Goal: Use online tool/utility: Use online tool/utility

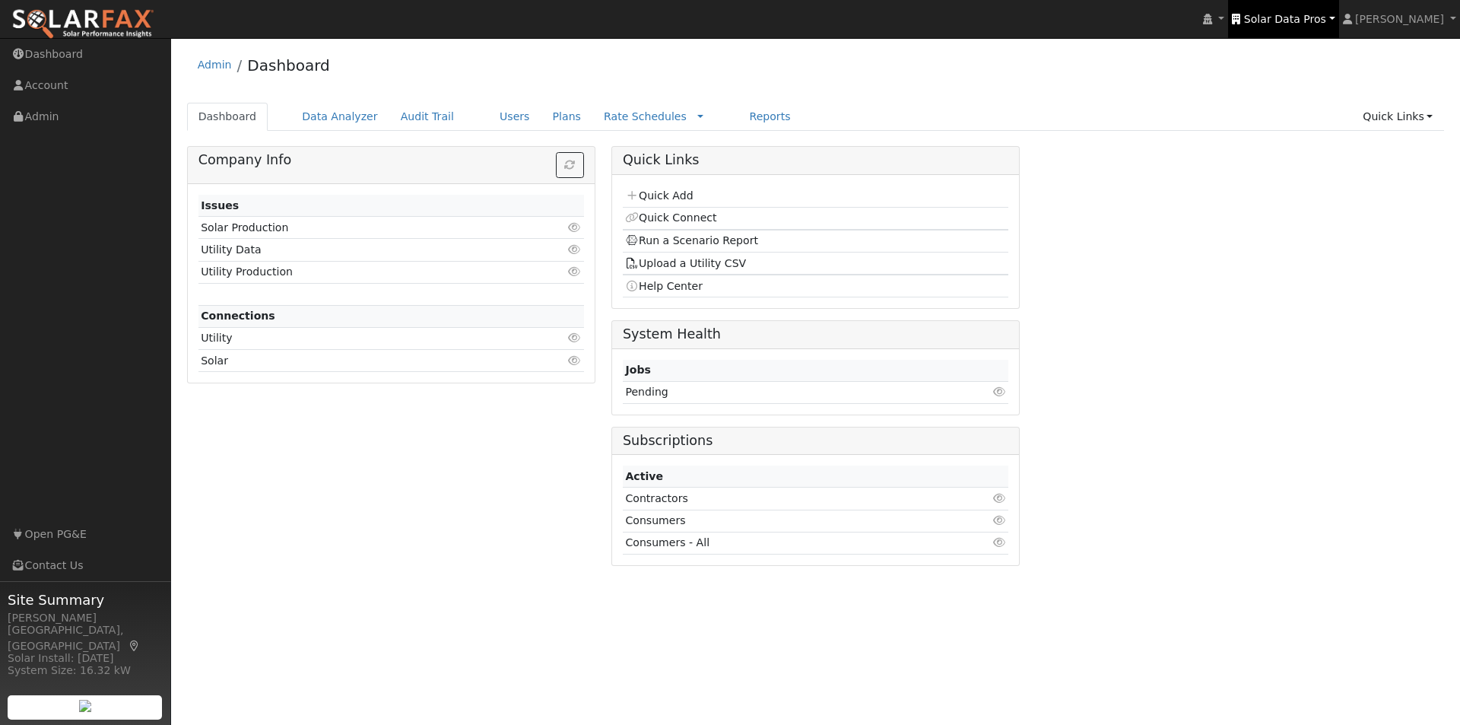
click at [1293, 13] on span "Solar Data Pros" at bounding box center [1285, 19] width 82 height 12
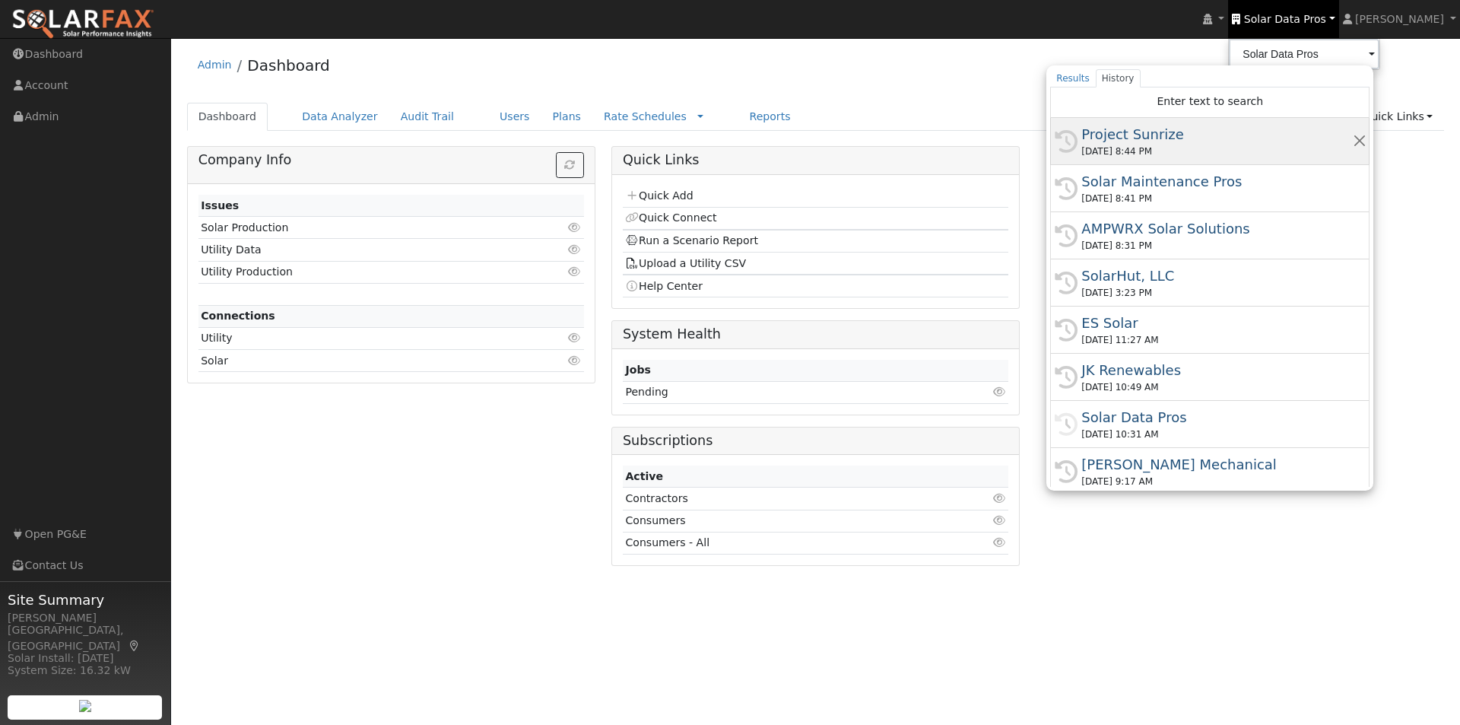
click at [1125, 132] on div "Project Sunrize" at bounding box center [1216, 134] width 271 height 21
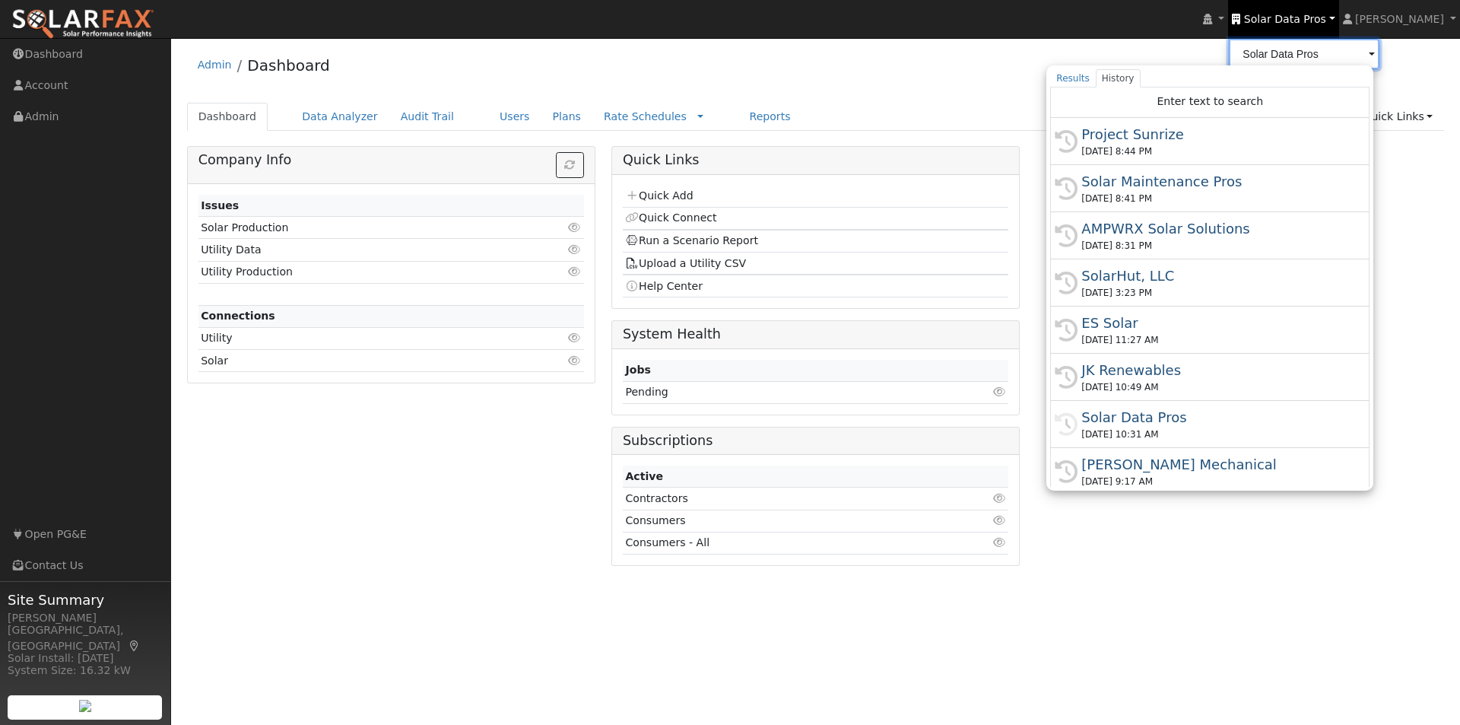
type input "Project Sunrize"
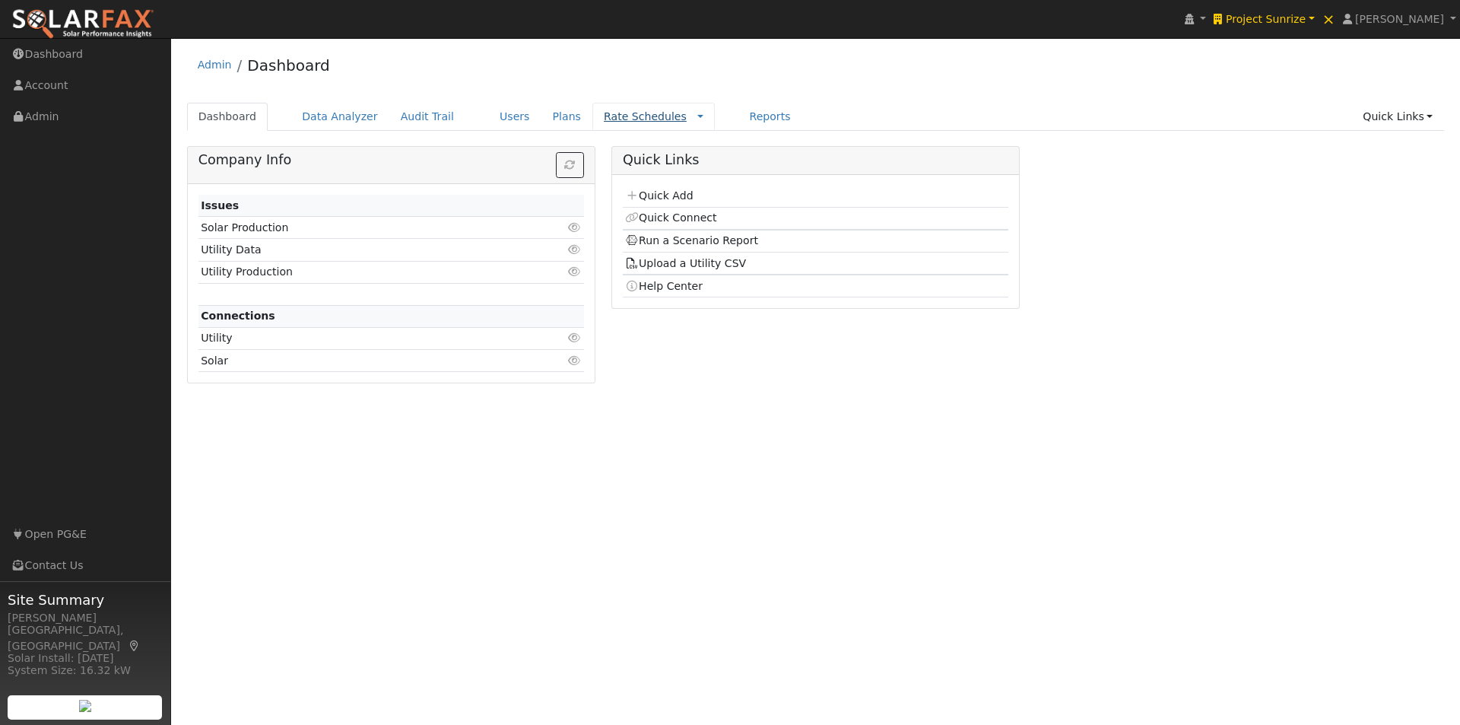
click at [610, 113] on link "Rate Schedules" at bounding box center [645, 116] width 83 height 12
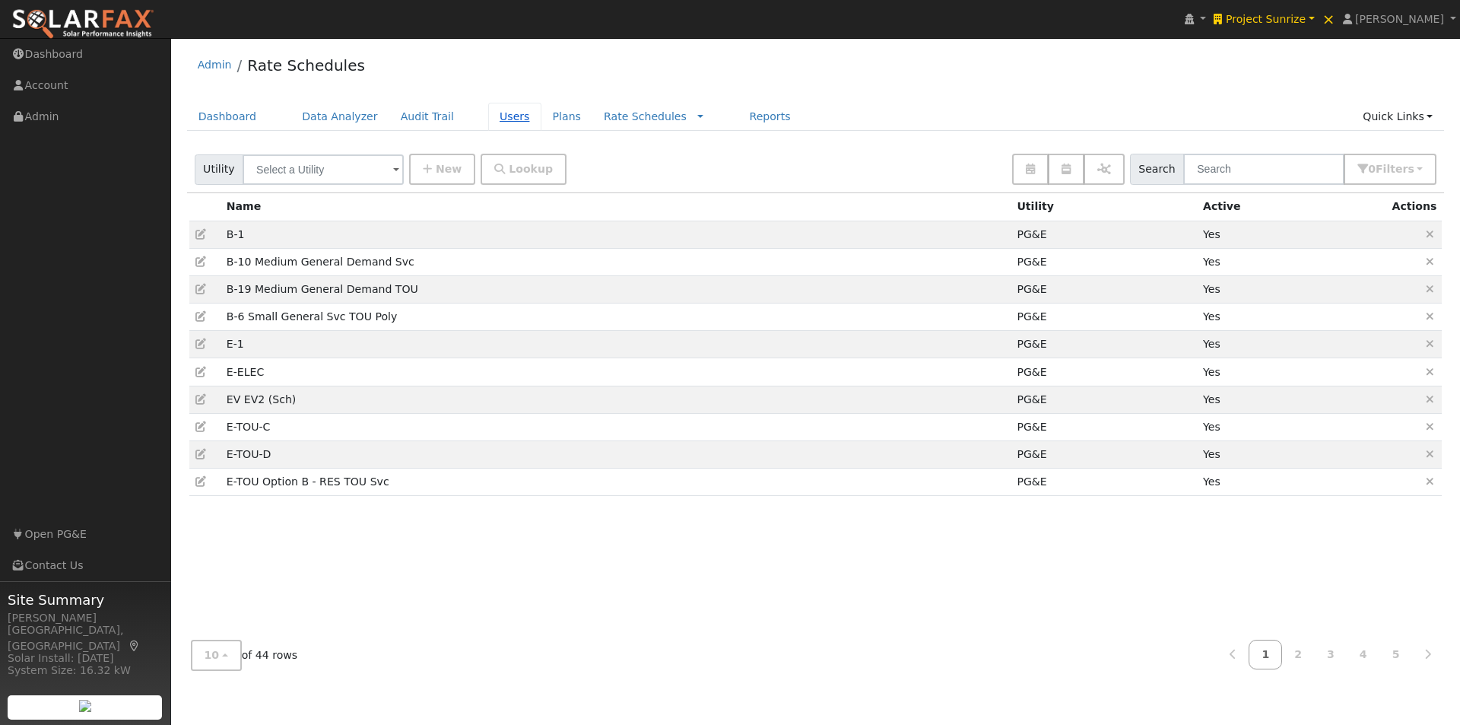
click at [489, 119] on link "Users" at bounding box center [514, 117] width 53 height 28
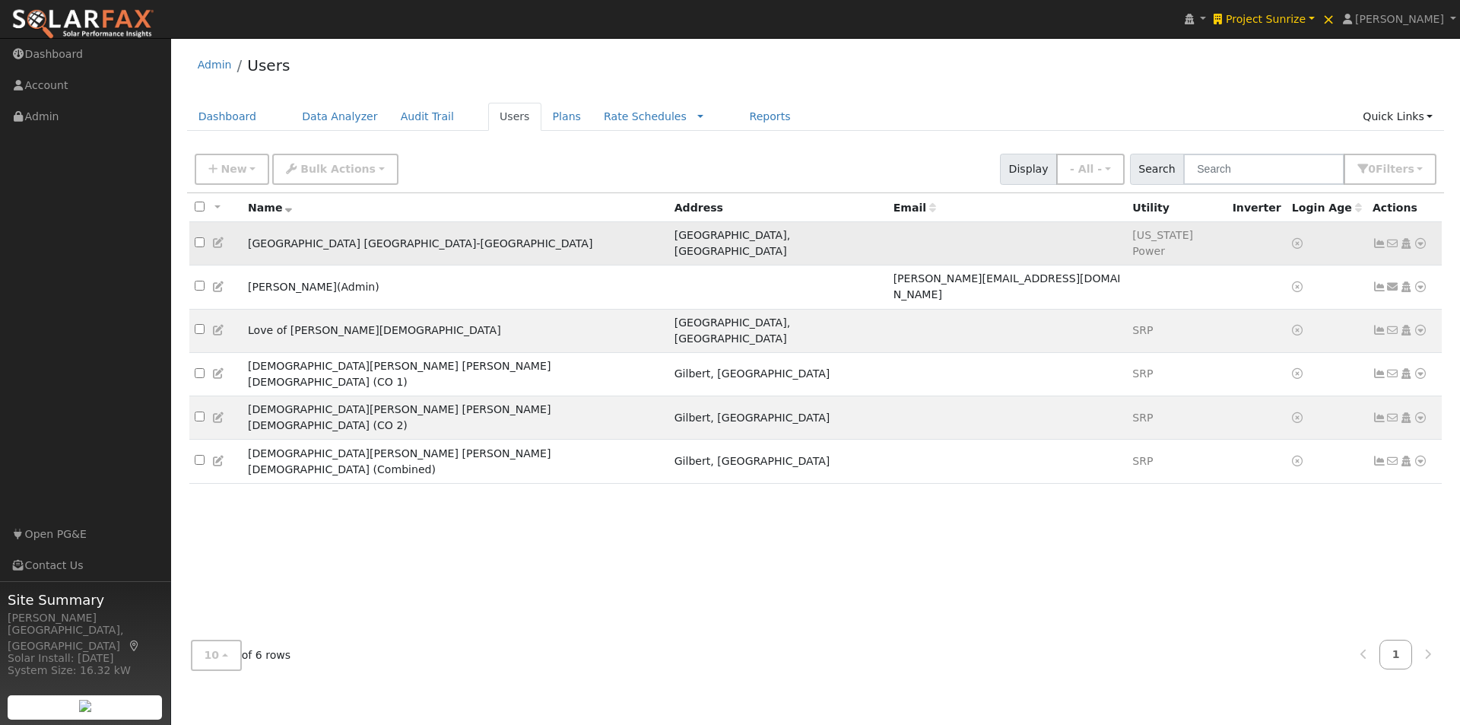
click at [1380, 238] on icon at bounding box center [1379, 243] width 14 height 11
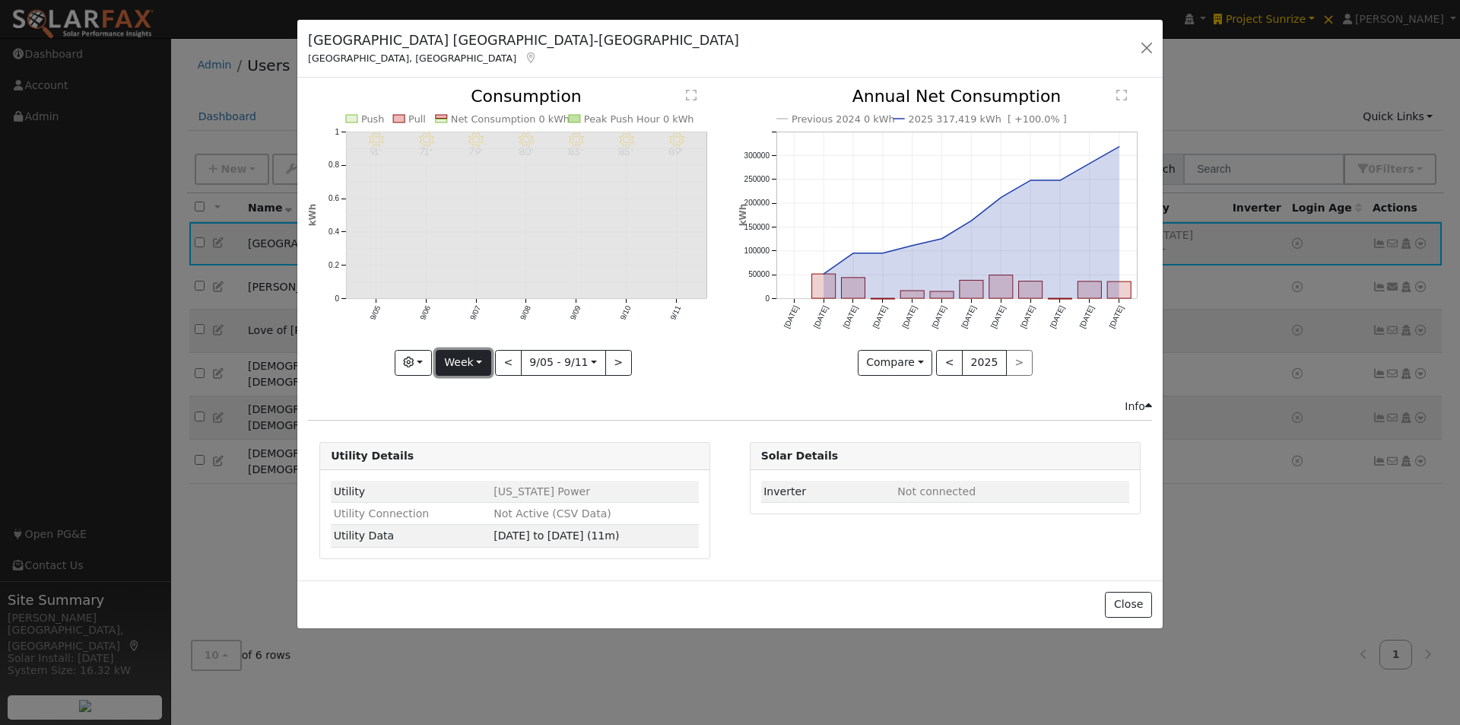
click at [481, 363] on button "Week" at bounding box center [464, 363] width 56 height 26
drag, startPoint x: 471, startPoint y: 458, endPoint x: 488, endPoint y: 424, distance: 38.8
click at [475, 453] on link "Year" at bounding box center [489, 457] width 106 height 21
type input "2024-09-01"
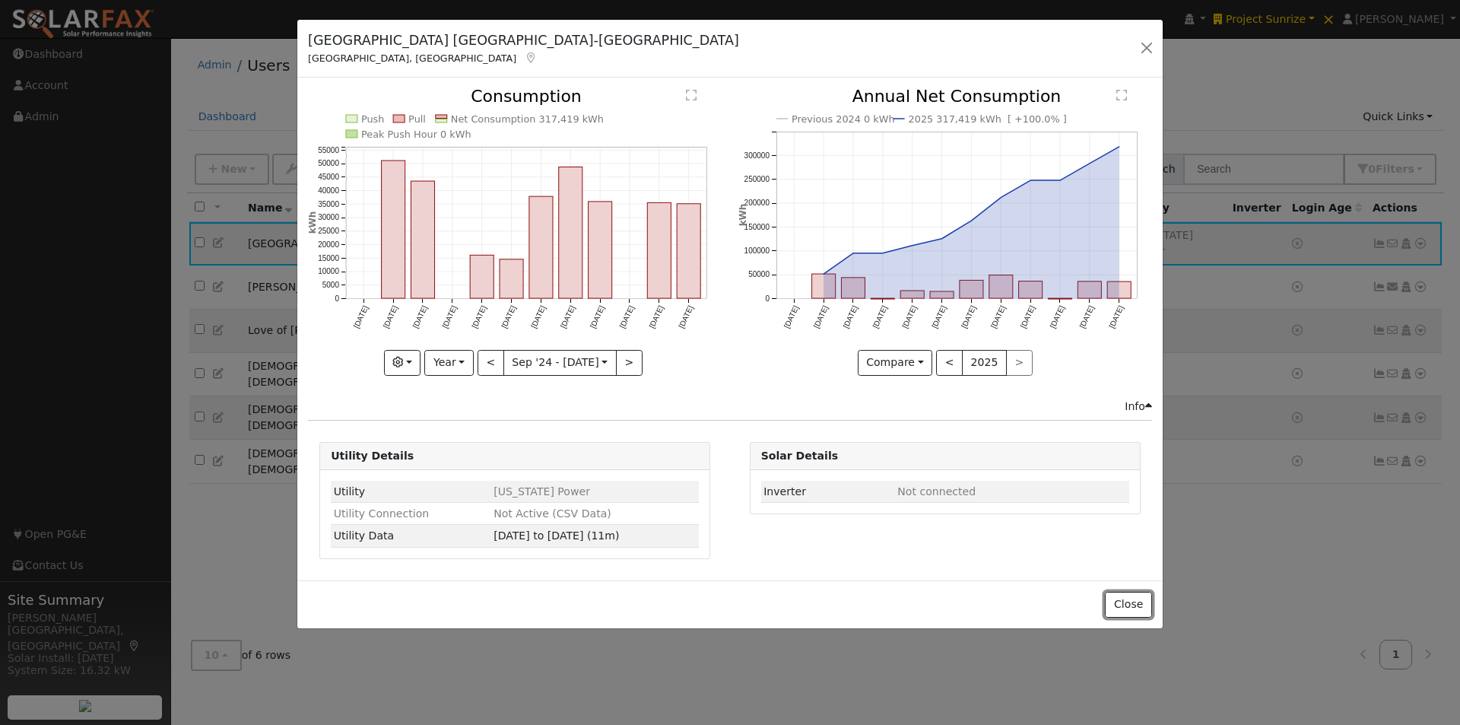
drag, startPoint x: 1142, startPoint y: 603, endPoint x: 1121, endPoint y: 572, distance: 37.7
click at [1139, 597] on button "Close" at bounding box center [1128, 605] width 46 height 26
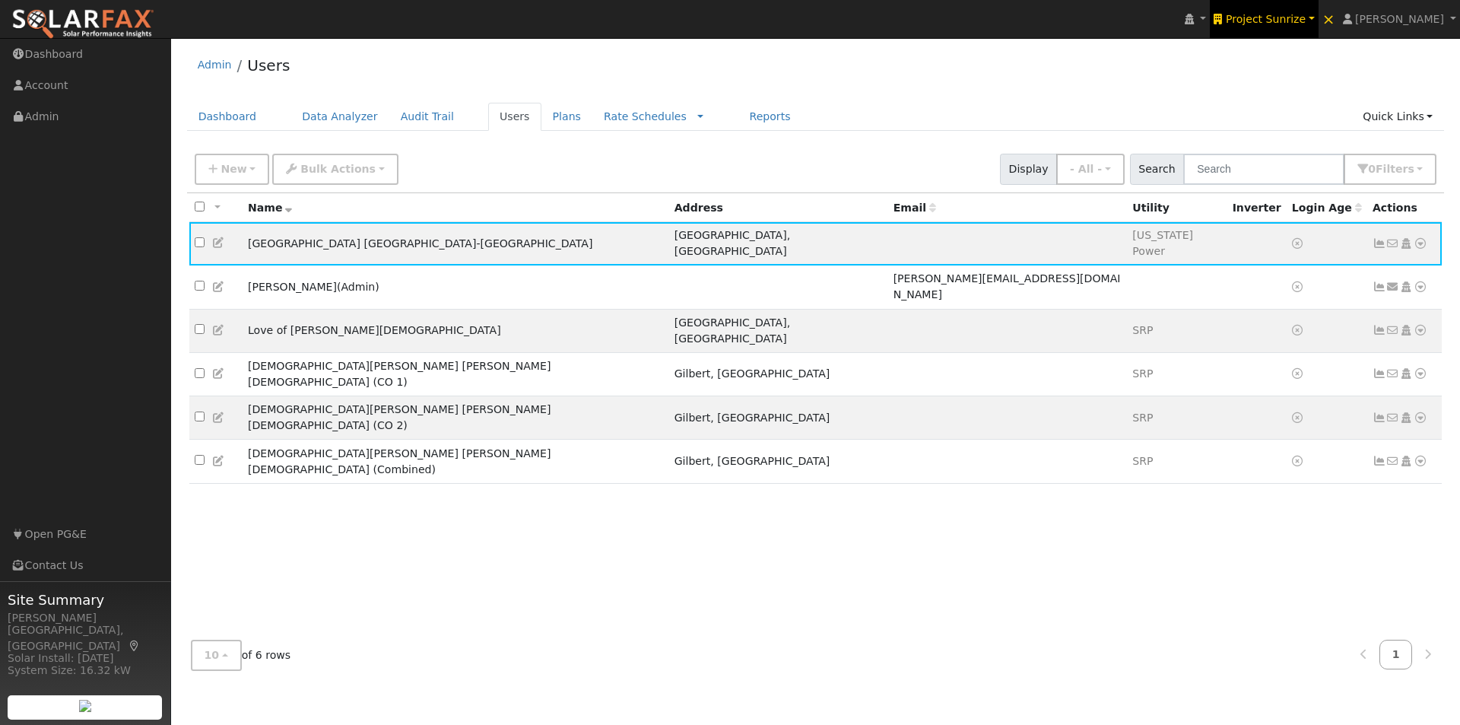
click at [1294, 18] on span "Project Sunrize" at bounding box center [1266, 19] width 80 height 12
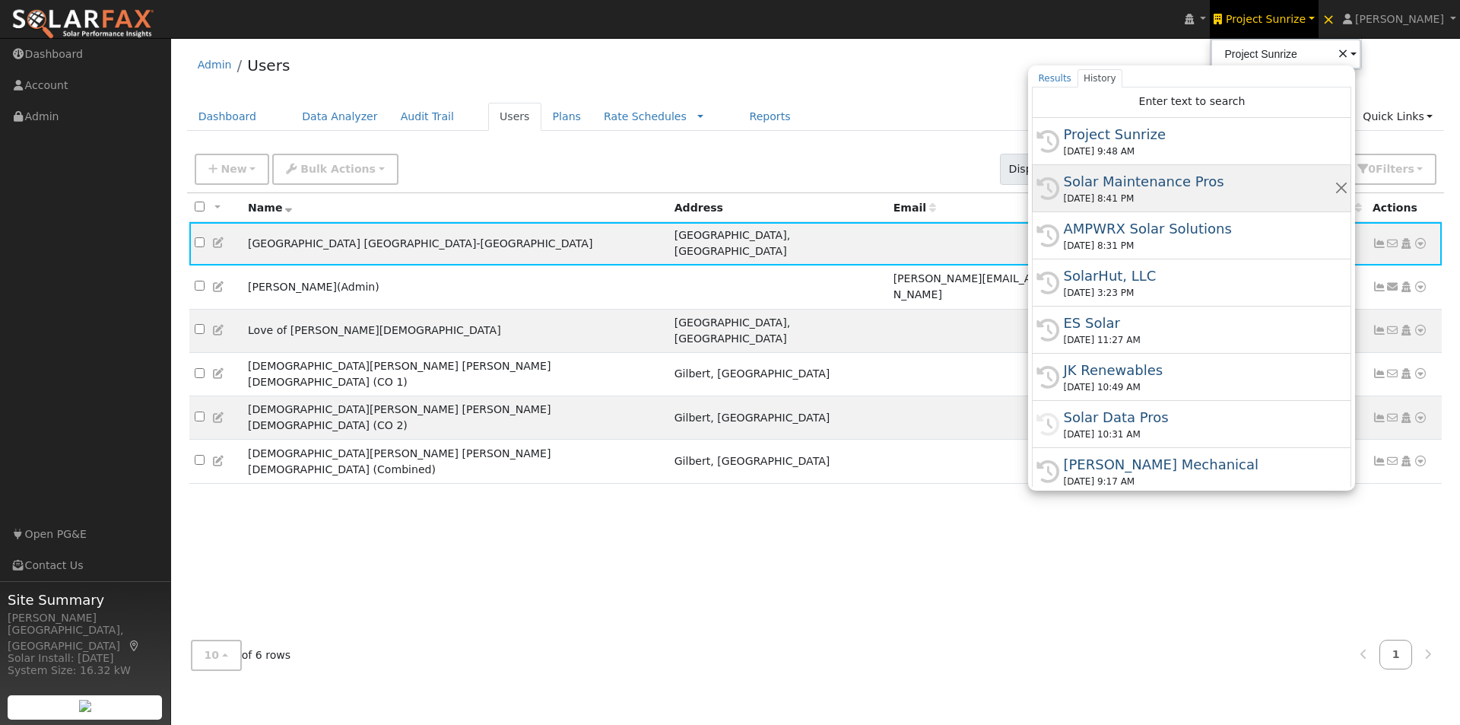
click at [1129, 181] on div "Solar Maintenance Pros" at bounding box center [1198, 181] width 271 height 21
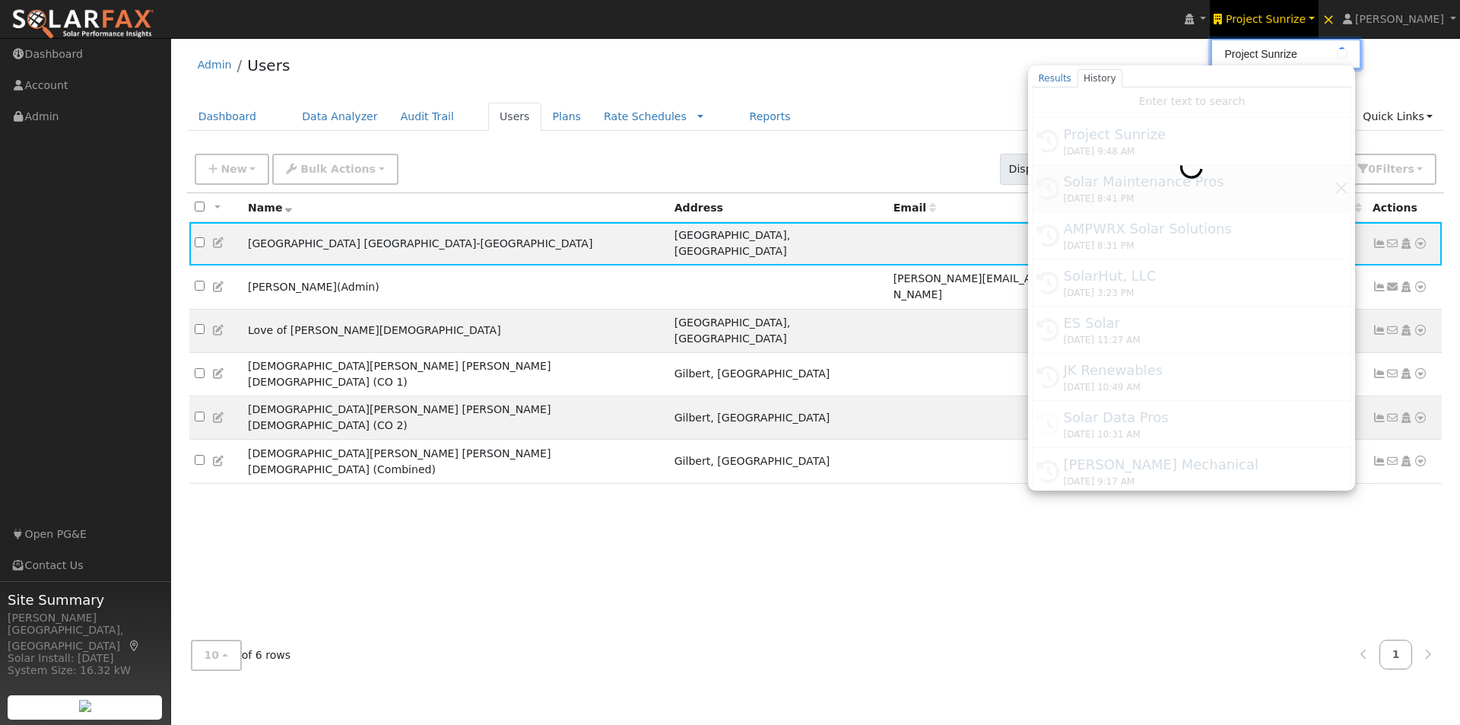
type input "Solar Maintenance Pros"
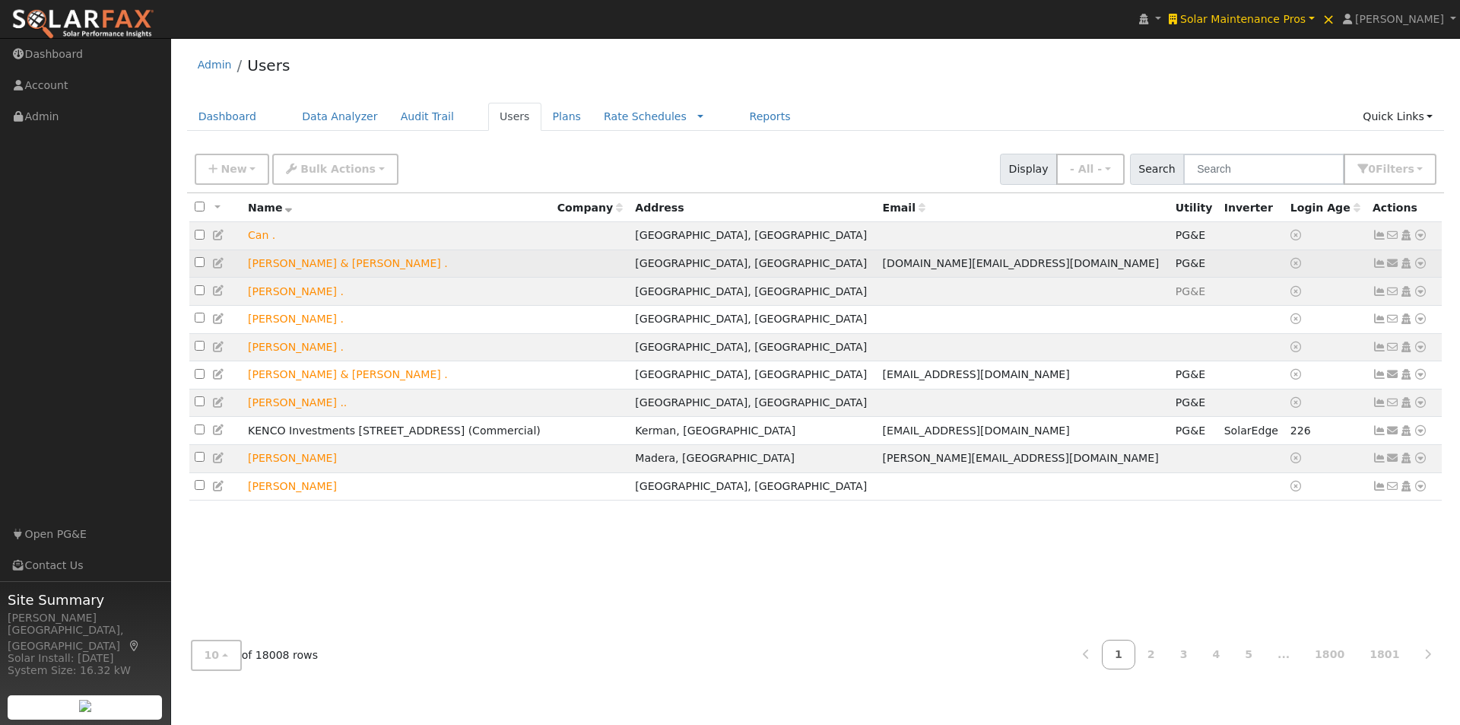
click at [1375, 268] on icon at bounding box center [1379, 263] width 14 height 11
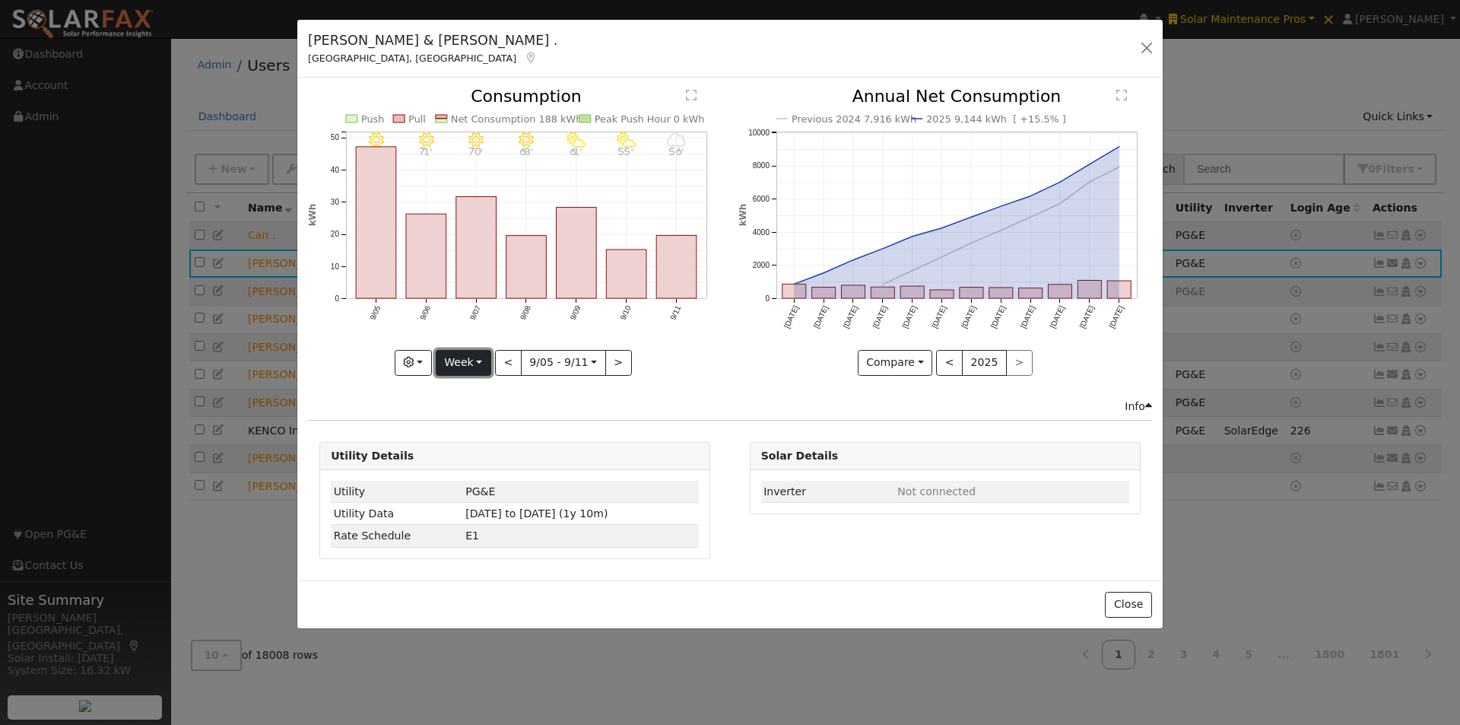
click at [473, 362] on button "Week" at bounding box center [464, 363] width 56 height 26
click at [455, 452] on link "Year" at bounding box center [489, 457] width 106 height 21
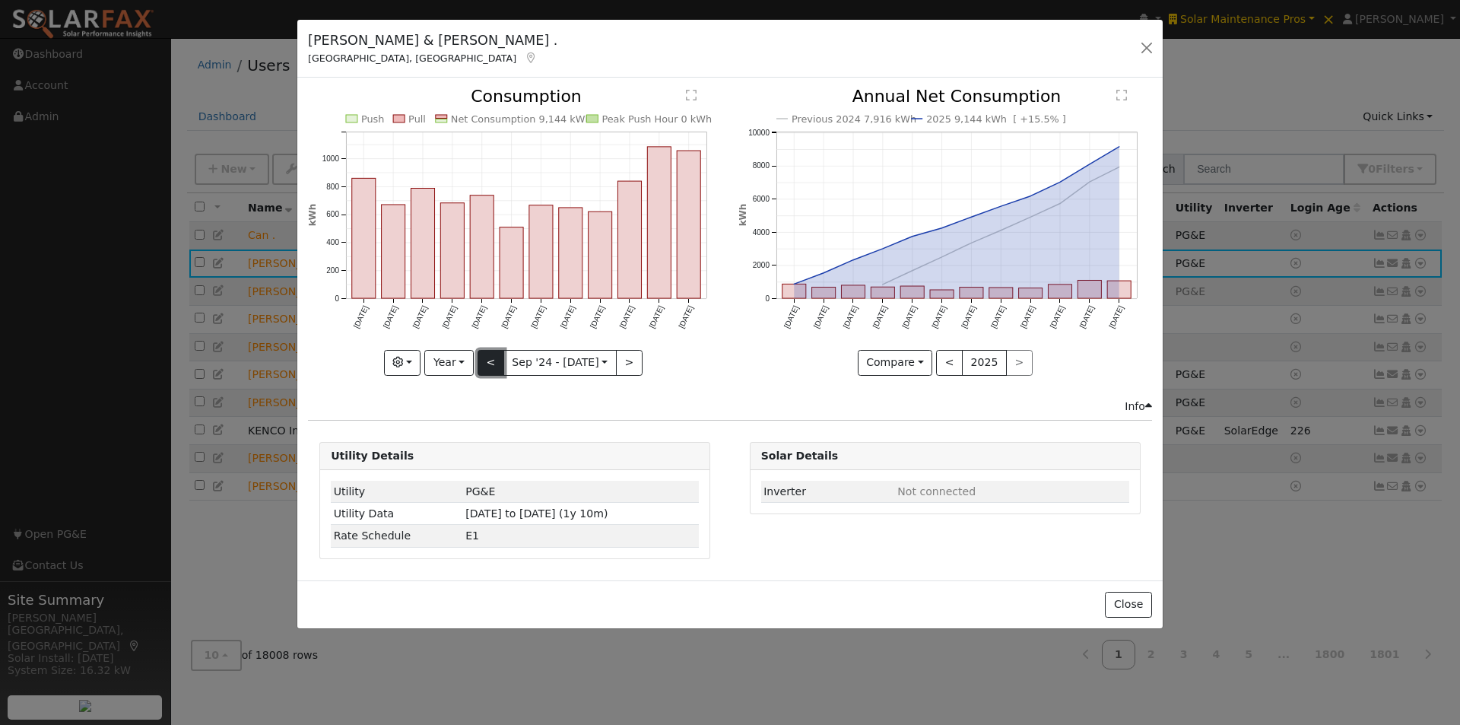
click at [490, 364] on button "<" at bounding box center [490, 363] width 27 height 26
type input "[DATE]"
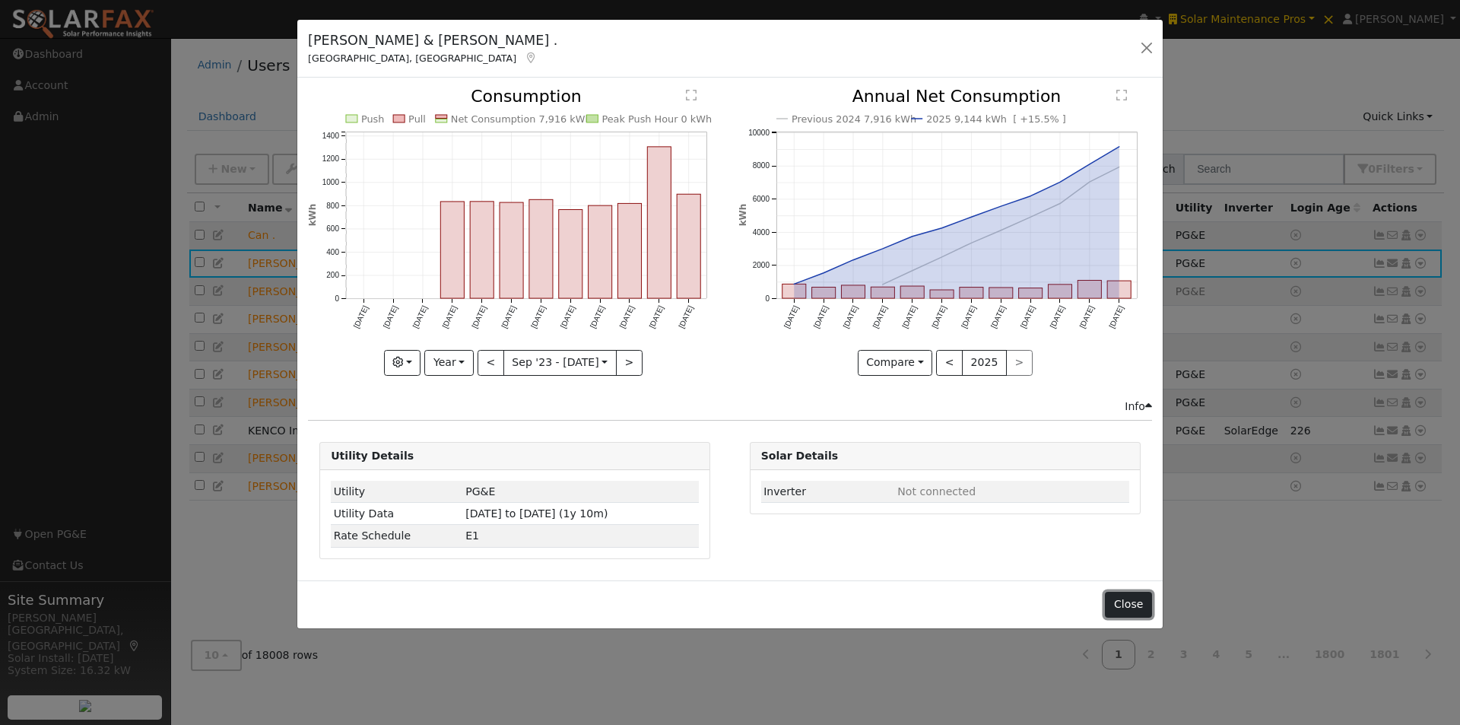
click at [1140, 604] on button "Close" at bounding box center [1128, 605] width 46 height 26
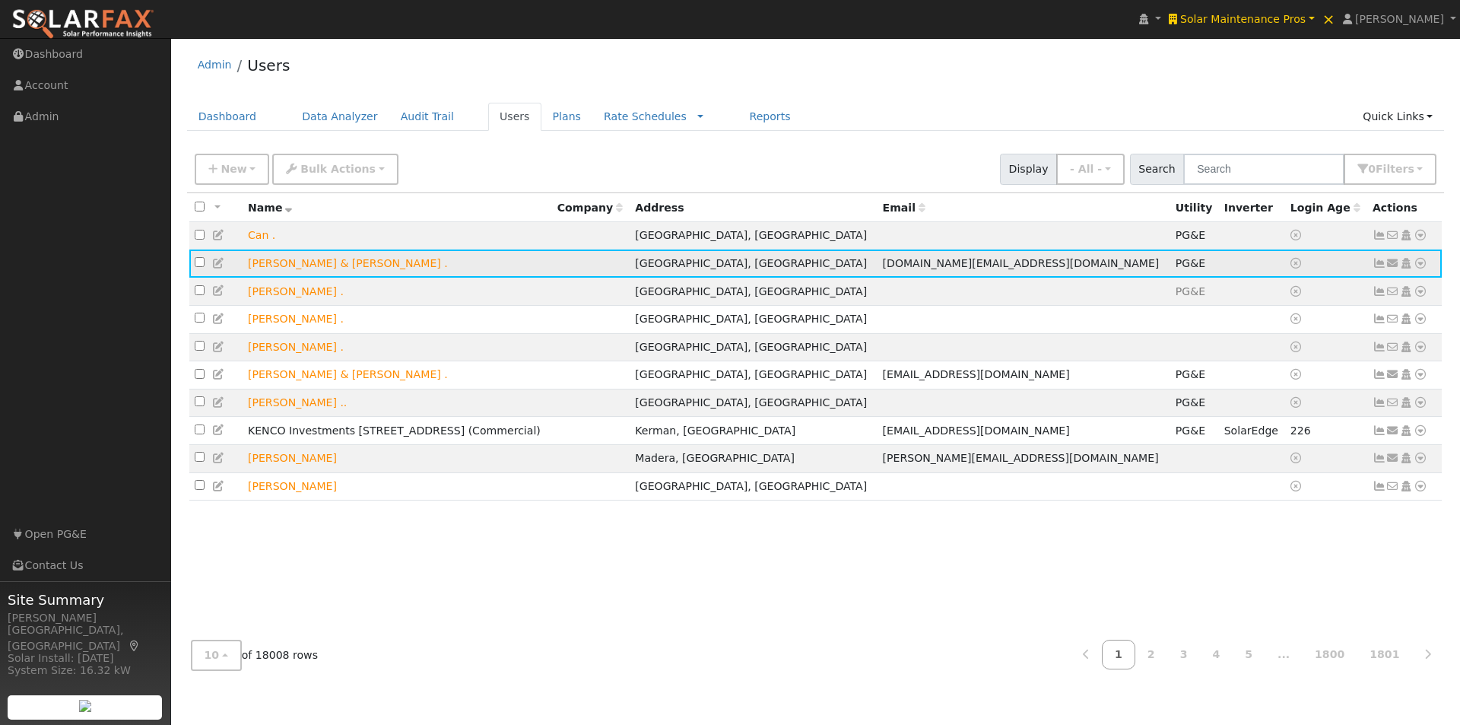
click at [1420, 265] on icon at bounding box center [1420, 263] width 14 height 11
click at [1243, 369] on link "Export to CSV" at bounding box center [1260, 366] width 112 height 21
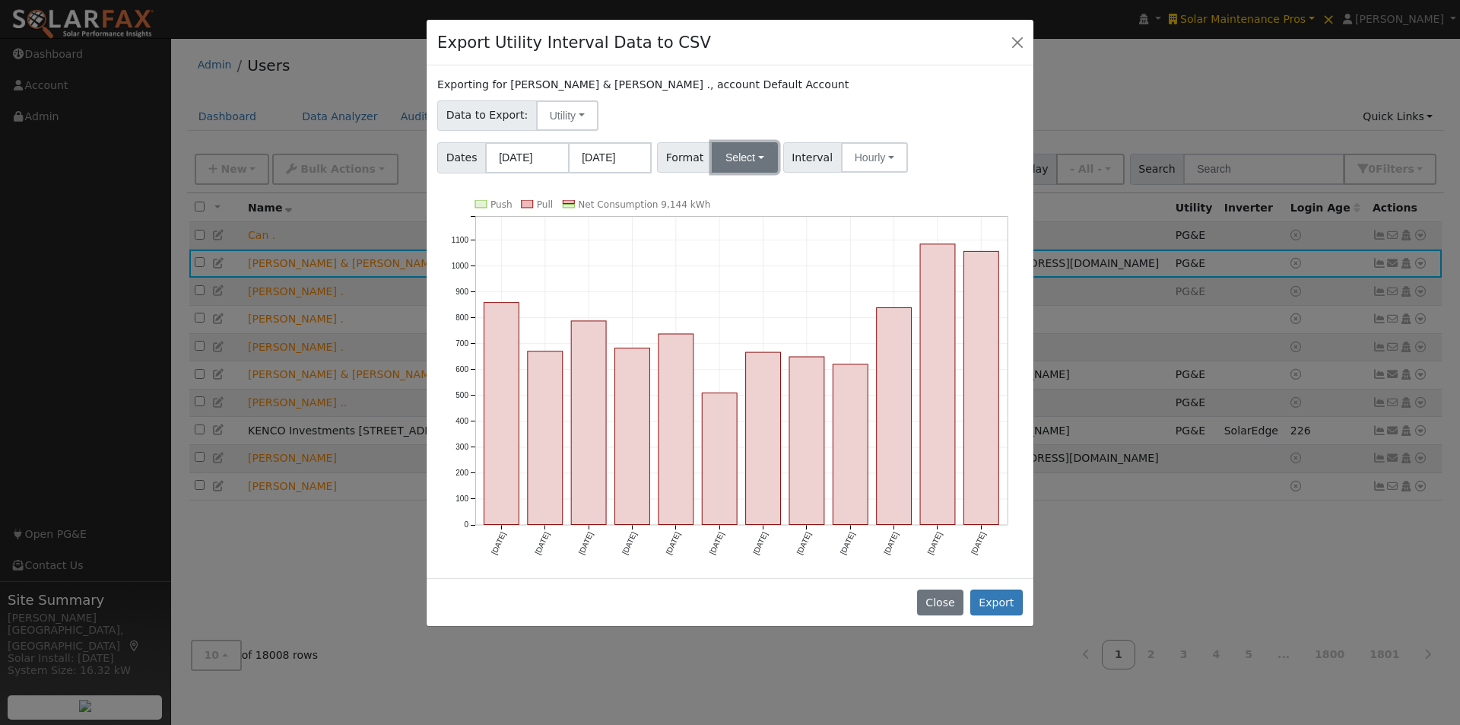
click at [739, 162] on button "Select" at bounding box center [745, 157] width 66 height 30
click at [728, 189] on link "Generic" at bounding box center [762, 190] width 109 height 21
click at [516, 153] on input "09/01/2024" at bounding box center [527, 157] width 84 height 31
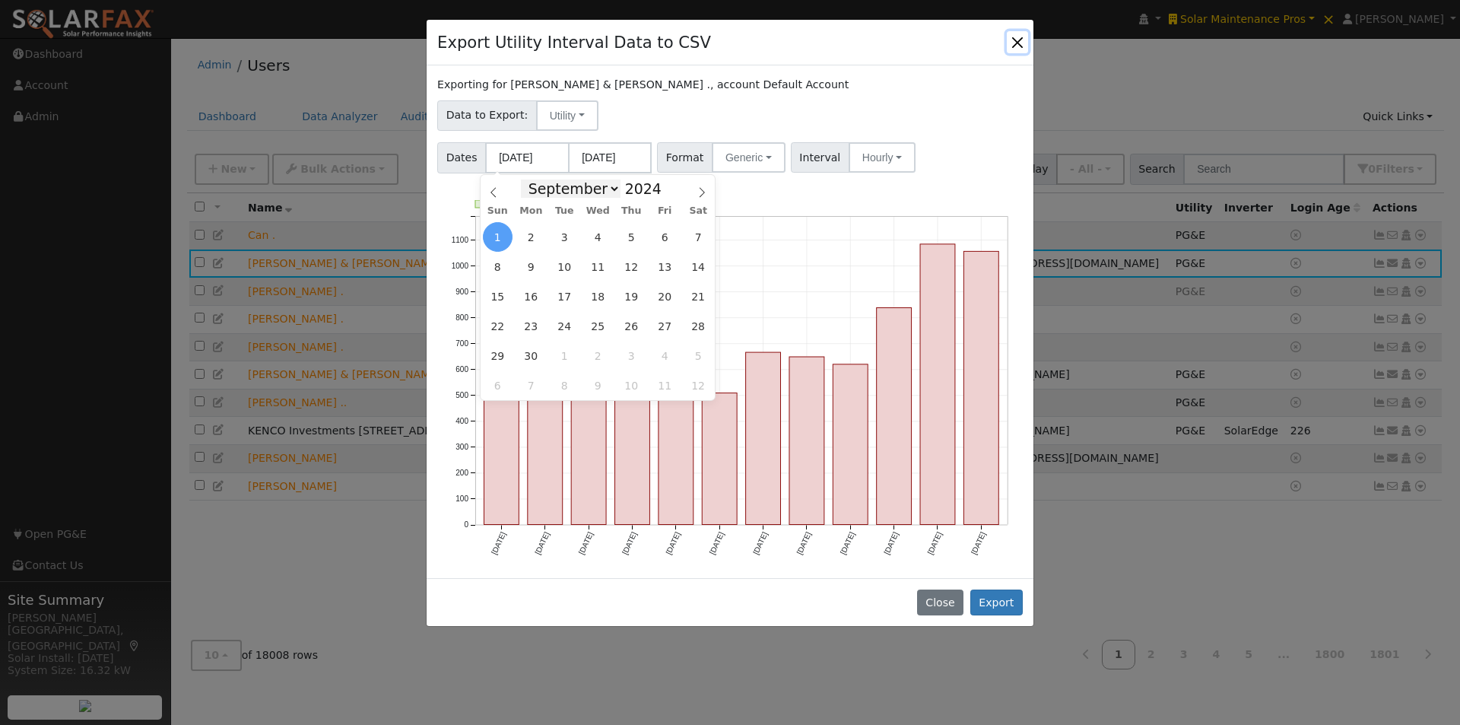
click at [610, 189] on select "January February March April May June July August September October November De…" at bounding box center [571, 188] width 100 height 18
select select "0"
click at [533, 179] on select "January February March April May June July August September October November De…" at bounding box center [571, 188] width 100 height 18
click at [525, 233] on span "1" at bounding box center [531, 237] width 30 height 30
type input "01/01/2024"
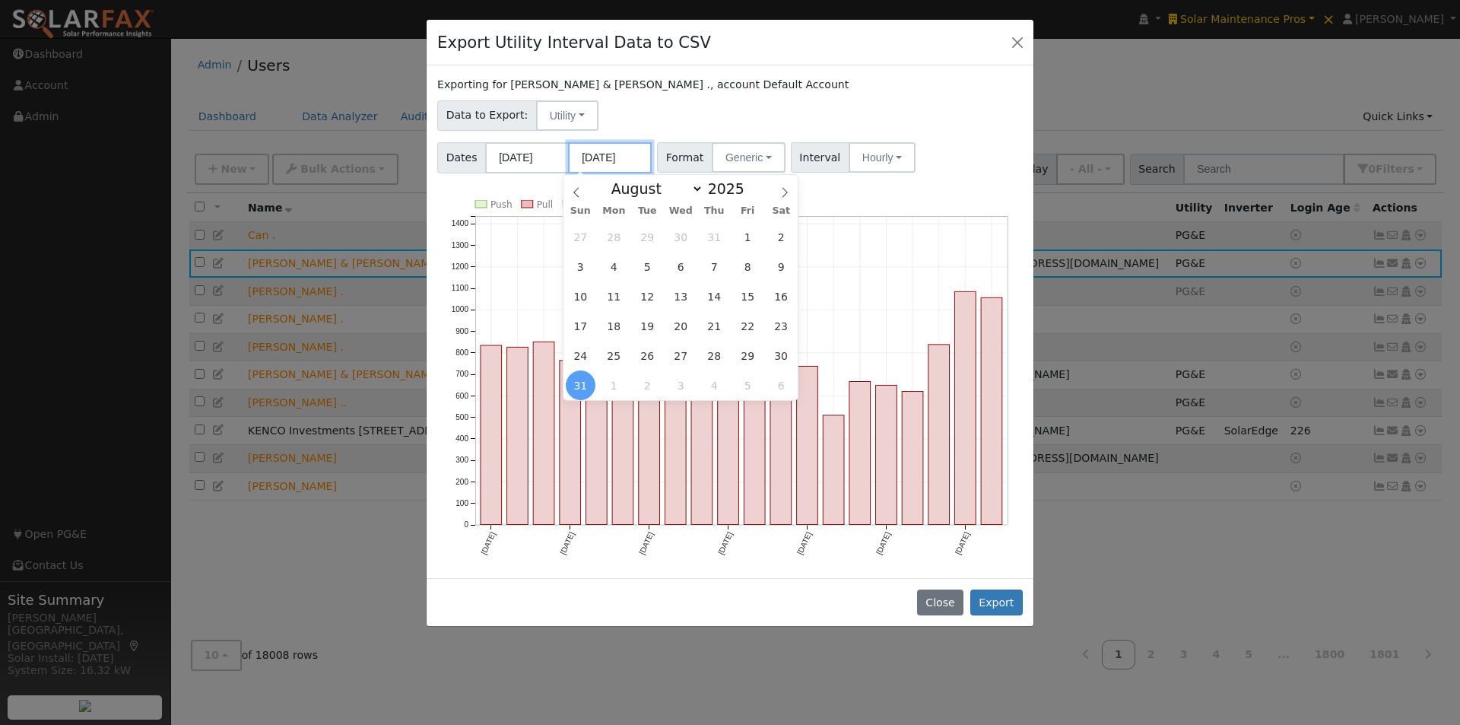
click at [614, 157] on input "08/31/2025" at bounding box center [610, 157] width 84 height 31
click at [690, 191] on select "January February March April May June July August September October November De…" at bounding box center [654, 188] width 100 height 18
select select "11"
click at [616, 179] on select "January February March April May June July August September October November De…" at bounding box center [654, 188] width 100 height 18
drag, startPoint x: 742, startPoint y: 197, endPoint x: 732, endPoint y: 207, distance: 14.0
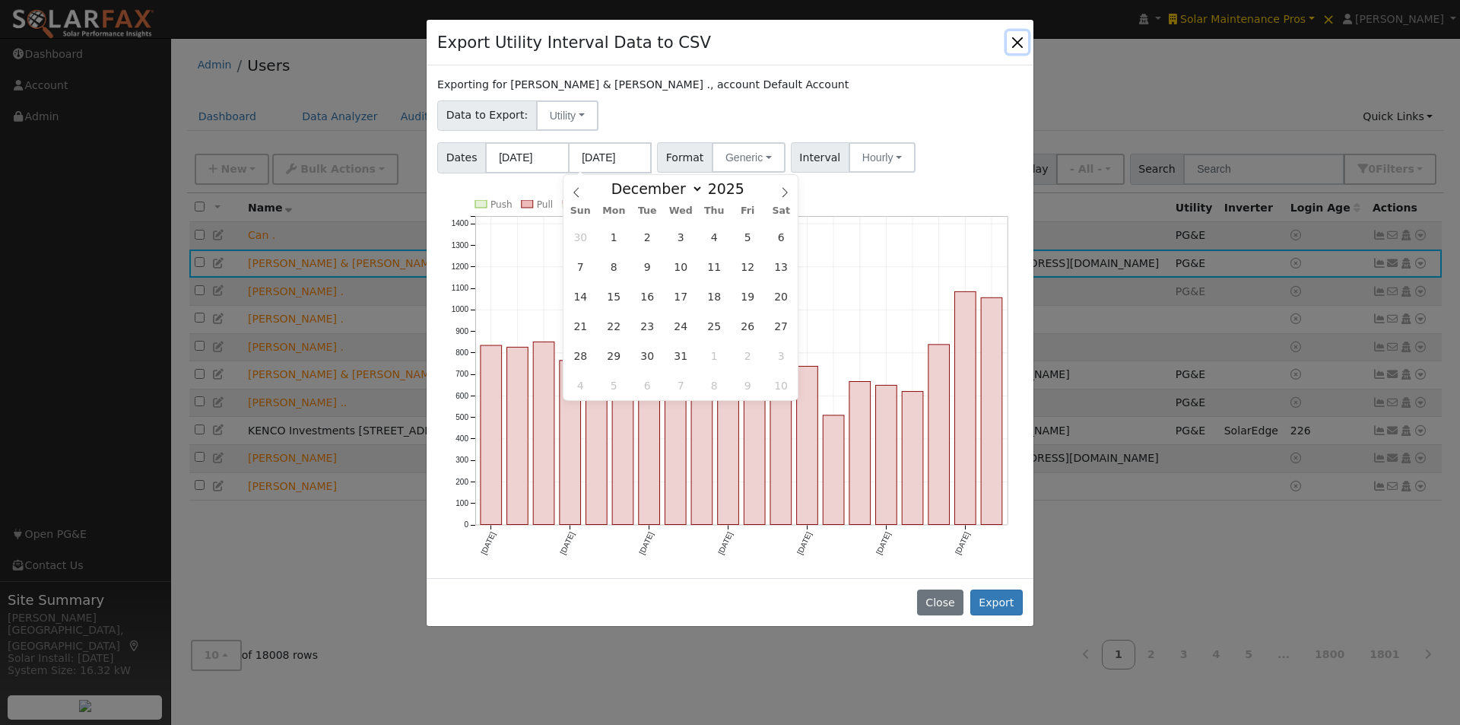
click at [747, 197] on span at bounding box center [752, 193] width 11 height 8
type input "2024"
click at [639, 351] on span "31" at bounding box center [648, 356] width 30 height 30
type input "12/31/2024"
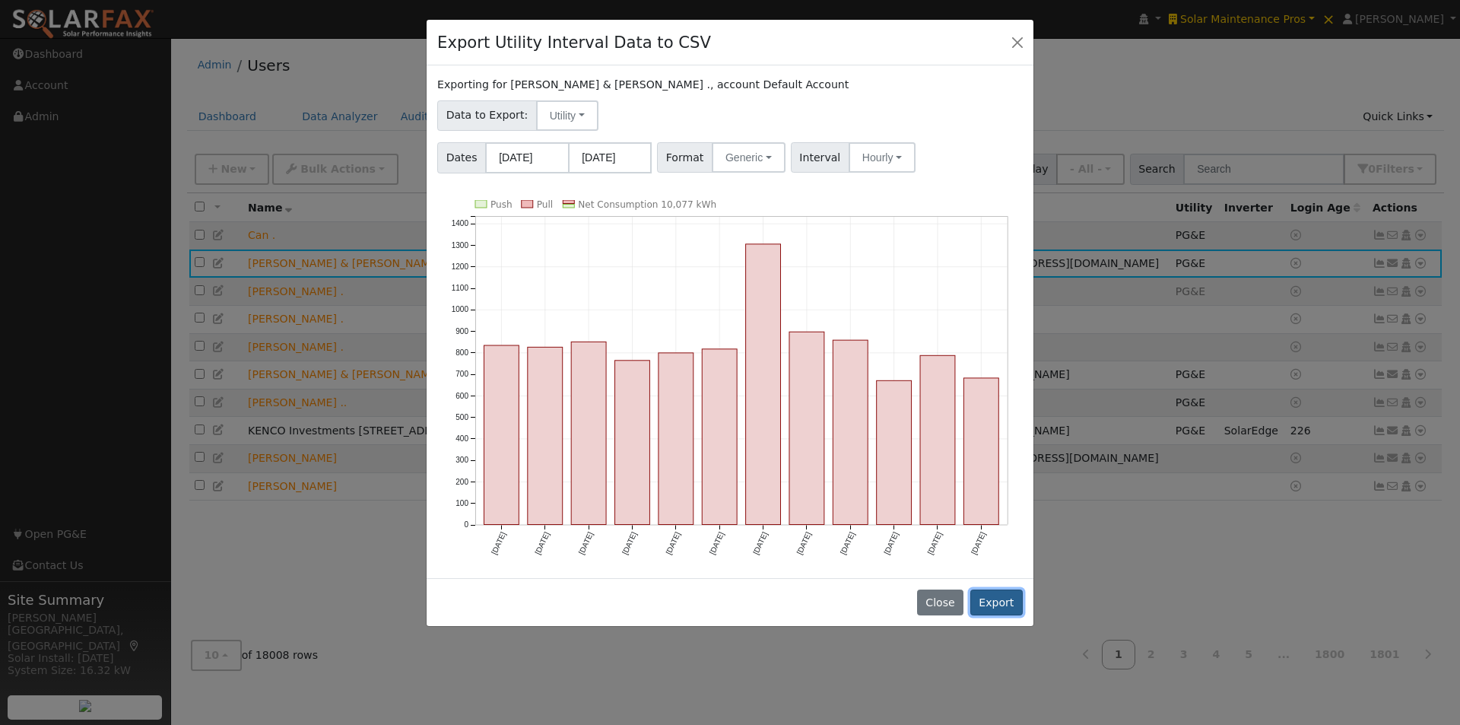
click at [1003, 598] on button "Export" at bounding box center [996, 602] width 52 height 26
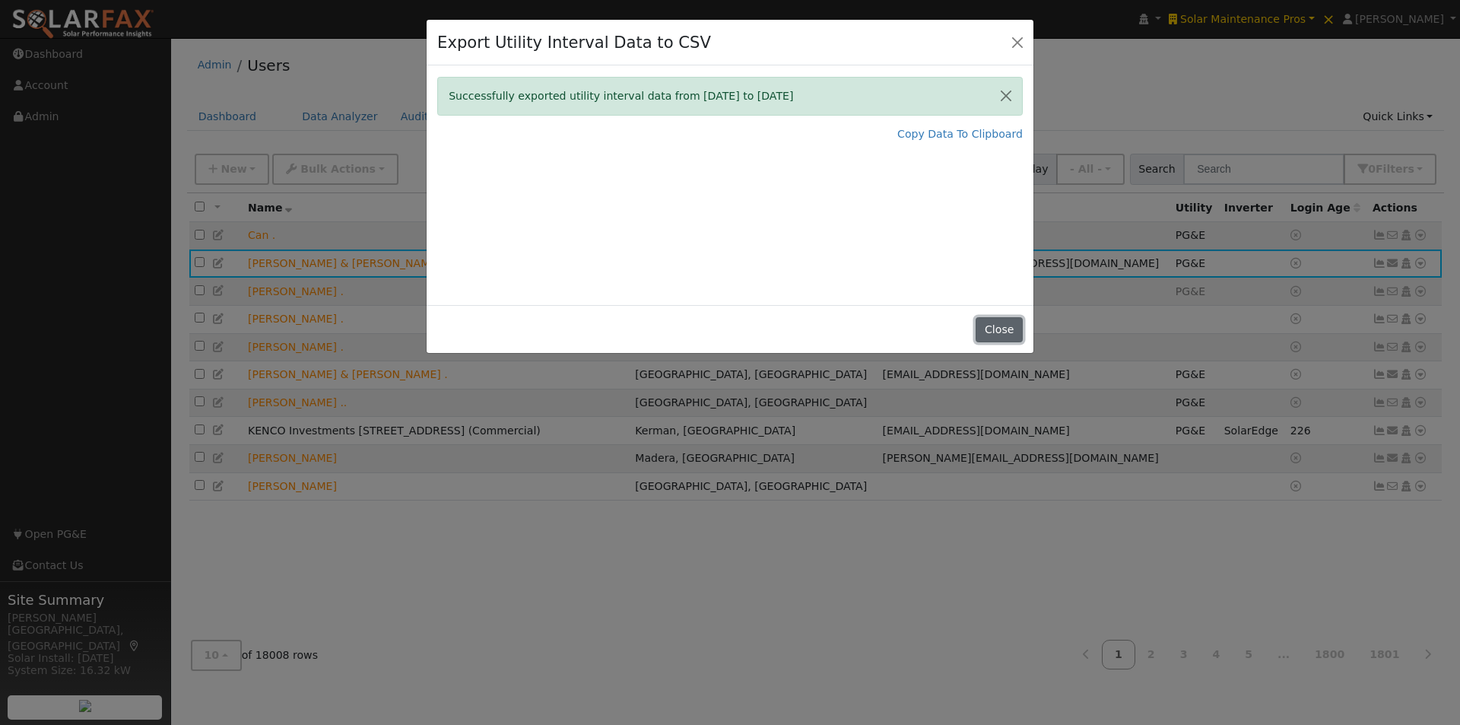
click at [1006, 322] on button "Close" at bounding box center [999, 330] width 46 height 26
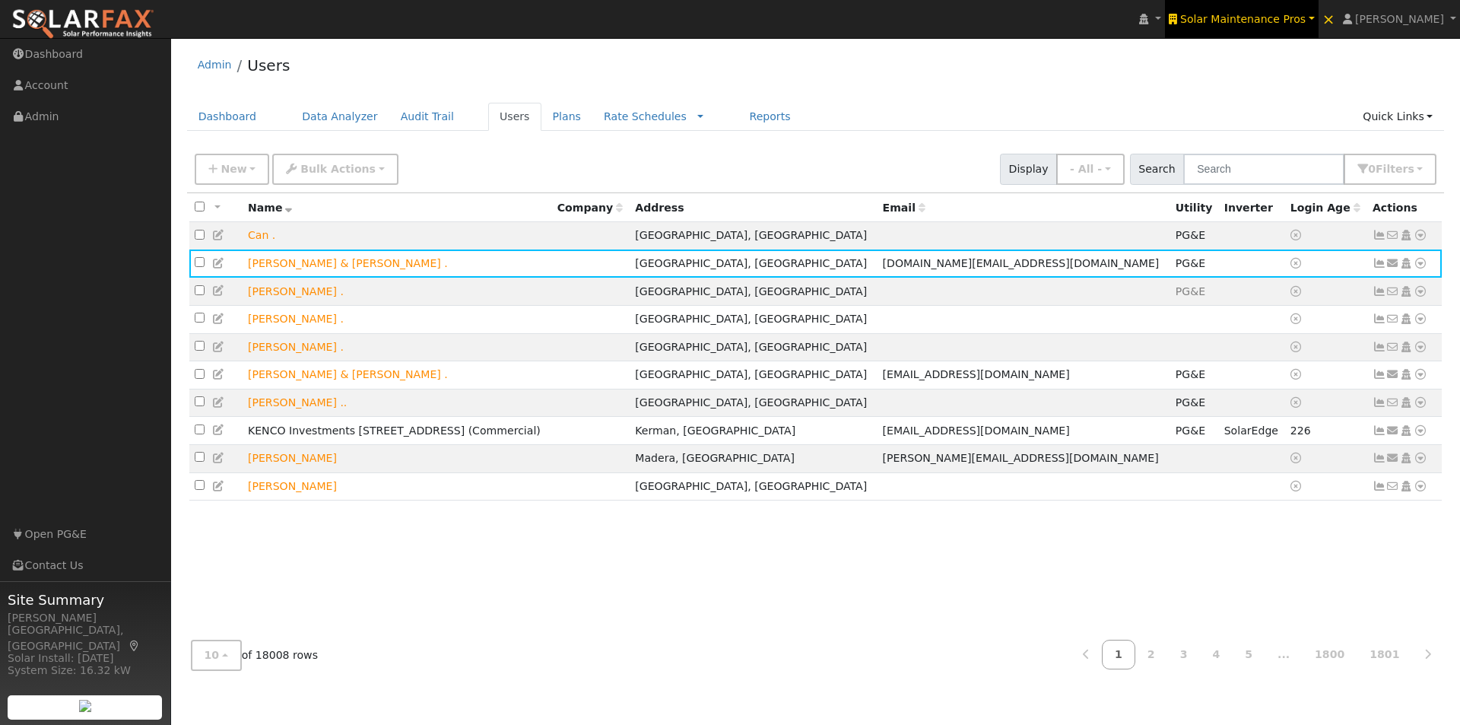
click at [1284, 9] on link "Solar Maintenance Pros" at bounding box center [1242, 19] width 154 height 38
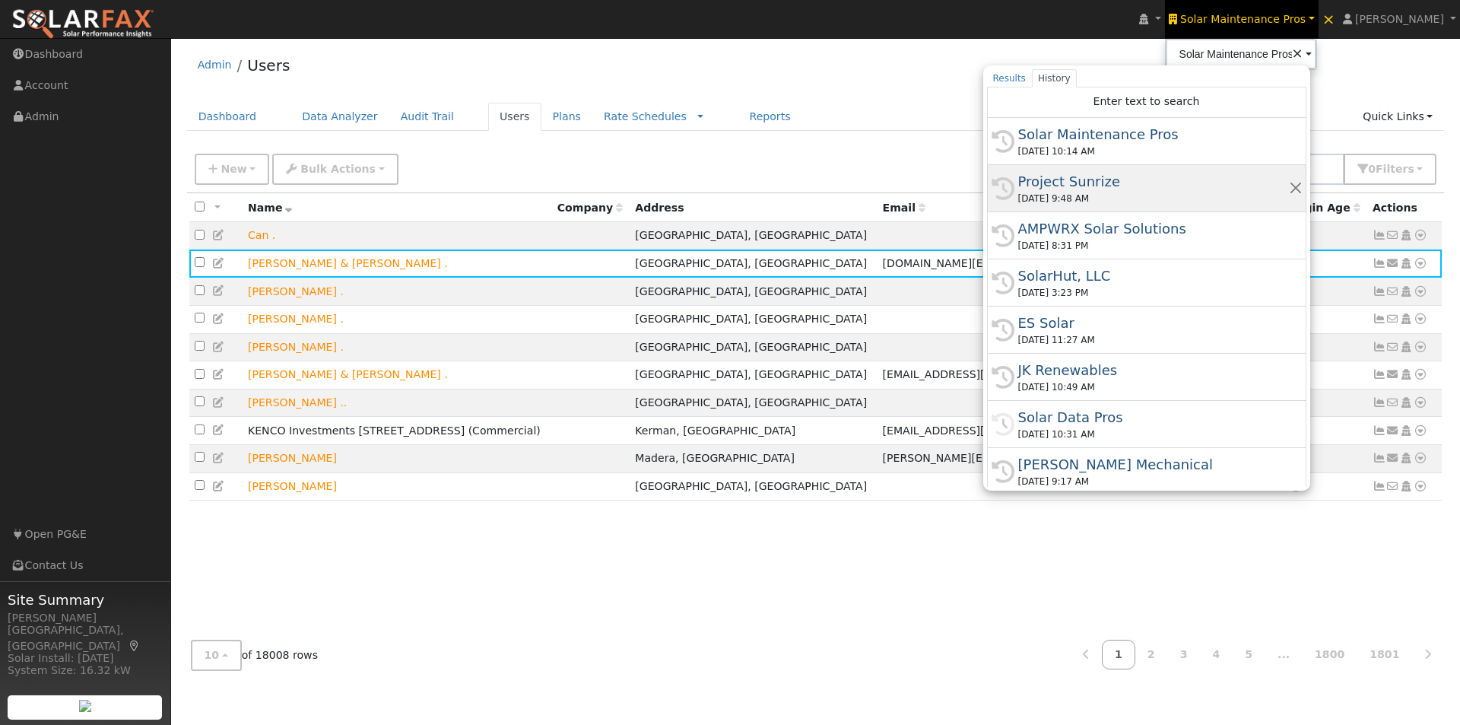
click at [1090, 177] on div "Project Sunrize" at bounding box center [1153, 181] width 271 height 21
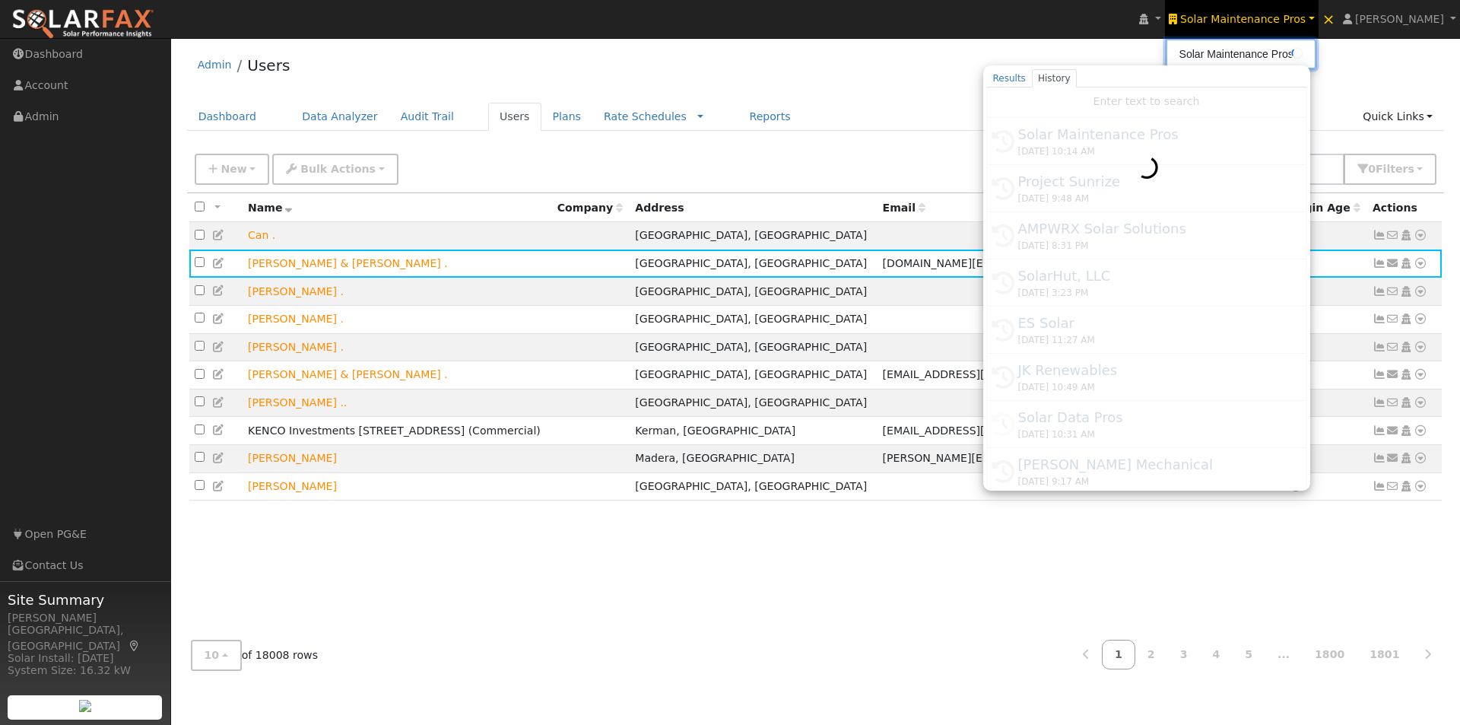
type input "Project Sunrize"
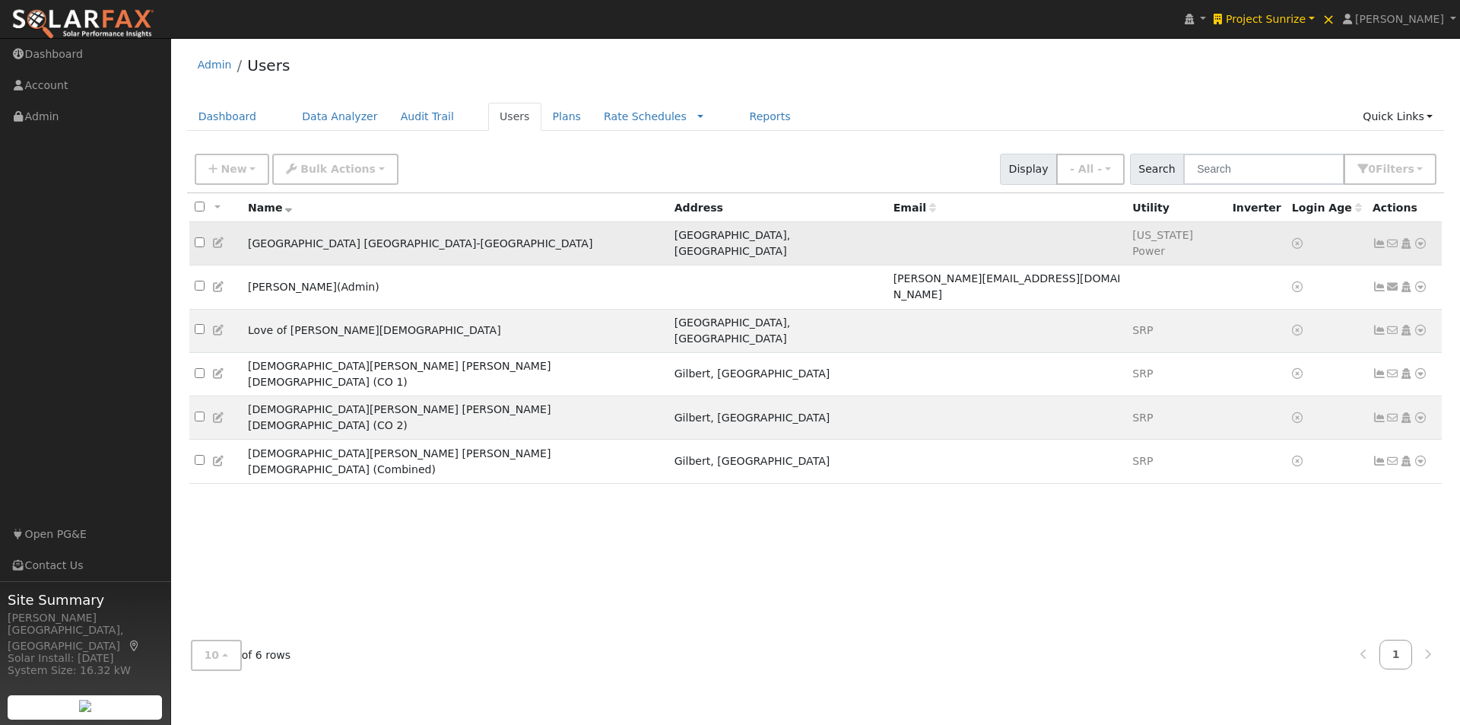
click at [916, 238] on td at bounding box center [1008, 243] width 240 height 43
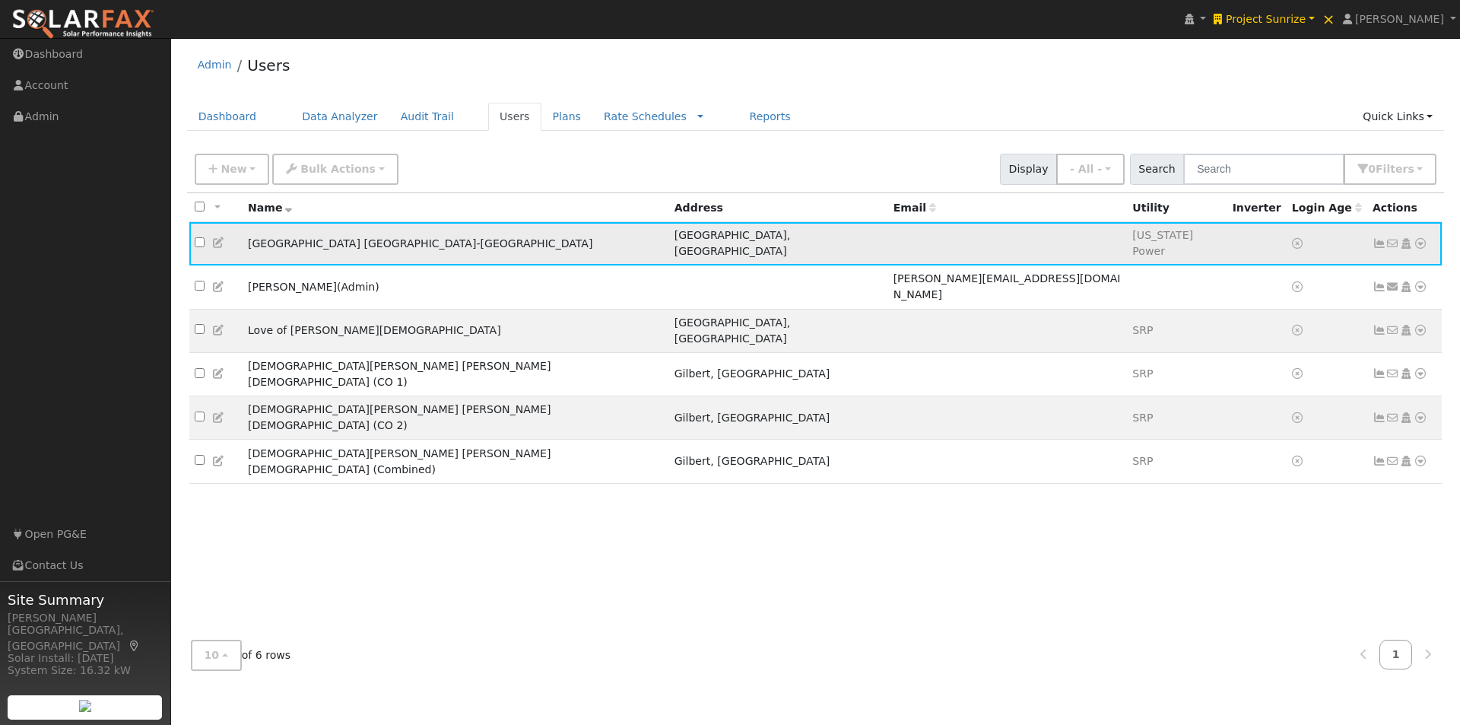
click at [1423, 238] on icon at bounding box center [1420, 243] width 14 height 11
click at [1256, 388] on link "Utility" at bounding box center [1263, 390] width 106 height 21
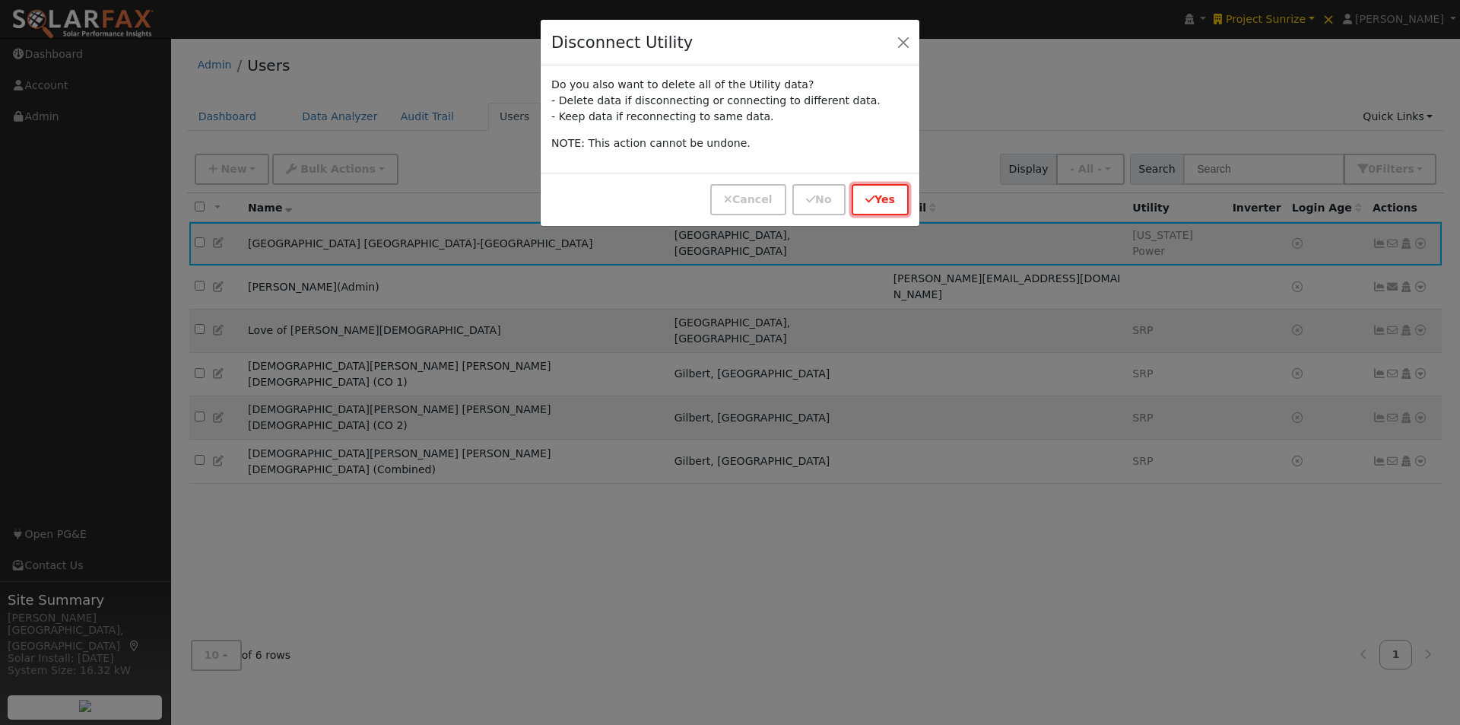
click at [890, 202] on button "Yes" at bounding box center [880, 199] width 57 height 31
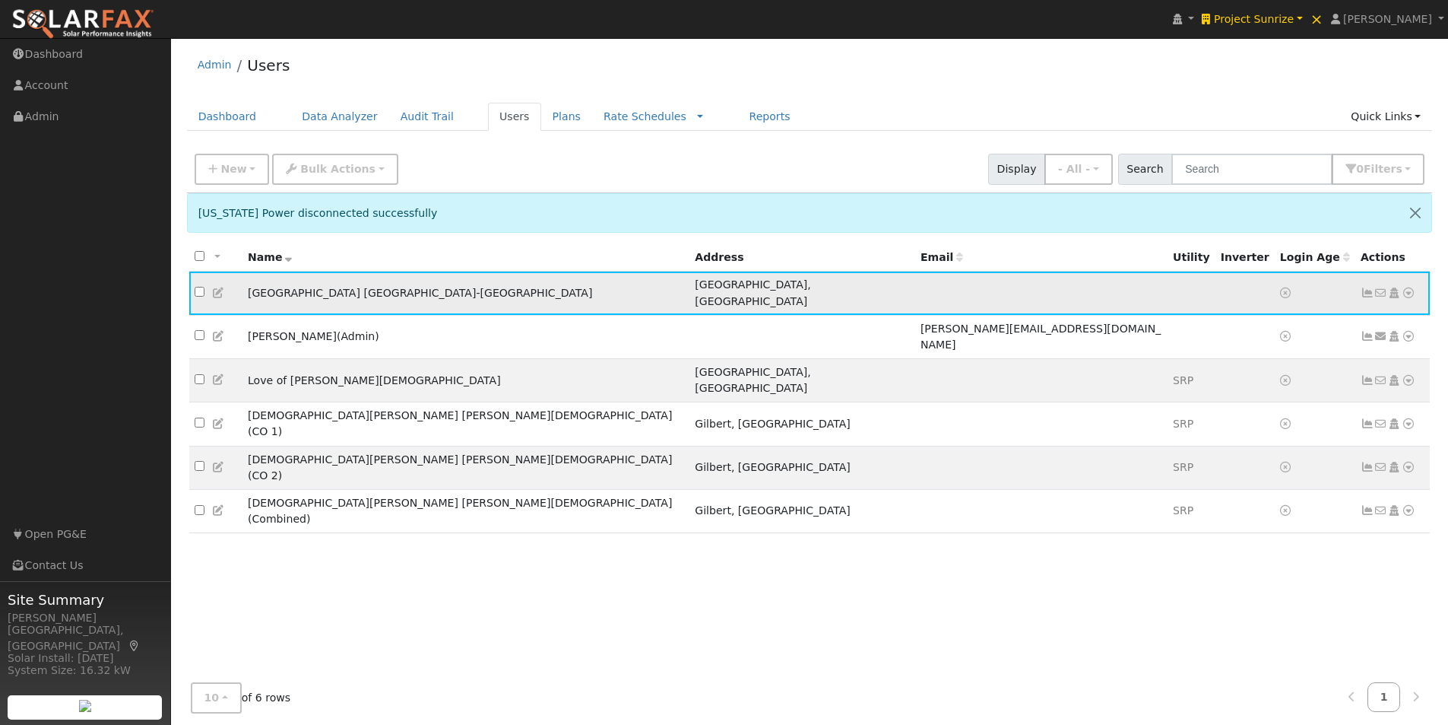
click at [1407, 287] on icon at bounding box center [1409, 292] width 14 height 11
click at [1252, 367] on link "Import From CSV" at bounding box center [1248, 374] width 112 height 21
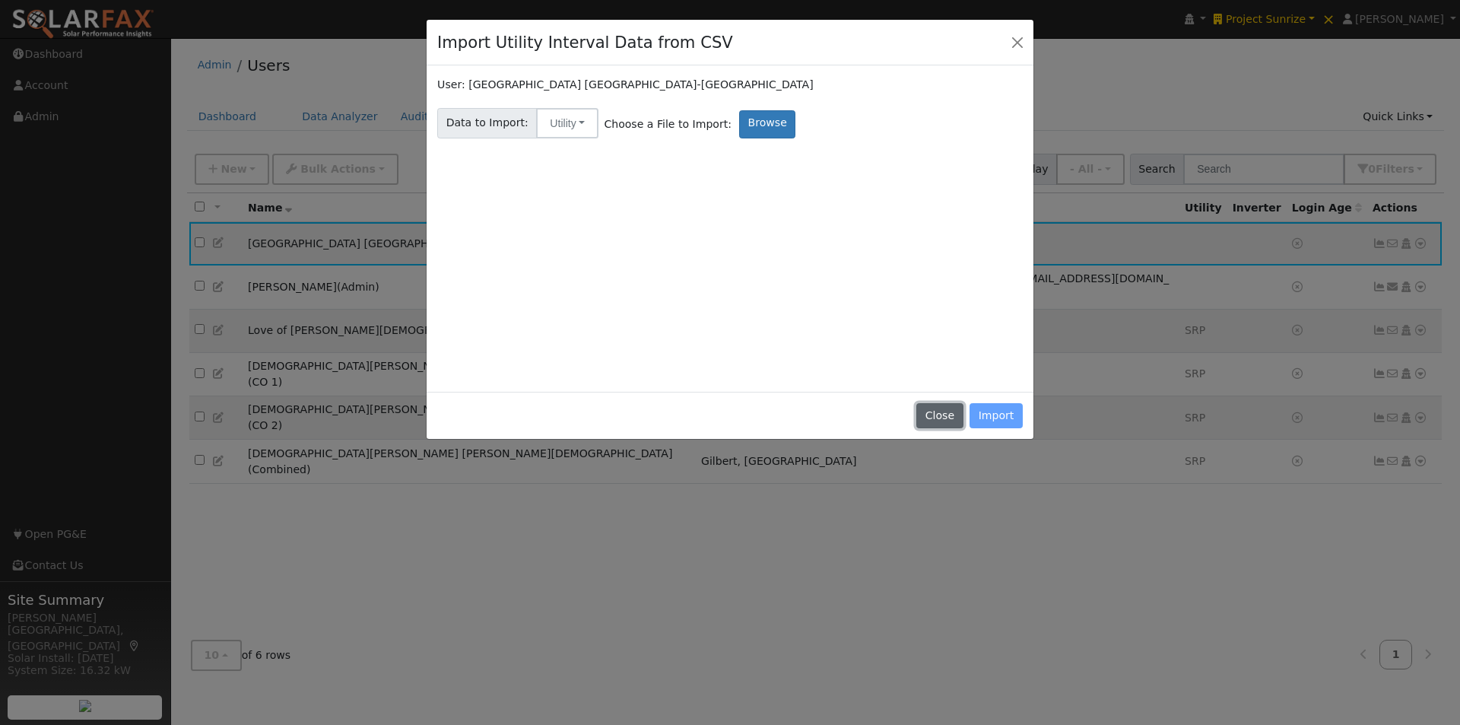
click at [940, 406] on button "Close" at bounding box center [939, 416] width 46 height 26
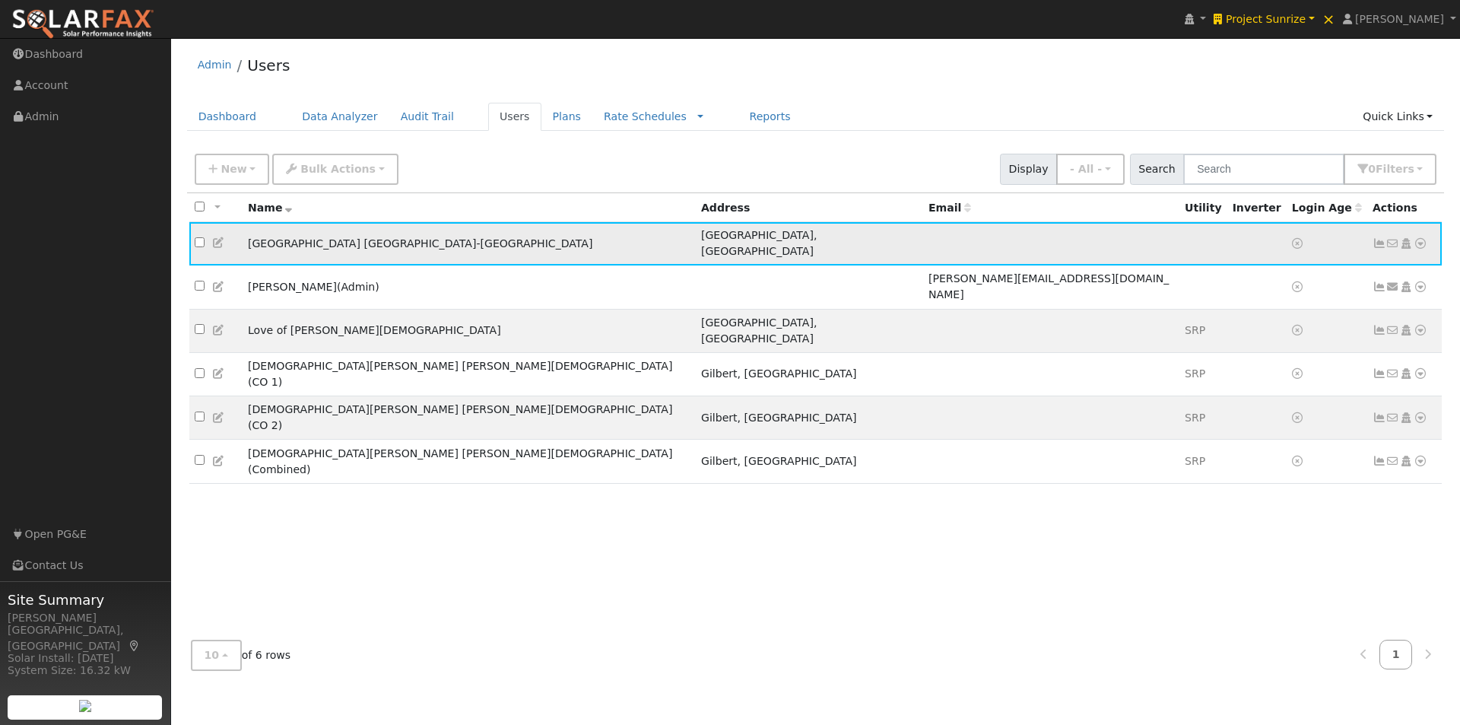
click at [1421, 238] on icon at bounding box center [1420, 243] width 14 height 11
click at [1261, 315] on link "Import From CSV" at bounding box center [1260, 325] width 112 height 21
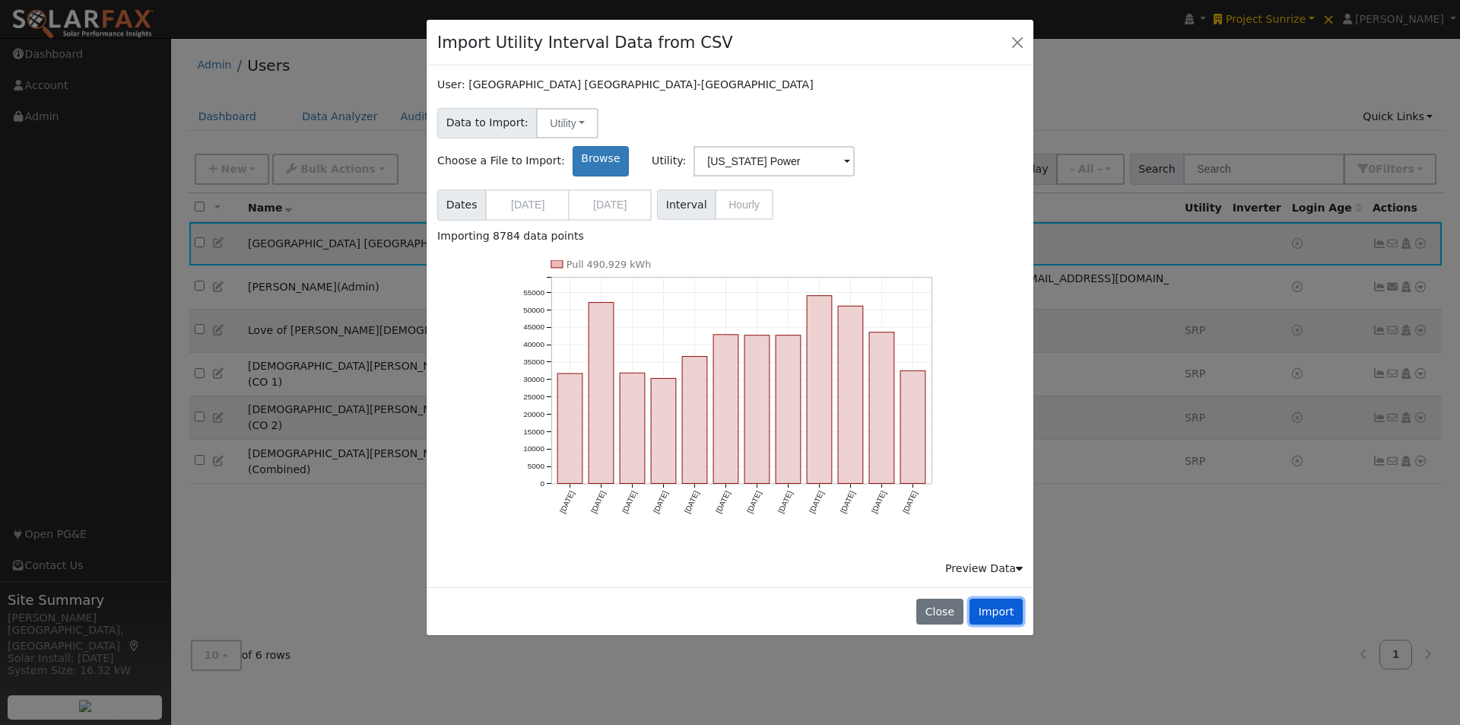
click at [1003, 598] on button "Import" at bounding box center [995, 611] width 53 height 26
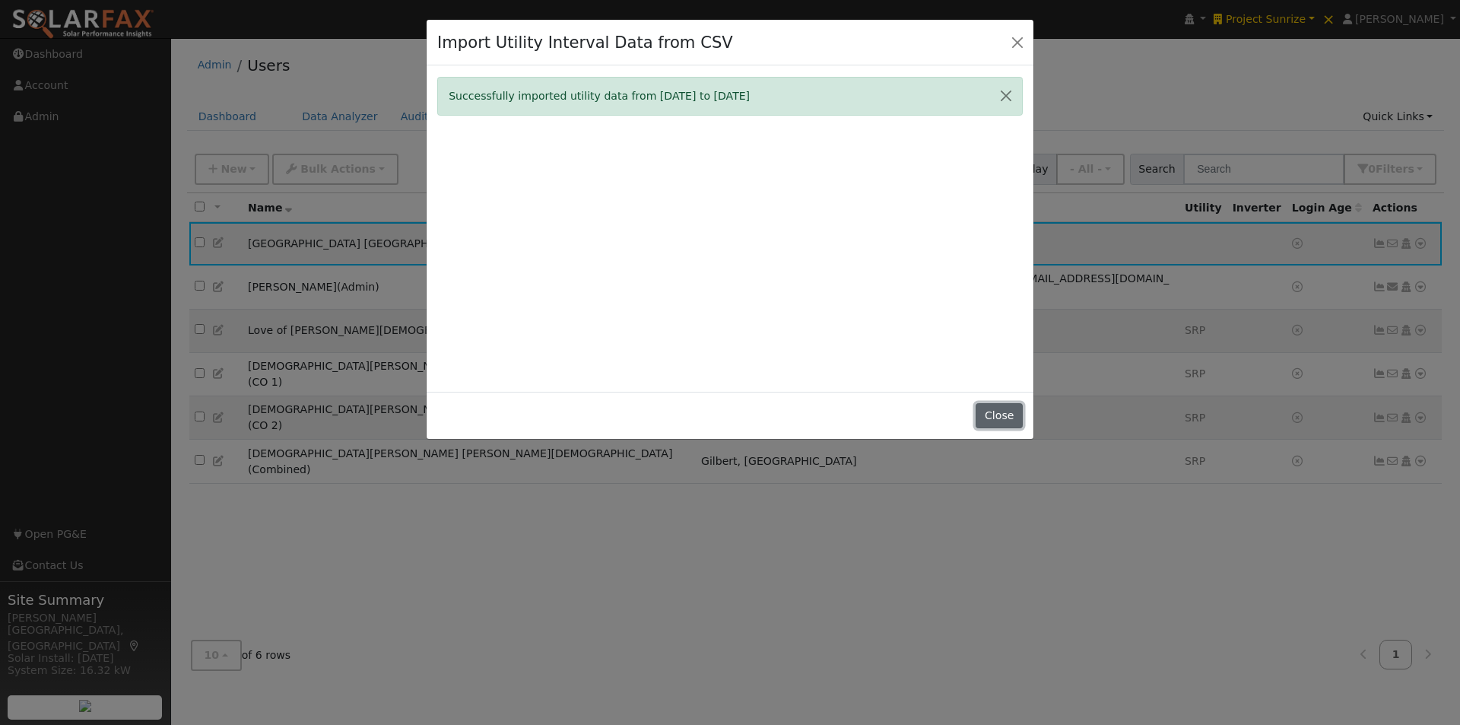
click at [1006, 413] on button "Close" at bounding box center [999, 416] width 46 height 26
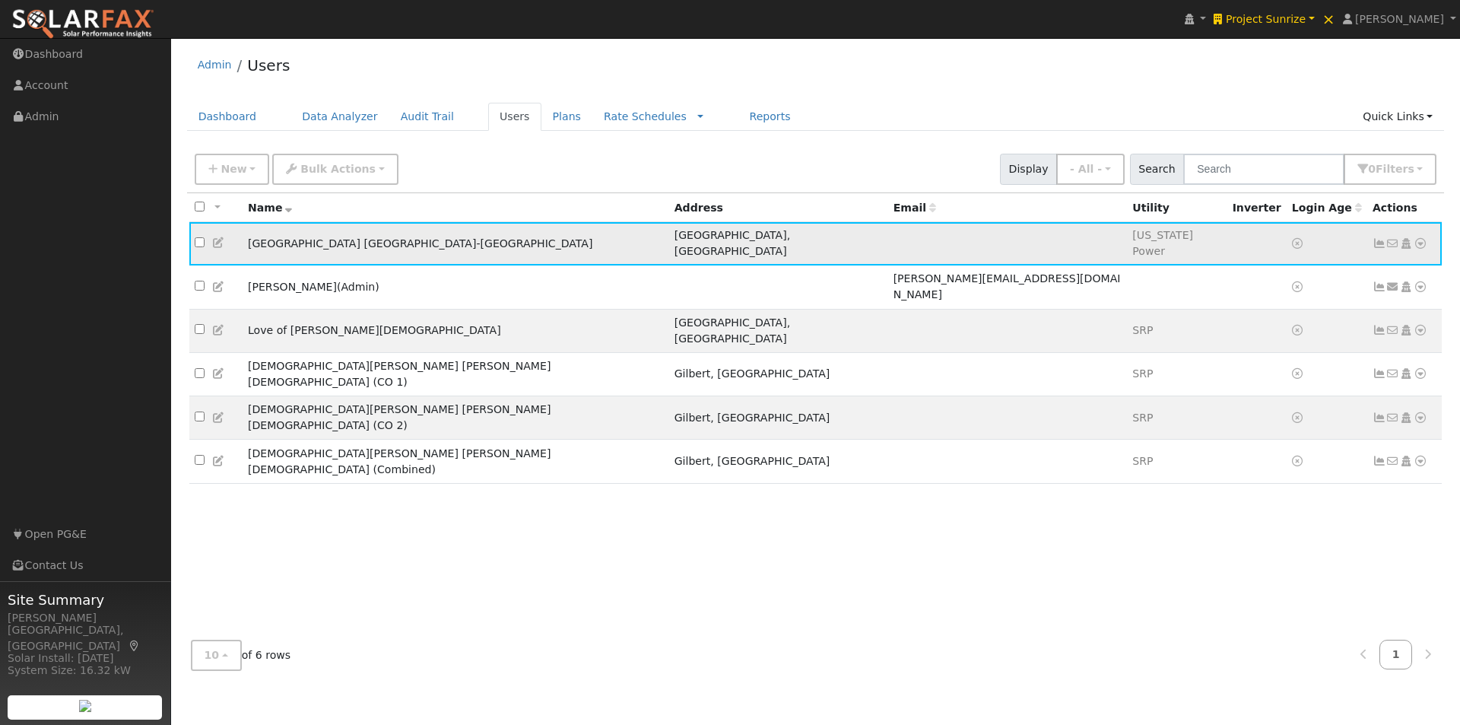
click at [1377, 239] on icon at bounding box center [1379, 243] width 14 height 11
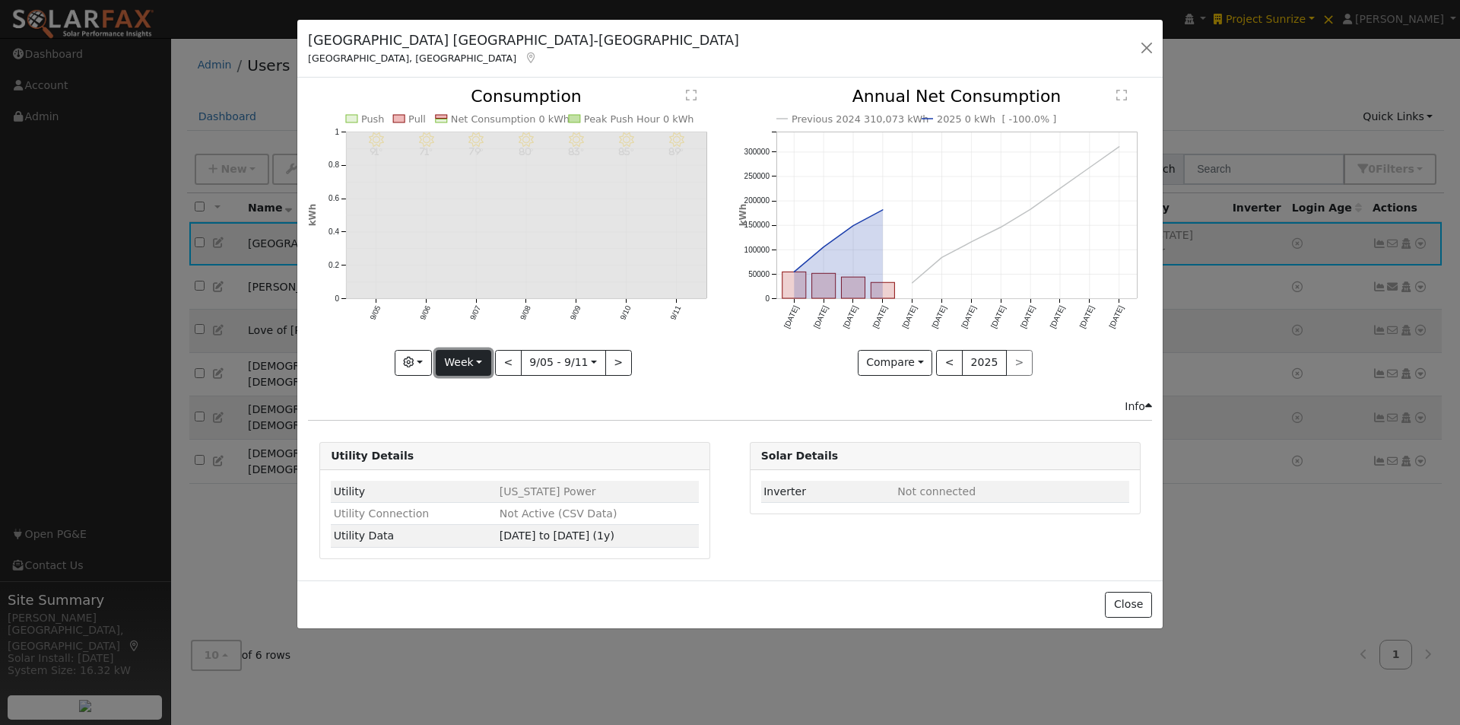
drag, startPoint x: 483, startPoint y: 363, endPoint x: 453, endPoint y: 398, distance: 45.9
click at [481, 363] on button "Week" at bounding box center [464, 363] width 56 height 26
click at [472, 458] on link "Year" at bounding box center [489, 457] width 106 height 21
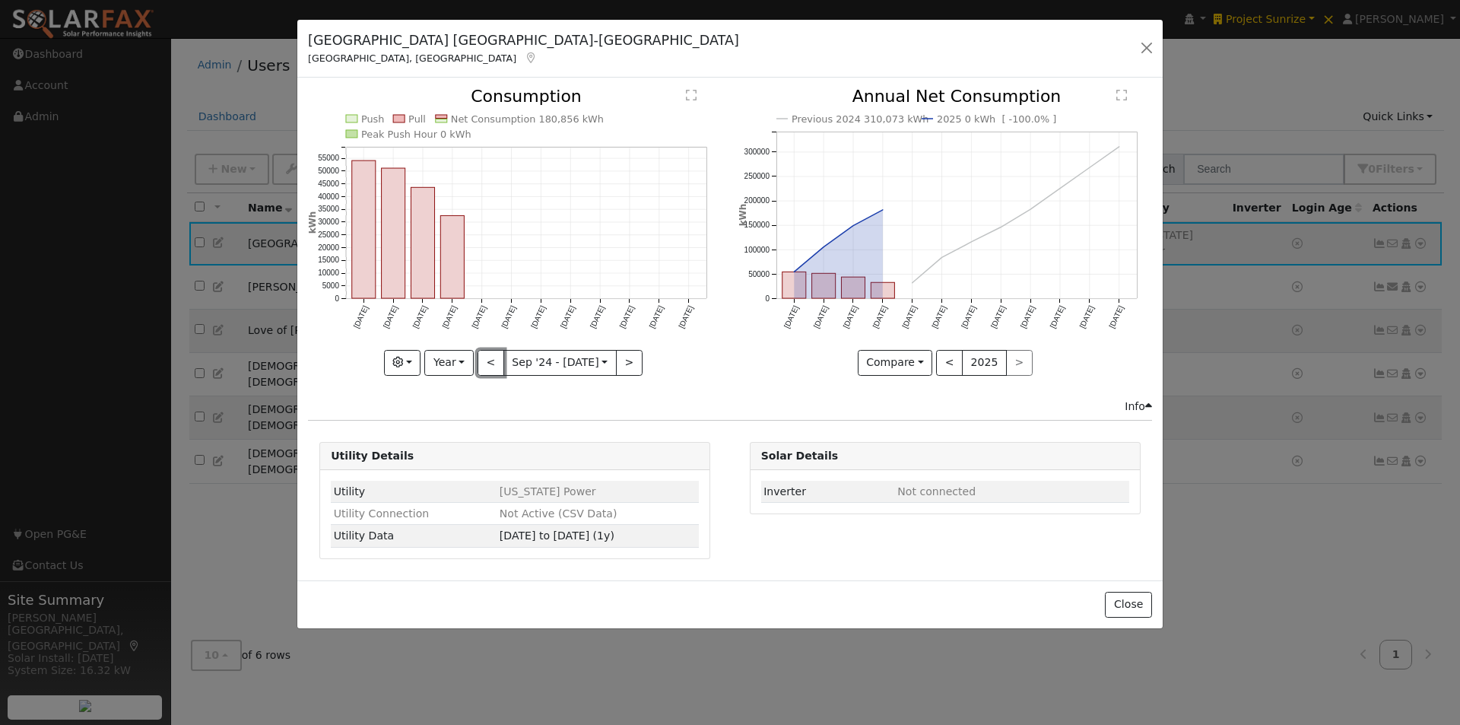
click at [496, 363] on button "<" at bounding box center [490, 363] width 27 height 26
type input "2023-09-01"
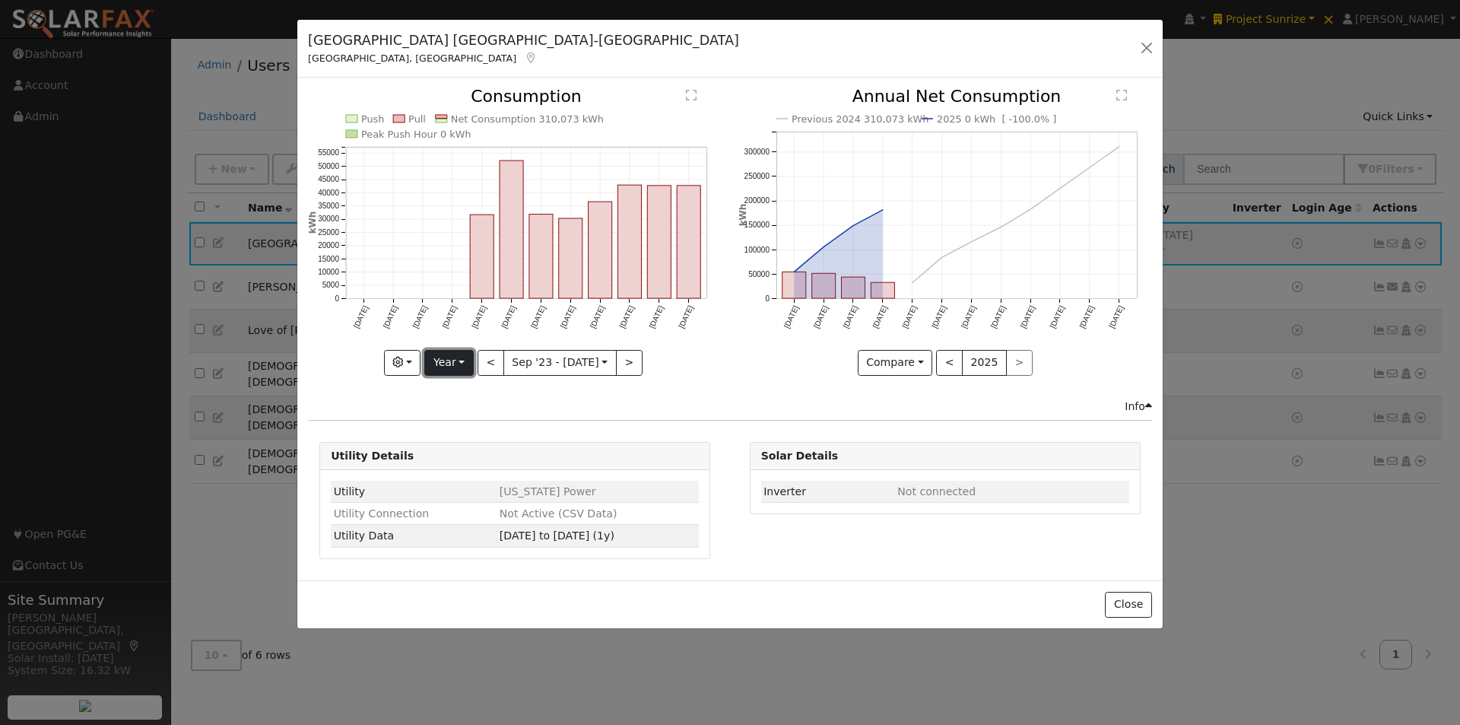
click at [458, 367] on button "Year" at bounding box center [448, 363] width 49 height 26
click at [474, 479] on link "Custom" at bounding box center [478, 479] width 106 height 21
click at [518, 357] on input "2023-09-01" at bounding box center [512, 363] width 49 height 24
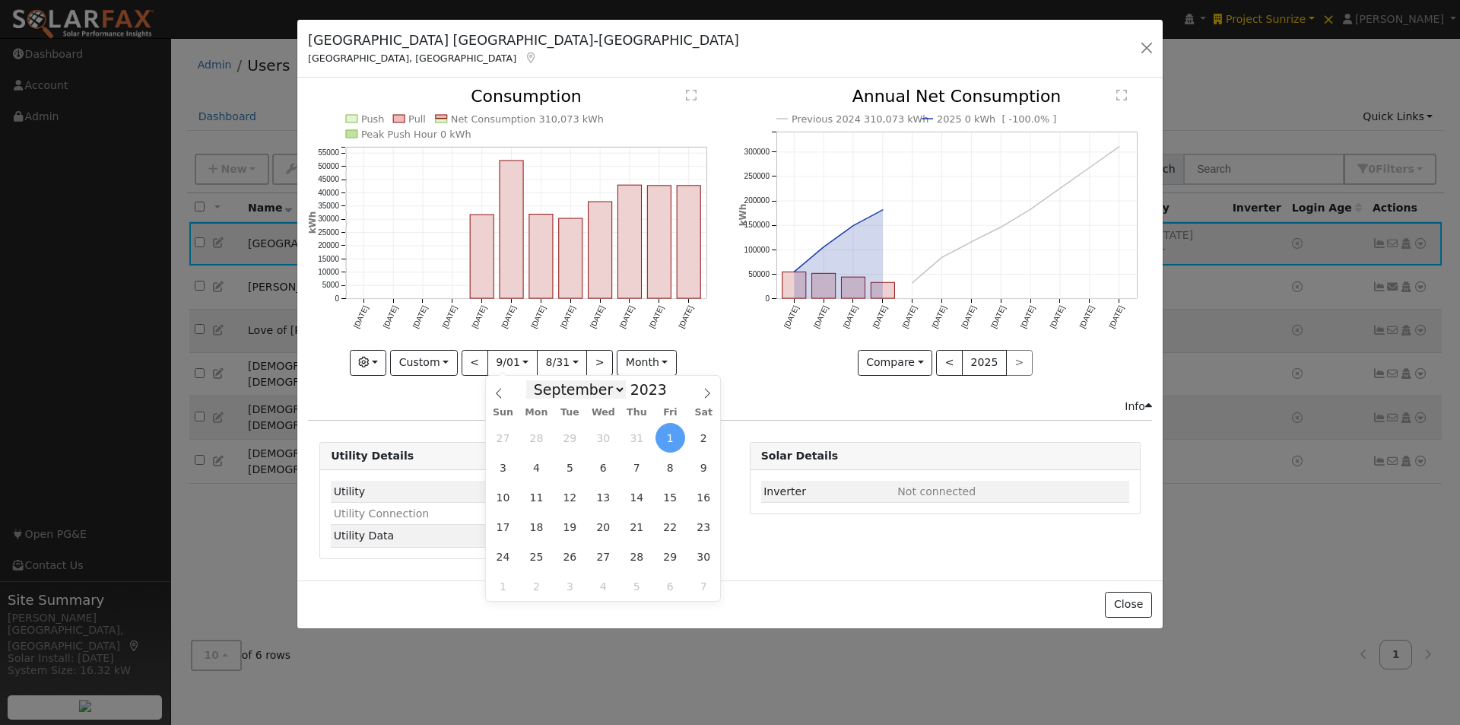
drag, startPoint x: 614, startPoint y: 391, endPoint x: 604, endPoint y: 398, distance: 13.1
click at [614, 391] on select "January February March April May June July August September October November De…" at bounding box center [576, 389] width 100 height 18
select select "0"
click at [538, 380] on select "January February March April May June July August September October November De…" at bounding box center [576, 389] width 100 height 18
click at [670, 387] on span at bounding box center [675, 385] width 11 height 8
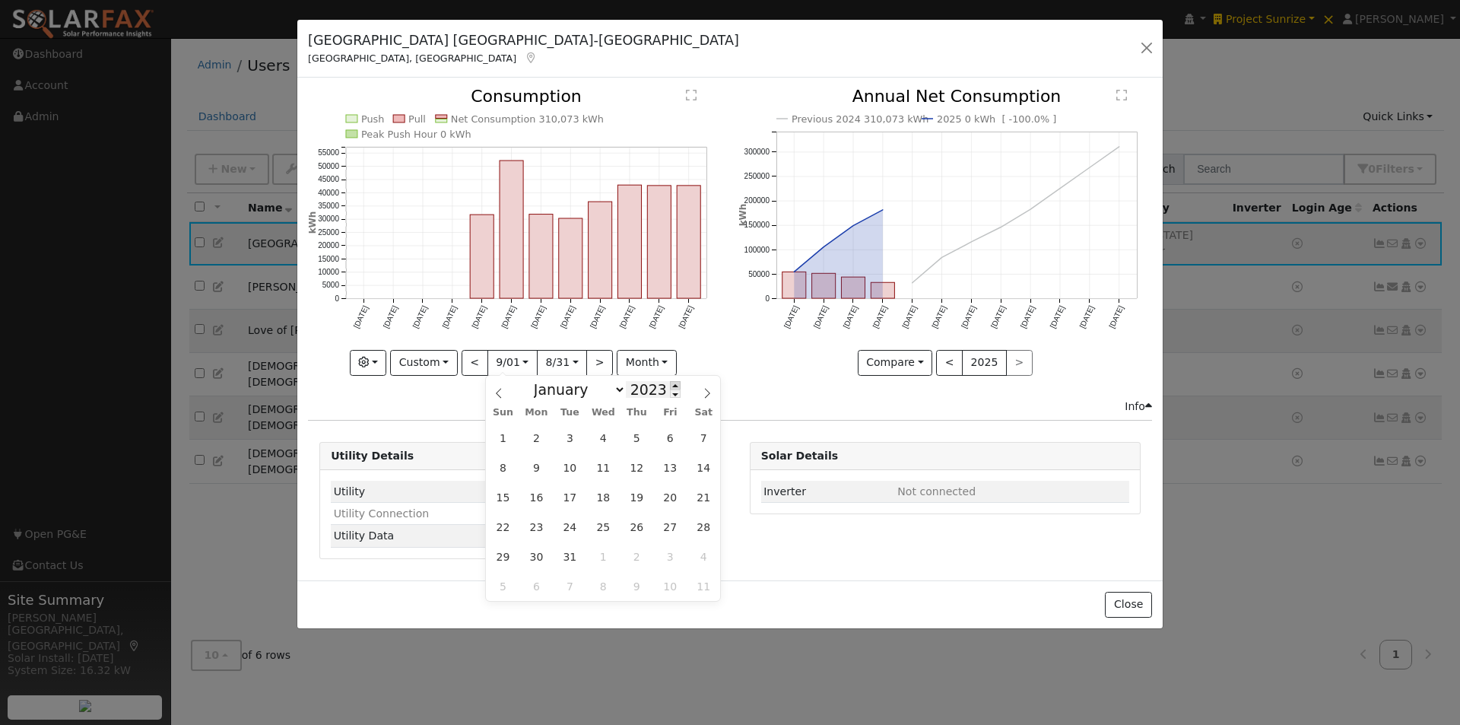
type input "2024"
click at [537, 436] on span "1" at bounding box center [537, 438] width 30 height 30
type input "2024-01-01"
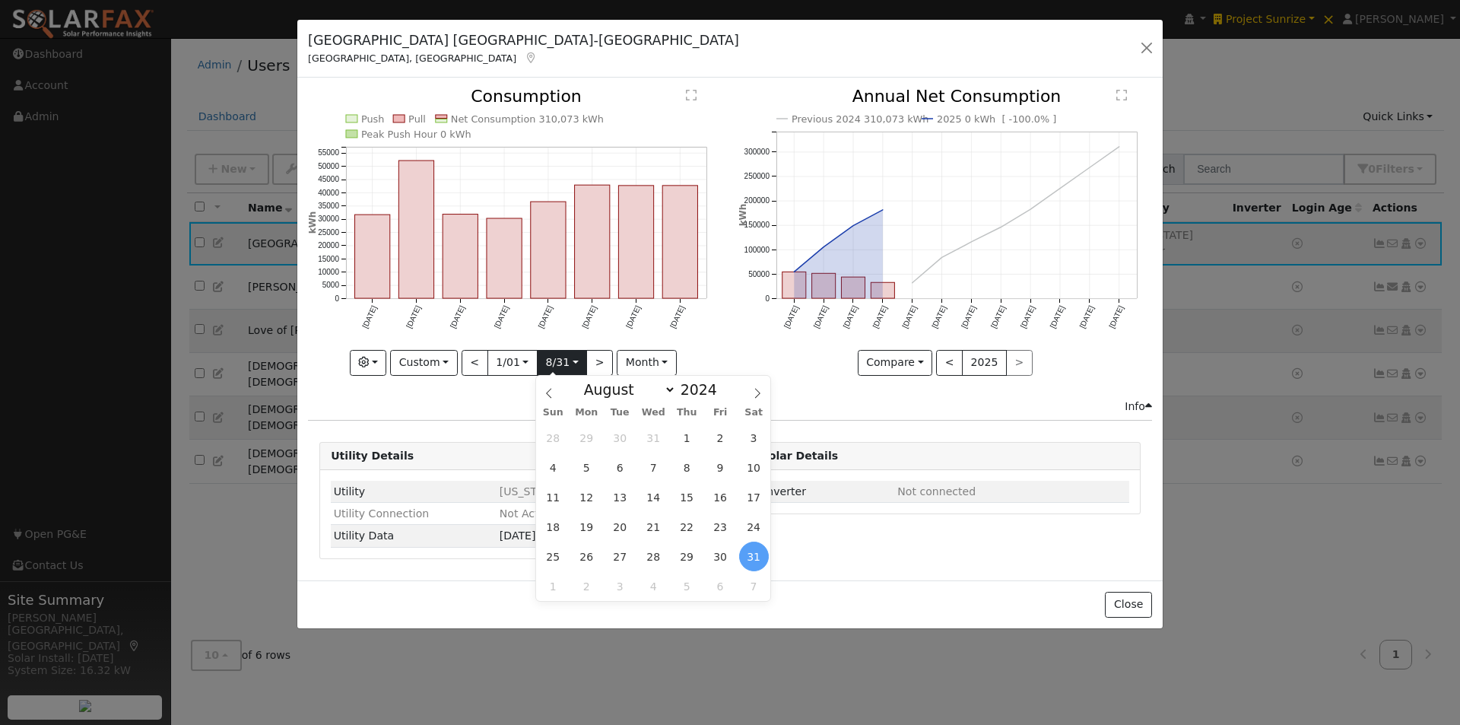
click at [557, 363] on input "2024-08-31" at bounding box center [562, 363] width 49 height 24
click at [665, 389] on select "January February March April May June July August September October November De…" at bounding box center [626, 389] width 100 height 18
select select "11"
click at [588, 380] on select "January February March April May June July August September October November De…" at bounding box center [626, 389] width 100 height 18
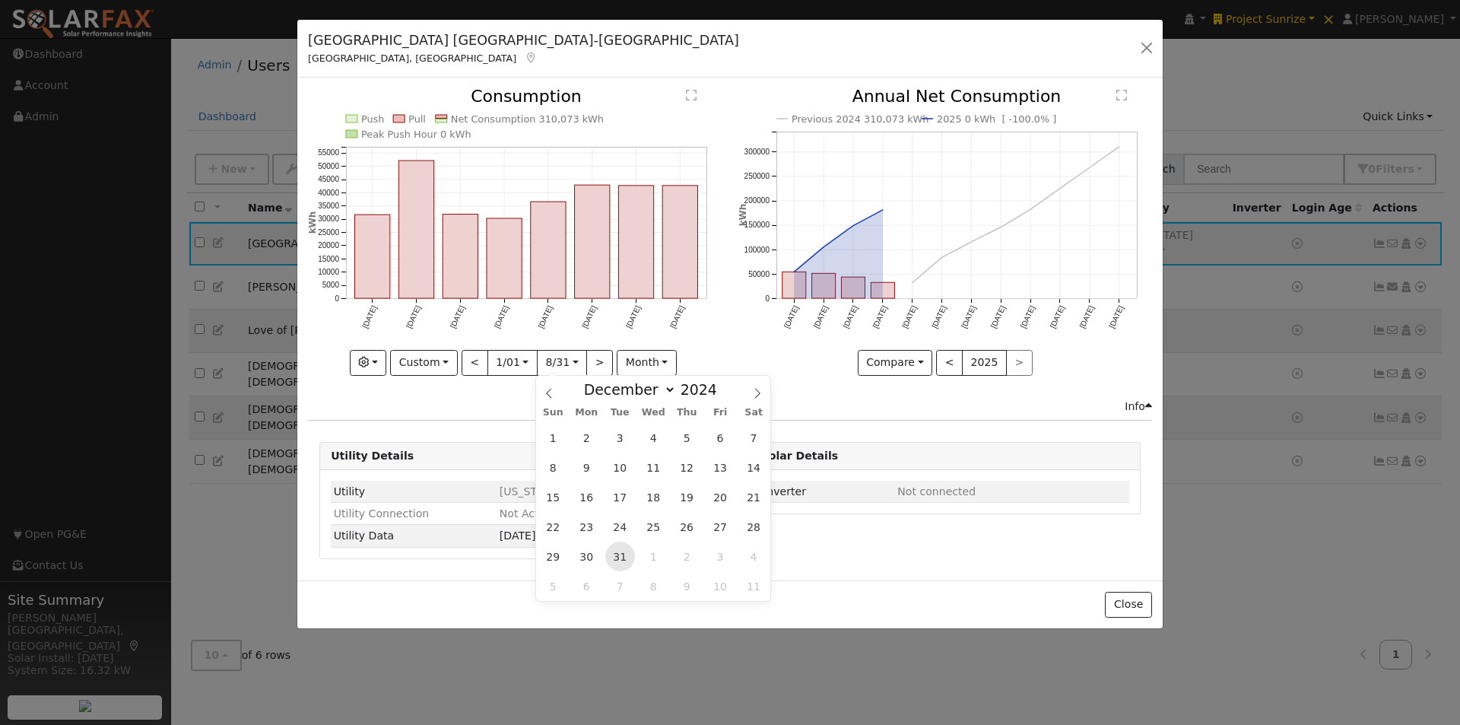
click at [615, 561] on span "31" at bounding box center [620, 556] width 30 height 30
type input "2024-12-31"
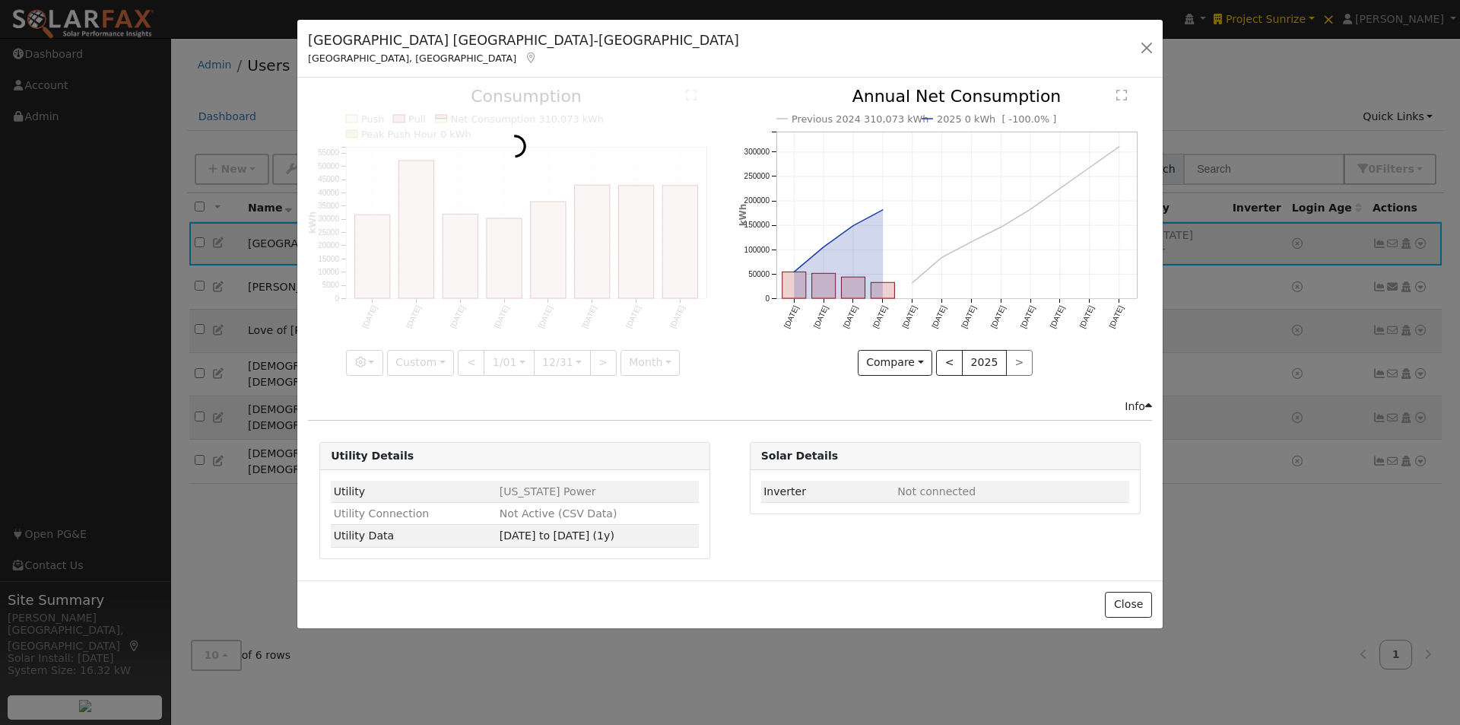
scroll to position [0, 6]
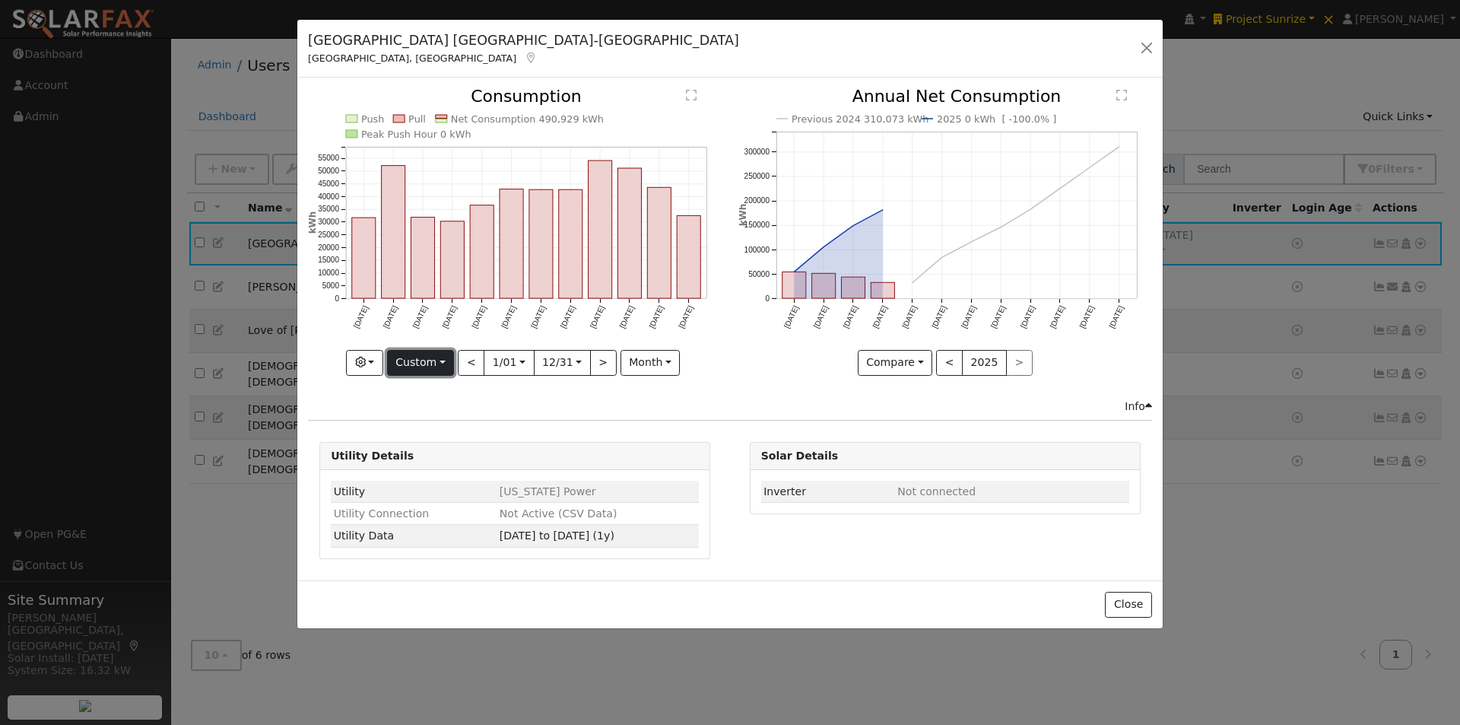
click at [422, 360] on button "Custom" at bounding box center [421, 363] width 68 height 26
click at [640, 361] on button "month" at bounding box center [650, 363] width 60 height 26
click at [636, 418] on link "Day" at bounding box center [674, 414] width 106 height 21
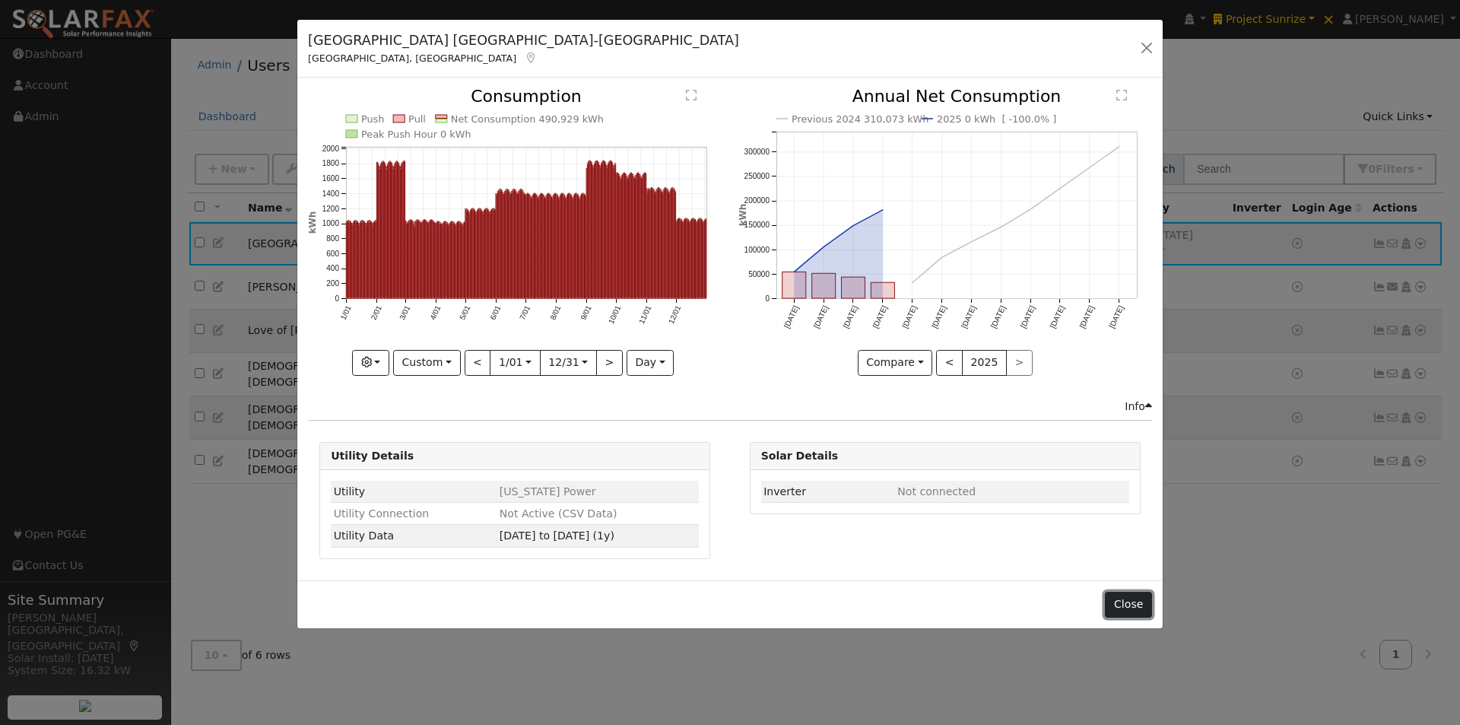
click at [1126, 606] on button "Close" at bounding box center [1128, 605] width 46 height 26
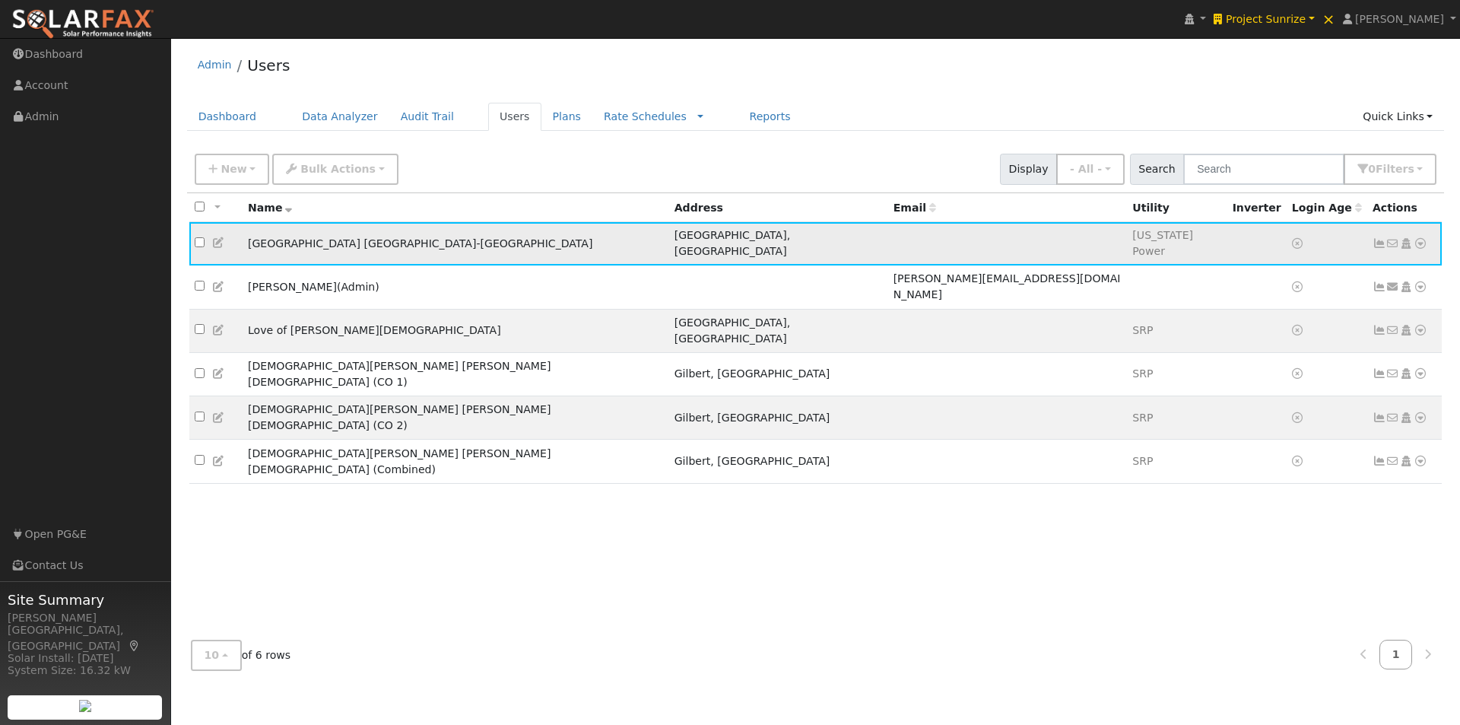
click at [1420, 238] on icon at bounding box center [1420, 243] width 14 height 11
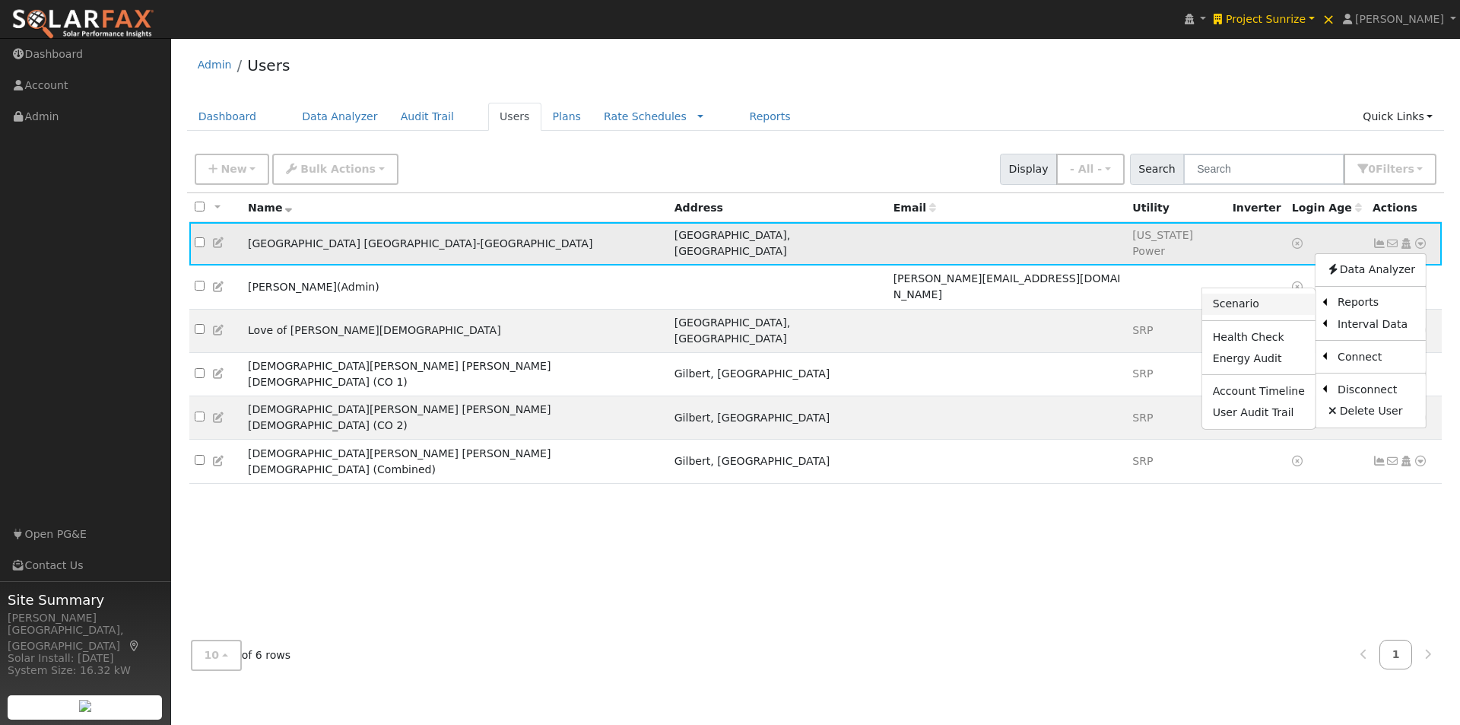
click at [1236, 295] on link "Scenario" at bounding box center [1258, 303] width 113 height 21
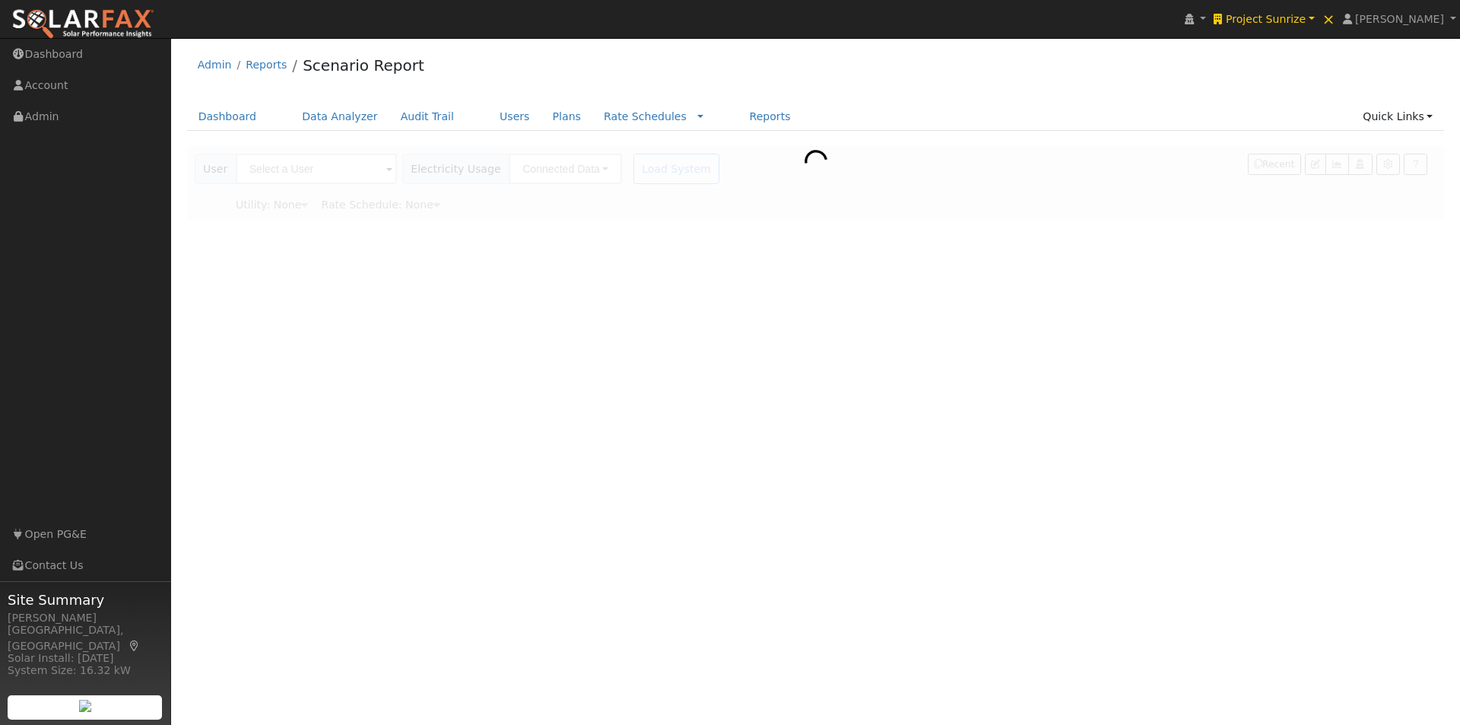
type input "[GEOGRAPHIC_DATA] [GEOGRAPHIC_DATA]-[GEOGRAPHIC_DATA]"
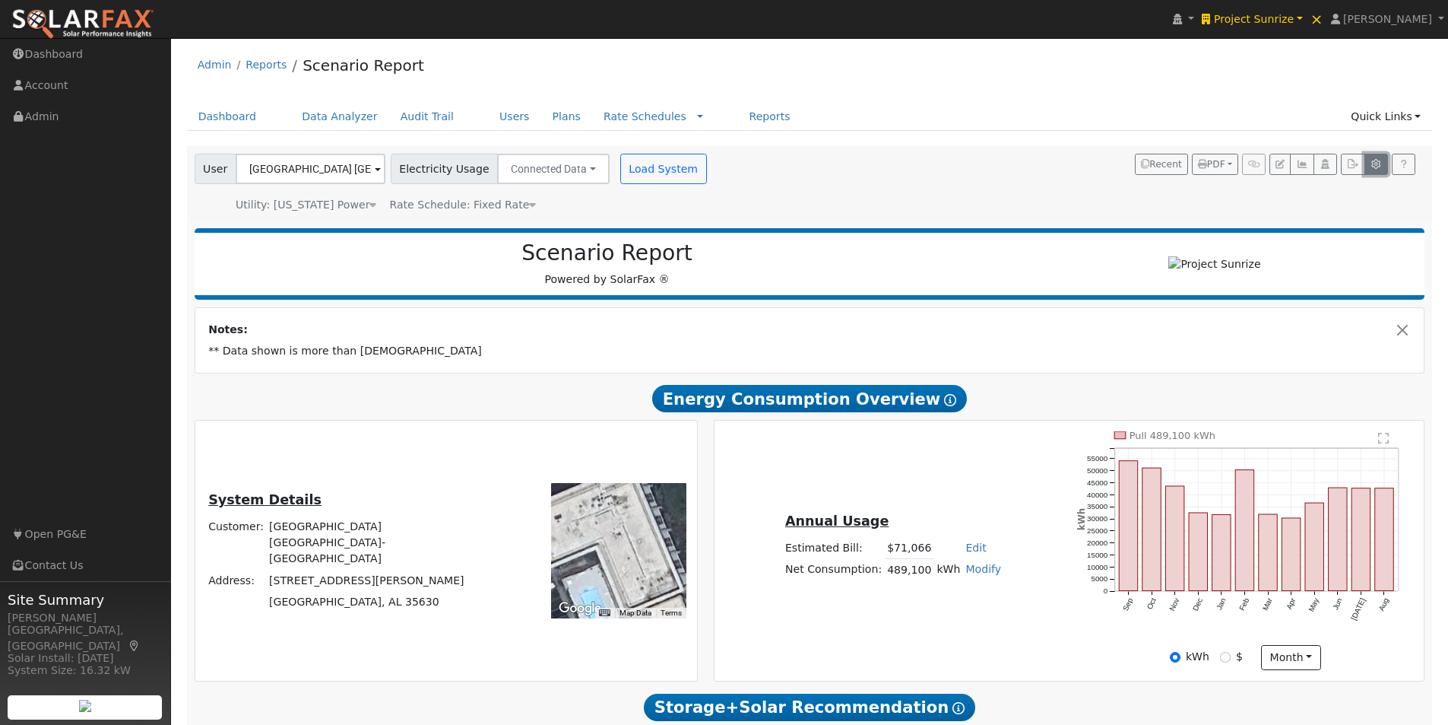
click at [1378, 163] on icon "button" at bounding box center [1376, 164] width 11 height 9
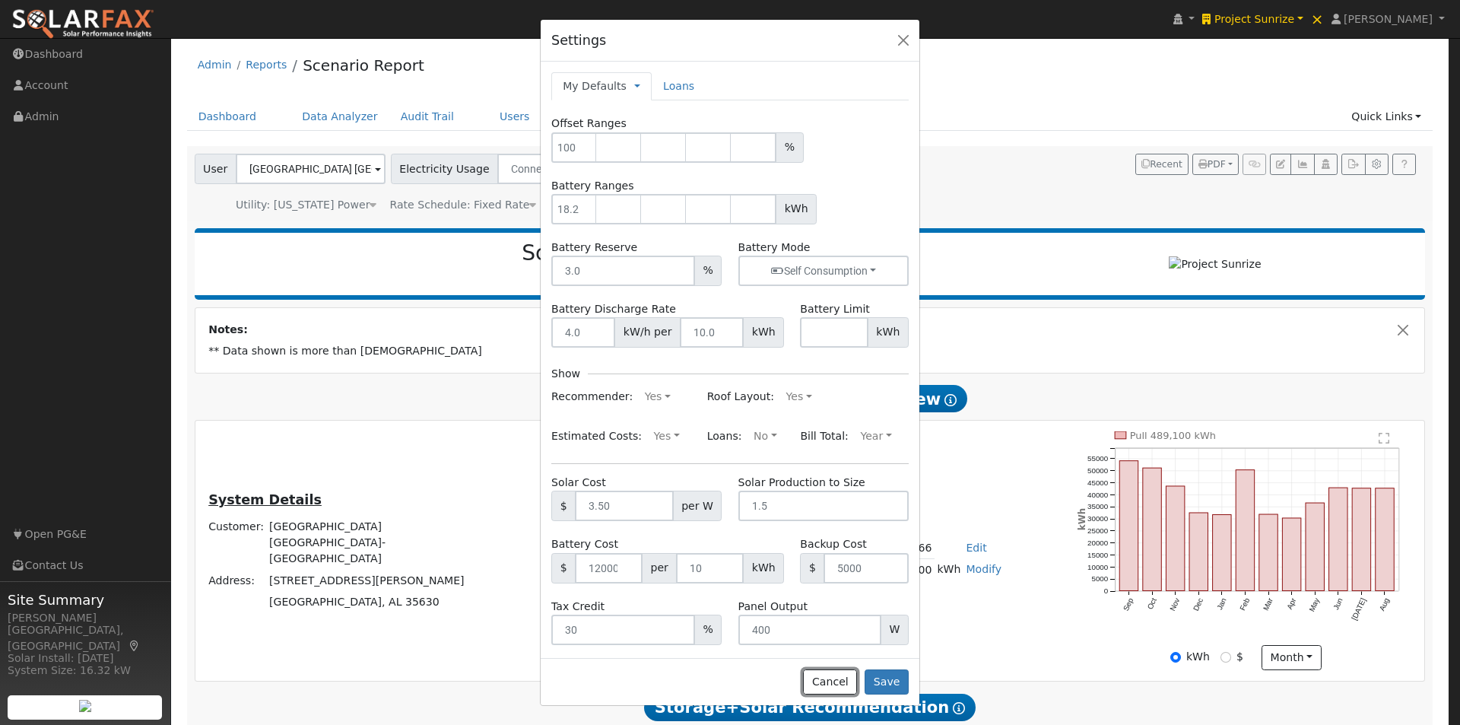
click at [839, 680] on button "Cancel" at bounding box center [830, 682] width 54 height 26
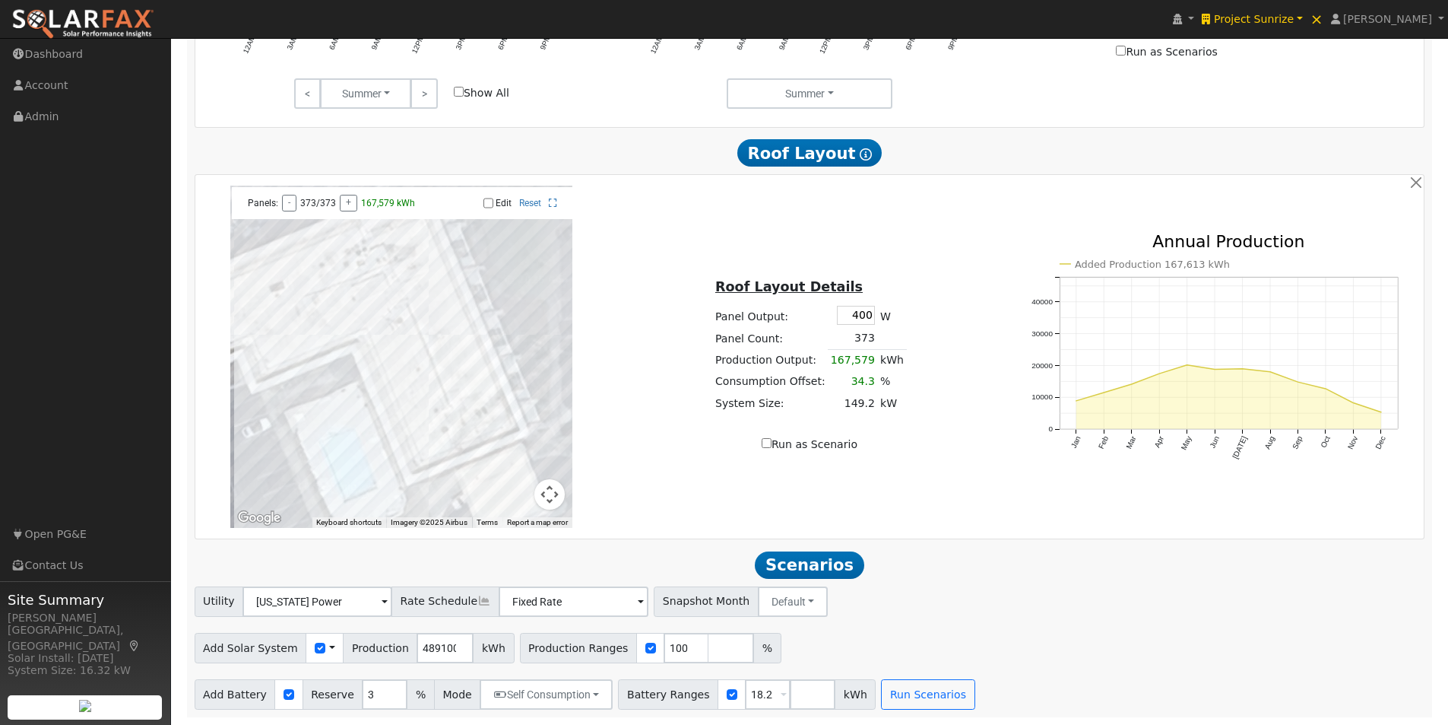
scroll to position [917, 0]
drag, startPoint x: 701, startPoint y: 649, endPoint x: 689, endPoint y: 642, distance: 14.0
click at [709, 650] on input "number" at bounding box center [732, 648] width 46 height 30
type input "36.23"
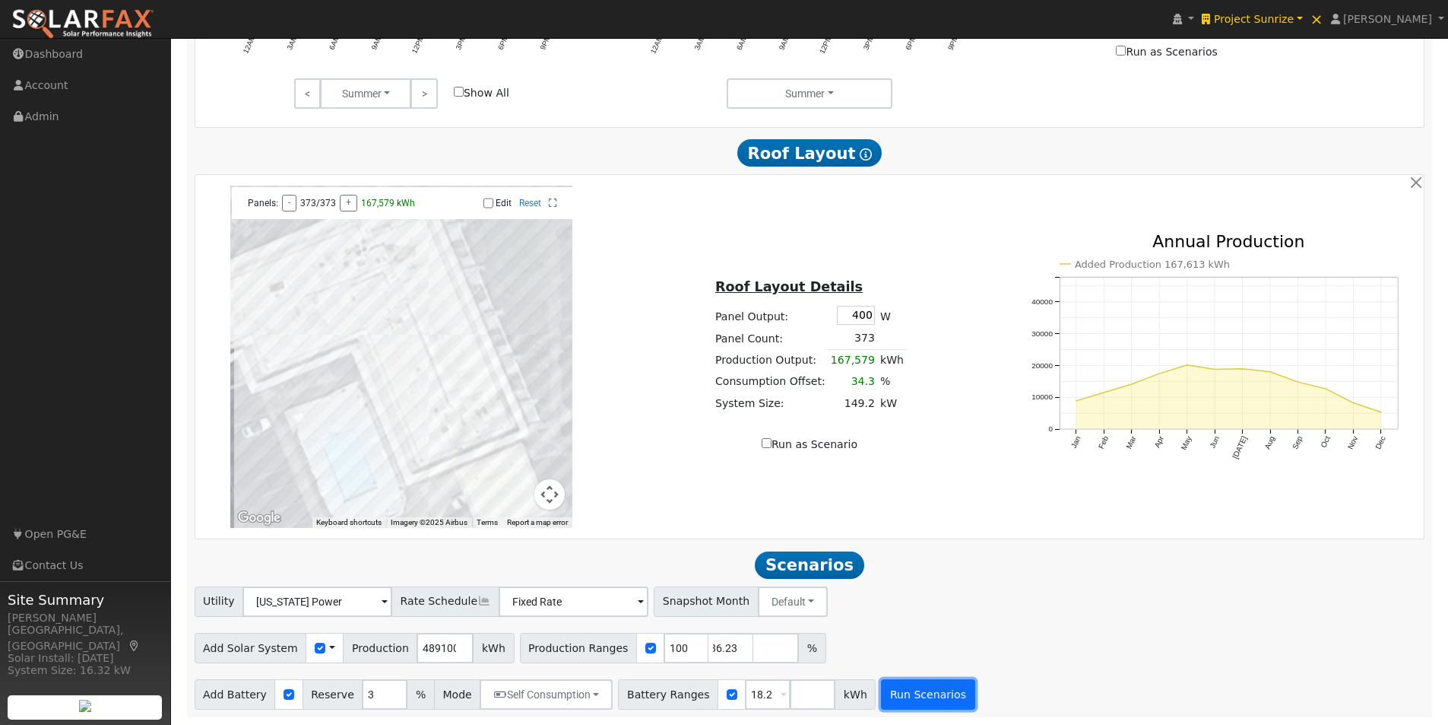
type input "36.23"
type input "100"
click at [903, 691] on button "Run Scenarios" at bounding box center [928, 694] width 94 height 30
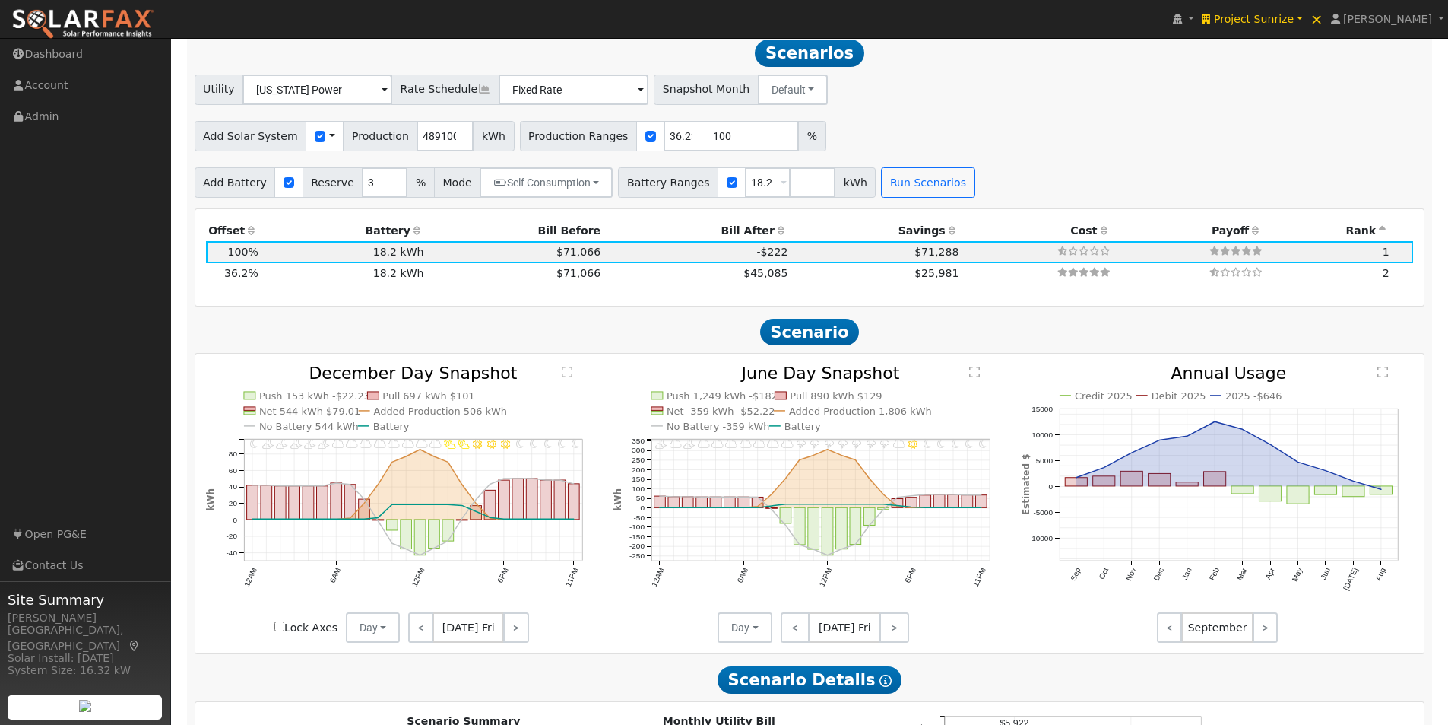
scroll to position [1422, 0]
click at [248, 278] on span "36.2%" at bounding box center [241, 272] width 34 height 12
type input "118.1"
type input "$413,469"
type input "$130,593"
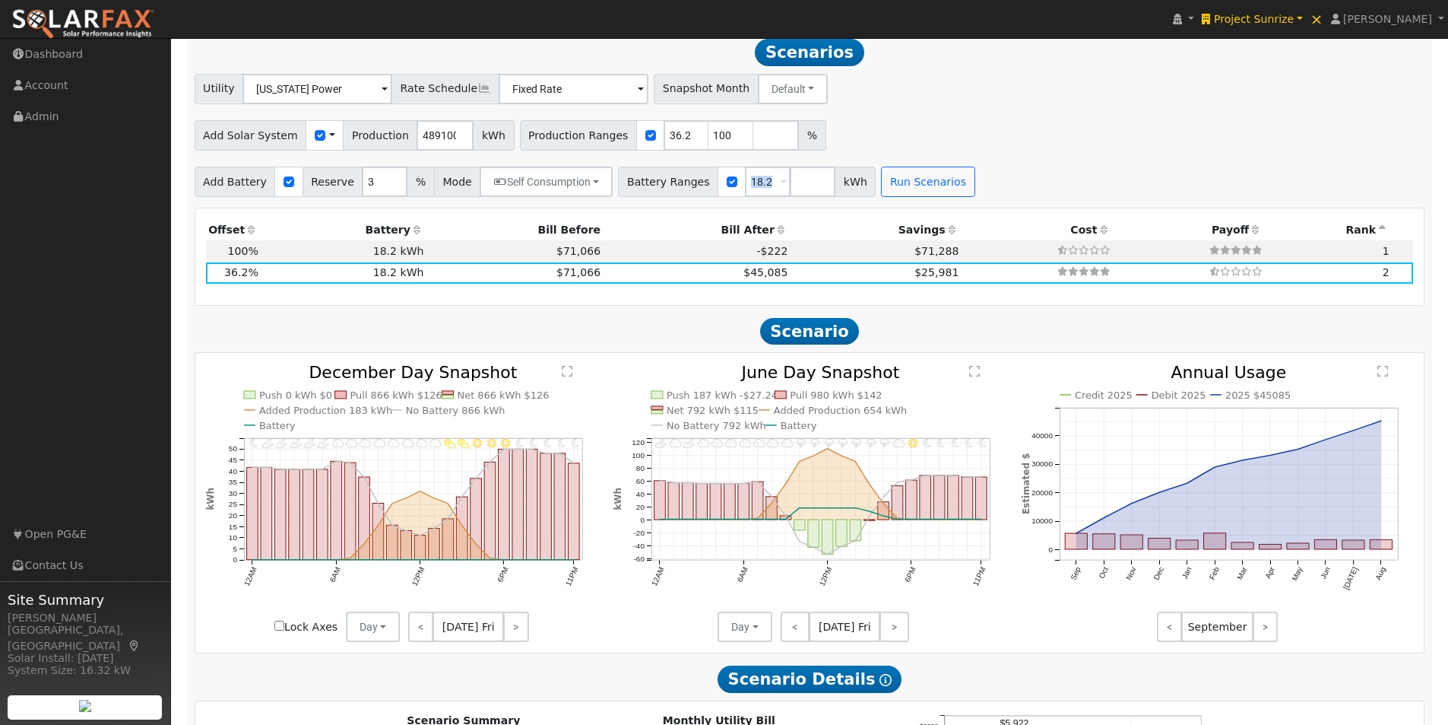
drag, startPoint x: 758, startPoint y: 186, endPoint x: 739, endPoint y: 186, distance: 19.0
click at [745, 186] on span "18.2 Overrides Reserve % Mode None None Self Consumption Peak Savings Backup" at bounding box center [768, 182] width 46 height 30
drag, startPoint x: 752, startPoint y: 189, endPoint x: 706, endPoint y: 191, distance: 45.7
click at [706, 191] on div "Battery Ranges 18.2 Overrides Reserve % Mode None None Self Consumption Peak Sa…" at bounding box center [747, 182] width 258 height 30
type input "50"
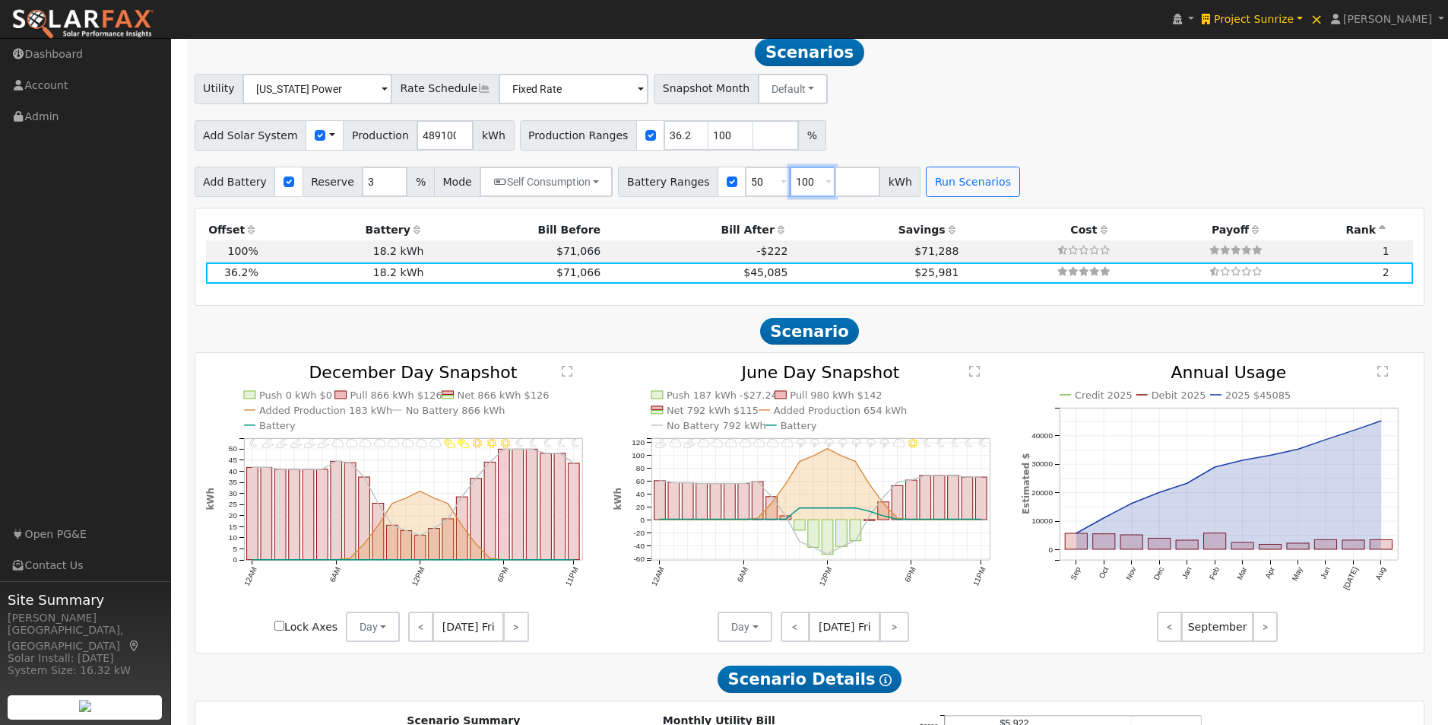
type input "100"
type input "150"
type input "200"
type input "250"
click at [1016, 189] on button "Run Scenarios" at bounding box center [1063, 182] width 94 height 30
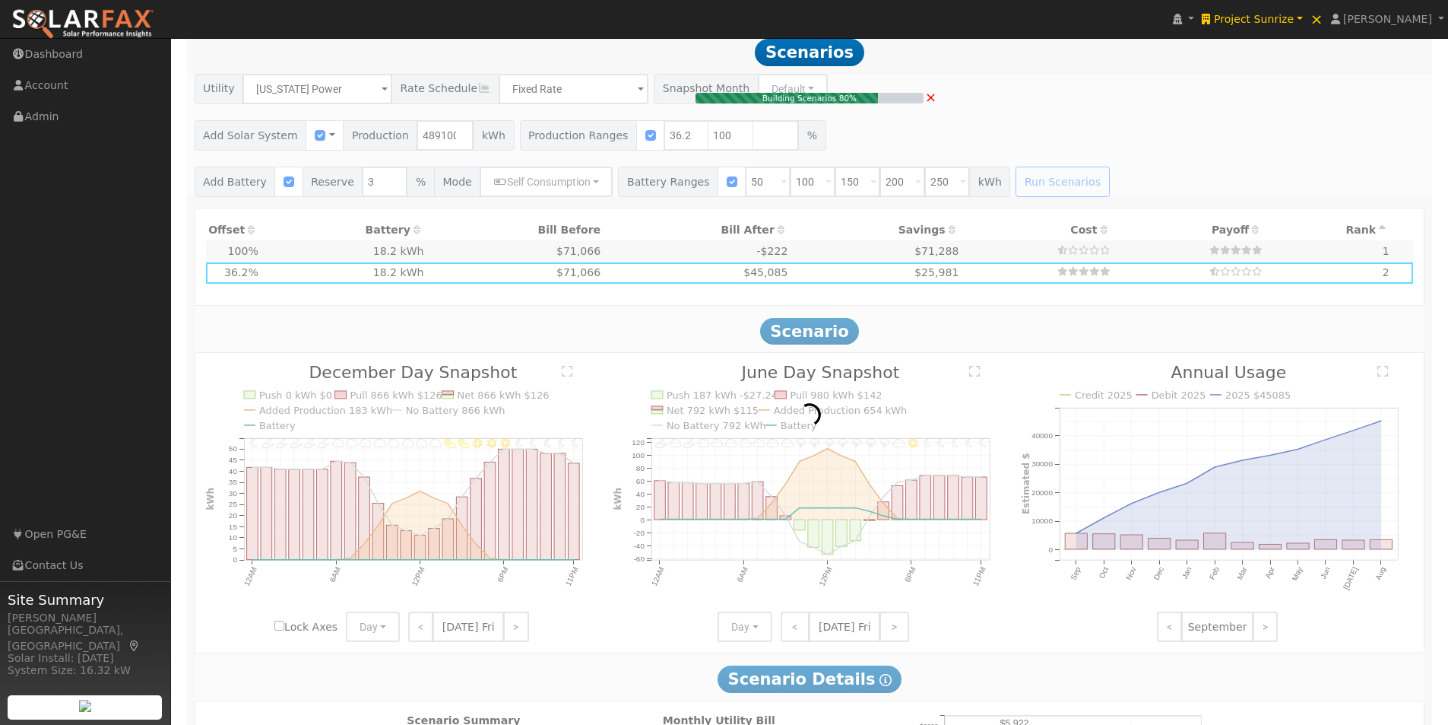
type input "326.1"
type input "$1,141,233"
type input "$60,000"
type input "$360,370"
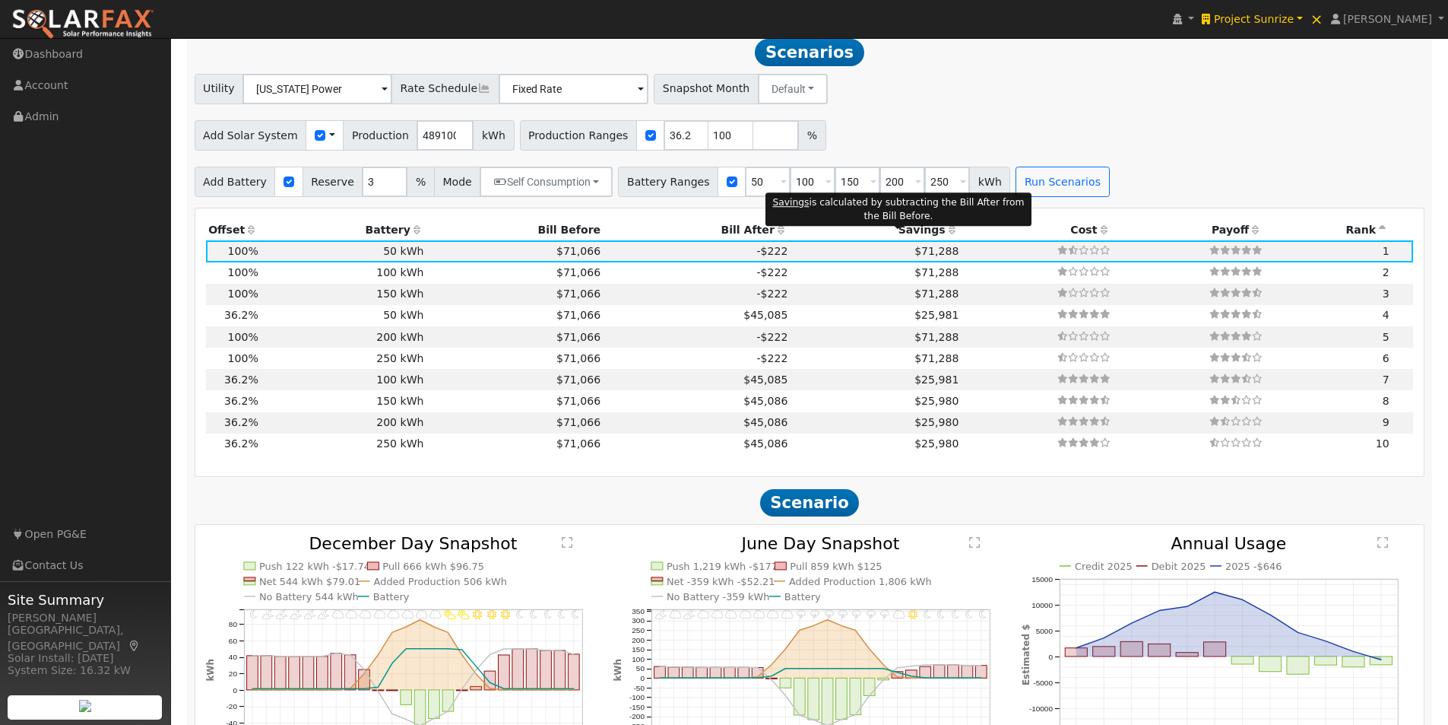
click at [911, 236] on span "Savings" at bounding box center [922, 230] width 47 height 12
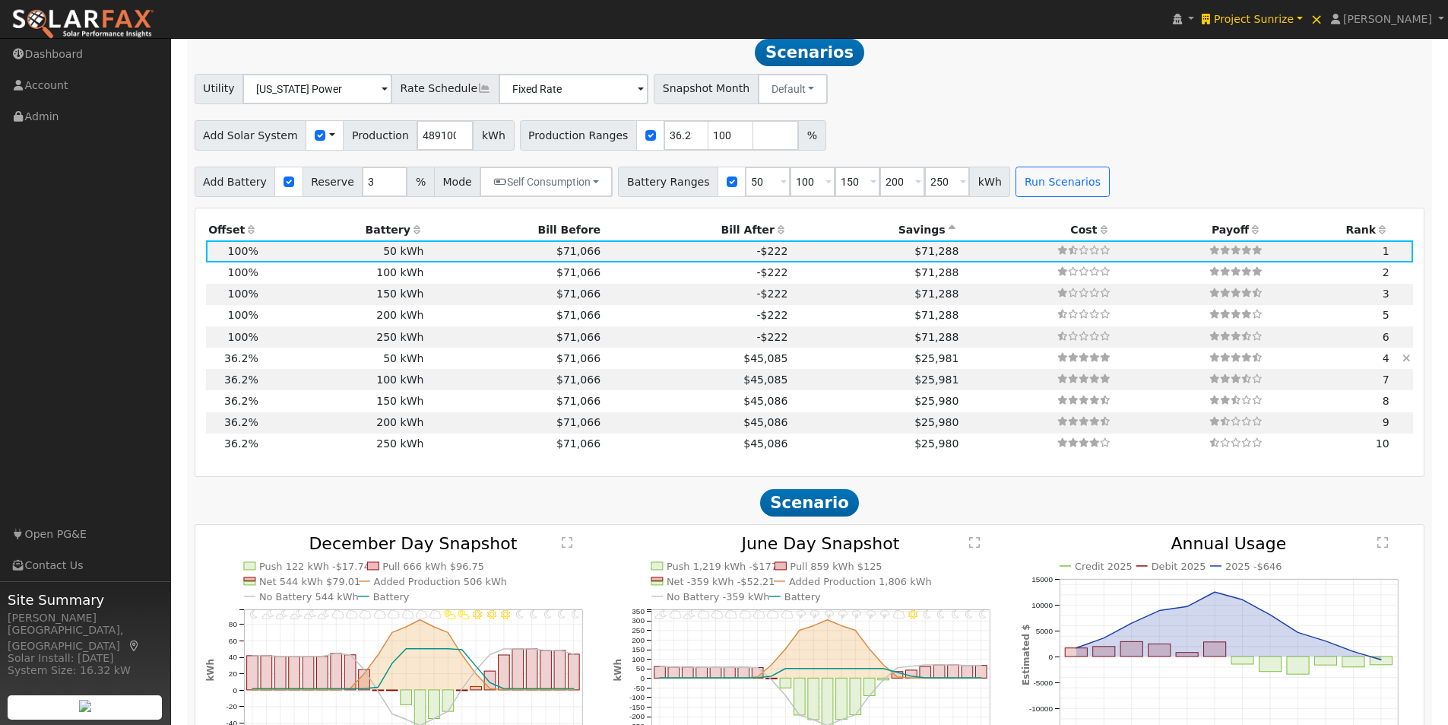
click at [398, 359] on td "50 kWh" at bounding box center [344, 357] width 166 height 21
type input "118.1"
type input "$413,469"
type input "$142,041"
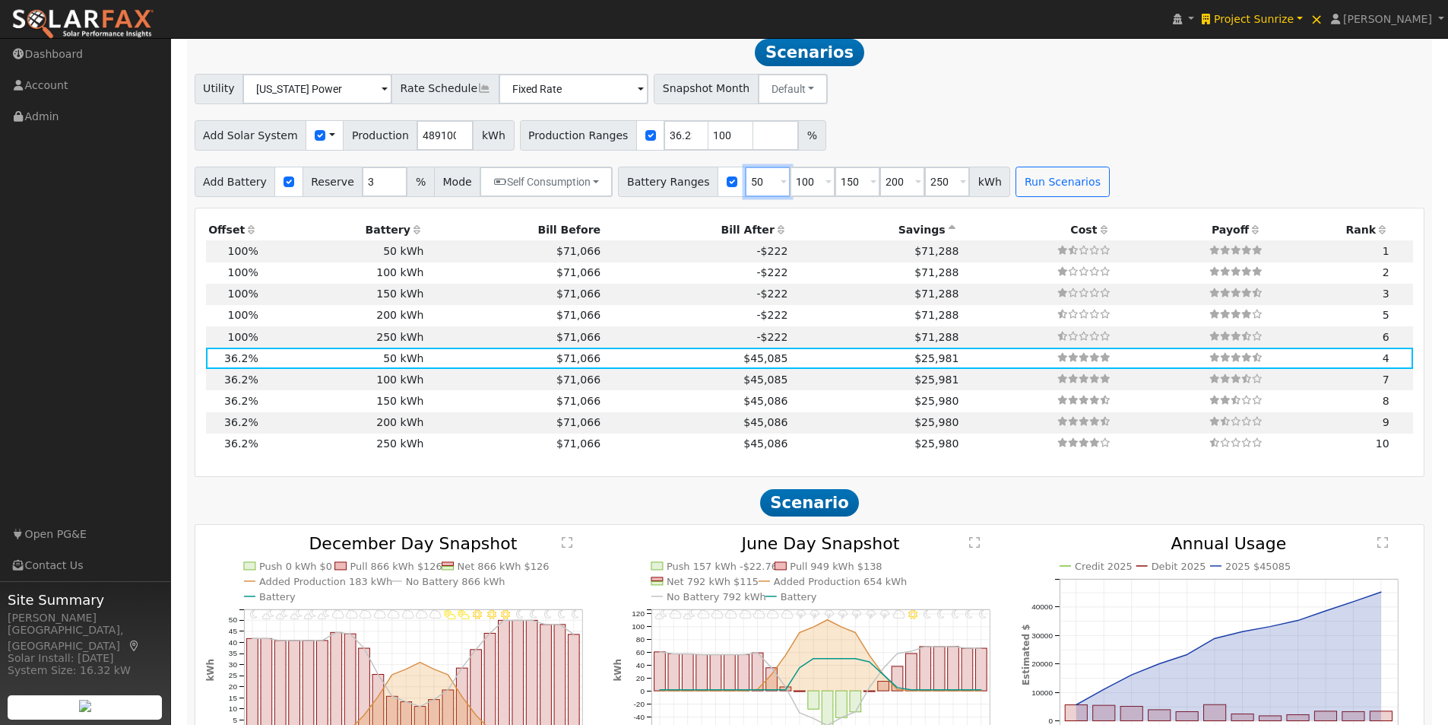
drag, startPoint x: 744, startPoint y: 189, endPoint x: 707, endPoint y: 189, distance: 37.3
click at [709, 189] on div "Battery Ranges 50 Overrides Reserve % Mode None None Self Consumption Peak Savi…" at bounding box center [814, 182] width 392 height 30
type input "100"
type input "150"
type input "200"
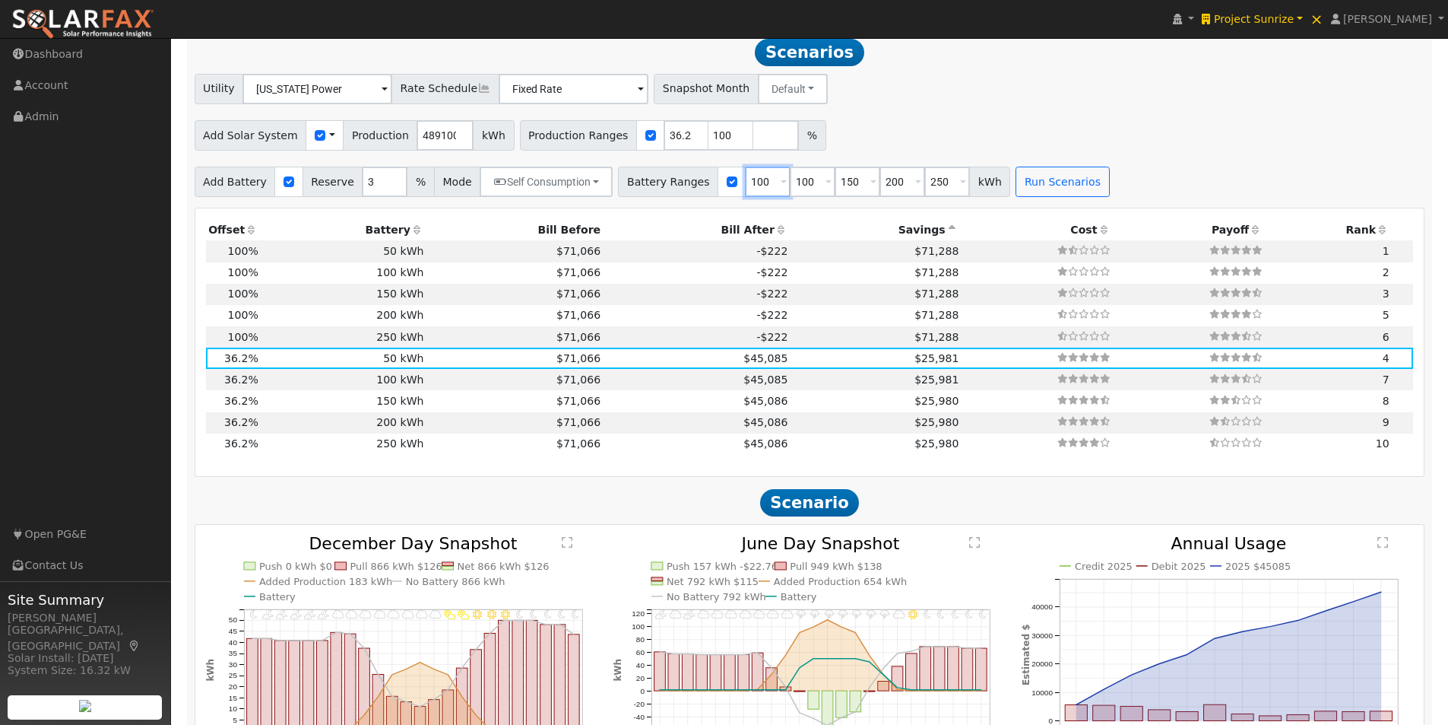
type input "250"
type input "100"
click at [925, 193] on input "number" at bounding box center [948, 182] width 46 height 30
type input "0"
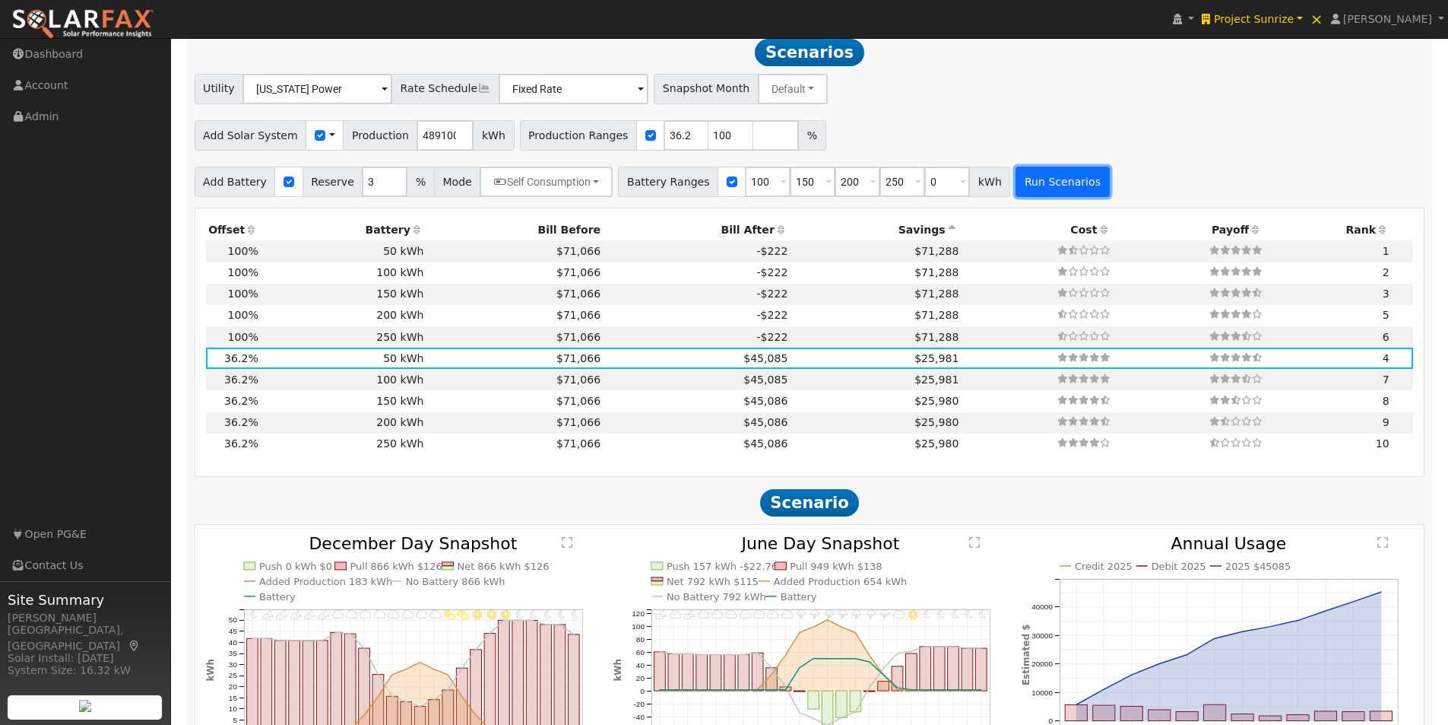
type input "100"
type input "150"
type input "200"
type input "250"
click at [1027, 185] on button "Run Scenarios" at bounding box center [1063, 182] width 94 height 30
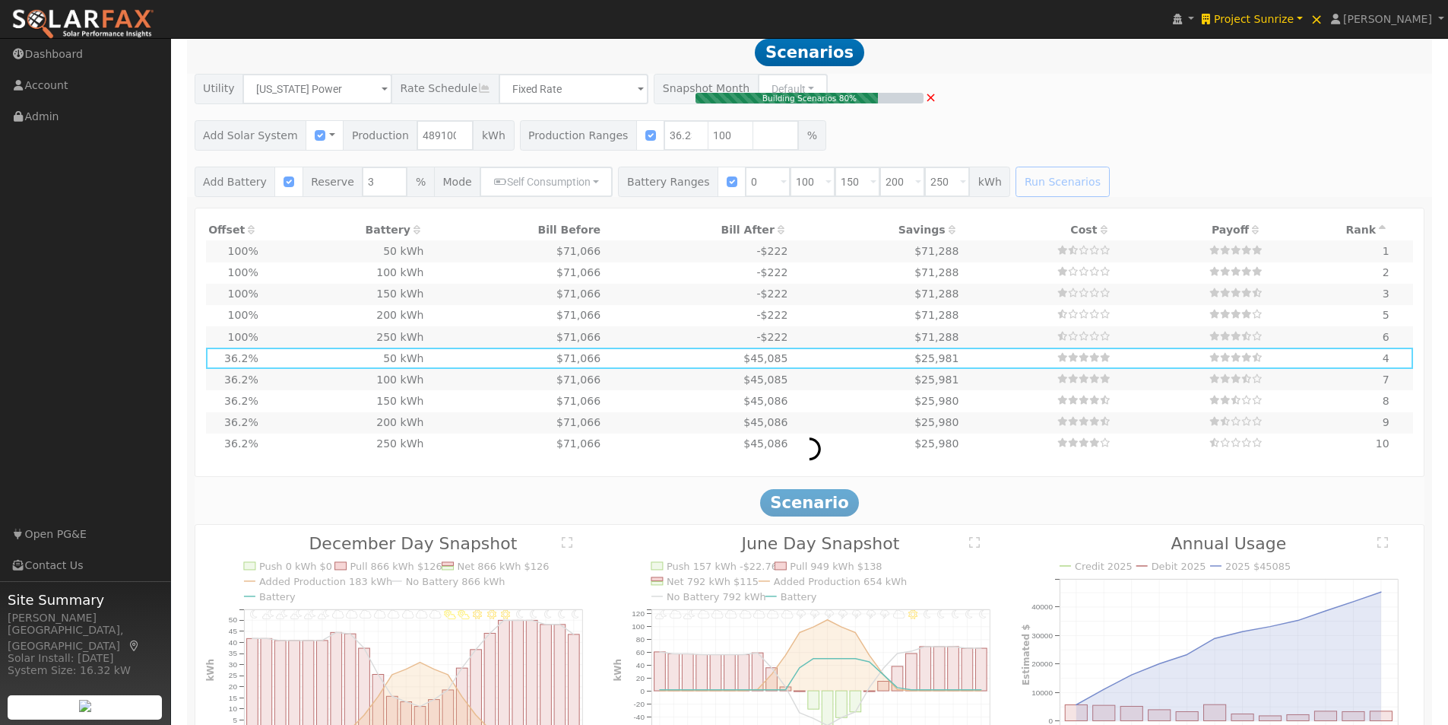
type input "326.1"
type input "$1,141,233"
type input "$342,370"
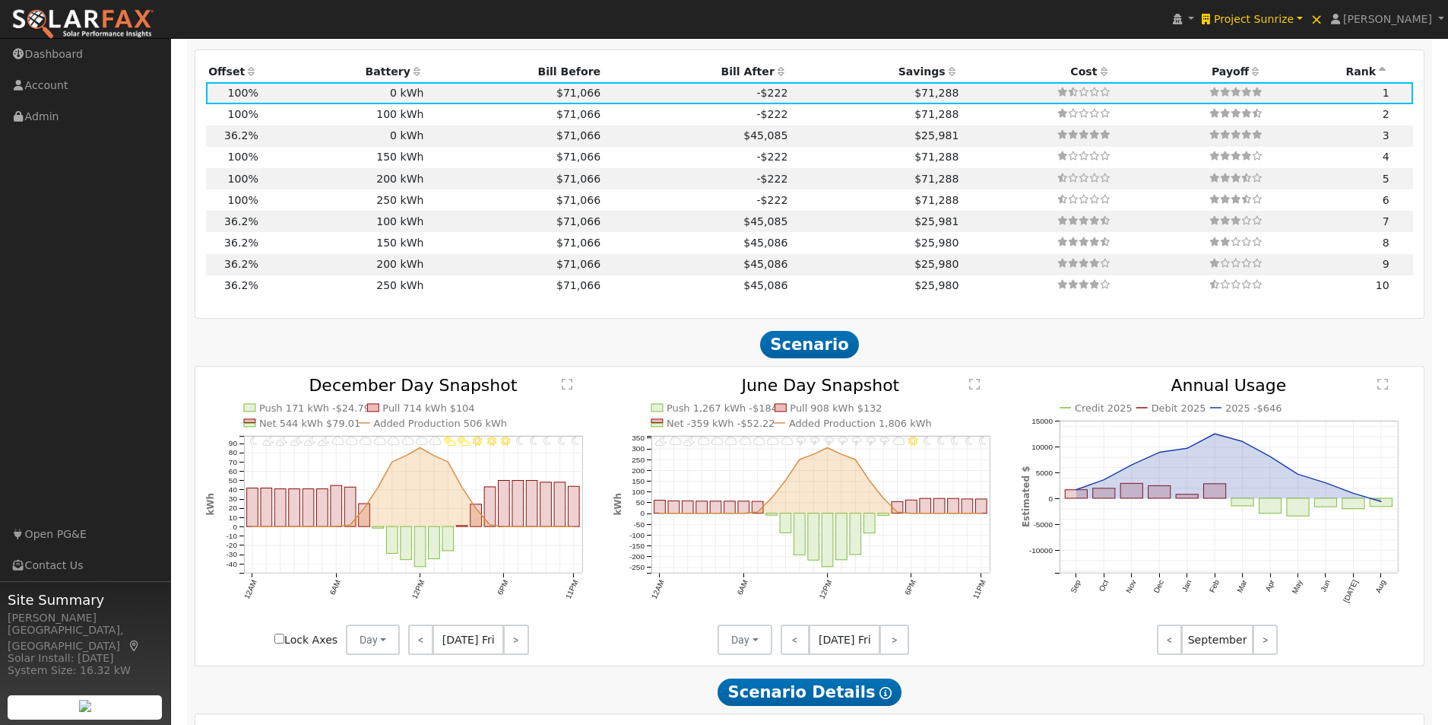
scroll to position [1574, 0]
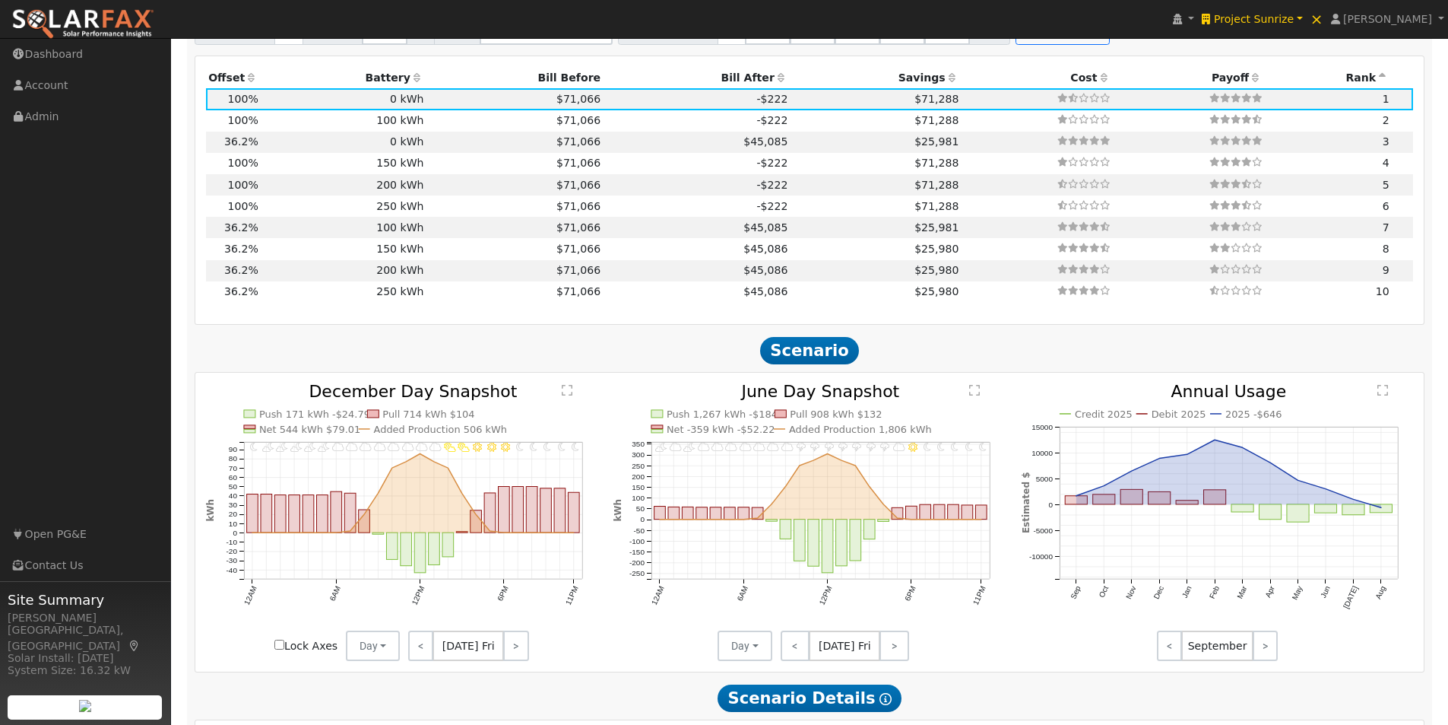
click at [398, 82] on th "Battery" at bounding box center [344, 77] width 166 height 21
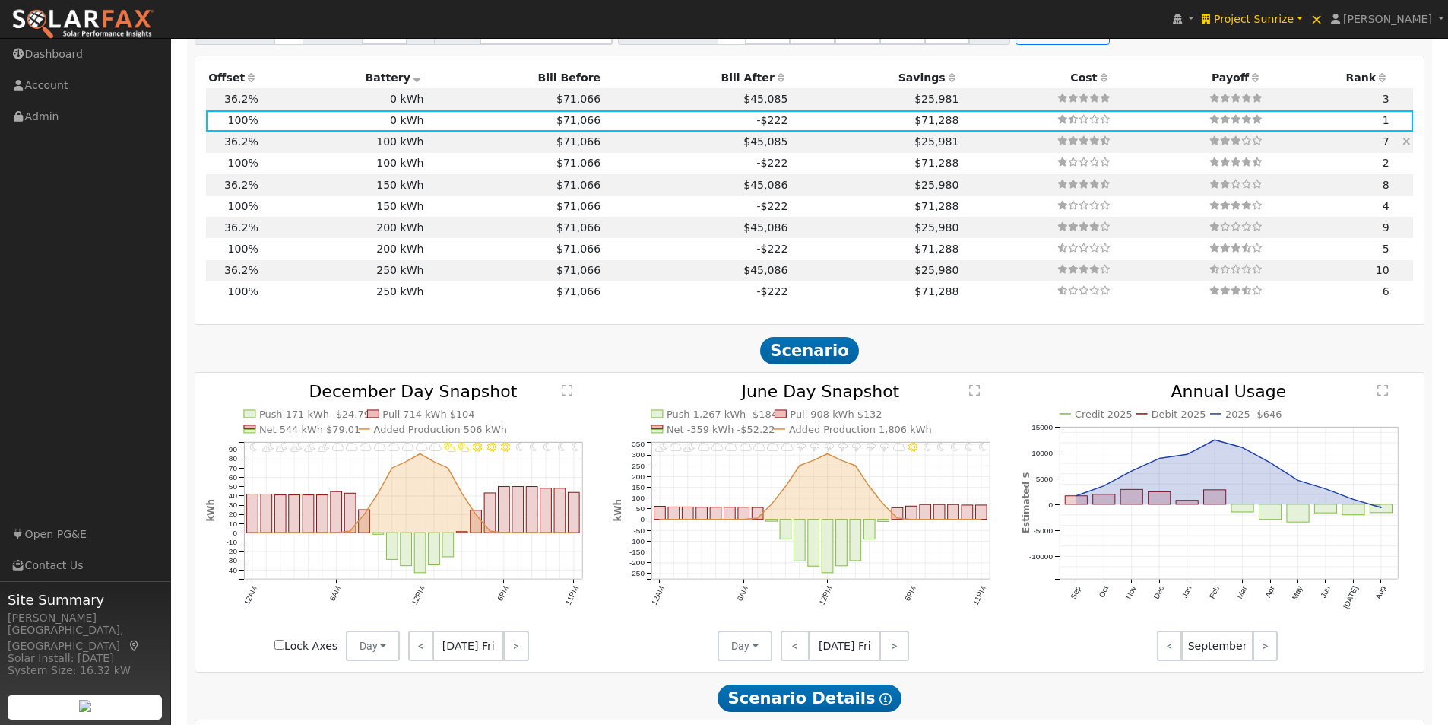
click at [392, 147] on td "100 kWh" at bounding box center [344, 142] width 166 height 21
type input "118.1"
type input "$413,469"
type input "$160,041"
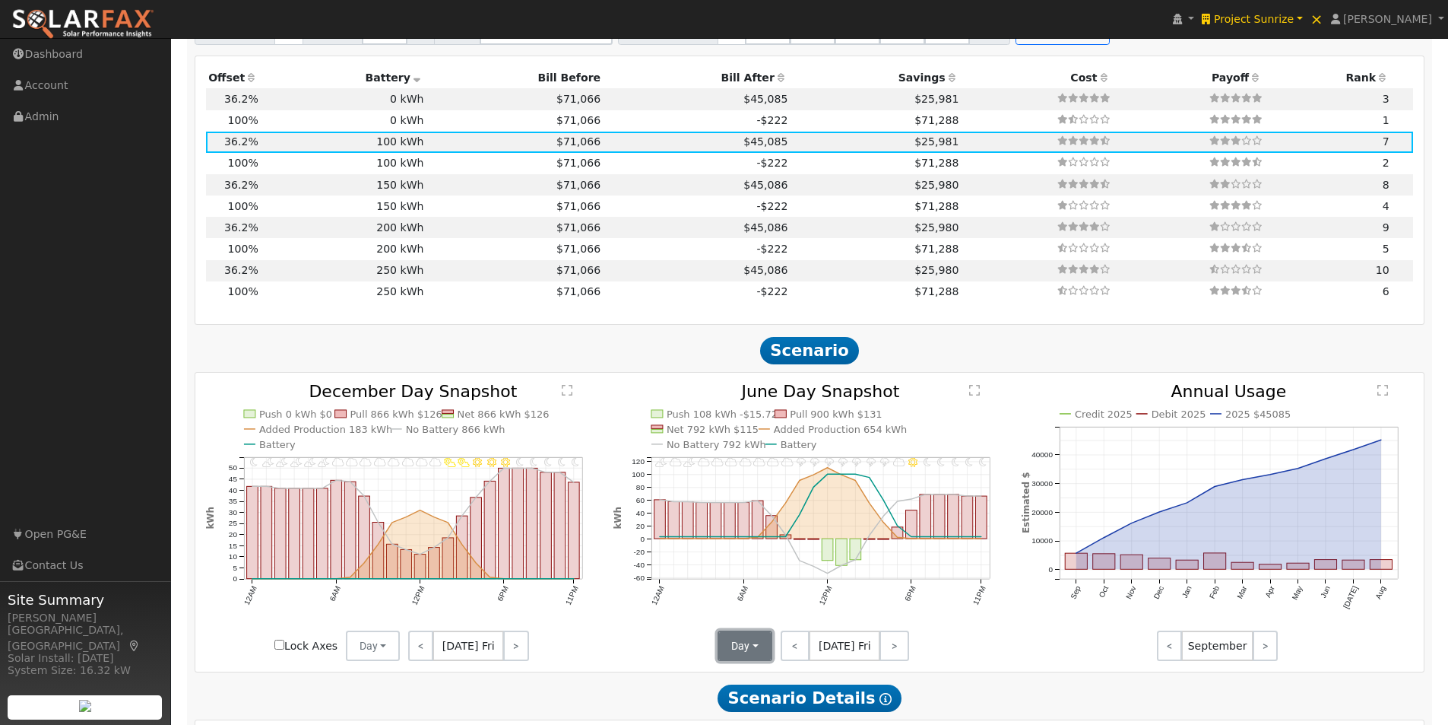
click at [745, 658] on button "Day" at bounding box center [745, 645] width 55 height 30
click at [734, 622] on link "Month Average" at bounding box center [772, 612] width 106 height 21
click at [378, 657] on button "Day" at bounding box center [373, 645] width 55 height 30
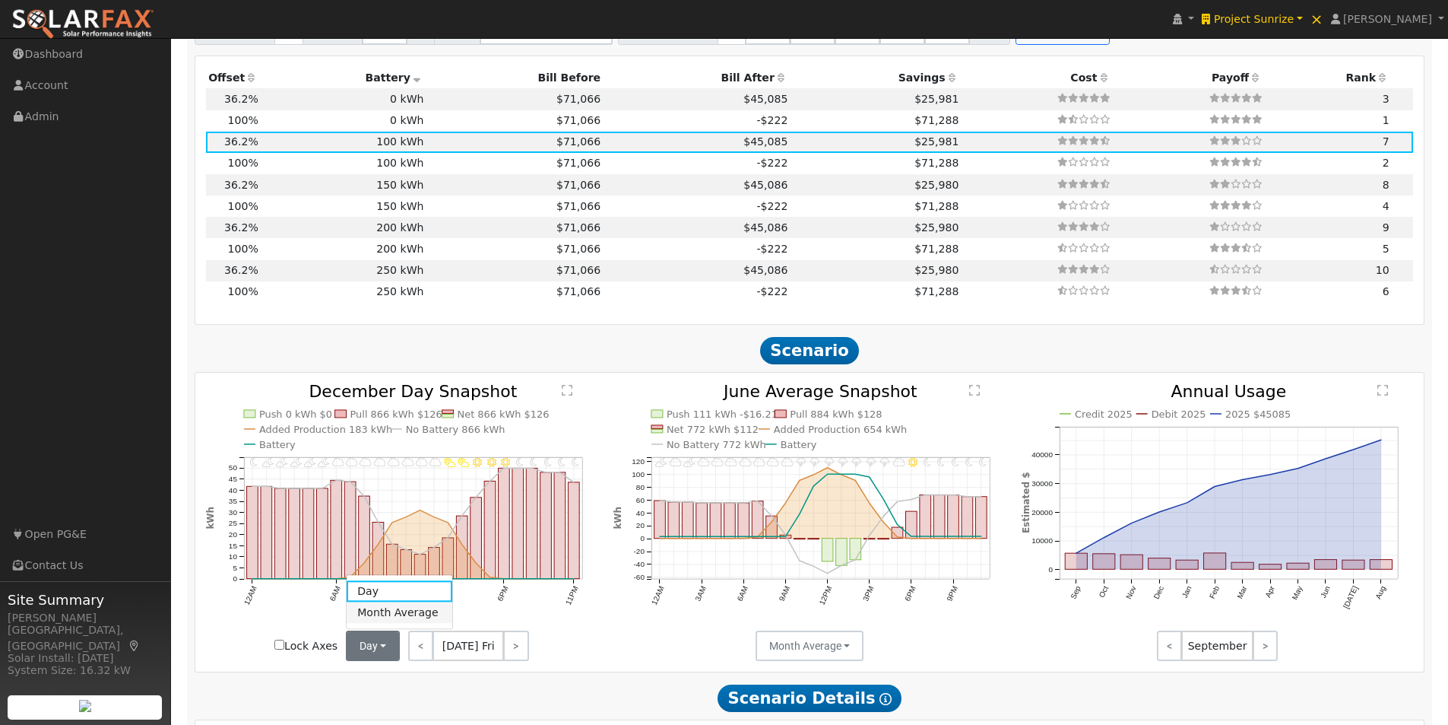
click at [379, 619] on link "Month Average" at bounding box center [400, 612] width 106 height 21
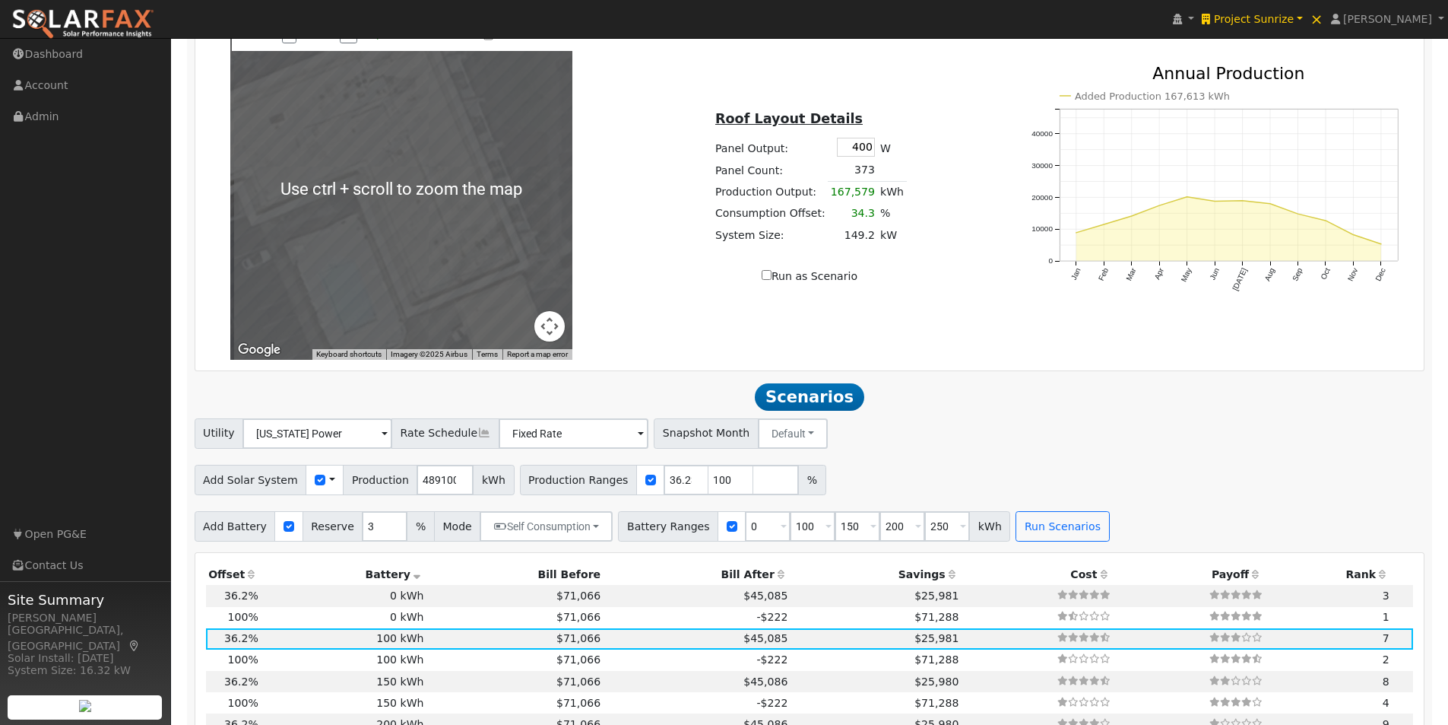
scroll to position [1042, 0]
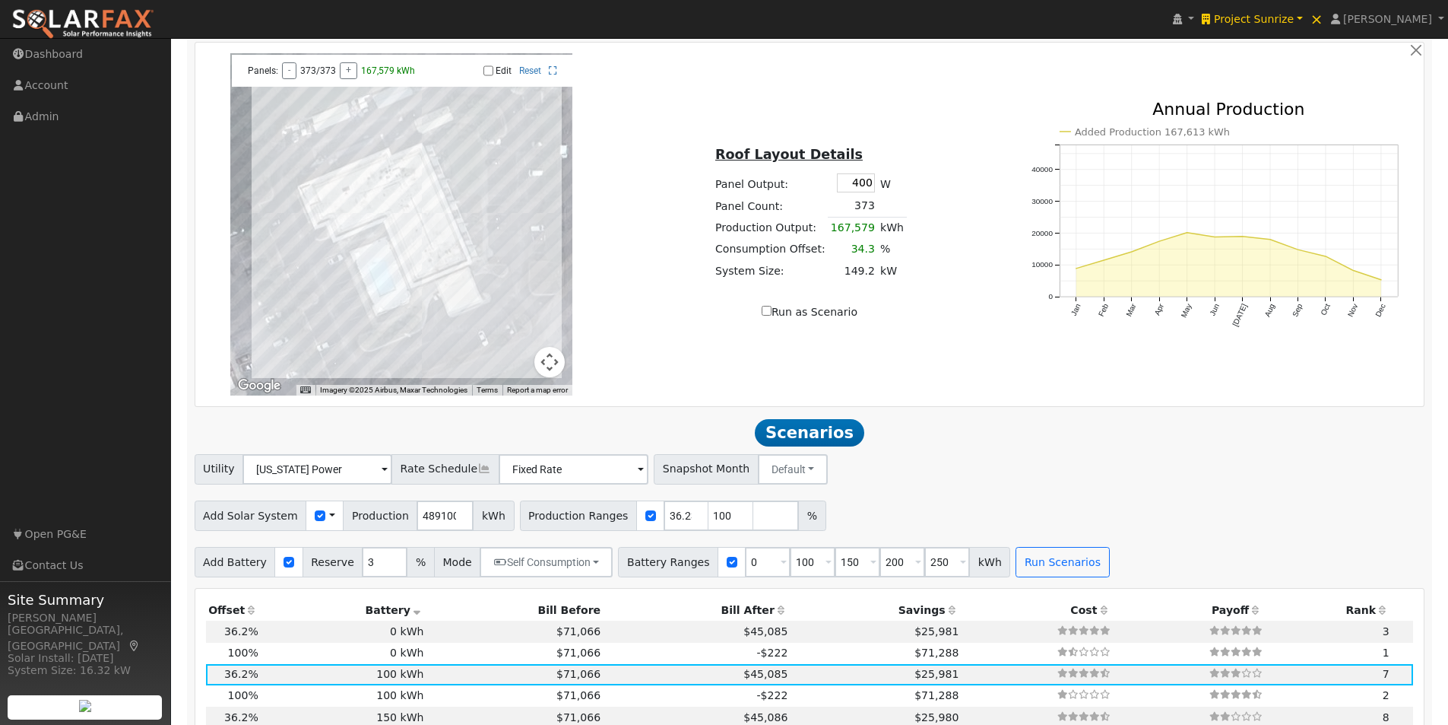
drag, startPoint x: 536, startPoint y: 161, endPoint x: 487, endPoint y: 192, distance: 57.4
click at [482, 193] on div at bounding box center [401, 224] width 342 height 342
drag, startPoint x: 836, startPoint y: 192, endPoint x: 896, endPoint y: 201, distance: 61.6
click at [913, 201] on div "Roof Layout Details Panel Output: 400 W Panel Count: 373 Production Output: 167…" at bounding box center [810, 224] width 408 height 192
type input "420"
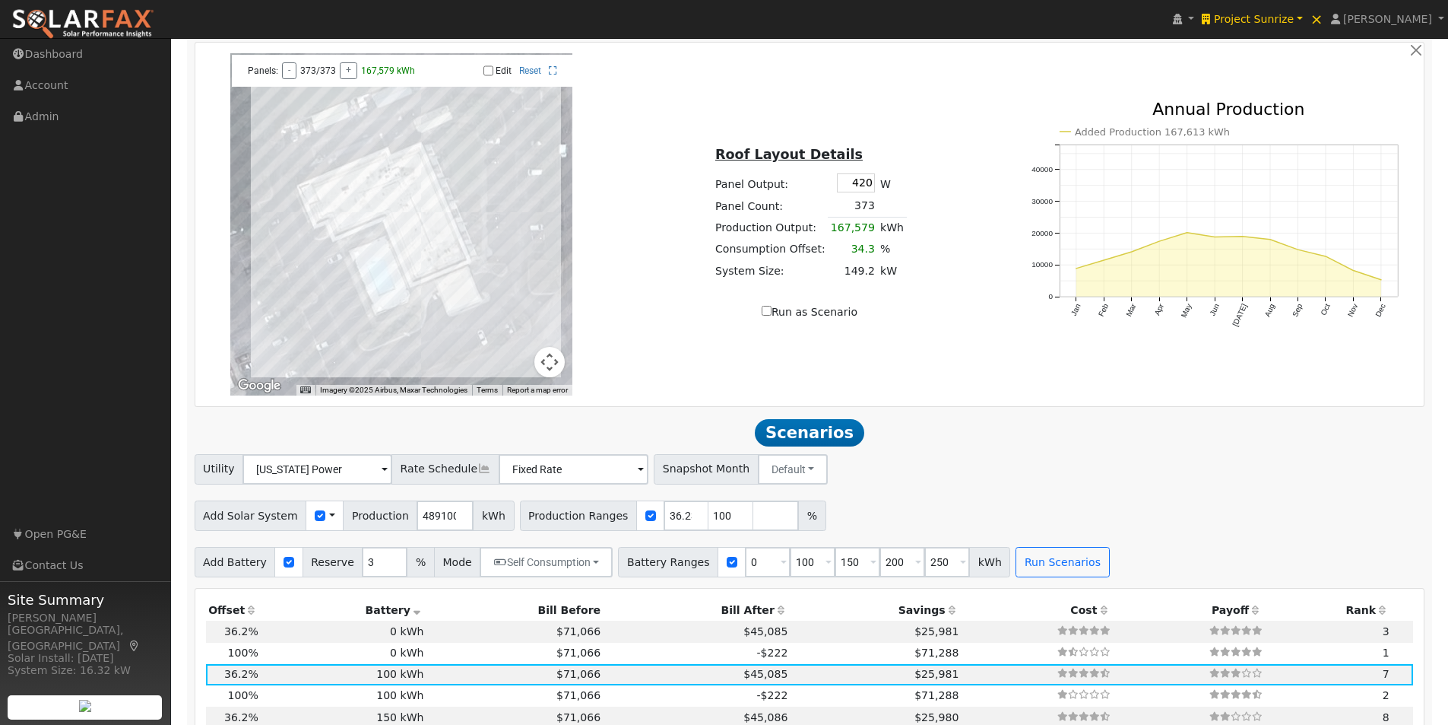
type input "100"
drag, startPoint x: 915, startPoint y: 199, endPoint x: 943, endPoint y: 210, distance: 30.1
click at [931, 205] on div "Roof Layout Details Panel Output: 420 W Panel Count: 373 Production Output: 167…" at bounding box center [810, 224] width 408 height 192
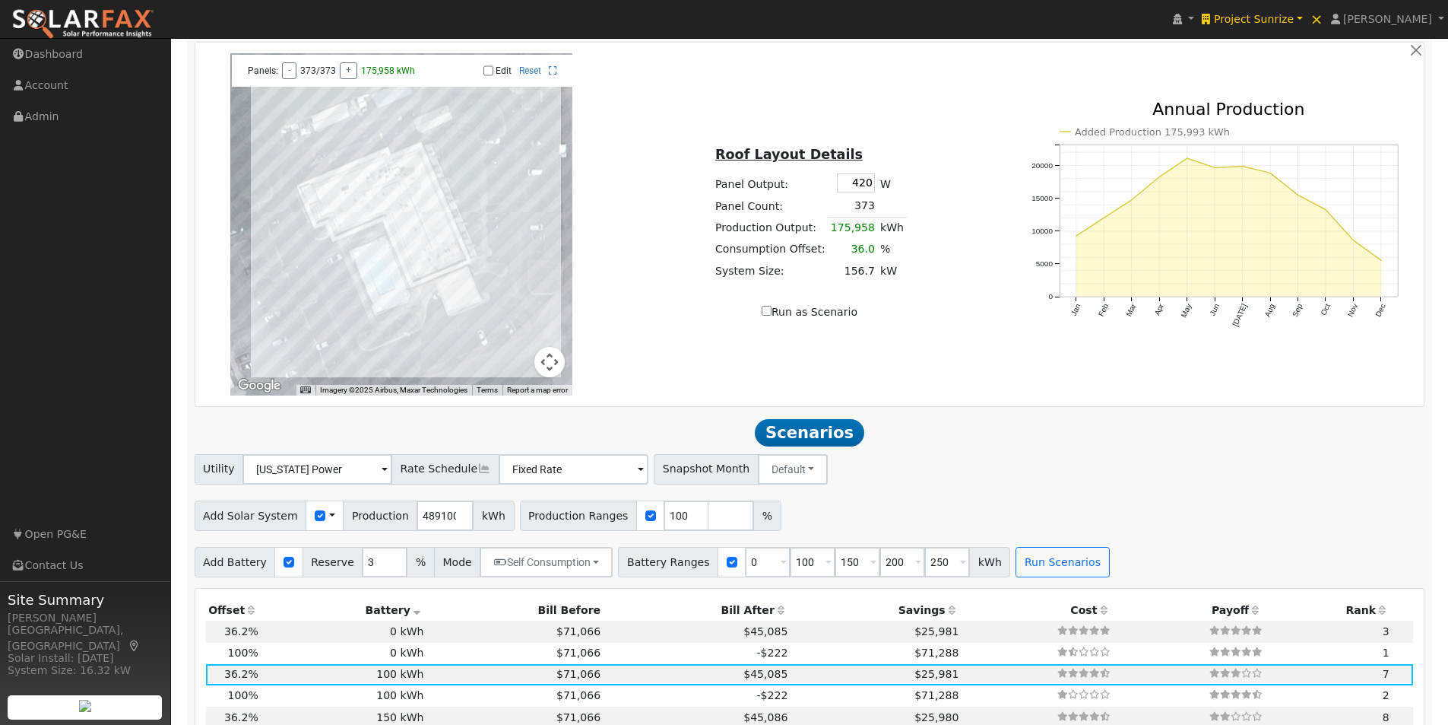
drag, startPoint x: 835, startPoint y: 192, endPoint x: 912, endPoint y: 195, distance: 76.9
click at [912, 195] on div "Roof Layout Details Panel Output: 420 W Panel Count: 373 Production Output: 175…" at bounding box center [810, 224] width 408 height 192
type input "425"
drag, startPoint x: 940, startPoint y: 194, endPoint x: 950, endPoint y: 195, distance: 10.0
click at [944, 194] on div "Roof Layout Details Panel Output: 425 W Panel Count: 373 Production Output: 178…" at bounding box center [810, 224] width 408 height 192
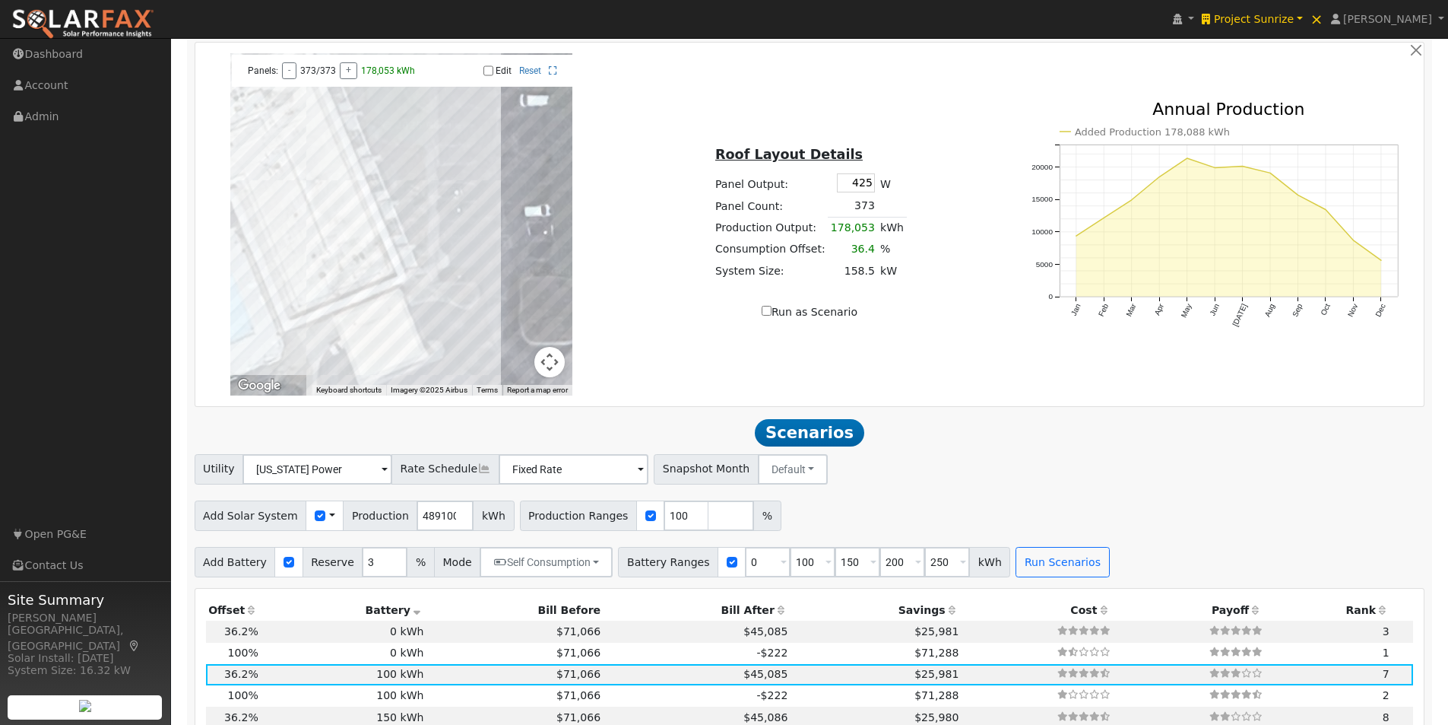
click at [490, 76] on input "Edit" at bounding box center [489, 70] width 10 height 11
click at [287, 341] on div at bounding box center [401, 224] width 342 height 342
click at [283, 330] on div at bounding box center [401, 224] width 342 height 342
drag, startPoint x: 487, startPoint y: 73, endPoint x: 486, endPoint y: 149, distance: 76.0
click at [490, 75] on input "Edit" at bounding box center [489, 70] width 10 height 11
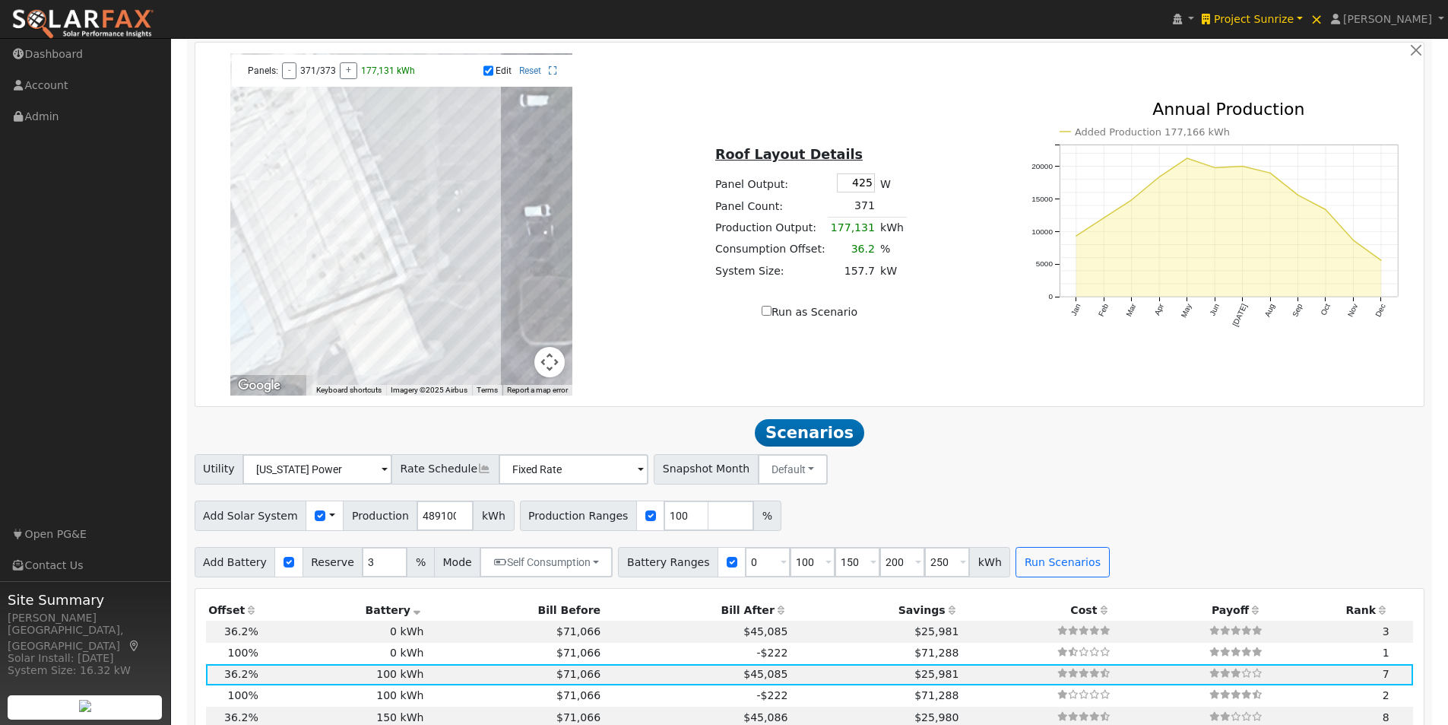
checkbox input "false"
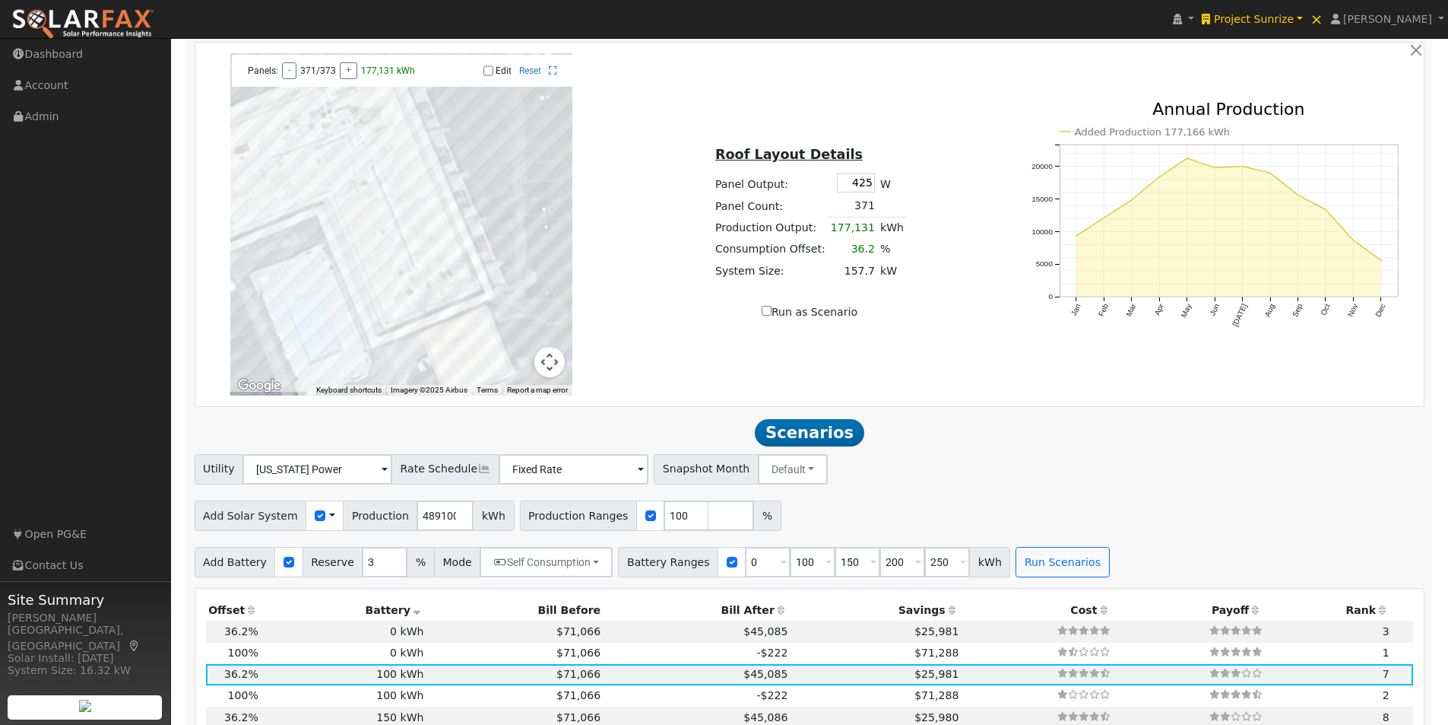
drag, startPoint x: 452, startPoint y: 176, endPoint x: 562, endPoint y: 185, distance: 109.8
click at [562, 185] on div at bounding box center [401, 224] width 342 height 342
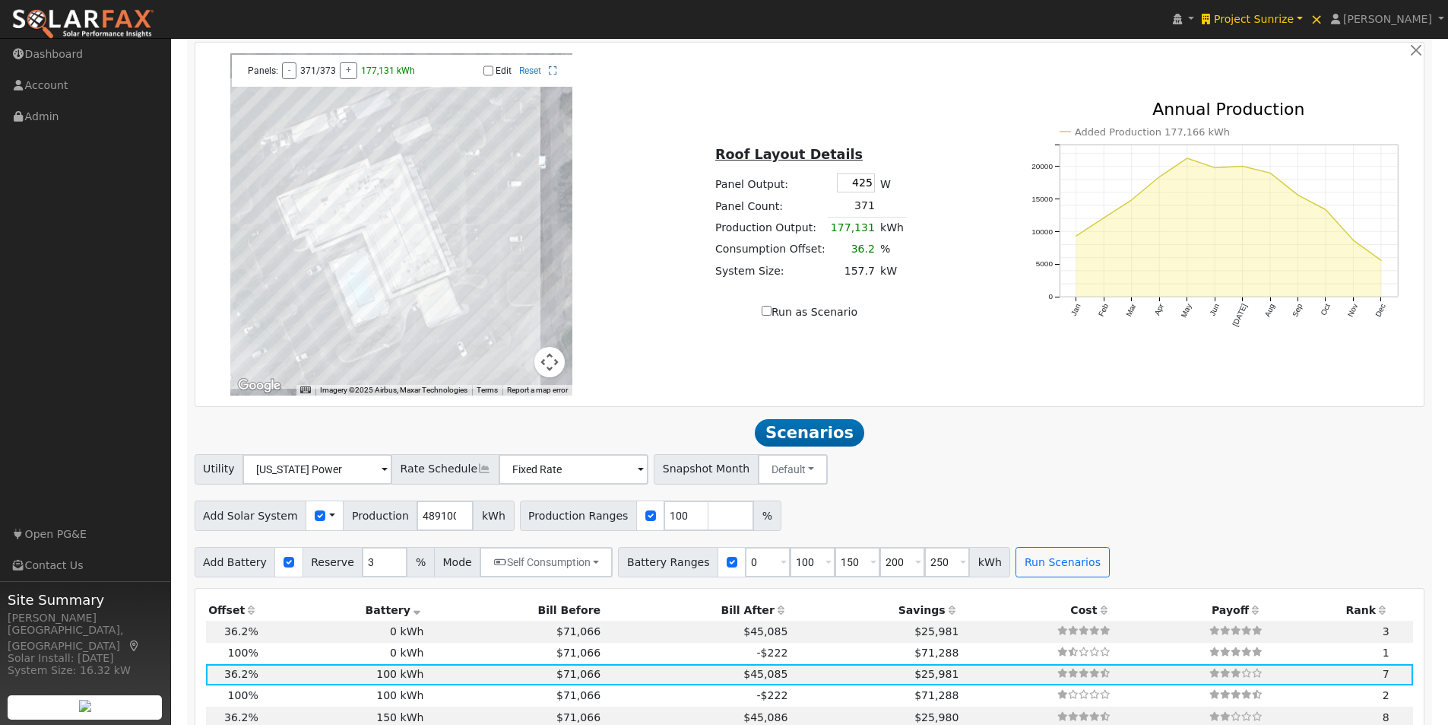
drag, startPoint x: 555, startPoint y: 165, endPoint x: 498, endPoint y: 208, distance: 71.6
click at [465, 208] on div at bounding box center [401, 224] width 342 height 342
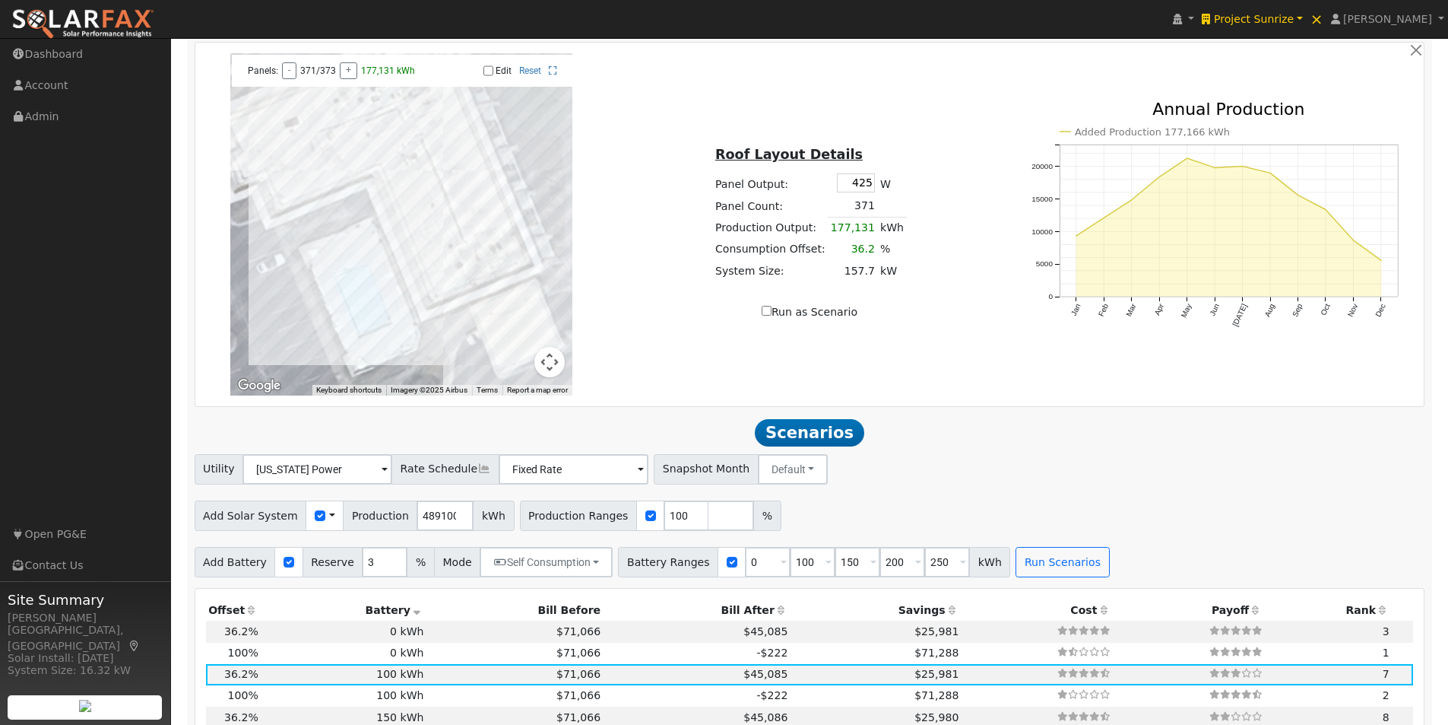
drag, startPoint x: 443, startPoint y: 219, endPoint x: 715, endPoint y: 153, distance: 280.1
click at [588, 141] on div "← Move left → Move right ↑ Move up ↓ Move down + Zoom in - Zoom out Home Jump l…" at bounding box center [402, 224] width 408 height 342
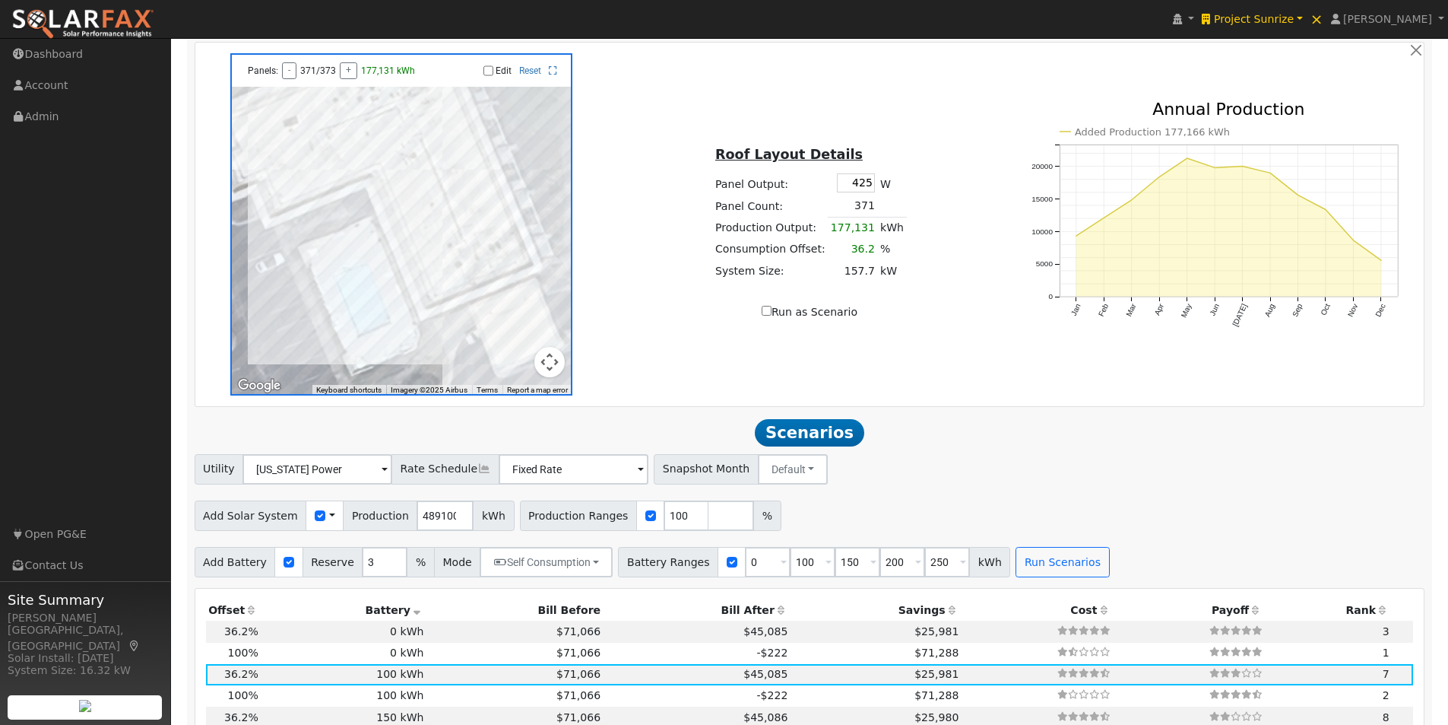
click at [771, 316] on input "Run as Scenario" at bounding box center [767, 311] width 10 height 10
checkbox input "true"
type input "177131"
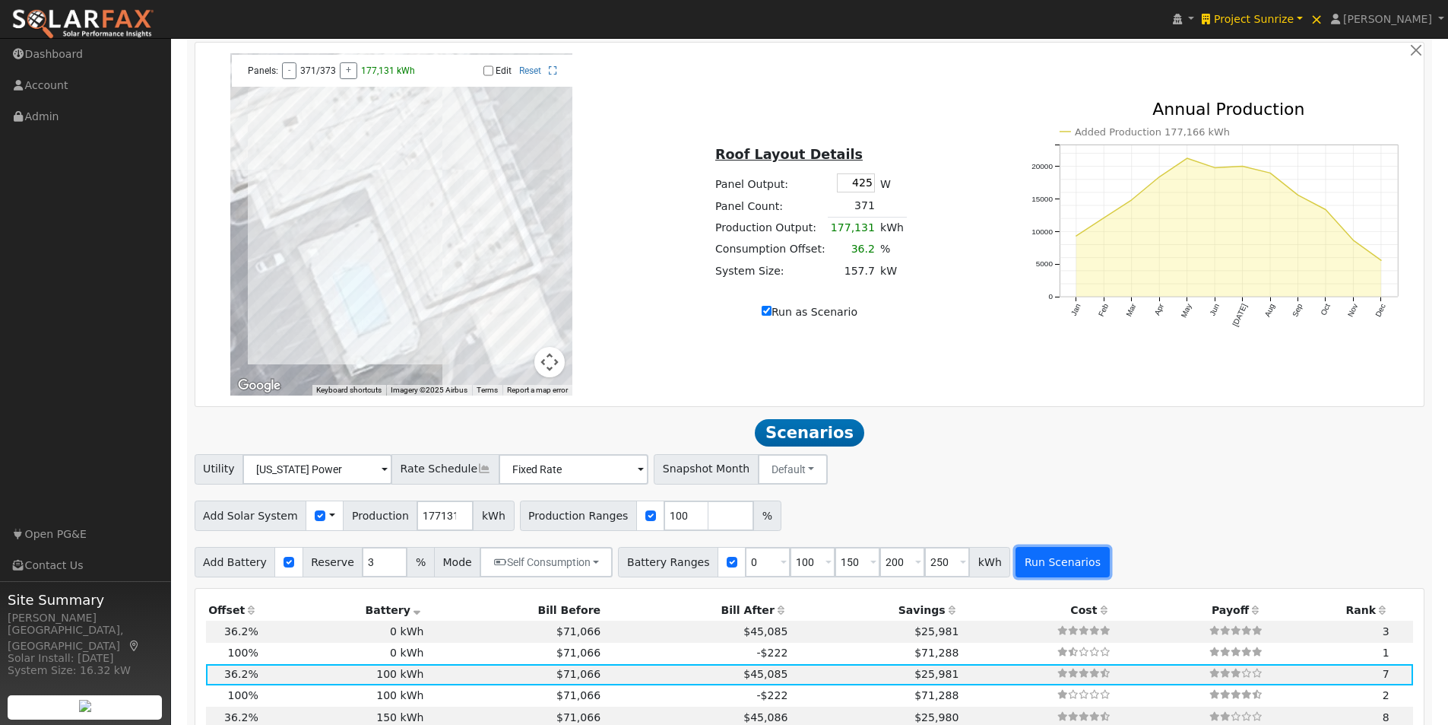
click at [1022, 565] on button "Run Scenarios" at bounding box center [1063, 562] width 94 height 30
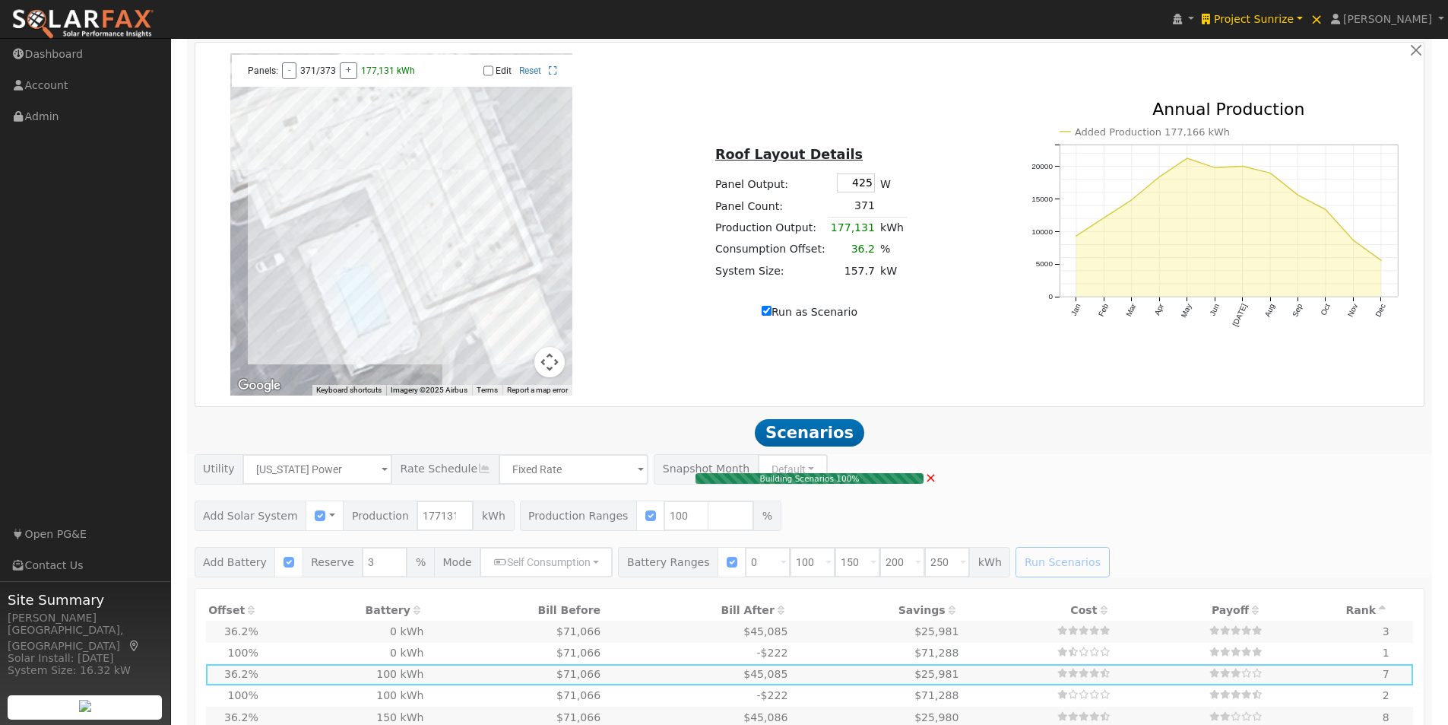
type input "157.7"
type input "$551,950"
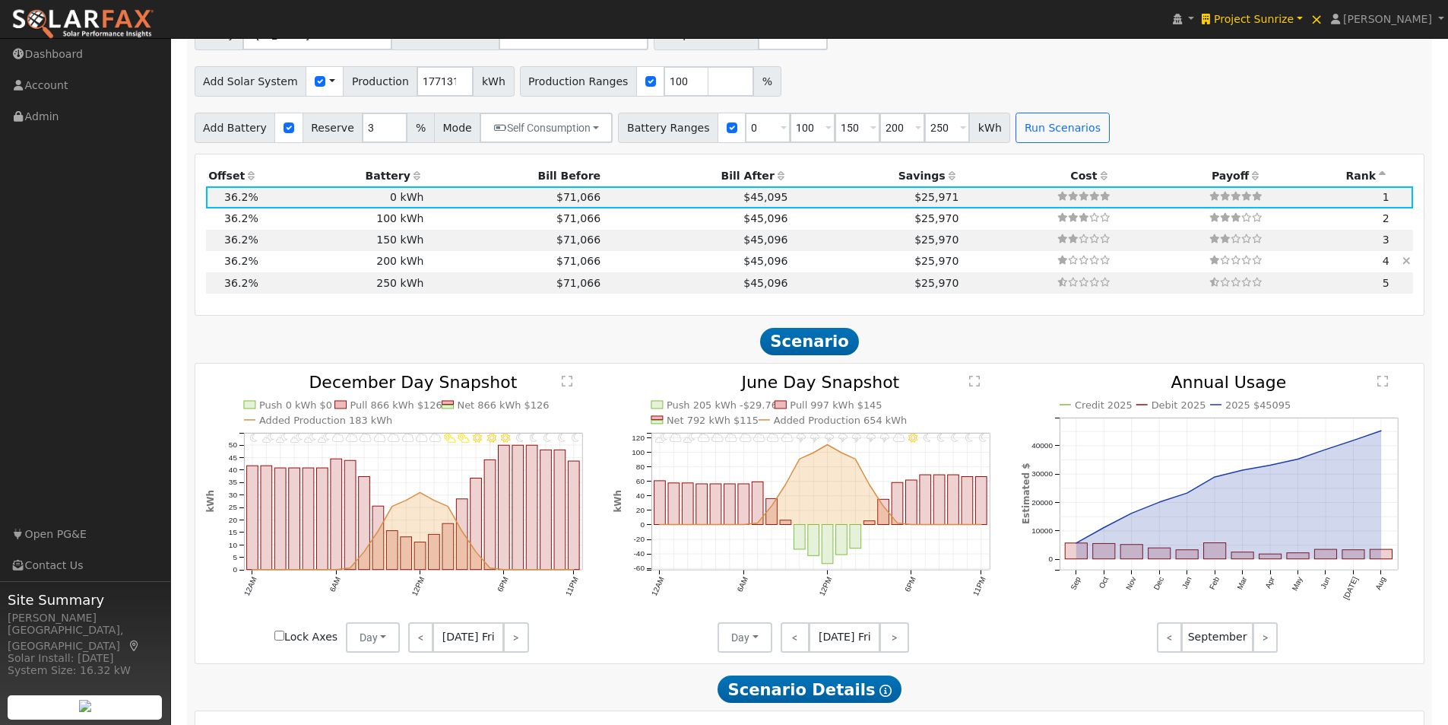
scroll to position [1498, 0]
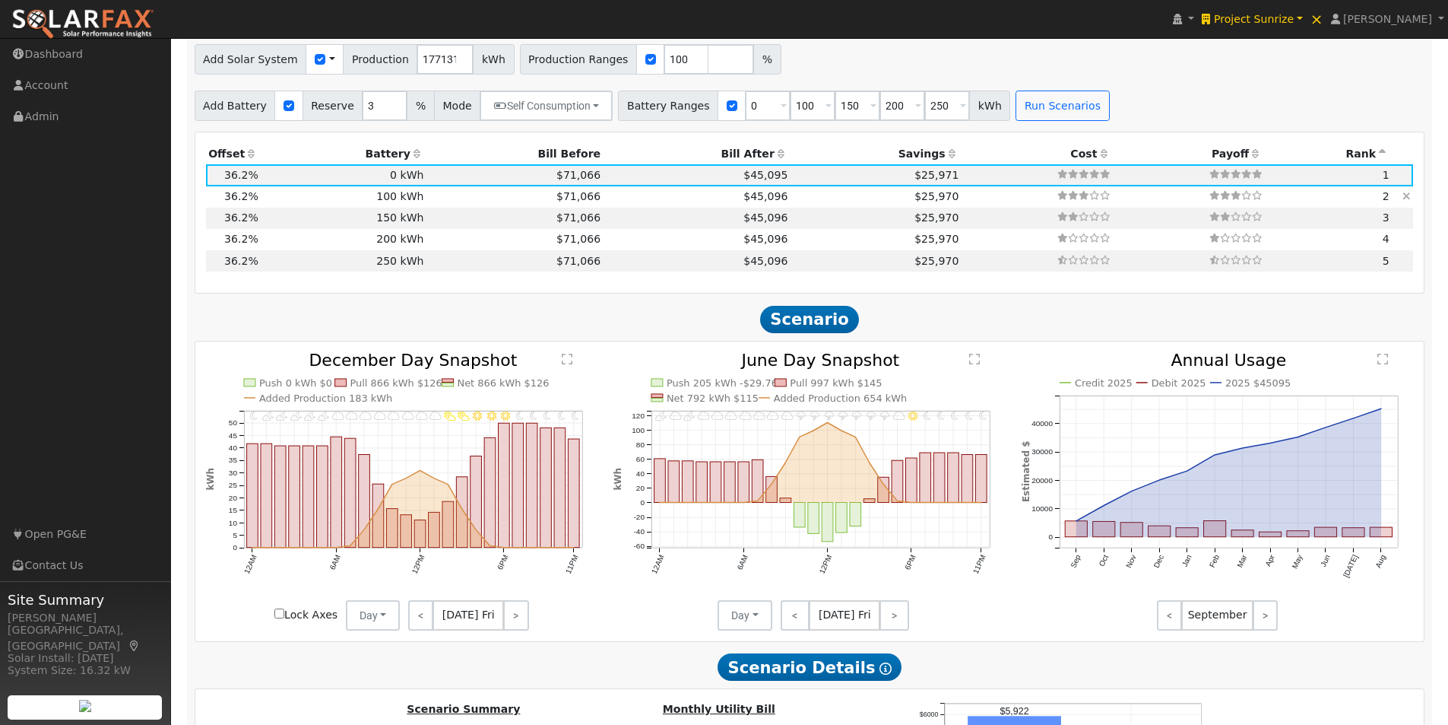
click at [393, 201] on td "100 kWh" at bounding box center [344, 196] width 166 height 21
type input "$201,585"
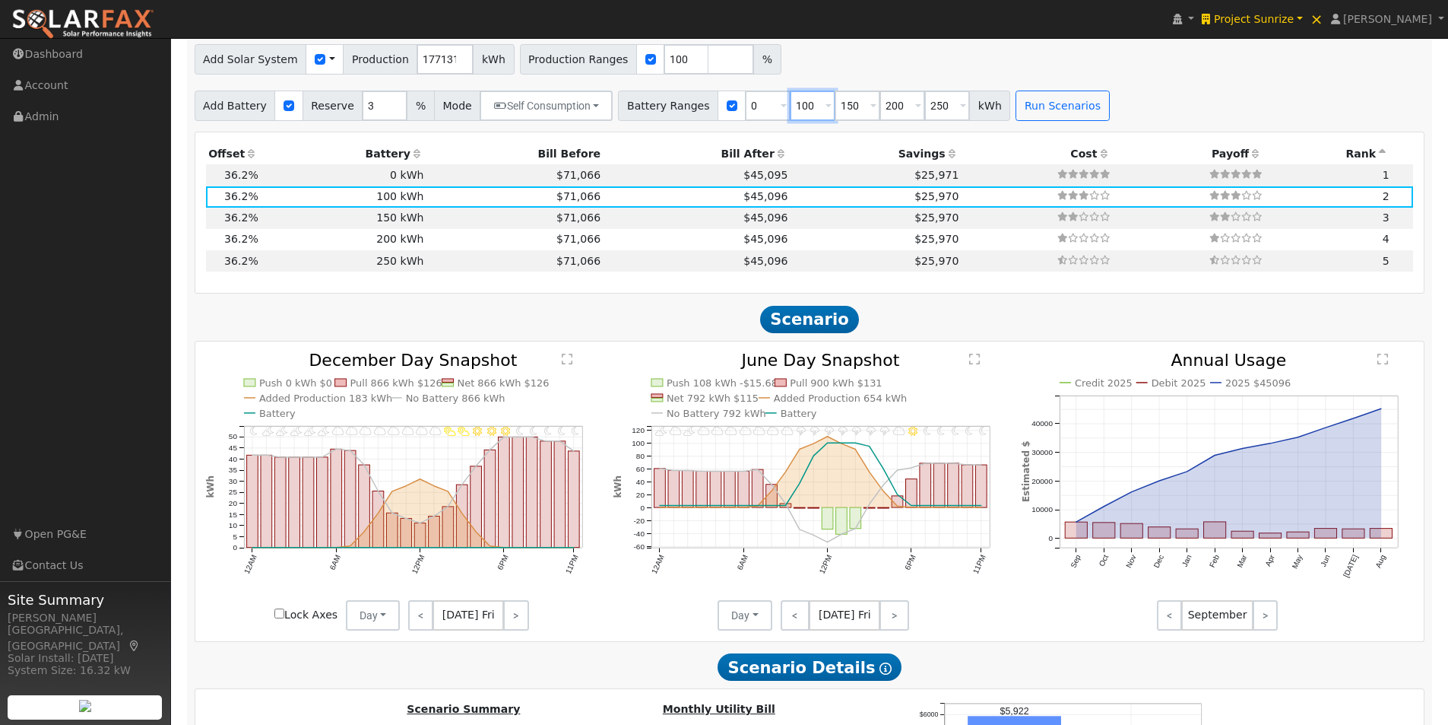
drag, startPoint x: 791, startPoint y: 113, endPoint x: 760, endPoint y: 112, distance: 30.5
click at [760, 112] on div "Battery Ranges 0 Overrides Reserve % Mode None None Self Consumption Peak Savin…" at bounding box center [814, 105] width 392 height 30
click at [1143, 75] on div "Add Solar System Use CSV Data Production 177131 kWh Production Ranges 100 %" at bounding box center [810, 57] width 1236 height 36
drag, startPoint x: 788, startPoint y: 114, endPoint x: 762, endPoint y: 112, distance: 26.0
click at [762, 112] on div "Battery Ranges 0 Overrides Reserve % Mode None None Self Consumption Peak Savin…" at bounding box center [814, 105] width 392 height 30
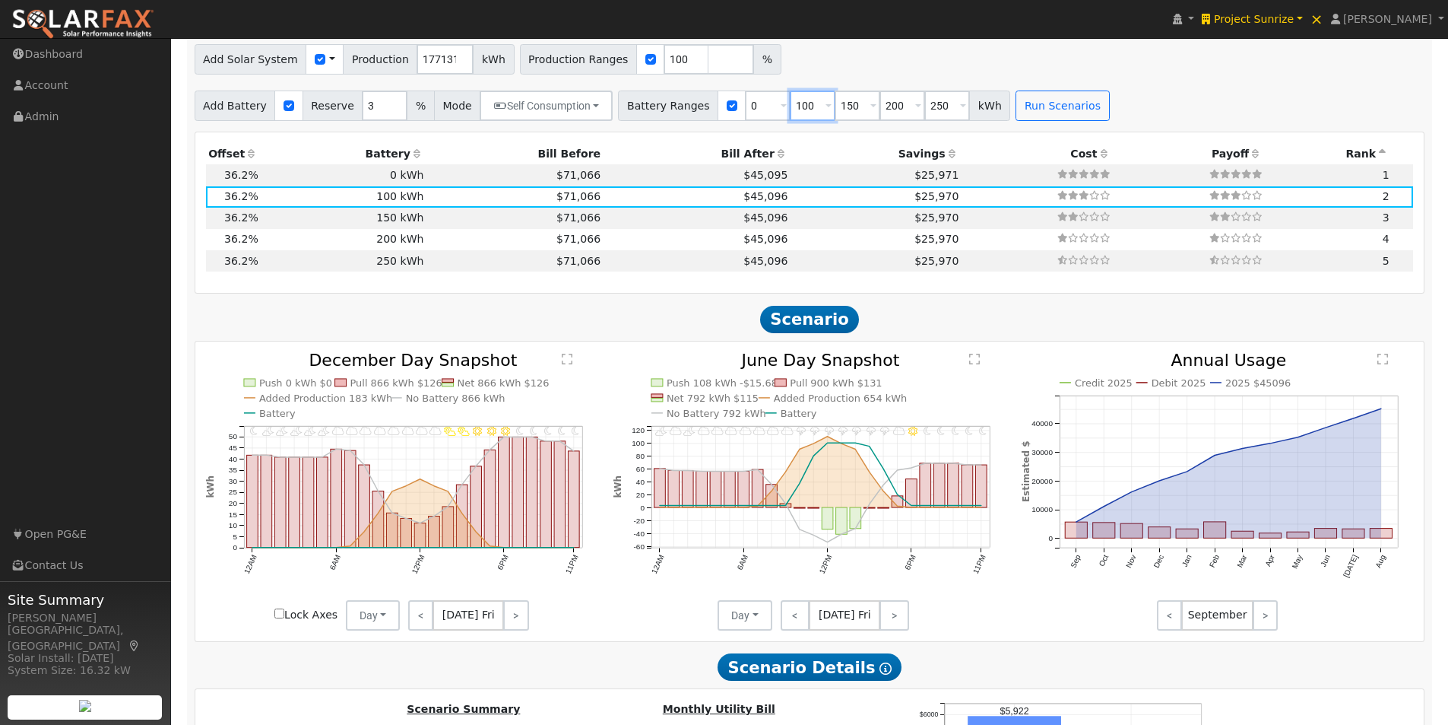
type input "100"
click at [940, 85] on div "Utility Alabama Power NEM NBT Rate Schedule Fixed Rate - None - Snapshot Month …" at bounding box center [809, 59] width 1247 height 123
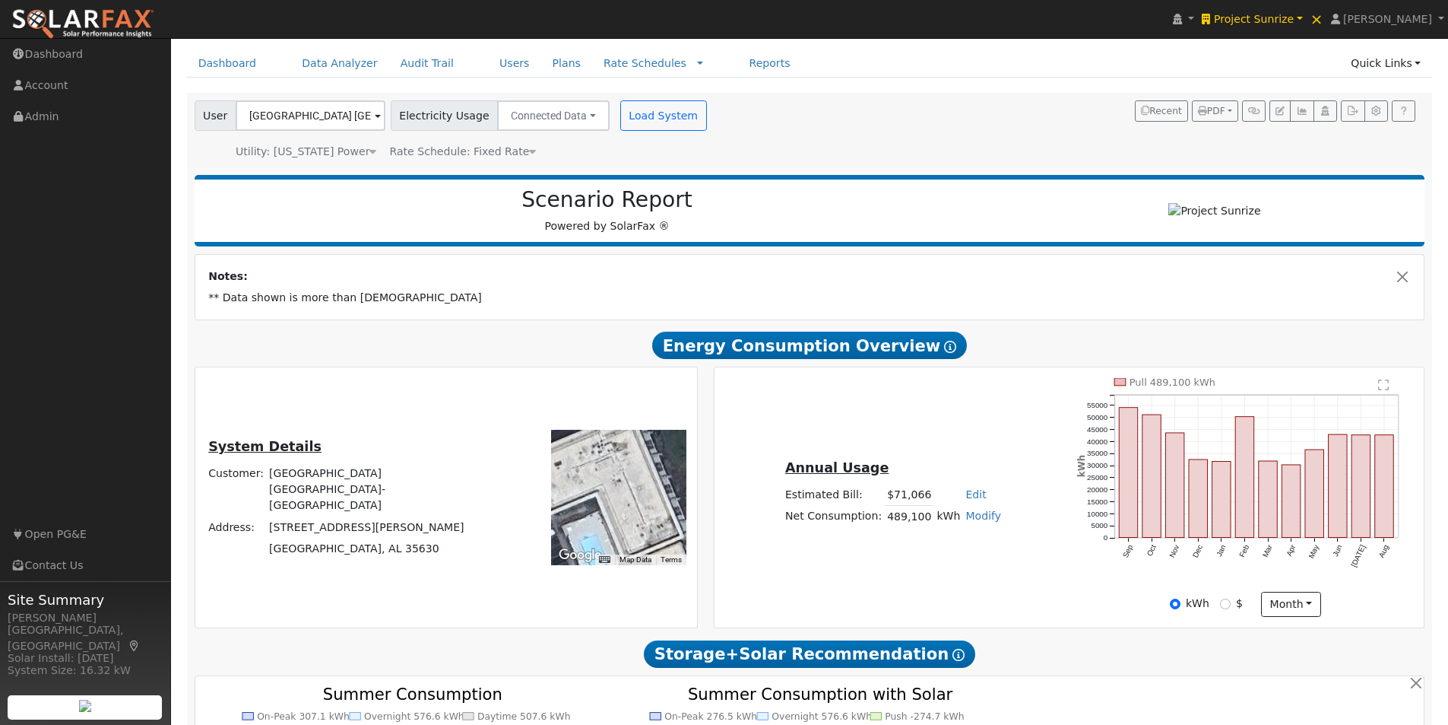
scroll to position [0, 0]
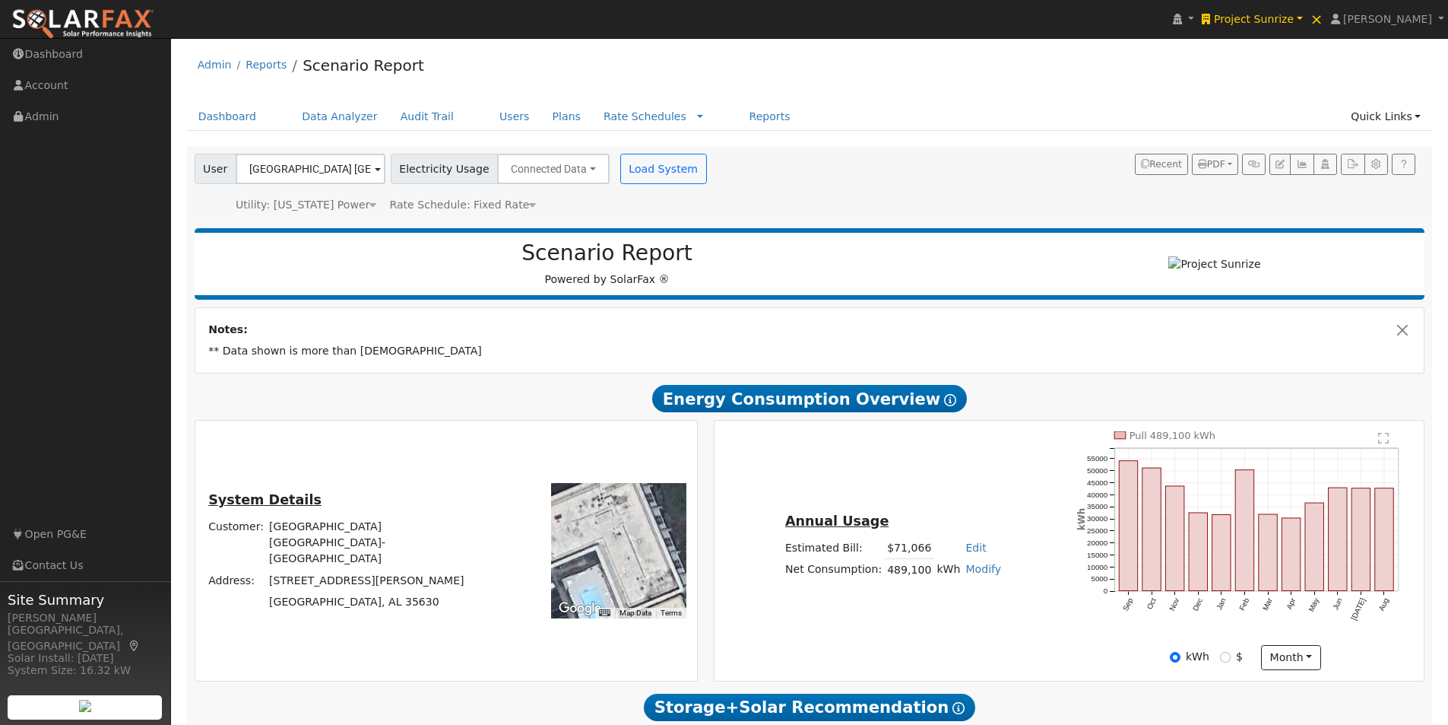
click at [487, 205] on span "Rate Schedule: Fixed Rate" at bounding box center [462, 204] width 147 height 12
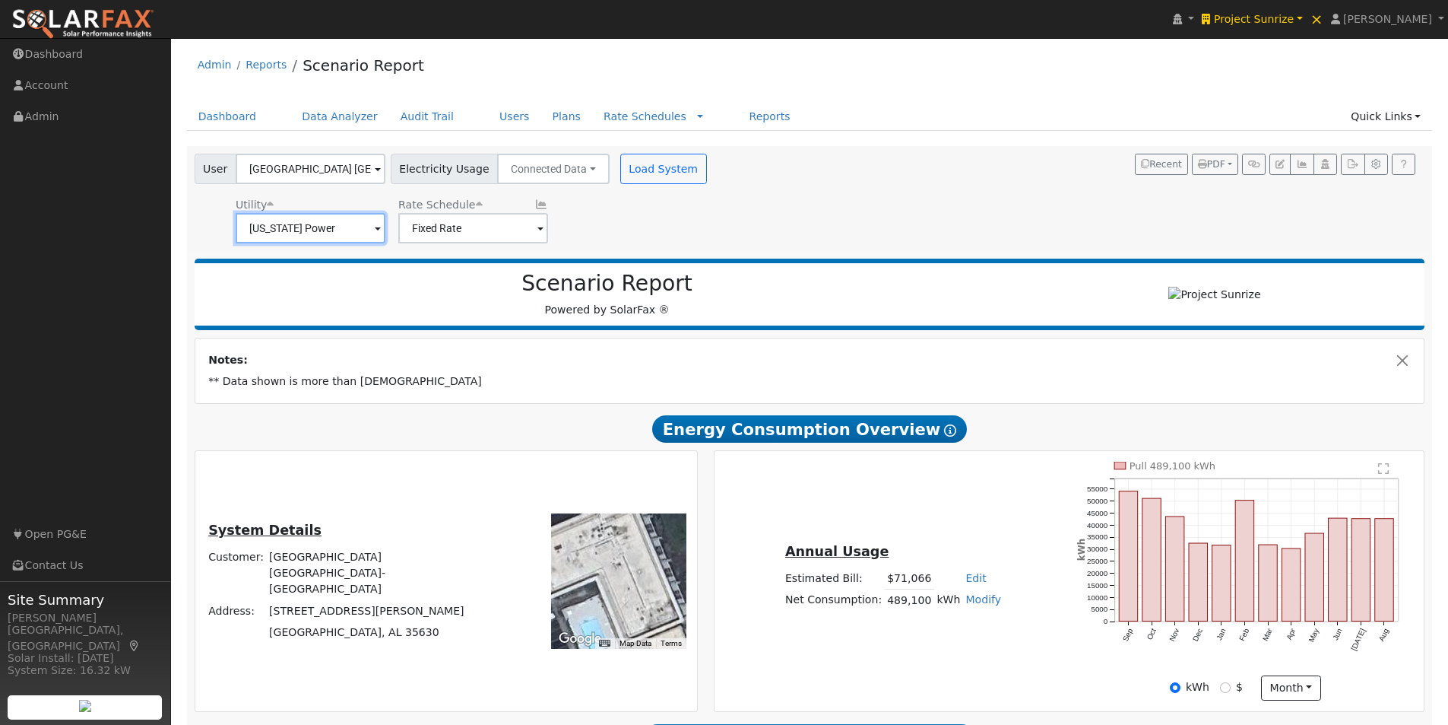
click at [363, 227] on input "Alabama Power" at bounding box center [311, 228] width 150 height 30
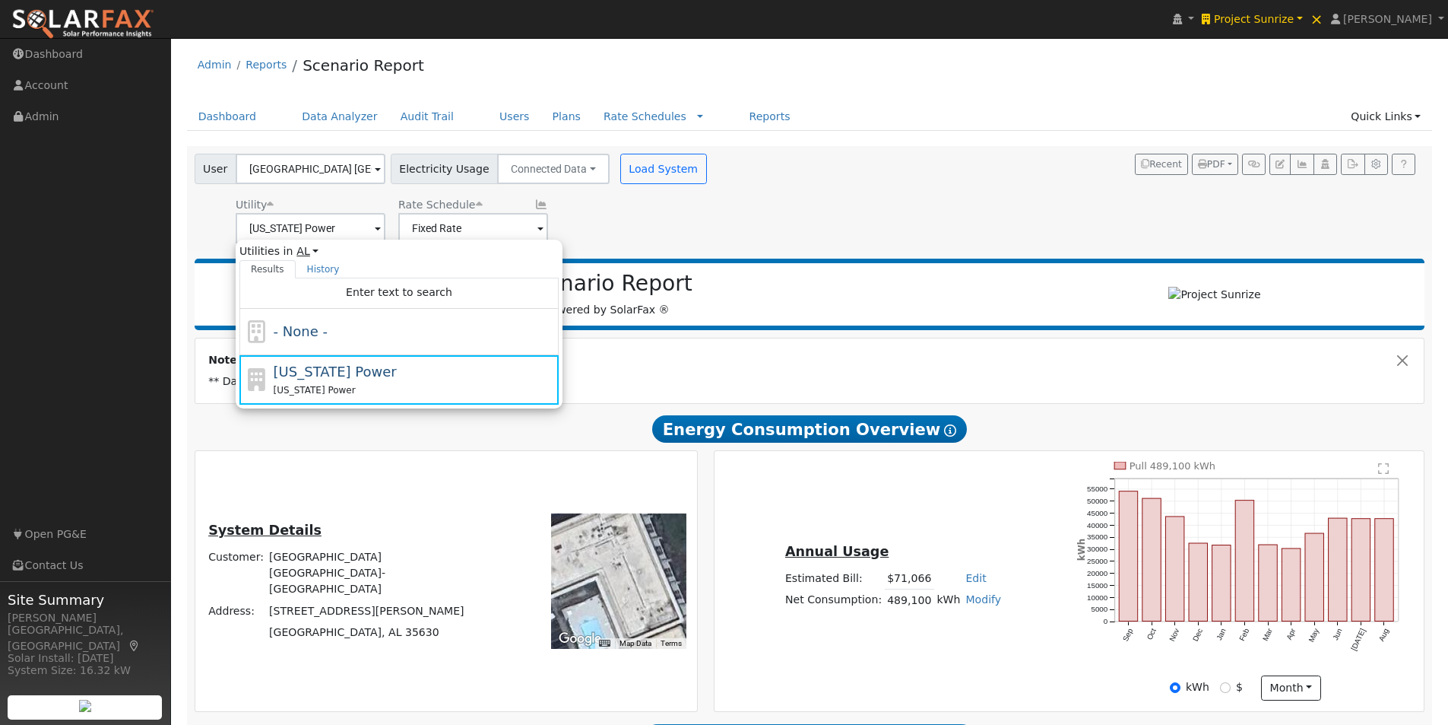
click at [307, 249] on link "AL" at bounding box center [308, 251] width 22 height 16
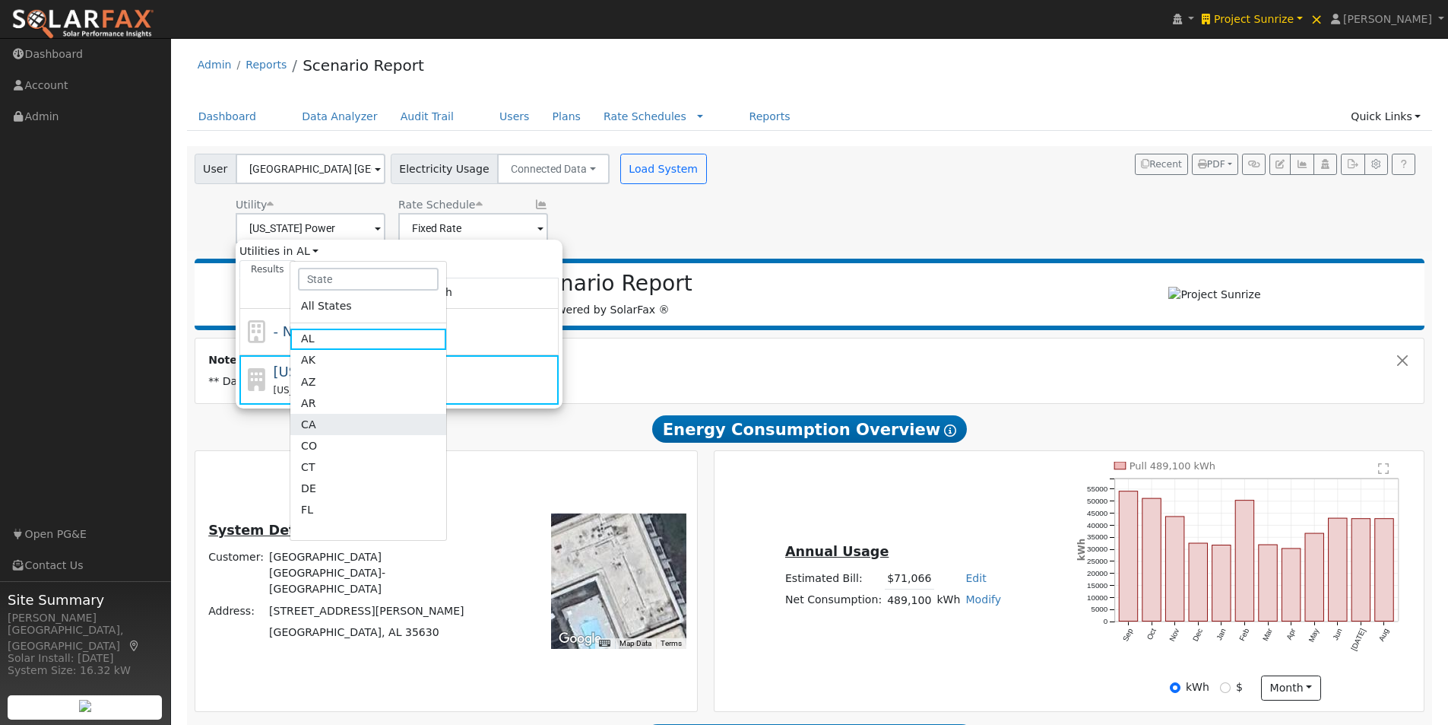
click at [313, 426] on link "CA" at bounding box center [368, 424] width 156 height 21
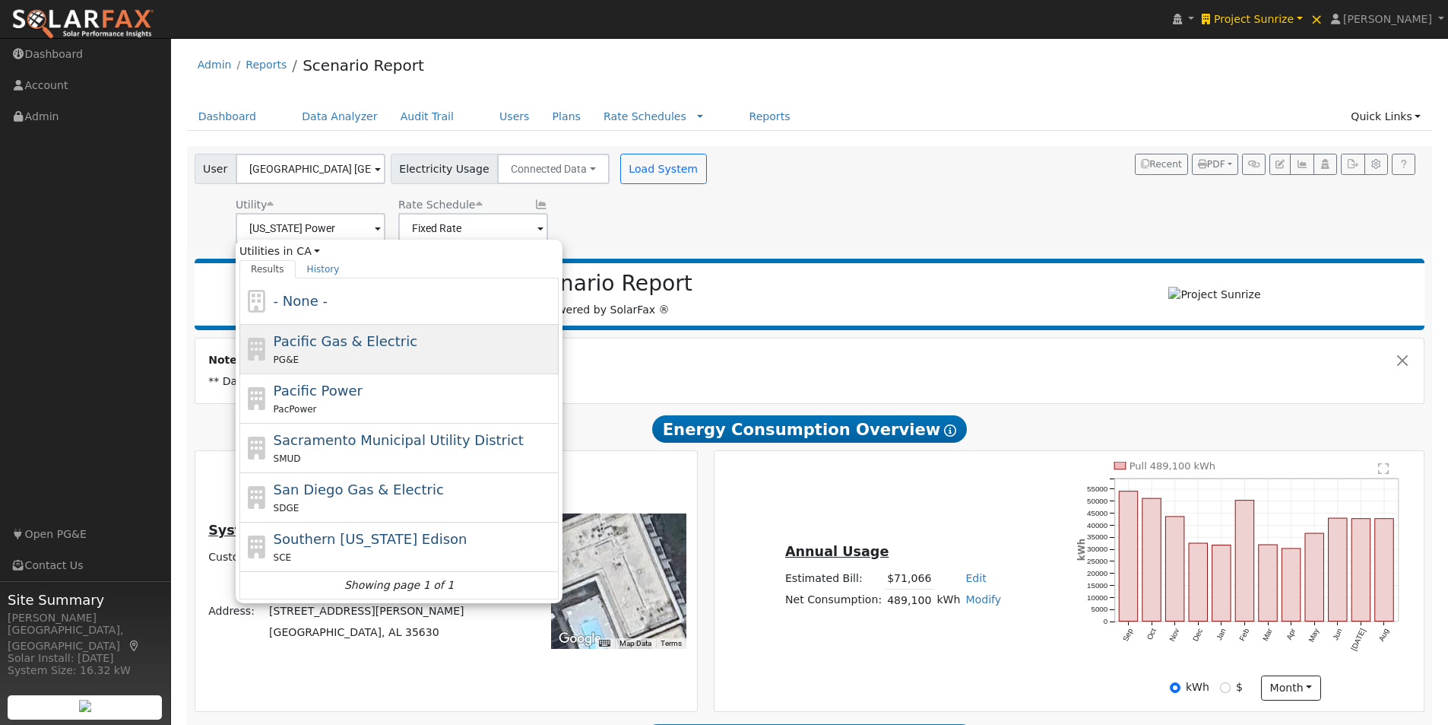
click at [333, 338] on span "Pacific Gas & Electric" at bounding box center [346, 341] width 144 height 16
type input "Pacific Gas & Electric"
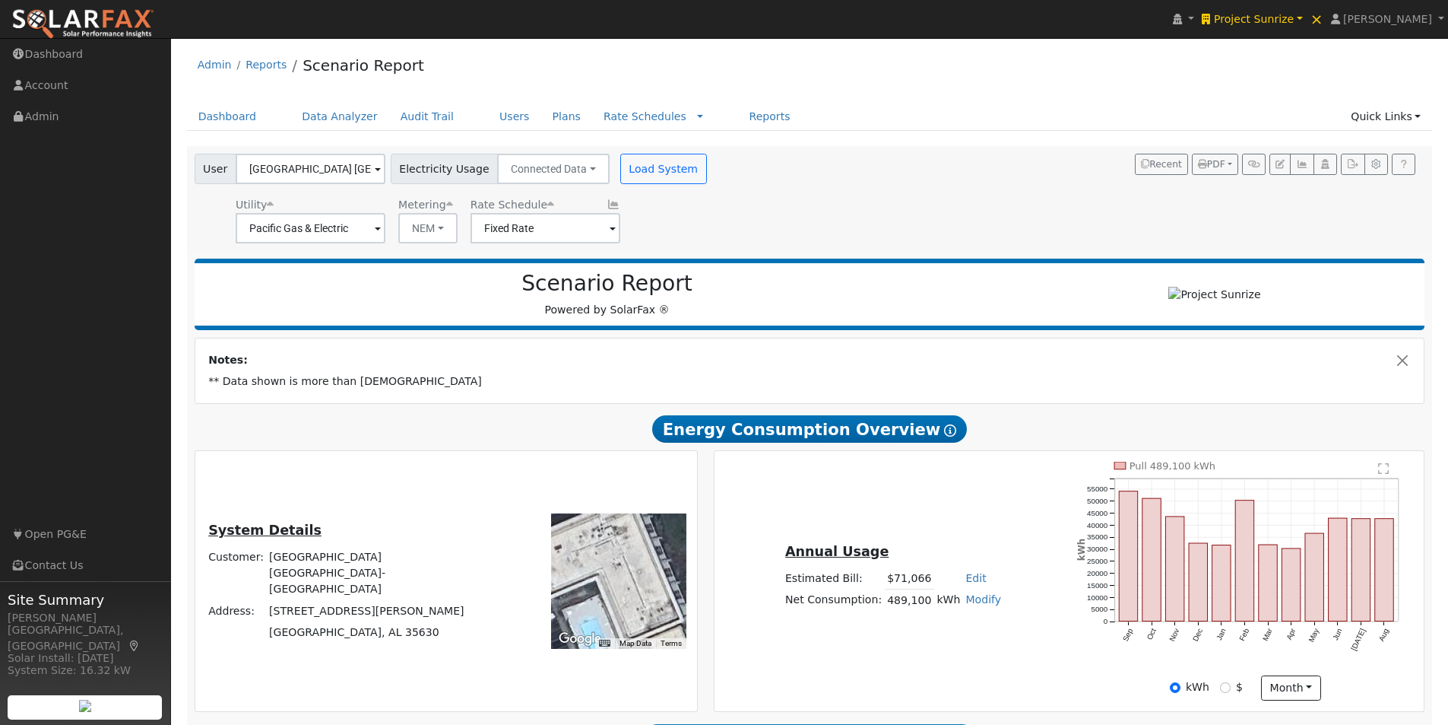
click at [610, 231] on span at bounding box center [613, 228] width 6 height 17
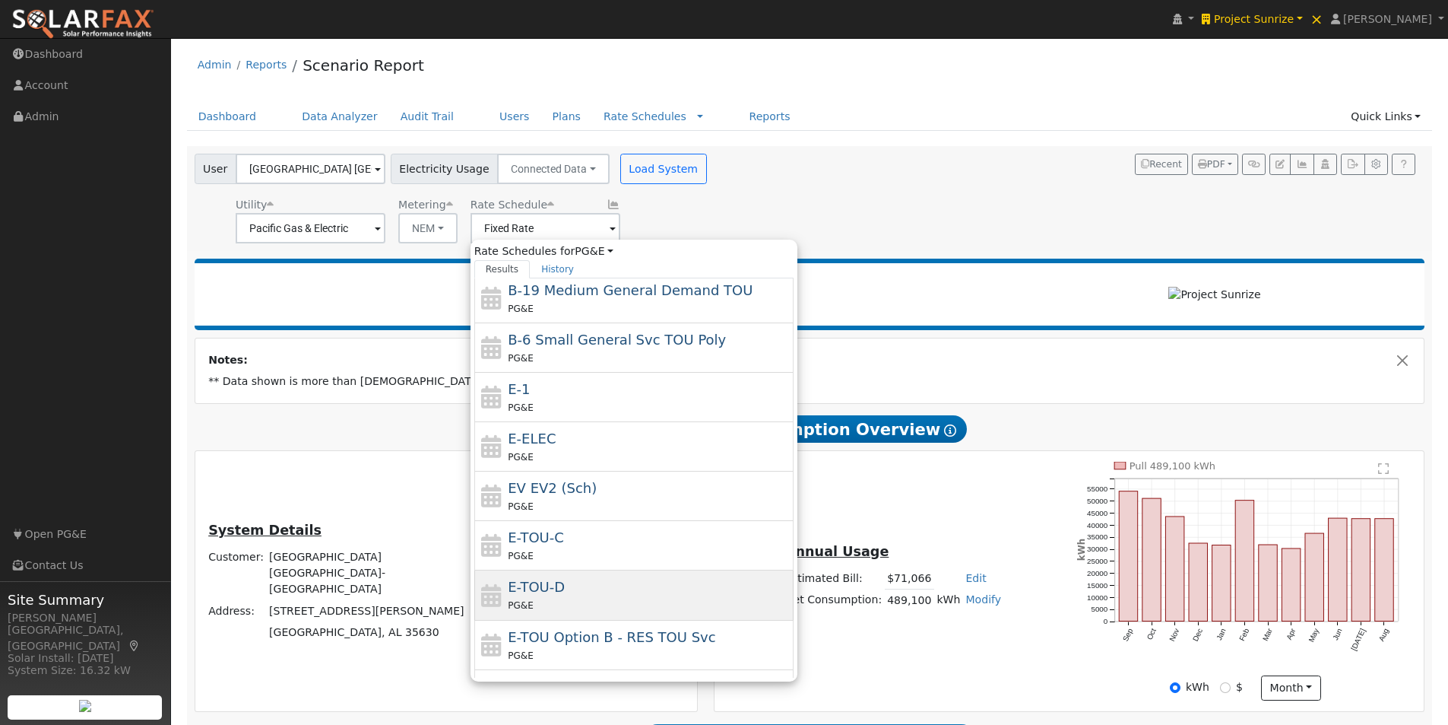
scroll to position [216, 0]
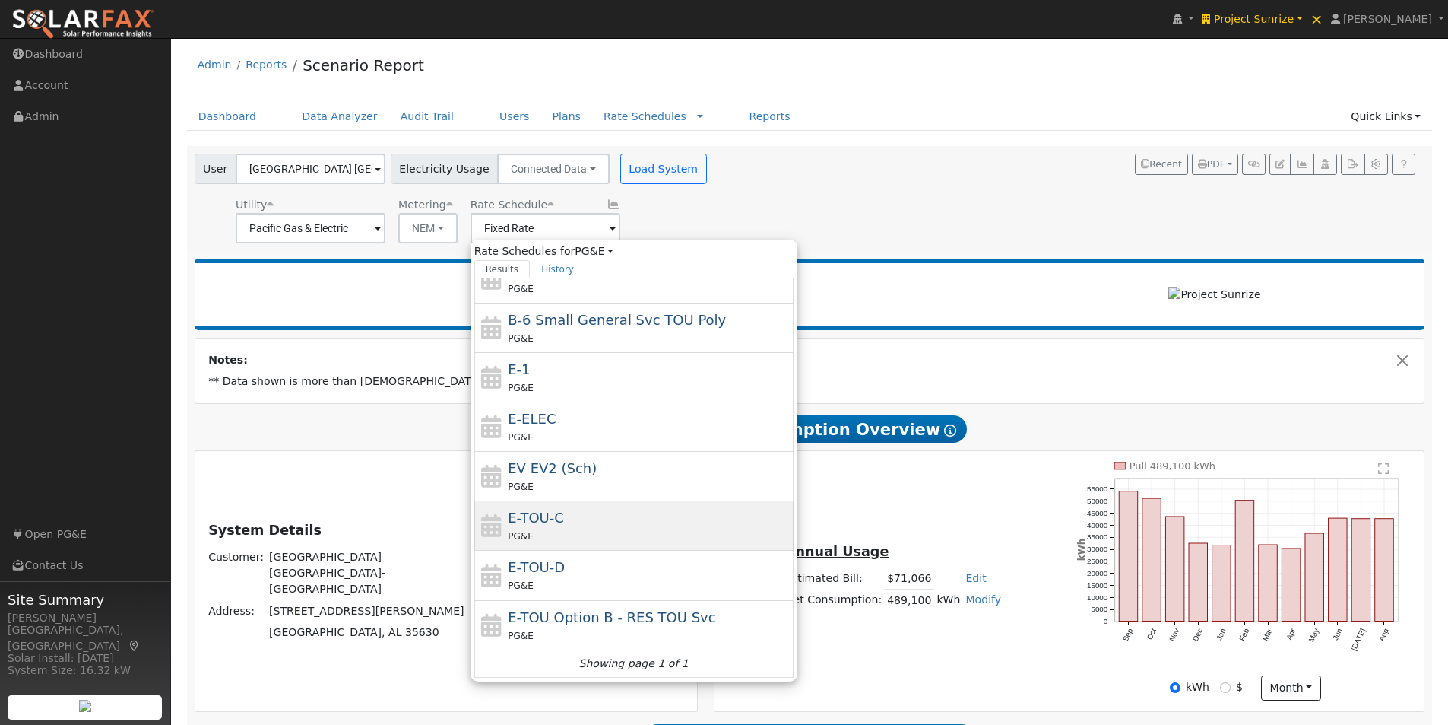
click at [525, 509] on span "E-TOU-C" at bounding box center [536, 517] width 56 height 16
type input "E-TOU-C"
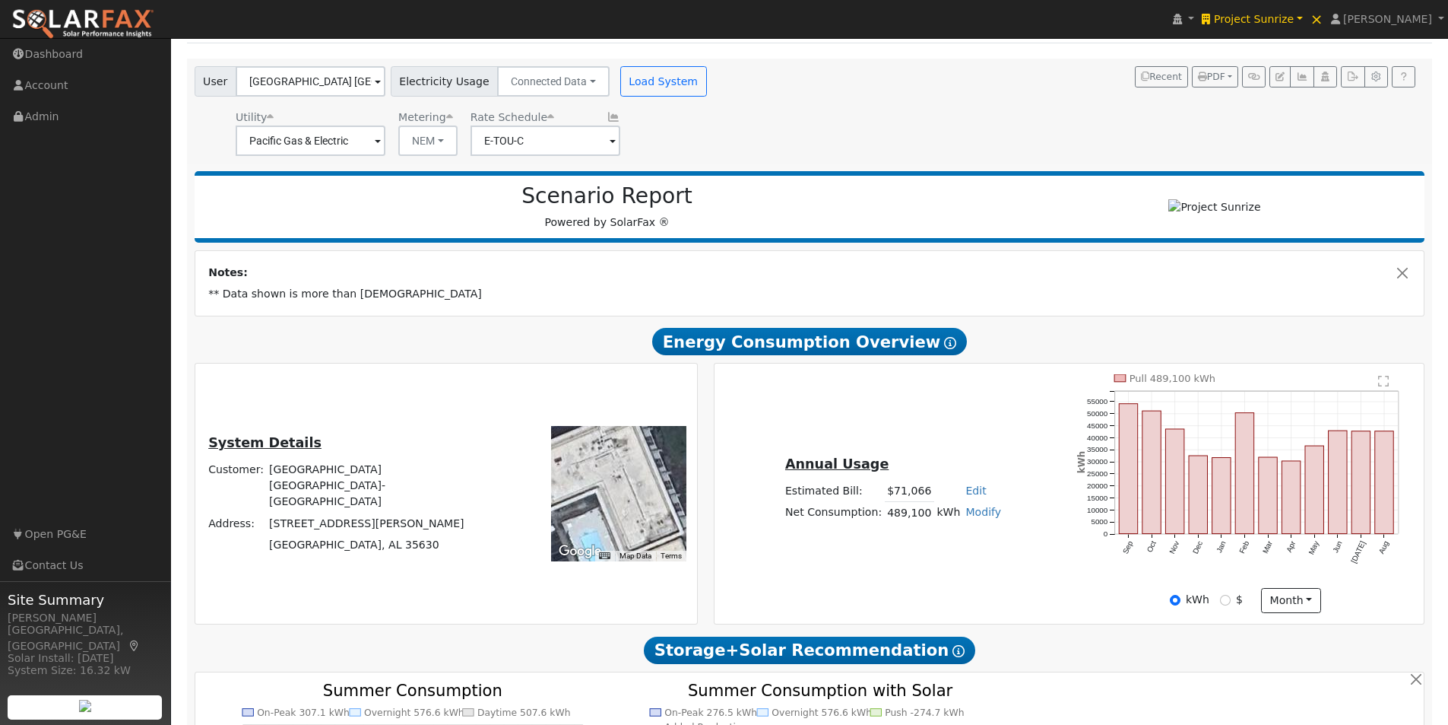
scroll to position [0, 0]
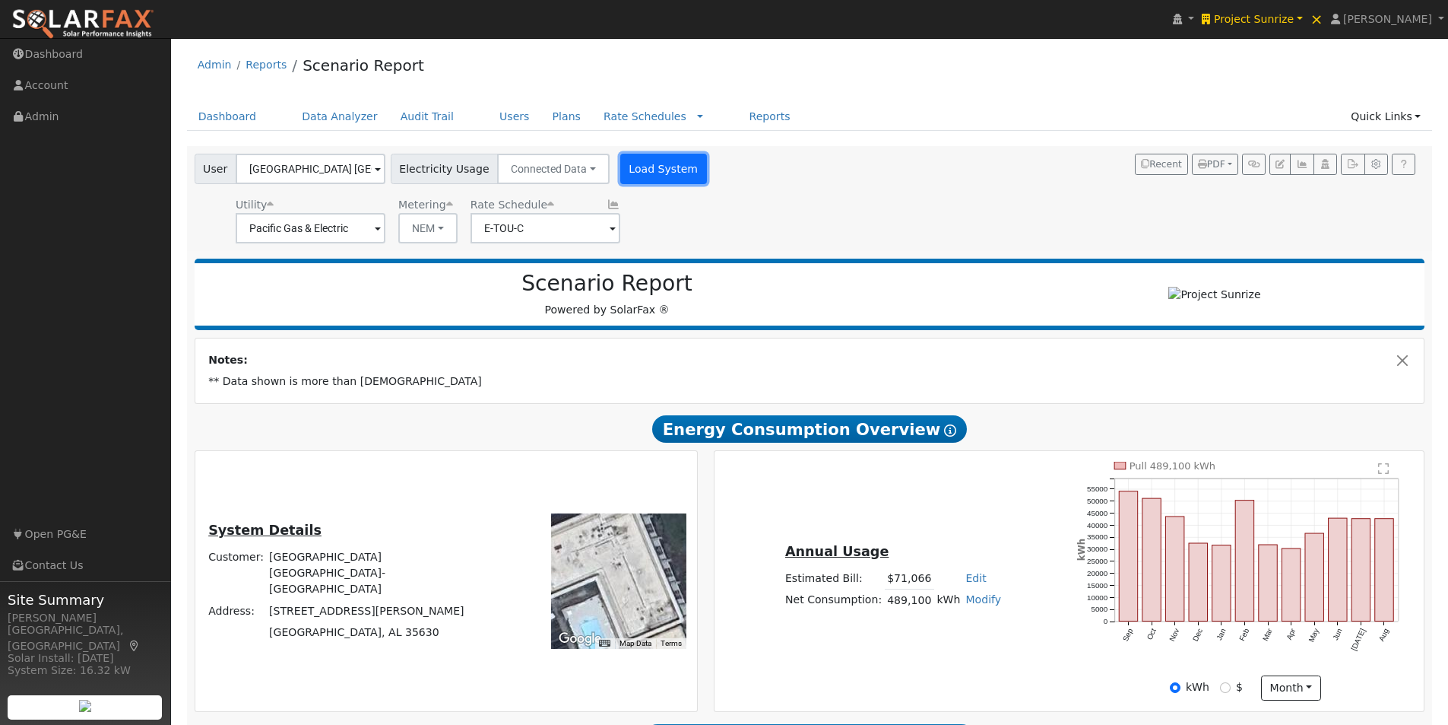
click at [643, 165] on button "Load System" at bounding box center [663, 169] width 87 height 30
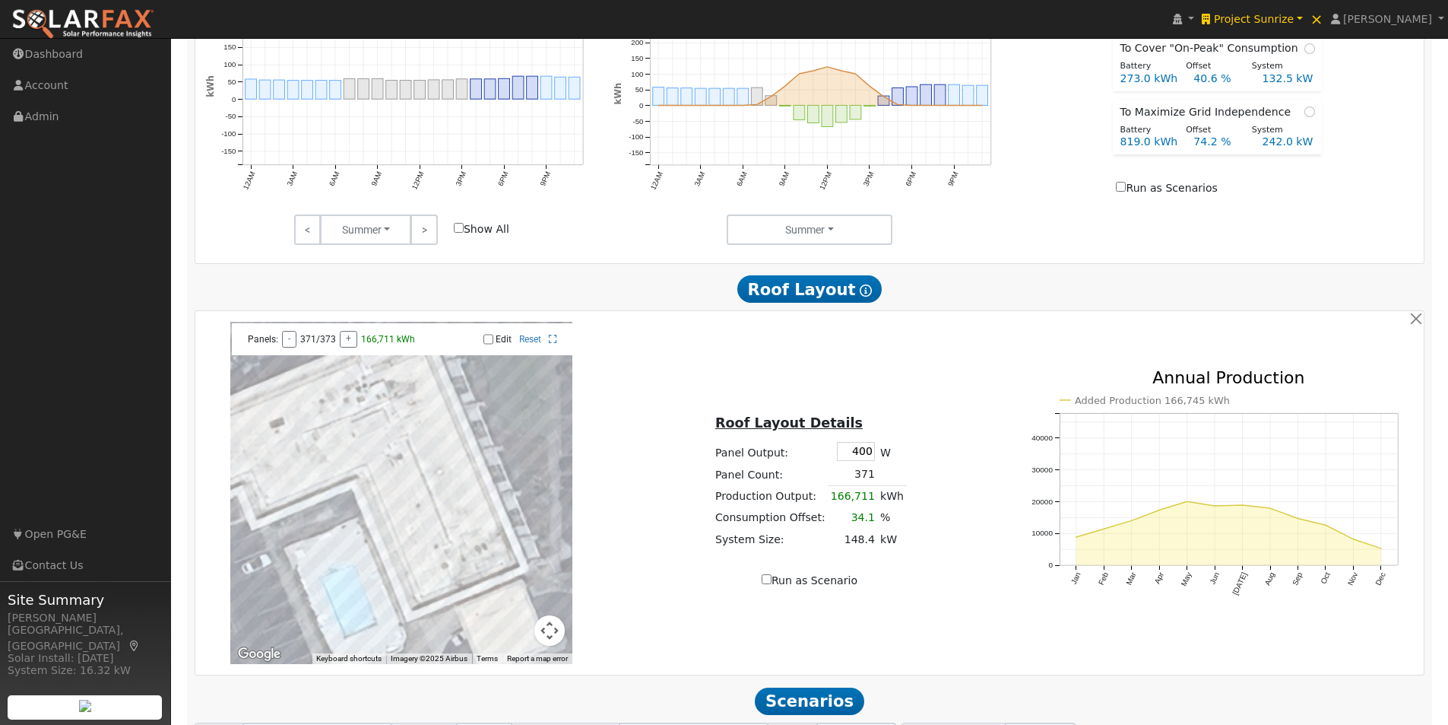
scroll to position [912, 0]
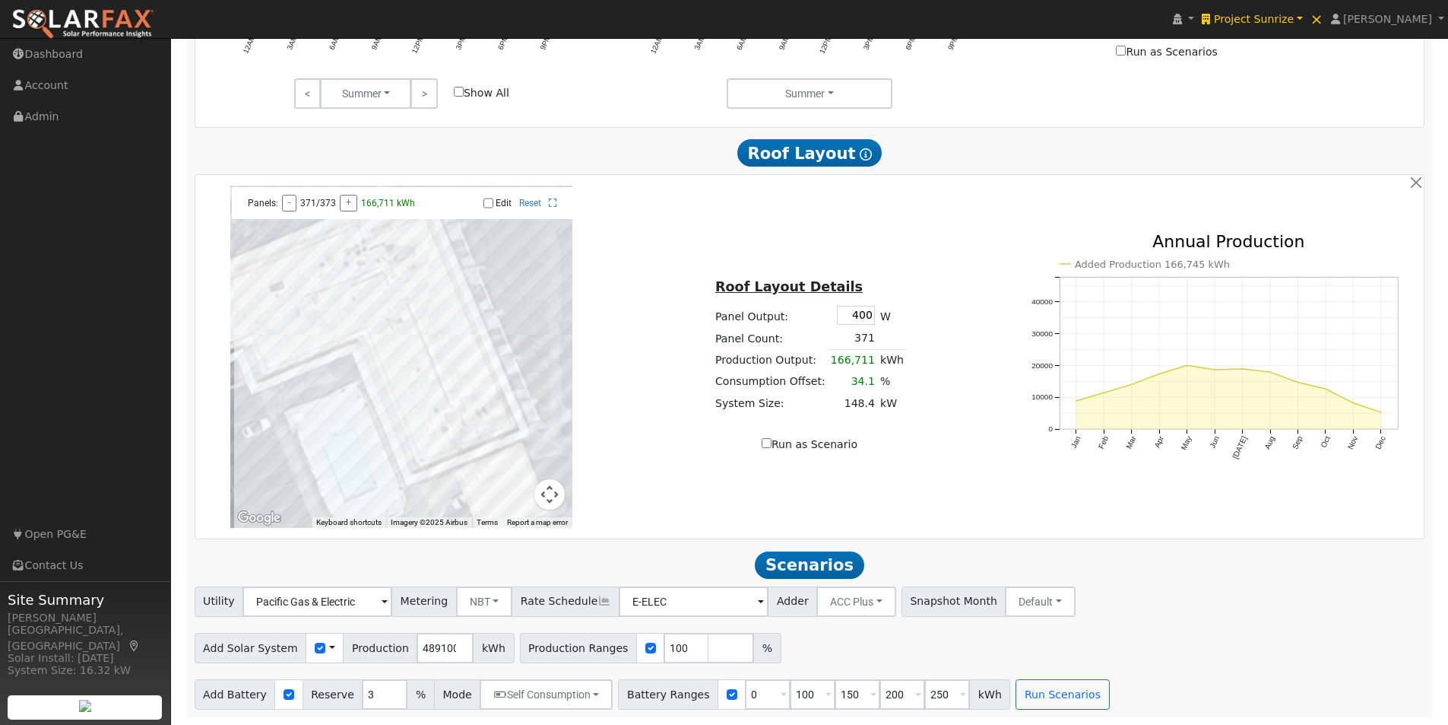
click at [487, 208] on input "Edit" at bounding box center [489, 203] width 10 height 11
checkbox input "true"
drag, startPoint x: 842, startPoint y: 316, endPoint x: 962, endPoint y: 325, distance: 119.8
click at [962, 325] on div "Roof Layout Details Panel Output: 400 W Panel Count: 371 Production Output: 166…" at bounding box center [810, 357] width 408 height 192
type input "425"
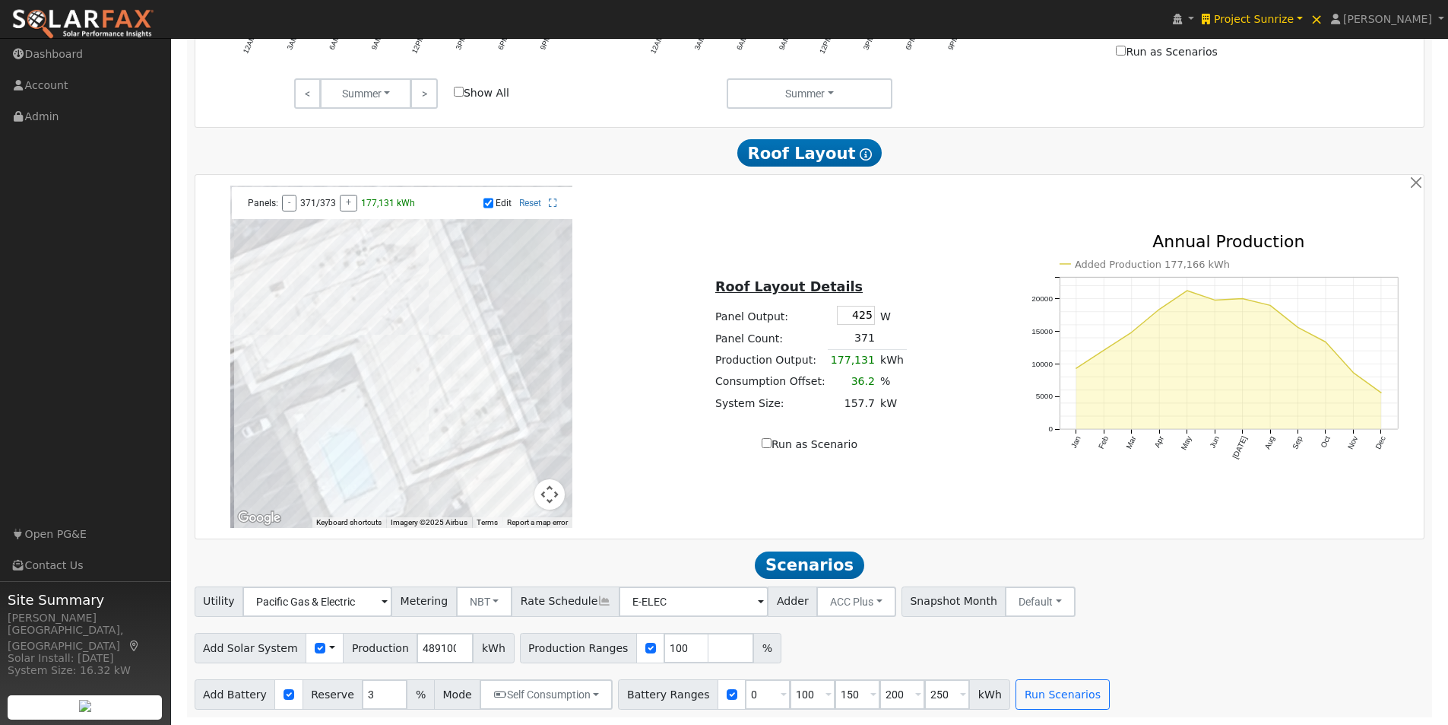
click at [972, 262] on div "← Move left → Move right ↑ Move up ↓ Move down + Zoom in - Zoom out Home Jump l…" at bounding box center [810, 357] width 1224 height 342
click at [487, 205] on input "Edit" at bounding box center [489, 203] width 10 height 11
checkbox input "false"
click at [772, 442] on input "Run as Scenario" at bounding box center [767, 443] width 10 height 10
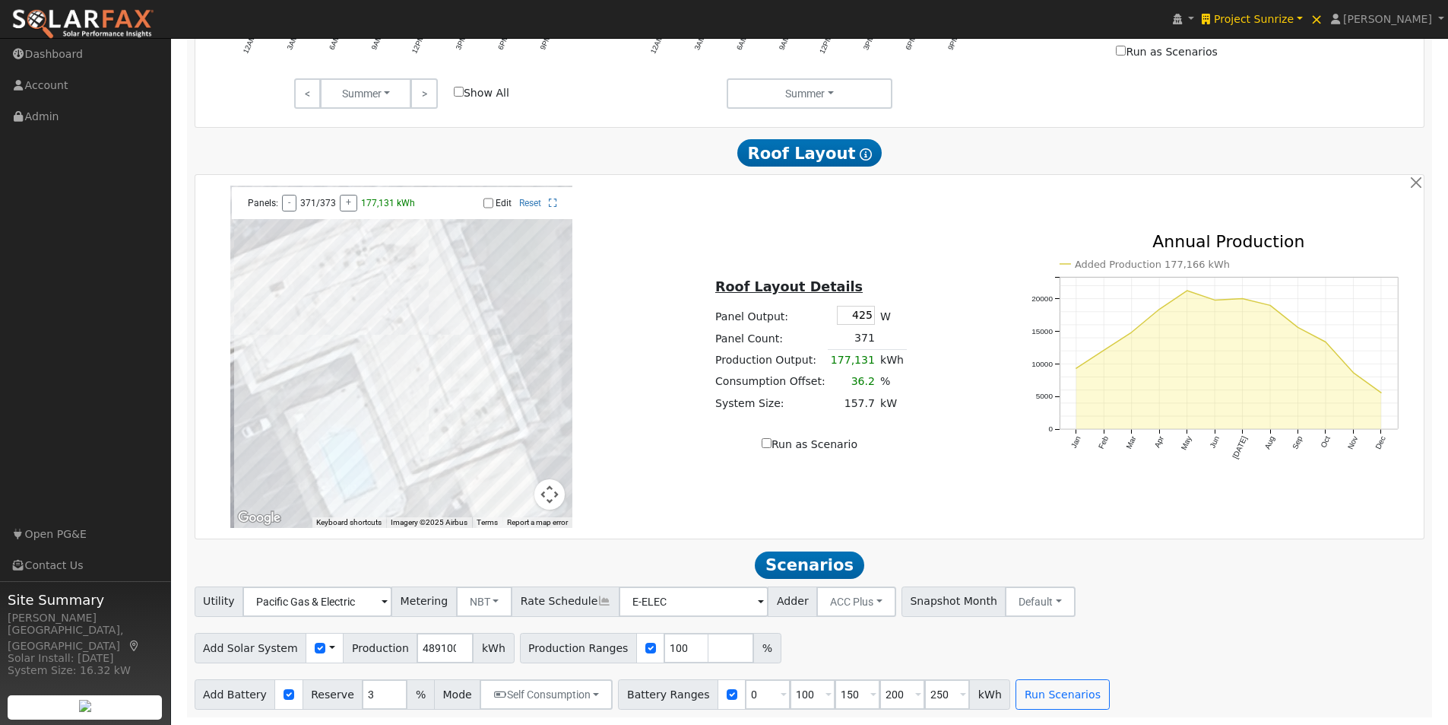
checkbox input "true"
type input "177131"
click at [478, 602] on button "NBT" at bounding box center [484, 601] width 57 height 30
drag, startPoint x: 458, startPoint y: 630, endPoint x: 483, endPoint y: 628, distance: 25.2
click at [465, 630] on link "NEM" at bounding box center [496, 634] width 106 height 21
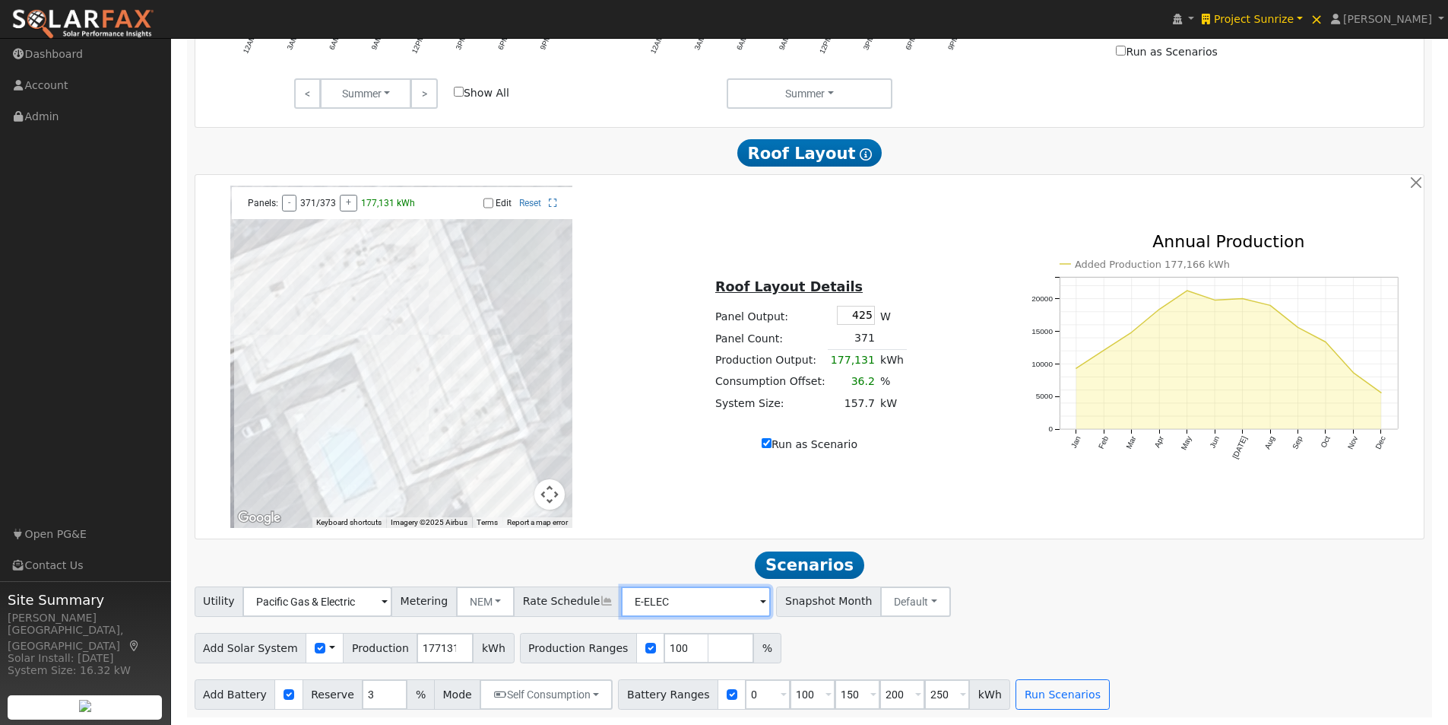
click at [712, 604] on input "E-ELEC" at bounding box center [696, 601] width 150 height 30
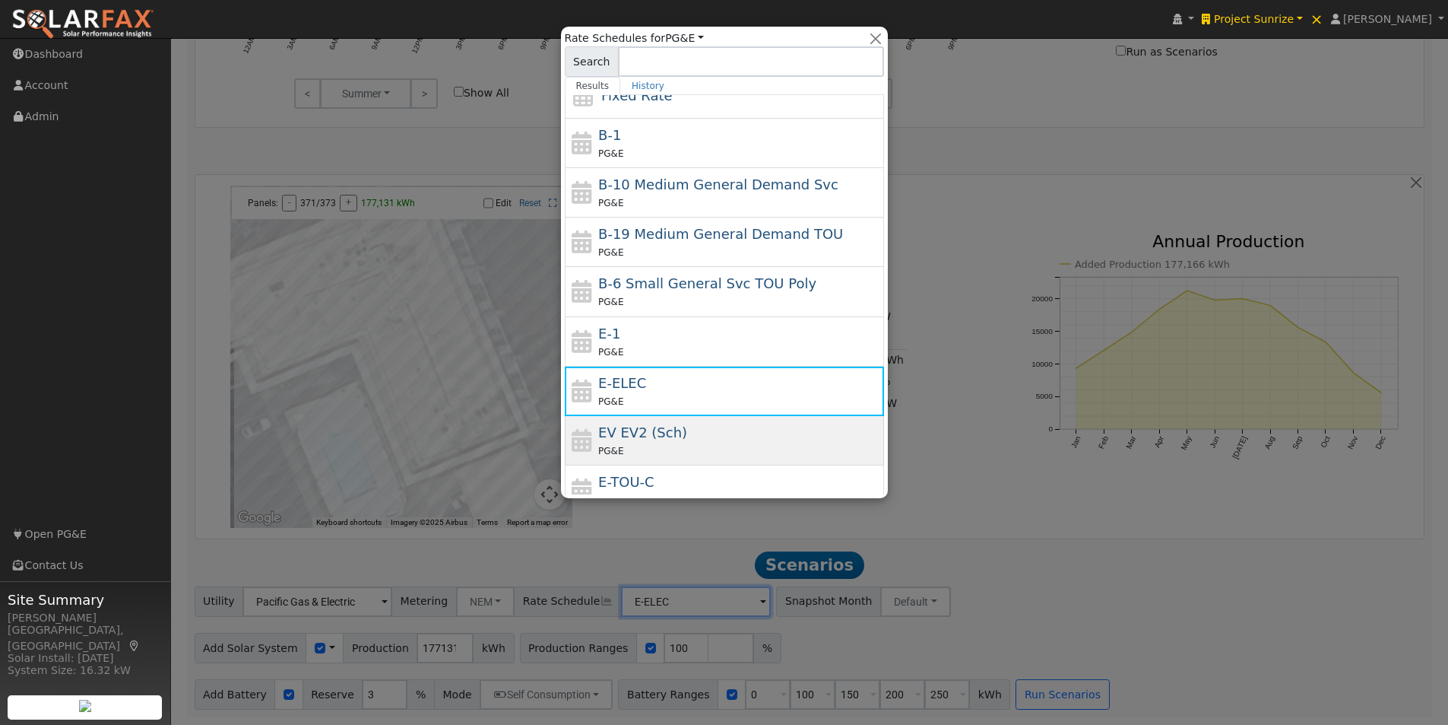
scroll to position [152, 0]
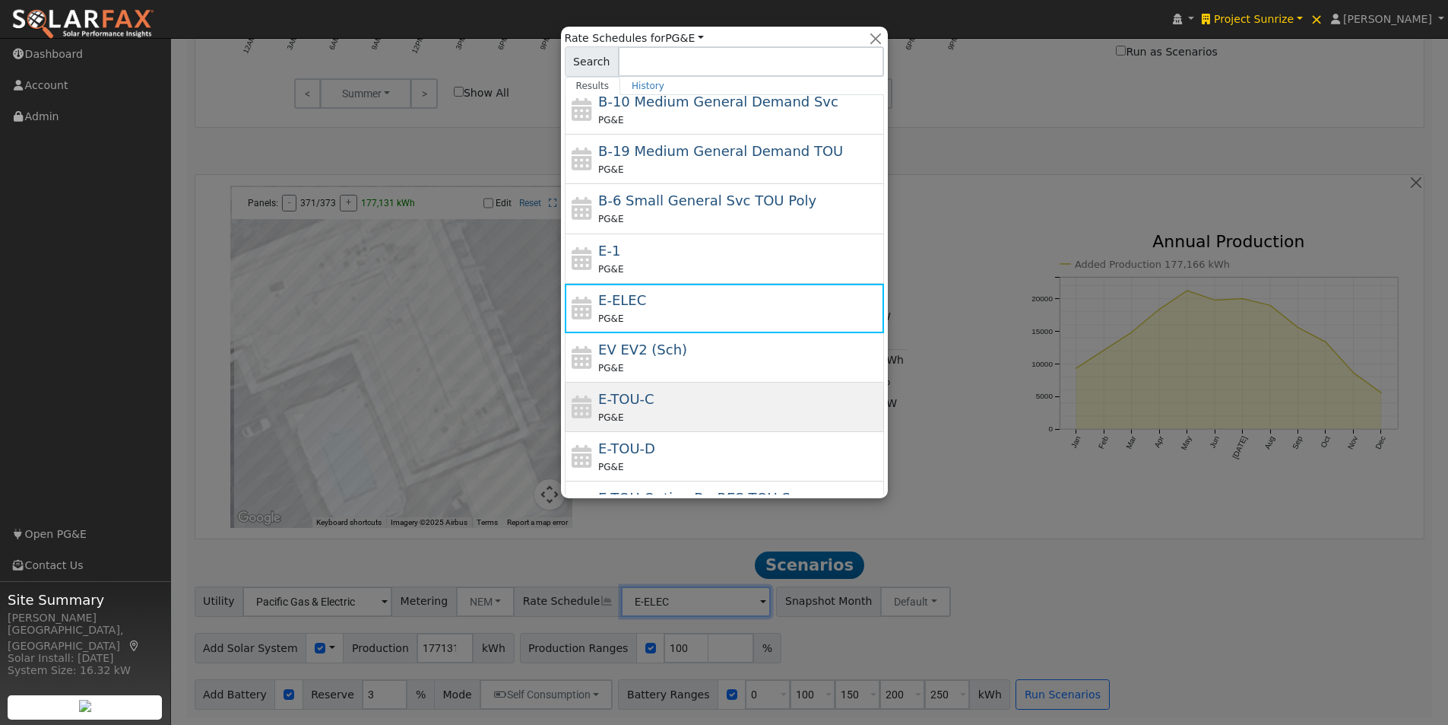
click at [630, 396] on span "E-TOU-C" at bounding box center [626, 399] width 56 height 16
type input "E-TOU-C"
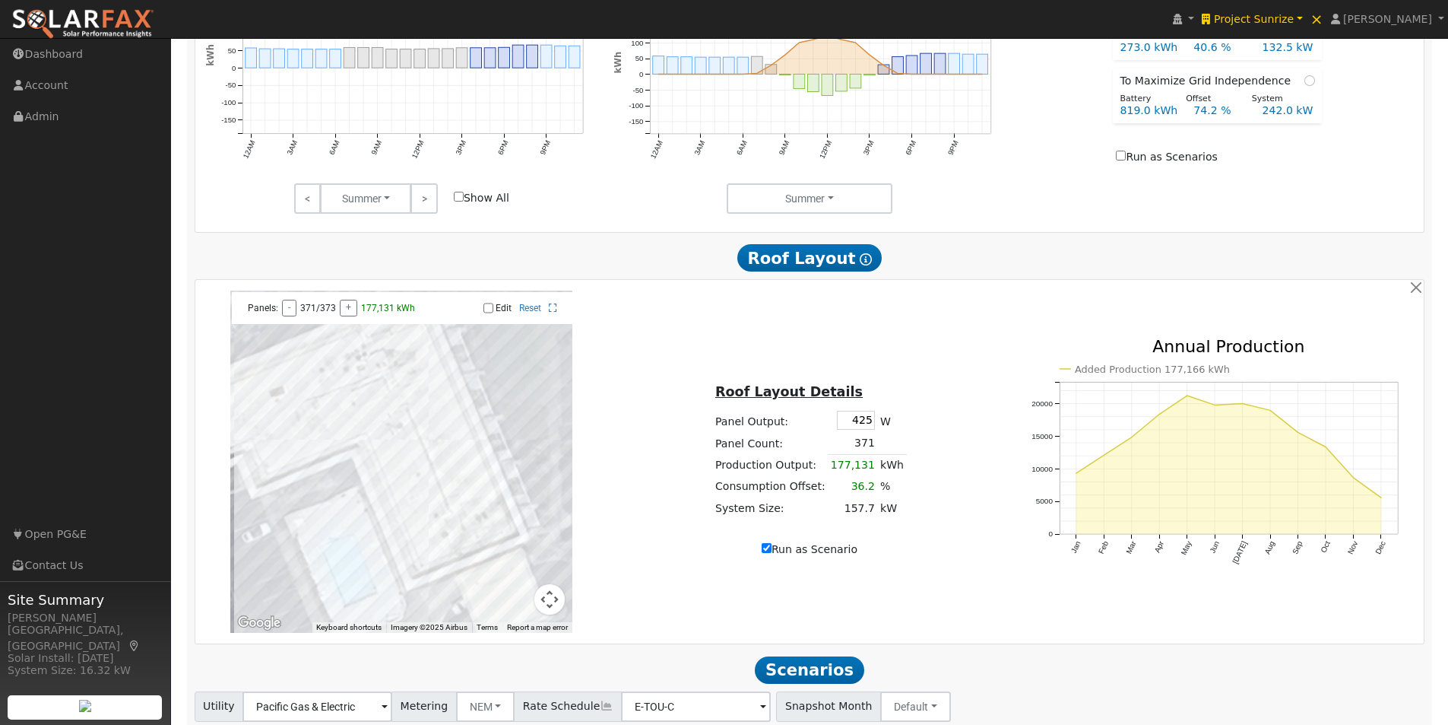
scroll to position [917, 0]
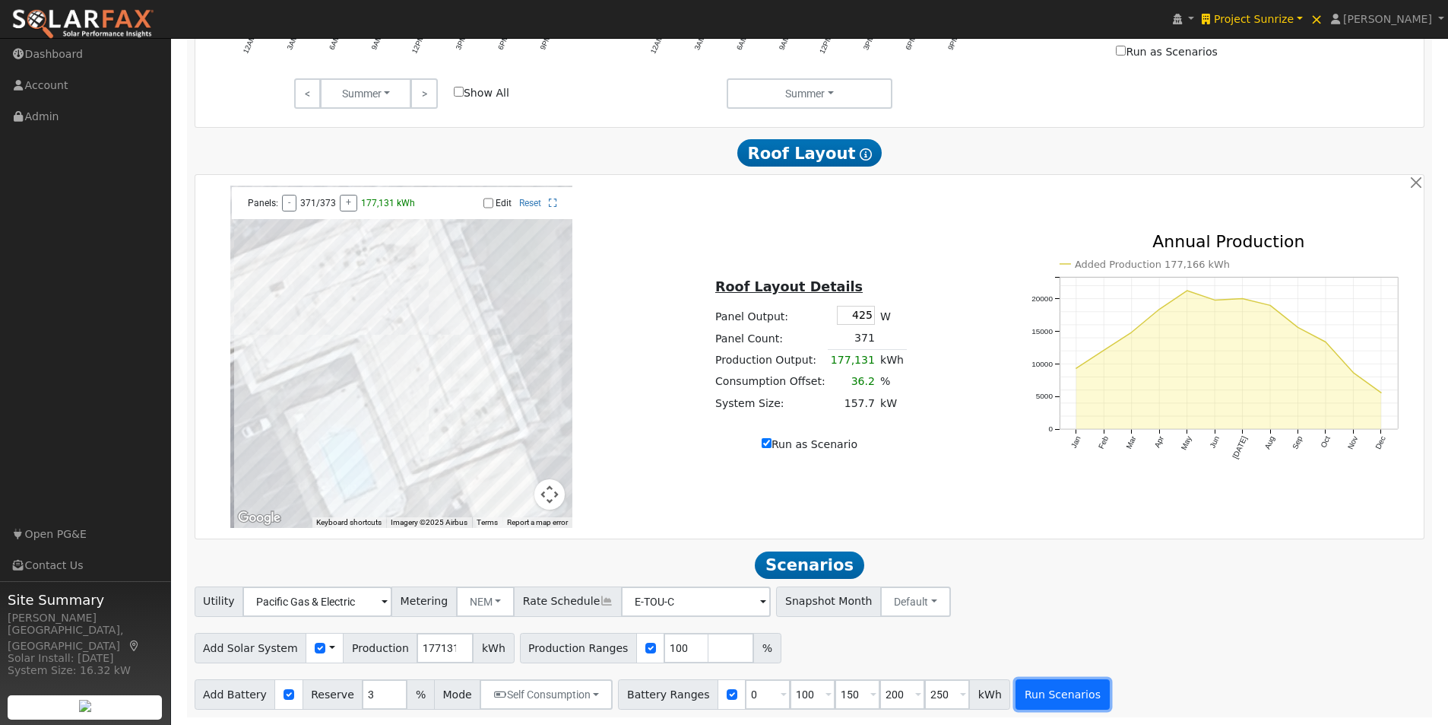
click at [1023, 694] on button "Run Scenarios" at bounding box center [1063, 694] width 94 height 30
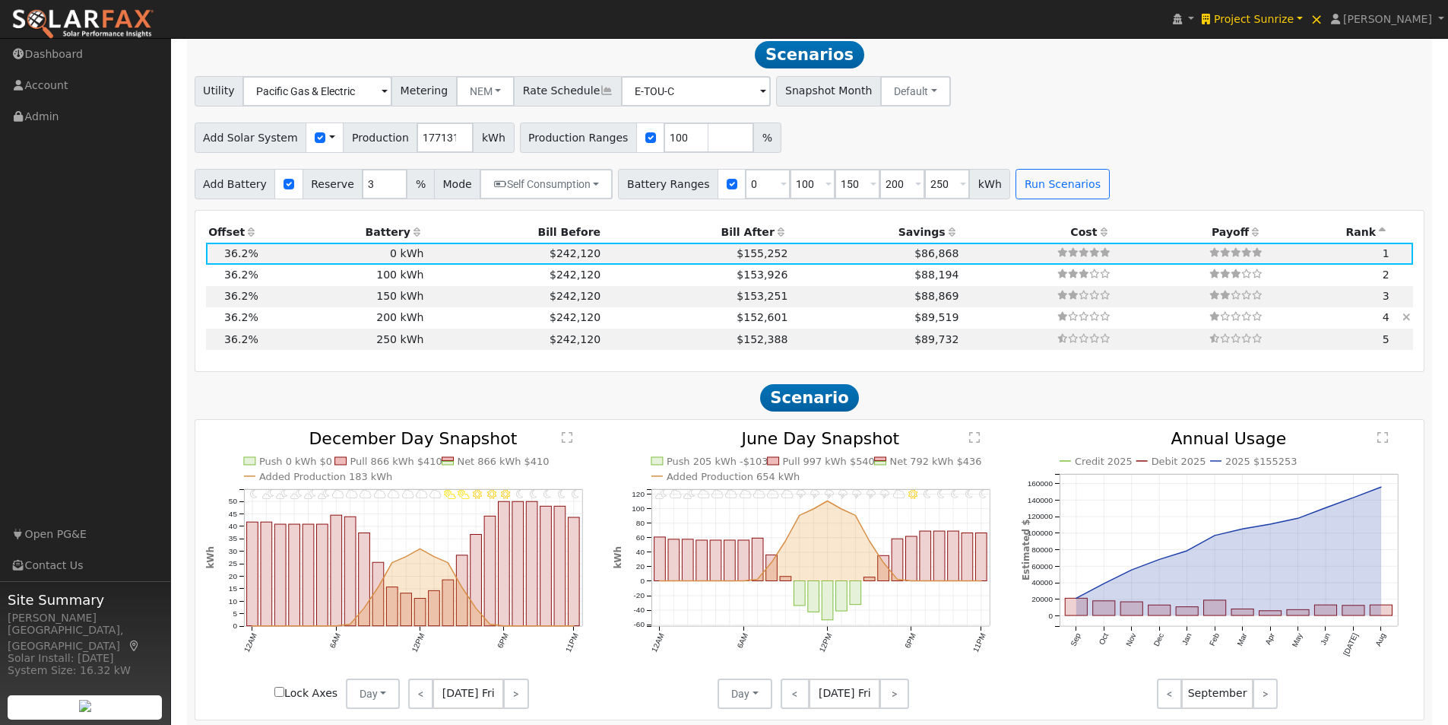
scroll to position [1422, 0]
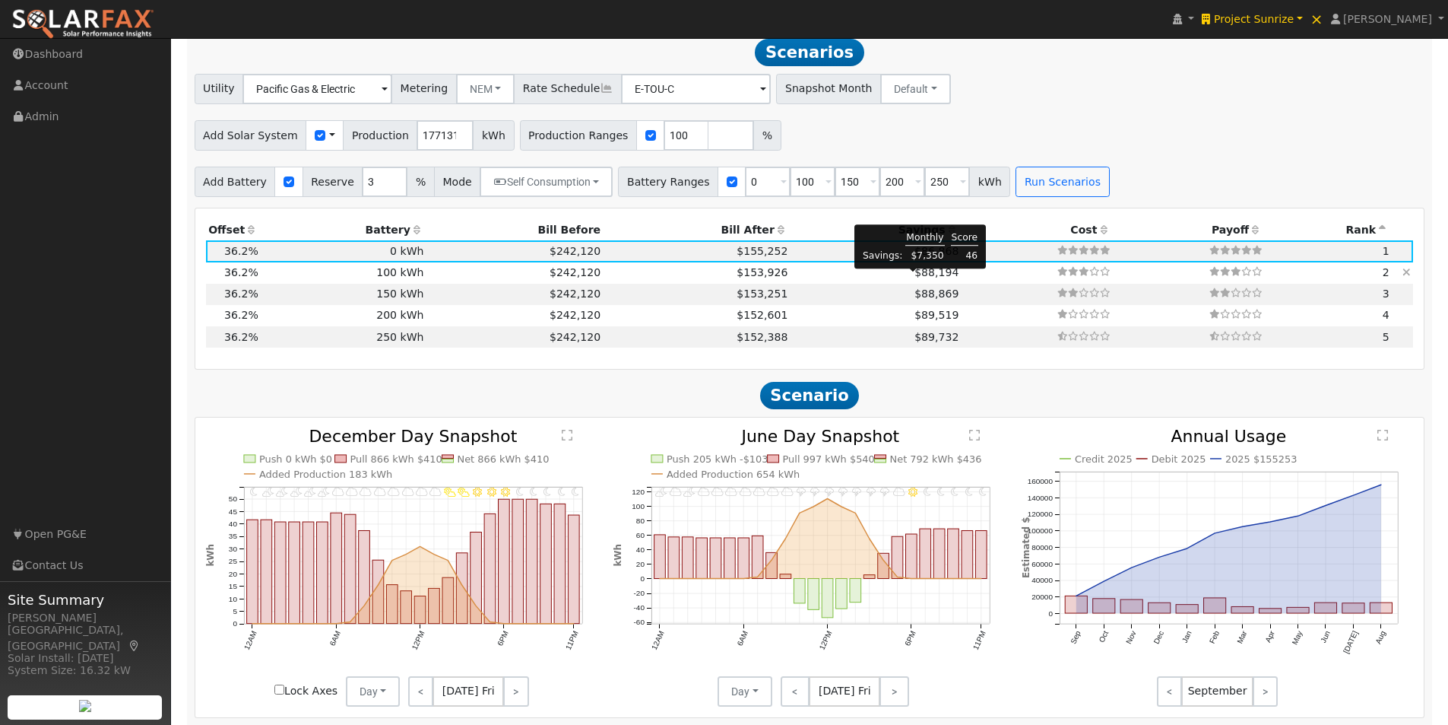
click at [916, 277] on span "$88,194" at bounding box center [937, 272] width 44 height 12
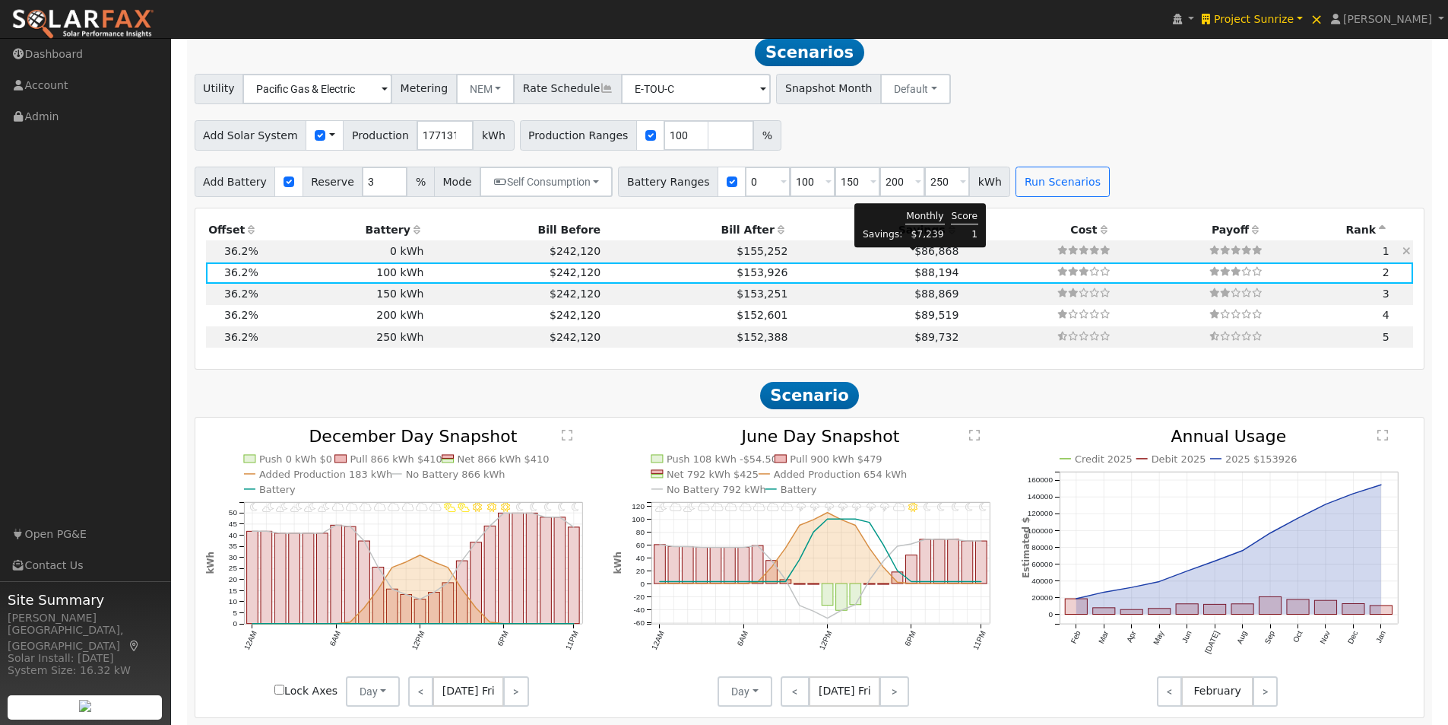
click at [915, 257] on span "$86,868" at bounding box center [937, 251] width 44 height 12
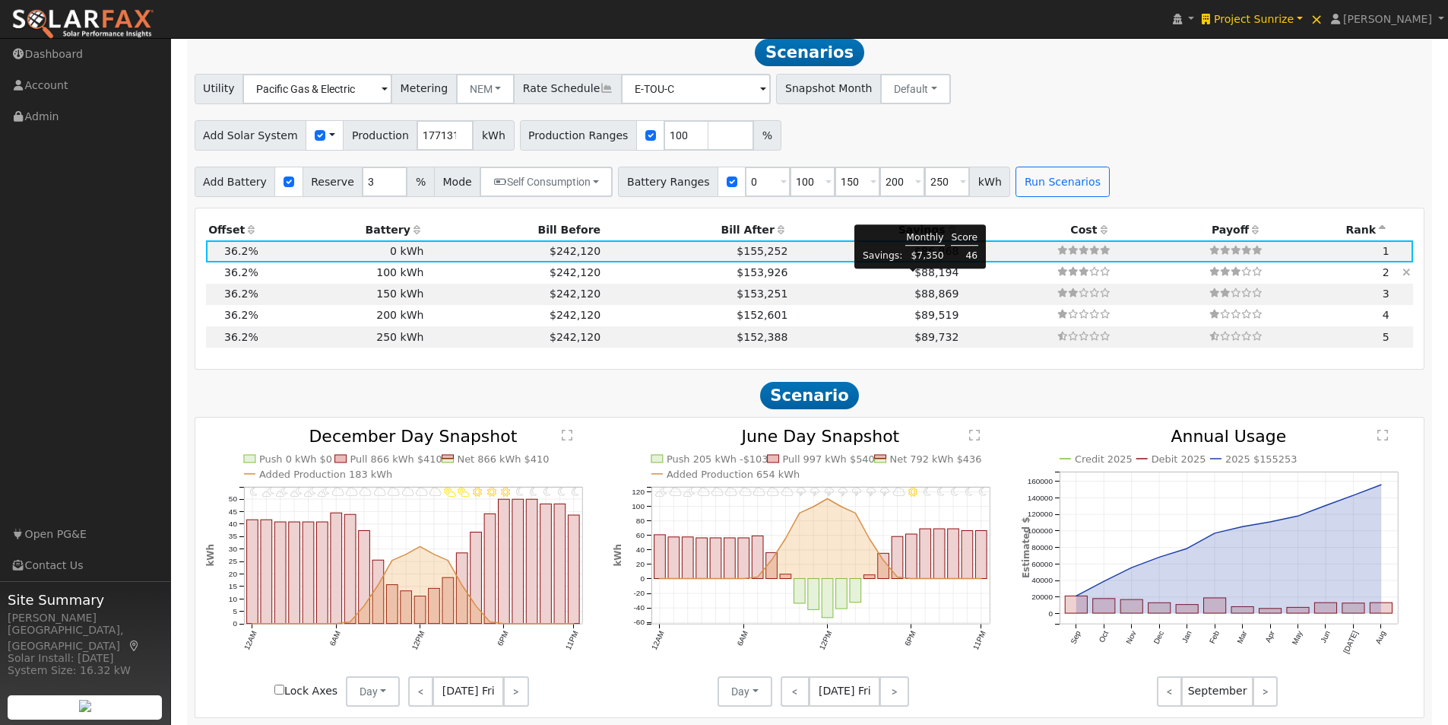
click at [915, 278] on span "$88,194" at bounding box center [937, 272] width 44 height 12
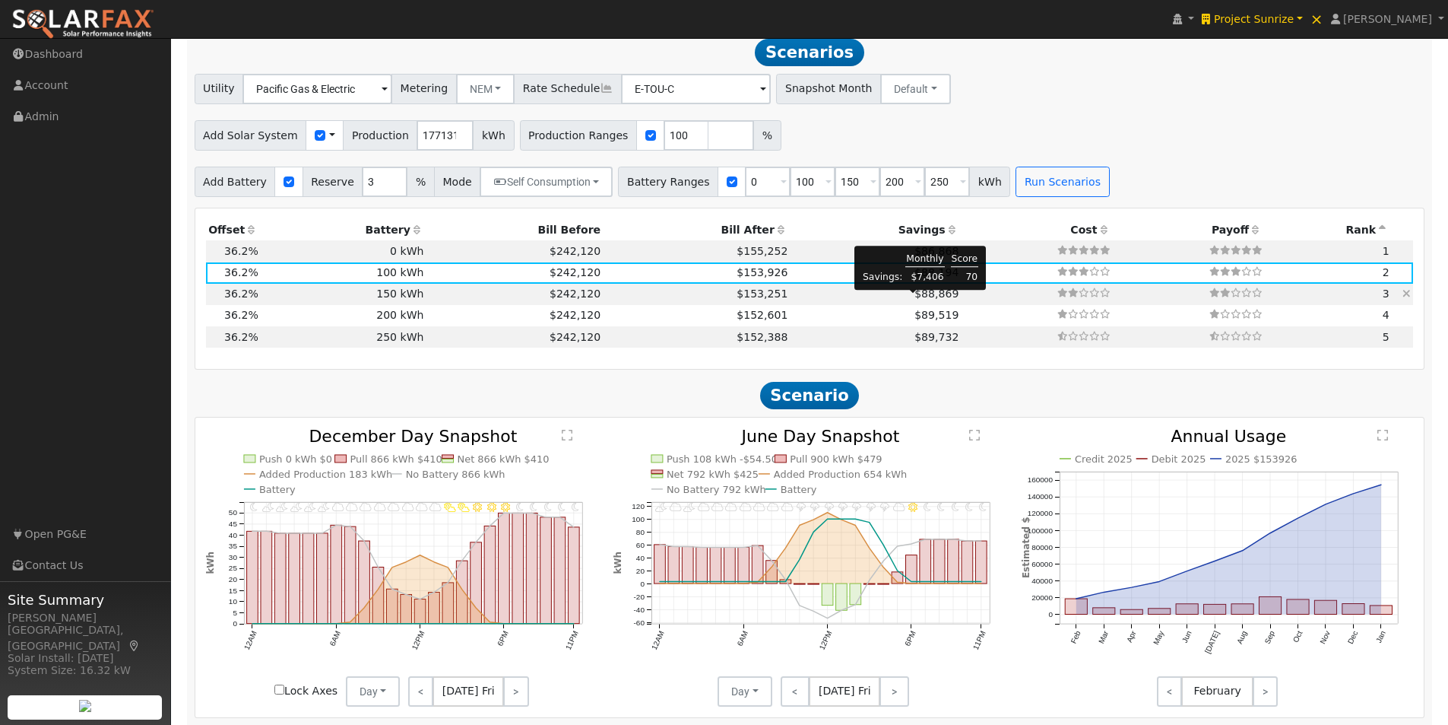
click at [915, 298] on span "$88,869" at bounding box center [937, 293] width 44 height 12
type input "$219,585"
type input "$180,000"
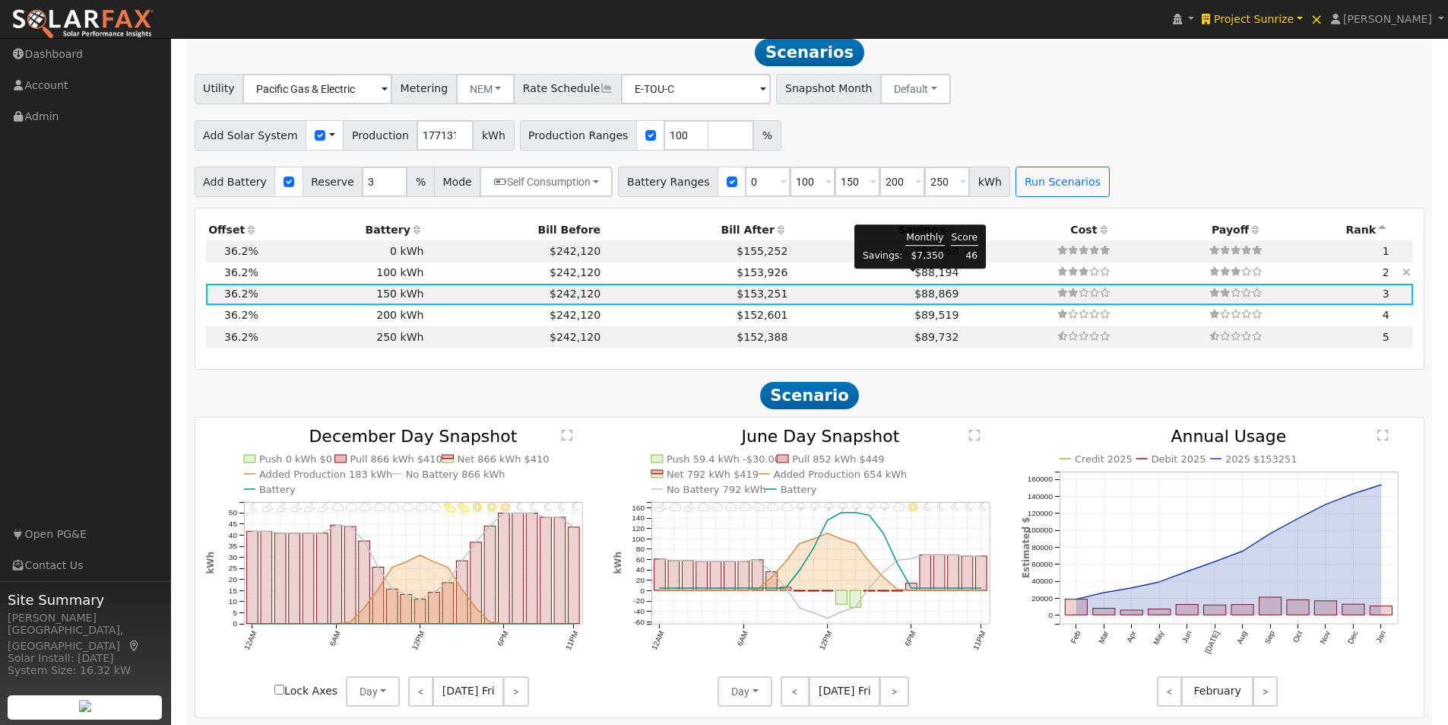
click at [915, 278] on span "$88,194" at bounding box center [937, 272] width 44 height 12
type input "$201,585"
type input "$120,000"
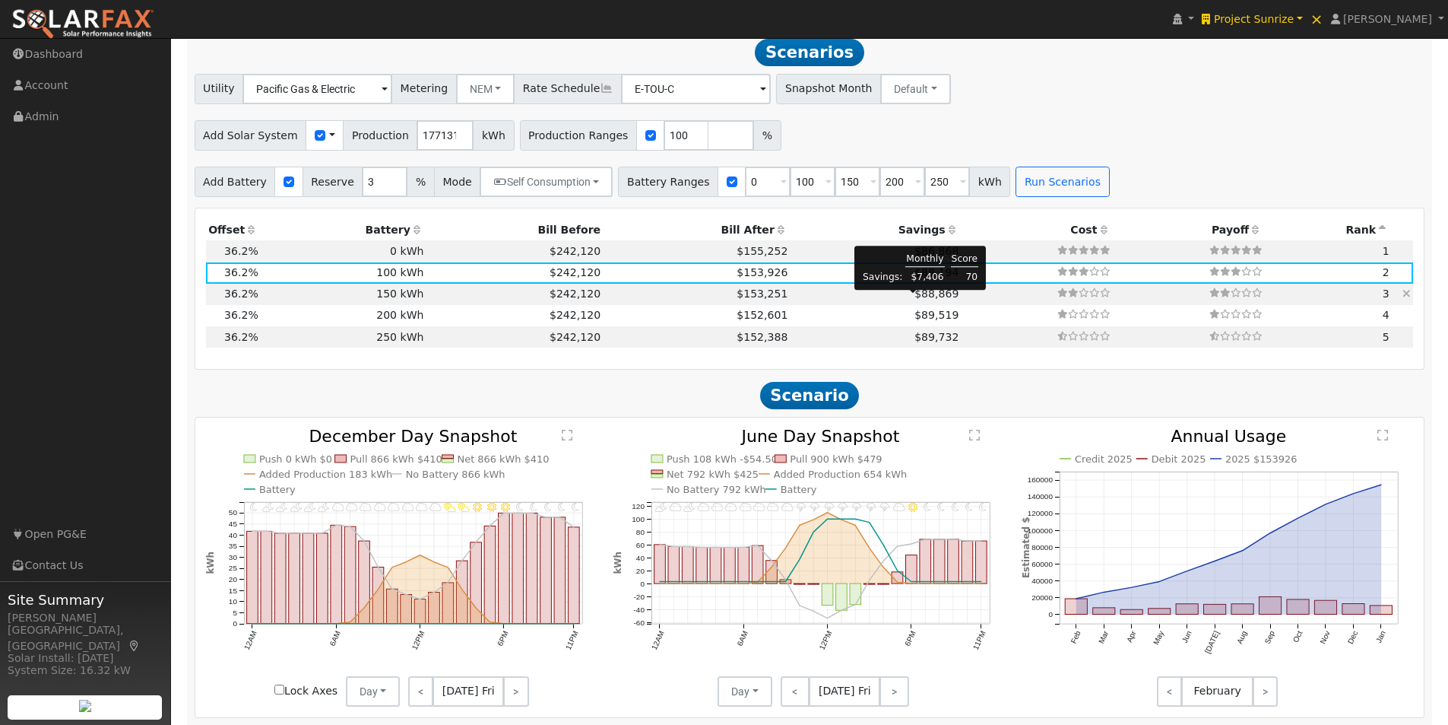
click at [915, 298] on span "$88,869" at bounding box center [937, 293] width 44 height 12
type input "$219,585"
type input "$180,000"
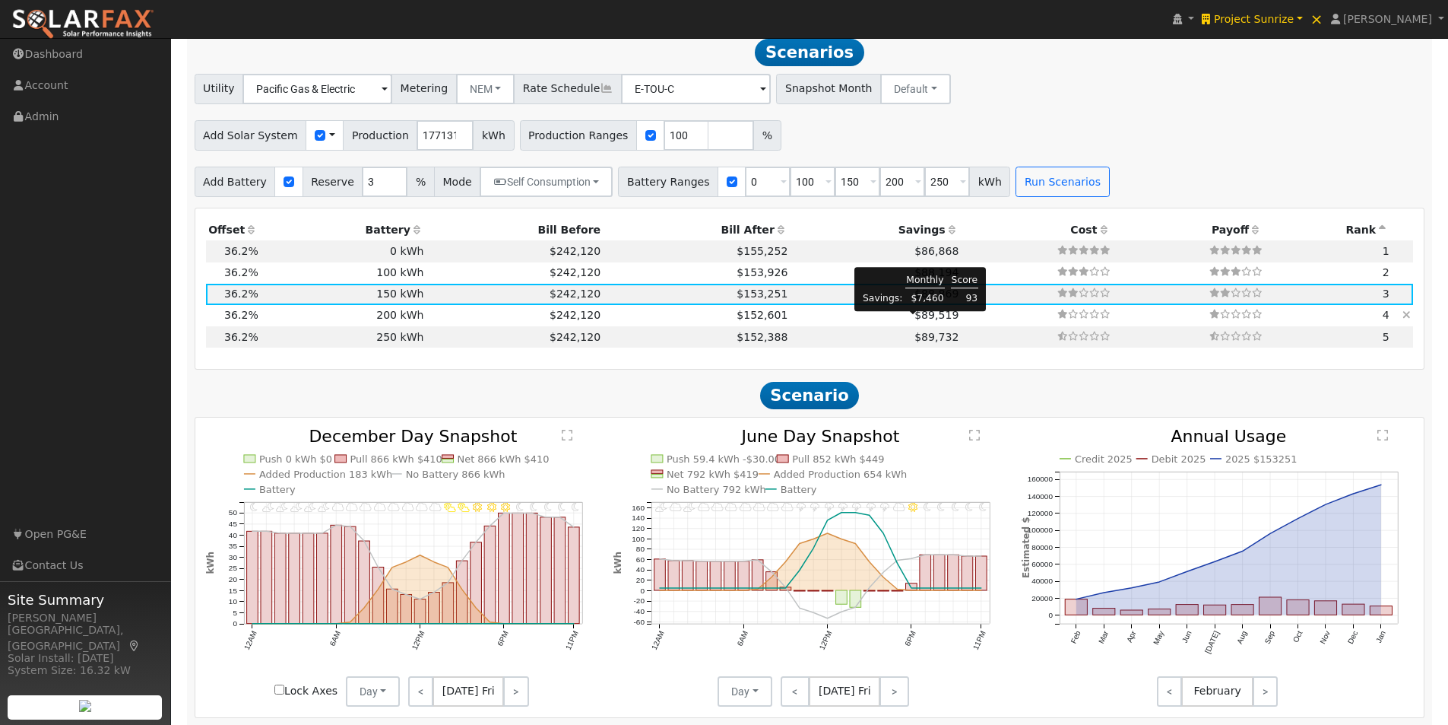
click at [918, 321] on span "$89,519" at bounding box center [937, 315] width 44 height 12
type input "$237,585"
type input "$240,000"
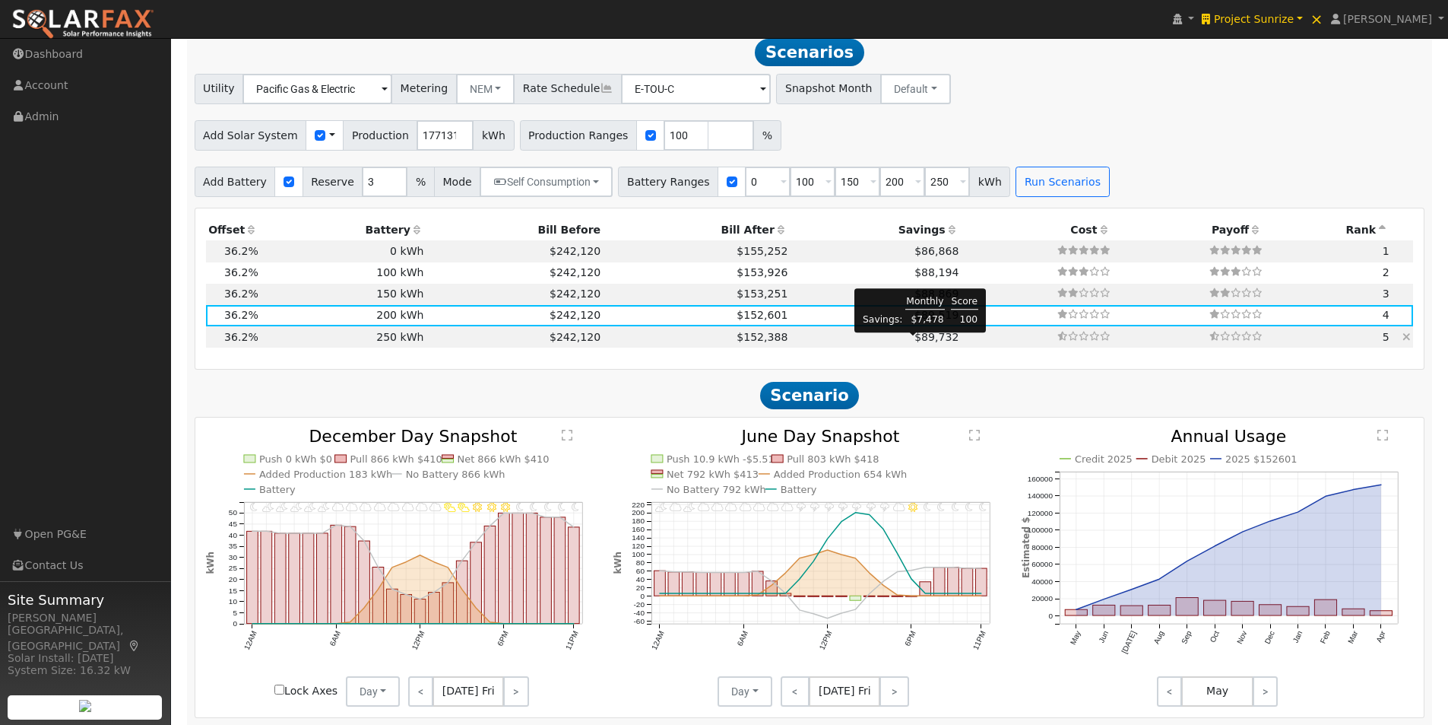
click at [915, 341] on span "$89,732" at bounding box center [937, 337] width 44 height 12
type input "$255,585"
type input "$300,000"
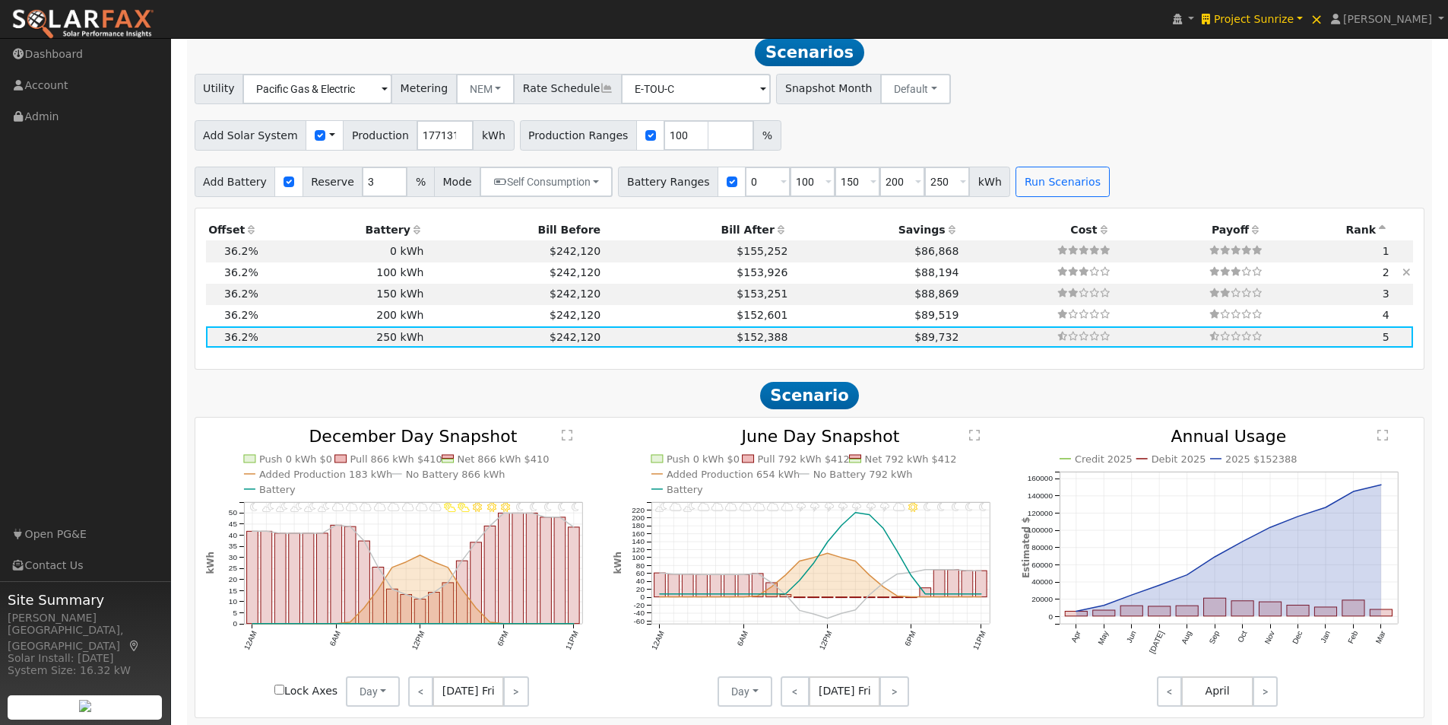
click at [912, 271] on td "$88,194" at bounding box center [876, 272] width 171 height 21
type input "$201,585"
type input "$120,000"
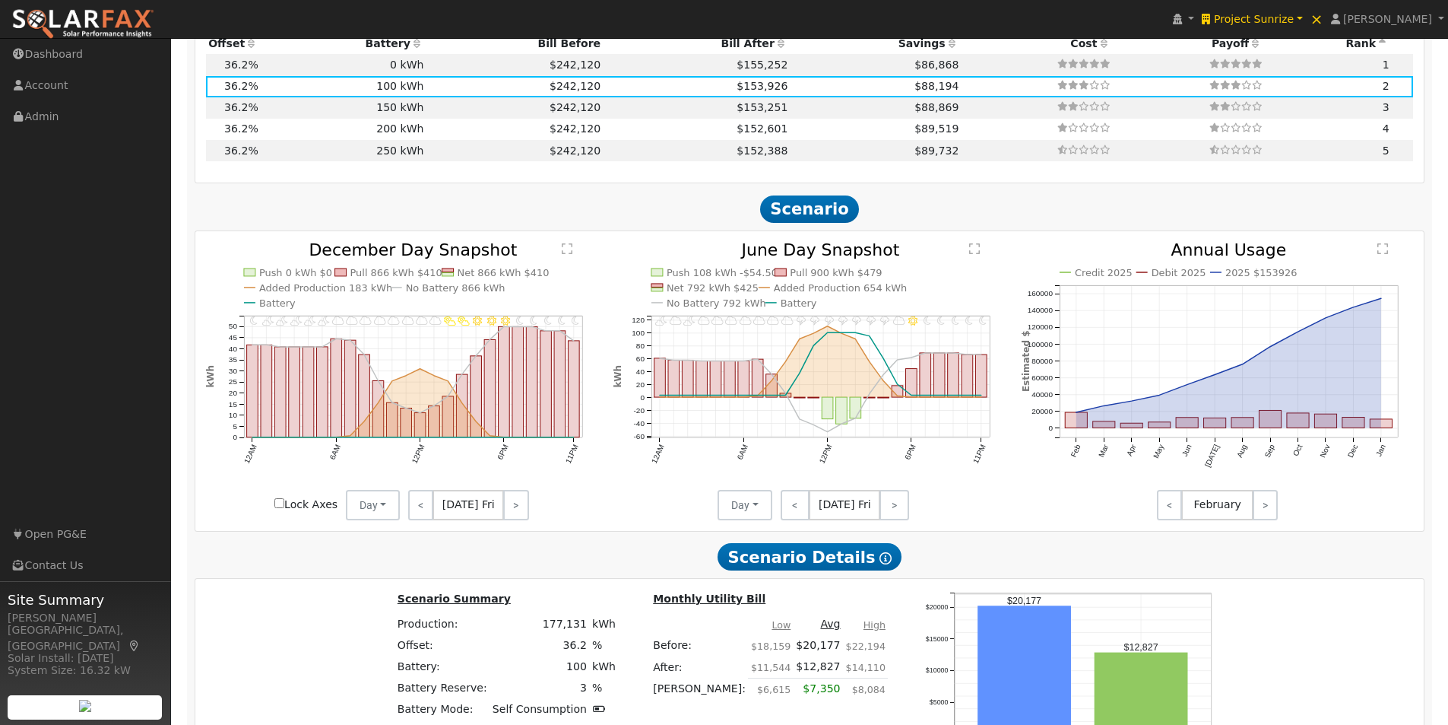
scroll to position [1574, 0]
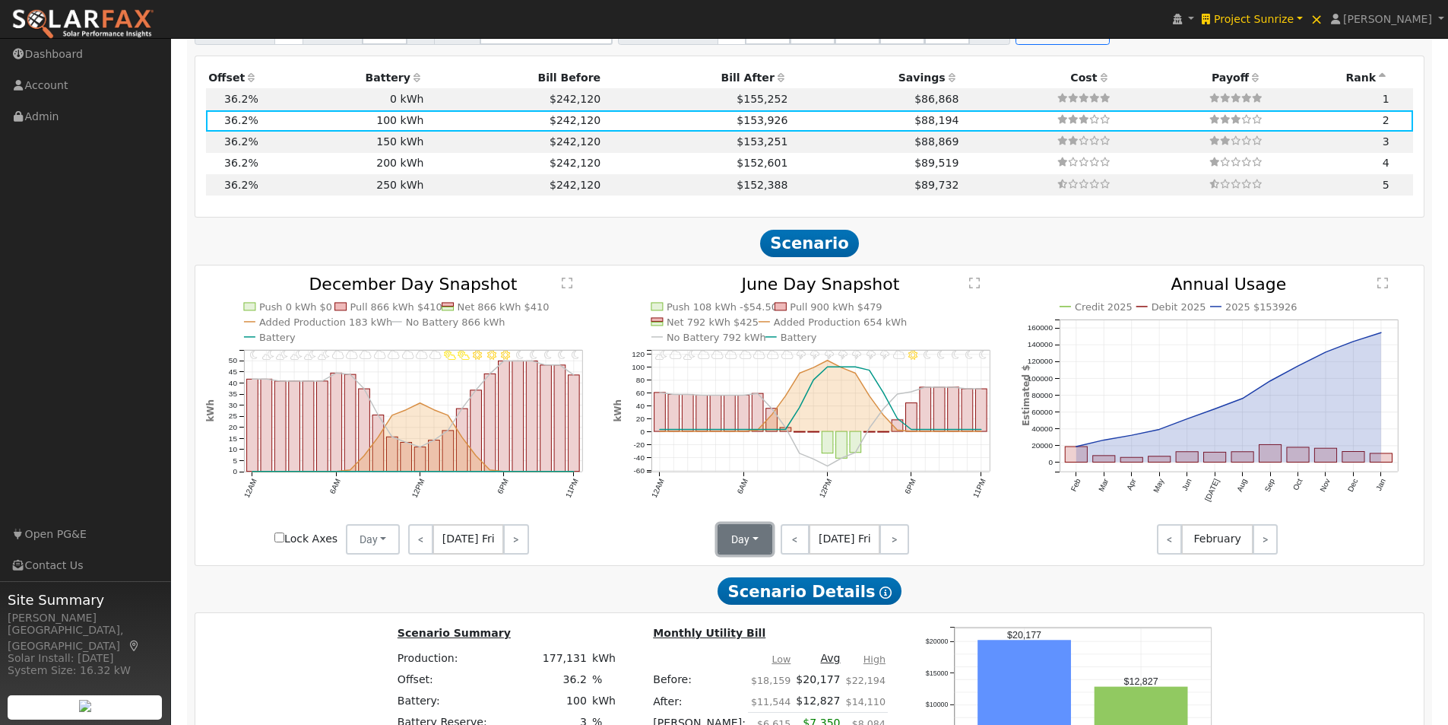
click at [737, 542] on button "Day" at bounding box center [745, 539] width 55 height 30
click at [741, 604] on link "Month Average" at bounding box center [772, 593] width 106 height 21
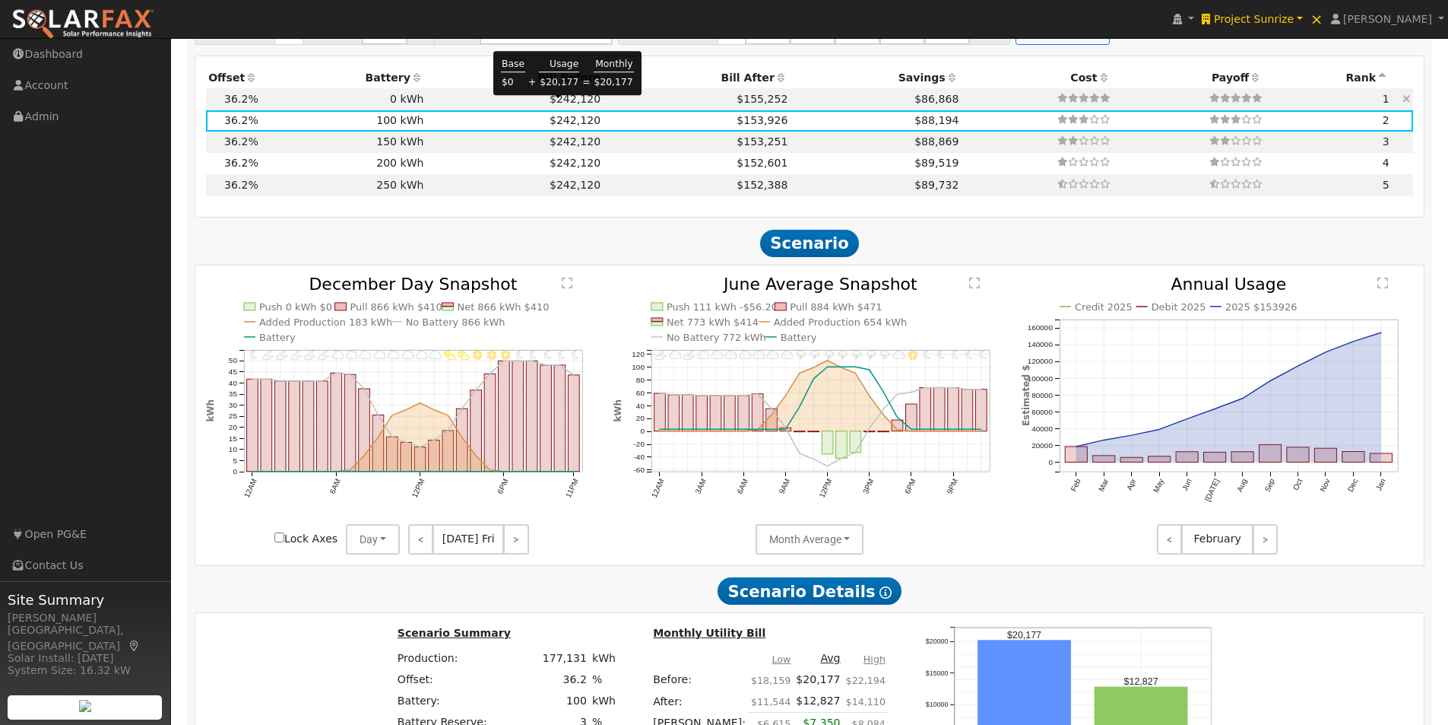
click at [552, 105] on span "$242,120" at bounding box center [575, 99] width 51 height 12
type input "$165,585"
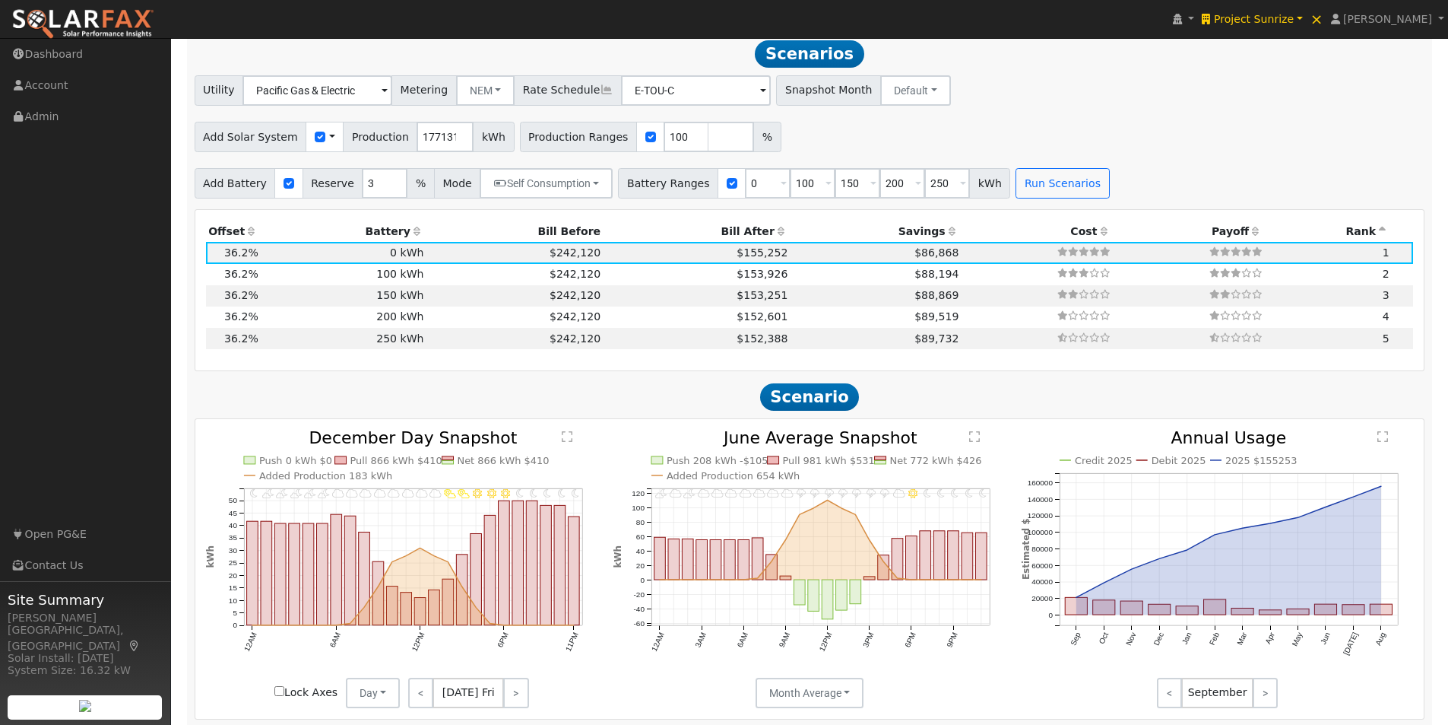
scroll to position [1270, 0]
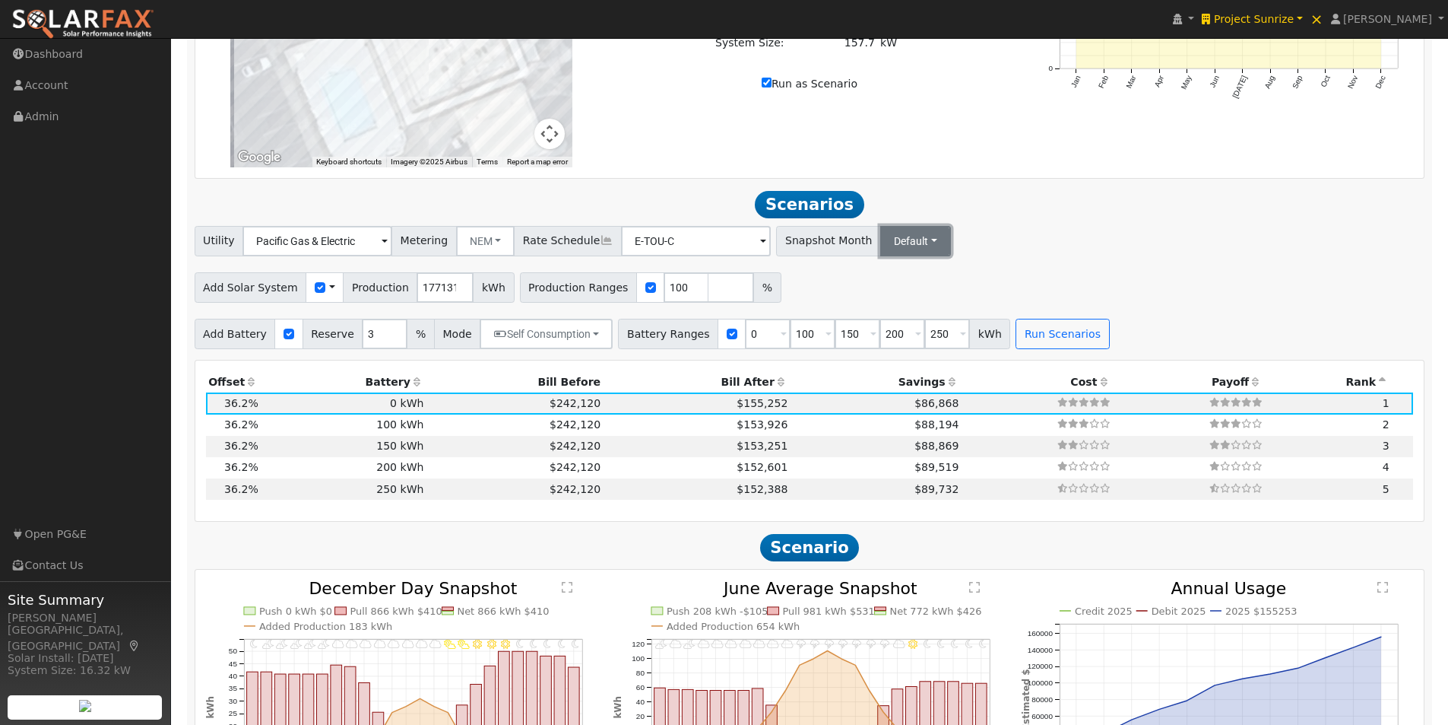
click at [894, 249] on button "Default" at bounding box center [915, 241] width 71 height 30
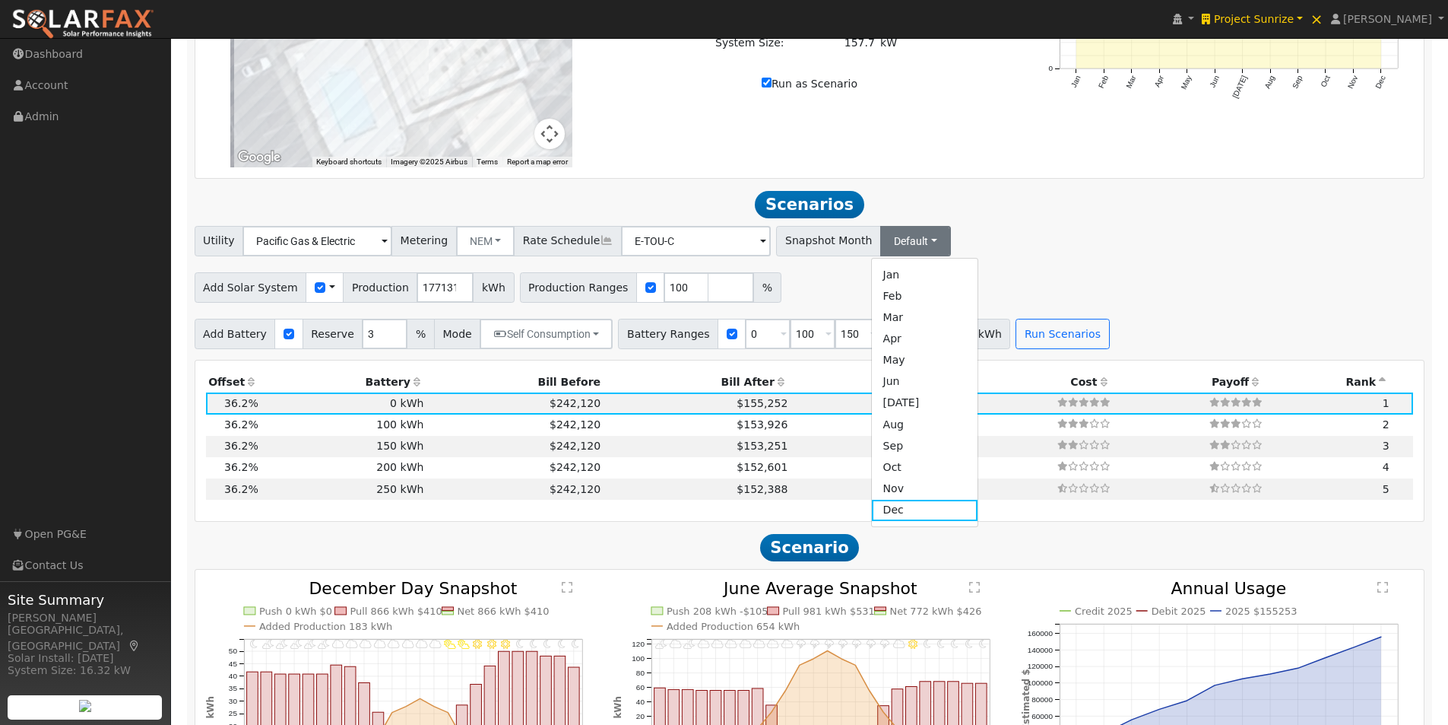
click at [874, 362] on link "May" at bounding box center [925, 360] width 106 height 21
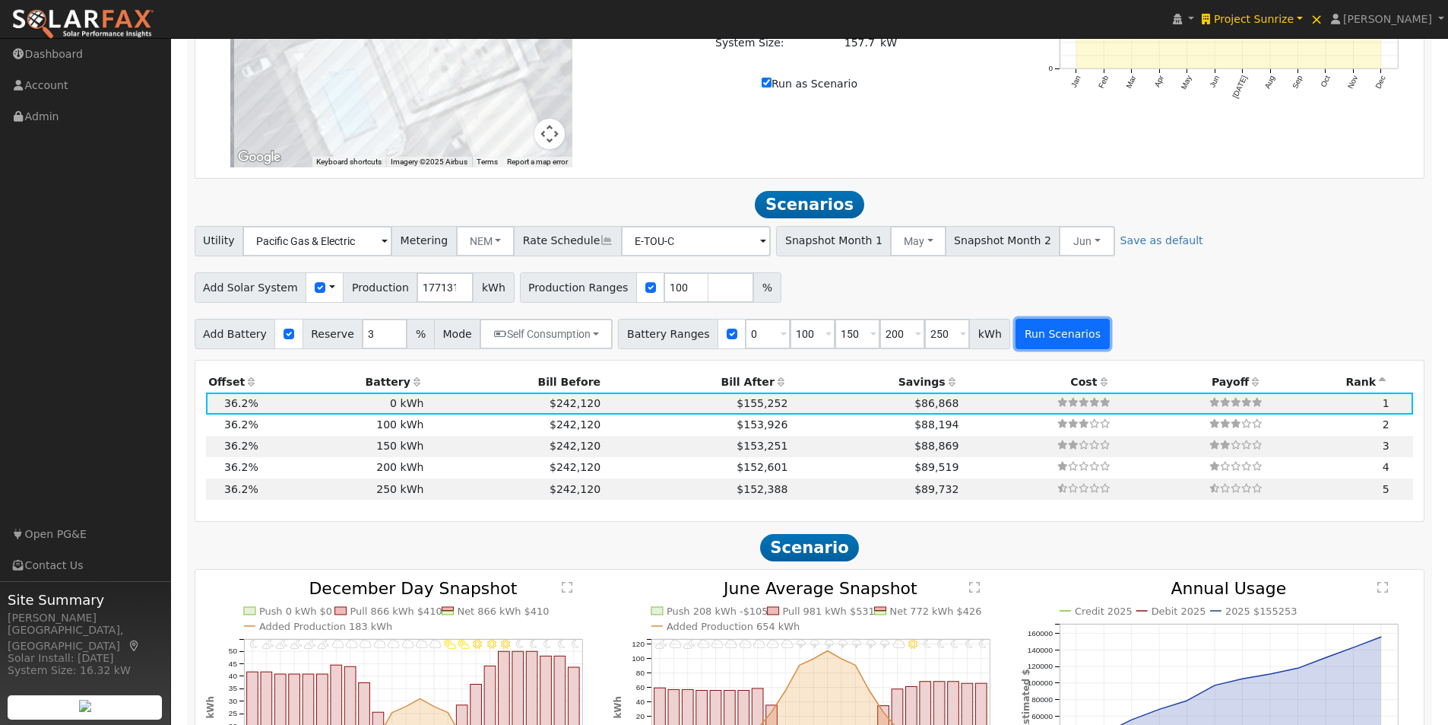
click at [1023, 344] on button "Run Scenarios" at bounding box center [1063, 334] width 94 height 30
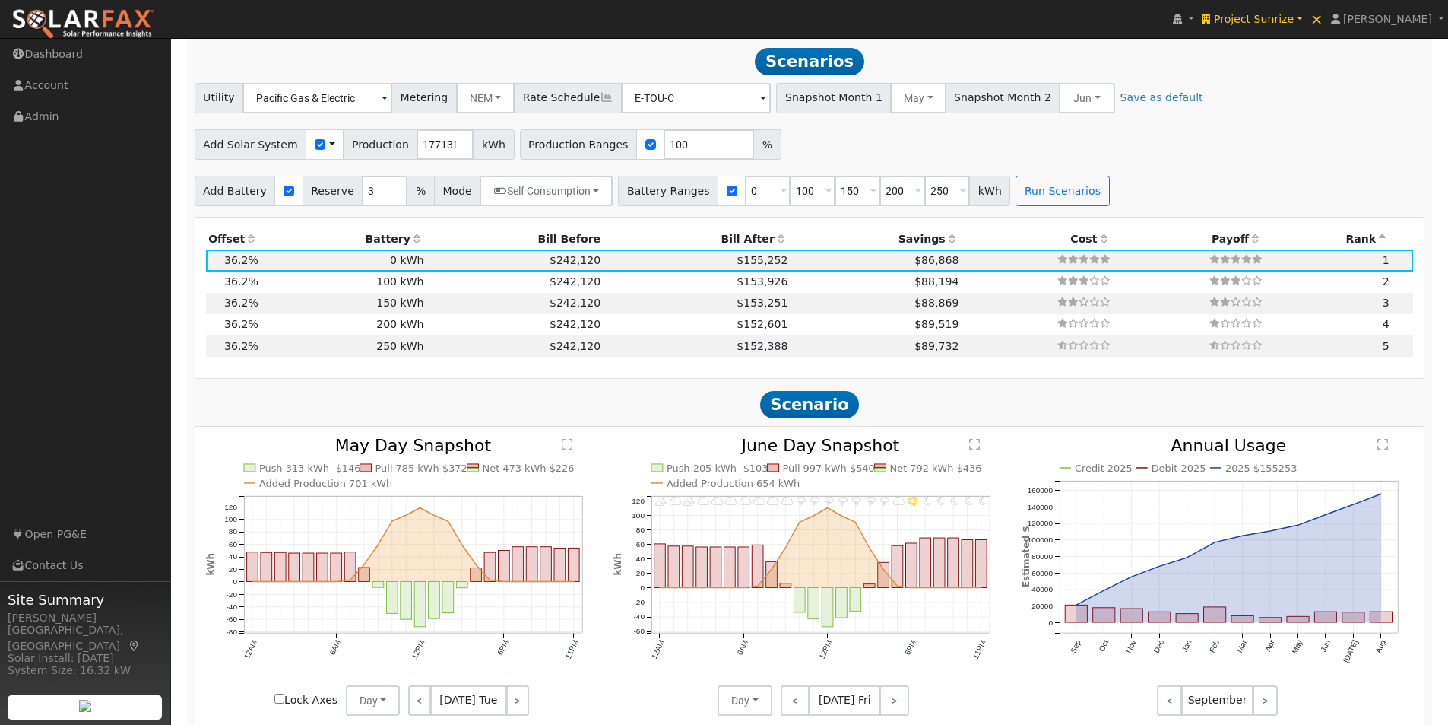
scroll to position [1422, 0]
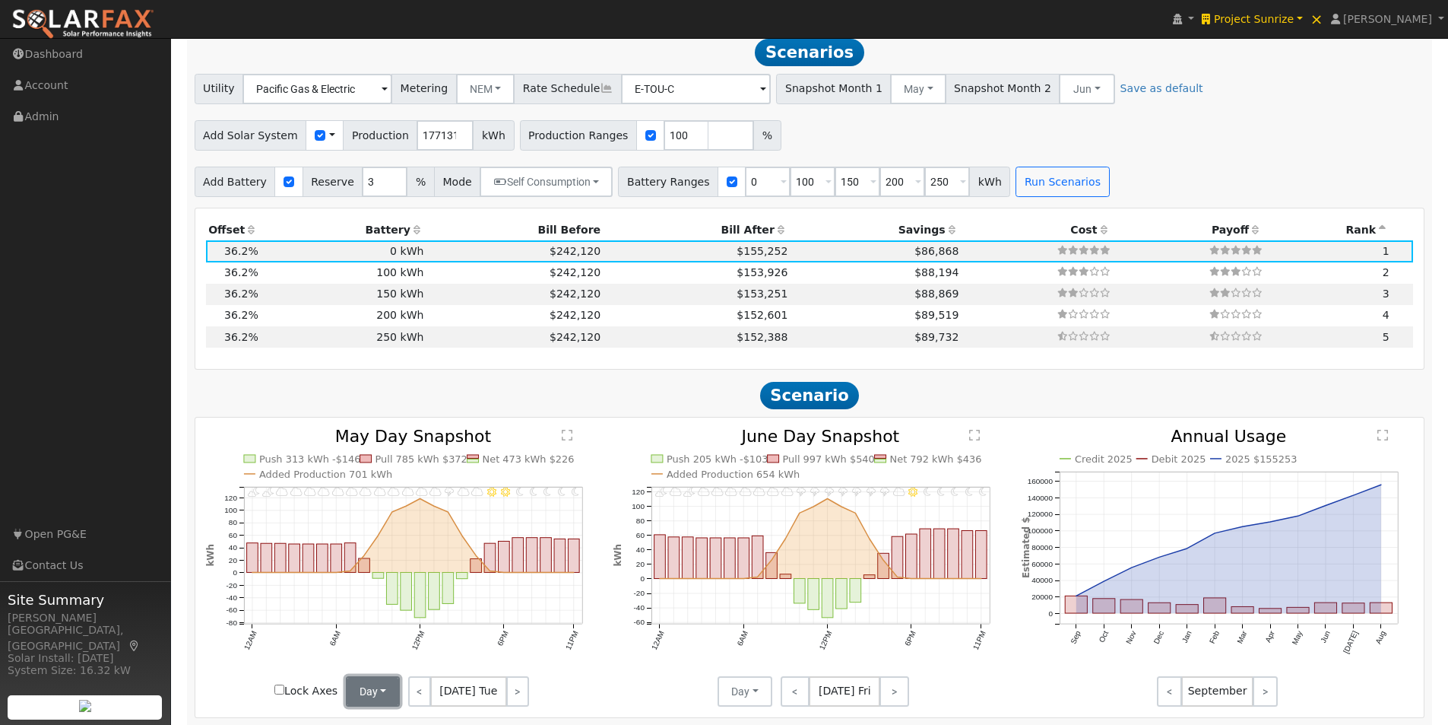
click at [370, 698] on button "Day" at bounding box center [373, 691] width 55 height 30
click at [370, 661] on link "Month Average" at bounding box center [400, 657] width 106 height 21
click at [733, 700] on button "Day" at bounding box center [745, 691] width 55 height 30
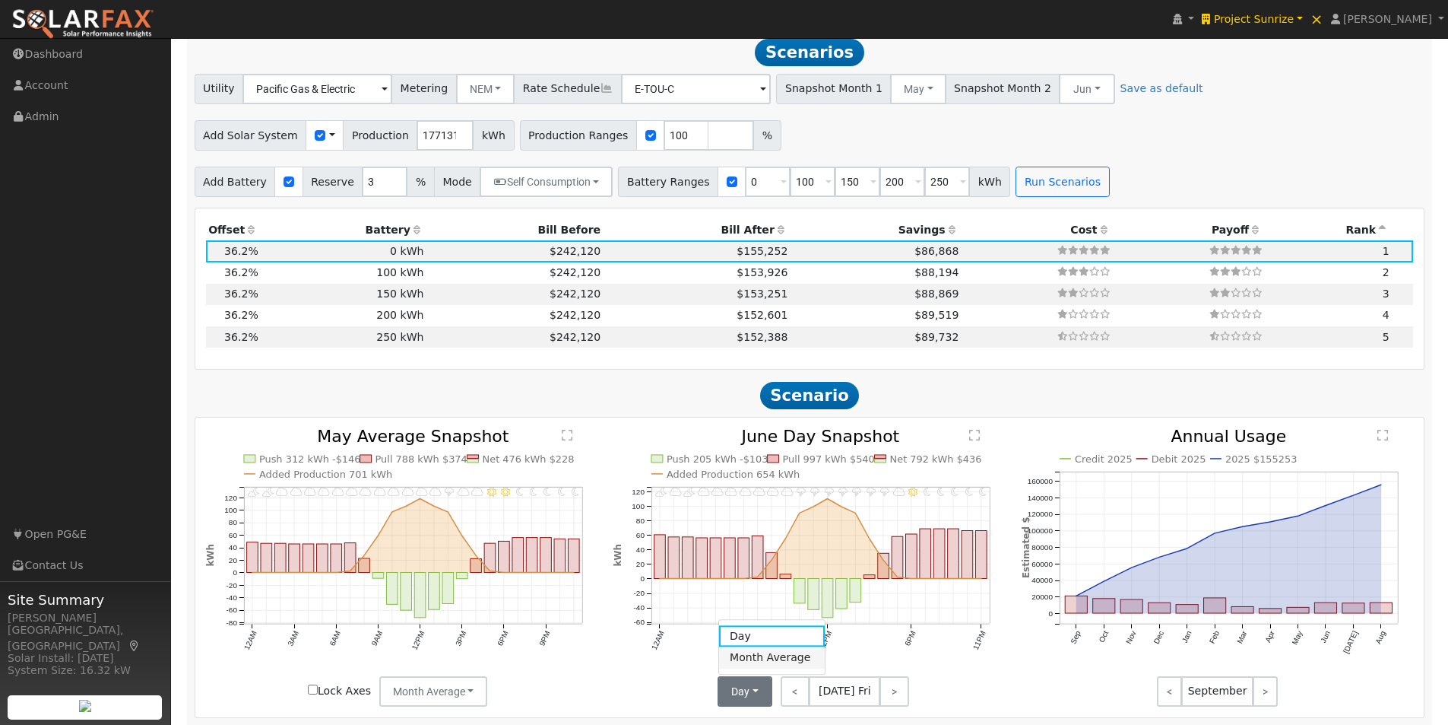
click at [738, 661] on link "Month Average" at bounding box center [772, 657] width 106 height 21
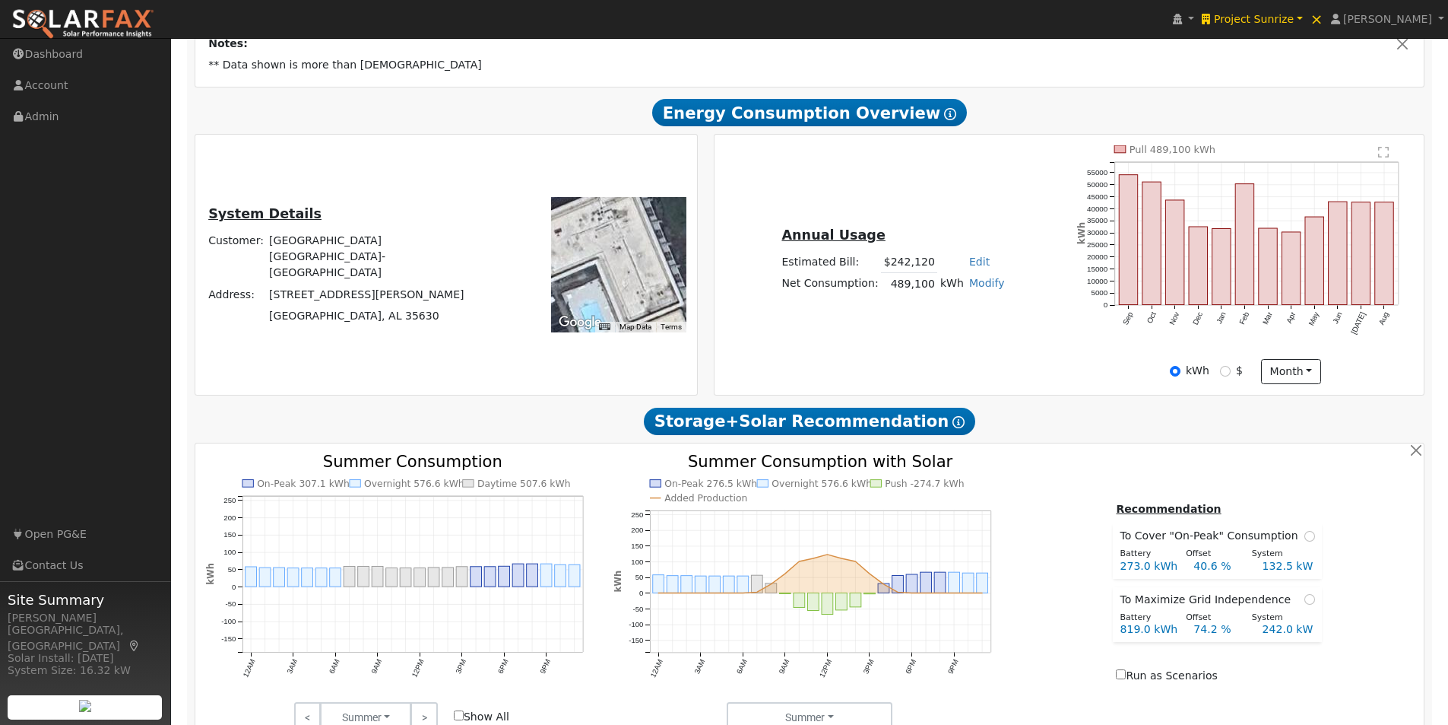
scroll to position [281, 0]
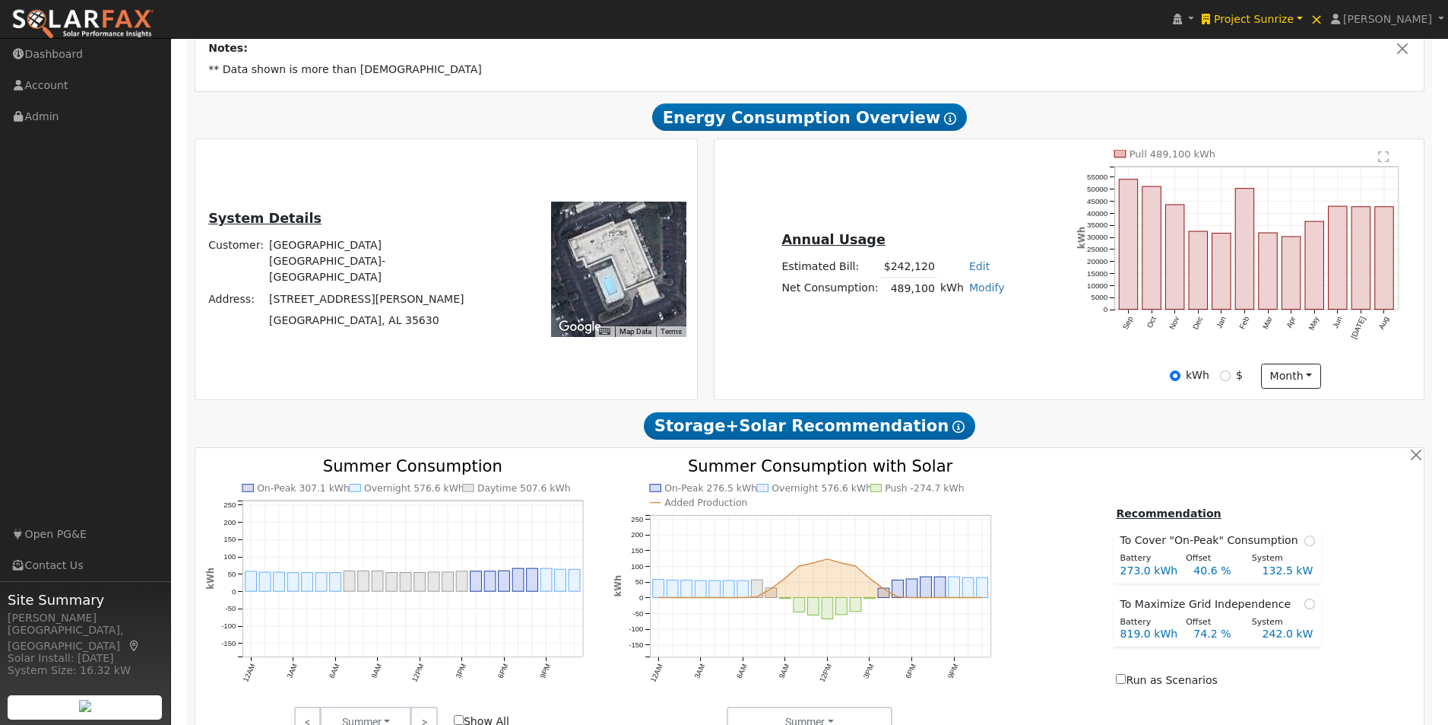
drag, startPoint x: 610, startPoint y: 274, endPoint x: 617, endPoint y: 263, distance: 13.3
click at [617, 263] on div at bounding box center [618, 268] width 135 height 135
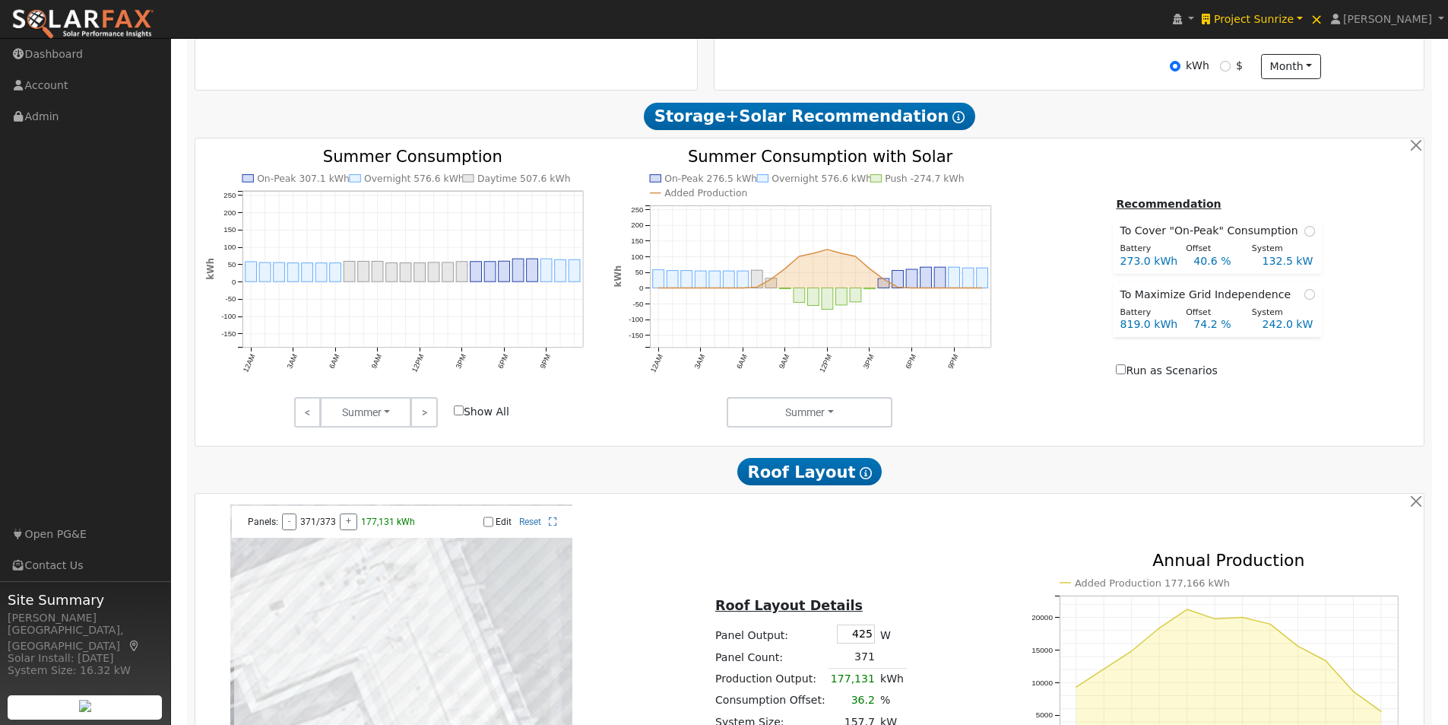
scroll to position [509, 0]
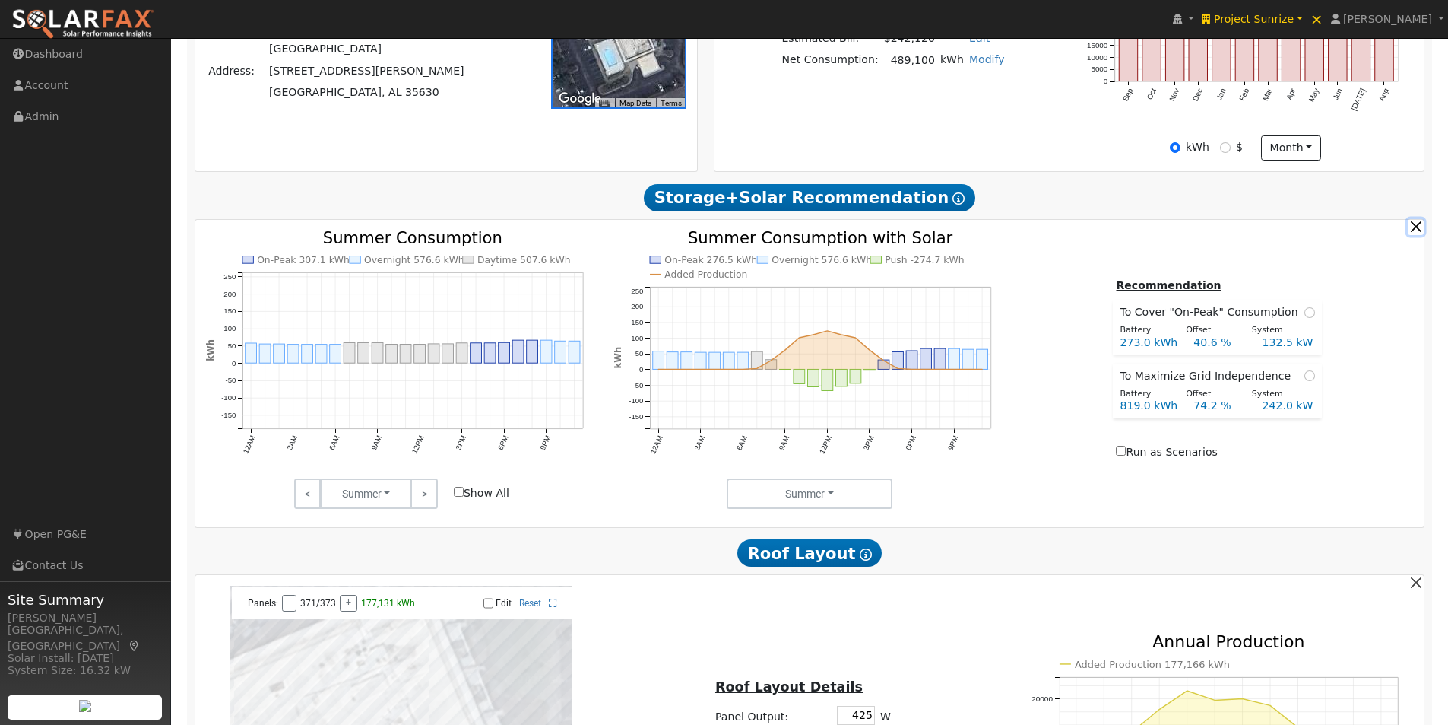
click at [1412, 232] on button "button" at bounding box center [1416, 227] width 16 height 16
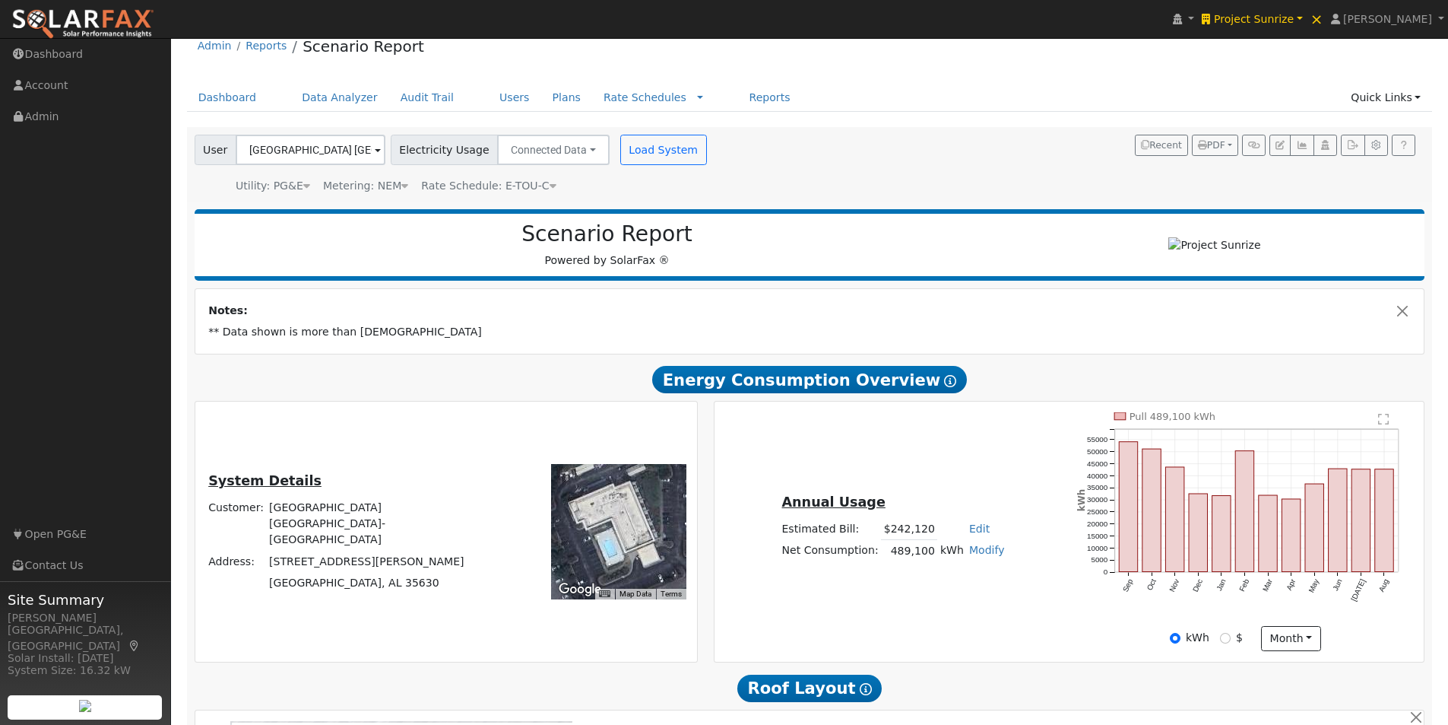
scroll to position [0, 0]
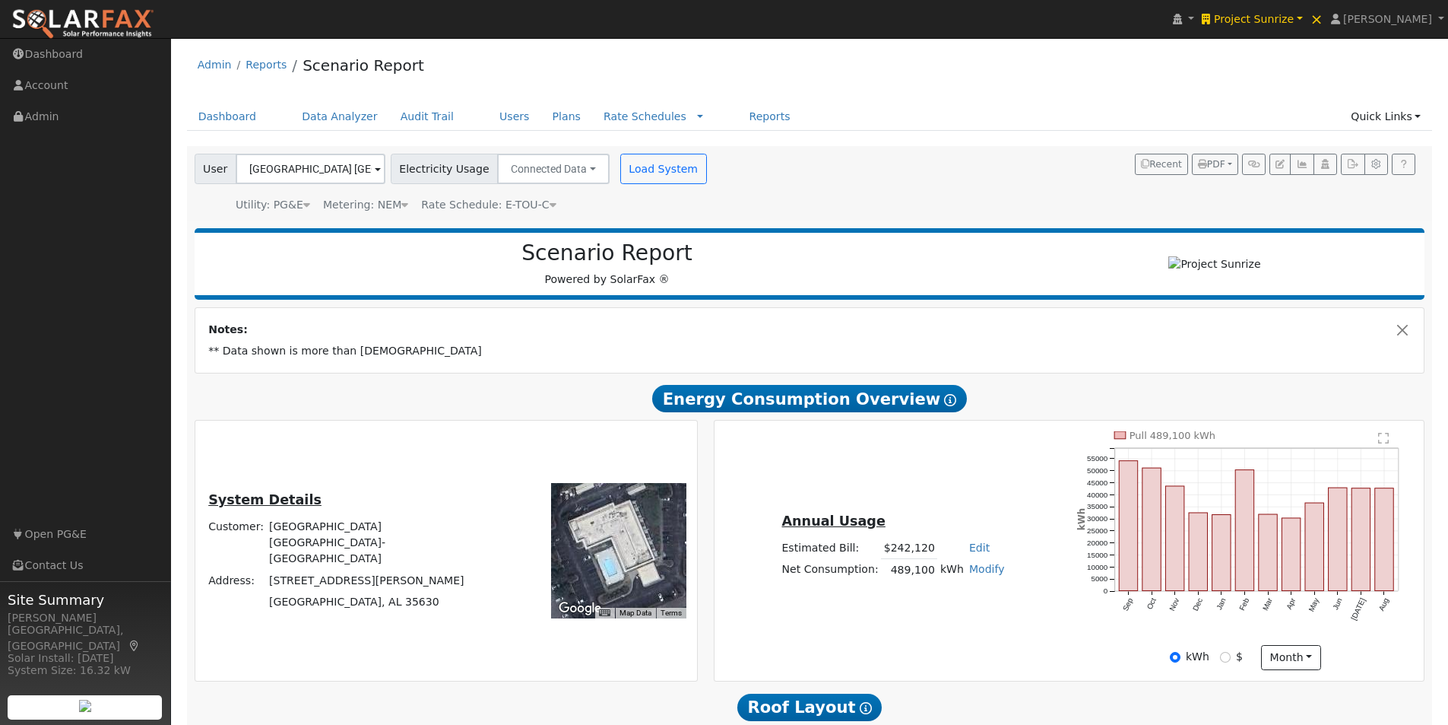
click at [550, 207] on icon at bounding box center [553, 204] width 7 height 11
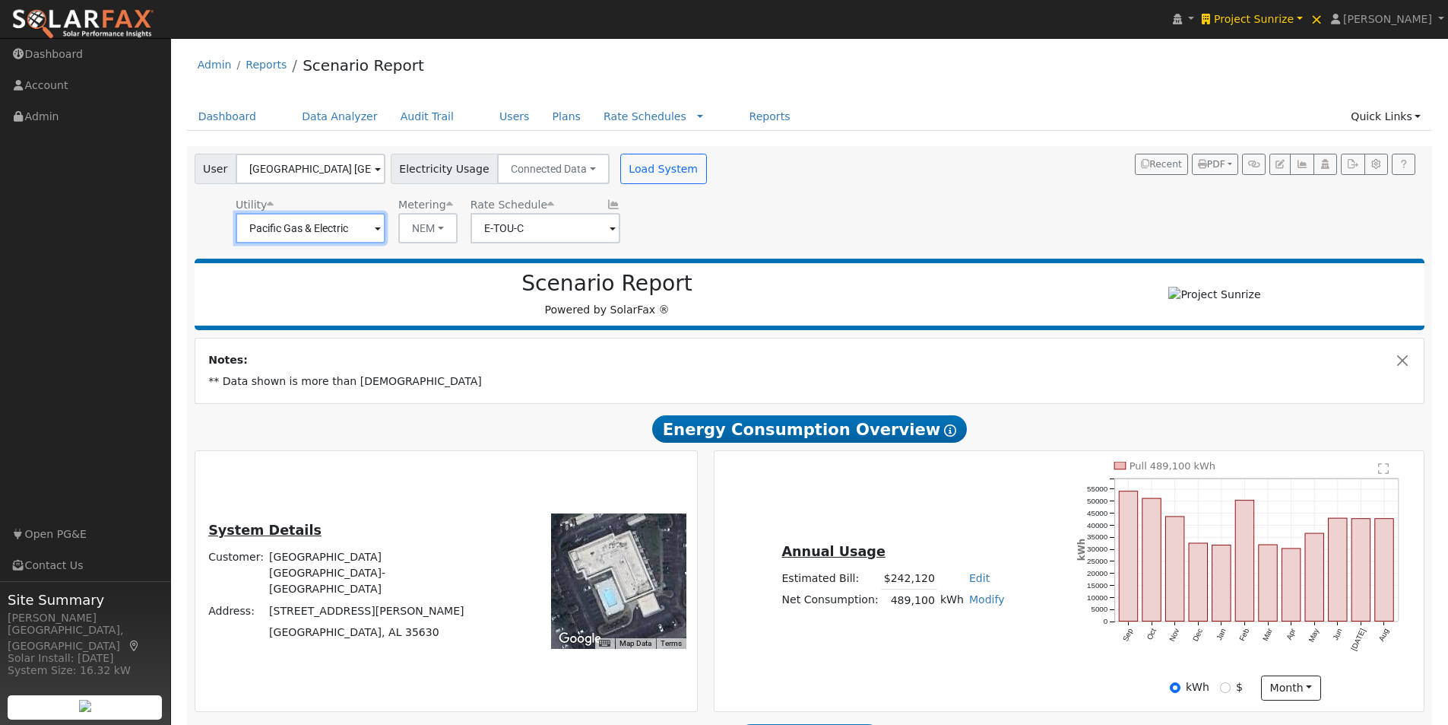
click at [366, 227] on input "Pacific Gas & Electric" at bounding box center [311, 228] width 150 height 30
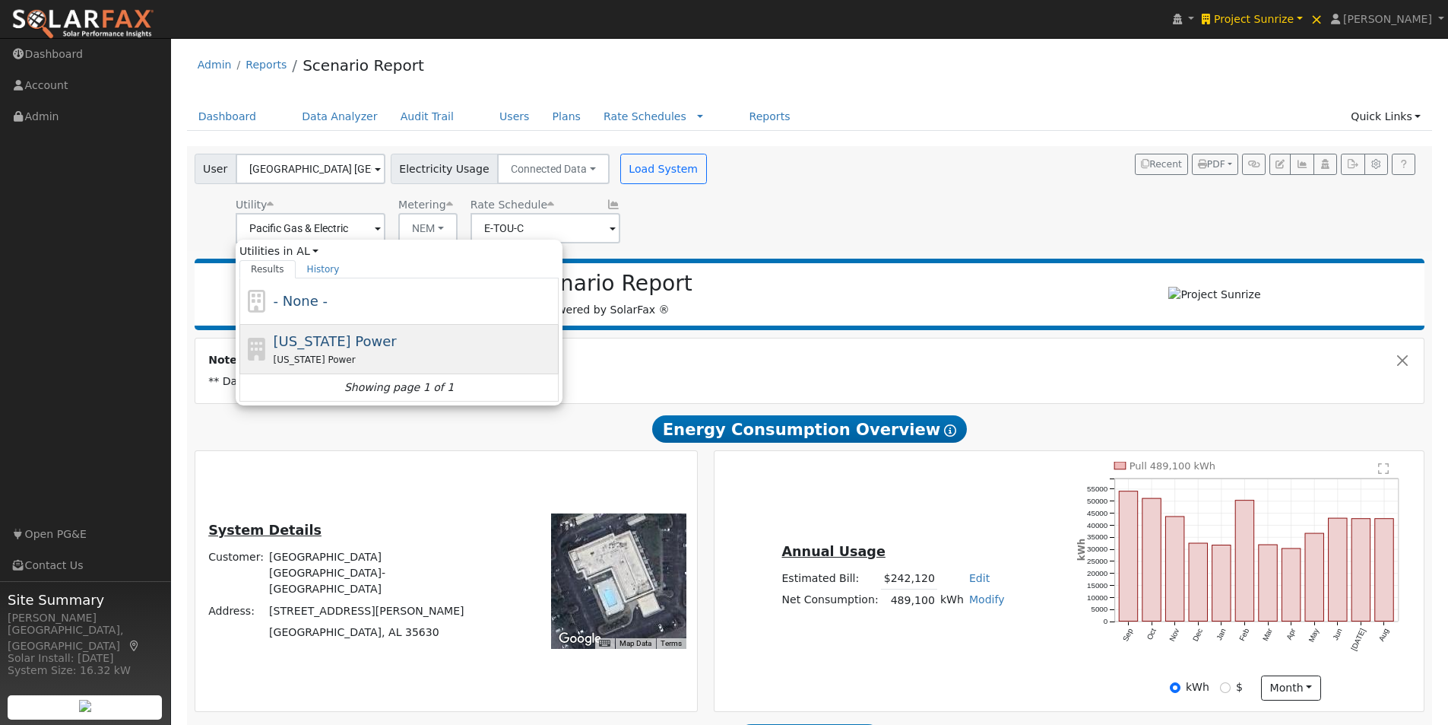
click at [303, 341] on span "Alabama Power" at bounding box center [335, 341] width 123 height 16
type input "Alabama Power"
type input "Fixed Rate"
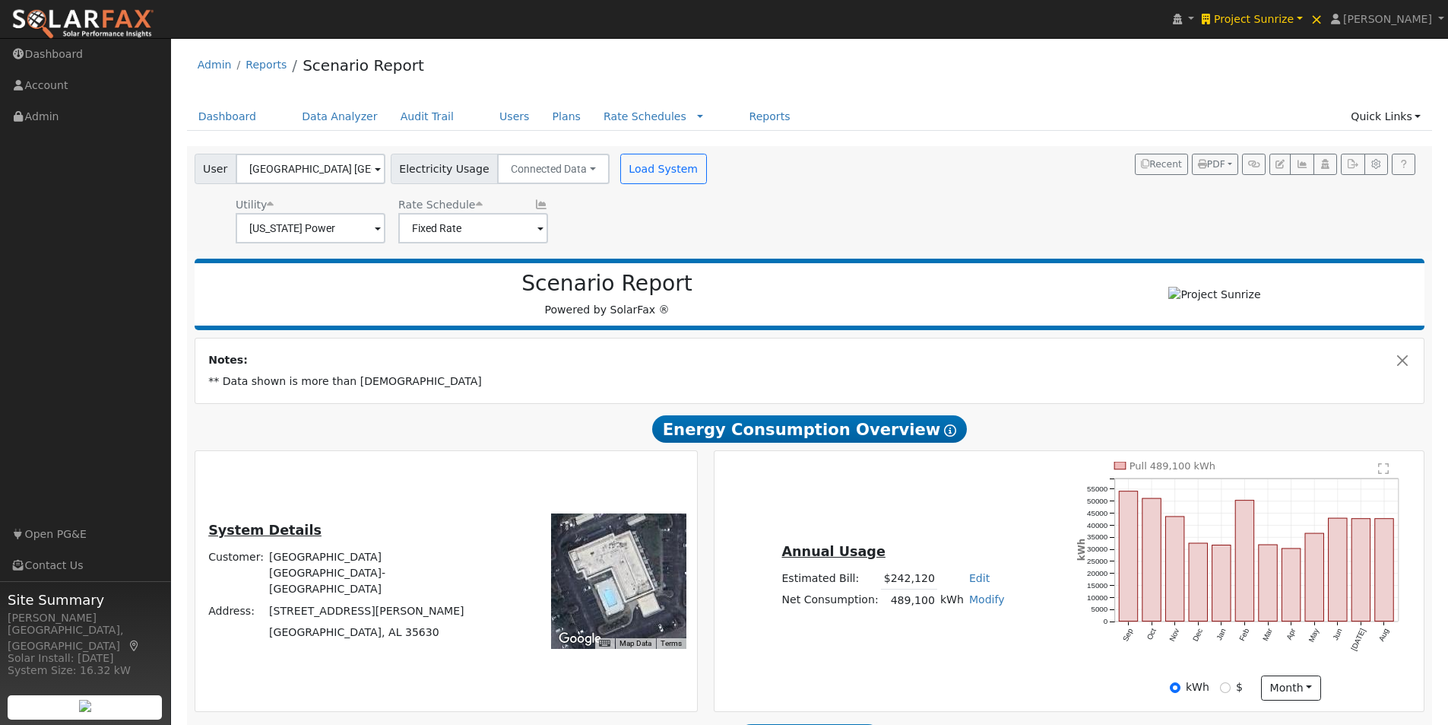
click at [535, 206] on icon at bounding box center [542, 204] width 14 height 11
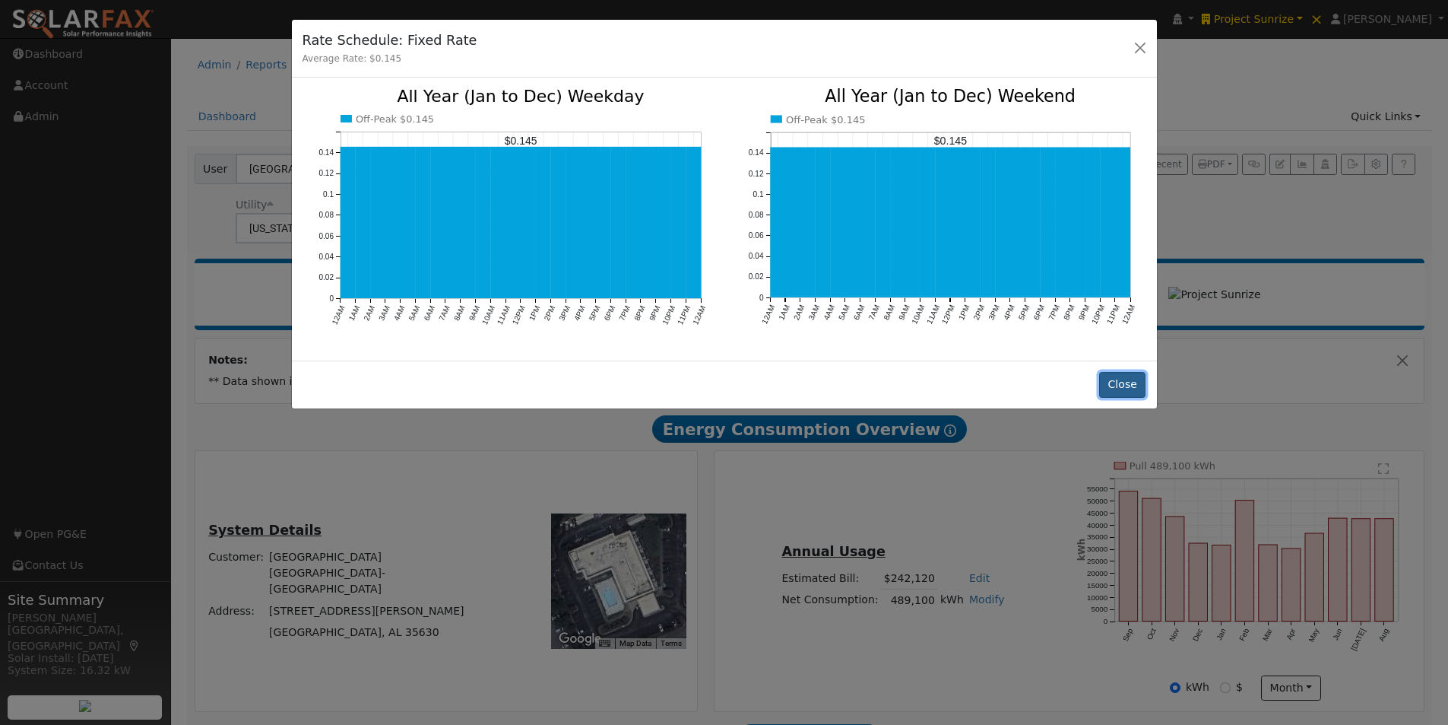
click at [1126, 372] on button "Close" at bounding box center [1122, 385] width 46 height 26
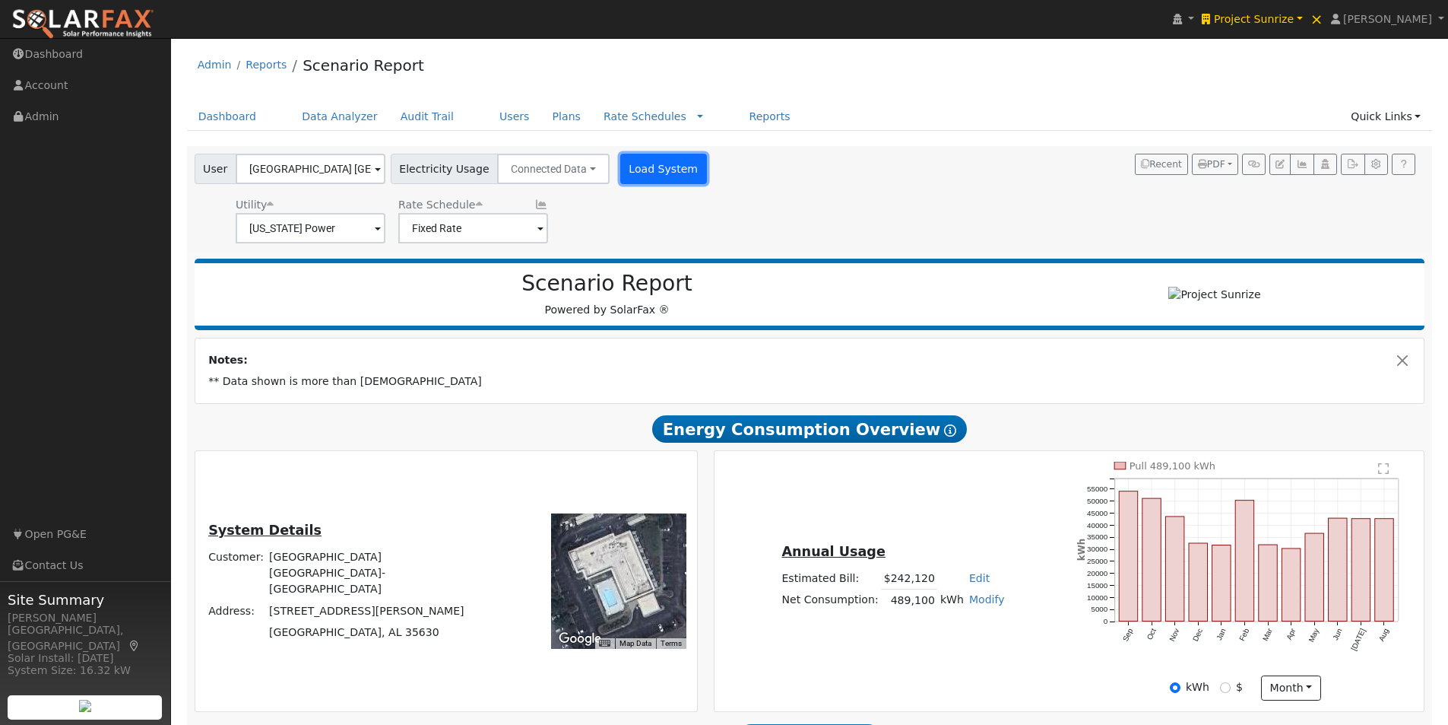
click at [638, 170] on button "Load System" at bounding box center [663, 169] width 87 height 30
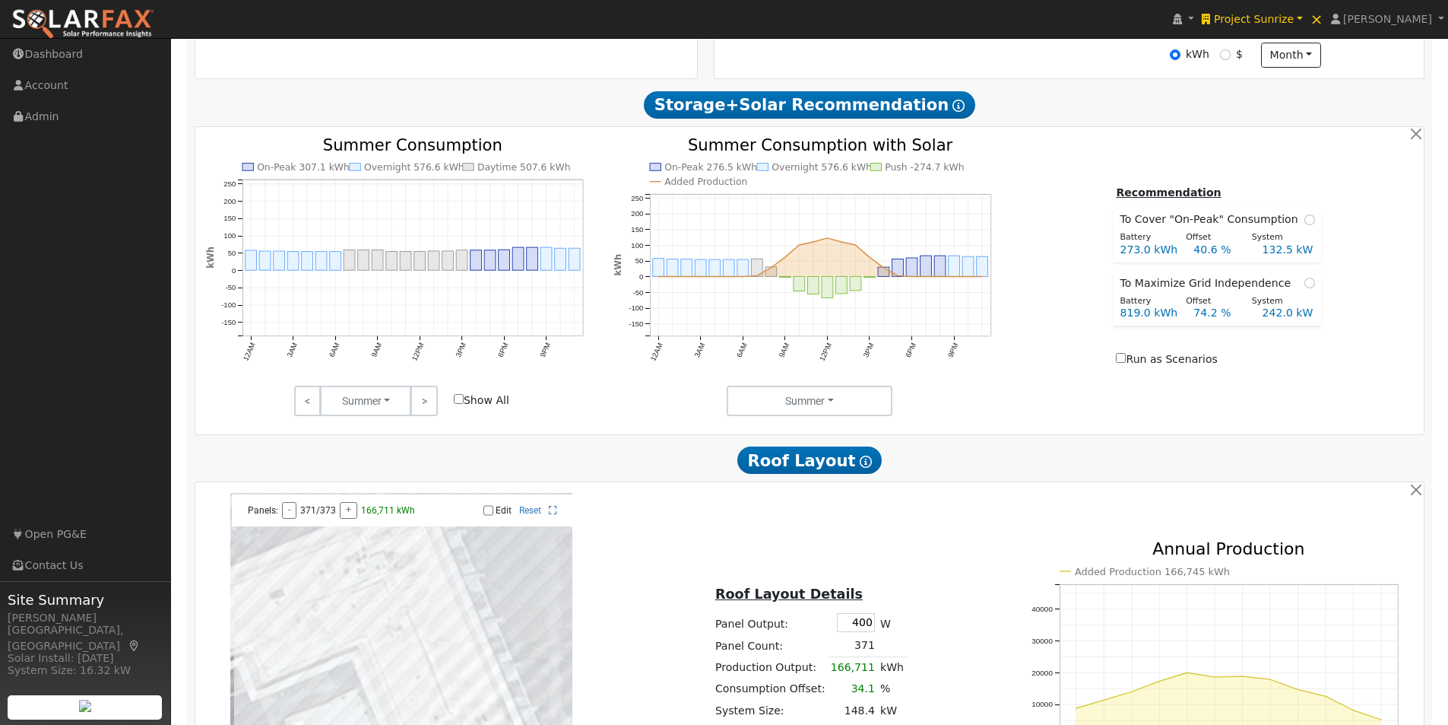
scroll to position [608, 0]
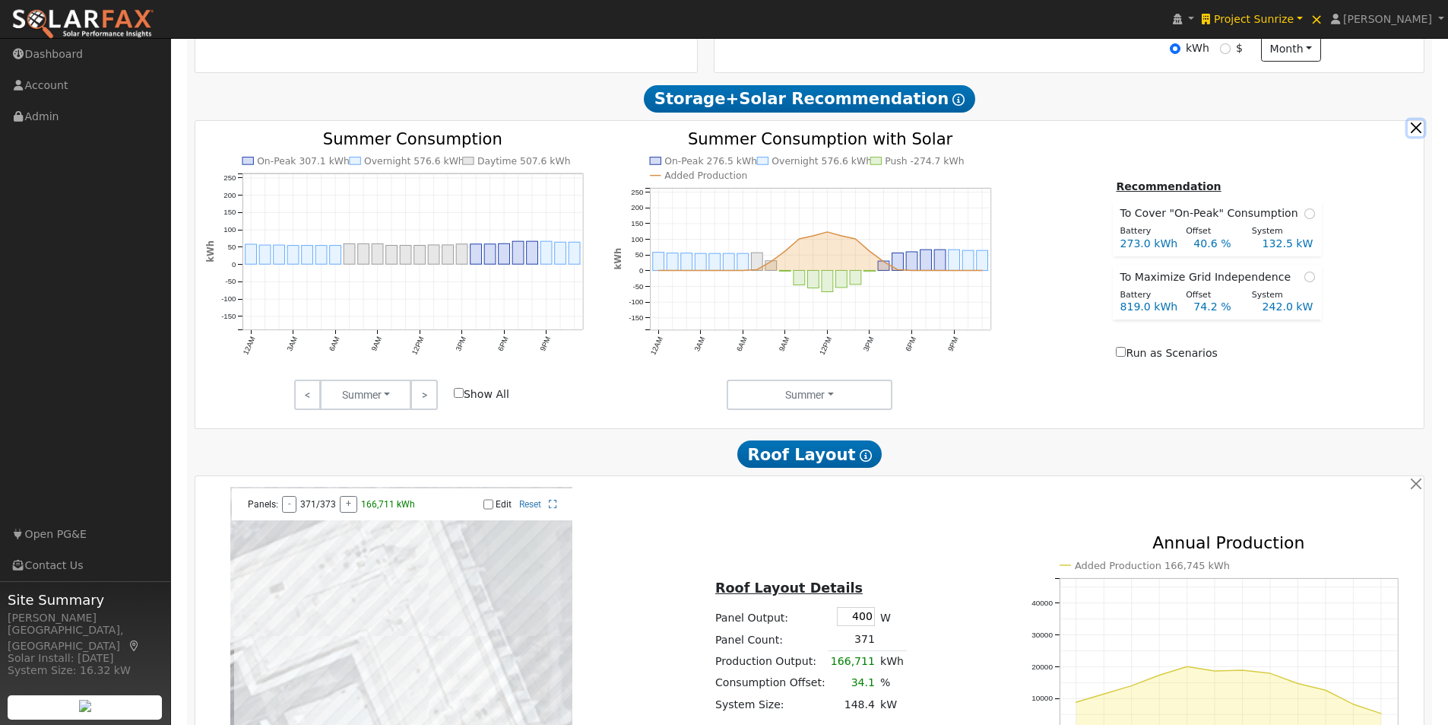
click at [1416, 132] on button "button" at bounding box center [1416, 128] width 16 height 16
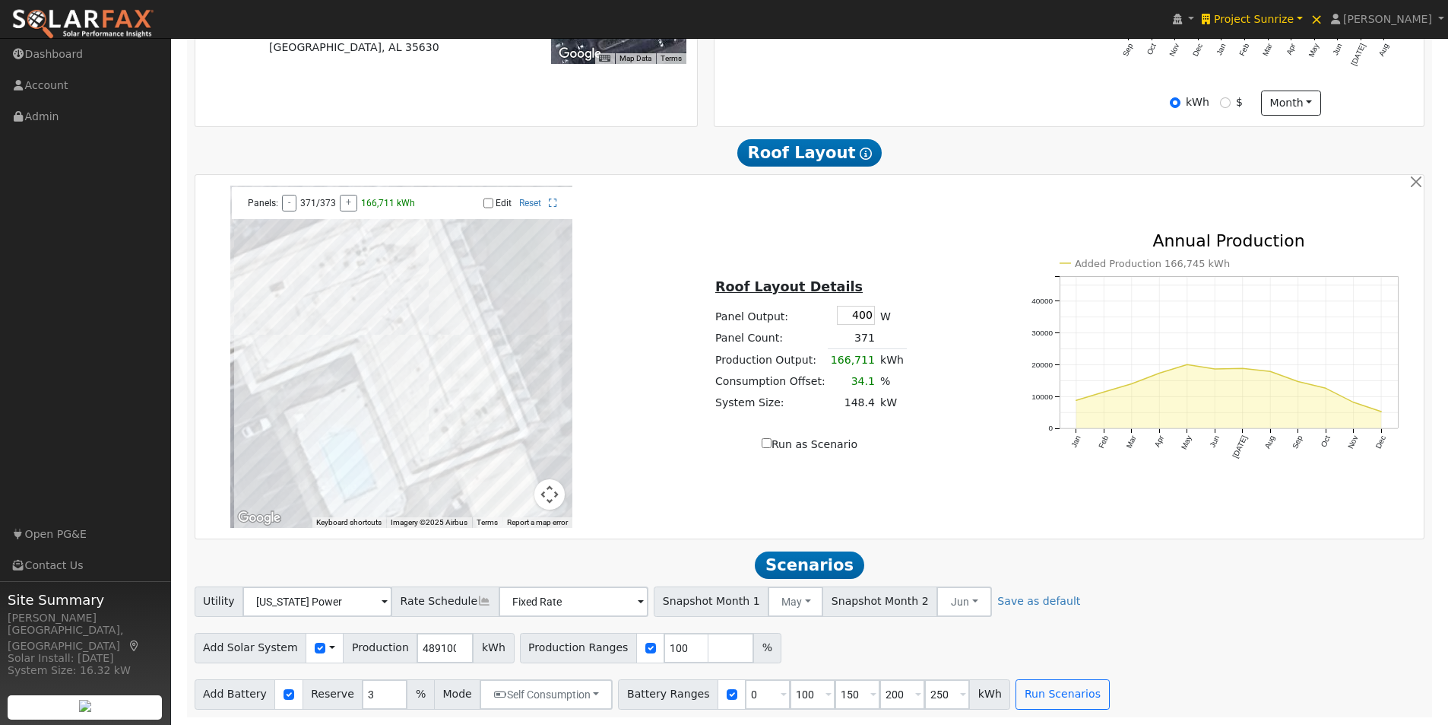
drag, startPoint x: 829, startPoint y: 312, endPoint x: 914, endPoint y: 323, distance: 85.8
click at [917, 324] on div "Roof Layout Details Panel Output: 400 W Panel Count: 371 Production Output: 166…" at bounding box center [810, 357] width 408 height 192
type input "425"
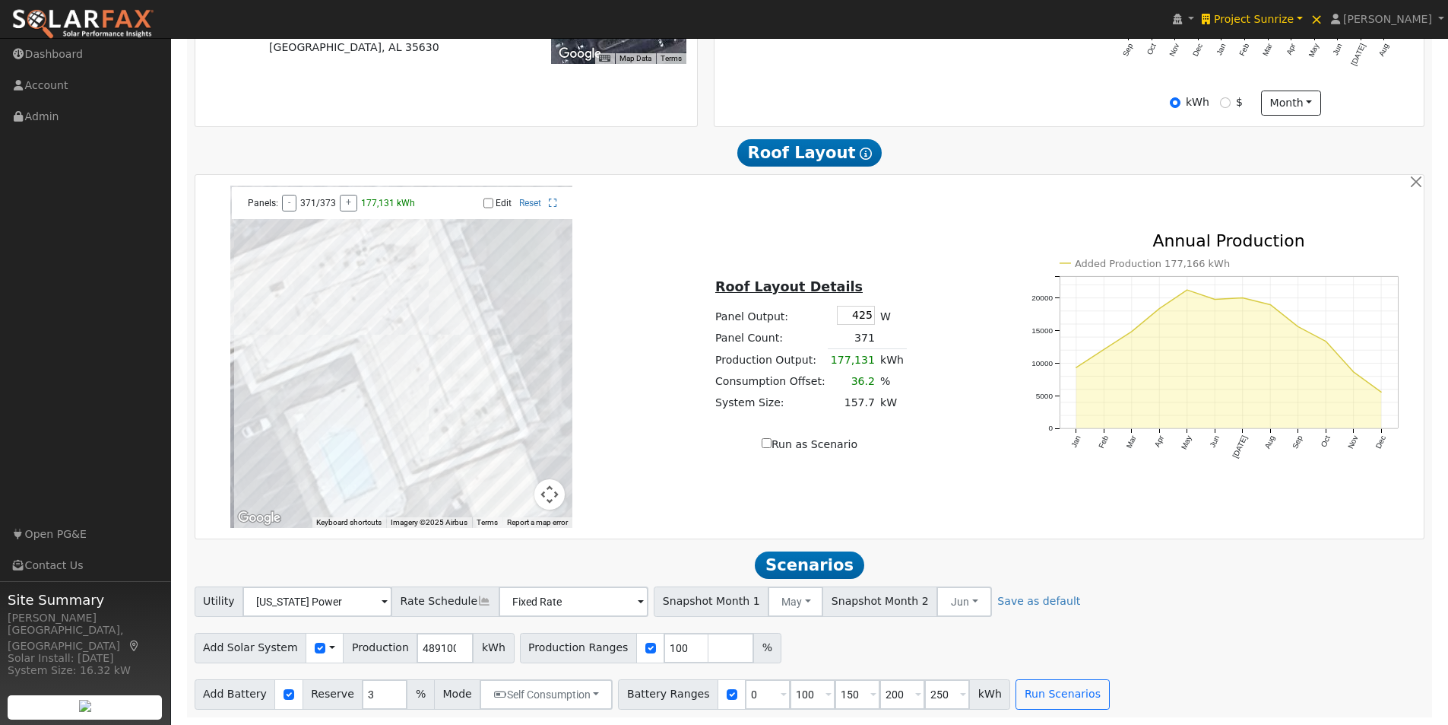
click at [964, 342] on div "Roof Layout Details Panel Output: 425 W Panel Count: 371 Production Output: 177…" at bounding box center [810, 357] width 408 height 192
click at [1032, 700] on button "Run Scenarios" at bounding box center [1063, 694] width 94 height 30
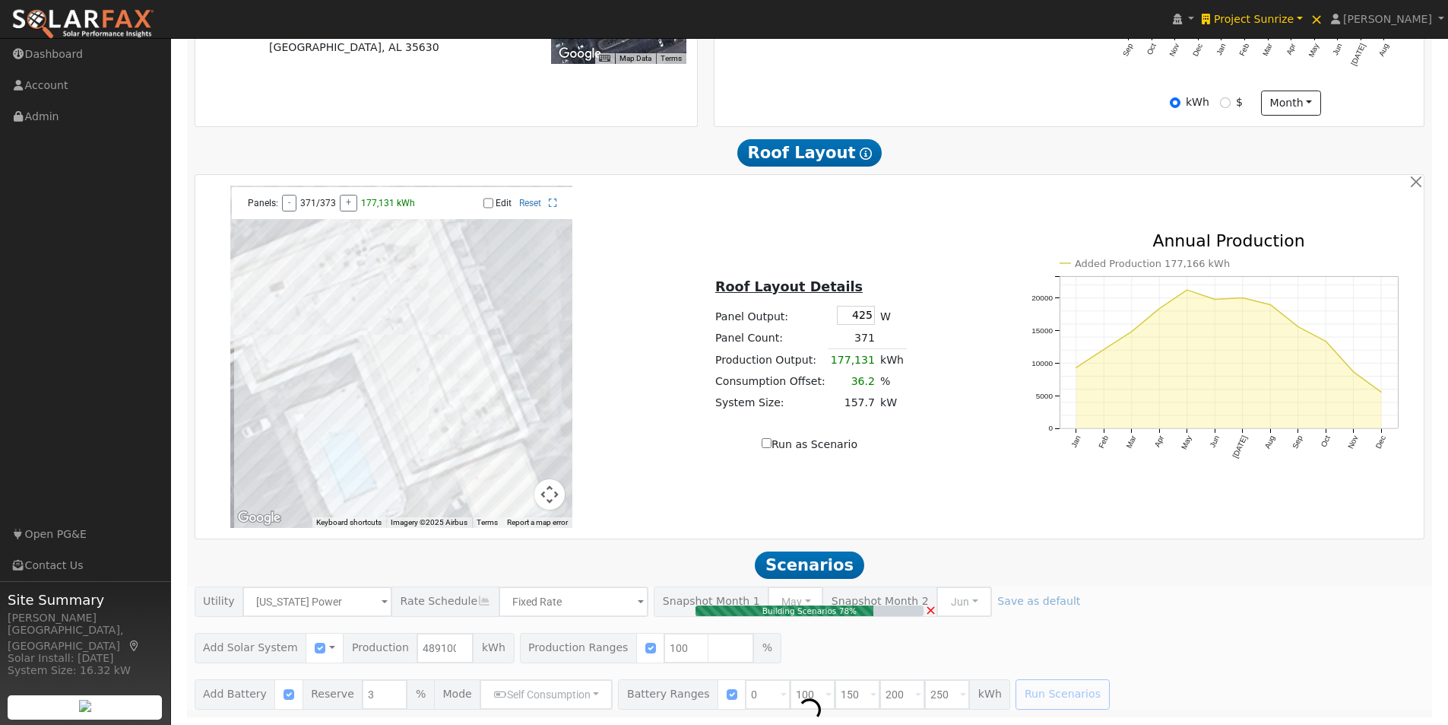
type input "326.1"
type input "$1,141,233"
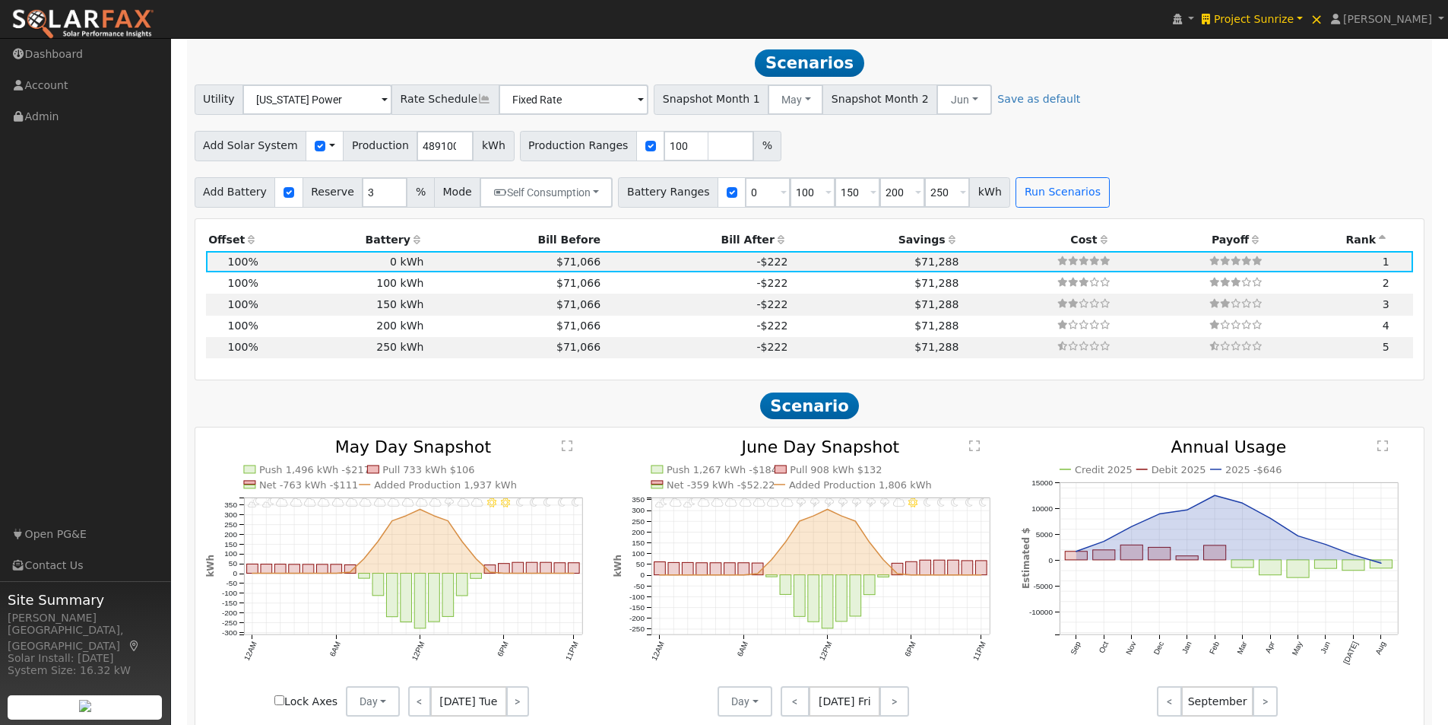
scroll to position [1066, 0]
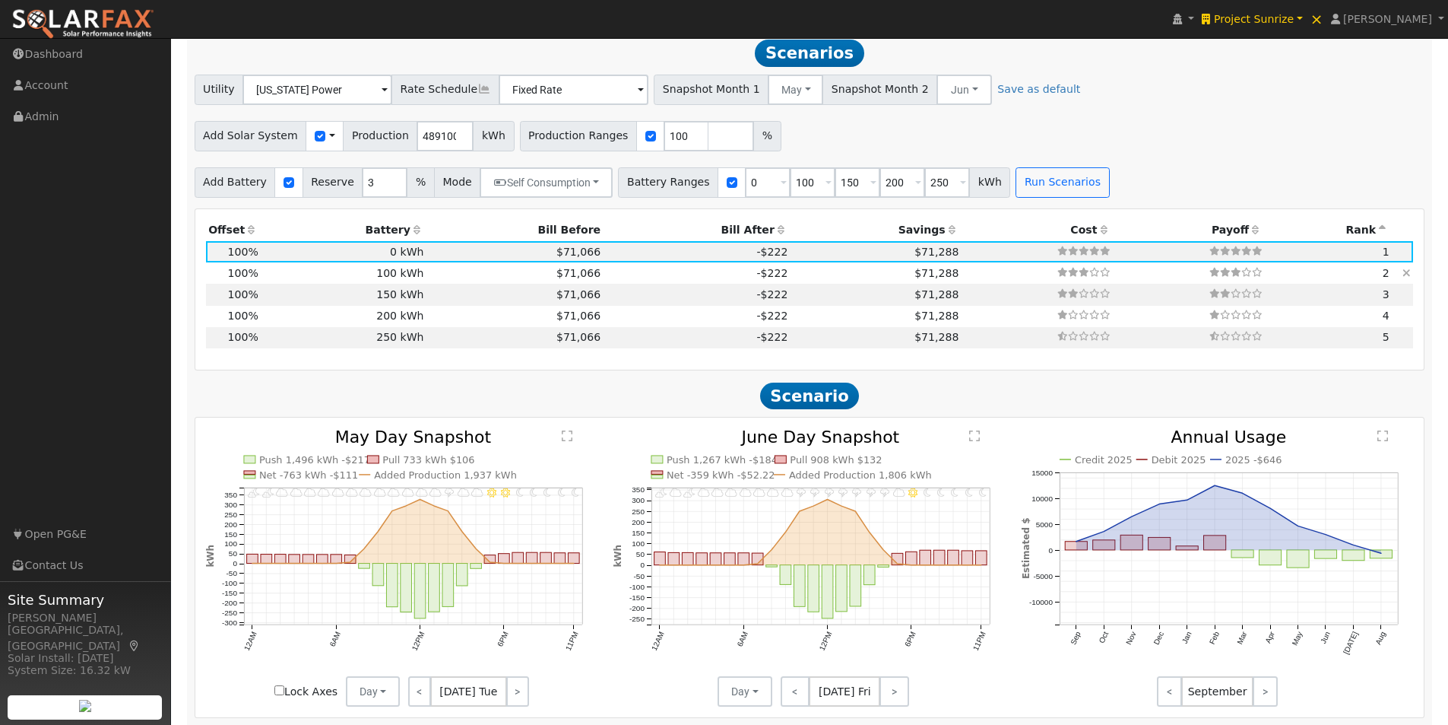
click at [410, 277] on td "100 kWh" at bounding box center [344, 272] width 166 height 21
type input "$378,370"
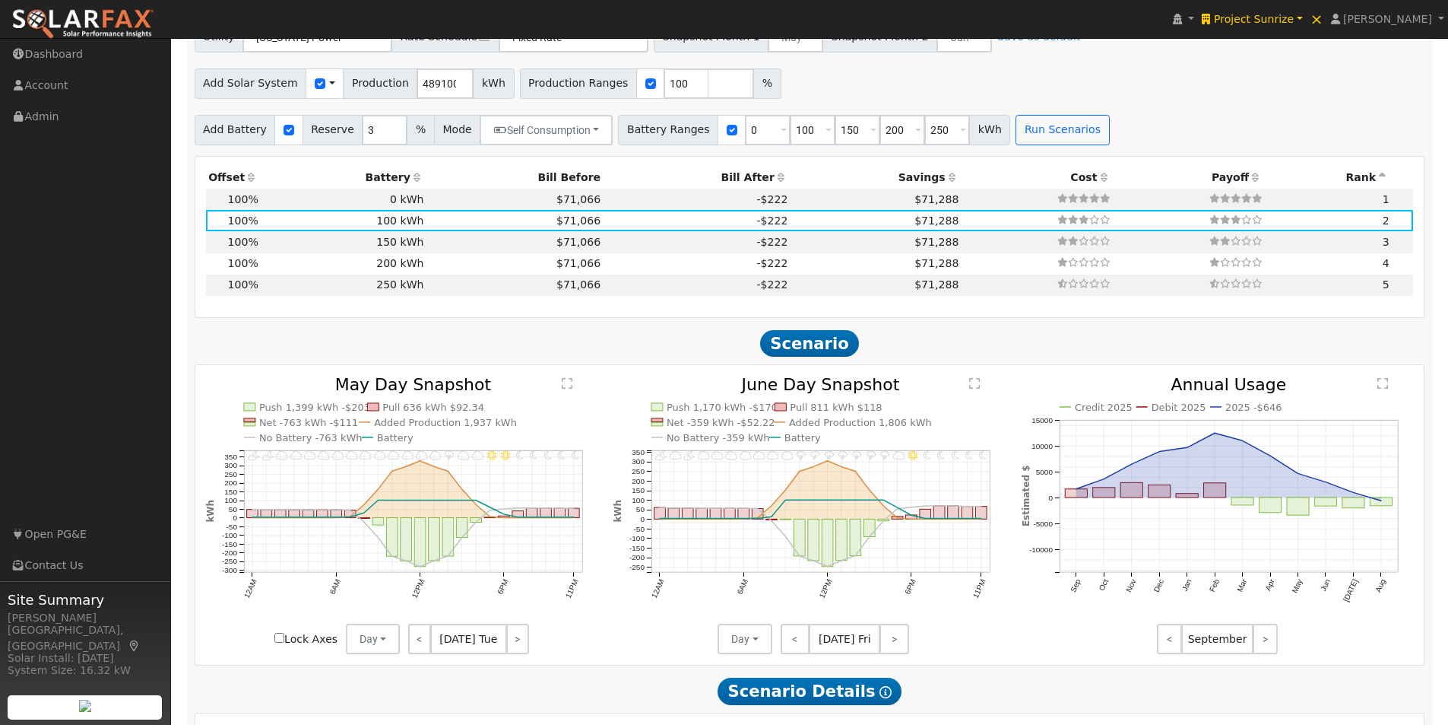
scroll to position [1142, 0]
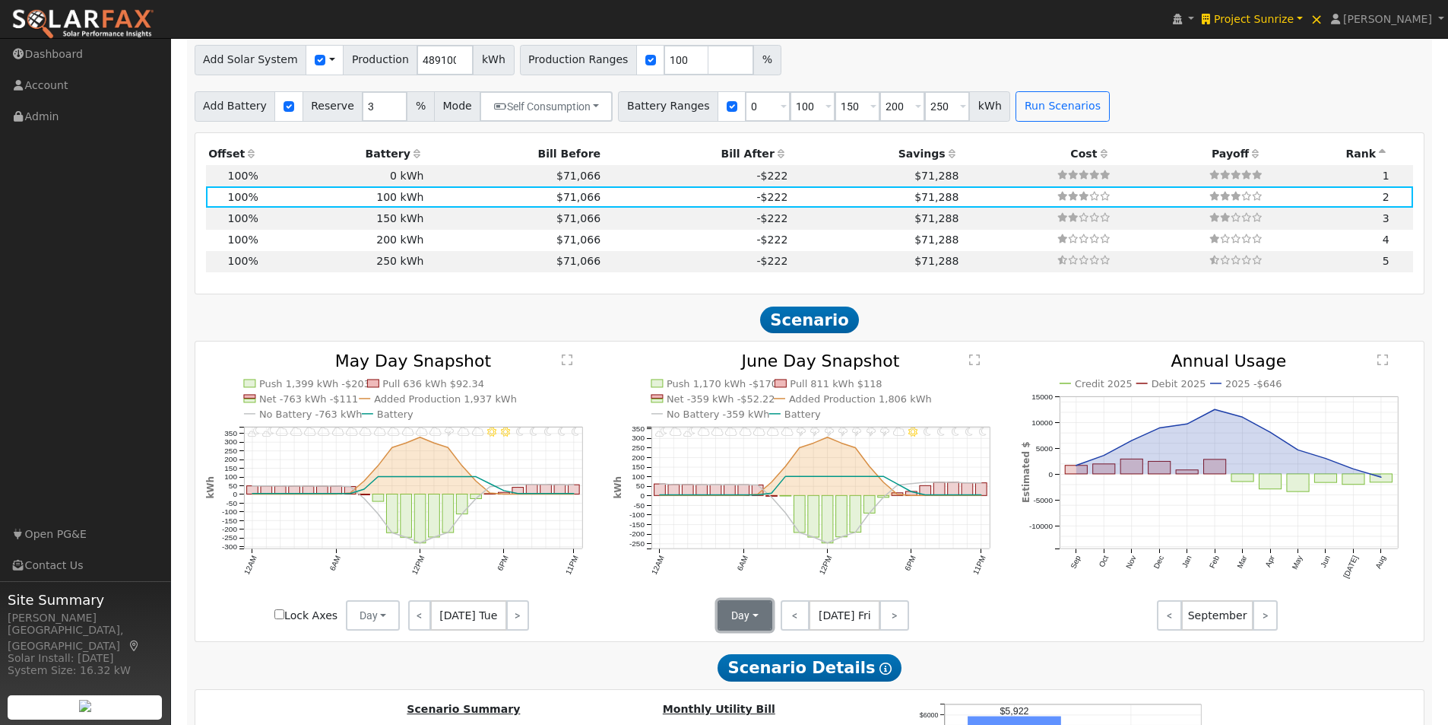
click at [754, 617] on button "Day" at bounding box center [745, 615] width 55 height 30
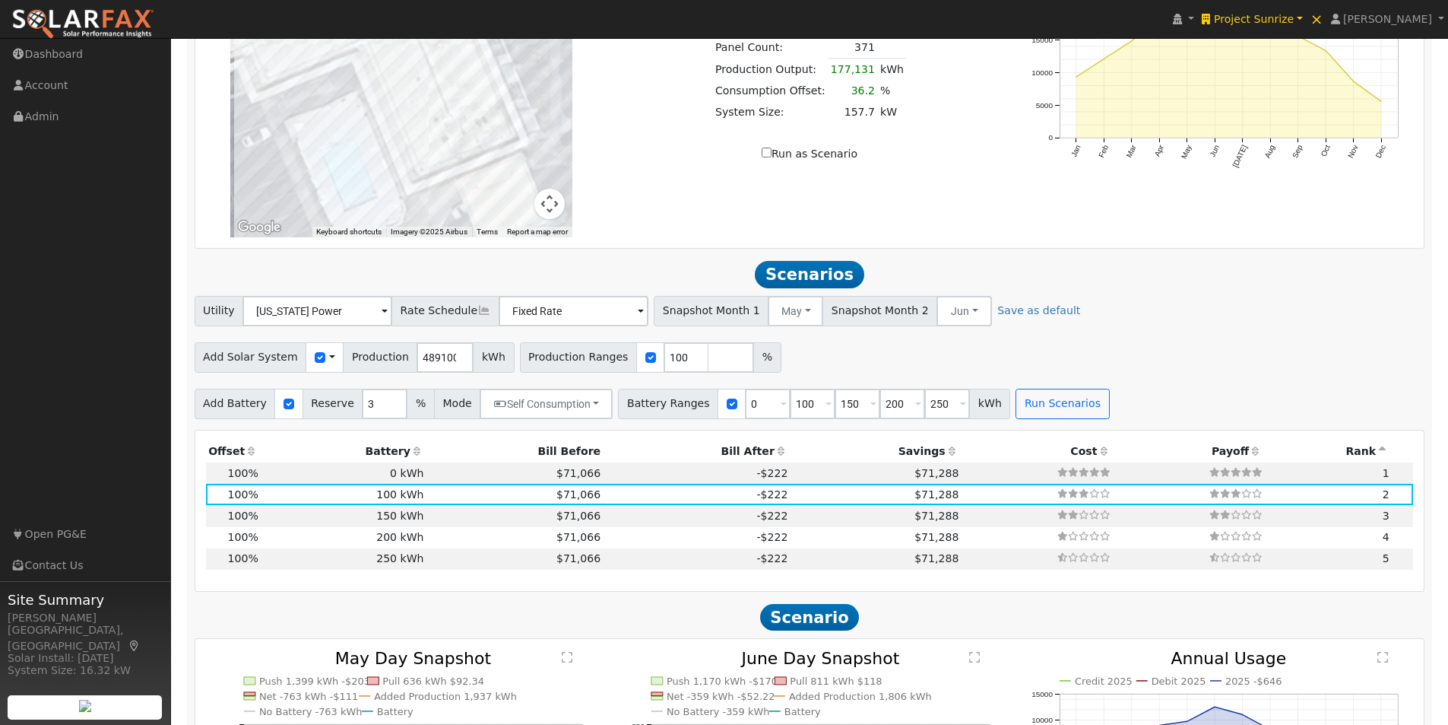
scroll to position [762, 0]
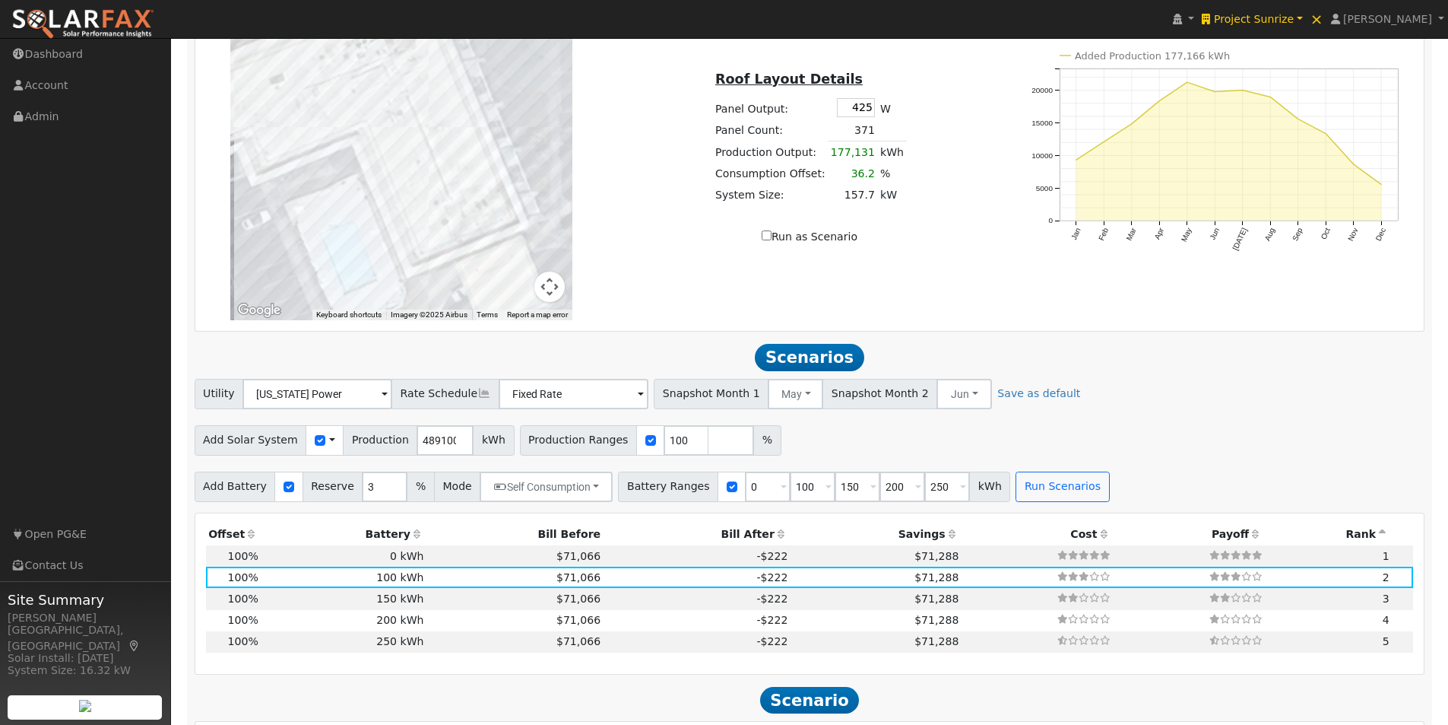
click at [770, 240] on input "Run as Scenario" at bounding box center [767, 235] width 10 height 10
checkbox input "true"
type input "177131"
click at [1021, 493] on button "Run Scenarios" at bounding box center [1063, 486] width 94 height 30
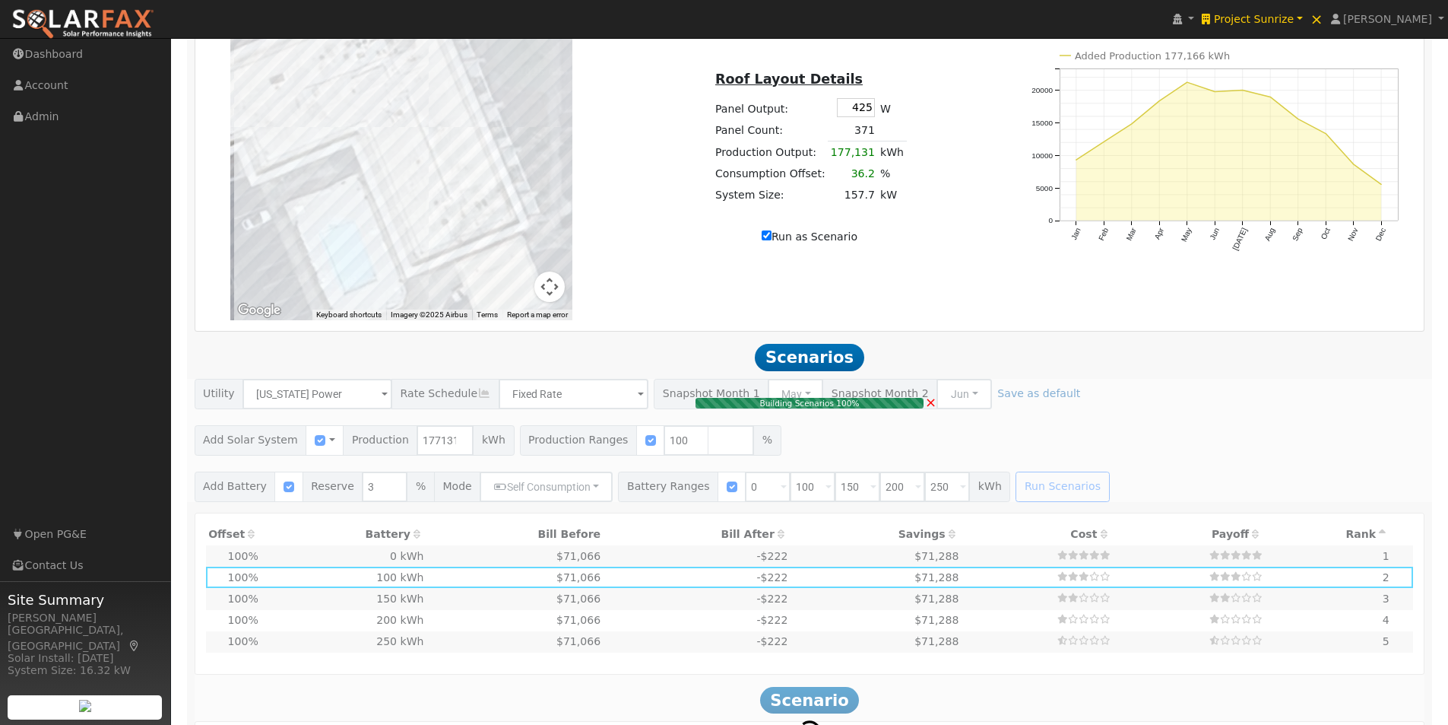
type input "157.7"
type input "$551,950"
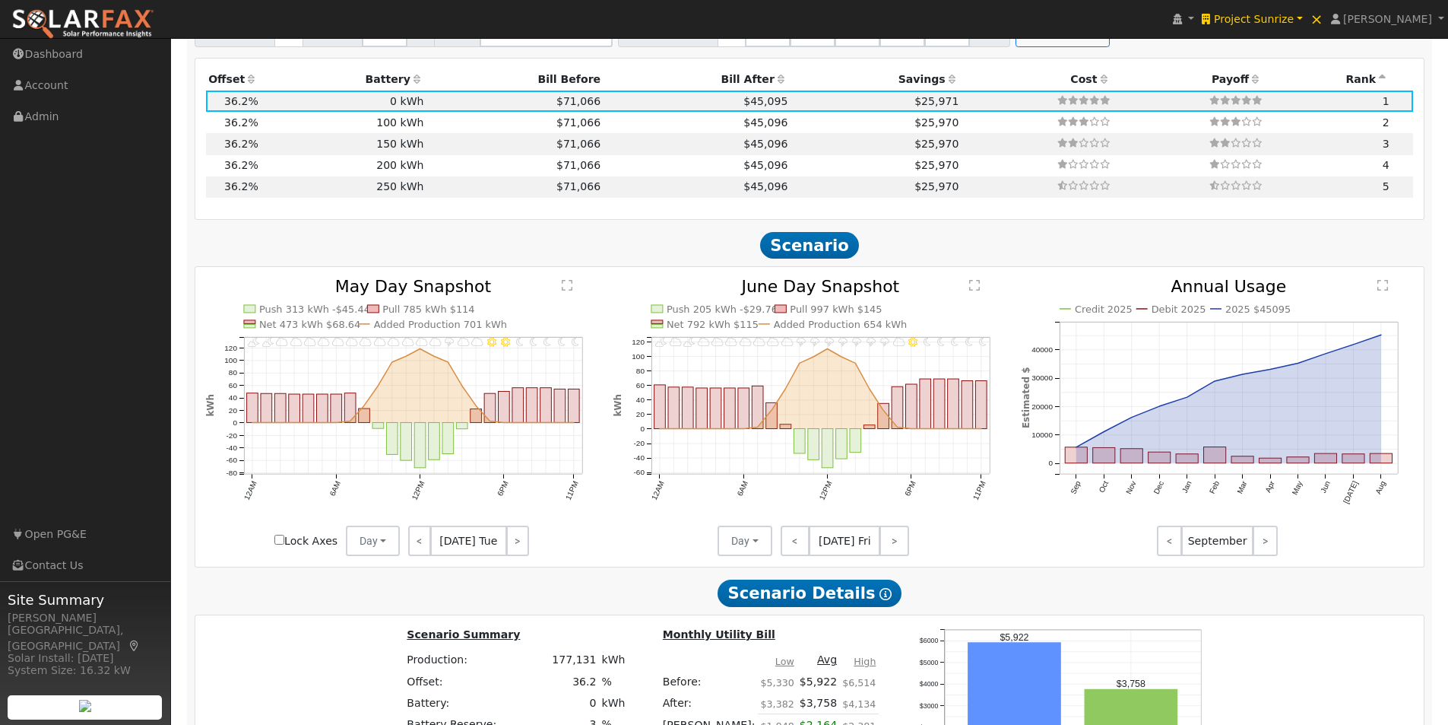
scroll to position [1218, 0]
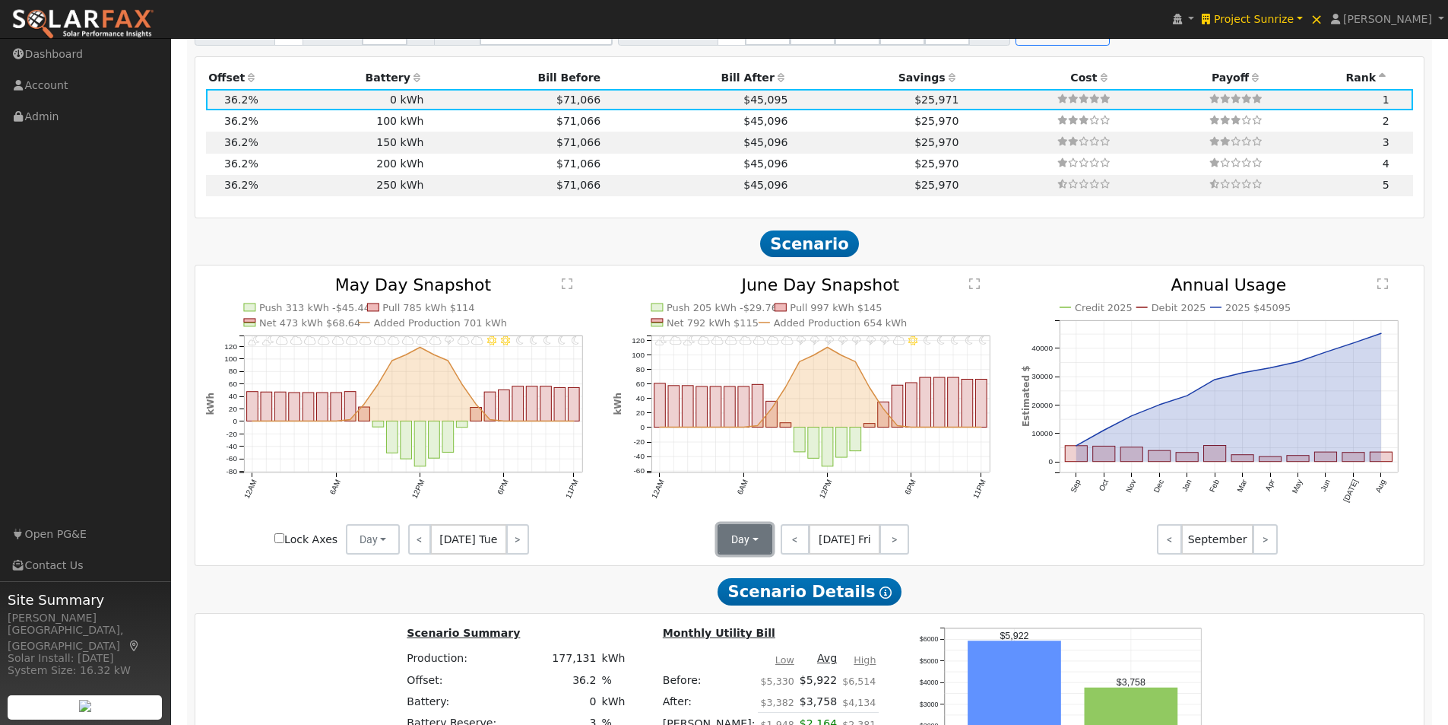
click at [750, 546] on button "Day" at bounding box center [745, 539] width 55 height 30
click at [742, 601] on link "Month Average" at bounding box center [772, 593] width 106 height 21
click at [370, 553] on button "Day" at bounding box center [373, 539] width 55 height 30
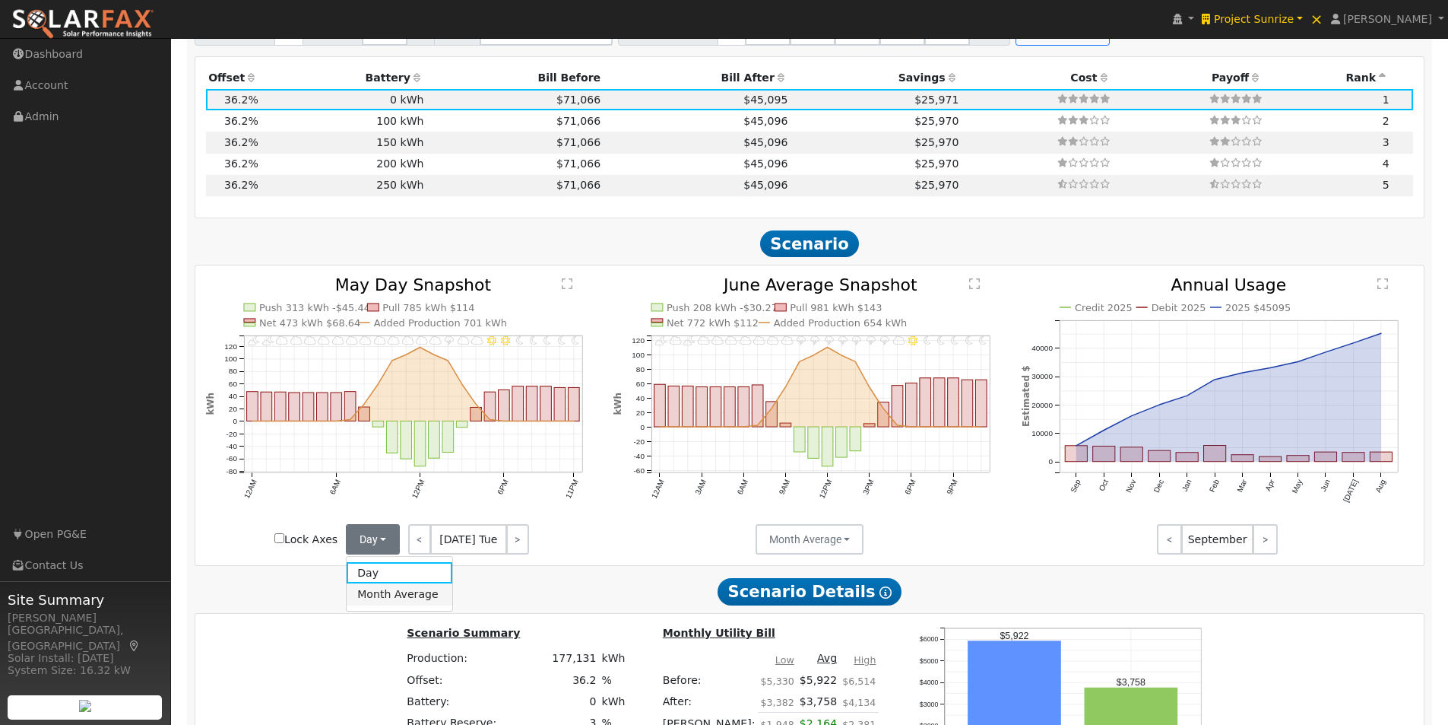
click at [365, 598] on link "Month Average" at bounding box center [400, 593] width 106 height 21
click at [498, 123] on td "$71,066" at bounding box center [515, 120] width 177 height 21
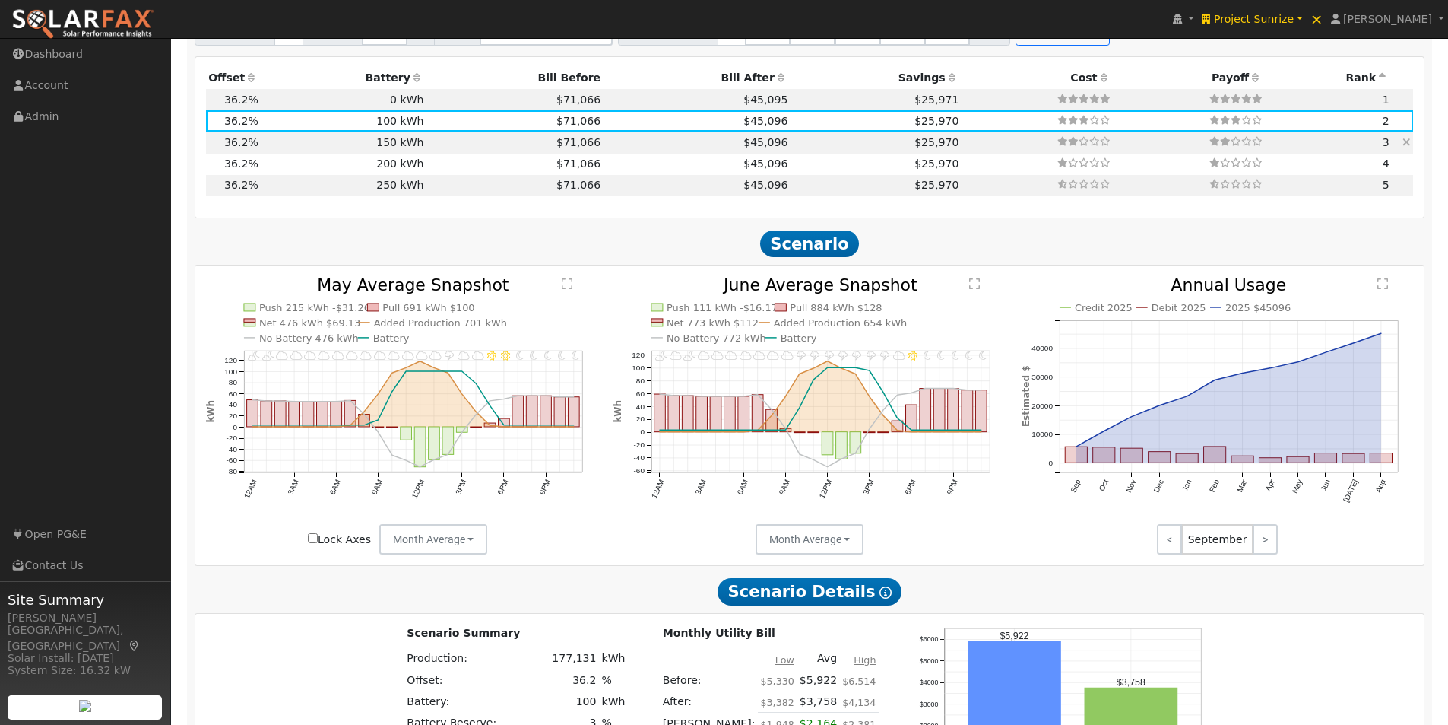
click at [508, 146] on td "$71,066" at bounding box center [515, 142] width 177 height 21
type input "$219,585"
type input "$180,000"
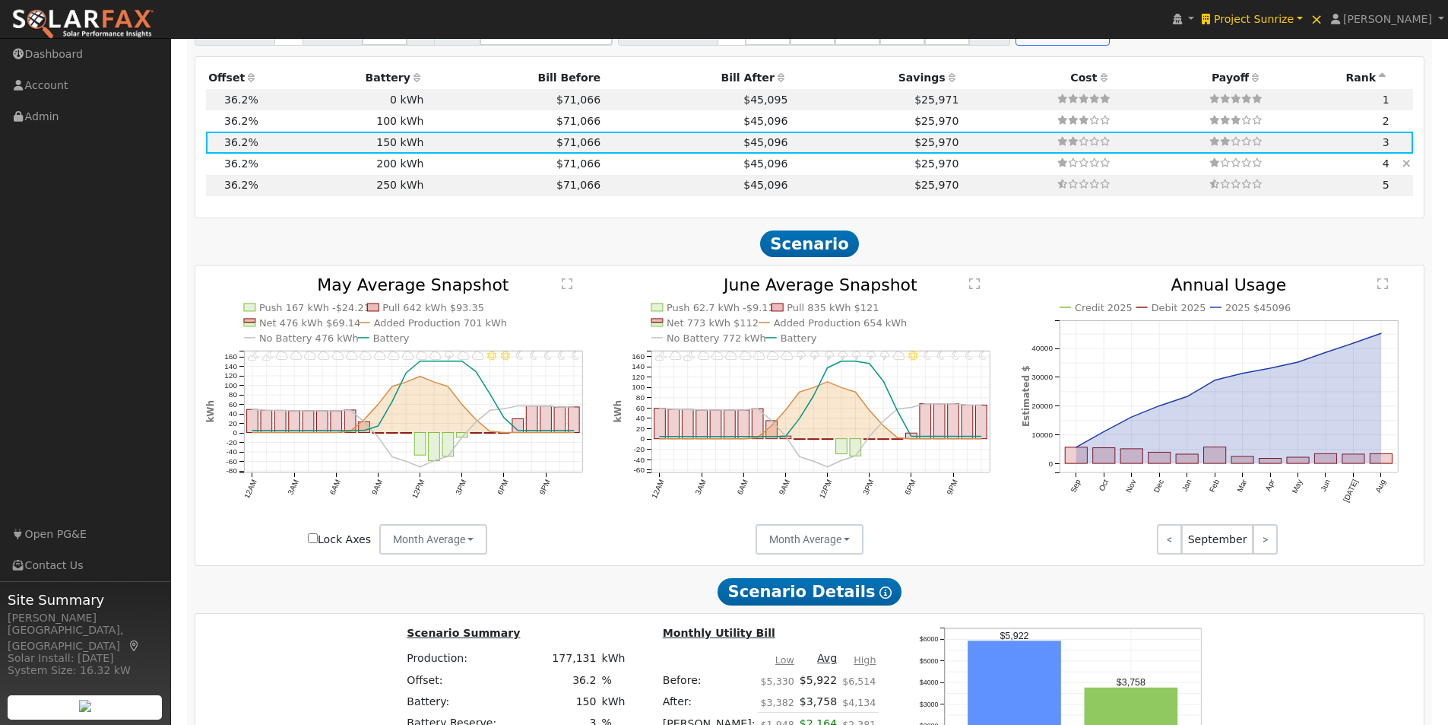
click at [490, 167] on td "$71,066" at bounding box center [515, 164] width 177 height 21
type input "$237,585"
type input "$240,000"
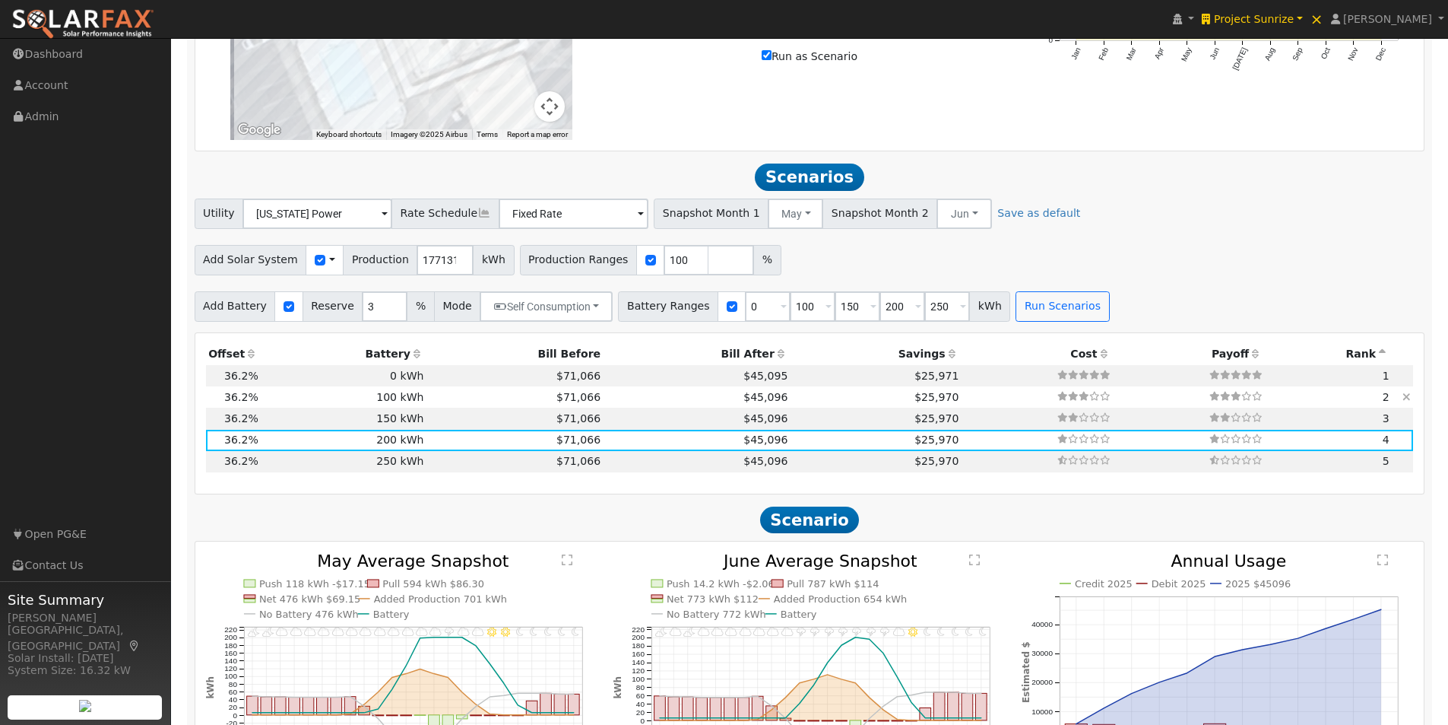
scroll to position [1066, 0]
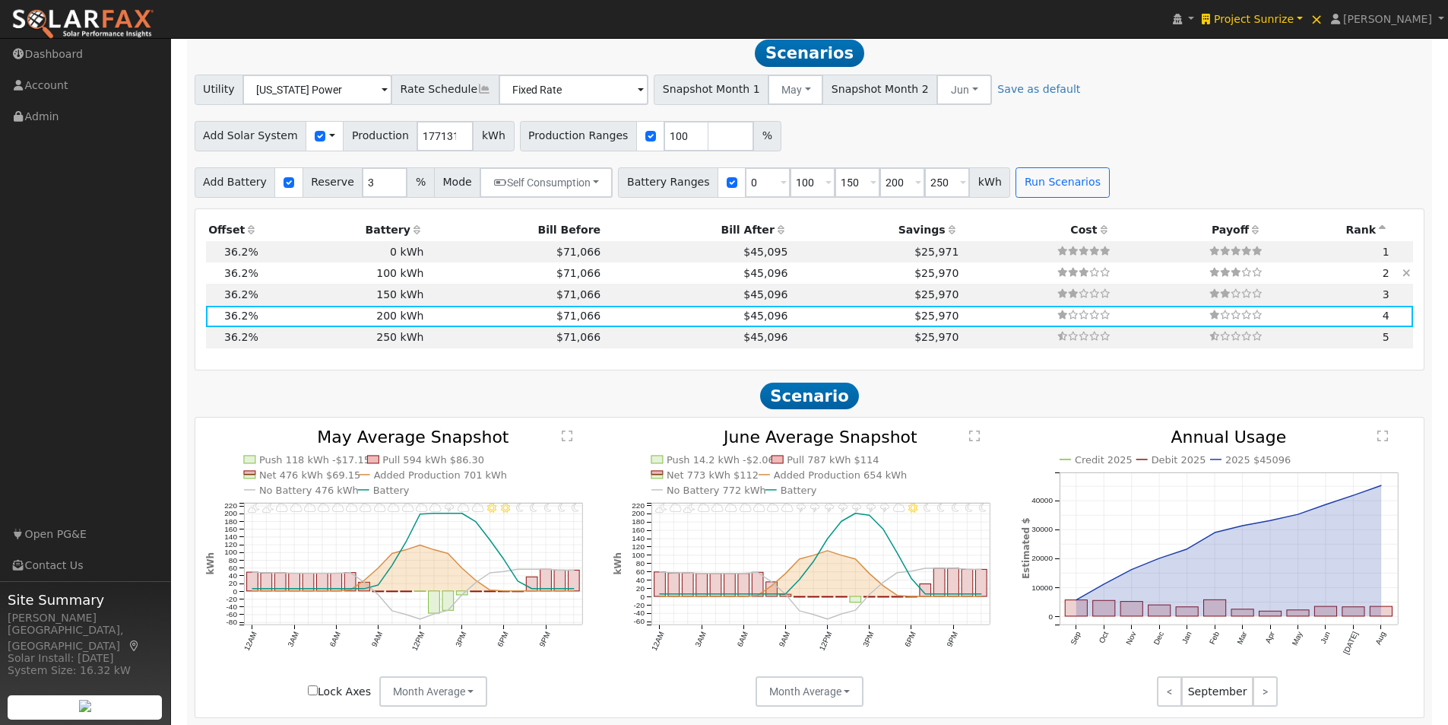
click at [411, 281] on td "100 kWh" at bounding box center [344, 272] width 166 height 21
type input "$201,585"
type input "$120,000"
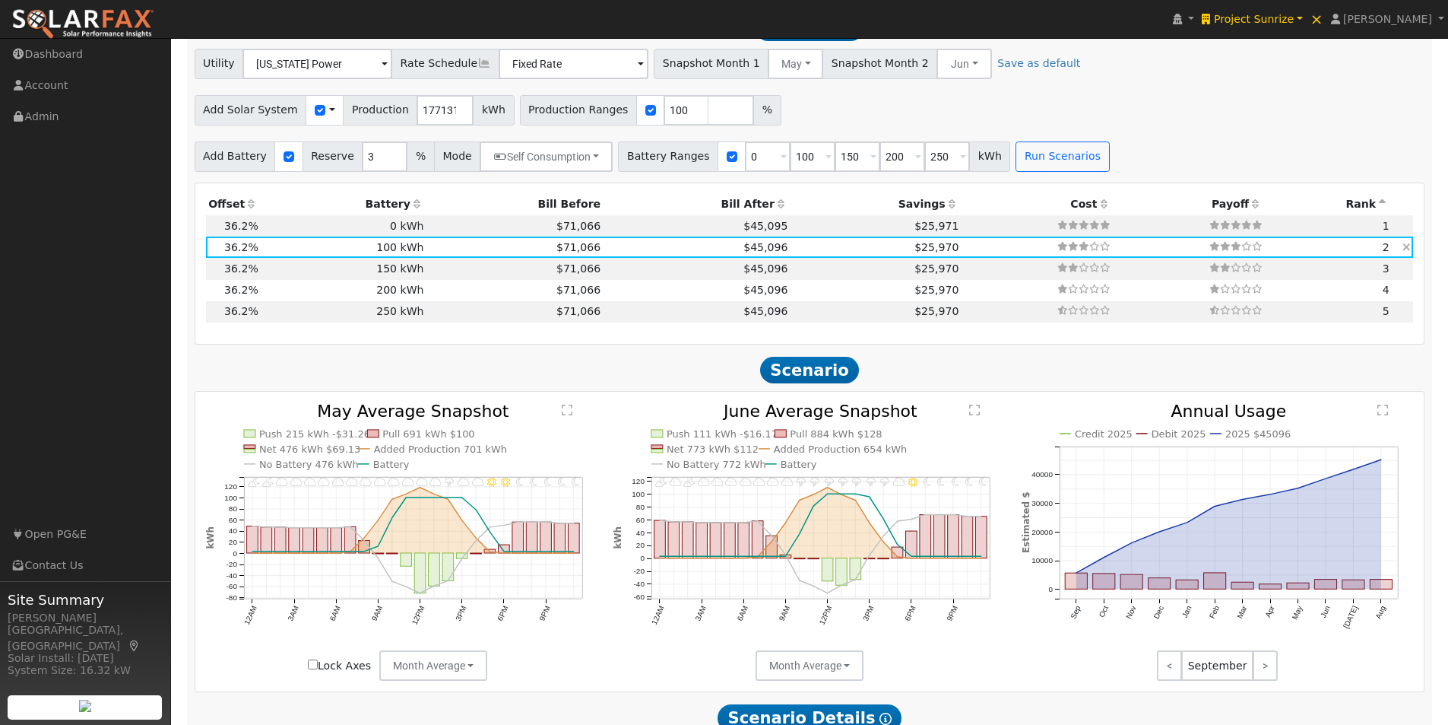
scroll to position [1112, 0]
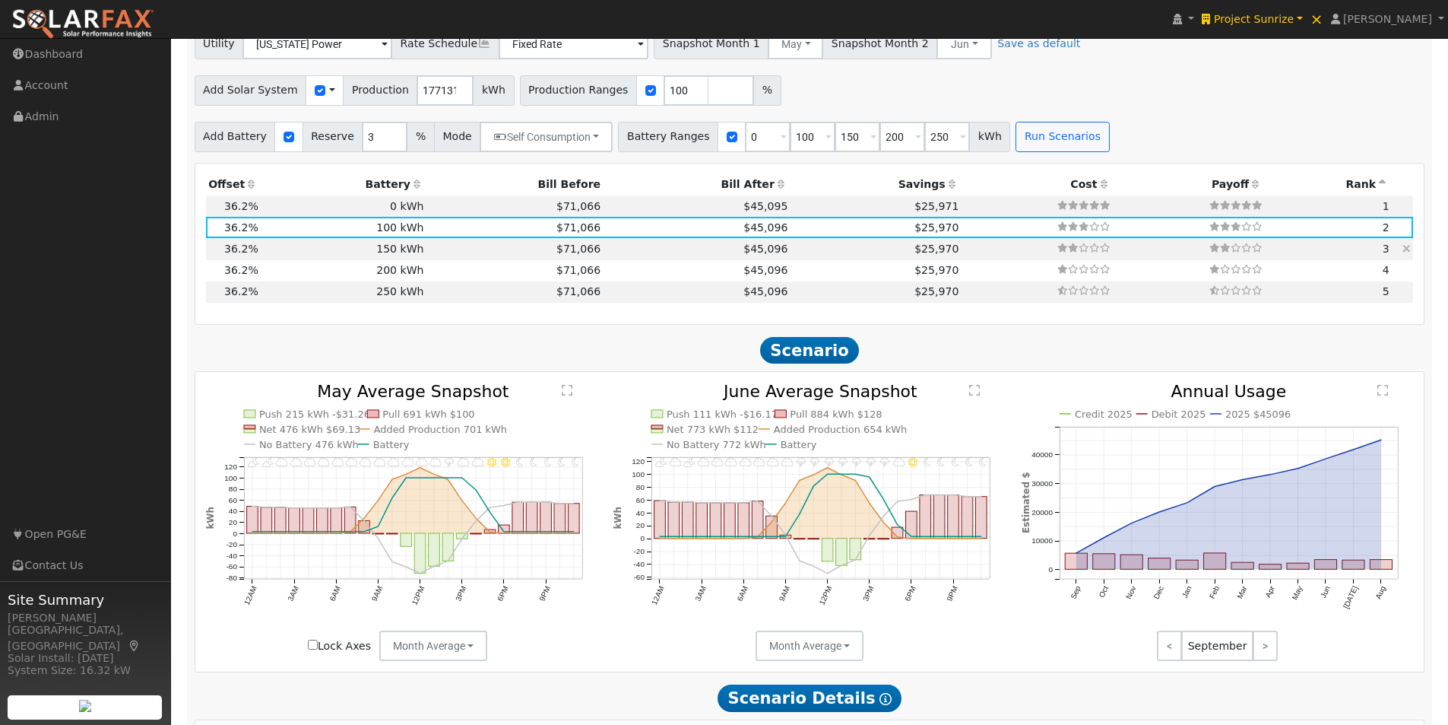
click at [414, 252] on td "150 kWh" at bounding box center [344, 248] width 166 height 21
type input "$219,585"
type input "$180,000"
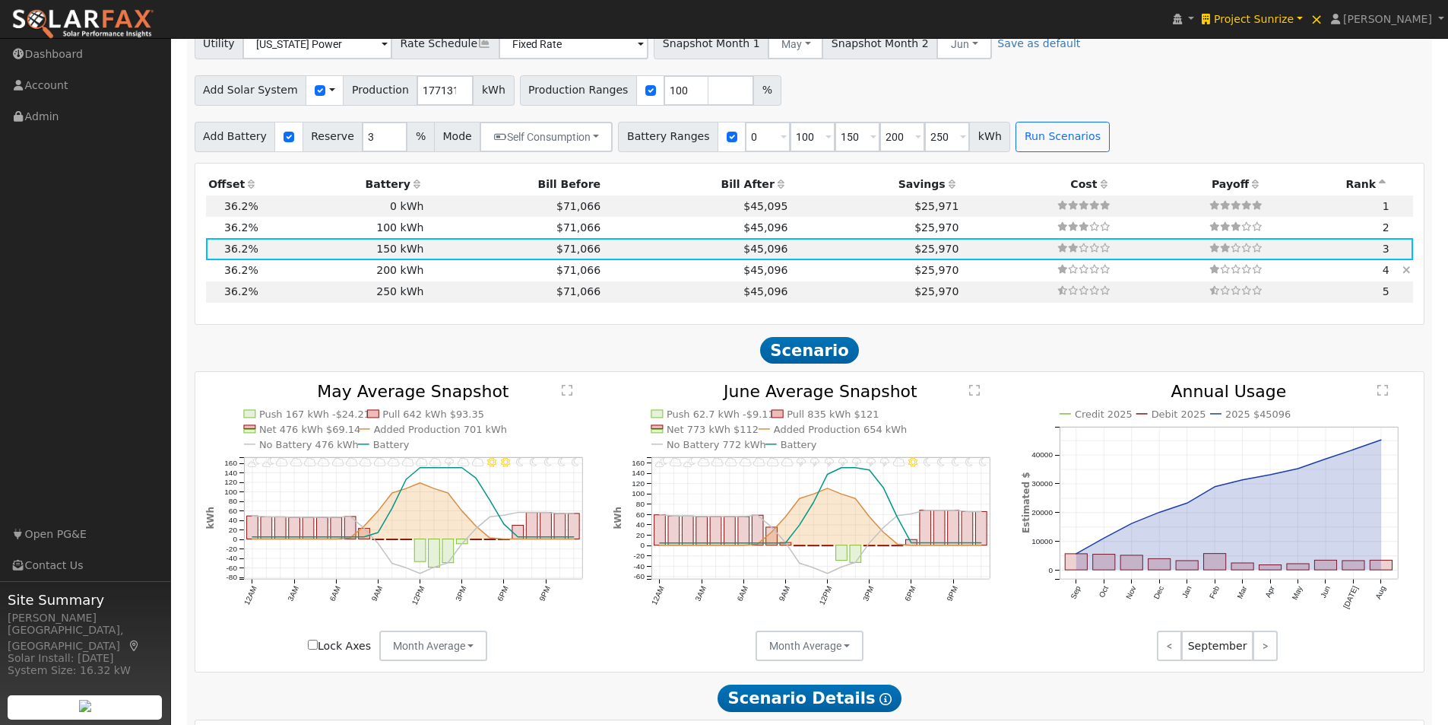
click at [413, 275] on td "200 kWh" at bounding box center [344, 270] width 166 height 21
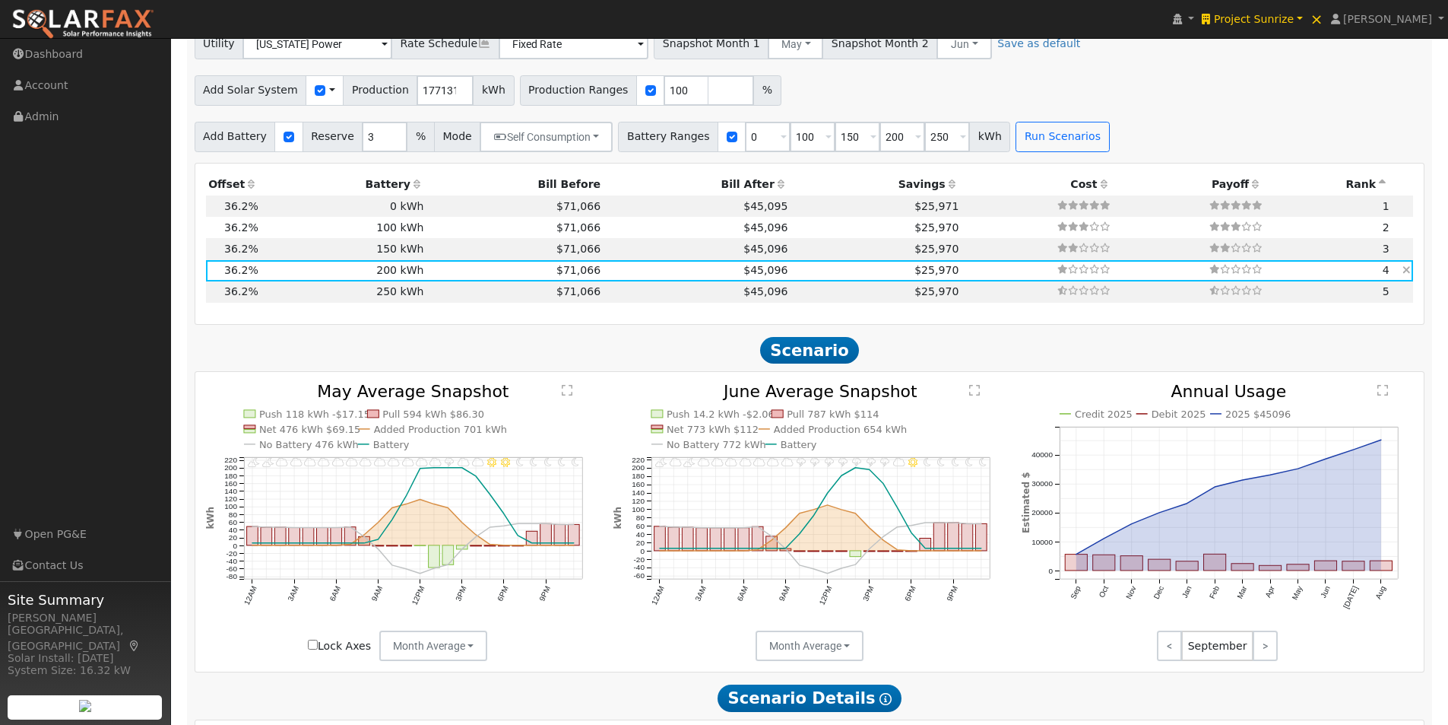
type input "$237,585"
type input "$240,000"
click at [414, 296] on td "250 kWh" at bounding box center [344, 291] width 166 height 21
type input "$255,585"
type input "$300,000"
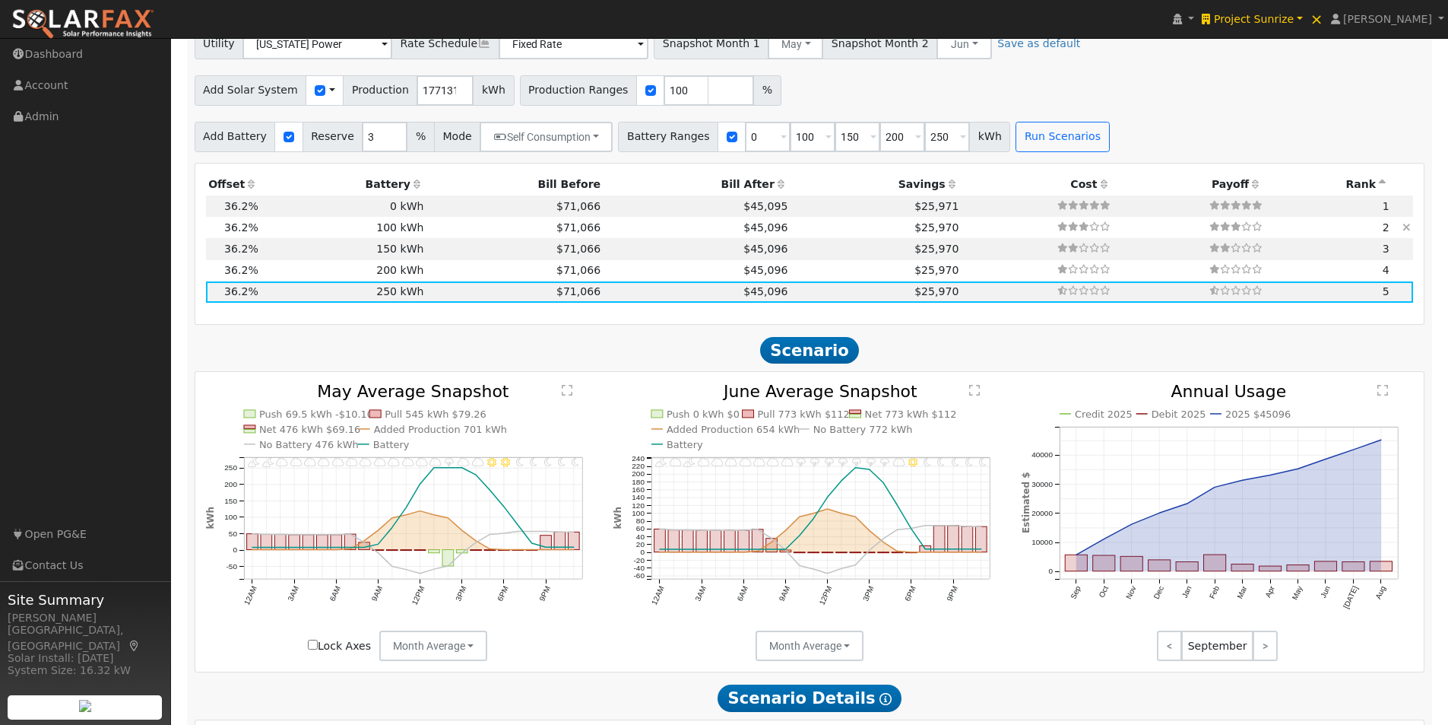
click at [427, 230] on td "$71,066" at bounding box center [515, 227] width 177 height 21
type input "$201,585"
type input "$120,000"
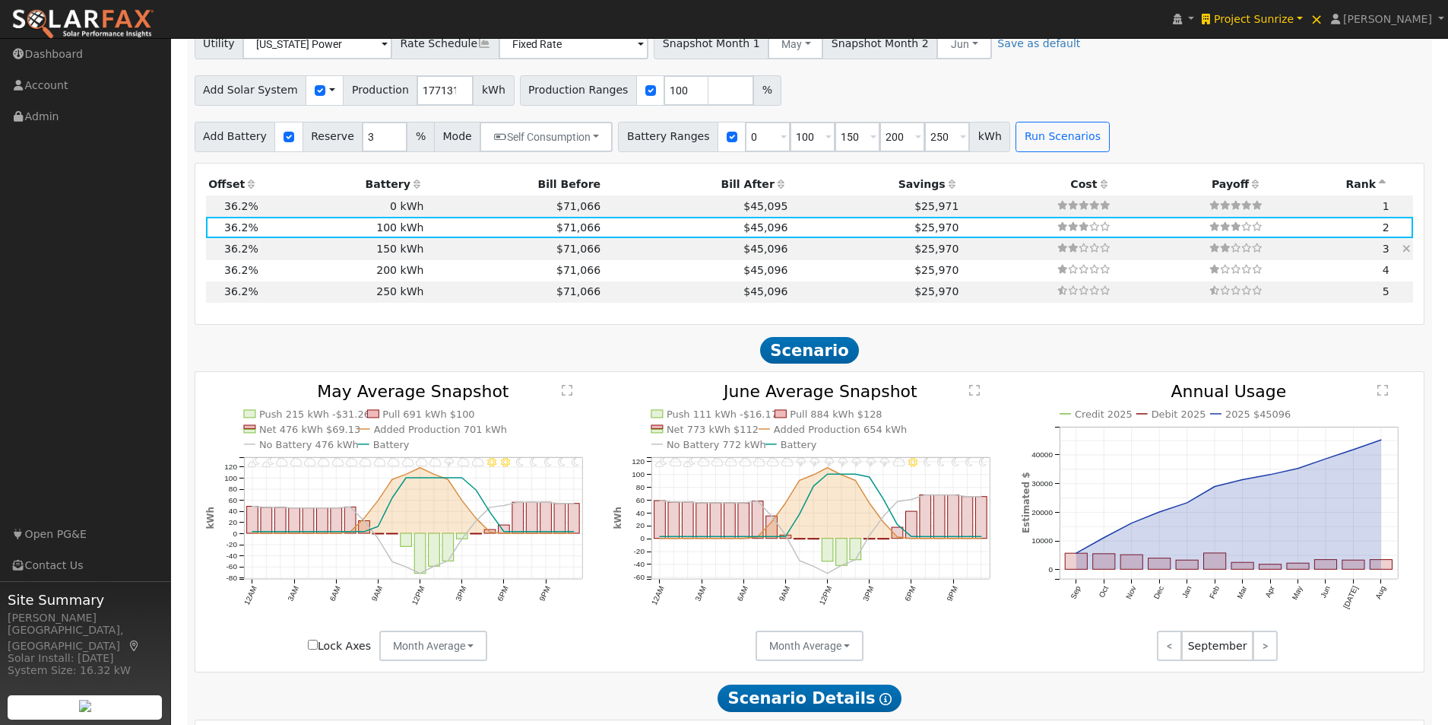
click at [427, 252] on td "$71,066" at bounding box center [515, 248] width 177 height 21
type input "$219,585"
type input "$180,000"
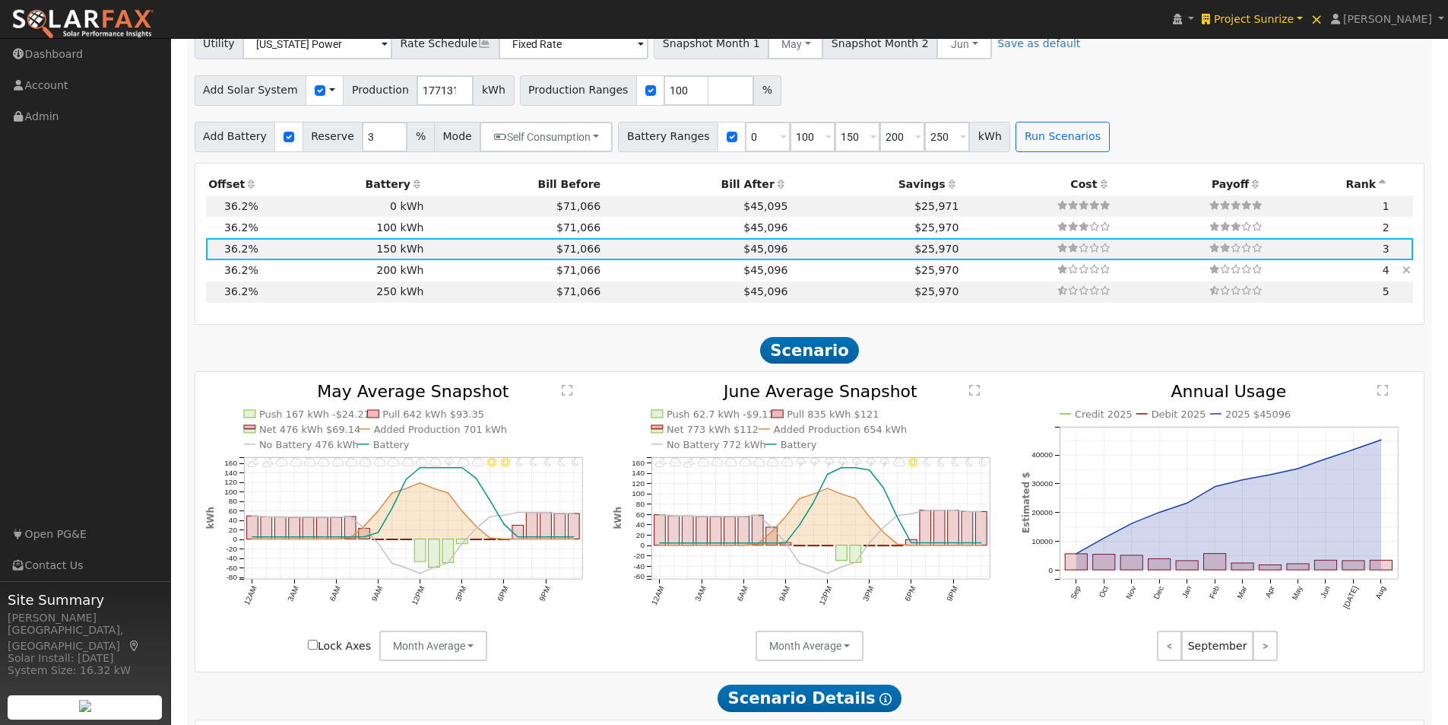
click at [427, 276] on td "$71,066" at bounding box center [515, 270] width 177 height 21
type input "$237,585"
type input "$240,000"
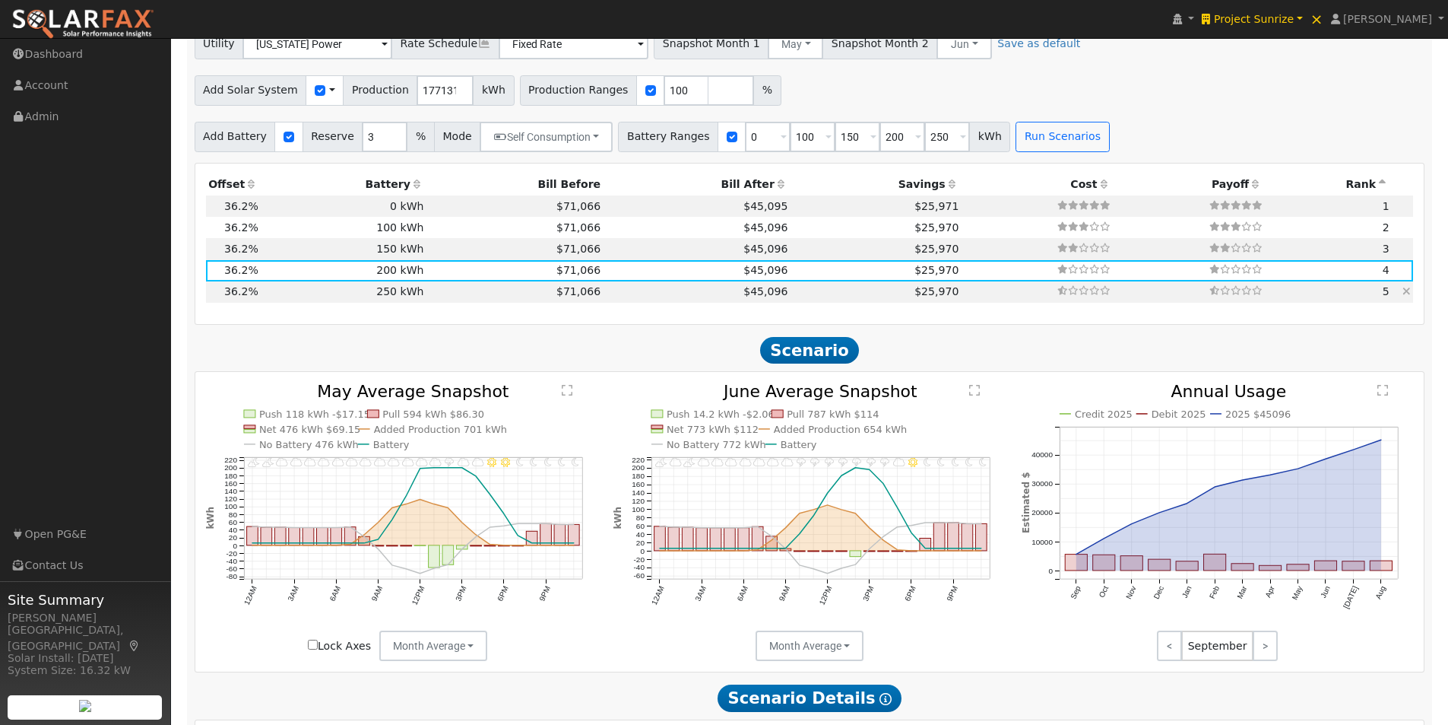
click at [413, 300] on td "250 kWh" at bounding box center [344, 291] width 166 height 21
type input "$255,585"
type input "$300,000"
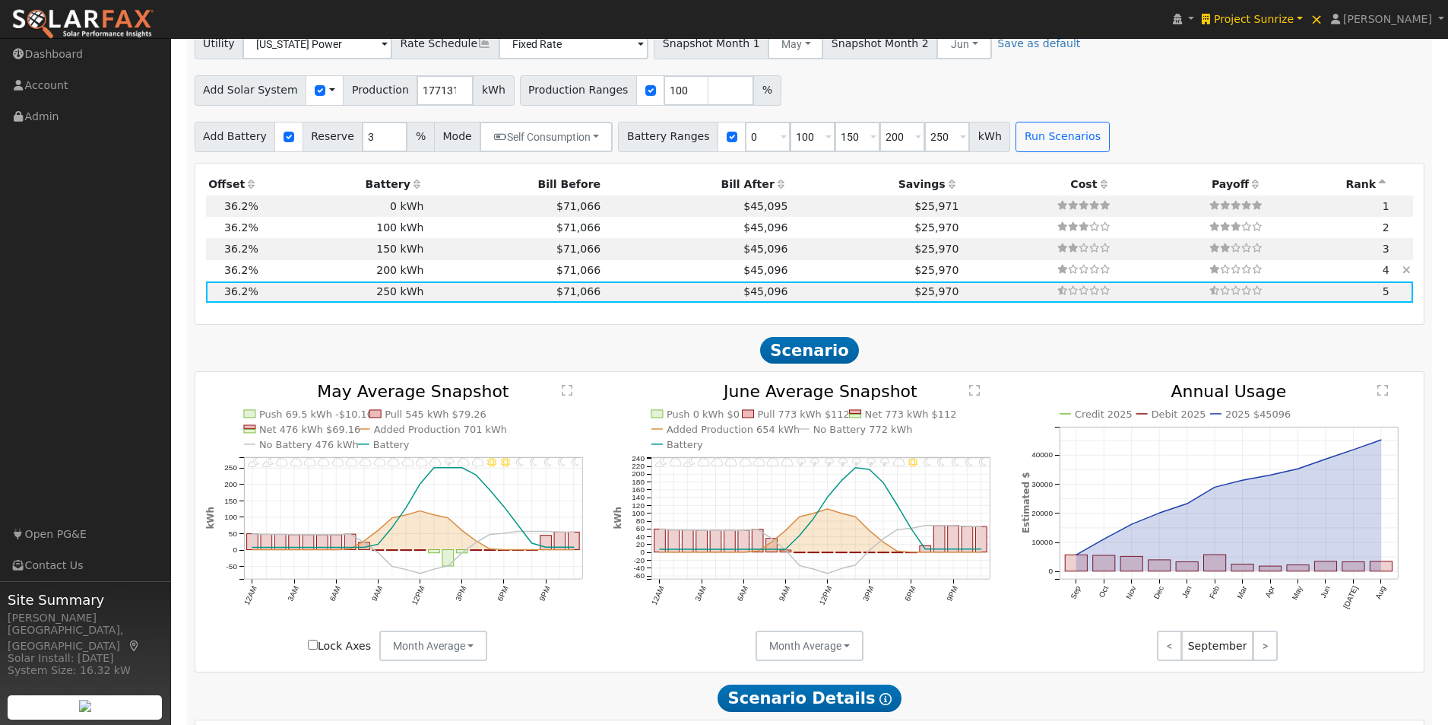
click at [427, 279] on td "$71,066" at bounding box center [515, 270] width 177 height 21
type input "$237,585"
type input "$240,000"
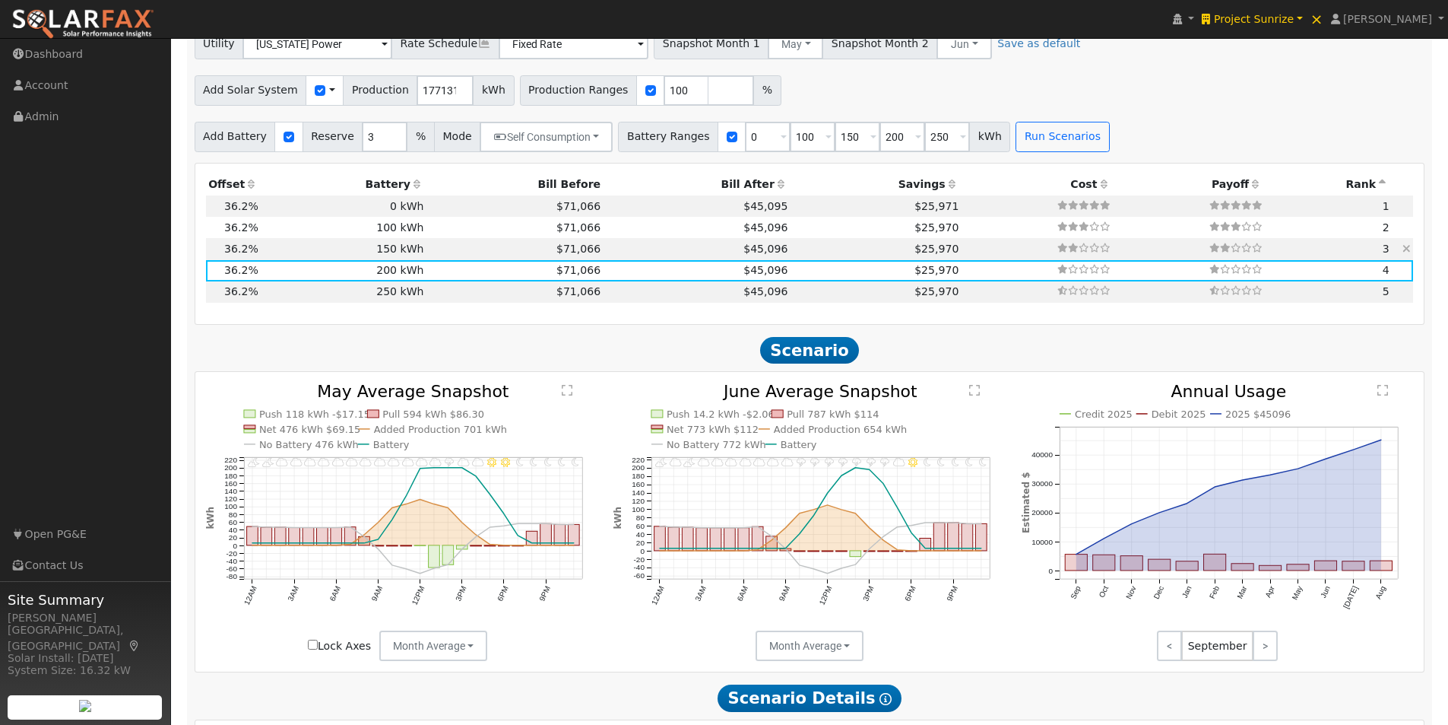
click at [430, 253] on td "$71,066" at bounding box center [515, 248] width 177 height 21
type input "$219,585"
type input "$180,000"
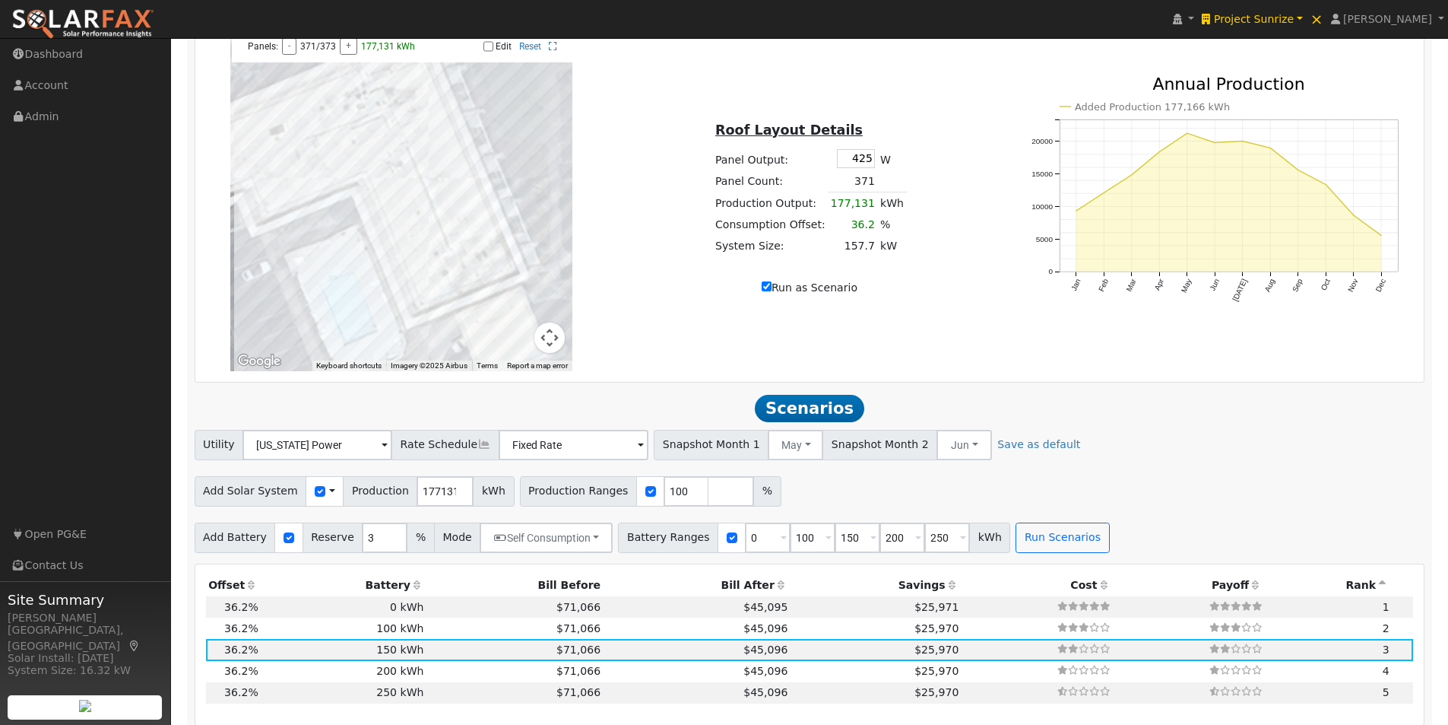
scroll to position [807, 0]
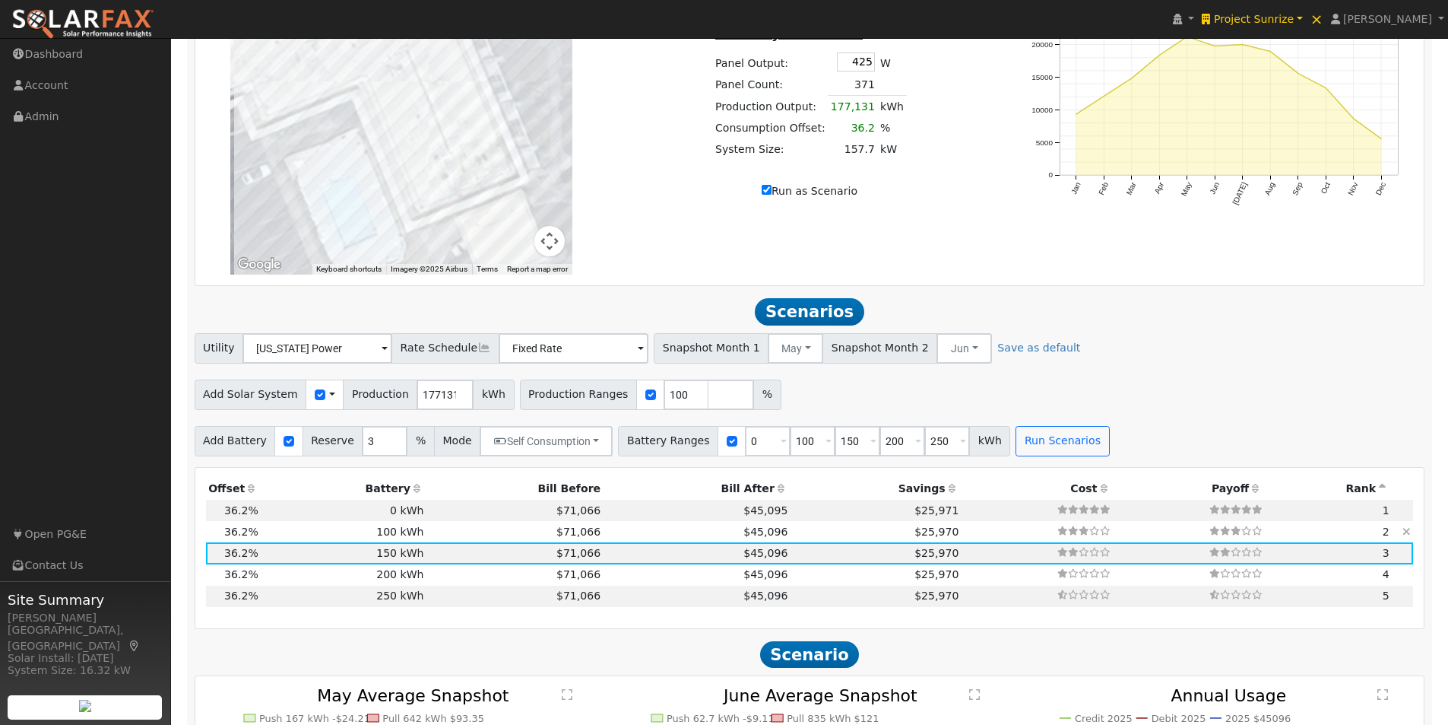
click at [388, 540] on td "100 kWh" at bounding box center [344, 531] width 166 height 21
type input "$201,585"
type input "$120,000"
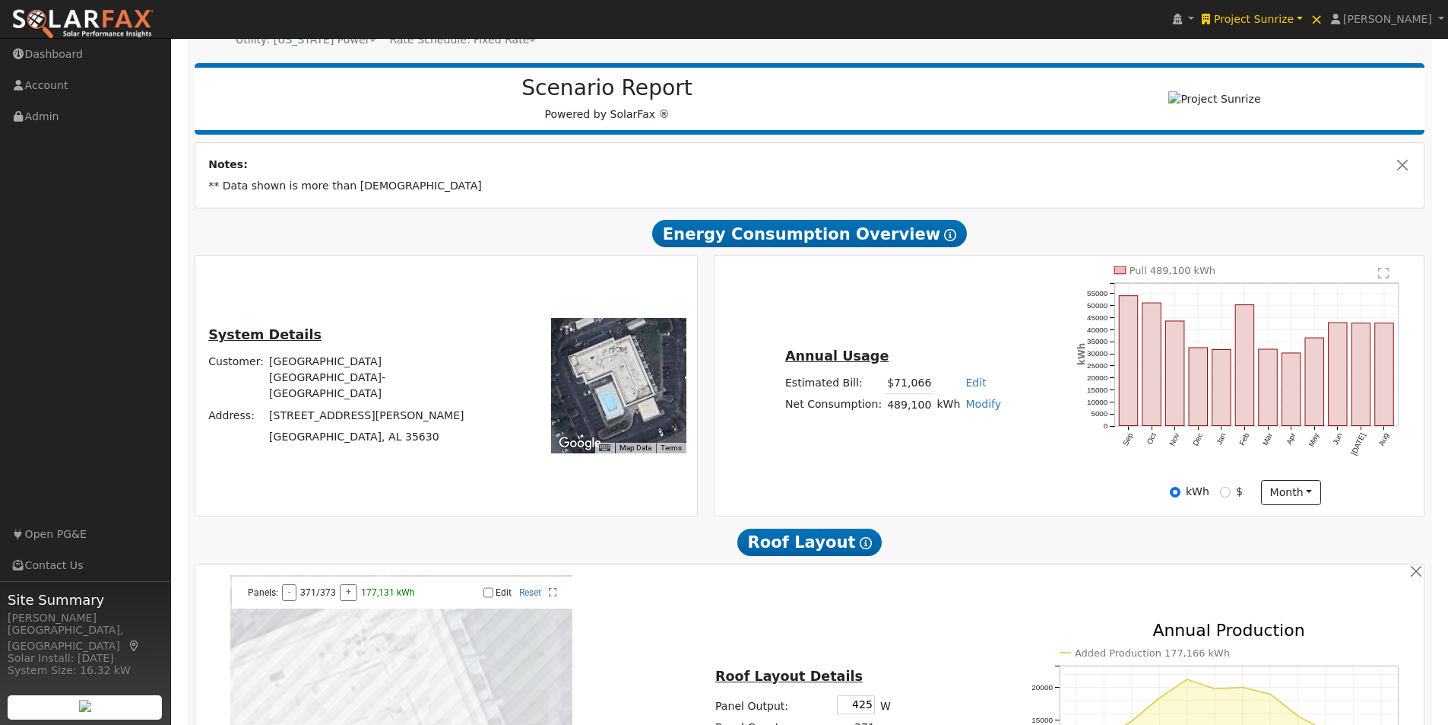
scroll to position [0, 0]
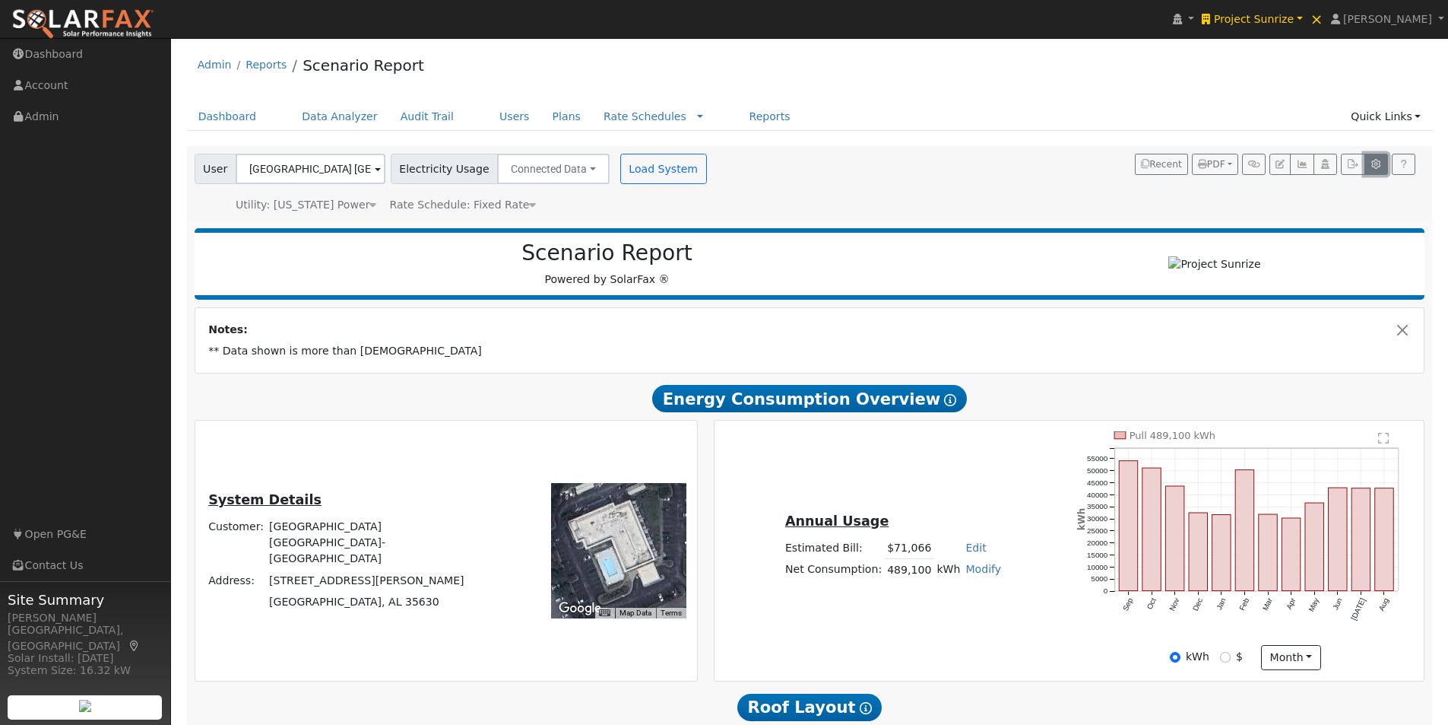
click at [1378, 159] on button "button" at bounding box center [1377, 164] width 24 height 21
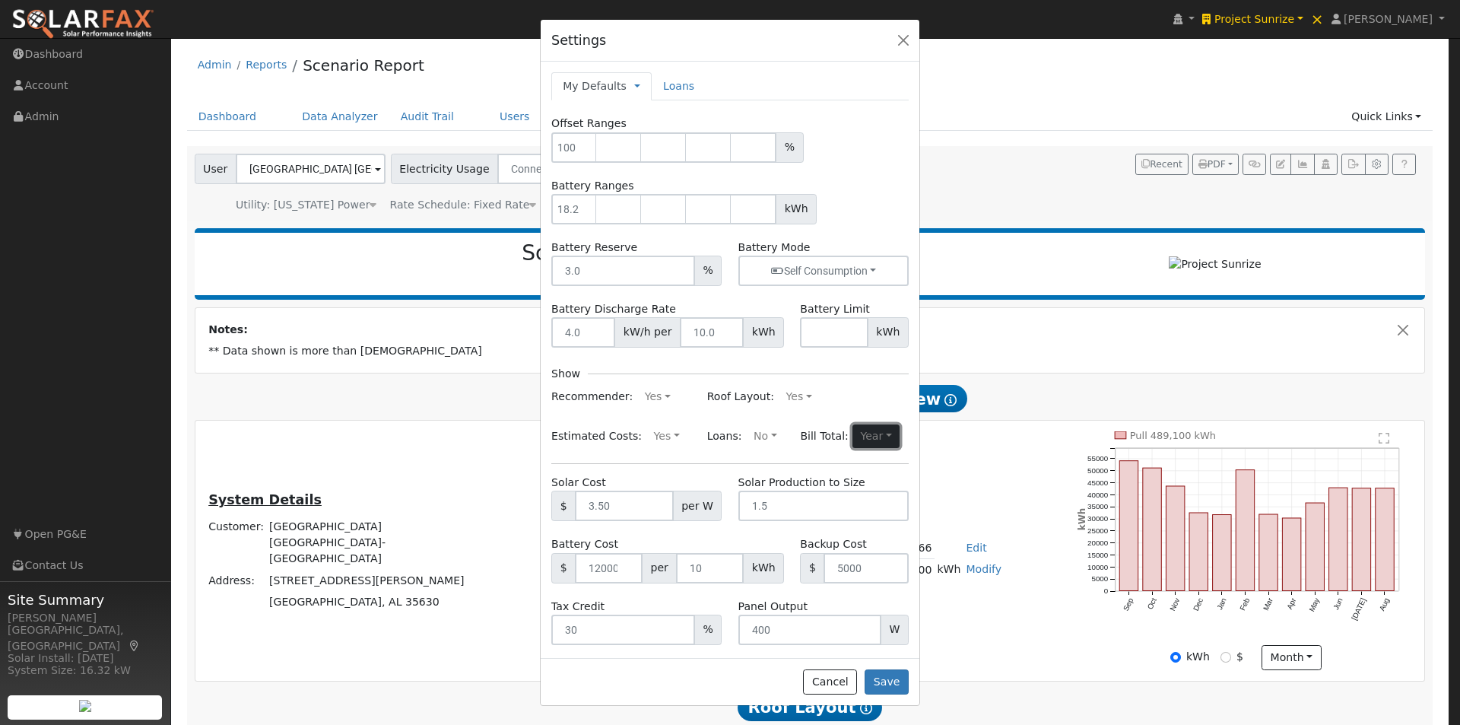
click at [876, 433] on button "Year" at bounding box center [875, 436] width 47 height 24
click at [798, 461] on link "Month" at bounding box center [841, 465] width 106 height 21
click at [899, 678] on button "Save" at bounding box center [886, 682] width 44 height 26
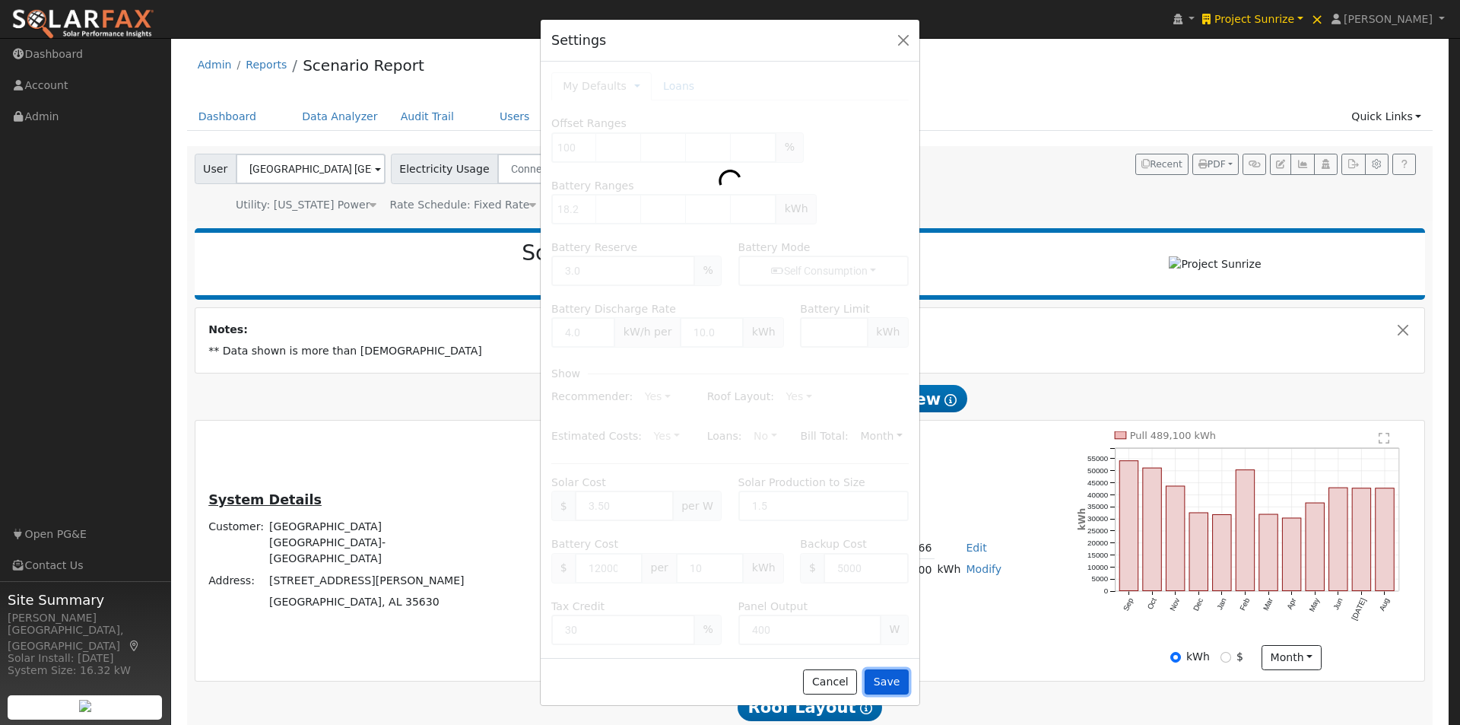
type input "18.2"
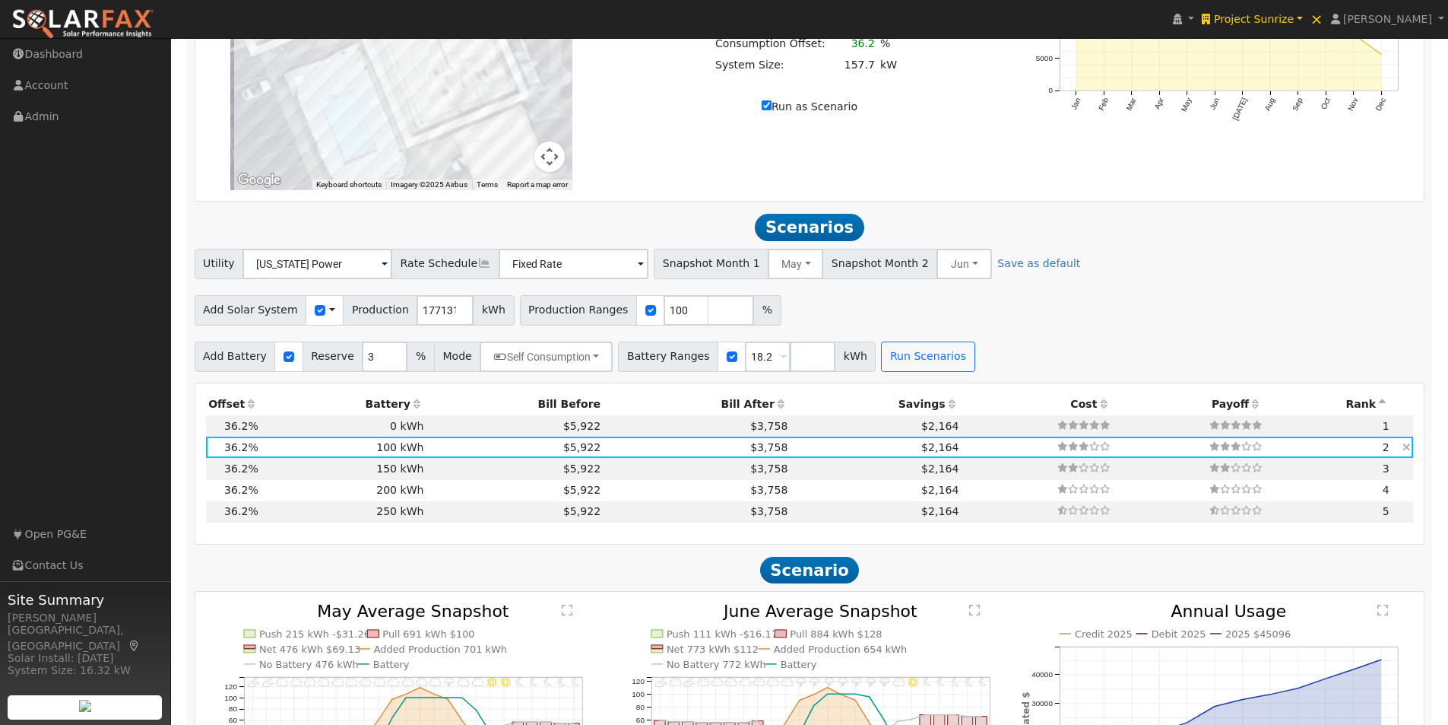
scroll to position [988, 0]
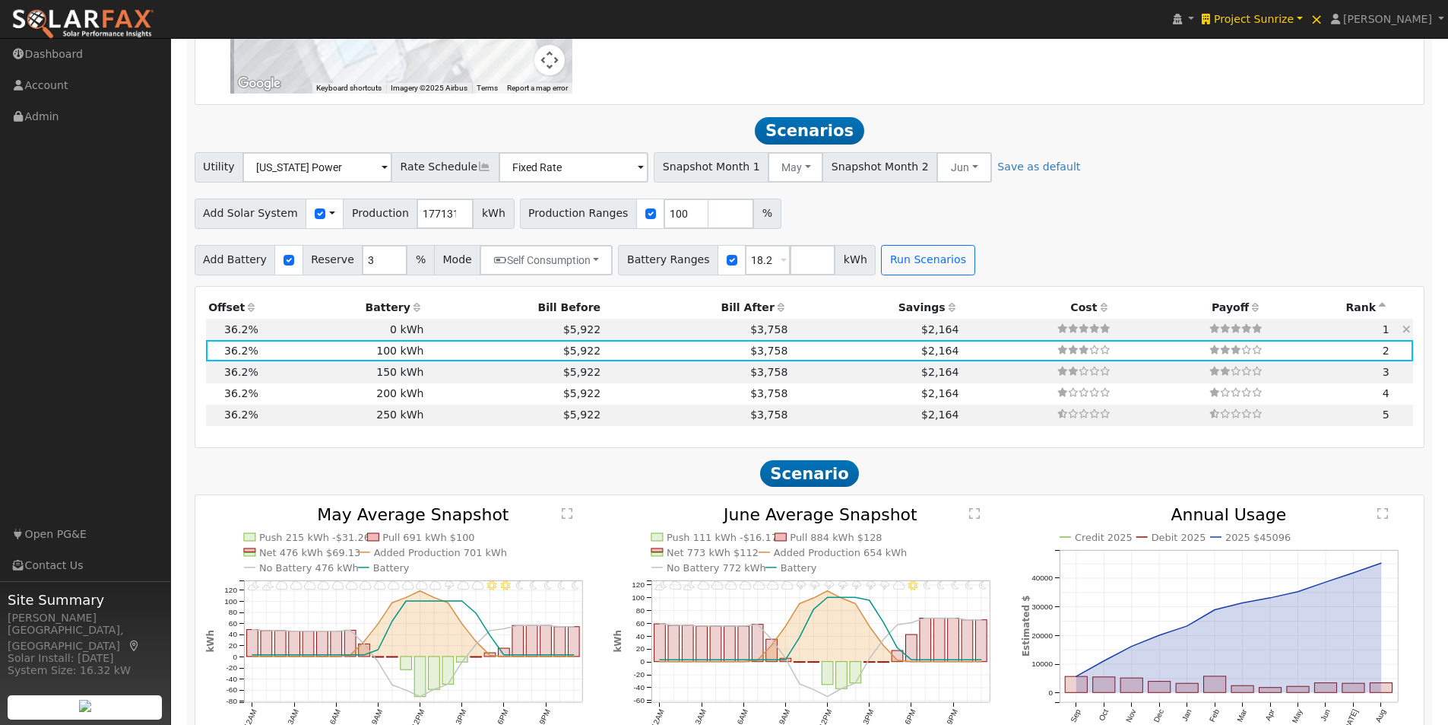
click at [700, 335] on td "$3,758" at bounding box center [697, 329] width 187 height 21
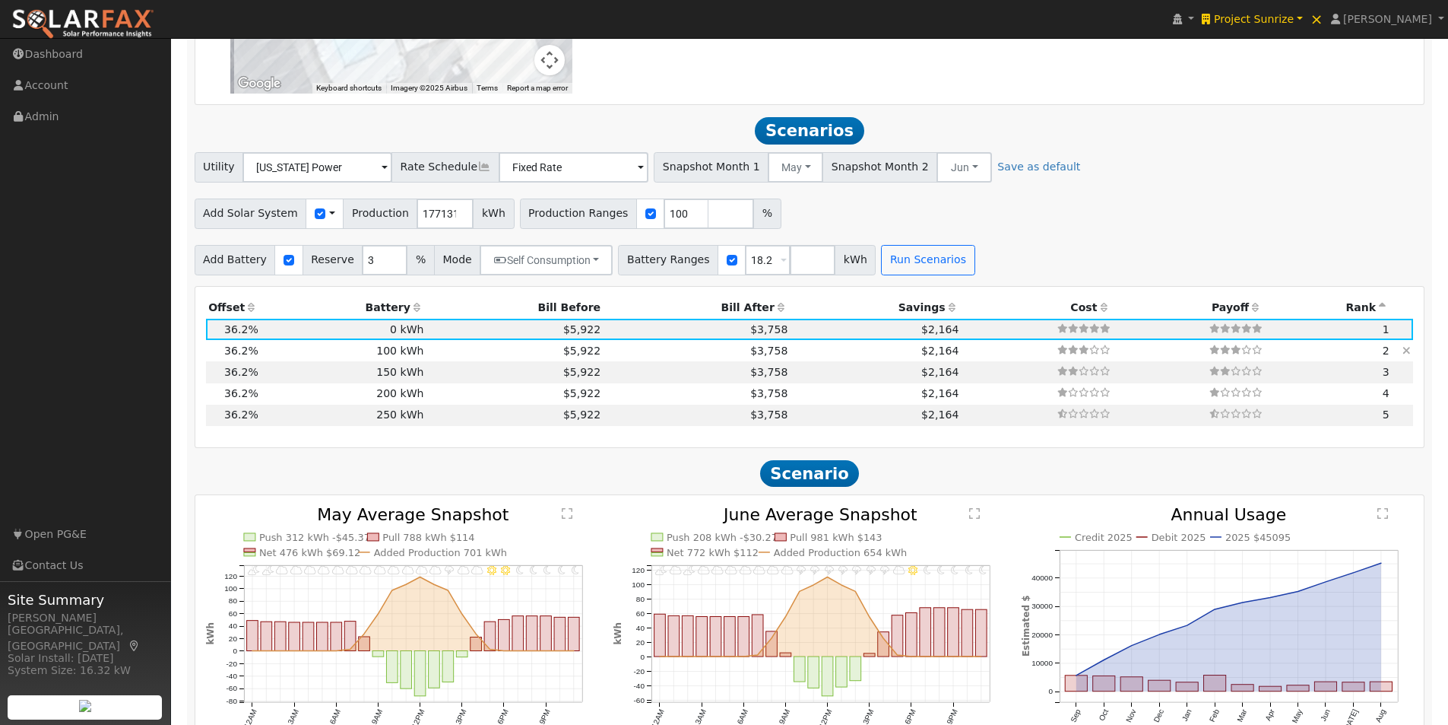
click at [706, 360] on td "$3,758" at bounding box center [697, 350] width 187 height 21
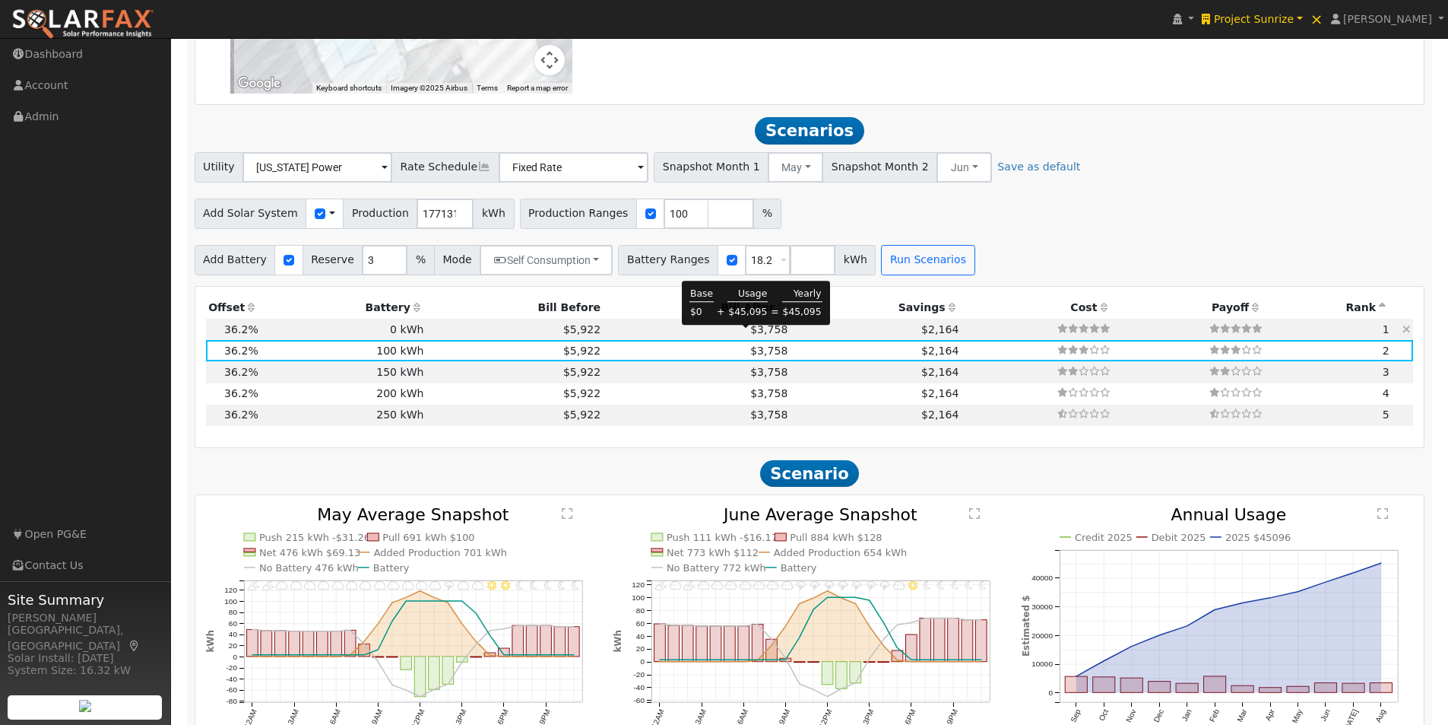
click at [750, 335] on span "$3,758" at bounding box center [768, 329] width 37 height 12
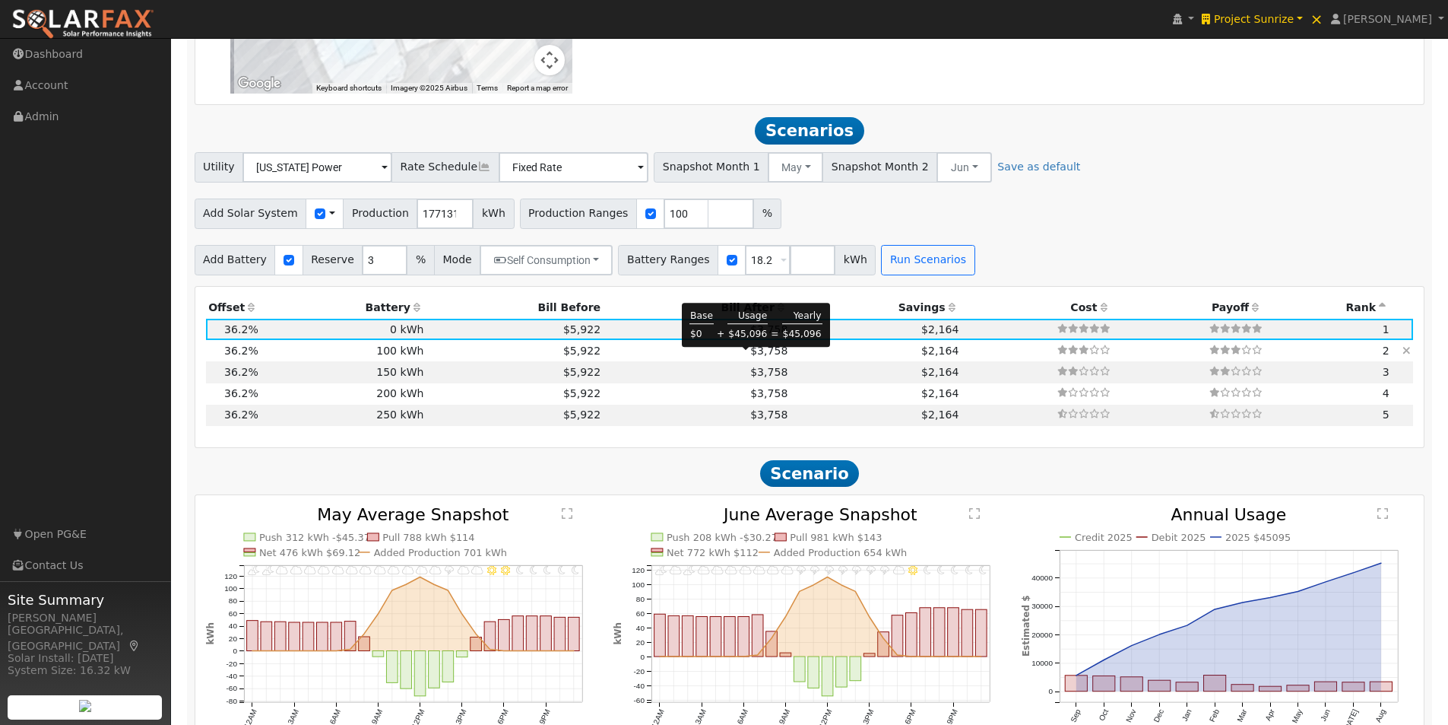
click at [750, 357] on span "$3,758" at bounding box center [768, 350] width 37 height 12
type input "$201,585"
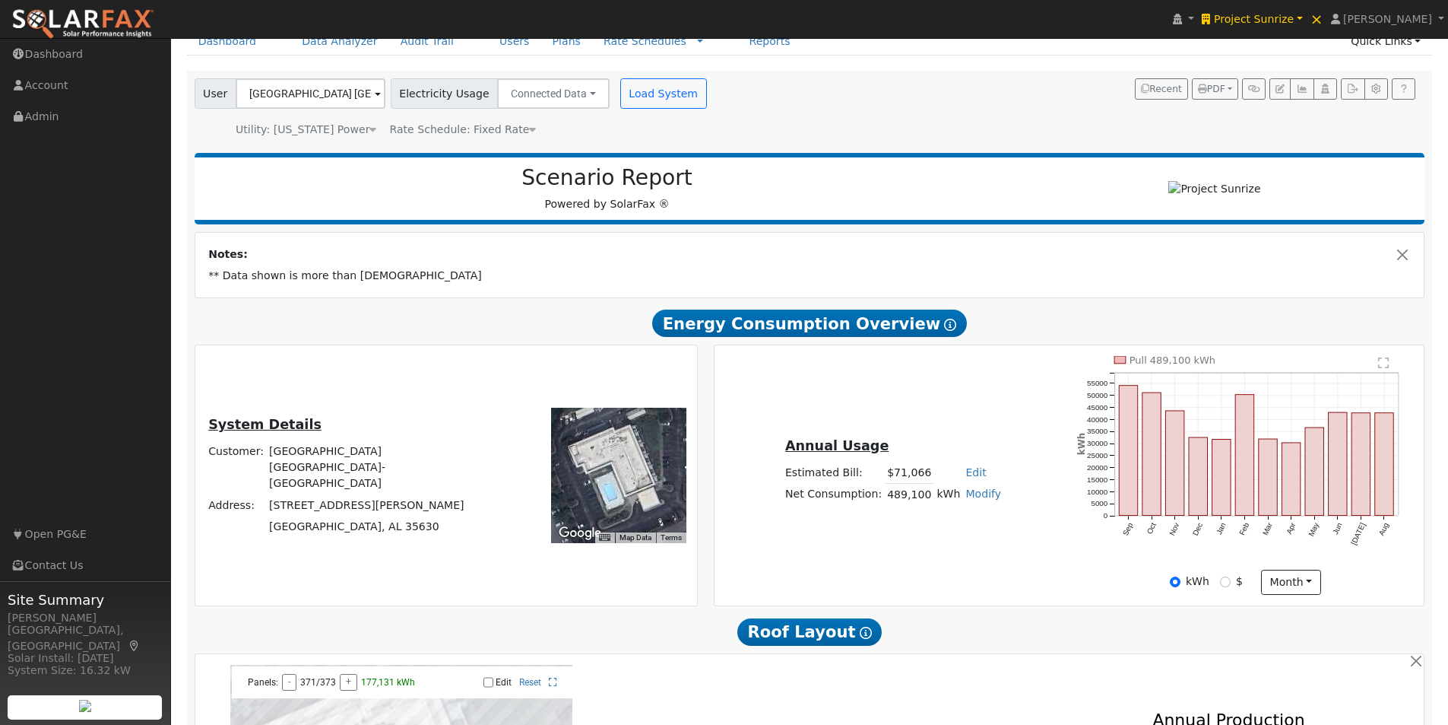
scroll to position [0, 0]
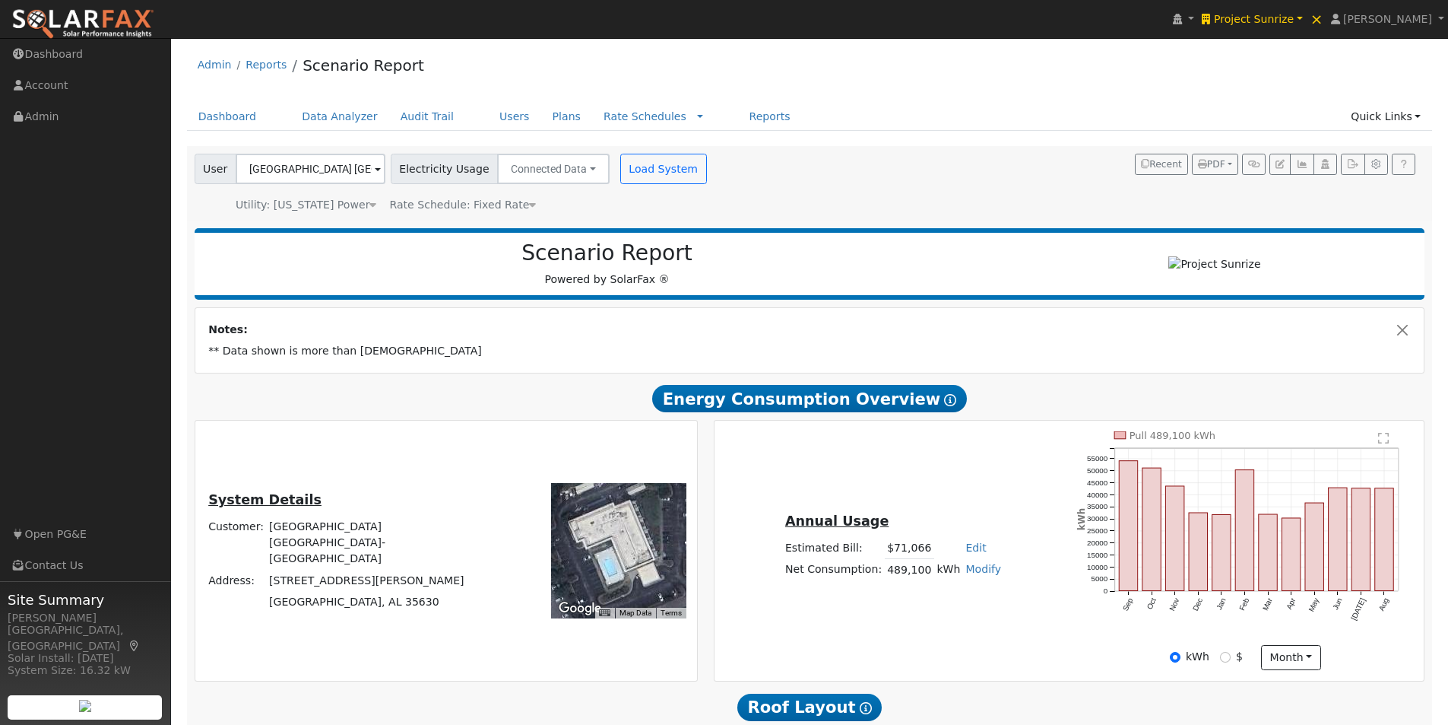
click at [529, 204] on icon at bounding box center [532, 204] width 7 height 11
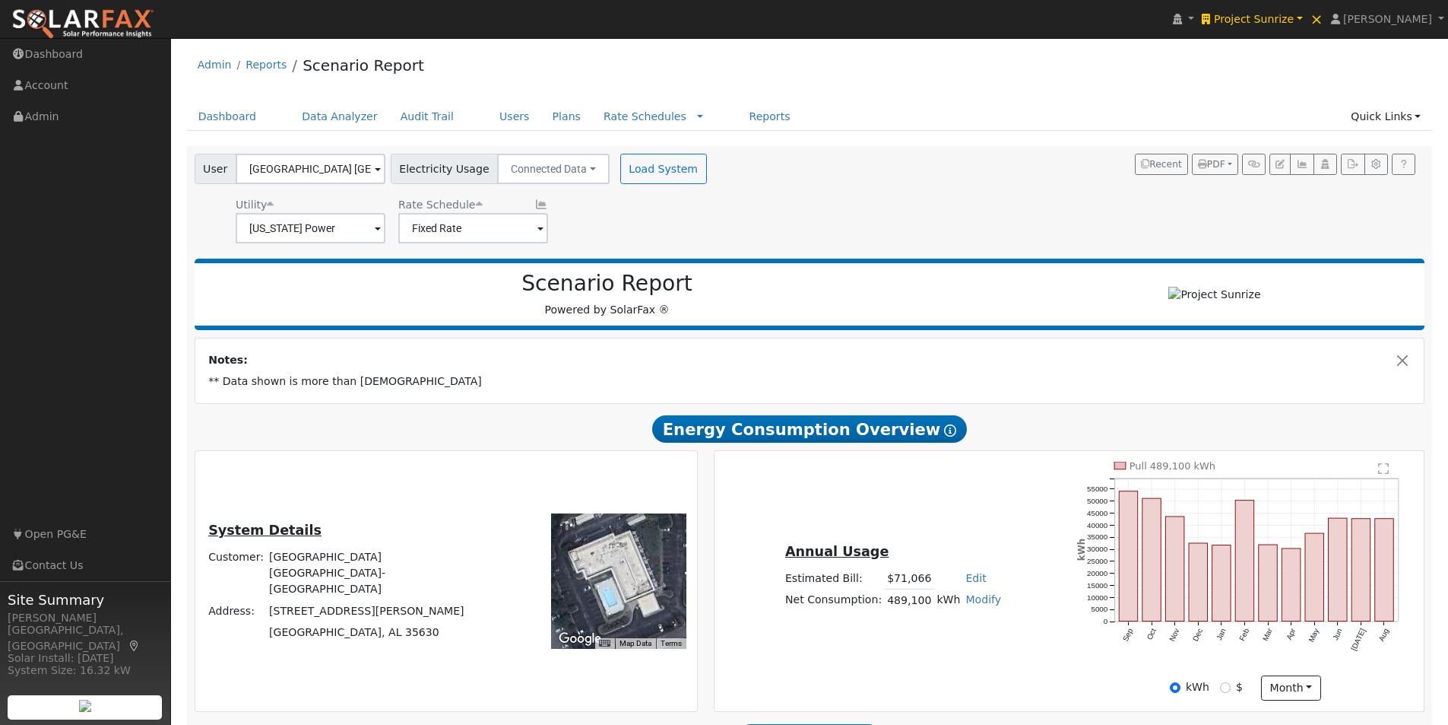
click at [966, 582] on link "Edit" at bounding box center [976, 578] width 21 height 12
type input "56392"
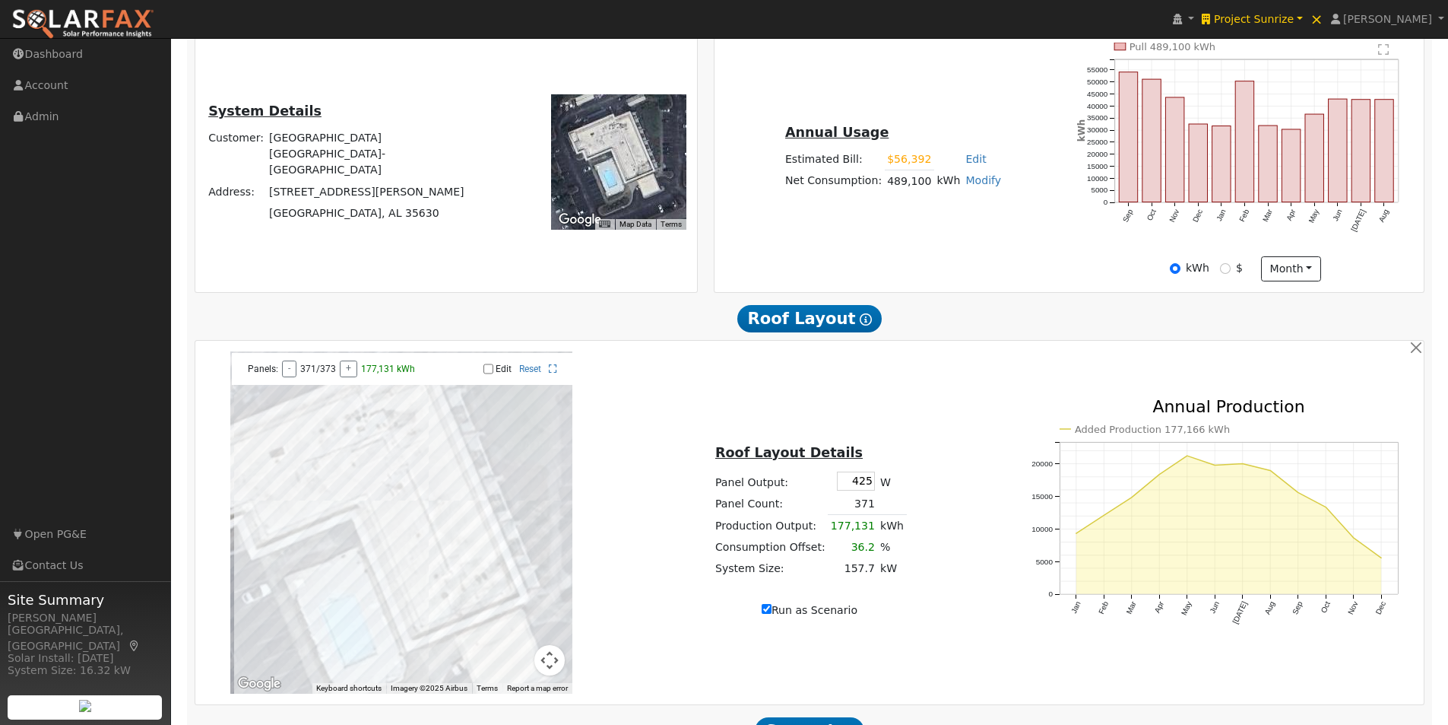
scroll to position [760, 0]
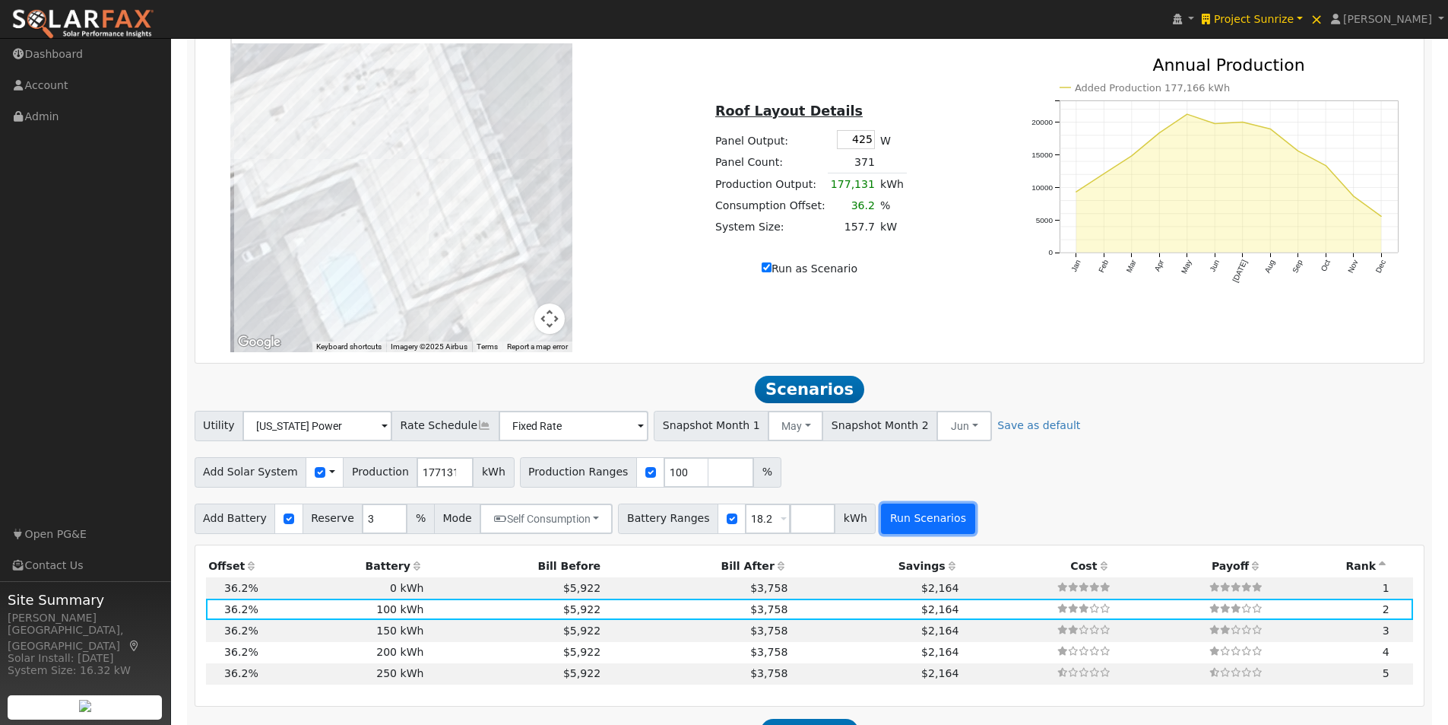
click at [888, 529] on button "Run Scenarios" at bounding box center [928, 518] width 94 height 30
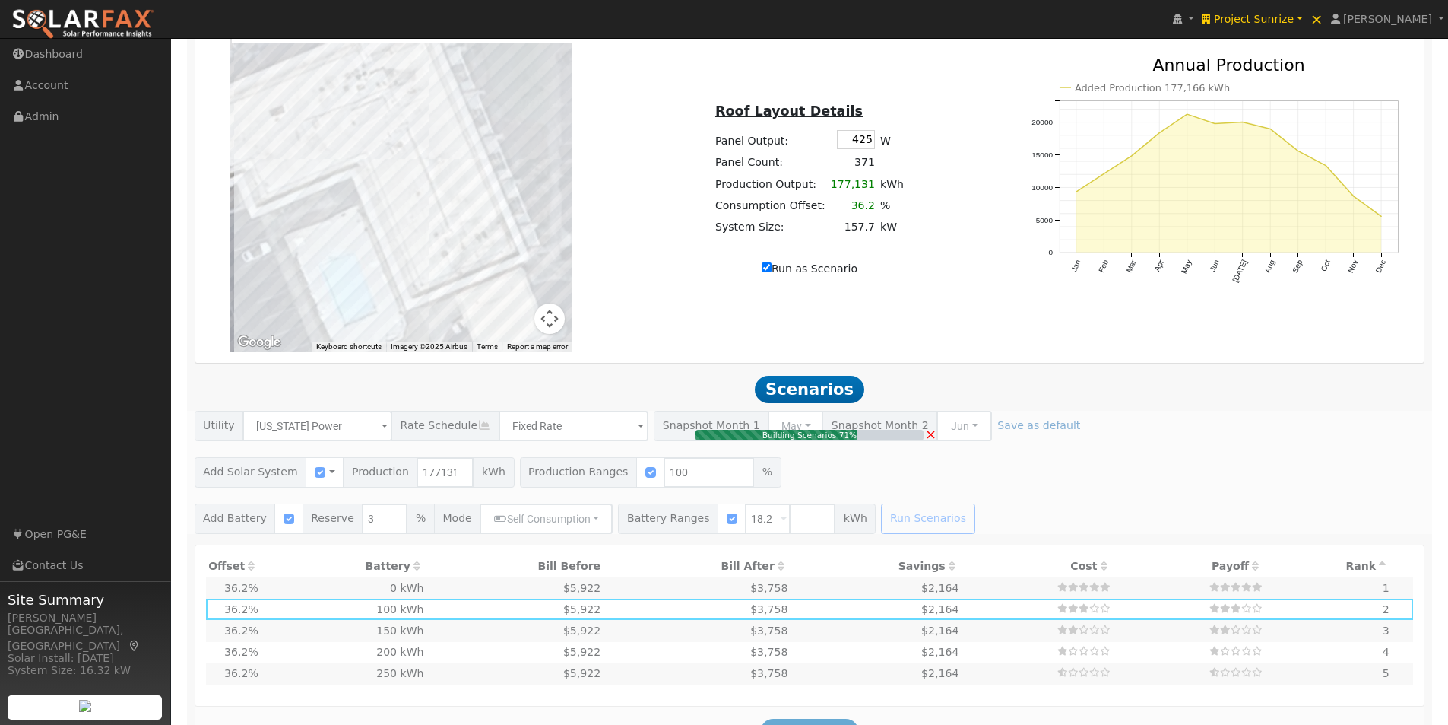
type input "$172,137"
type input "$21,840"
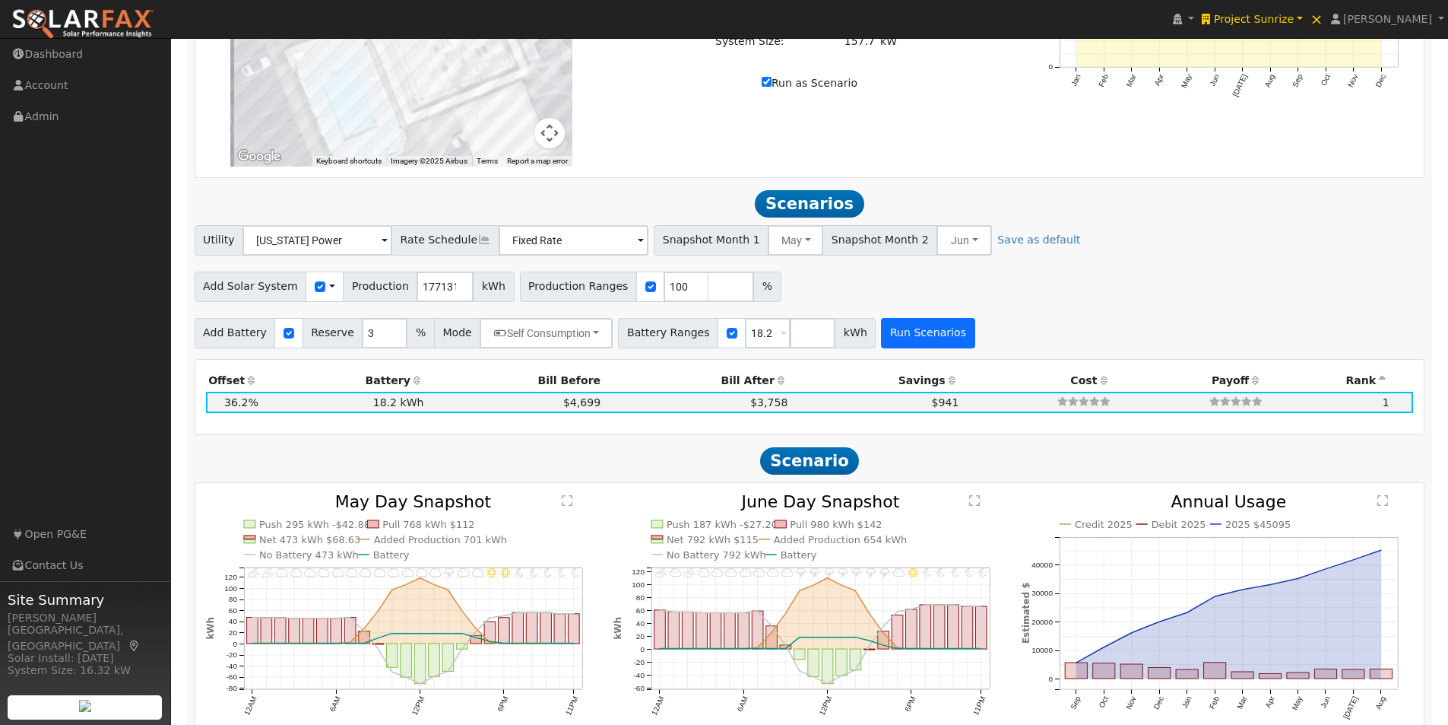
scroll to position [944, 0]
drag, startPoint x: 751, startPoint y: 338, endPoint x: 708, endPoint y: 341, distance: 43.4
click at [708, 341] on div "Battery Ranges 18.2 Overrides Reserve % Mode None None Self Consumption Peak Sa…" at bounding box center [747, 334] width 258 height 30
type input "0"
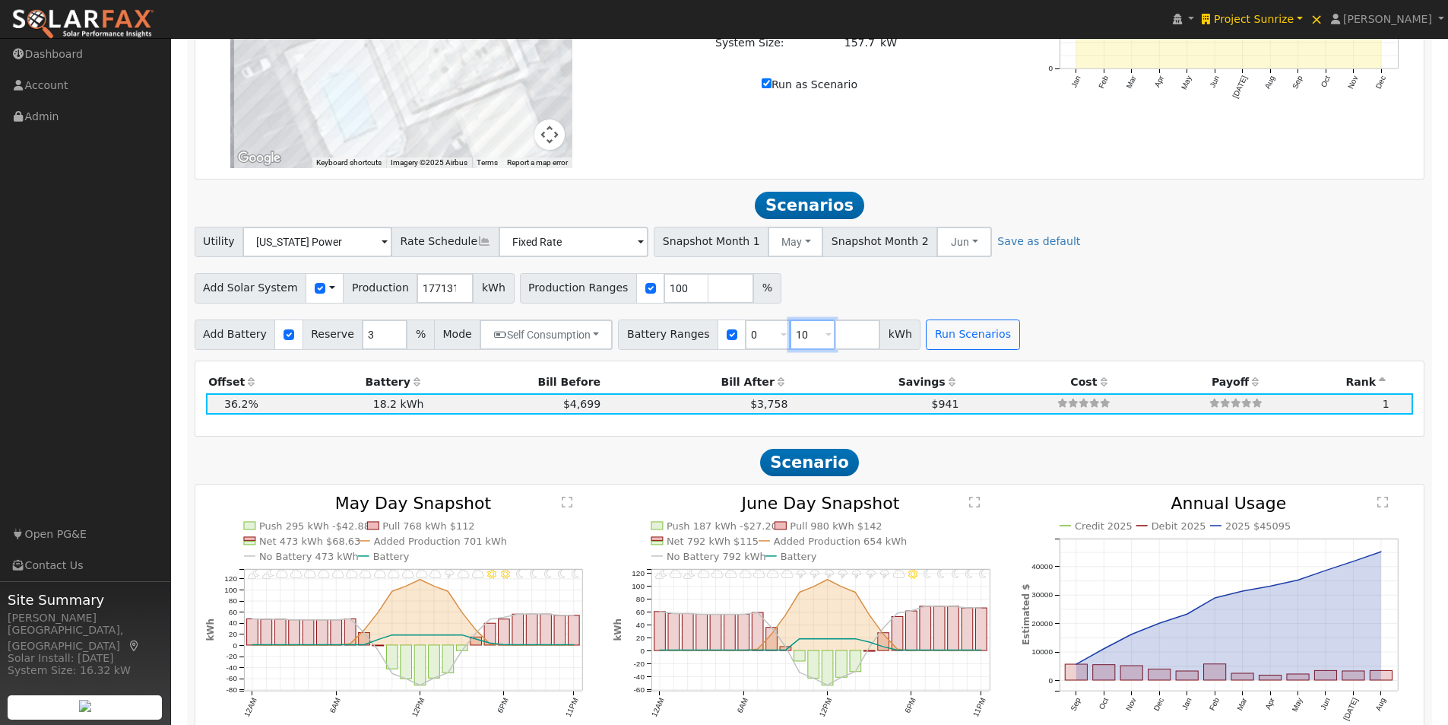
type input "1"
type input "50"
type input "100"
type input "150"
type input "200"
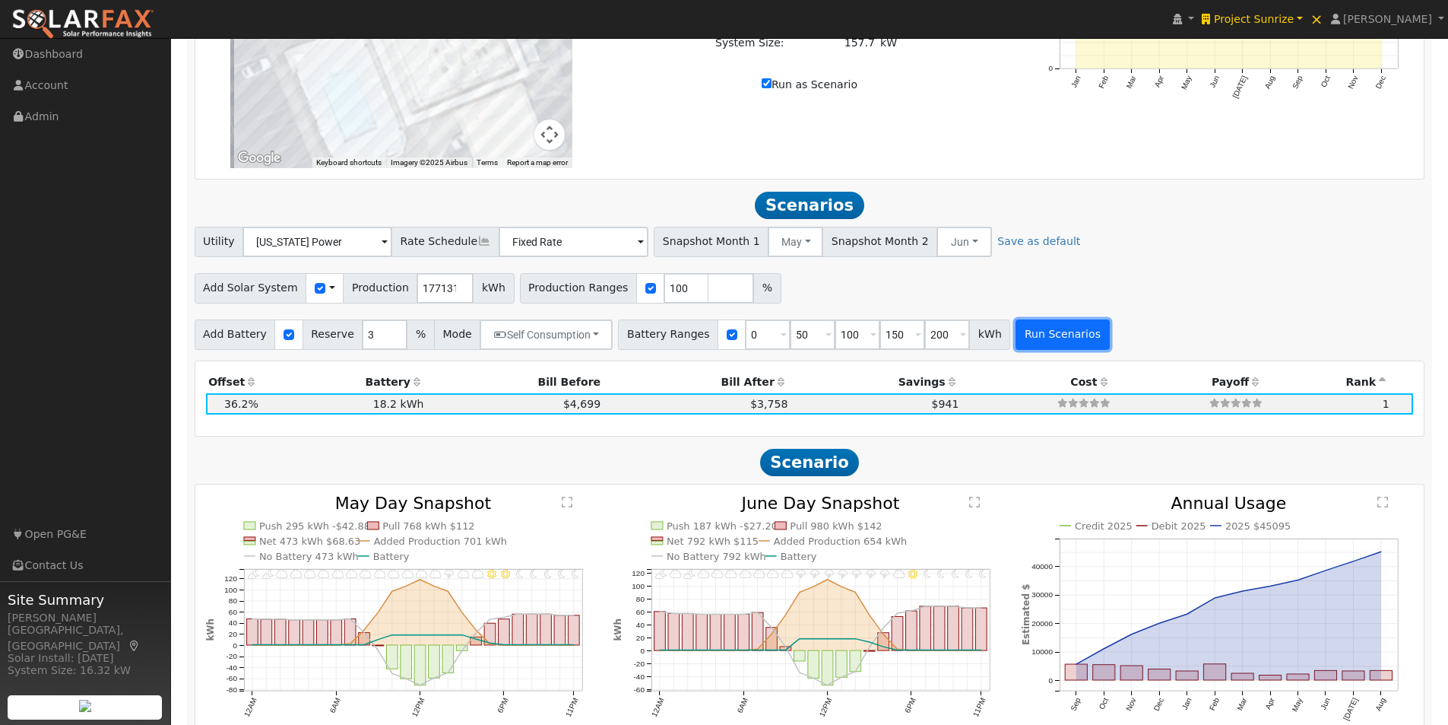
click at [1023, 342] on button "Run Scenarios" at bounding box center [1063, 334] width 94 height 30
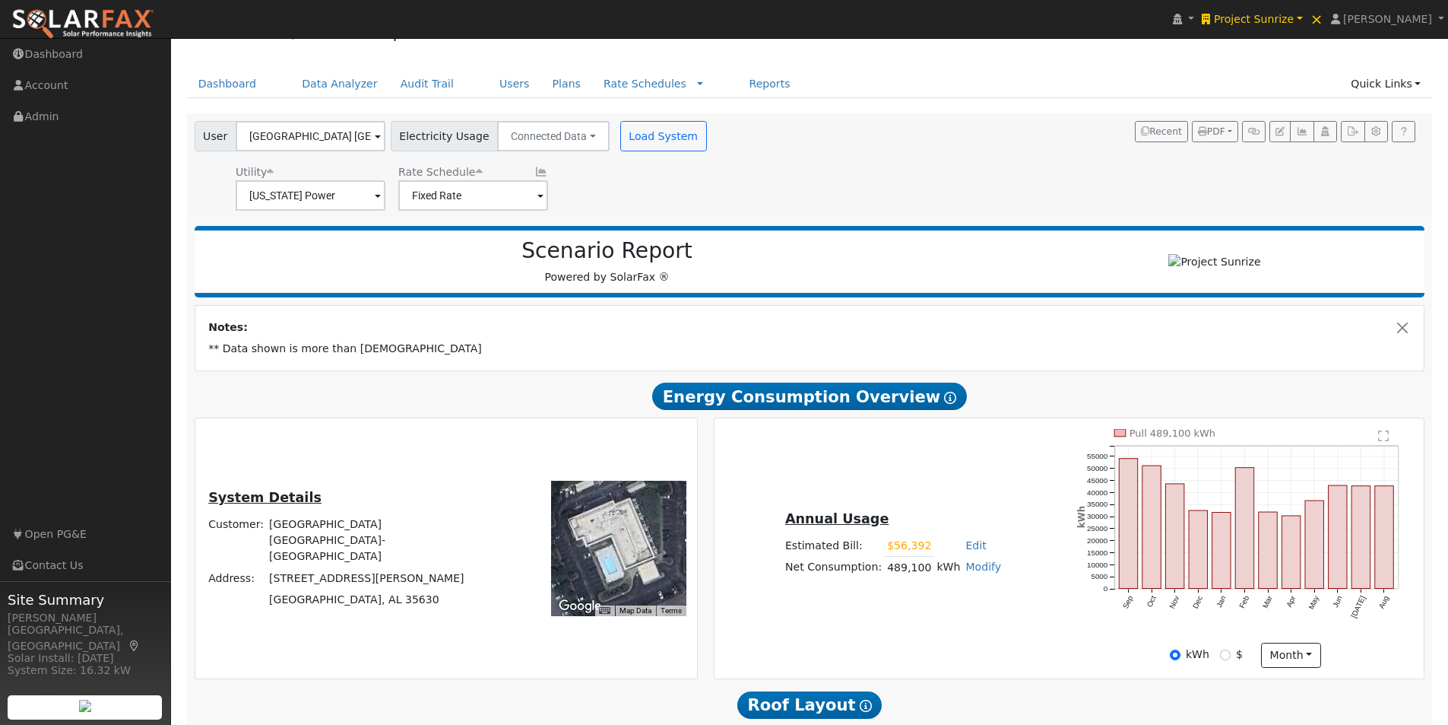
scroll to position [32, 0]
click at [535, 170] on icon at bounding box center [542, 172] width 14 height 11
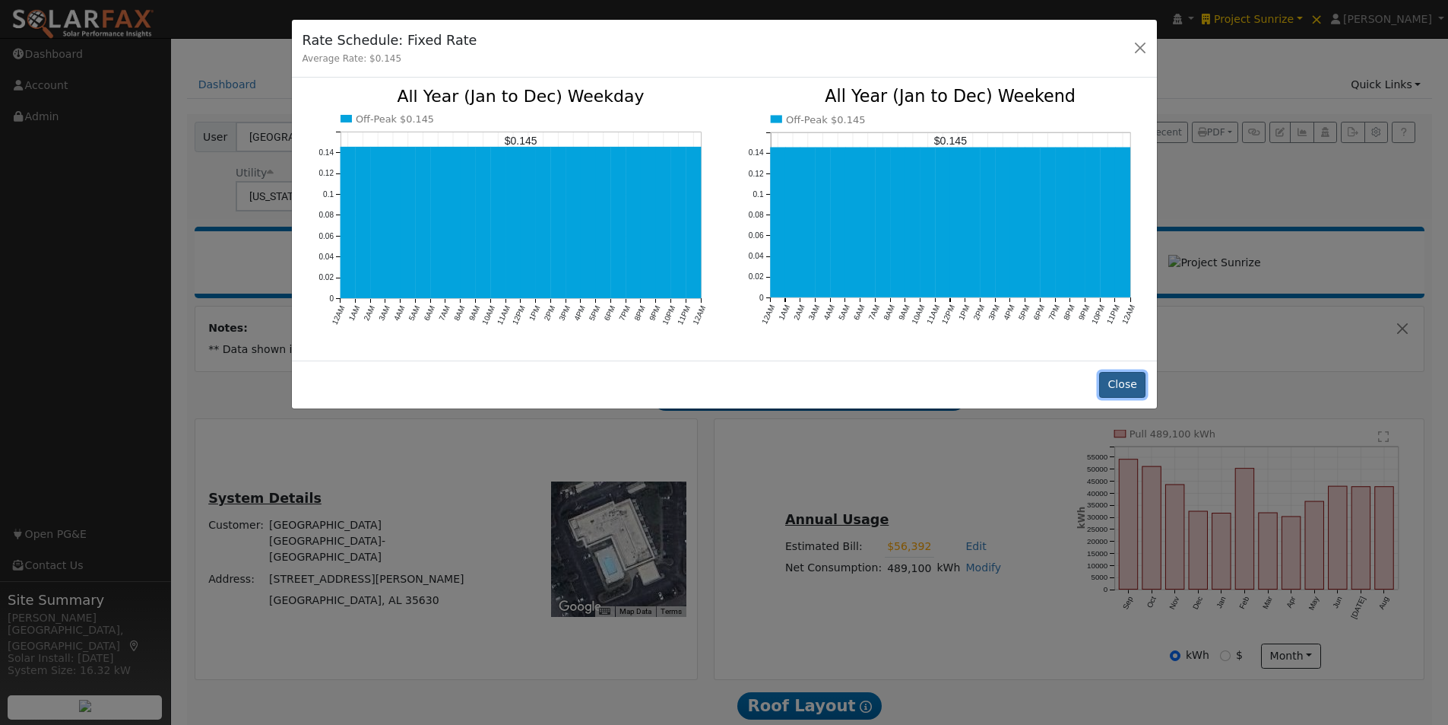
click at [1134, 382] on button "Close" at bounding box center [1122, 385] width 46 height 26
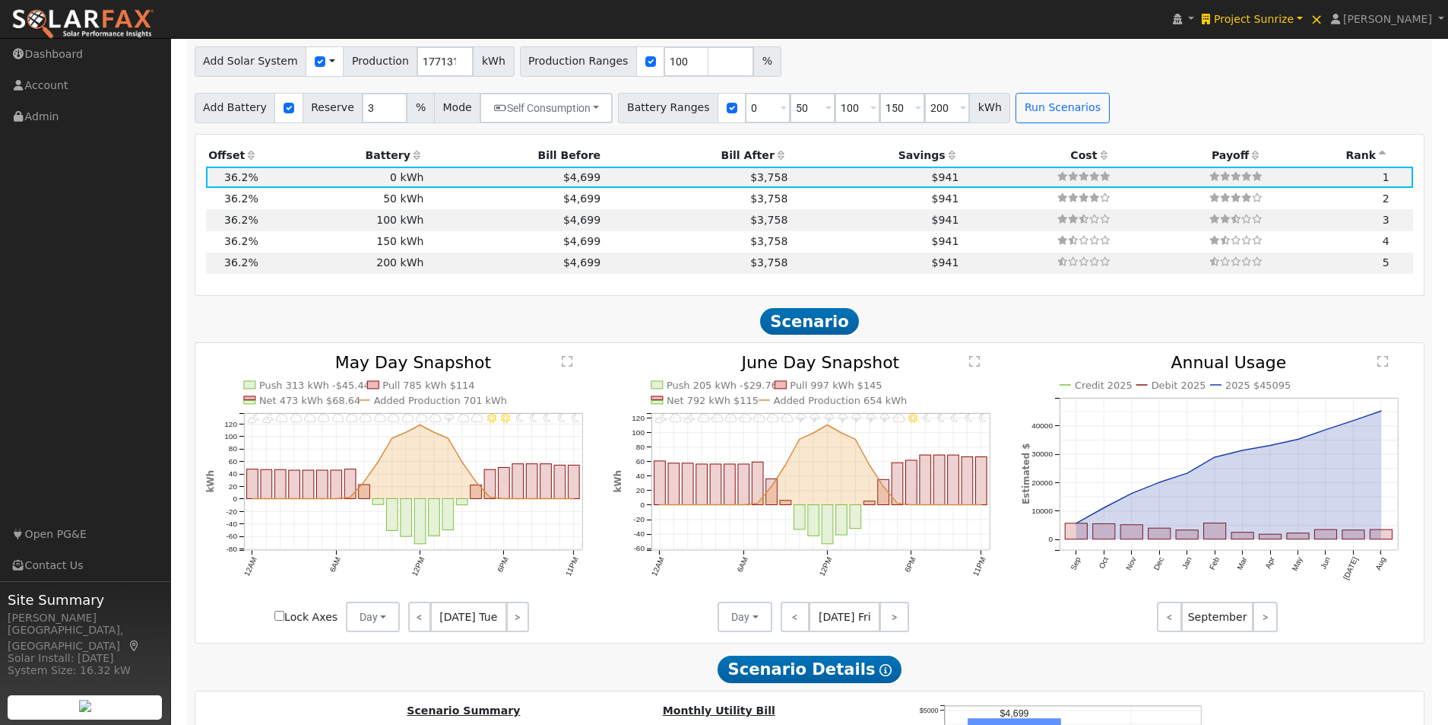
scroll to position [1172, 0]
click at [494, 200] on td "$4,699" at bounding box center [515, 196] width 177 height 21
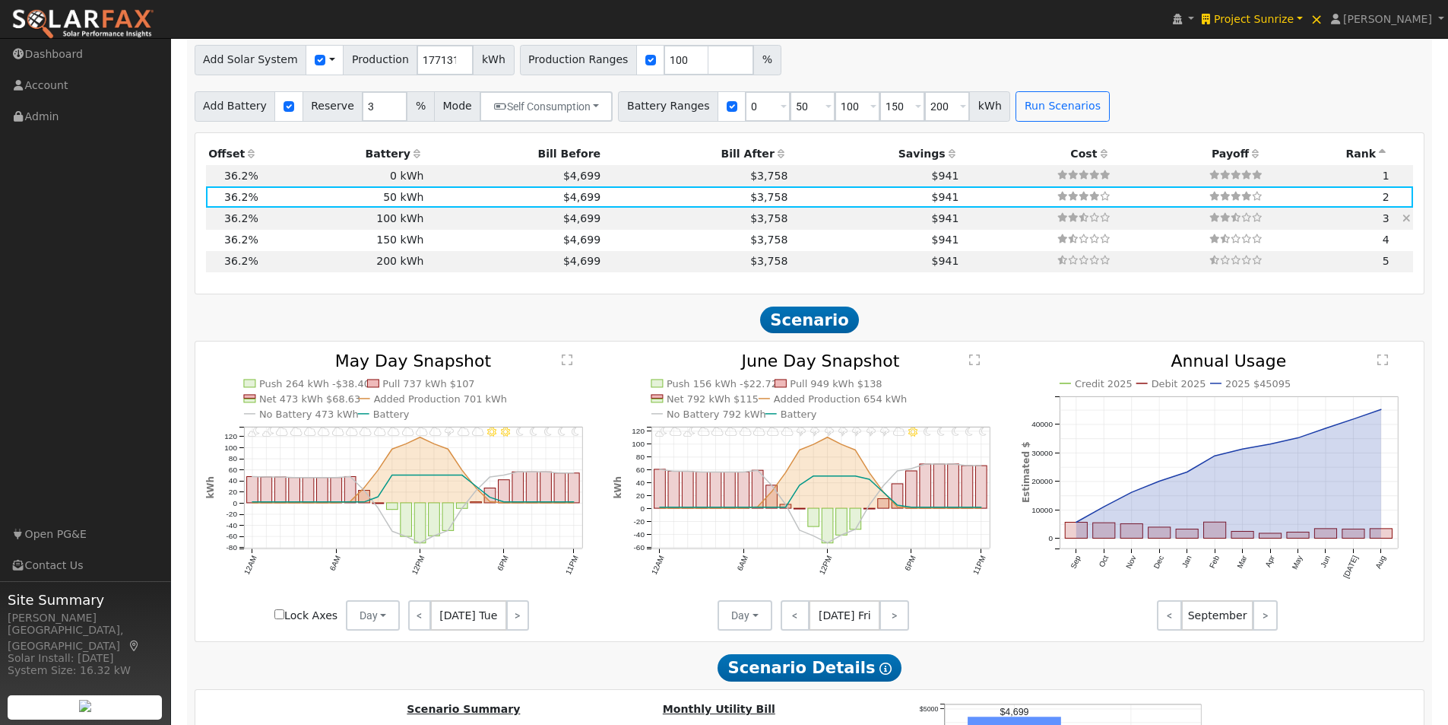
click at [433, 226] on td "$4,699" at bounding box center [515, 218] width 177 height 21
type input "$201,585"
type input "$120,000"
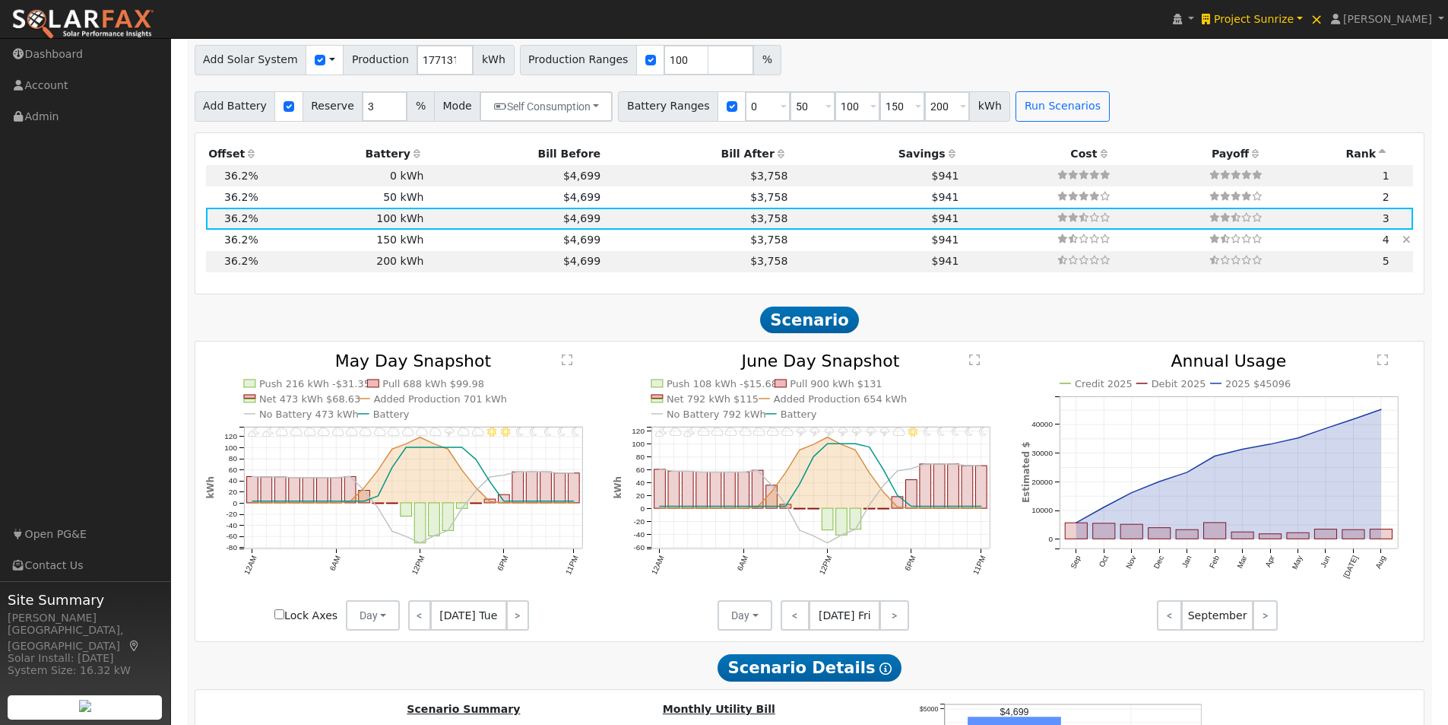
click at [438, 246] on td "$4,699" at bounding box center [515, 240] width 177 height 21
type input "$219,585"
type input "$180,000"
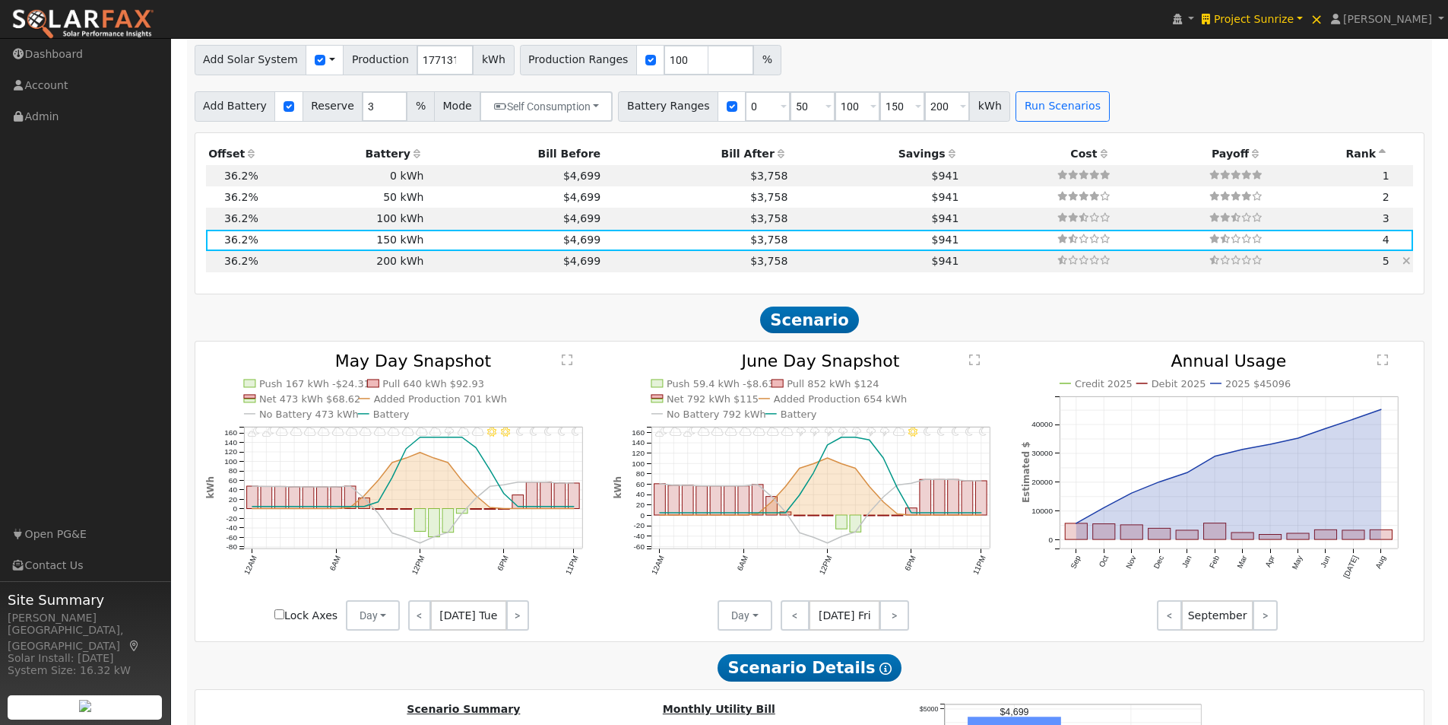
click at [439, 265] on td "$4,699" at bounding box center [515, 261] width 177 height 21
type input "$237,585"
type input "$240,000"
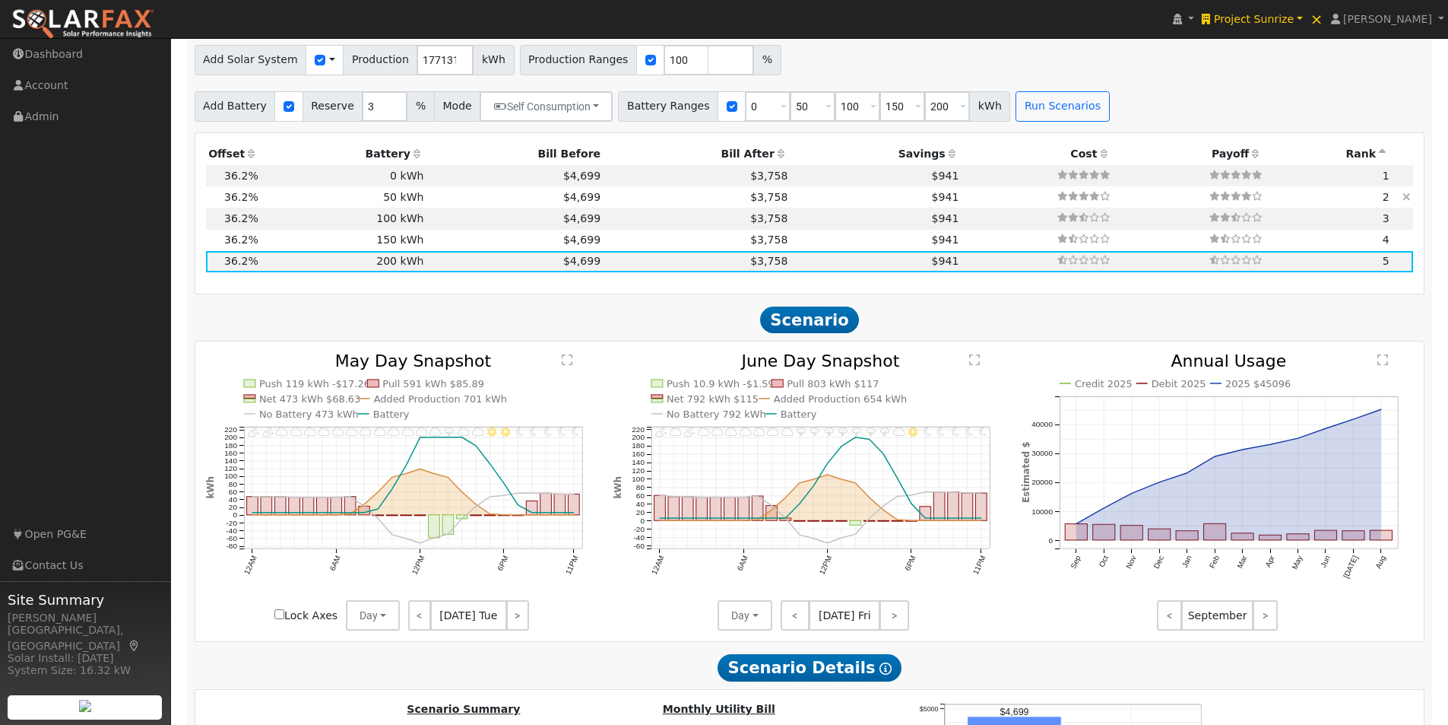
click at [448, 204] on td "$4,699" at bounding box center [515, 196] width 177 height 21
type input "$183,585"
type input "$60,000"
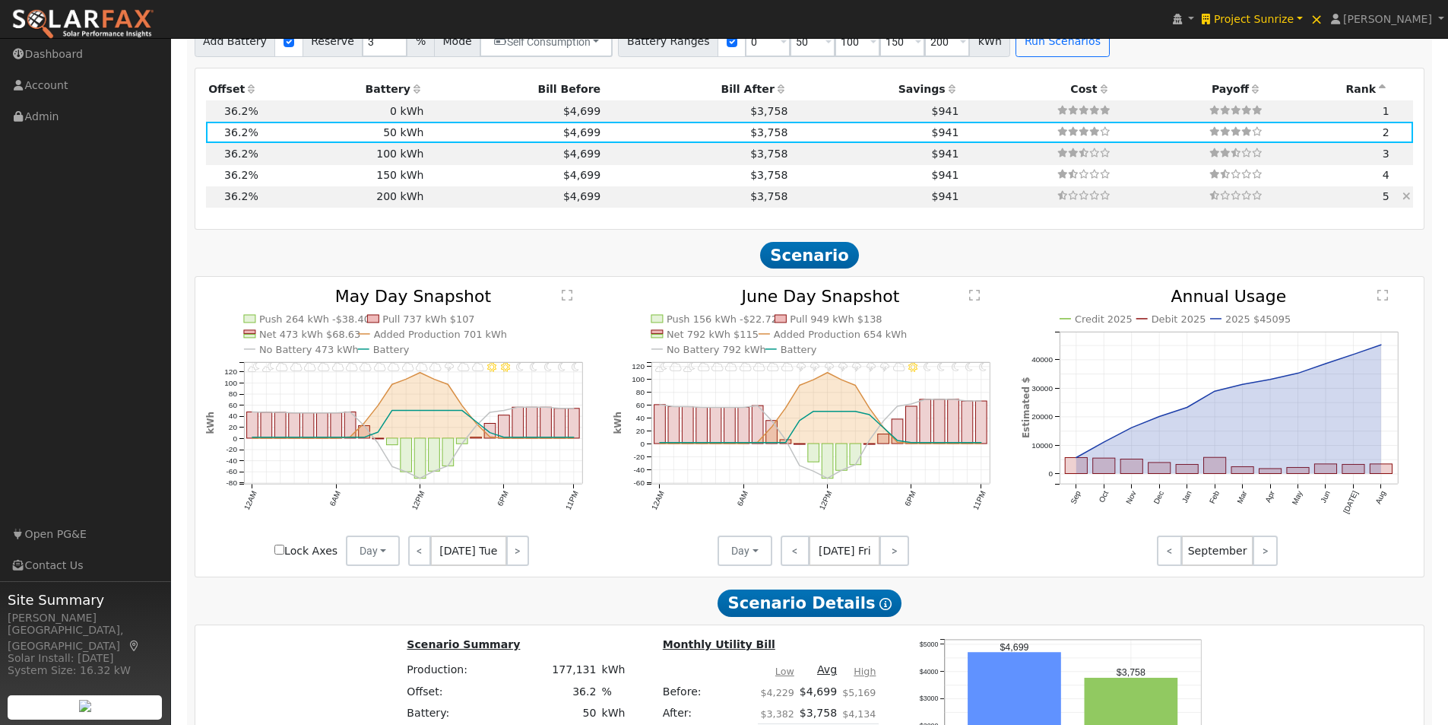
scroll to position [1218, 0]
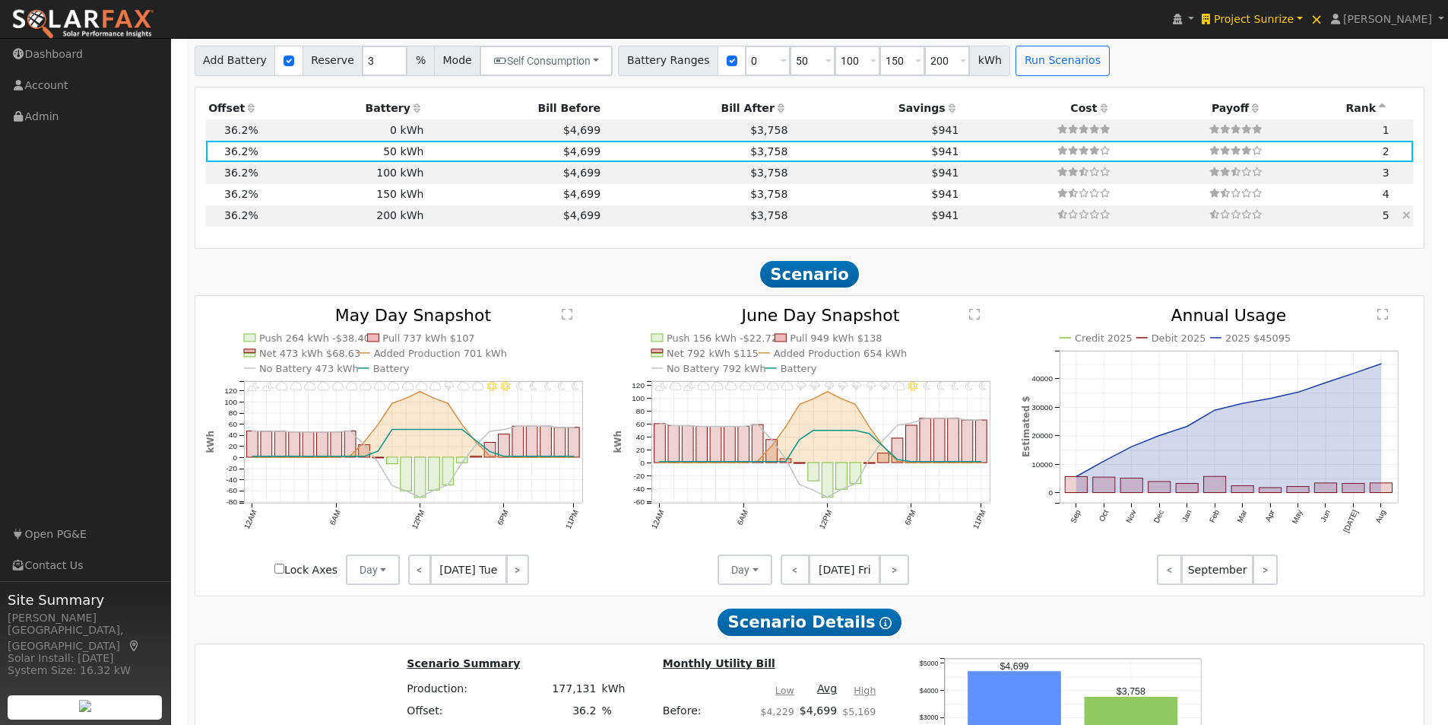
click at [462, 222] on td "$4,699" at bounding box center [515, 215] width 177 height 21
type input "$237,585"
type input "$240,000"
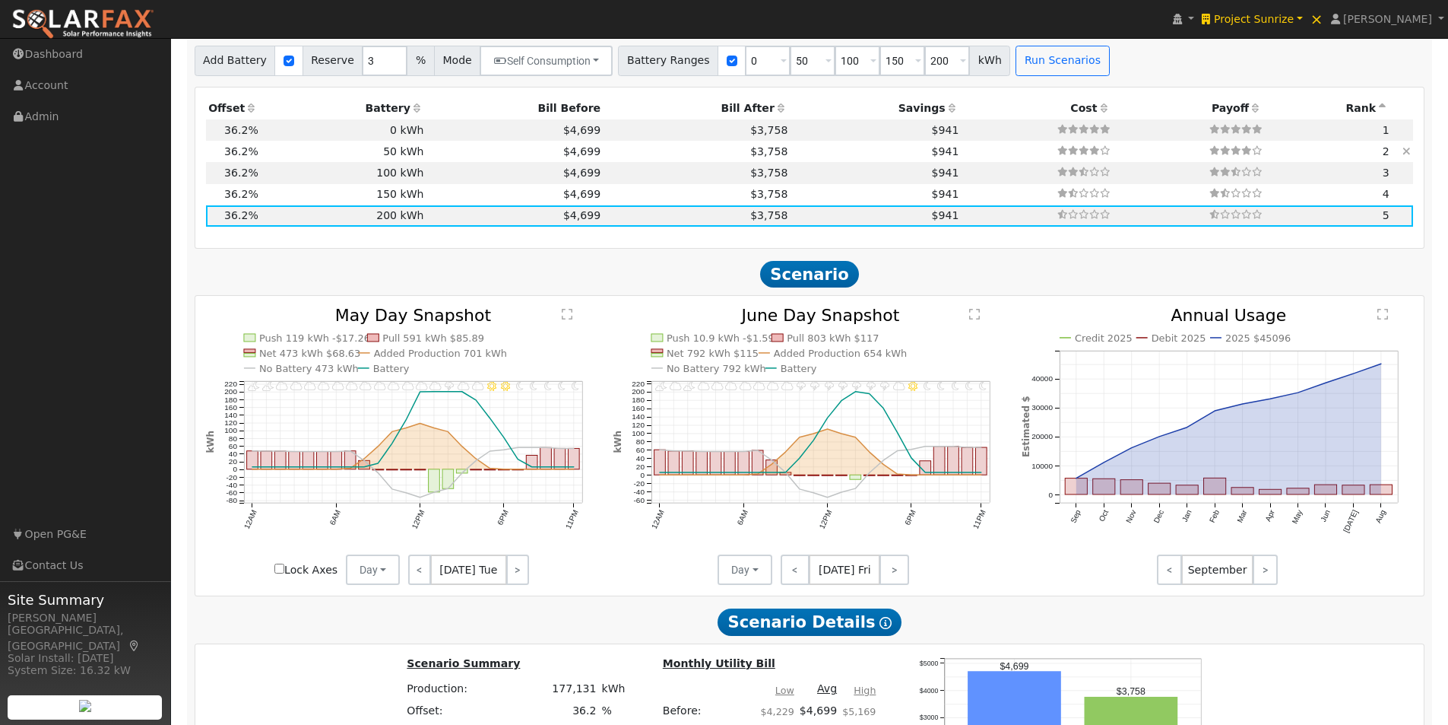
click at [428, 157] on td "$4,699" at bounding box center [515, 151] width 177 height 21
type input "$183,585"
type input "$60,000"
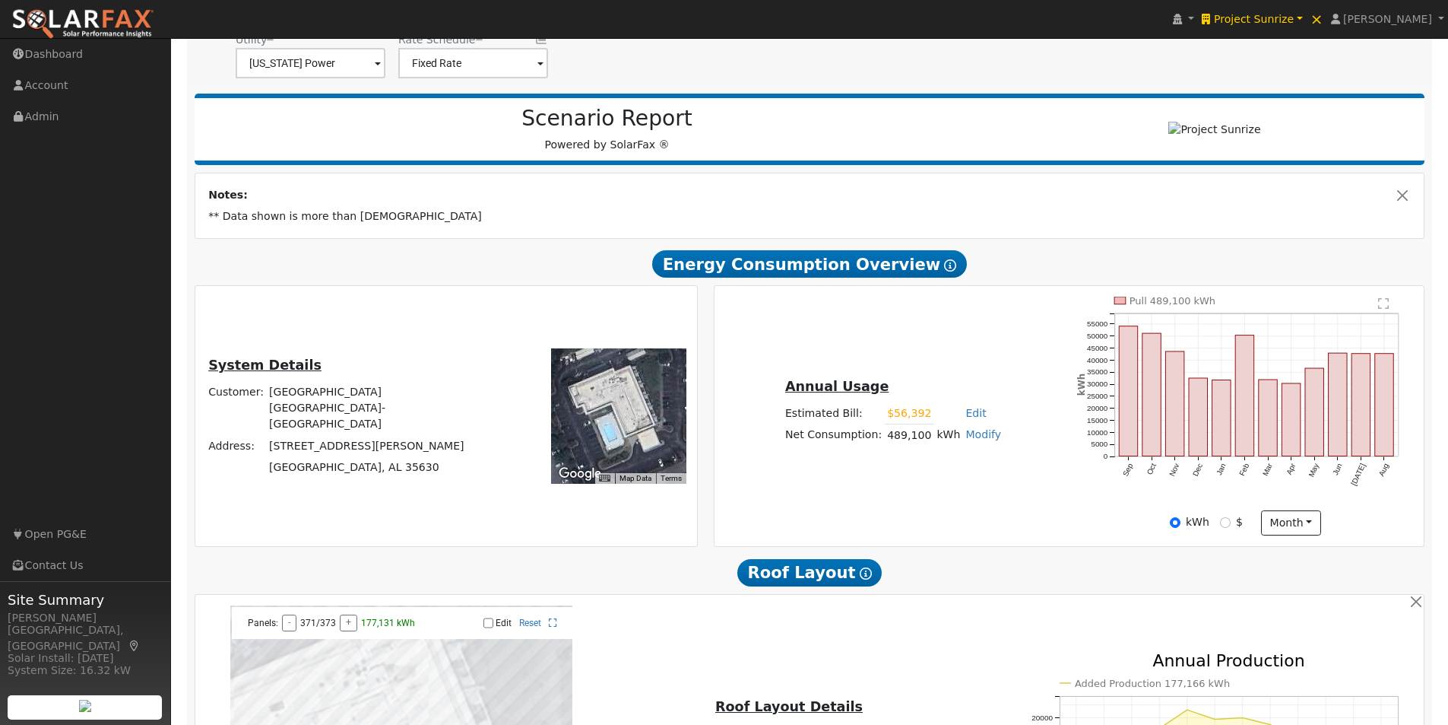
scroll to position [0, 0]
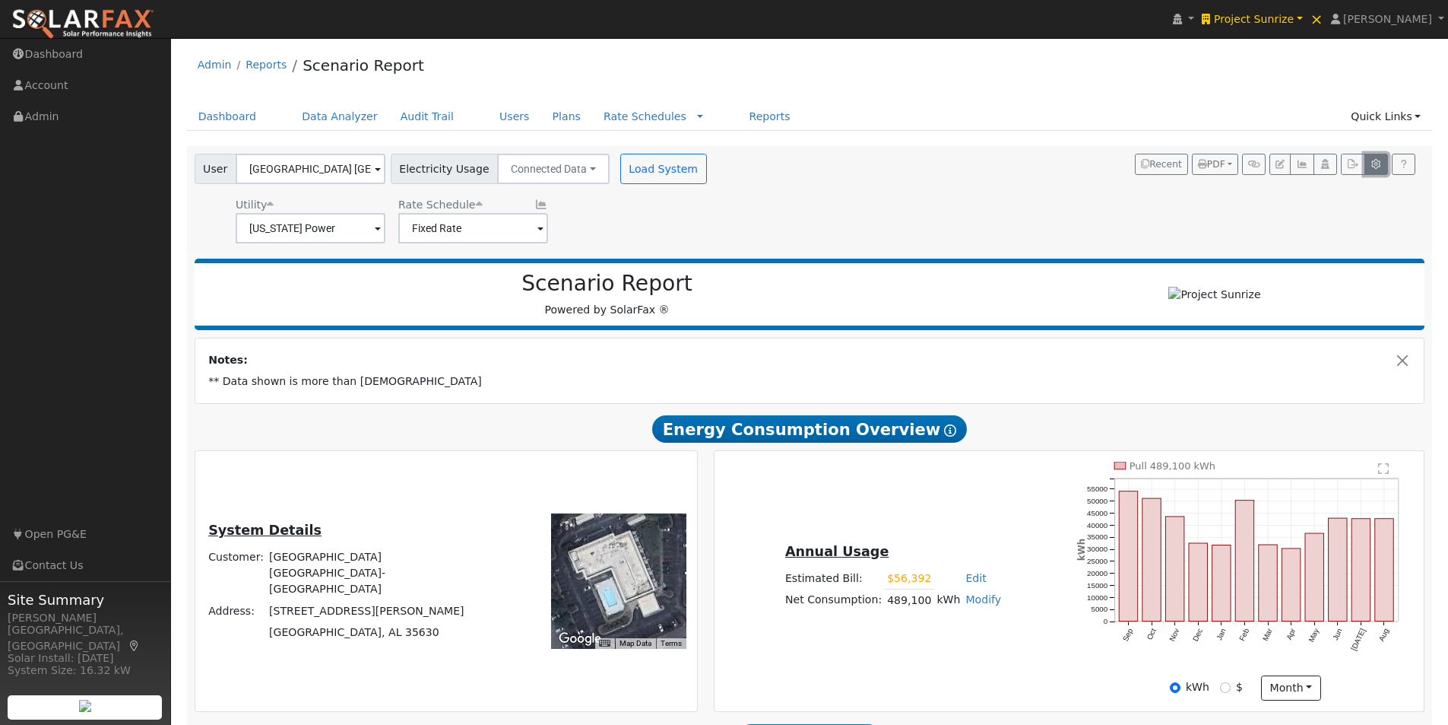
click at [1373, 159] on button "button" at bounding box center [1377, 164] width 24 height 21
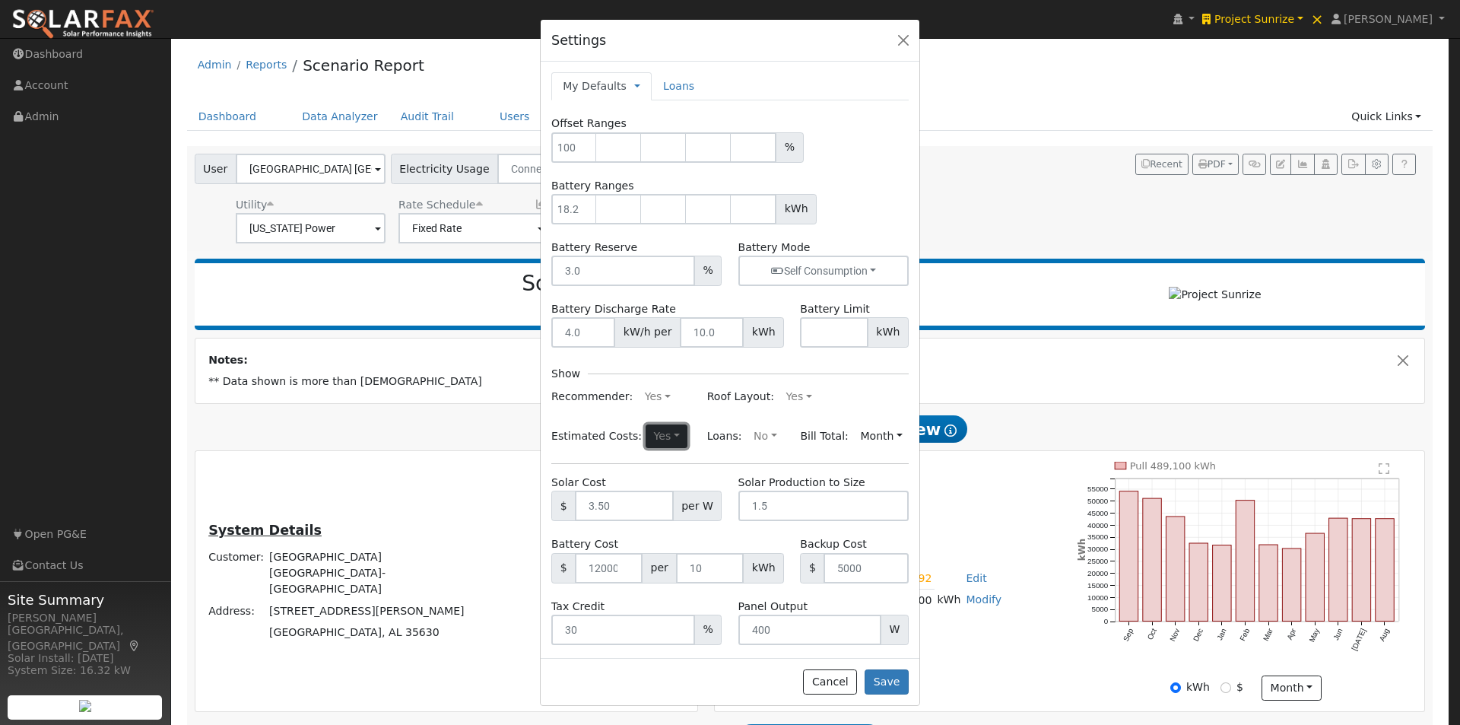
click at [646, 438] on button "Yes" at bounding box center [667, 436] width 42 height 24
click at [585, 484] on link "No" at bounding box center [630, 487] width 106 height 21
drag, startPoint x: 882, startPoint y: 679, endPoint x: 979, endPoint y: 598, distance: 126.8
click at [883, 680] on button "Save" at bounding box center [886, 682] width 44 height 26
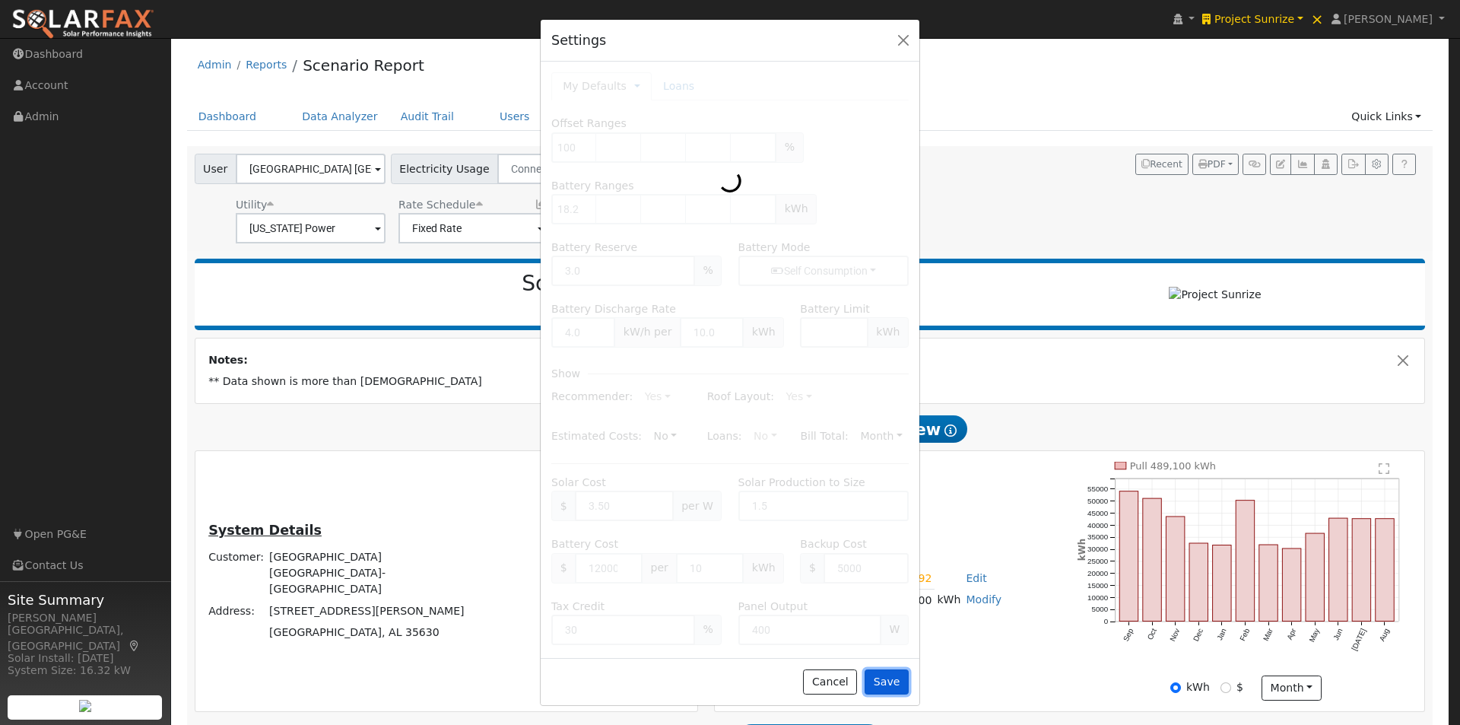
type input "$165,585"
type input "18.2"
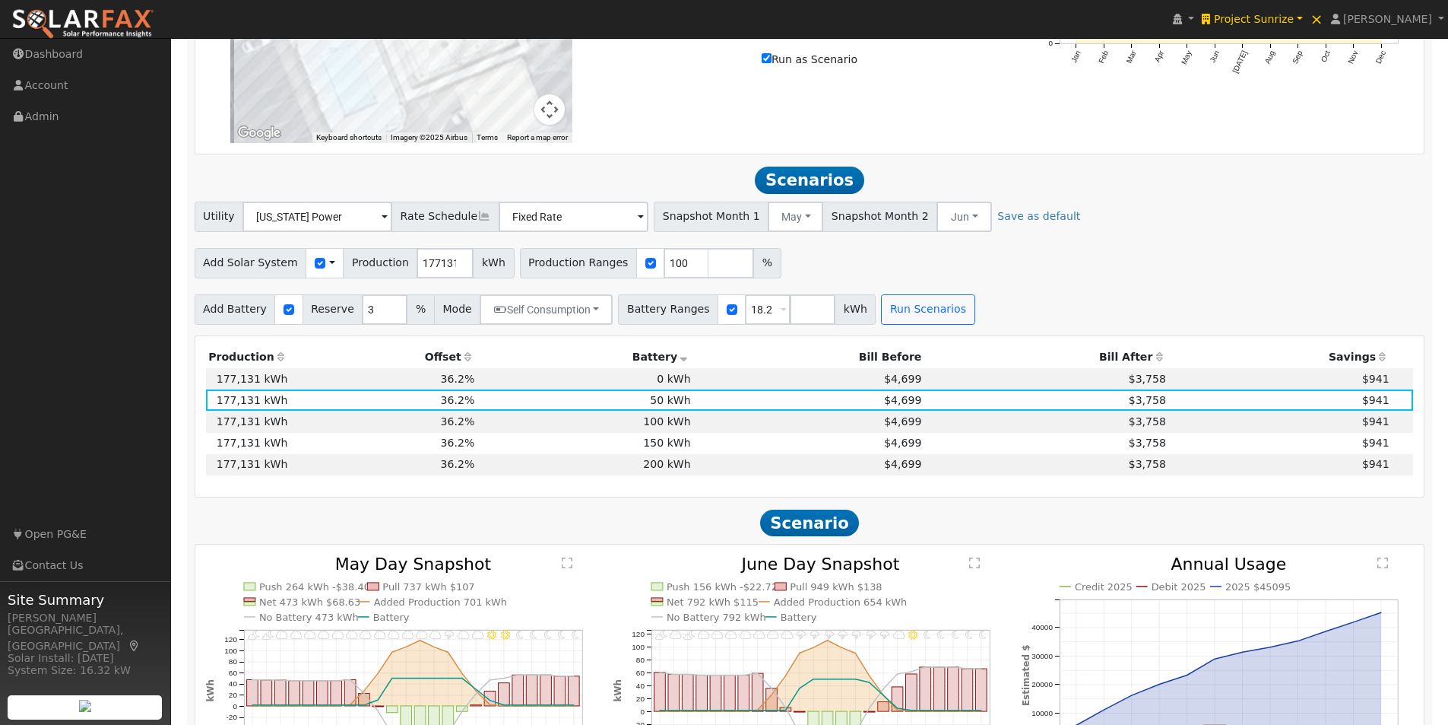
scroll to position [988, 0]
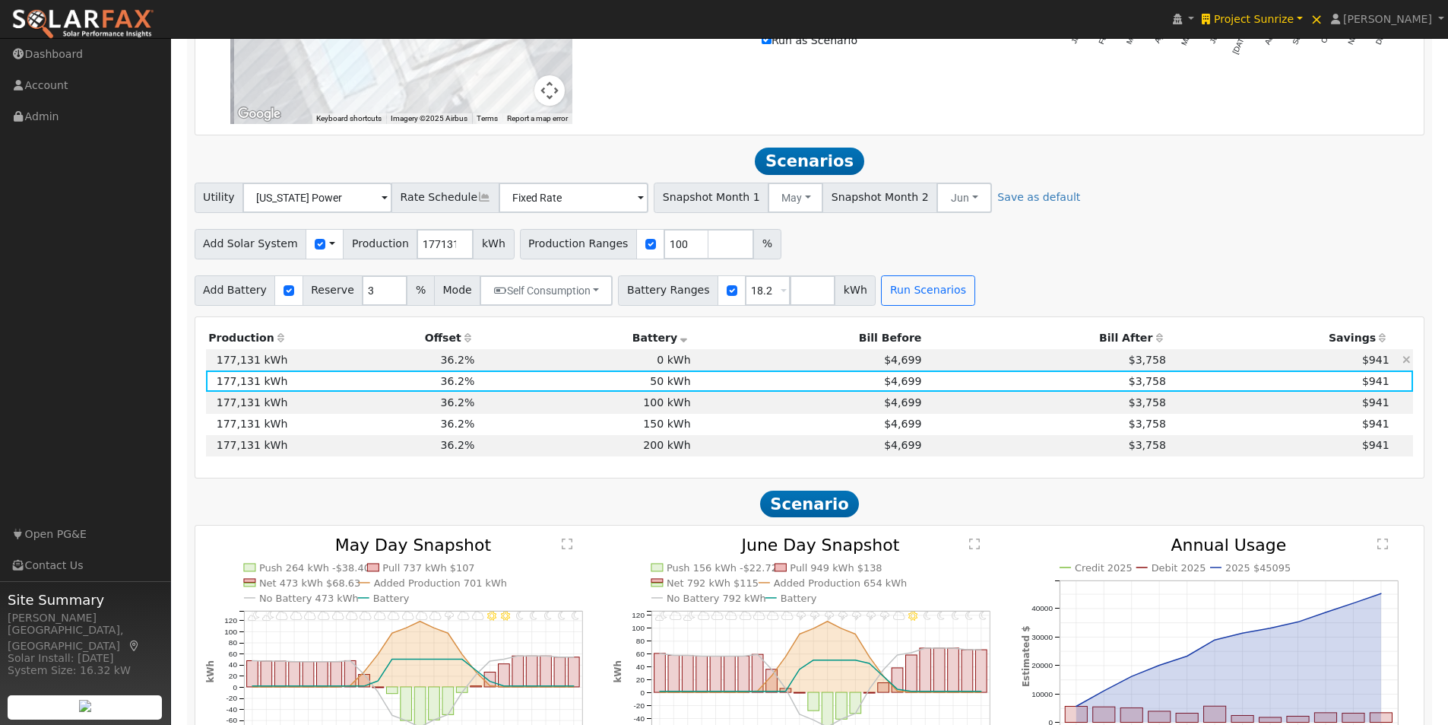
click at [680, 360] on td "0 kWh" at bounding box center [585, 359] width 216 height 21
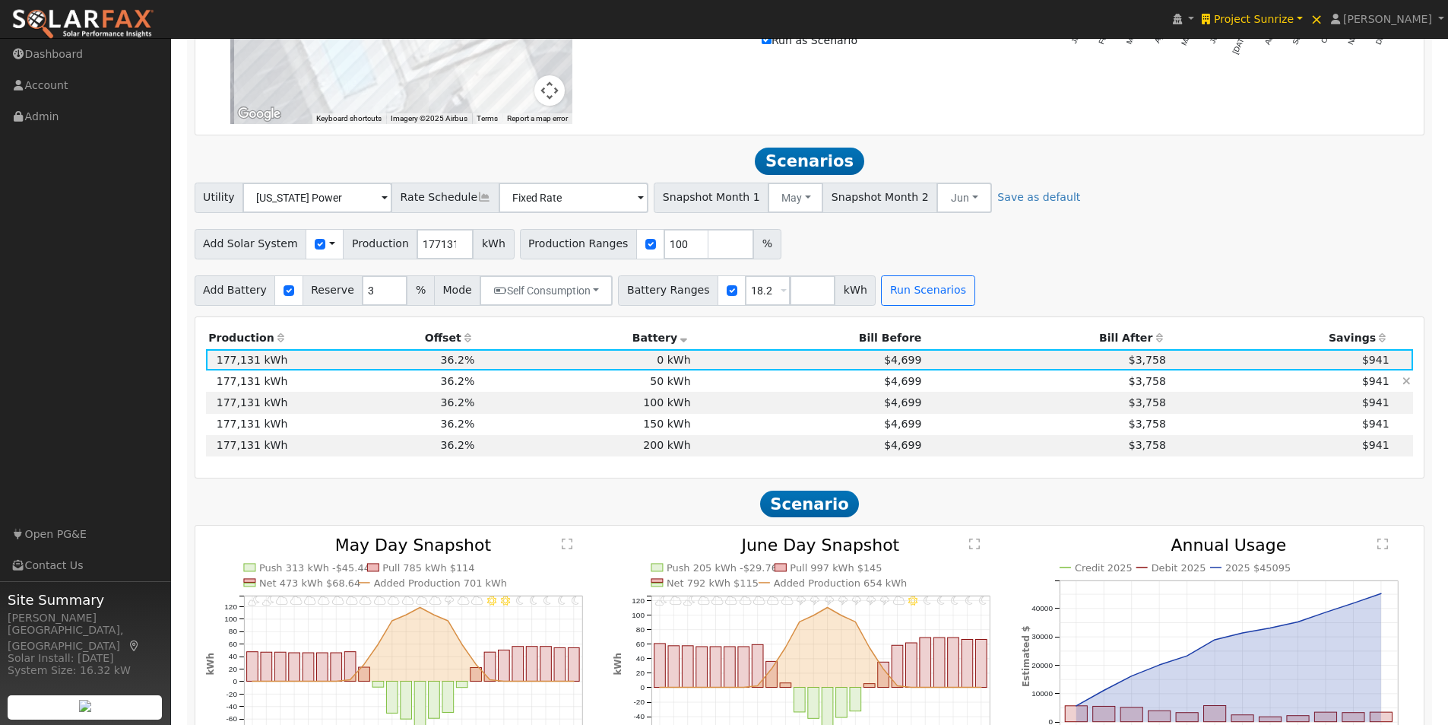
click at [668, 388] on td "50 kWh" at bounding box center [585, 380] width 216 height 21
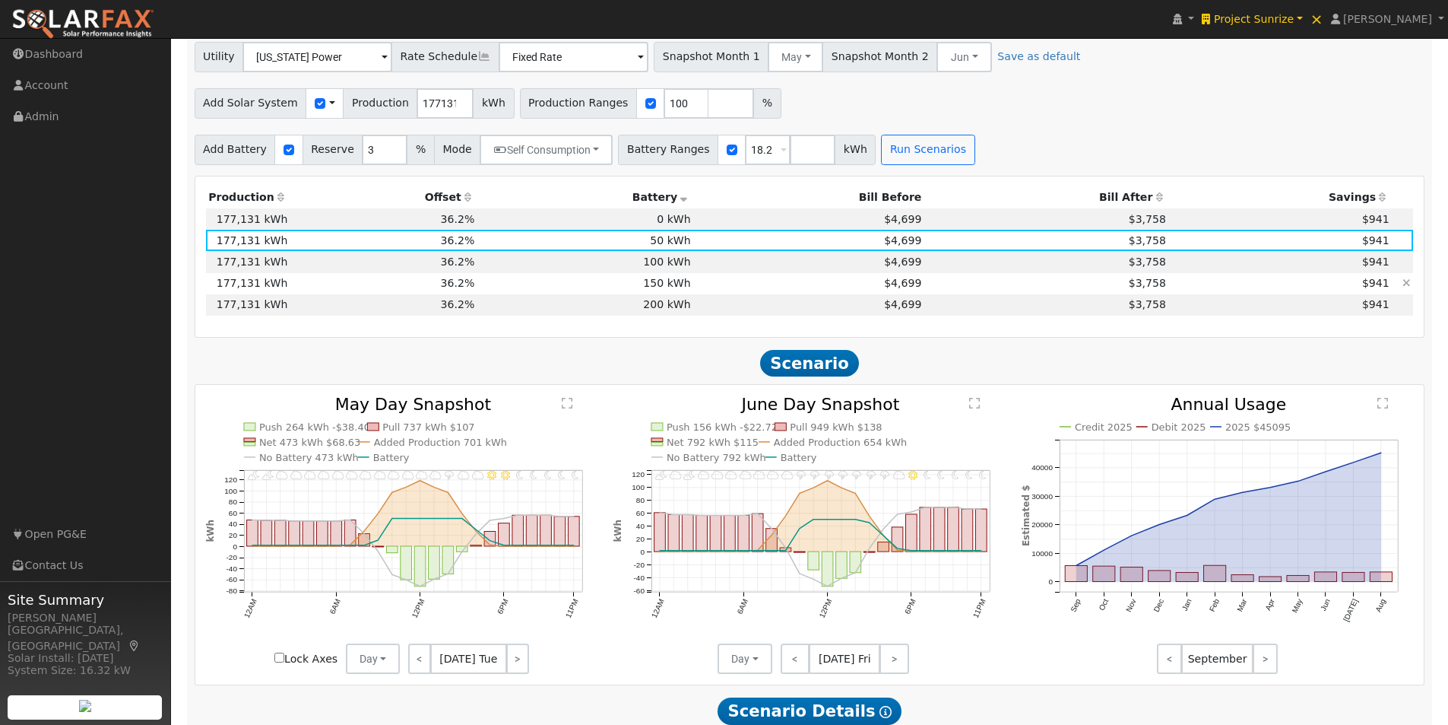
scroll to position [1140, 0]
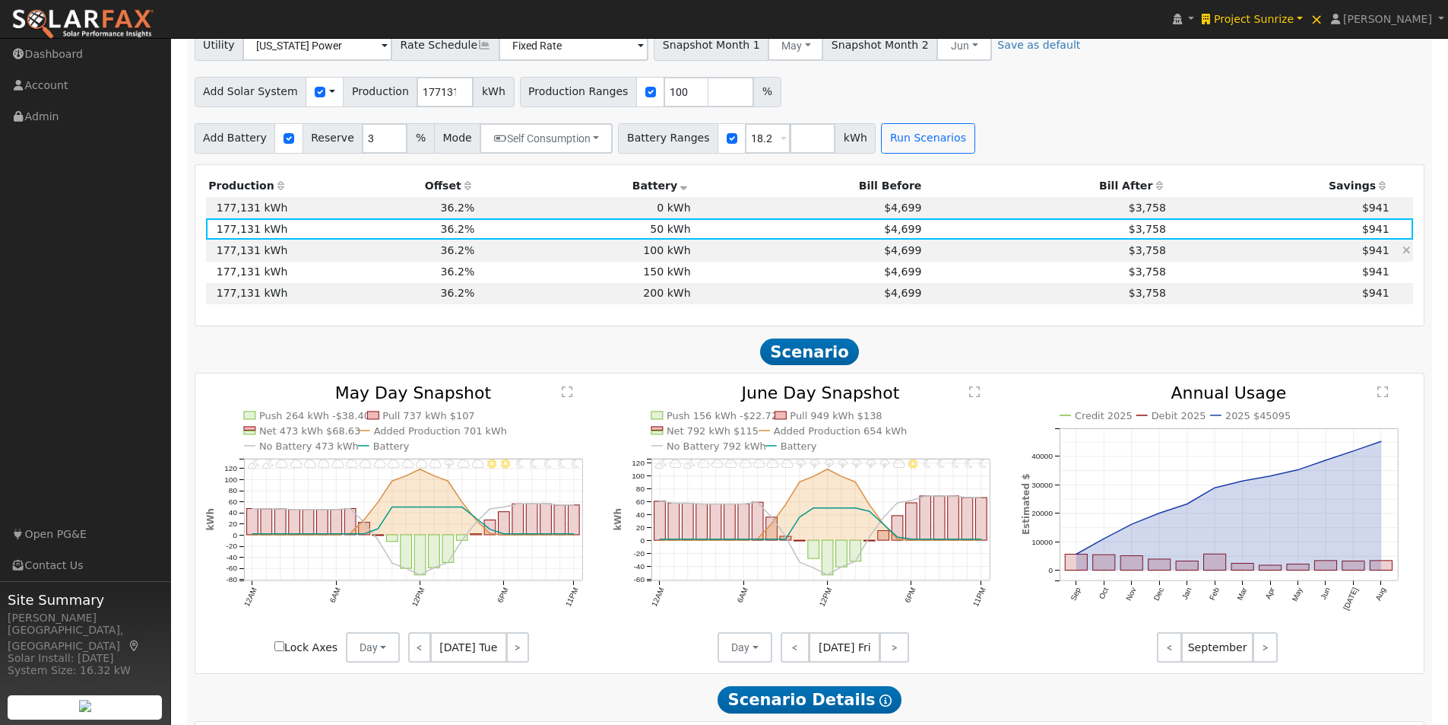
click at [675, 259] on td "100 kWh" at bounding box center [585, 250] width 216 height 21
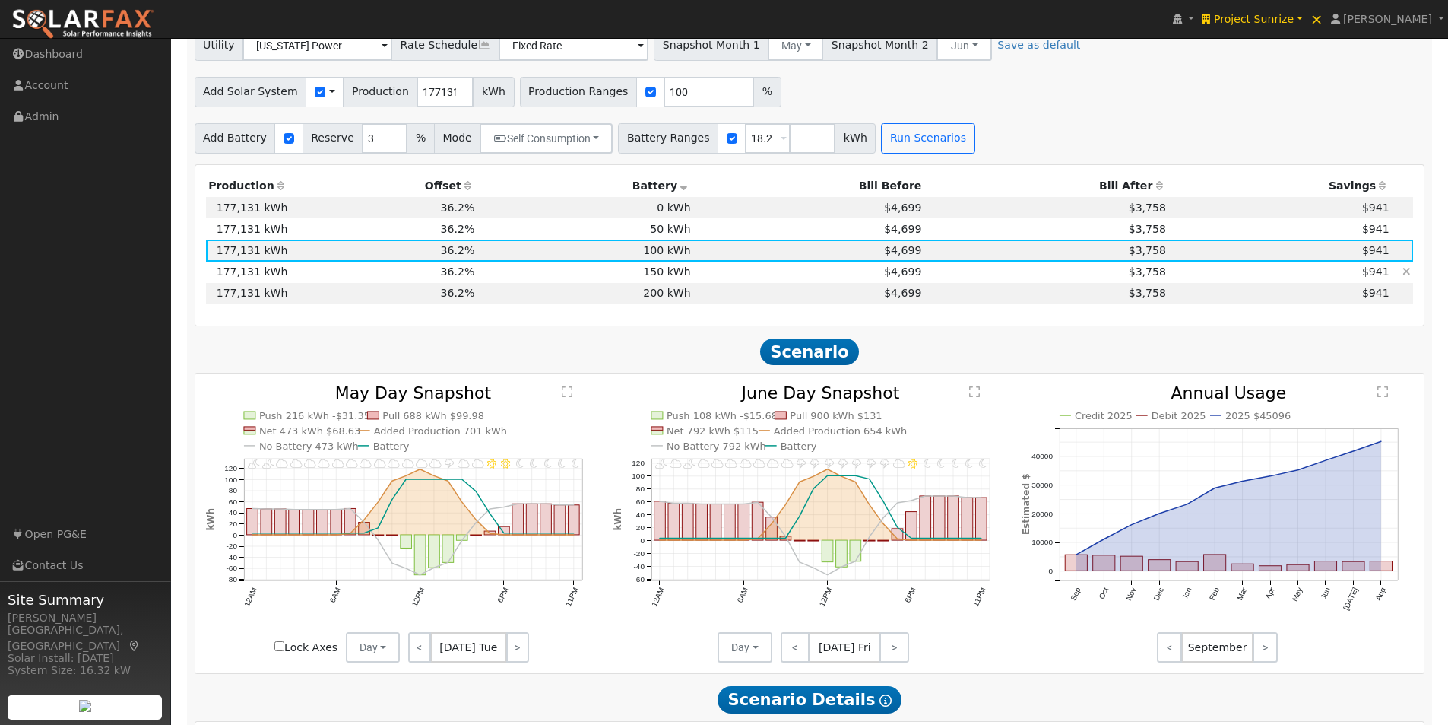
click at [677, 283] on td "150 kWh" at bounding box center [585, 272] width 216 height 21
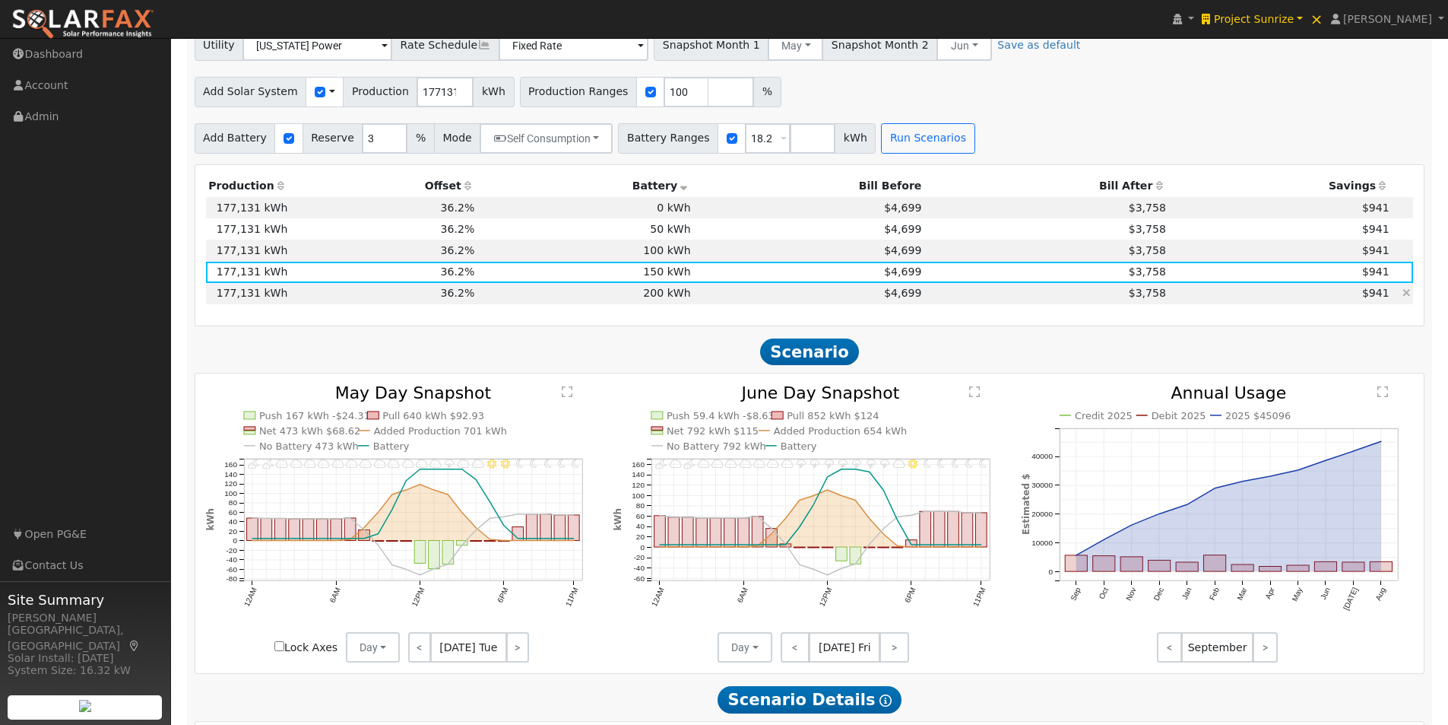
click at [668, 303] on td "200 kWh" at bounding box center [585, 293] width 216 height 21
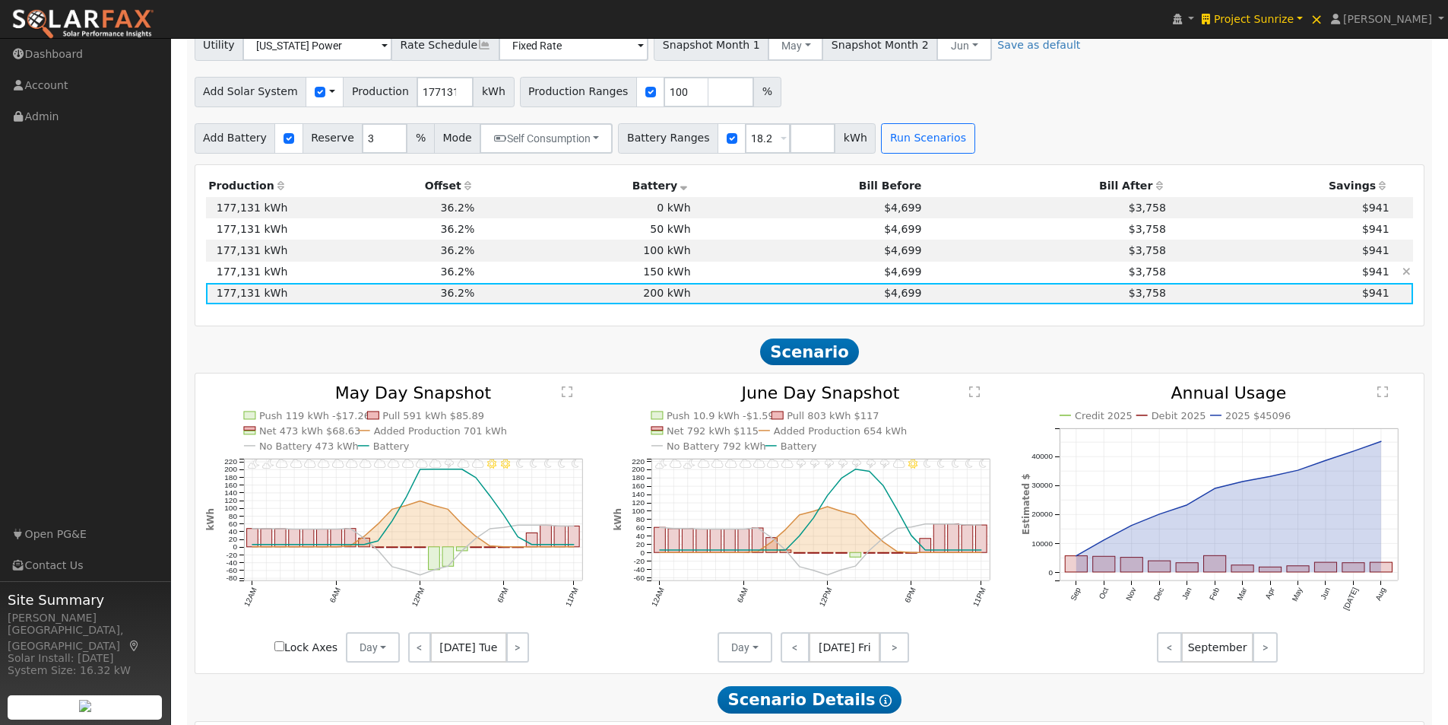
click at [671, 277] on td "150 kWh" at bounding box center [585, 272] width 216 height 21
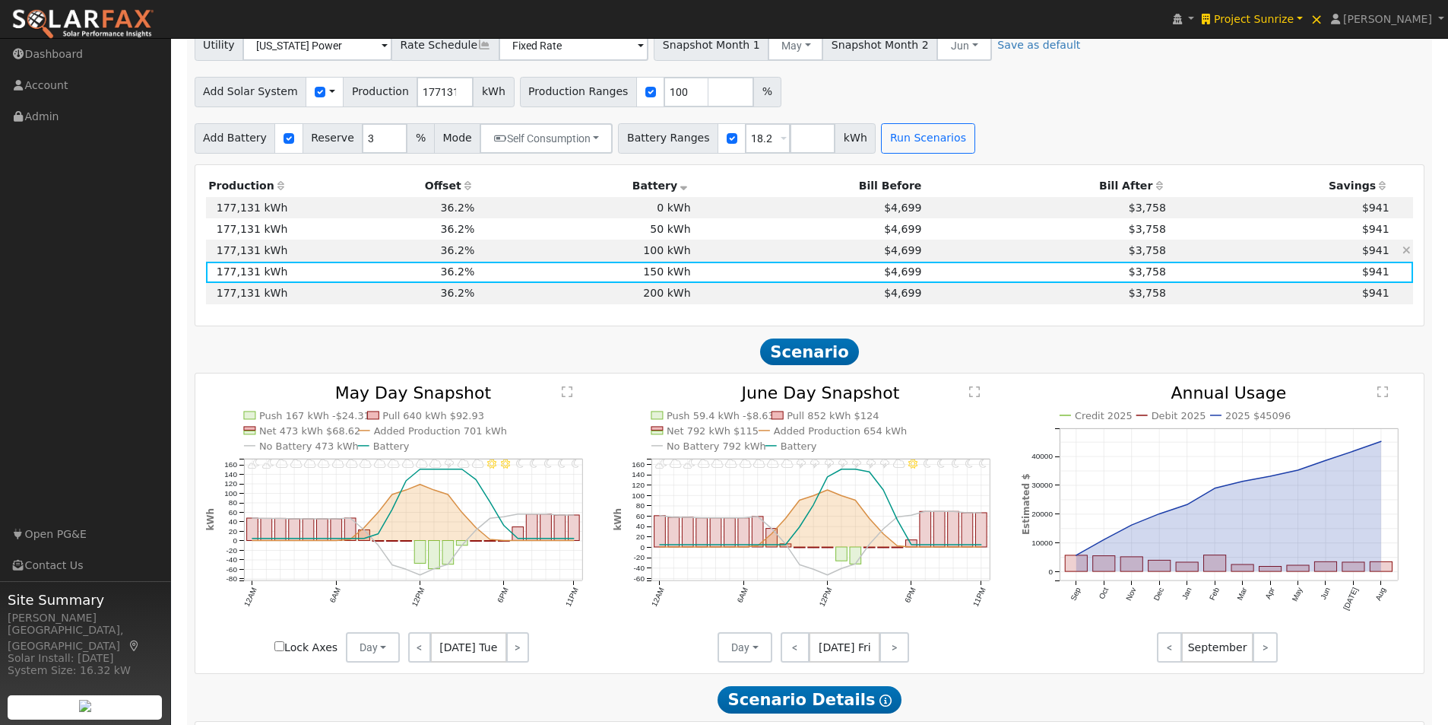
click at [676, 255] on td "100 kWh" at bounding box center [585, 250] width 216 height 21
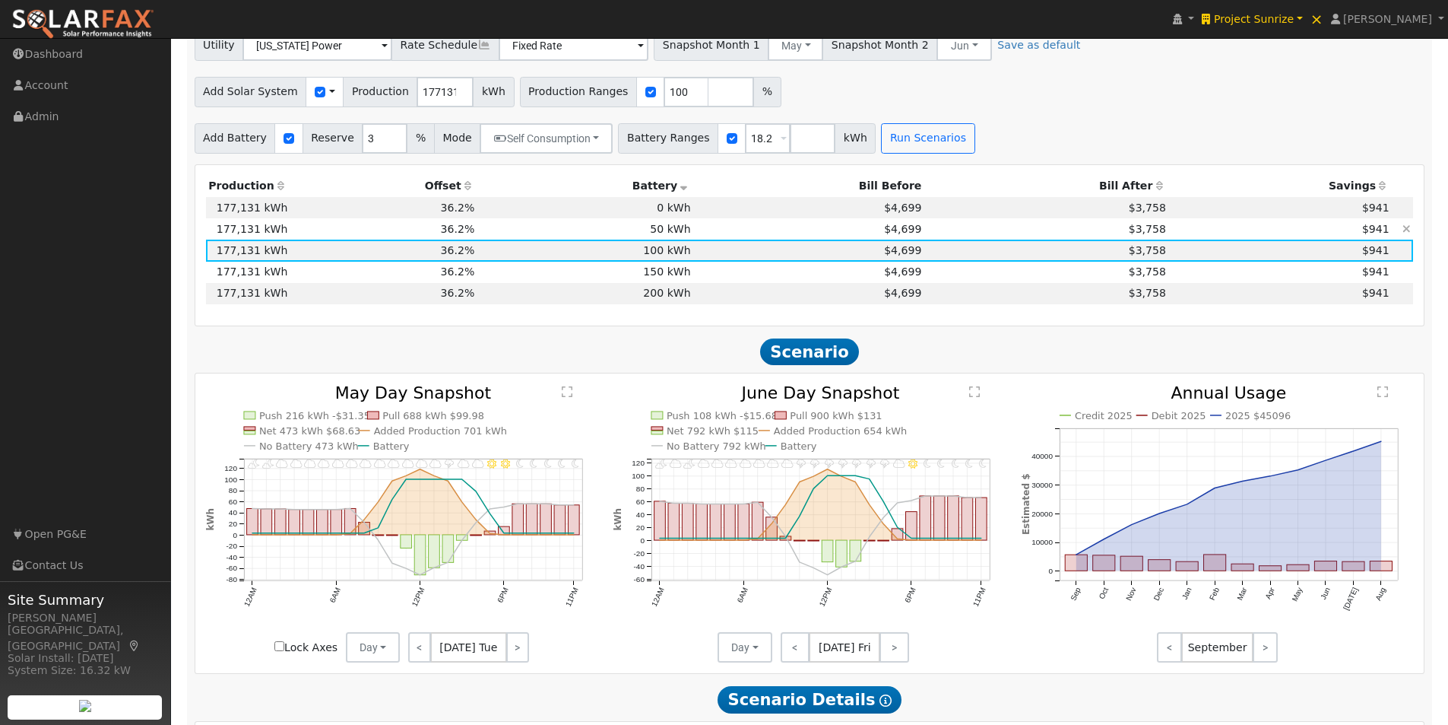
click at [685, 234] on td "50 kWh" at bounding box center [585, 228] width 216 height 21
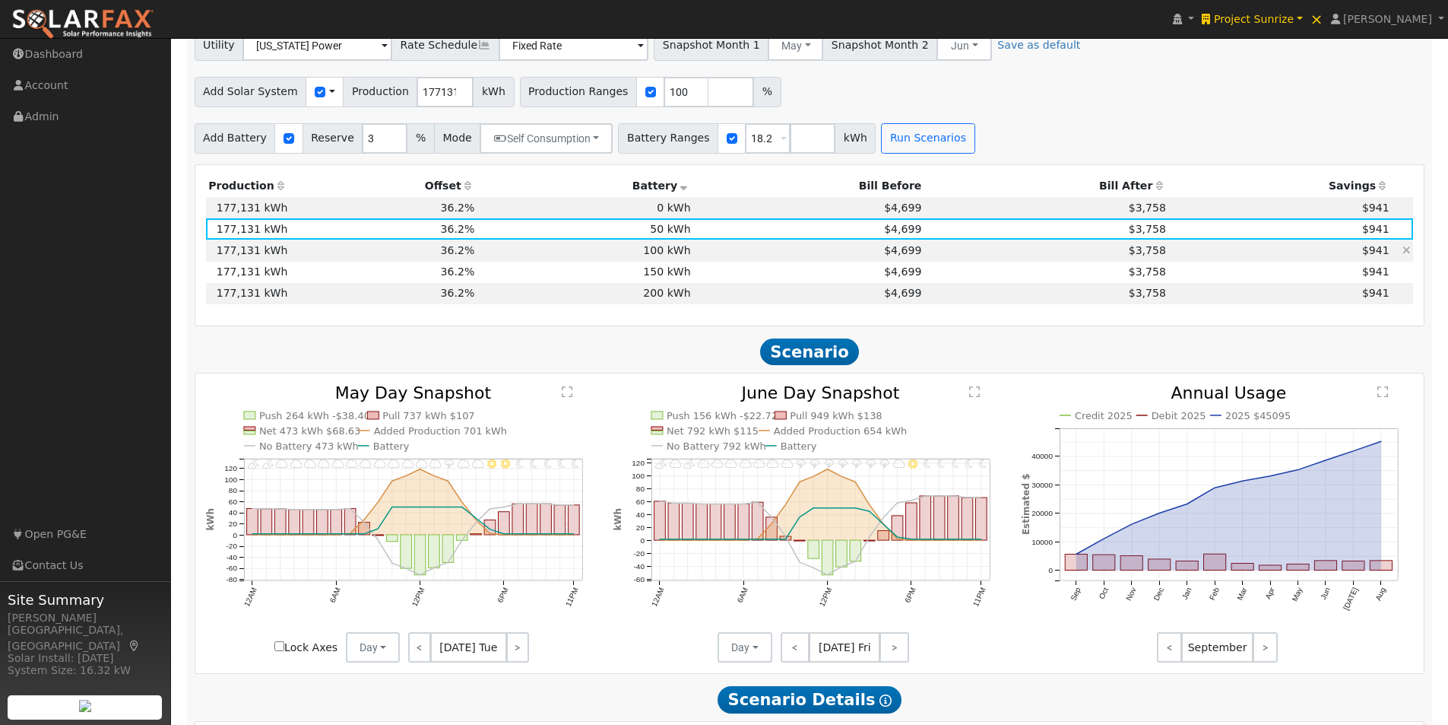
click at [683, 256] on td "100 kWh" at bounding box center [585, 250] width 216 height 21
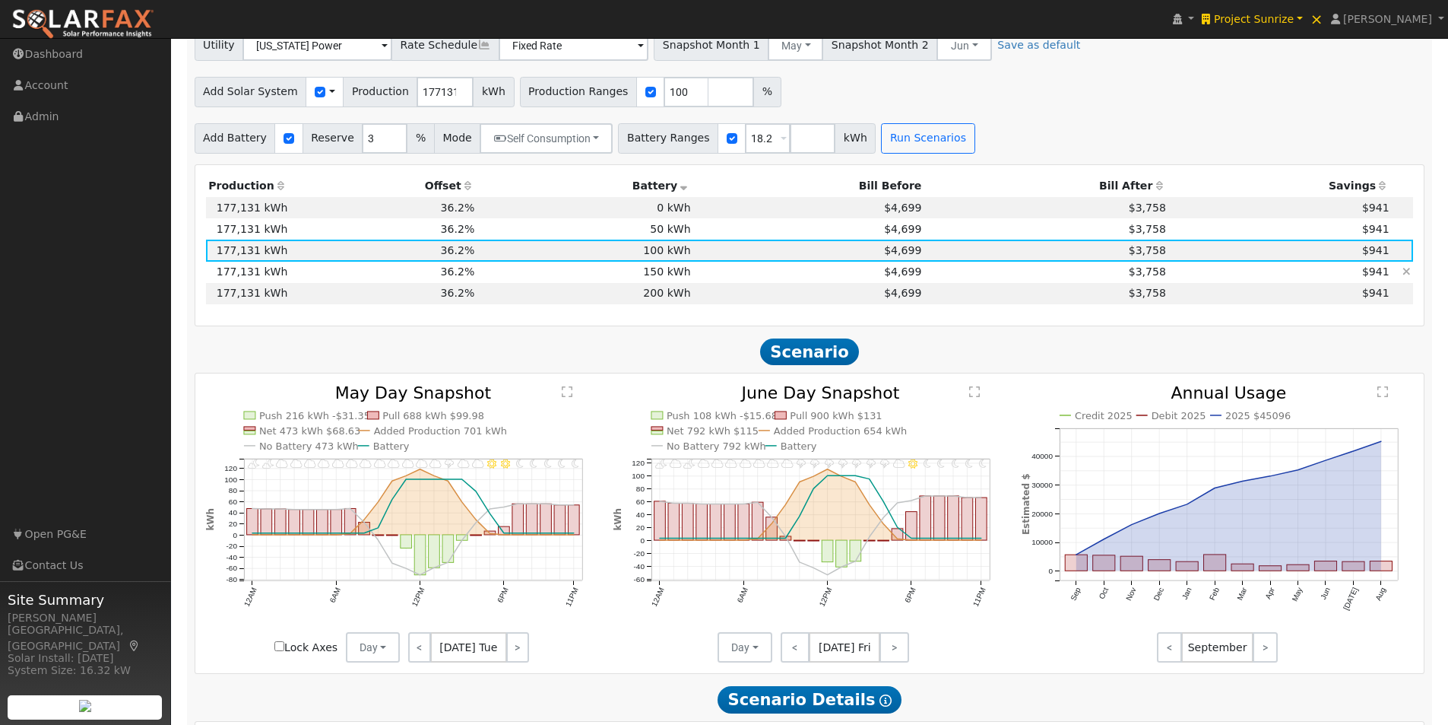
click at [683, 275] on td "150 kWh" at bounding box center [585, 272] width 216 height 21
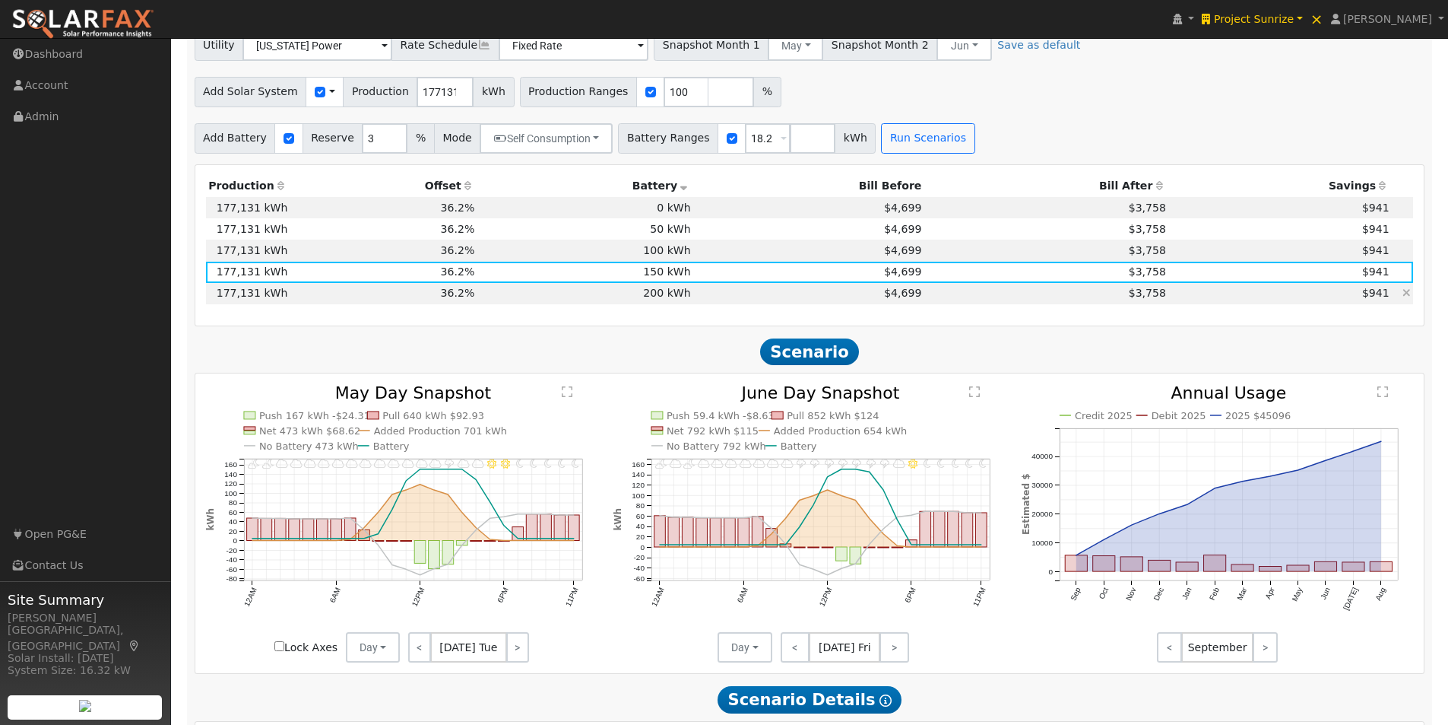
click at [676, 299] on td "200 kWh" at bounding box center [585, 293] width 216 height 21
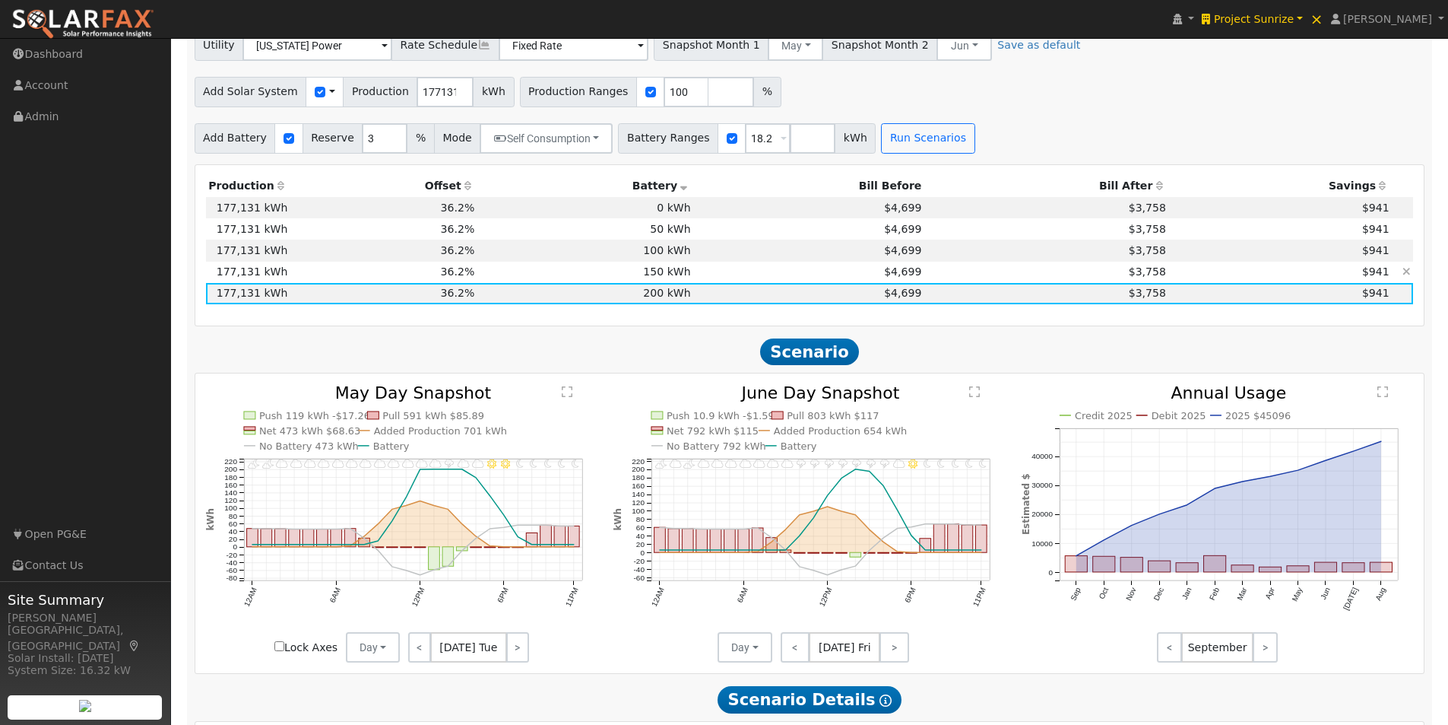
drag, startPoint x: 680, startPoint y: 284, endPoint x: 690, endPoint y: 259, distance: 28.0
click at [680, 283] on td "150 kWh" at bounding box center [585, 272] width 216 height 21
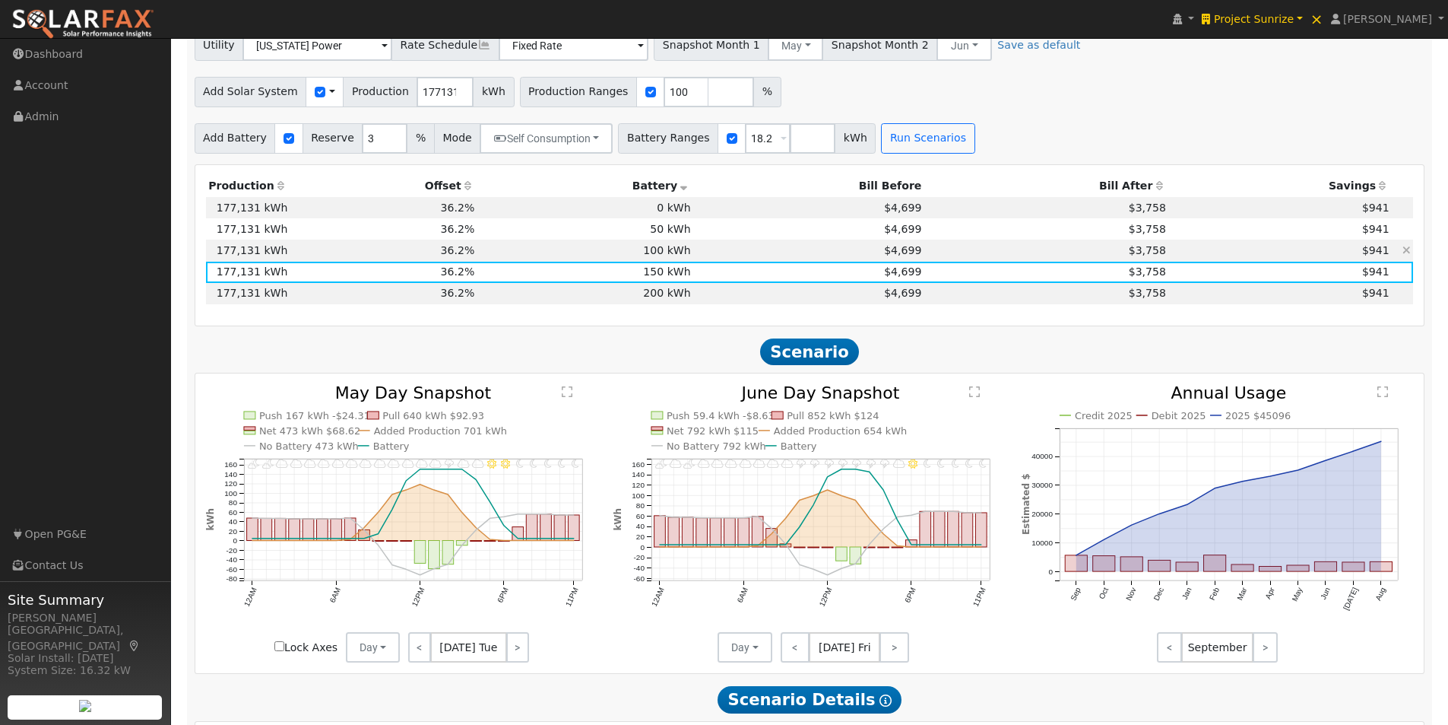
click at [693, 258] on td "$4,699" at bounding box center [808, 250] width 231 height 21
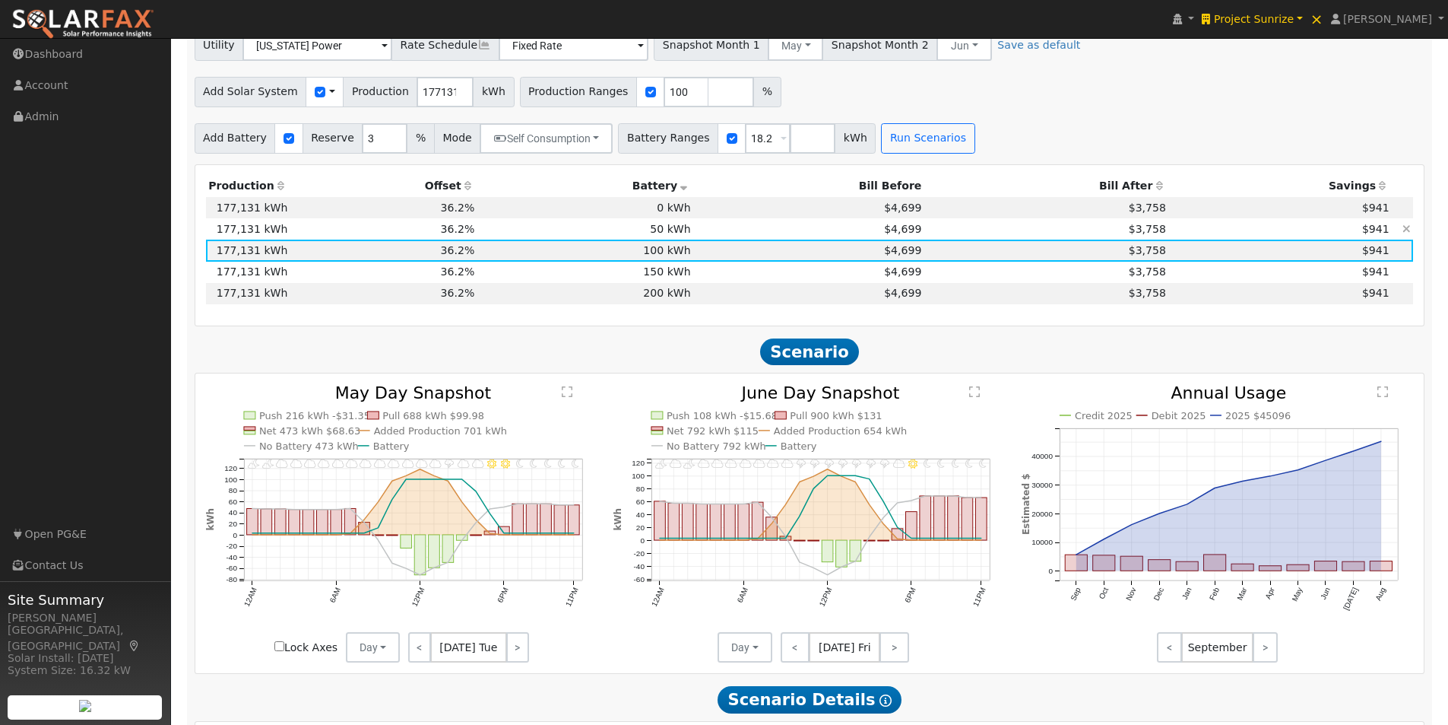
click at [696, 239] on td "$4,699" at bounding box center [808, 228] width 231 height 21
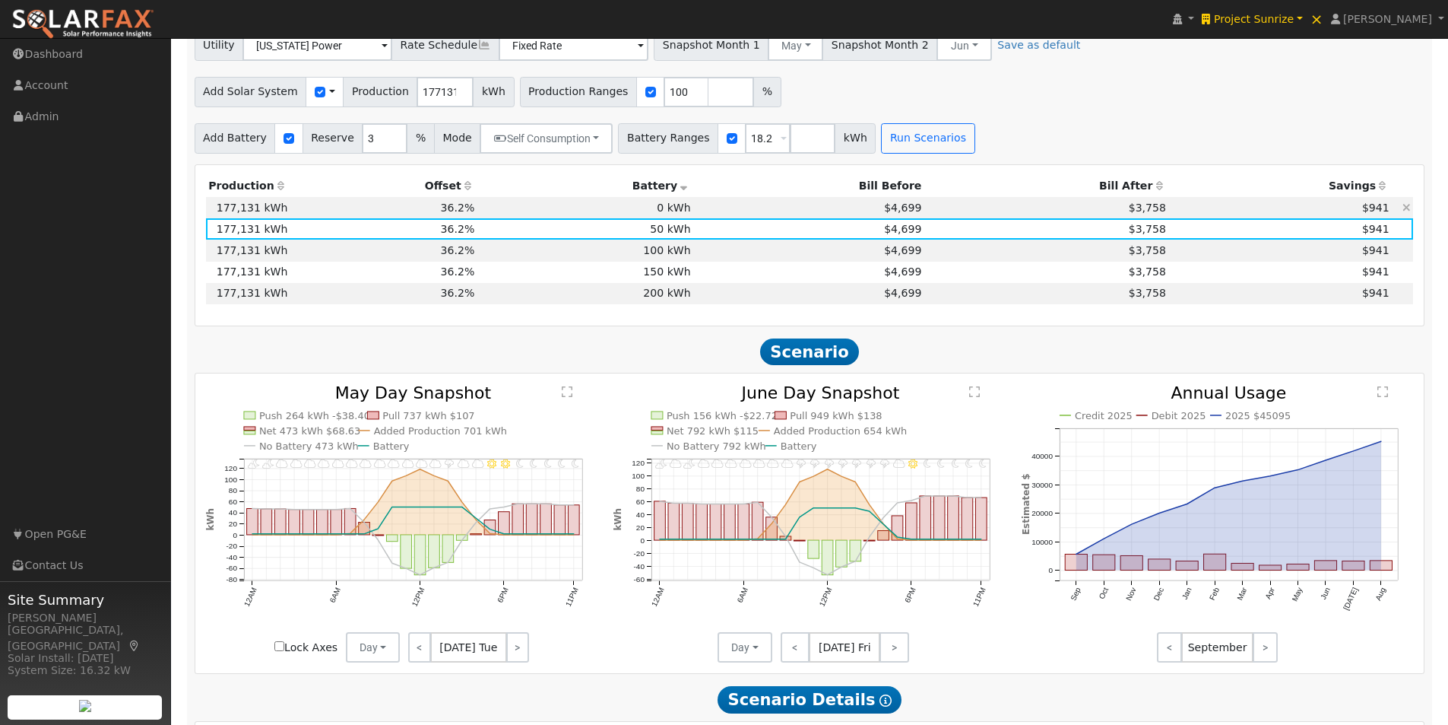
click at [699, 213] on td "$4,699" at bounding box center [808, 207] width 231 height 21
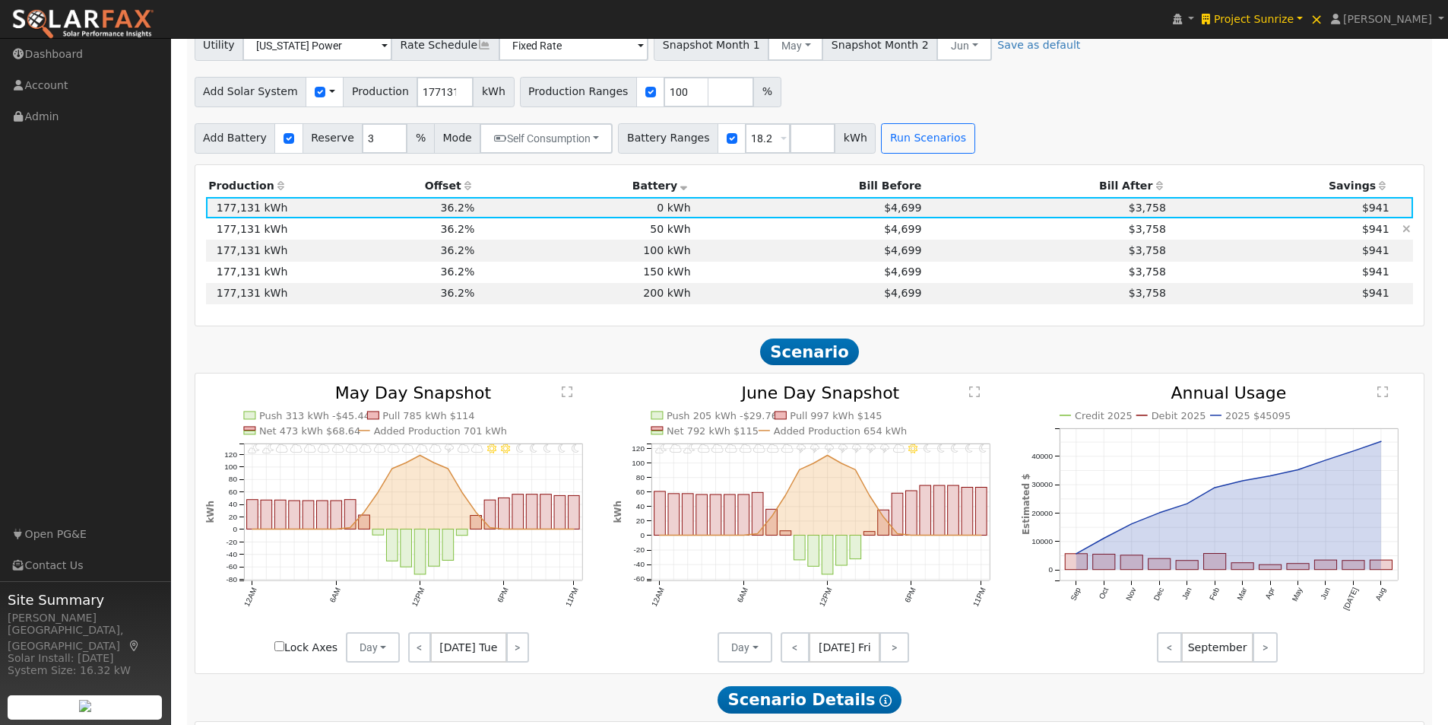
click at [693, 233] on td "$4,699" at bounding box center [808, 228] width 231 height 21
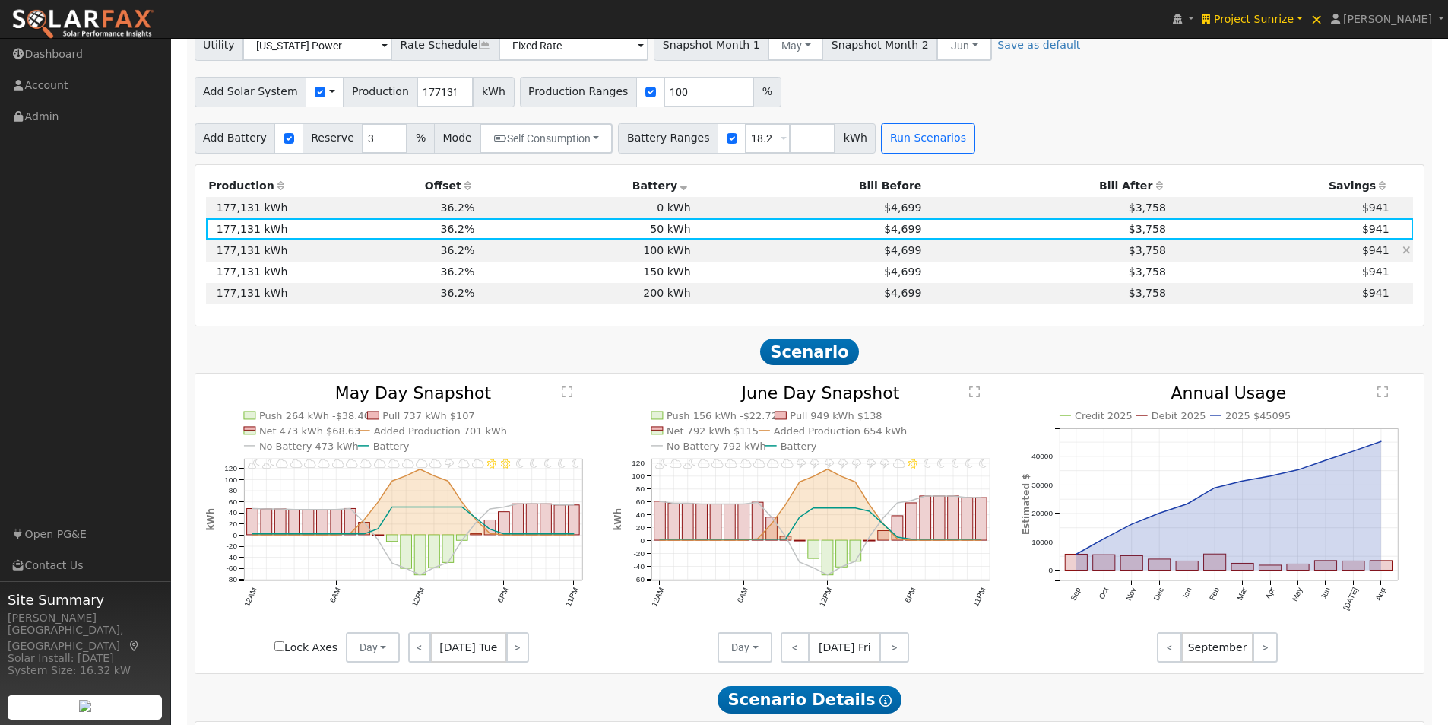
click at [693, 259] on td "$4,699" at bounding box center [808, 250] width 231 height 21
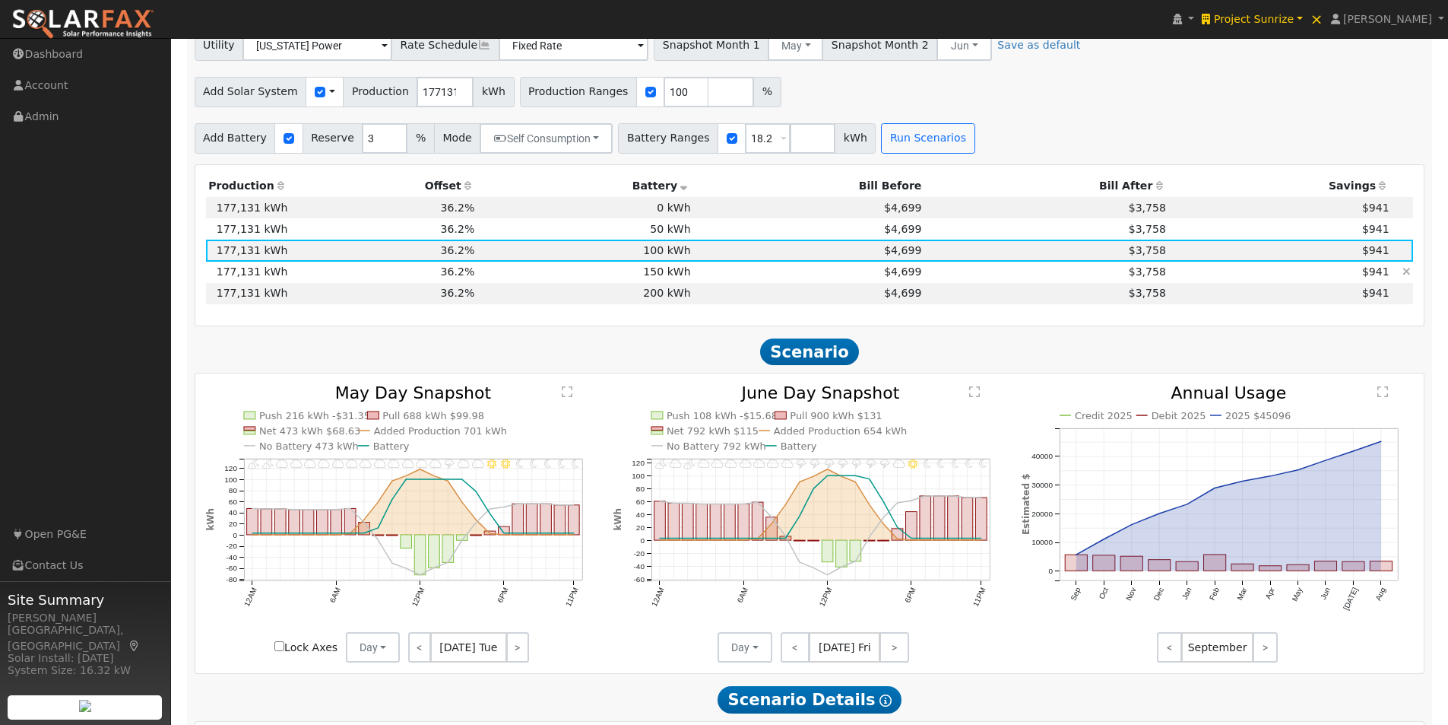
click at [693, 278] on td "$4,699" at bounding box center [808, 272] width 231 height 21
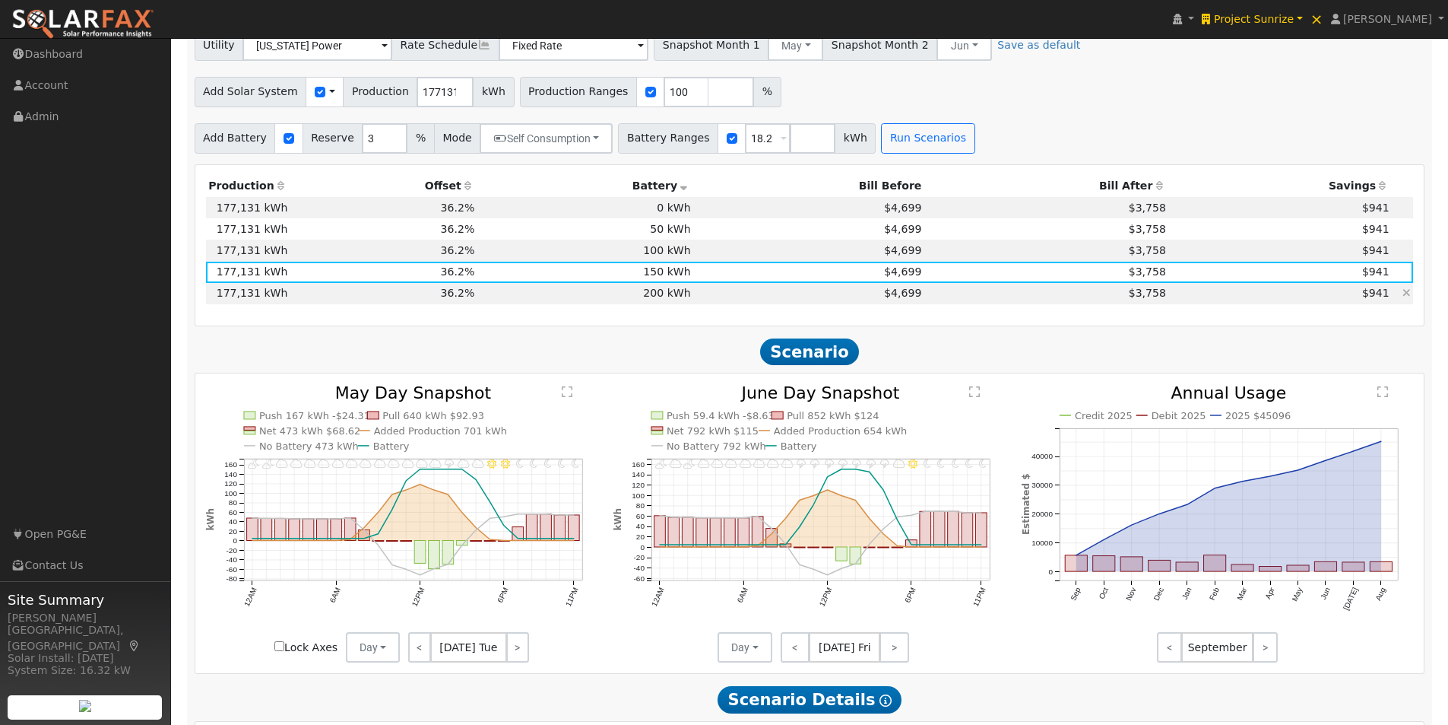
click at [694, 300] on td "$4,699" at bounding box center [808, 293] width 231 height 21
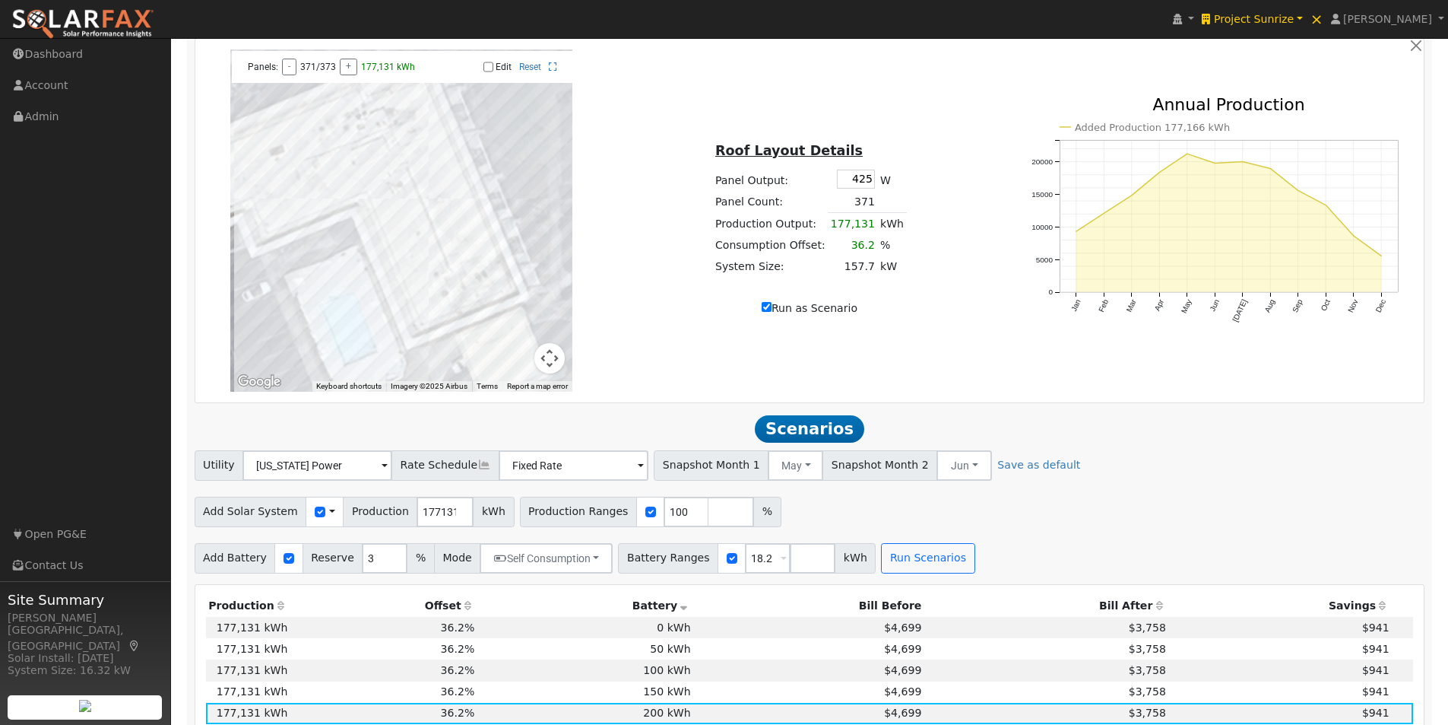
scroll to position [760, 0]
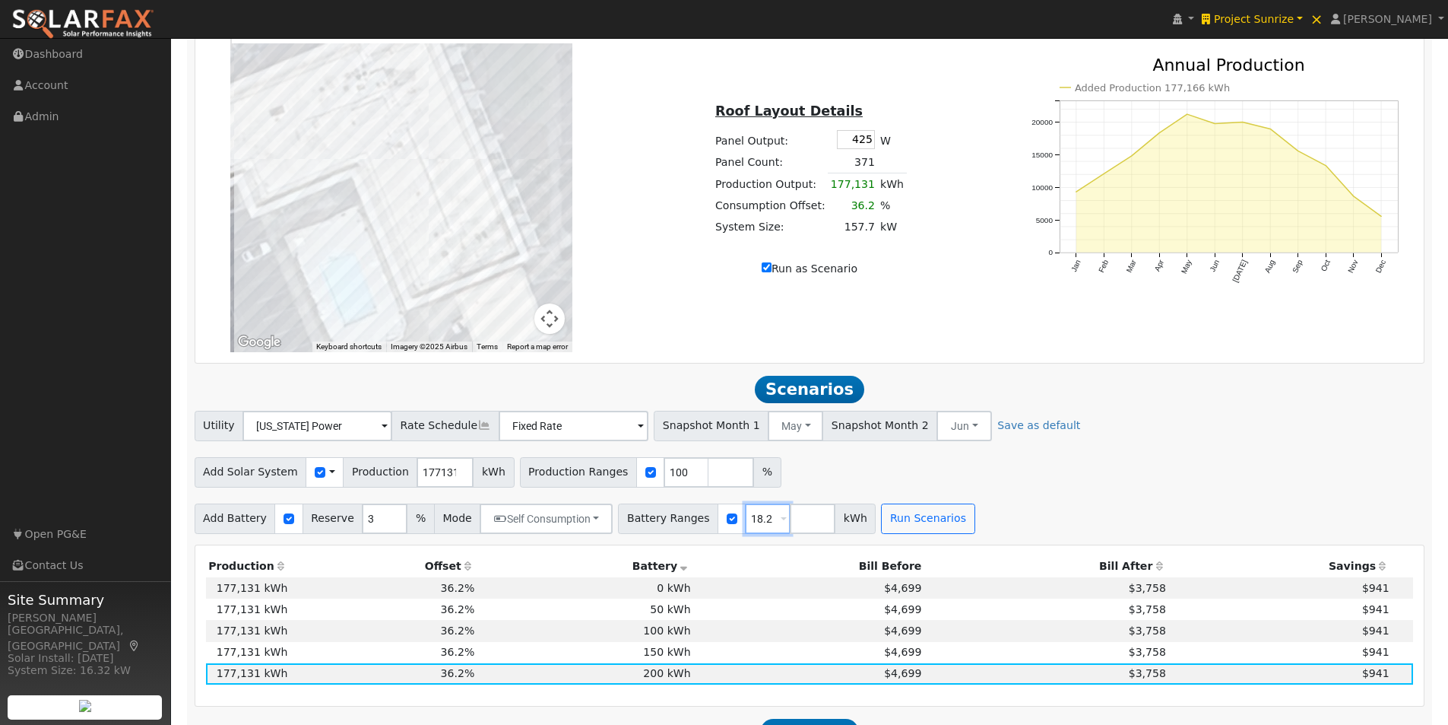
drag, startPoint x: 750, startPoint y: 526, endPoint x: 713, endPoint y: 529, distance: 37.4
click at [714, 530] on div "Battery Ranges 18.2 Overrides Reserve % Mode None None Self Consumption Peak Sa…" at bounding box center [747, 518] width 258 height 30
type input "2"
type input "50"
type input "100"
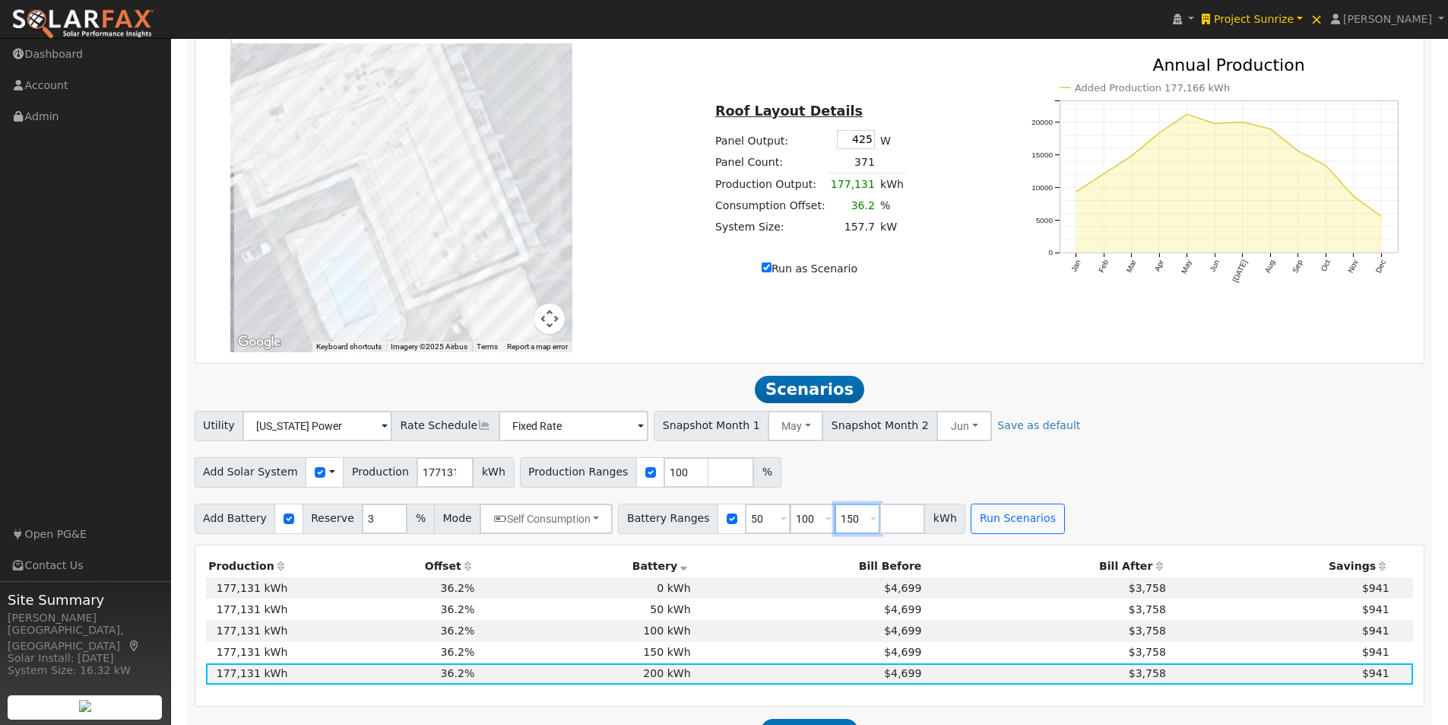
type input "150"
type input "200"
click at [925, 521] on input "number" at bounding box center [948, 518] width 46 height 30
type input "0"
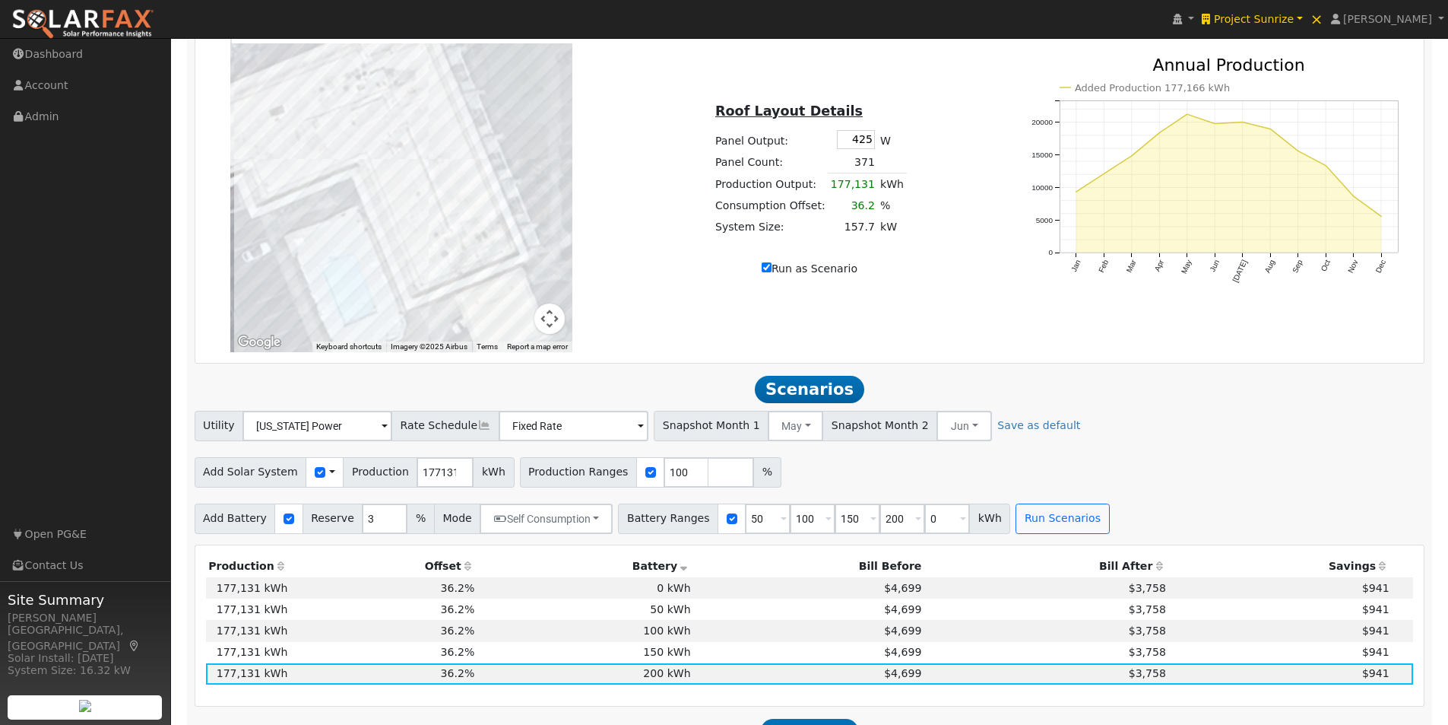
type input "50"
type input "100"
type input "150"
type input "200"
click at [1028, 463] on div "Add Solar System Use CSV Data Production 177131 kWh Production Ranges 100 %" at bounding box center [810, 470] width 1236 height 36
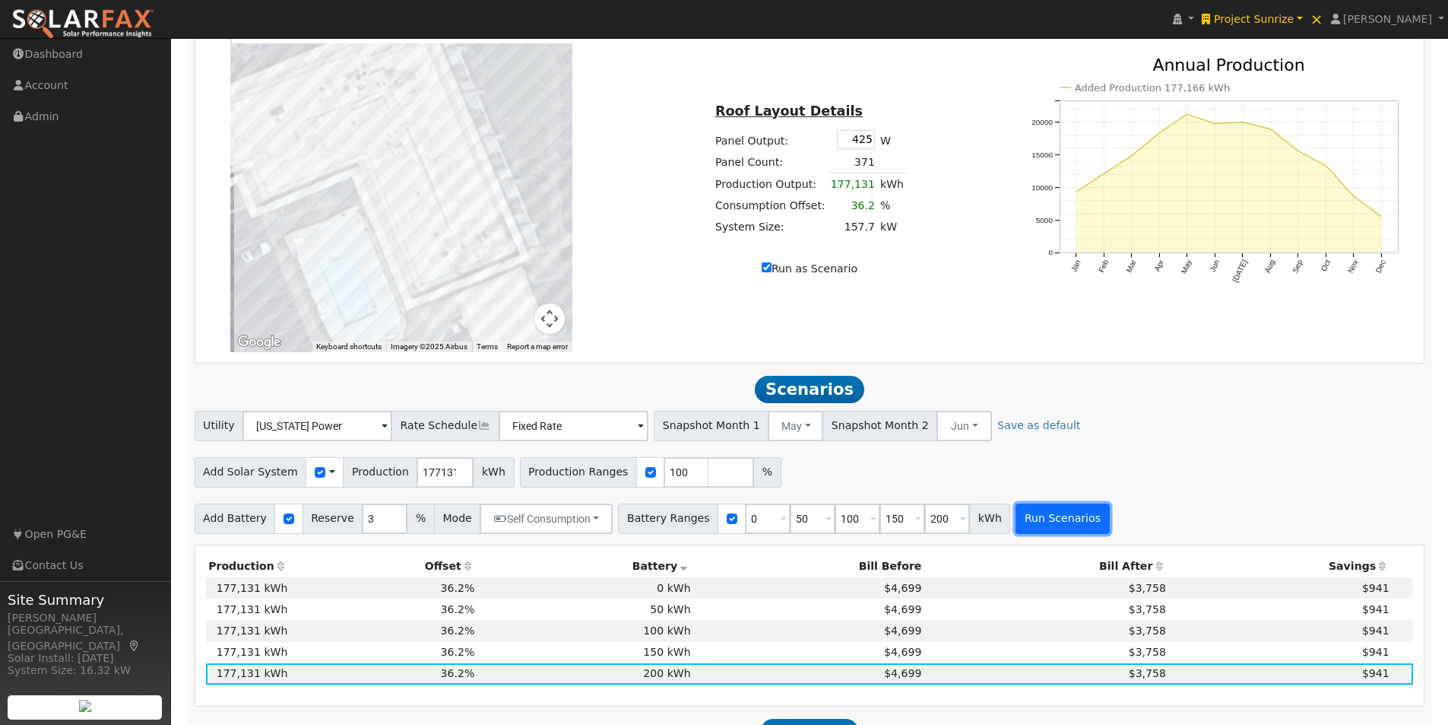
click at [1018, 525] on button "Run Scenarios" at bounding box center [1063, 518] width 94 height 30
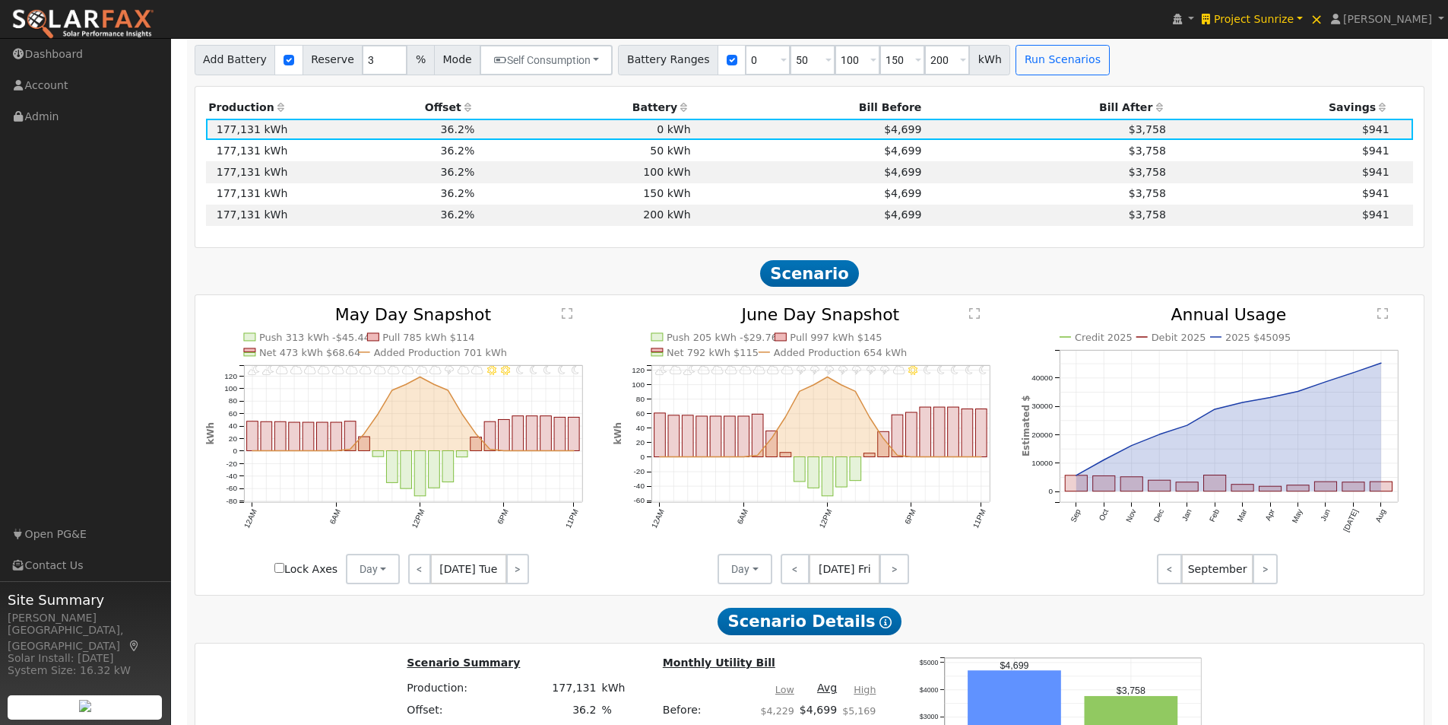
scroll to position [1248, 0]
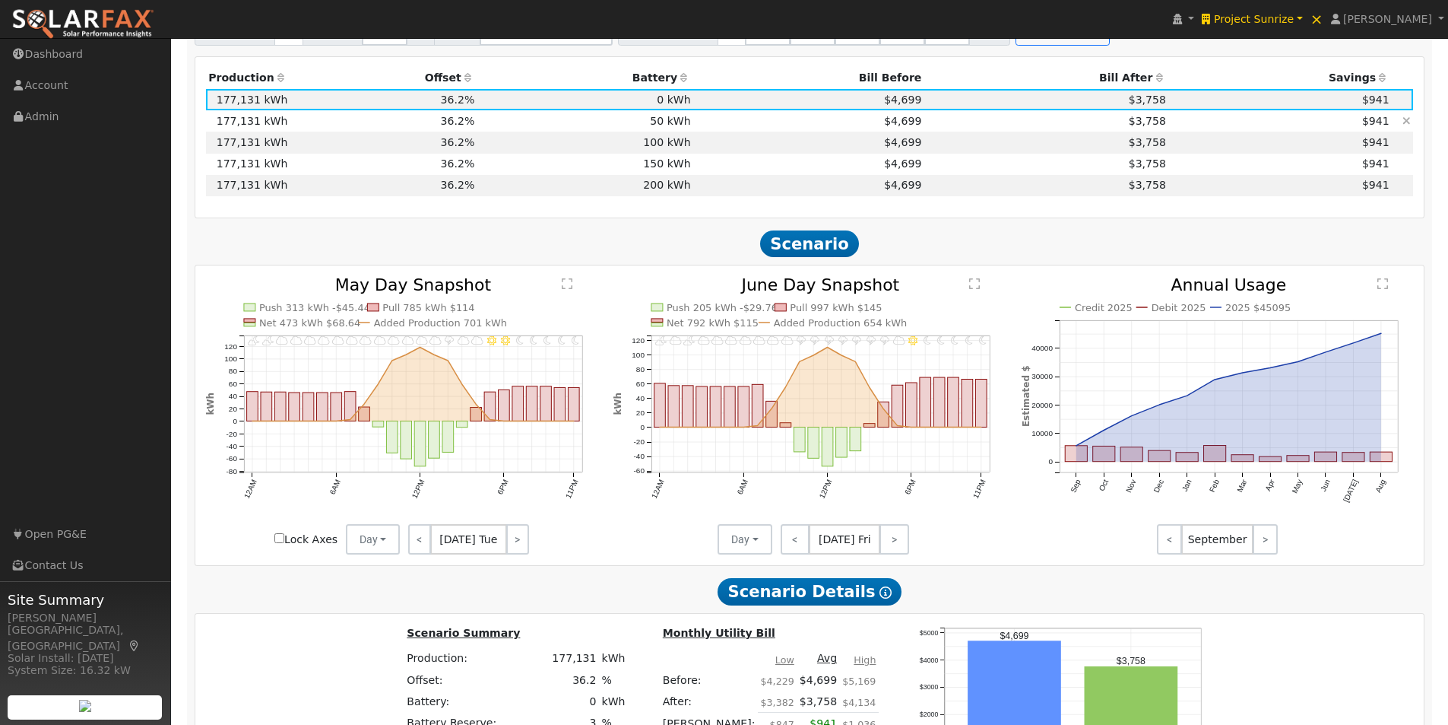
click at [669, 124] on td "50 kWh" at bounding box center [585, 120] width 216 height 21
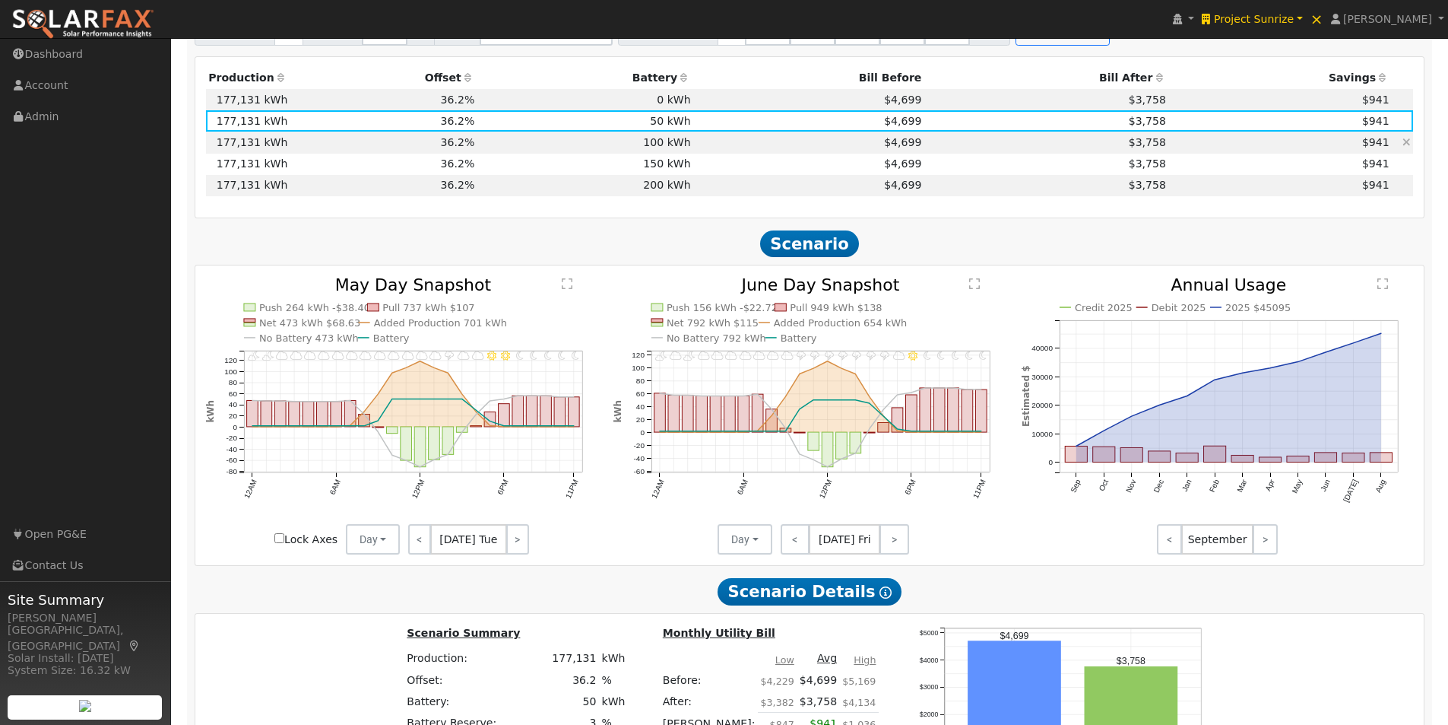
click at [641, 150] on td "100 kWh" at bounding box center [585, 142] width 216 height 21
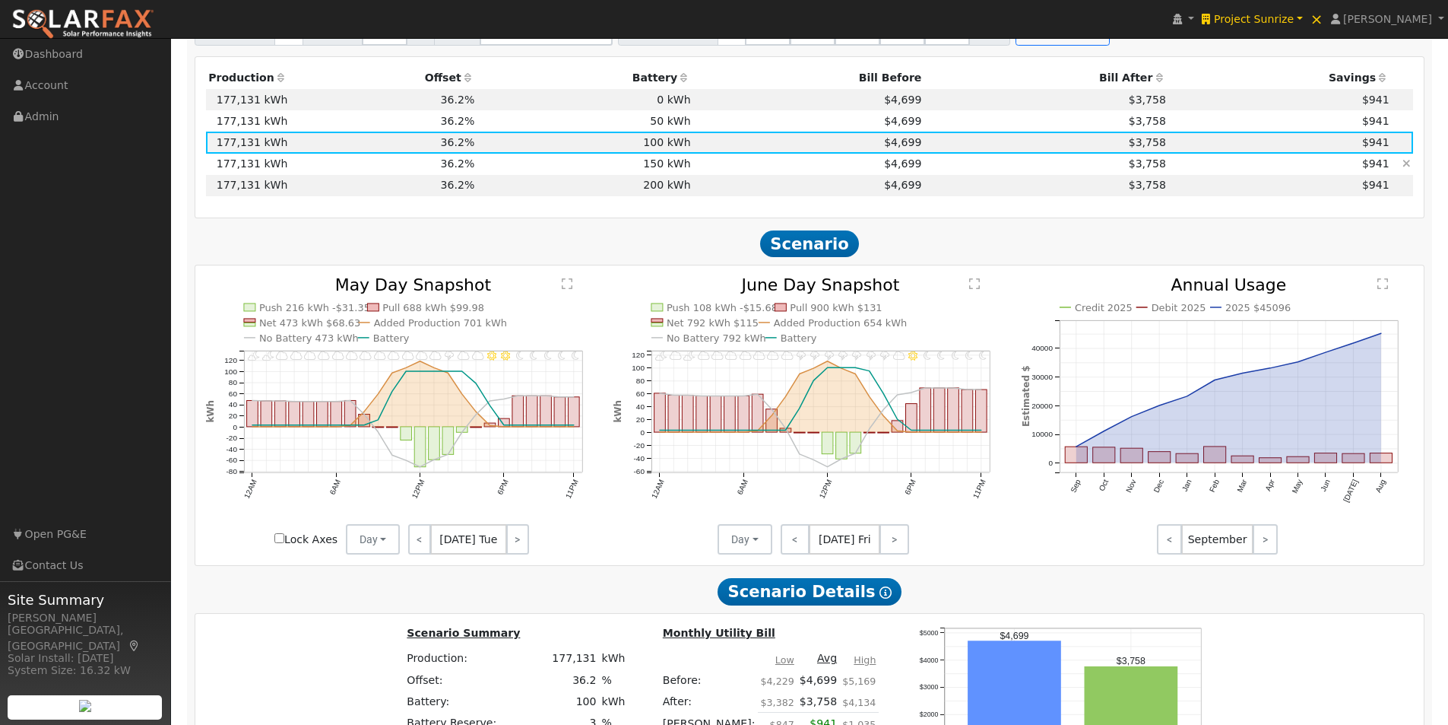
click at [663, 169] on td "150 kWh" at bounding box center [585, 164] width 216 height 21
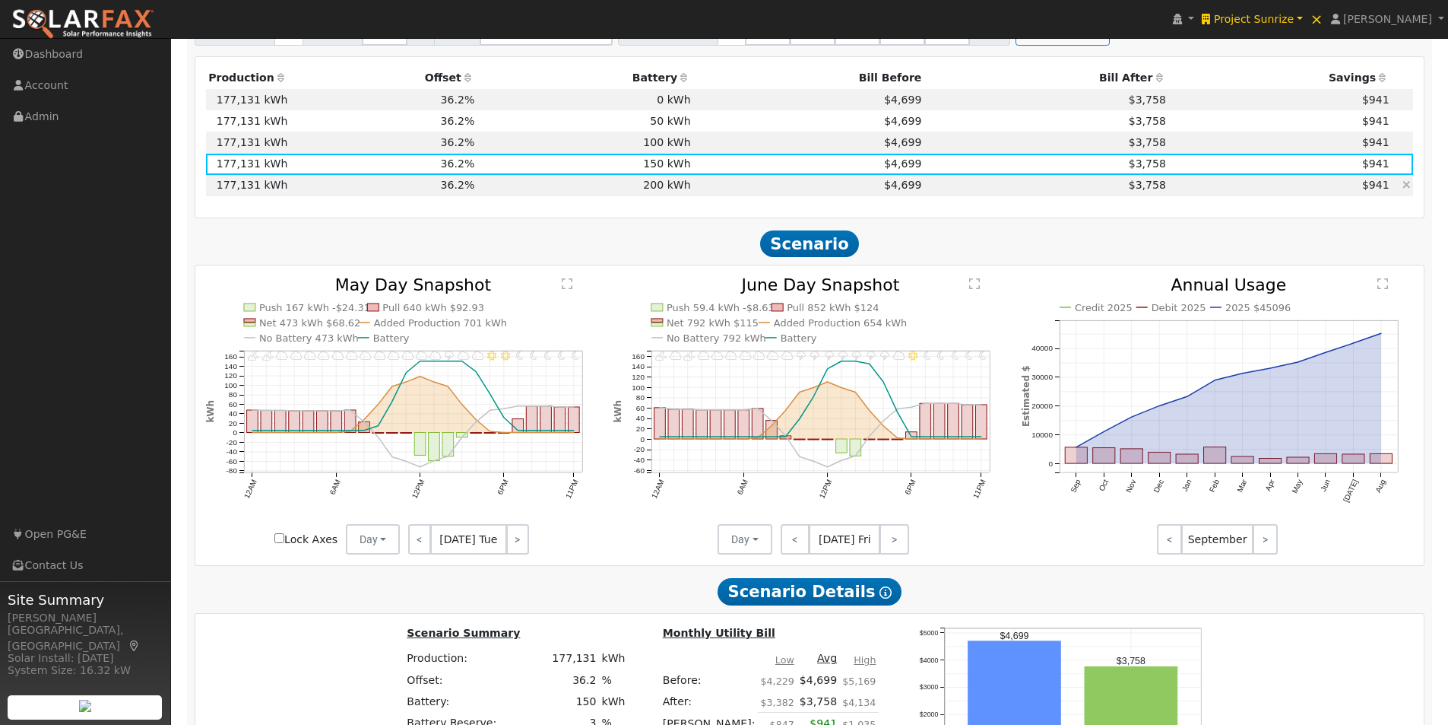
click at [649, 193] on td "200 kWh" at bounding box center [585, 185] width 216 height 21
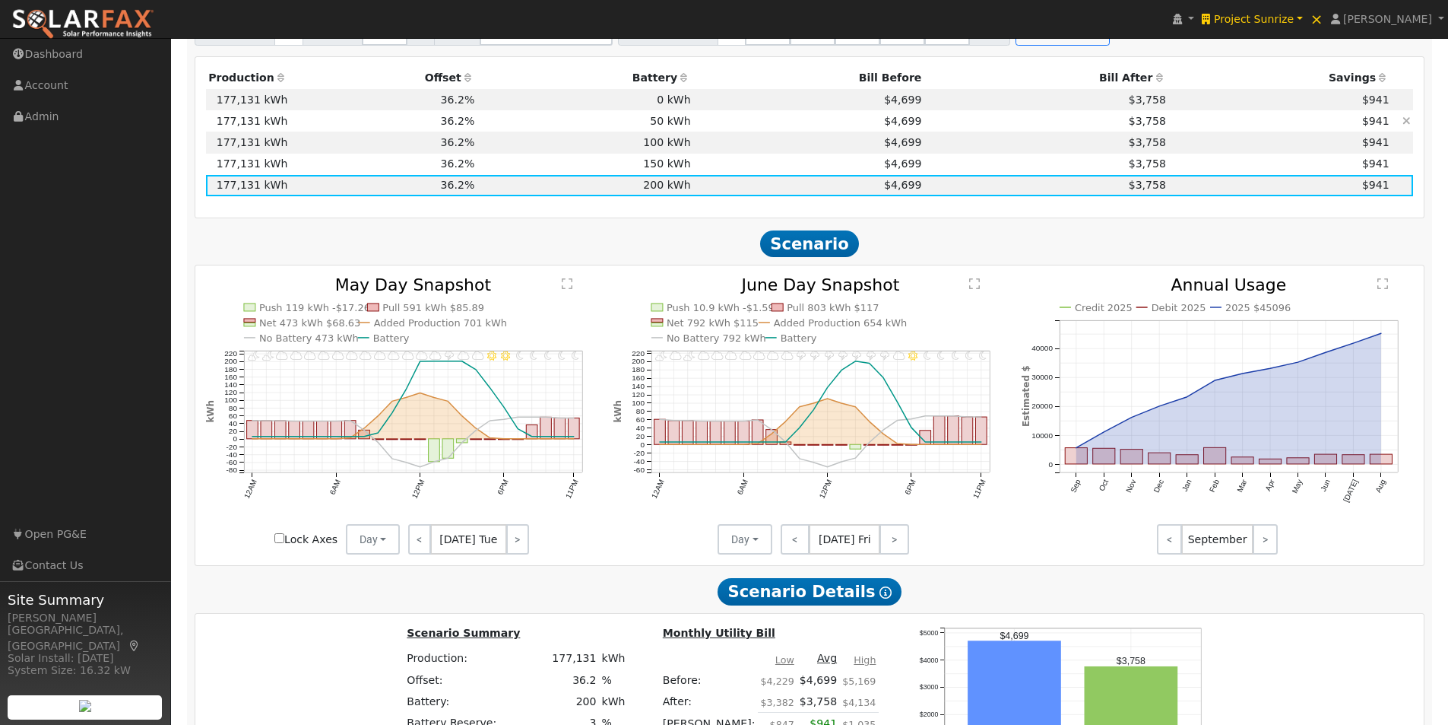
click at [656, 132] on td "50 kWh" at bounding box center [585, 120] width 216 height 21
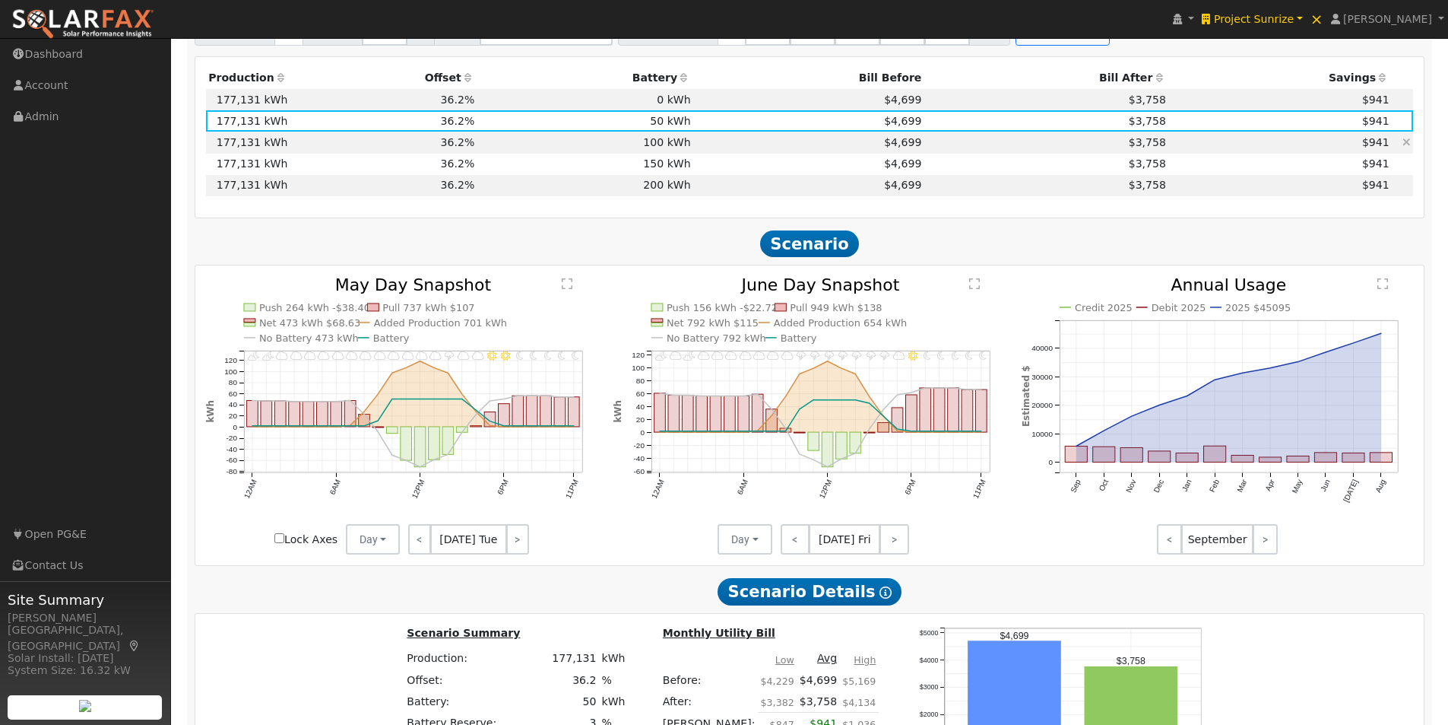
click at [650, 150] on td "100 kWh" at bounding box center [585, 142] width 216 height 21
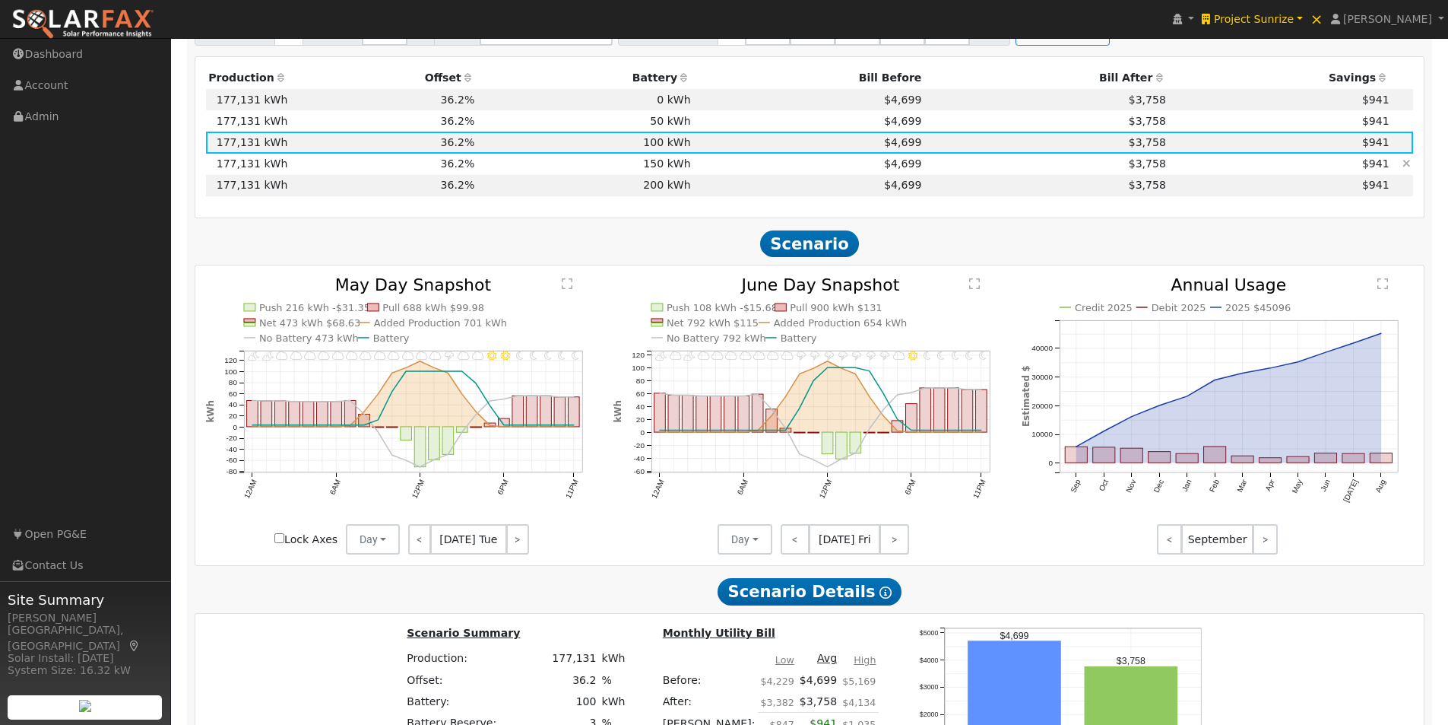
click at [659, 173] on td "150 kWh" at bounding box center [585, 164] width 216 height 21
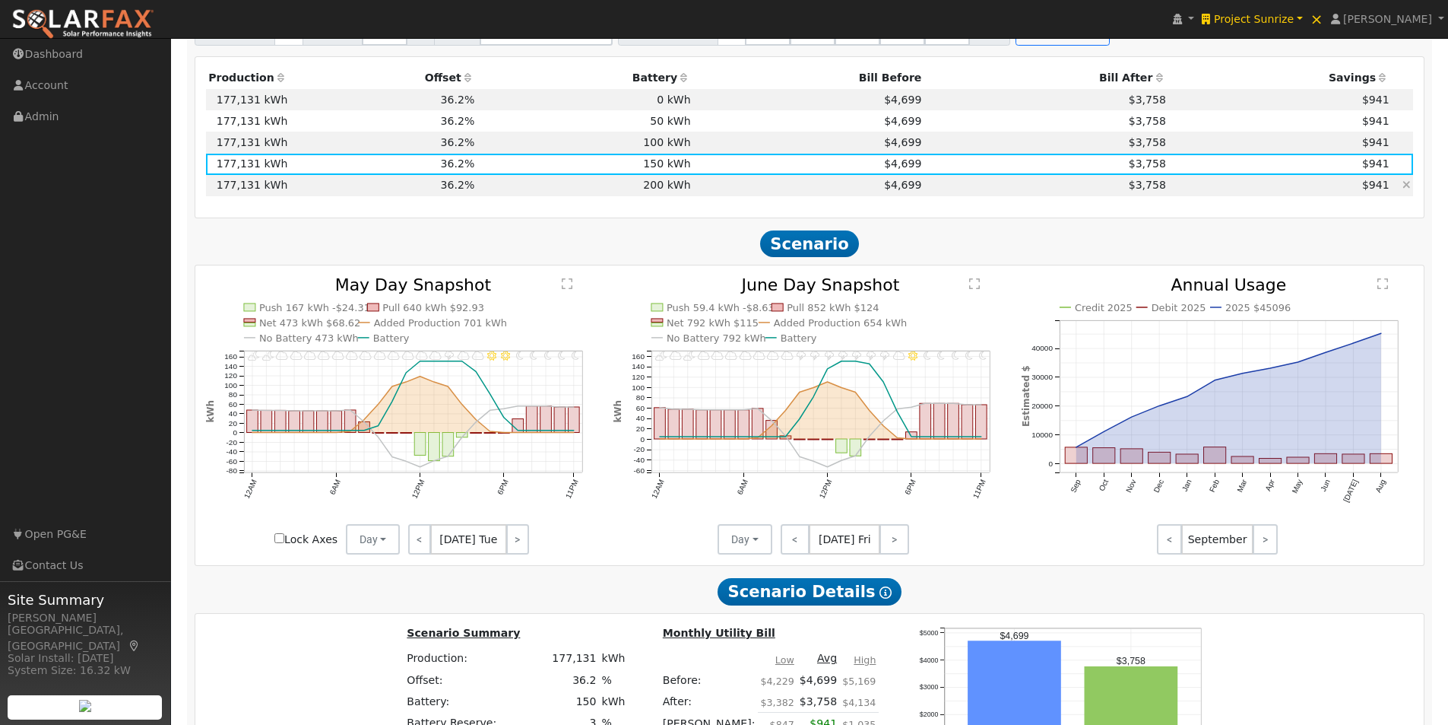
click at [661, 193] on td "200 kWh" at bounding box center [585, 185] width 216 height 21
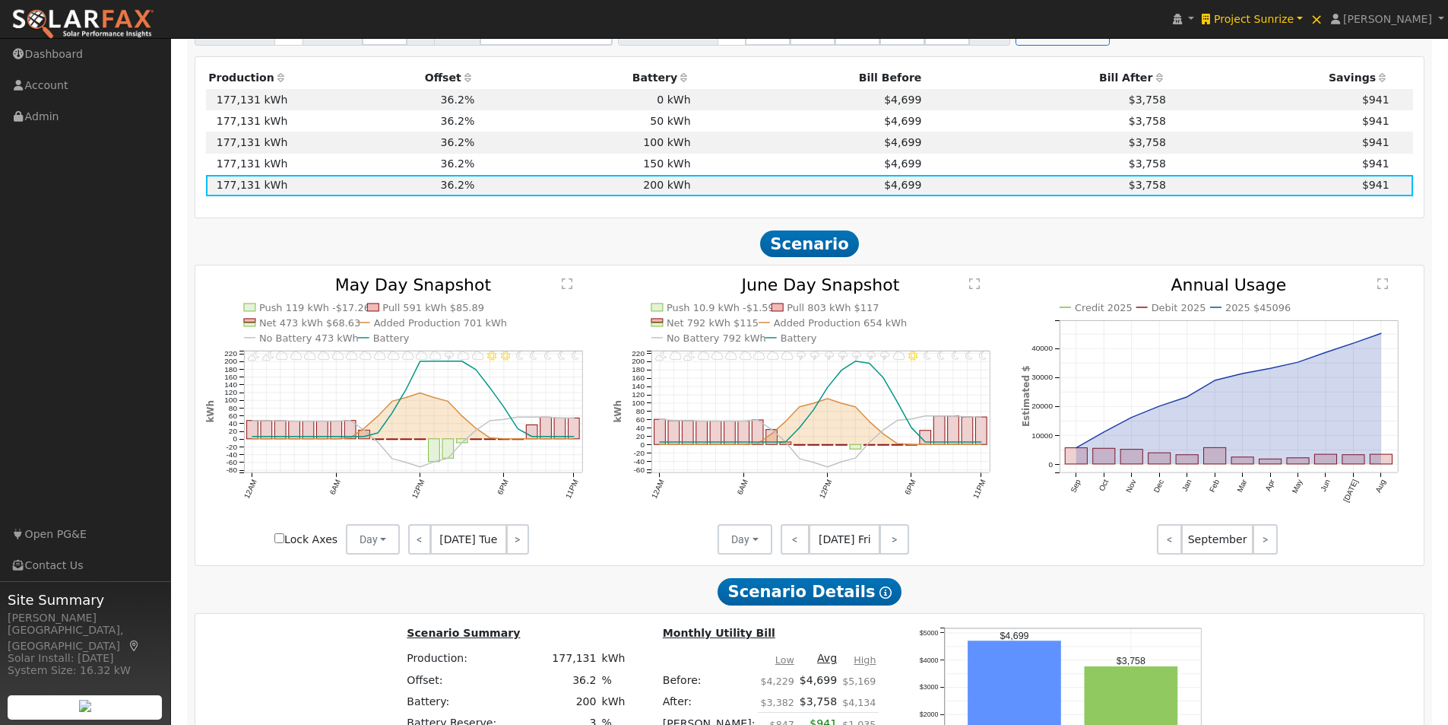
click at [284, 543] on input "Lock Axes" at bounding box center [279, 538] width 10 height 10
checkbox input "true"
click at [666, 123] on td "50 kWh" at bounding box center [585, 120] width 216 height 21
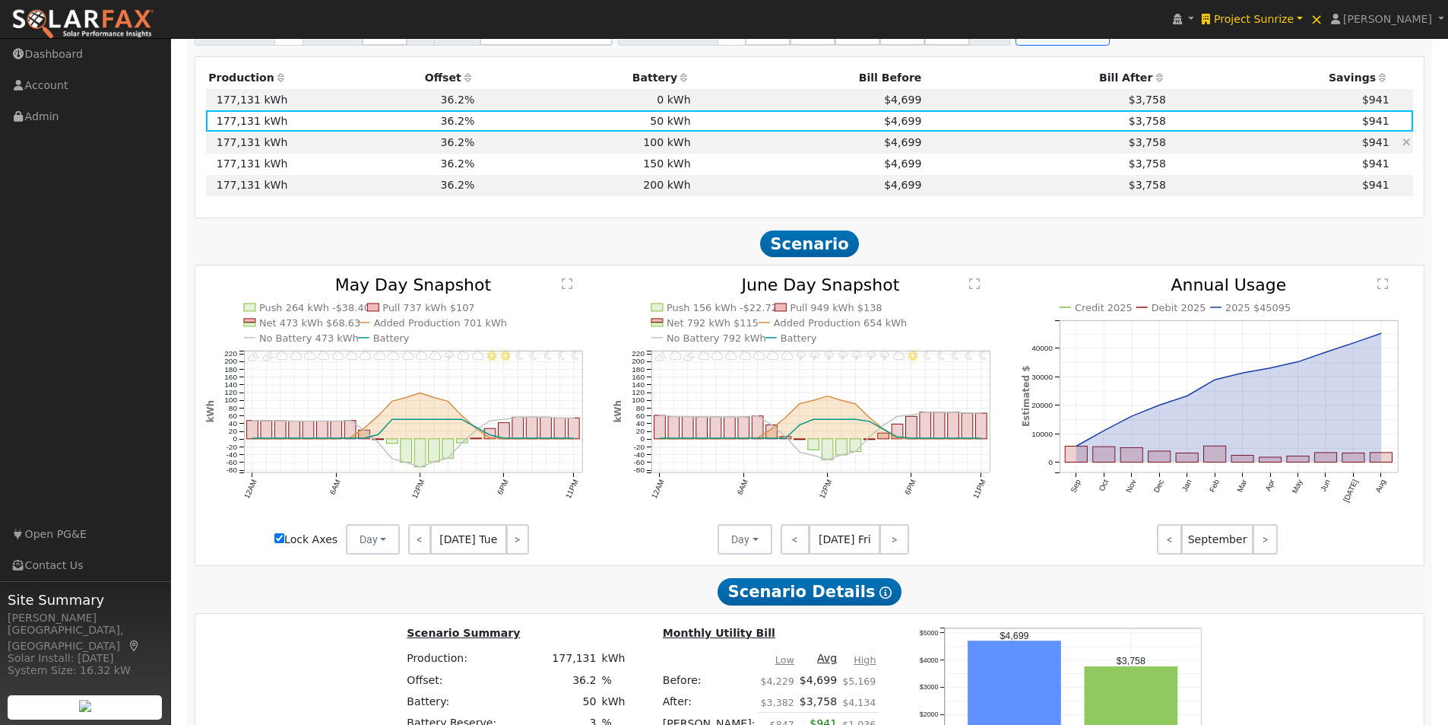
click at [656, 144] on td "100 kWh" at bounding box center [585, 142] width 216 height 21
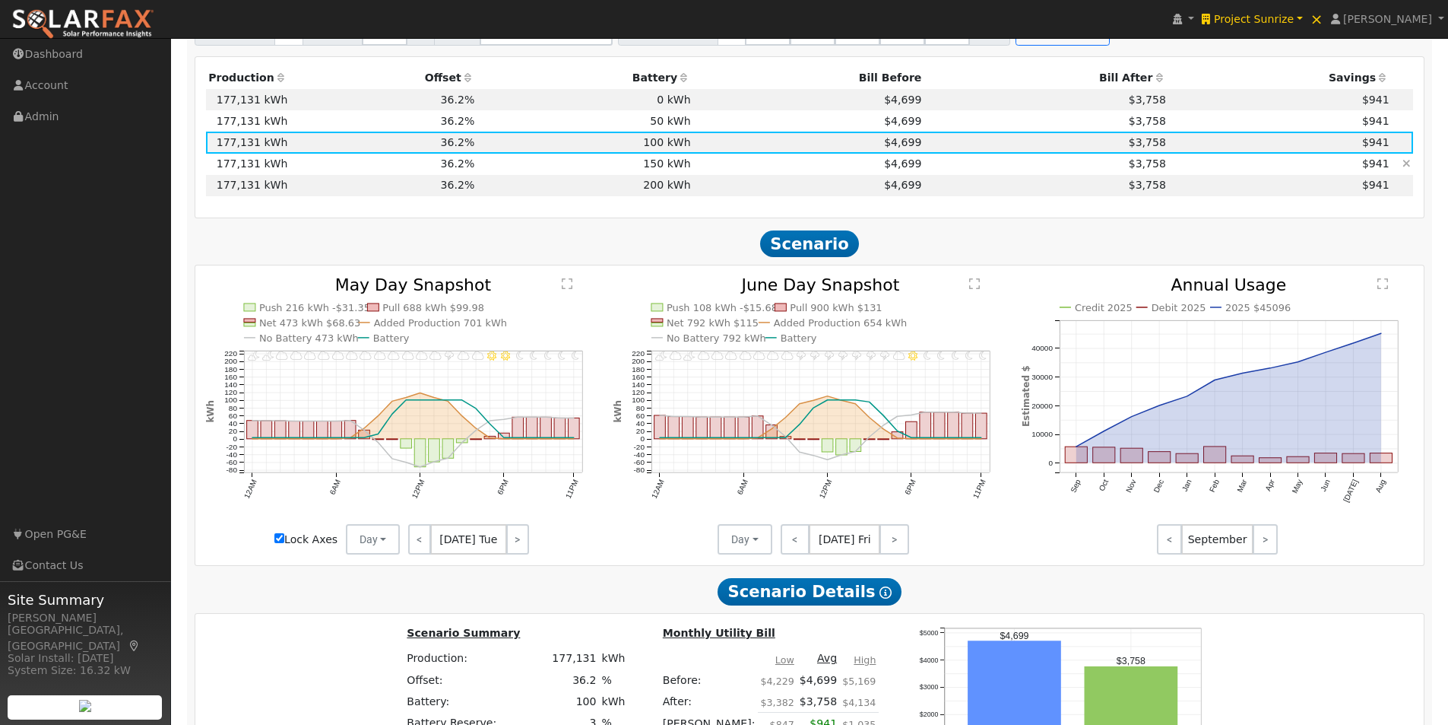
click at [660, 167] on td "150 kWh" at bounding box center [585, 164] width 216 height 21
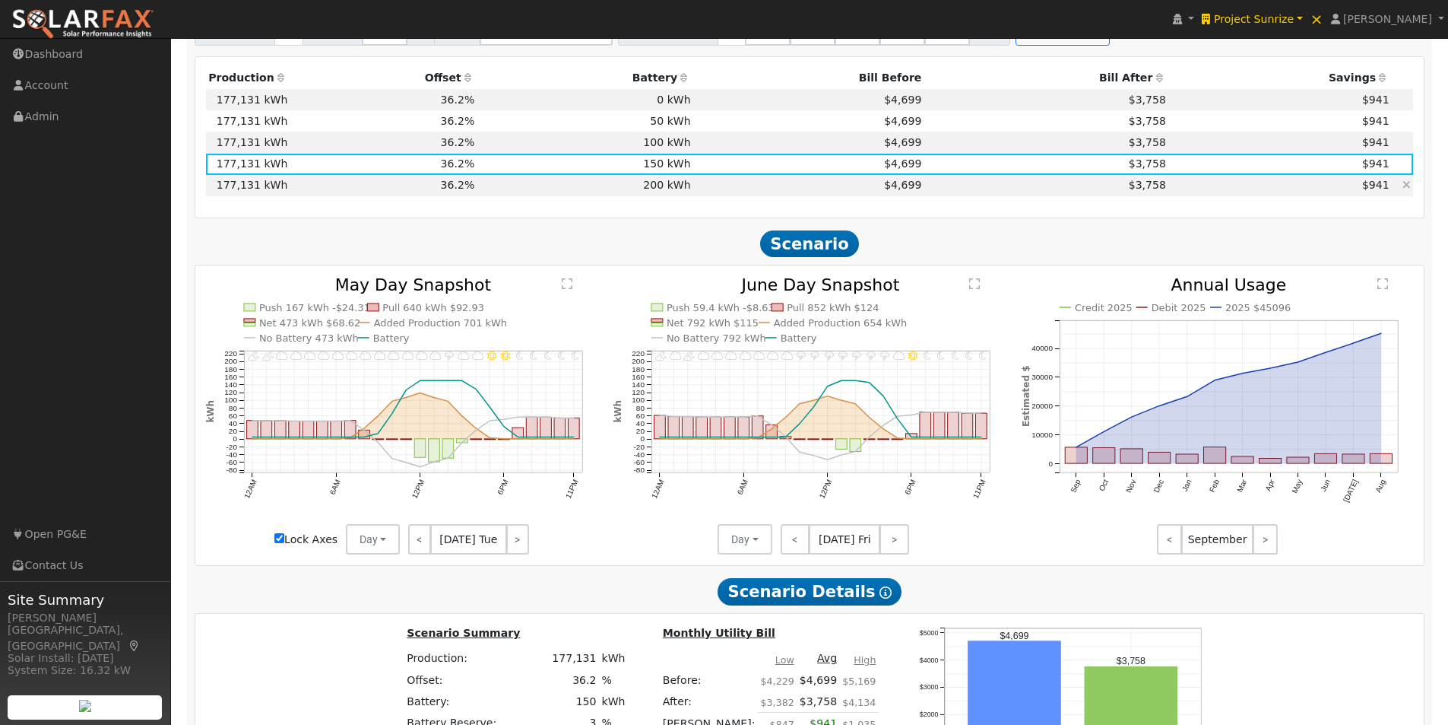
click at [653, 189] on td "200 kWh" at bounding box center [585, 185] width 216 height 21
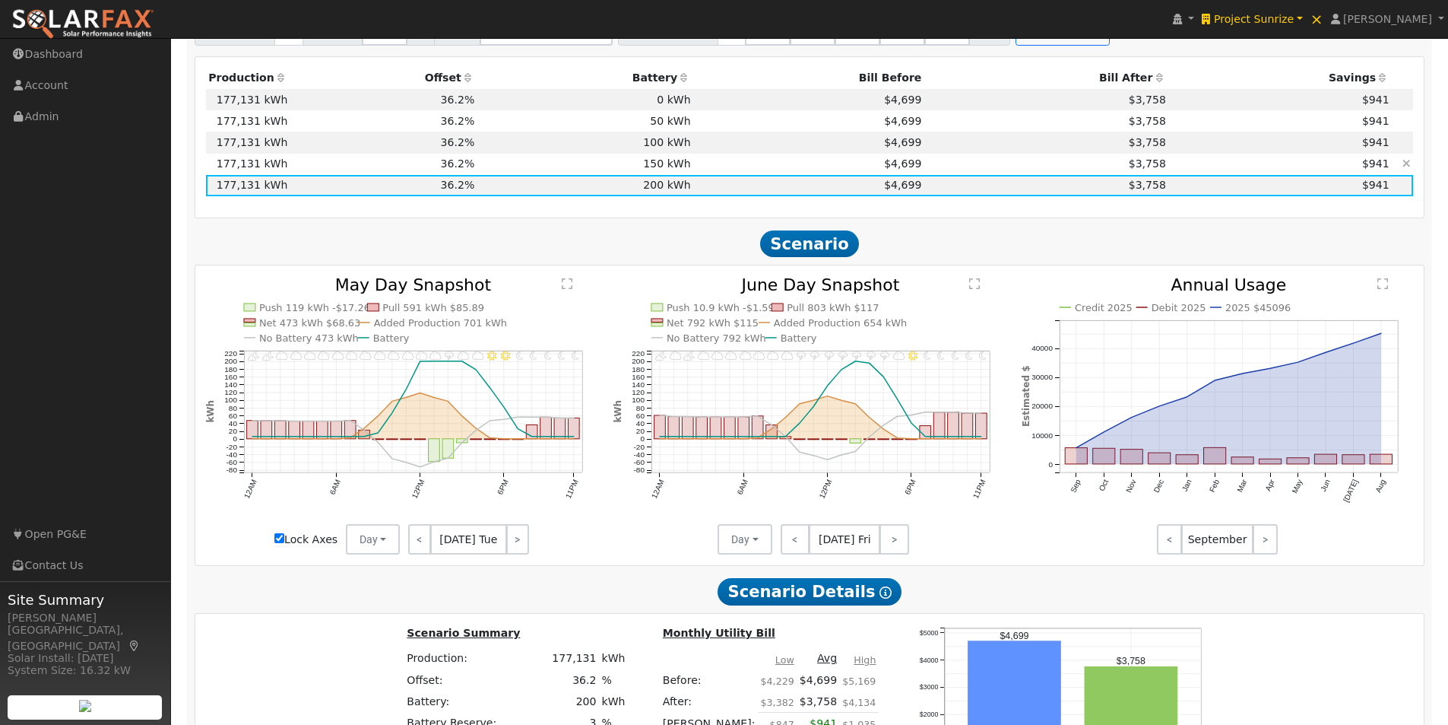
click at [660, 169] on td "150 kWh" at bounding box center [585, 164] width 216 height 21
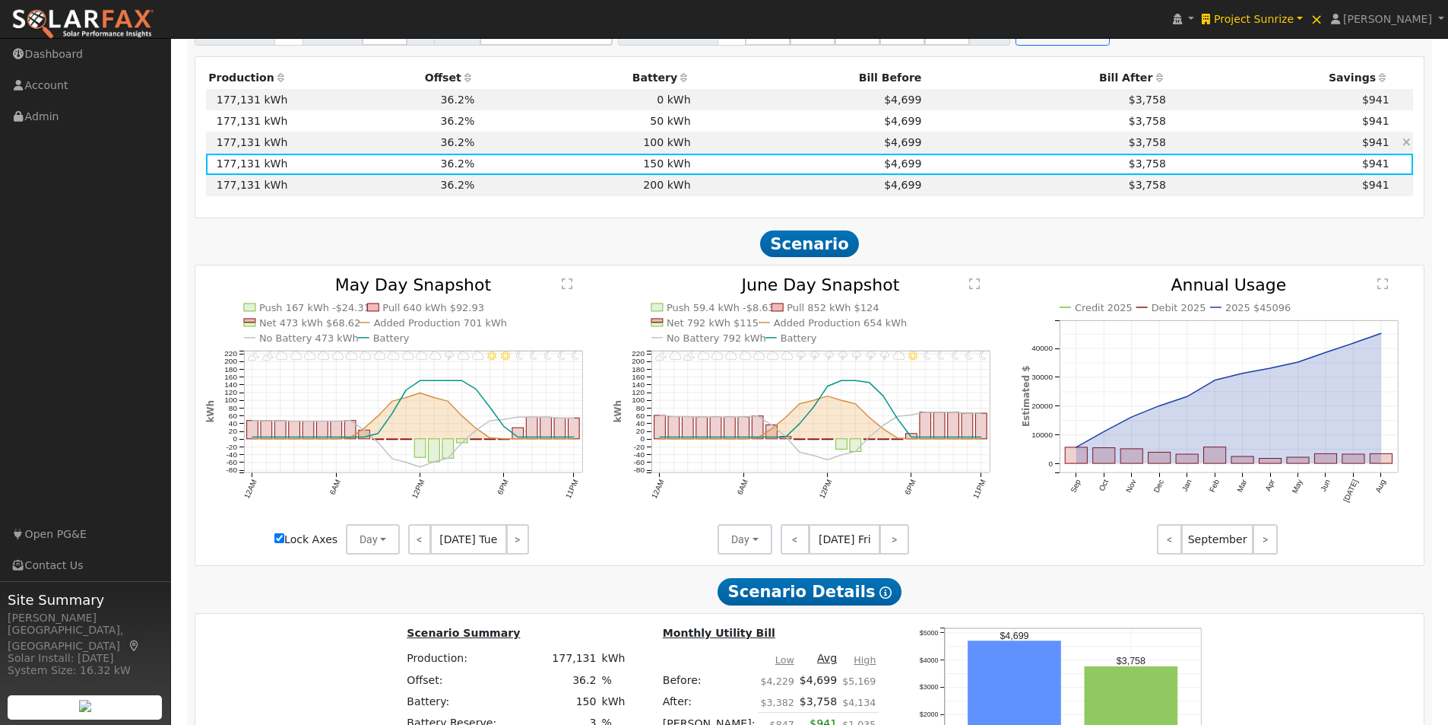
click at [663, 152] on td "100 kWh" at bounding box center [585, 142] width 216 height 21
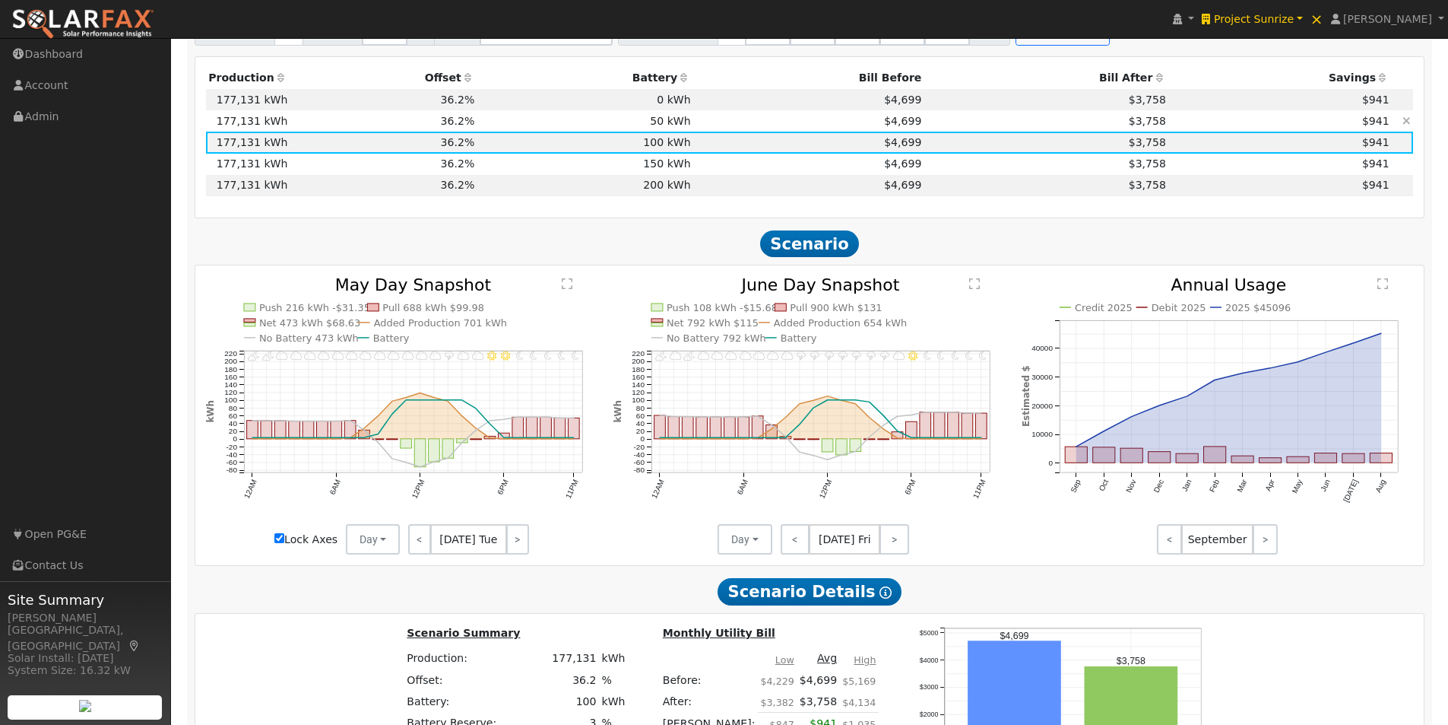
click at [665, 128] on td "50 kWh" at bounding box center [585, 120] width 216 height 21
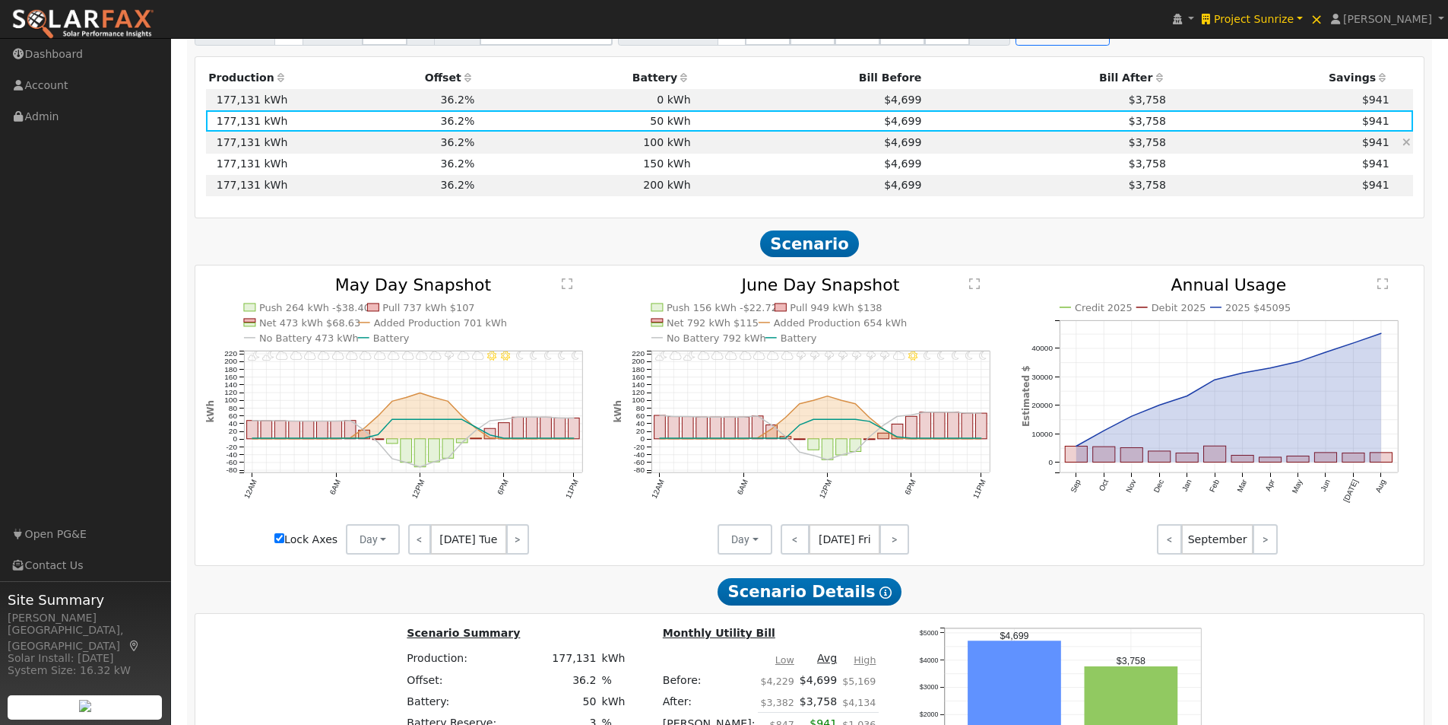
click at [665, 145] on td "100 kWh" at bounding box center [585, 142] width 216 height 21
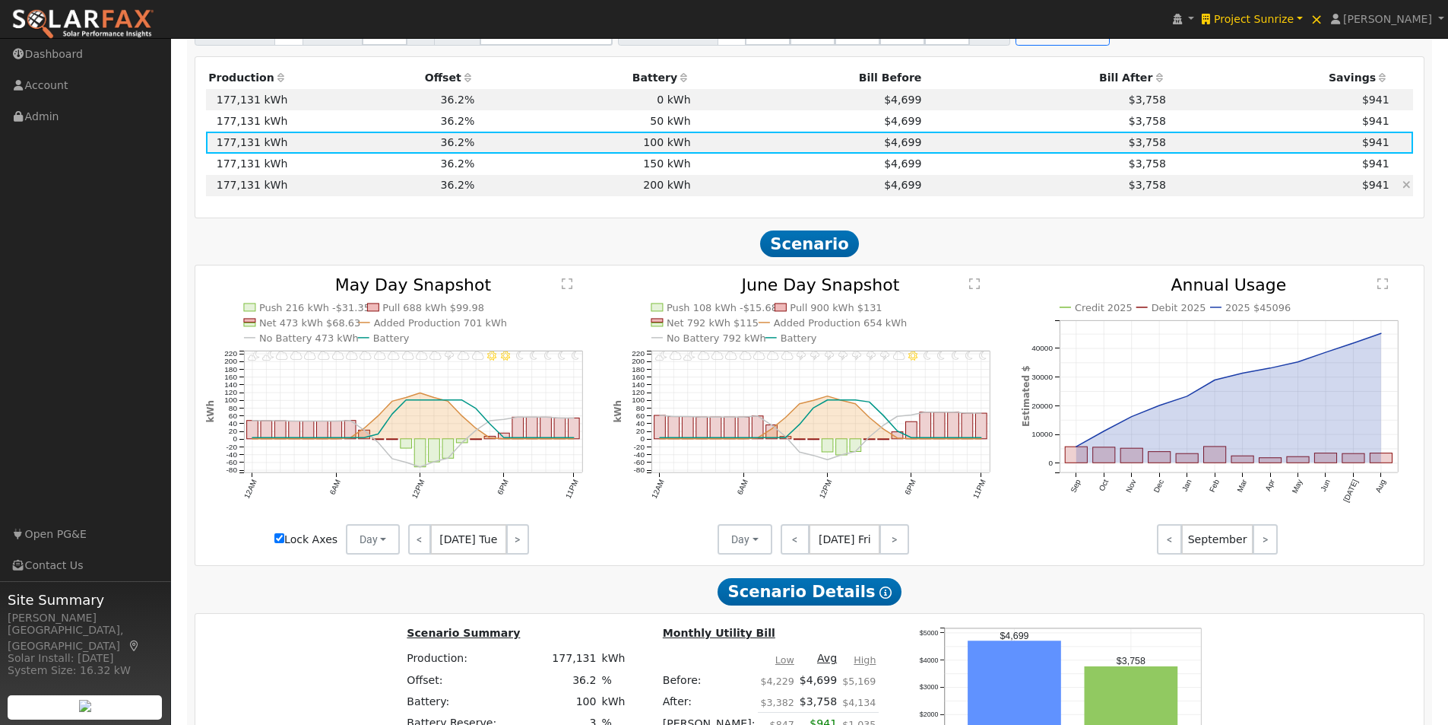
drag, startPoint x: 663, startPoint y: 169, endPoint x: 660, endPoint y: 186, distance: 17.8
click at [663, 170] on td "150 kWh" at bounding box center [585, 164] width 216 height 21
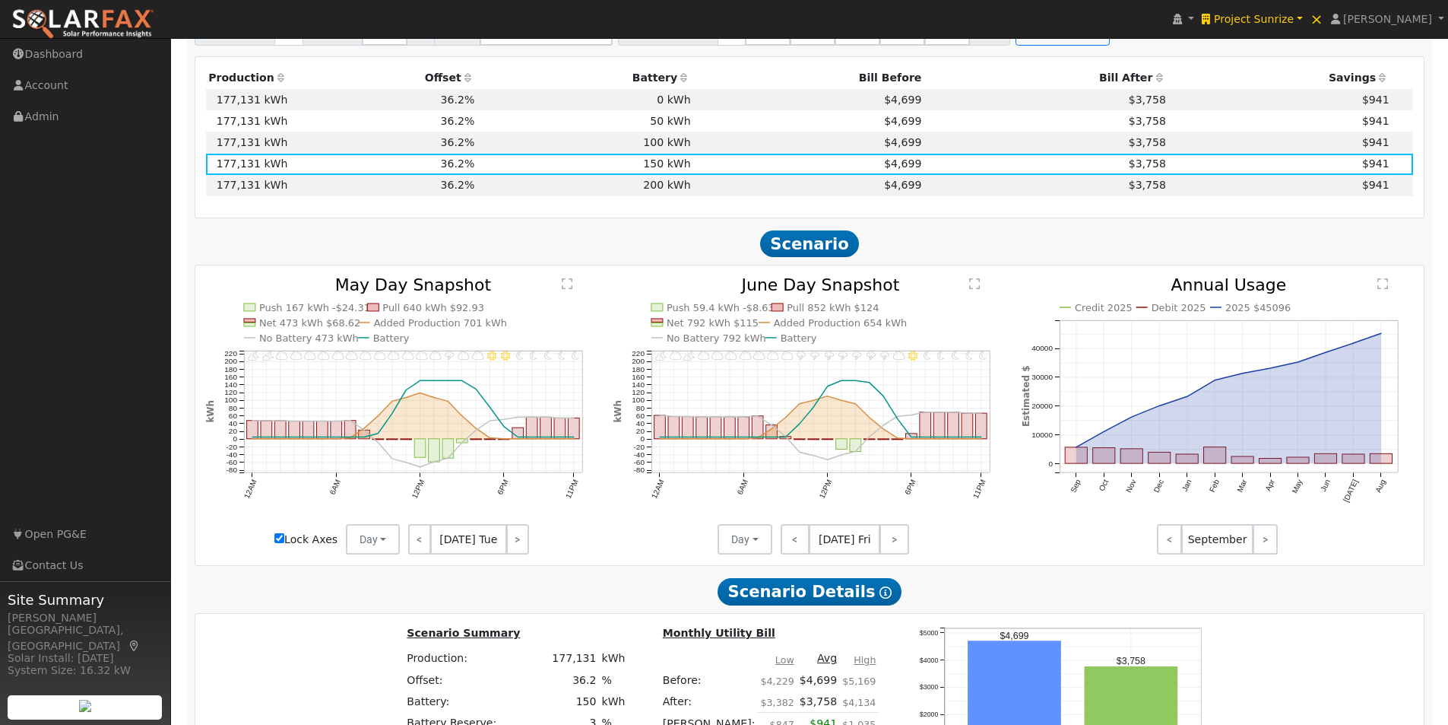
click at [660, 205] on div "Production Offset Battery Reserve Mode ACC Push Incentive Bill Before Bill Afte…" at bounding box center [810, 137] width 1224 height 139
click at [659, 186] on td "200 kWh" at bounding box center [585, 185] width 216 height 21
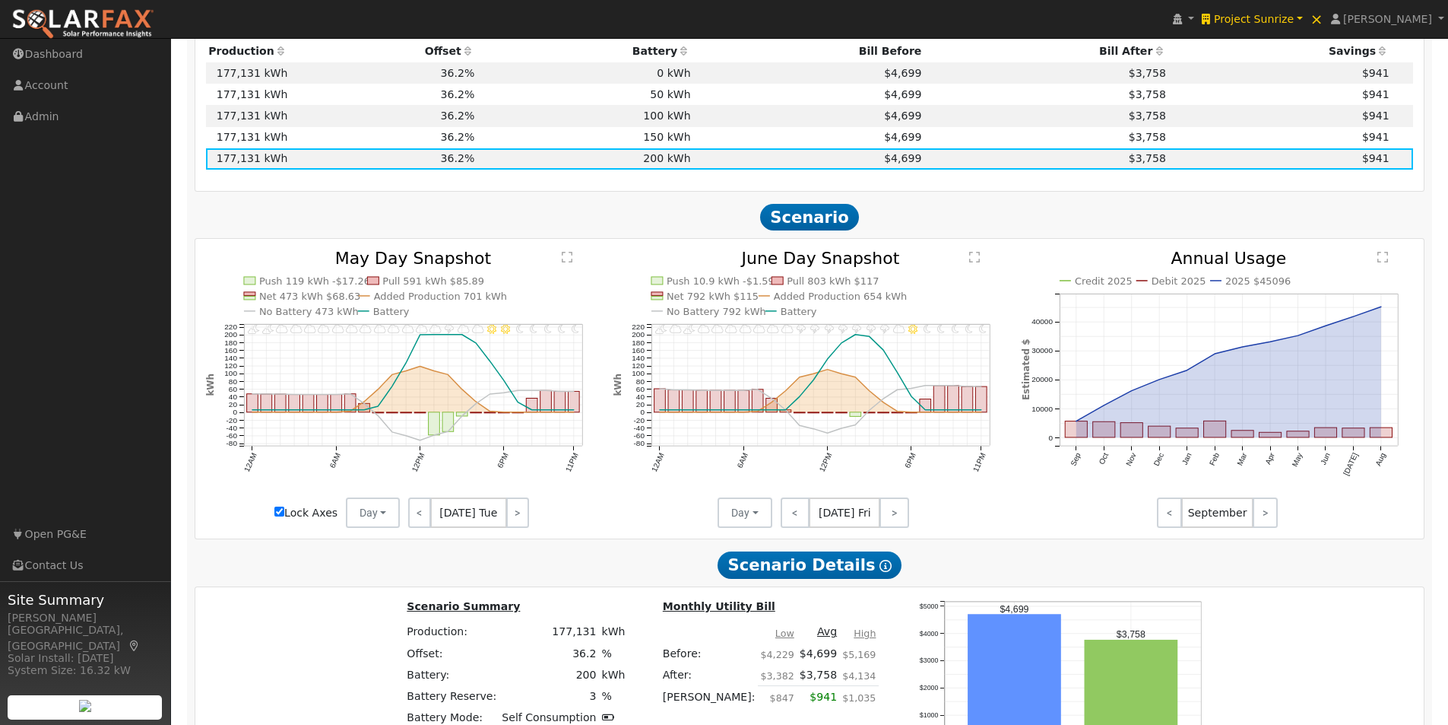
scroll to position [1273, 0]
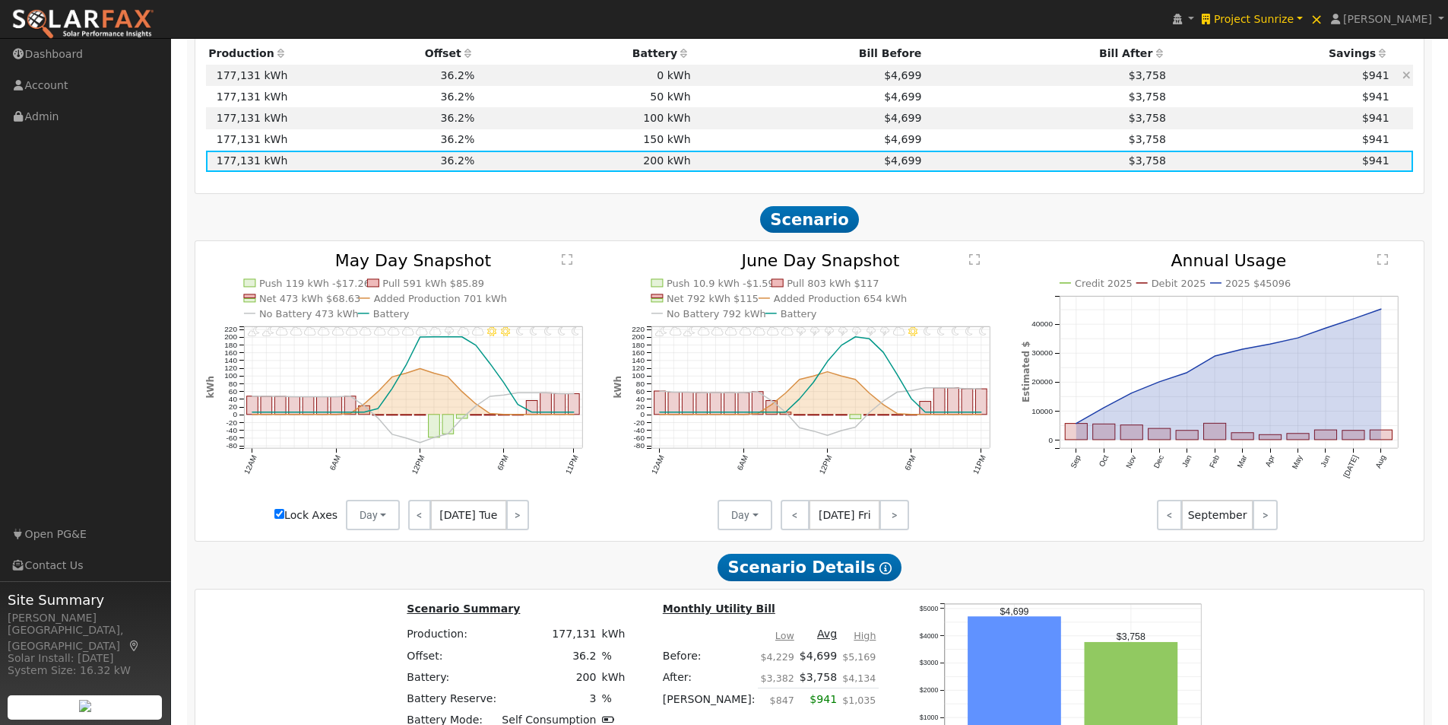
click at [655, 82] on td "0 kWh" at bounding box center [585, 75] width 216 height 21
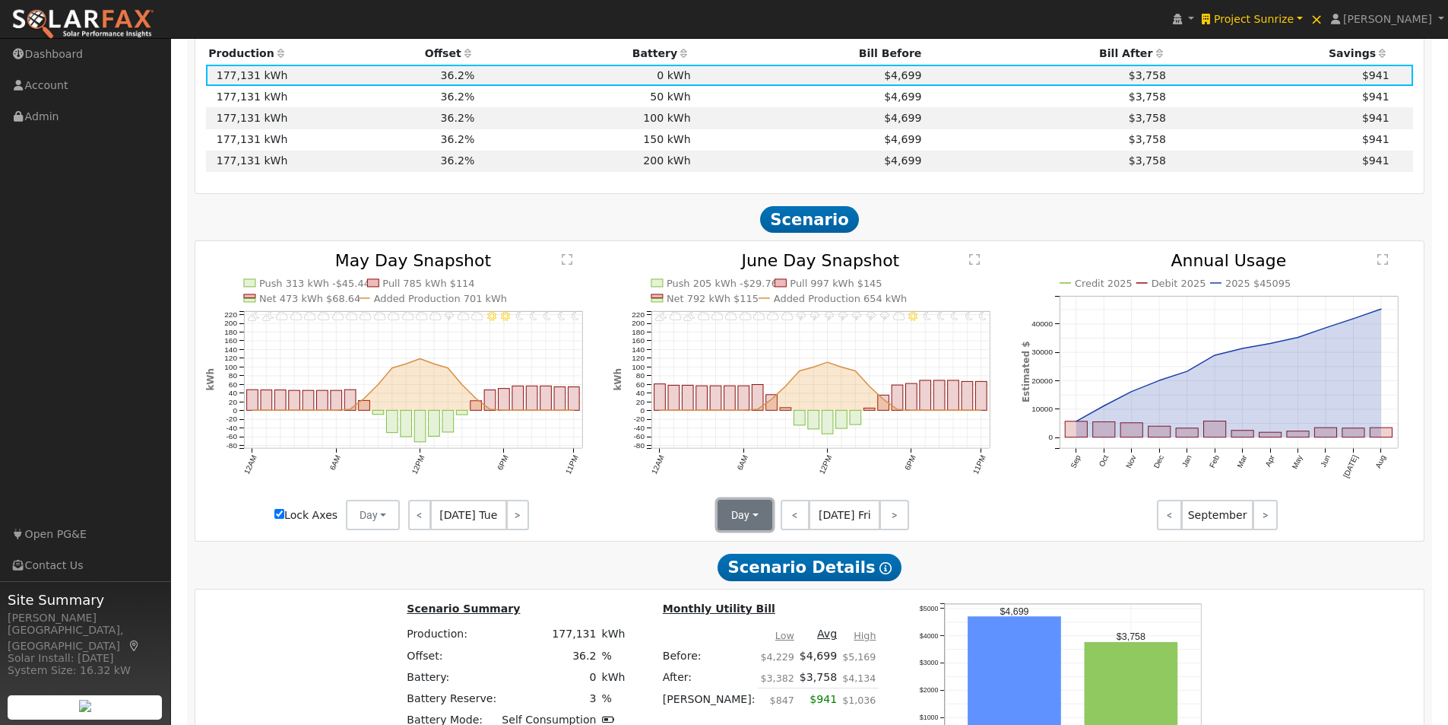
click at [744, 530] on button "Day" at bounding box center [745, 515] width 55 height 30
click at [745, 576] on link "Month Average" at bounding box center [772, 569] width 106 height 21
click at [363, 519] on button "Day" at bounding box center [373, 515] width 55 height 30
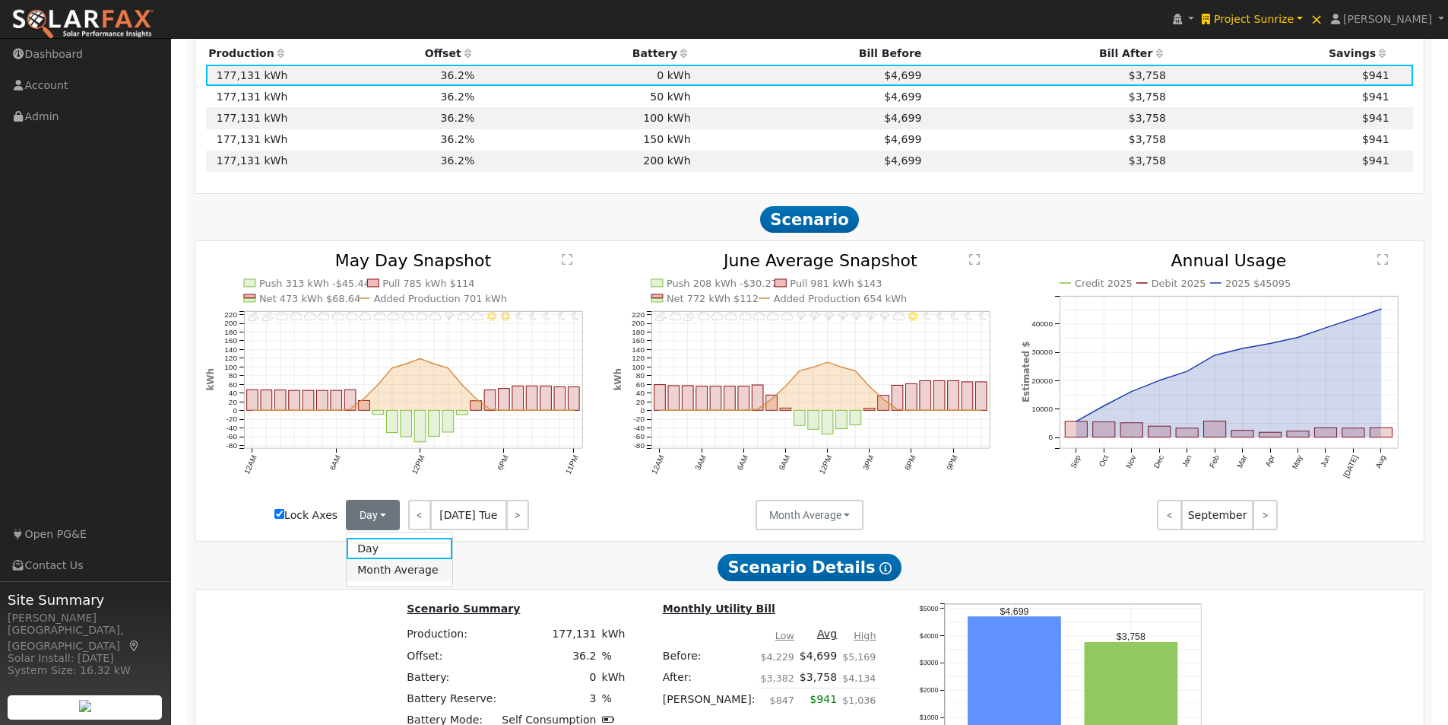
click at [368, 576] on link "Month Average" at bounding box center [400, 569] width 106 height 21
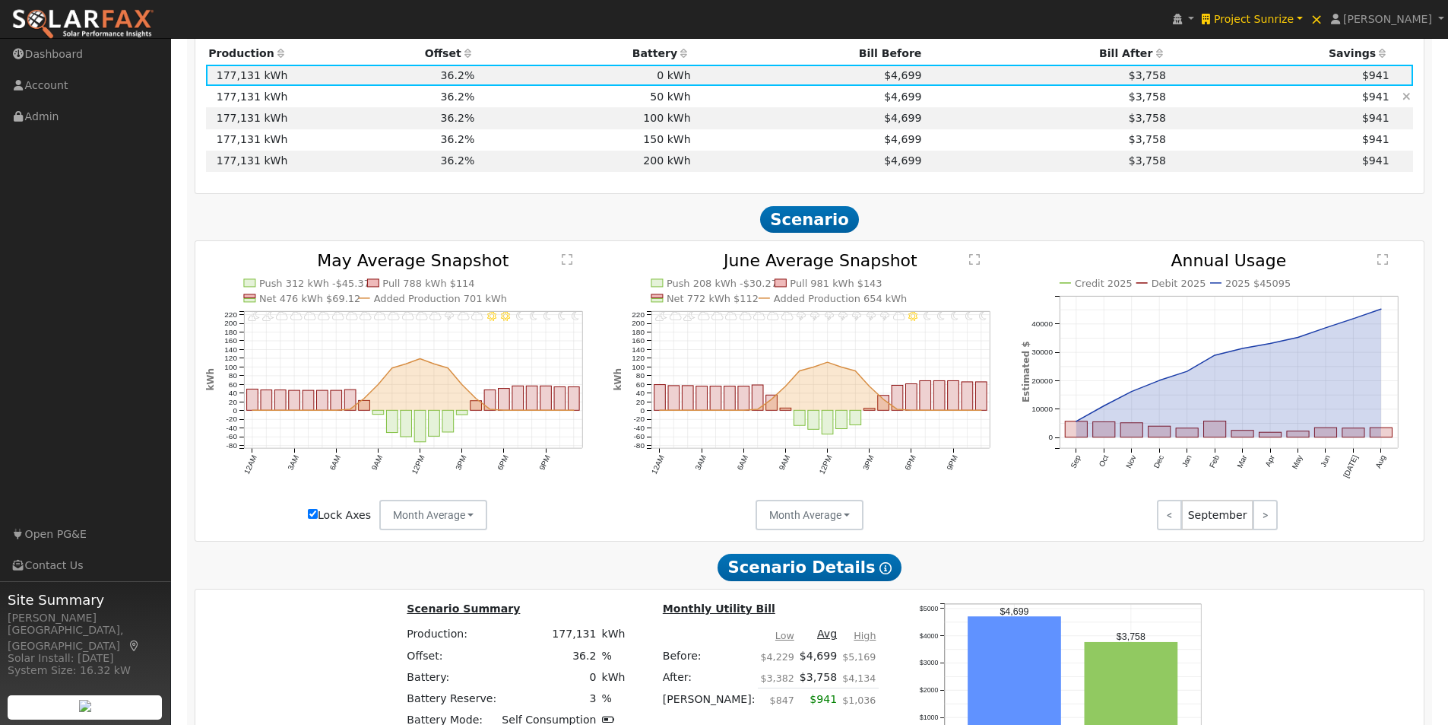
click at [668, 101] on td "50 kWh" at bounding box center [585, 96] width 216 height 21
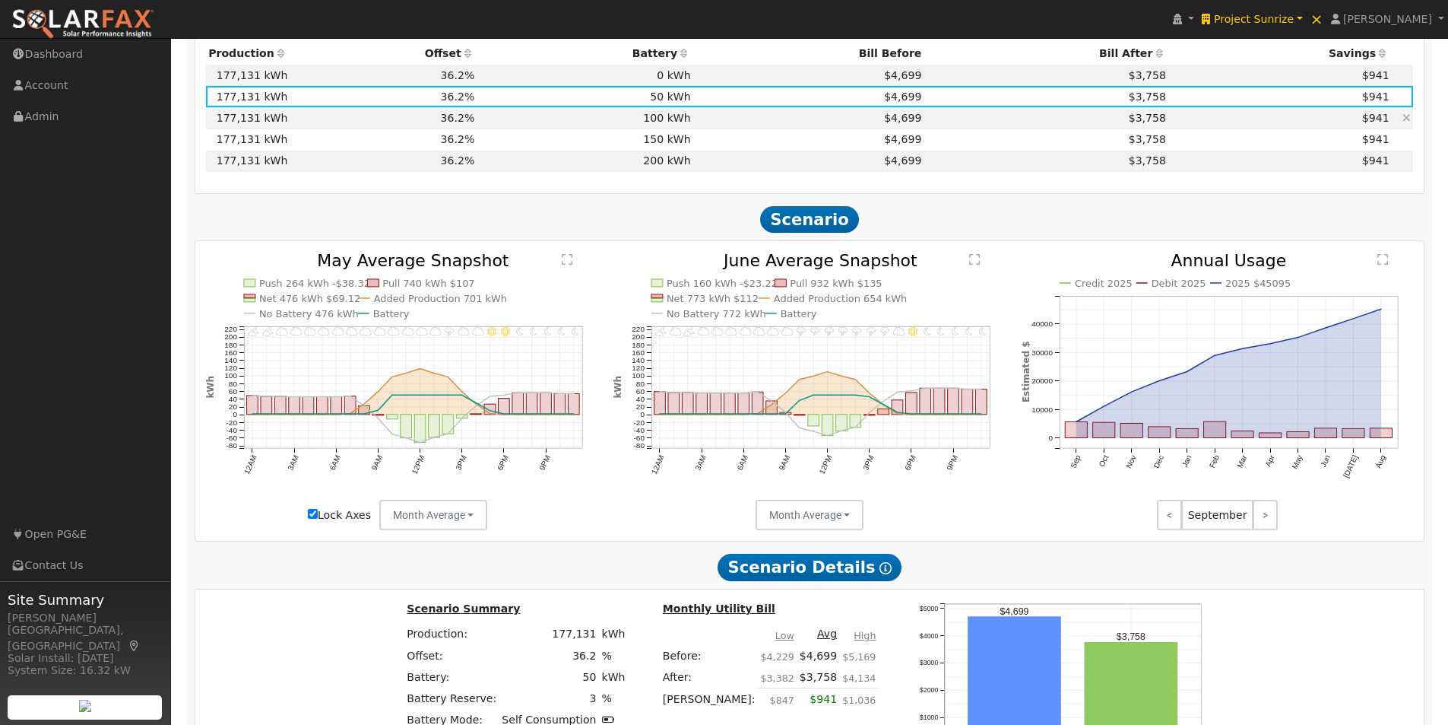
click at [668, 125] on td "100 kWh" at bounding box center [585, 117] width 216 height 21
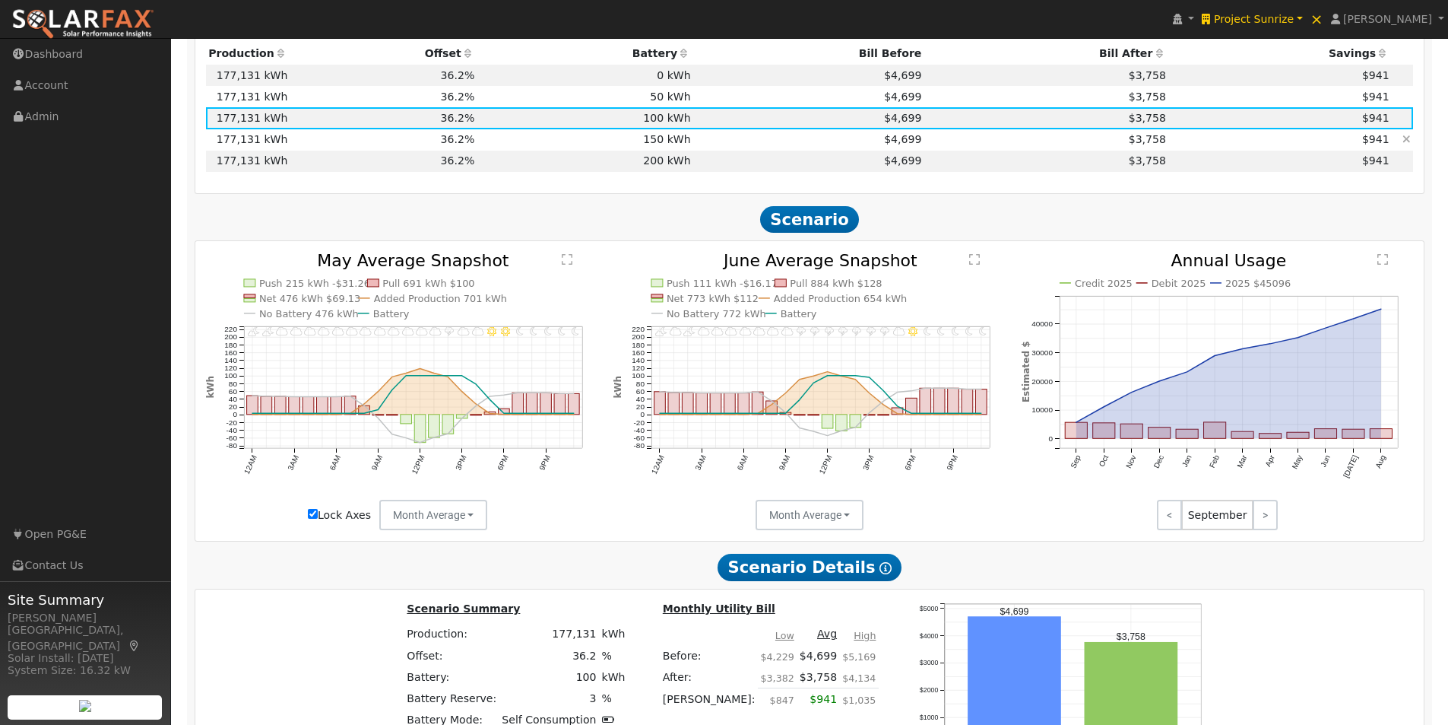
click at [661, 145] on td "150 kWh" at bounding box center [585, 139] width 216 height 21
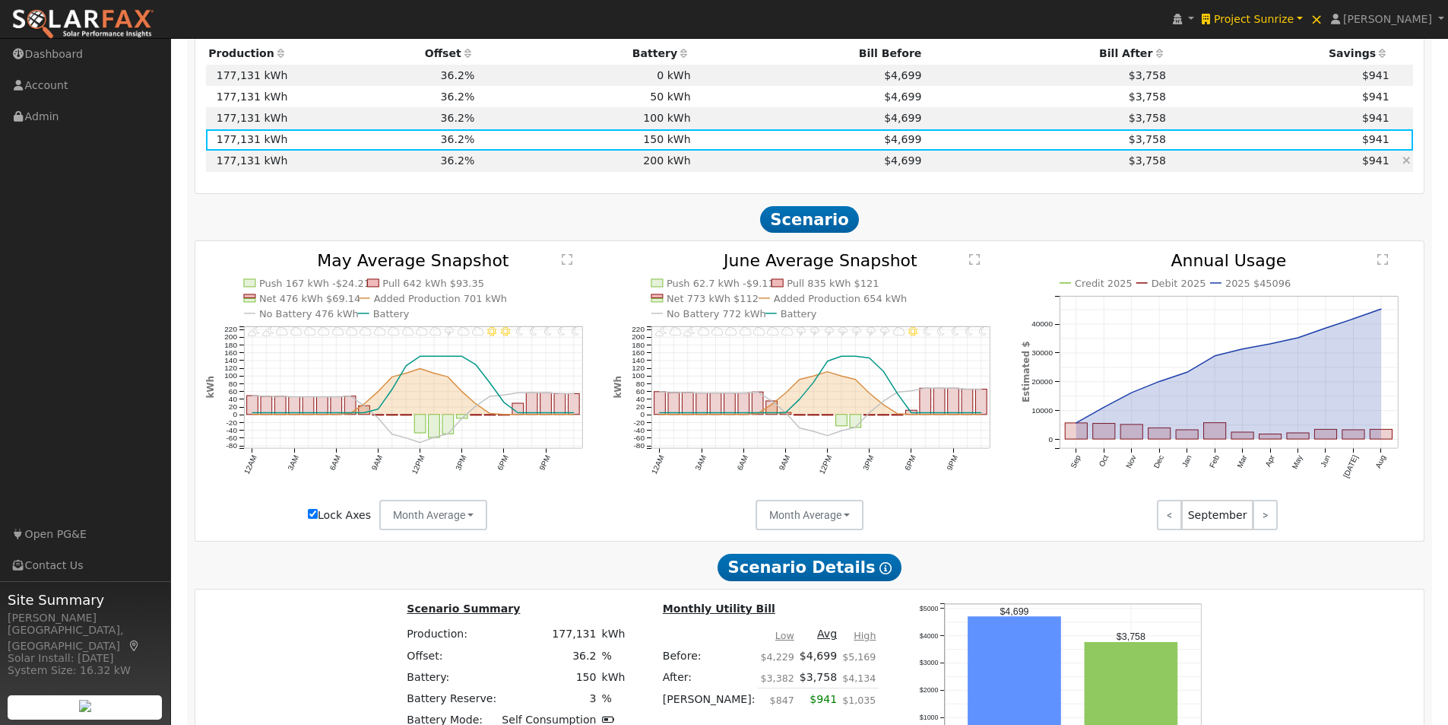
click at [662, 164] on td "200 kWh" at bounding box center [585, 161] width 216 height 21
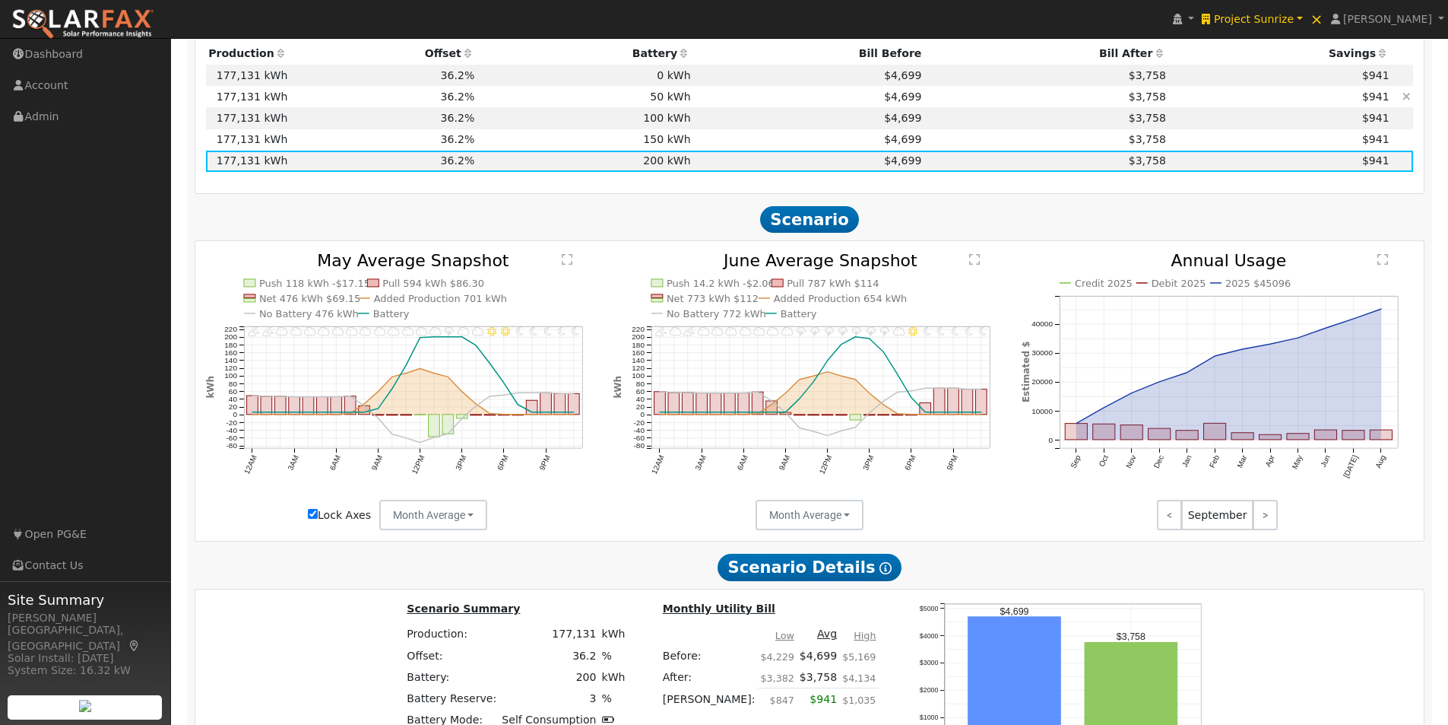
click at [674, 106] on td "50 kWh" at bounding box center [585, 96] width 216 height 21
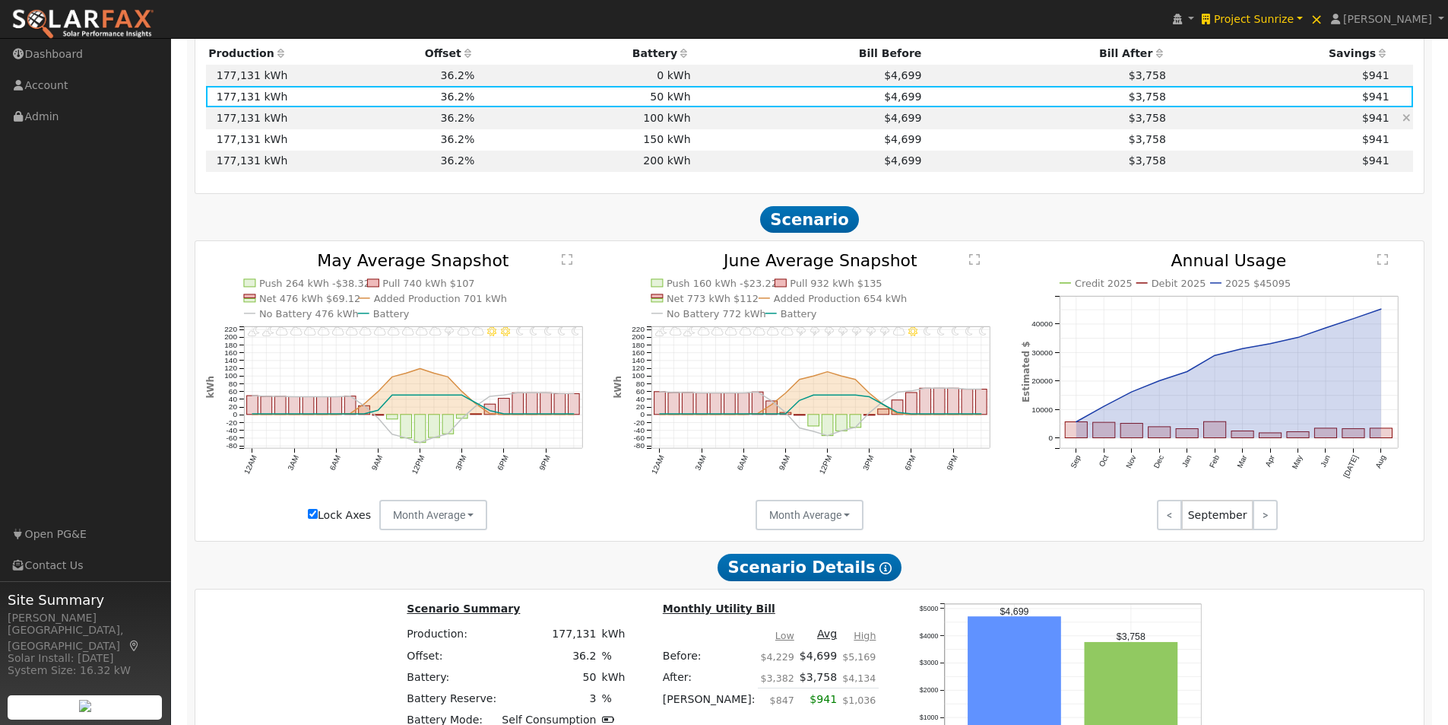
click at [661, 122] on td "100 kWh" at bounding box center [585, 117] width 216 height 21
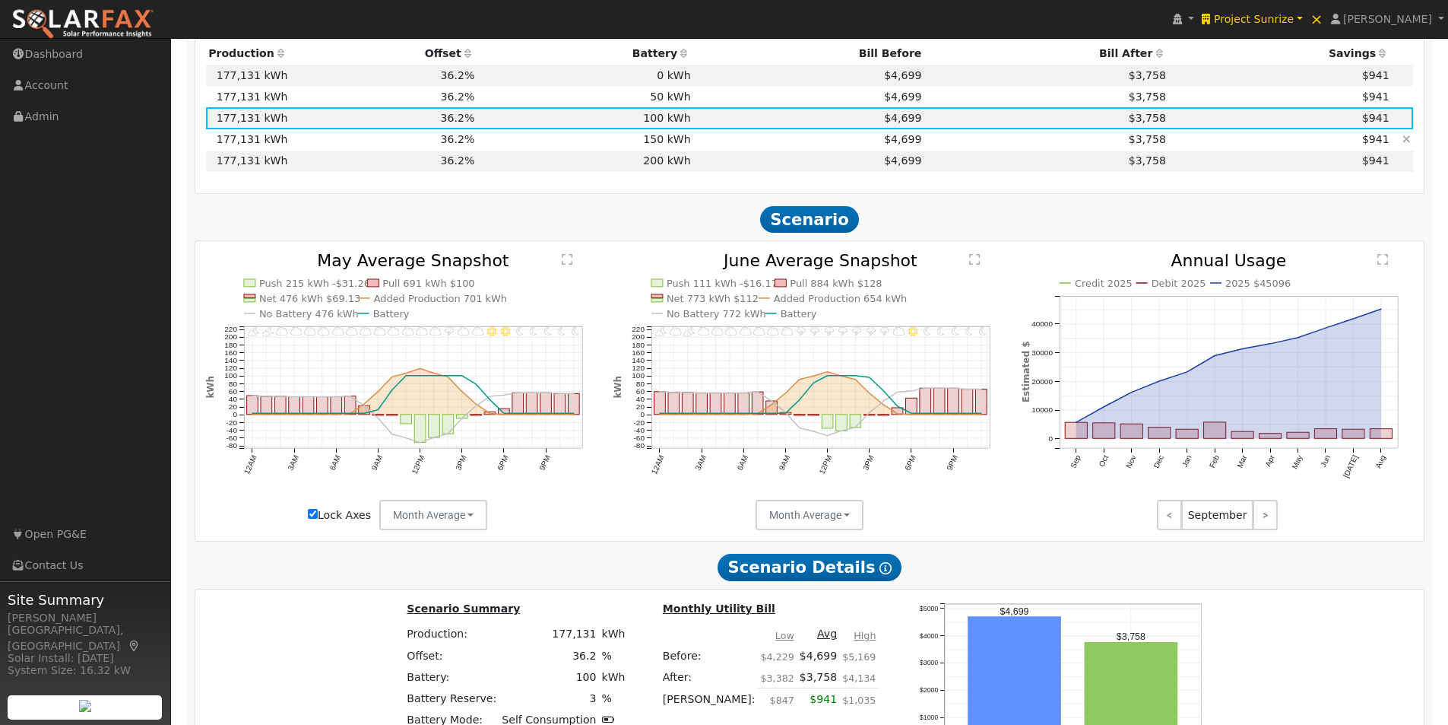
click at [660, 148] on td "150 kWh" at bounding box center [585, 139] width 216 height 21
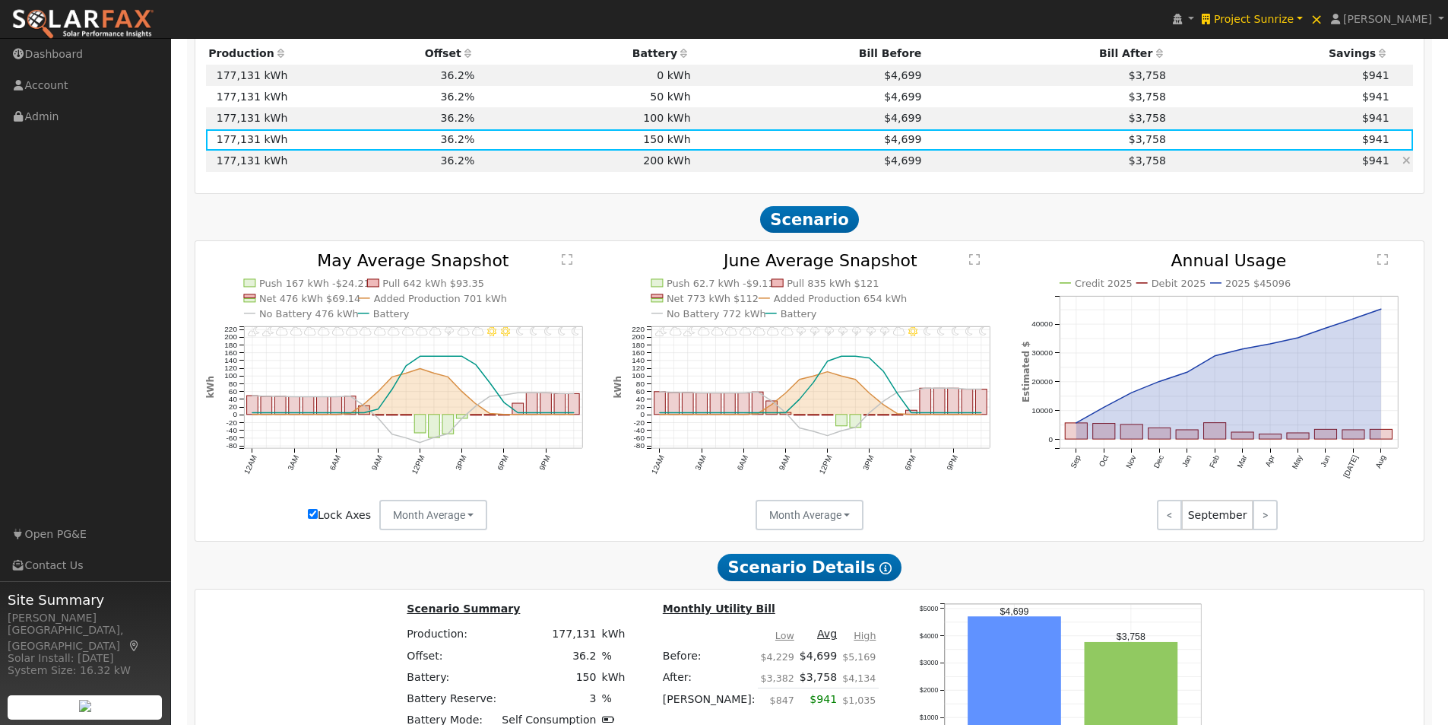
click at [655, 165] on td "200 kWh" at bounding box center [585, 161] width 216 height 21
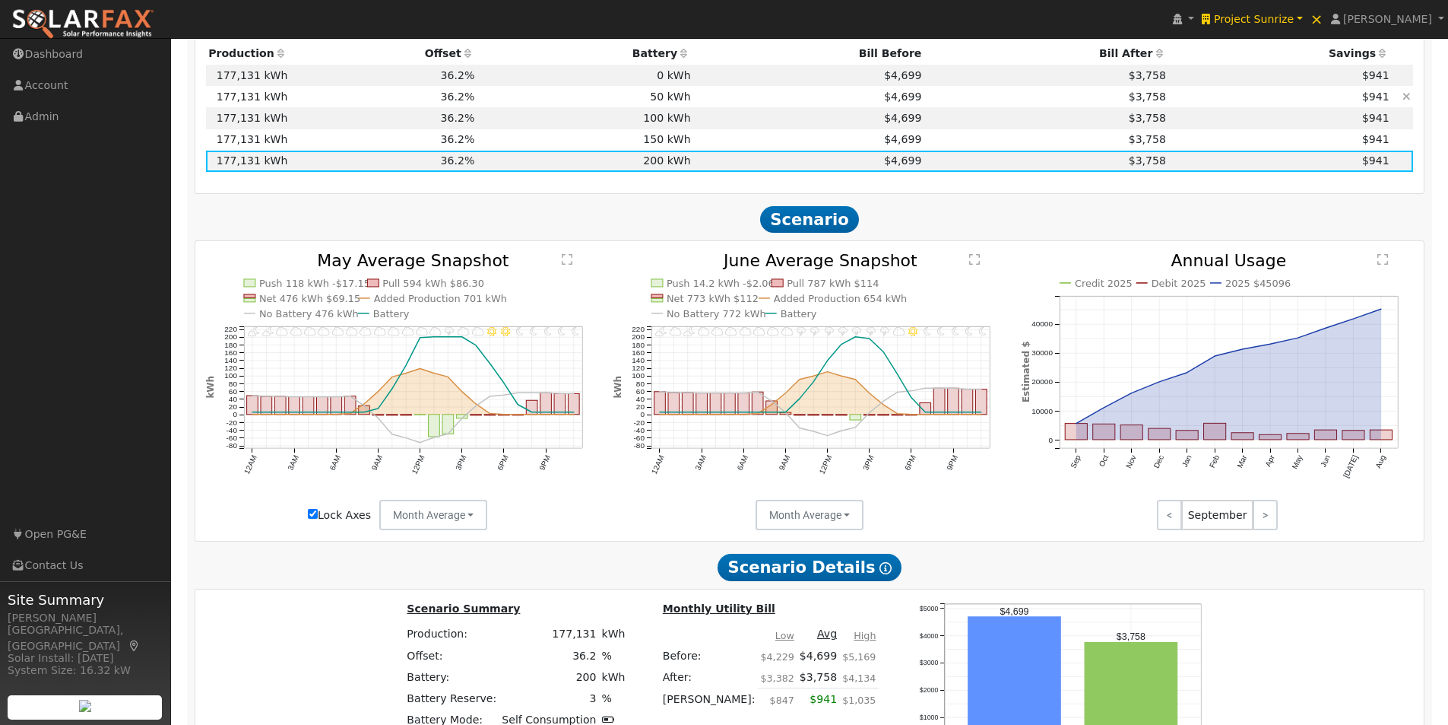
click at [666, 104] on td "50 kWh" at bounding box center [585, 96] width 216 height 21
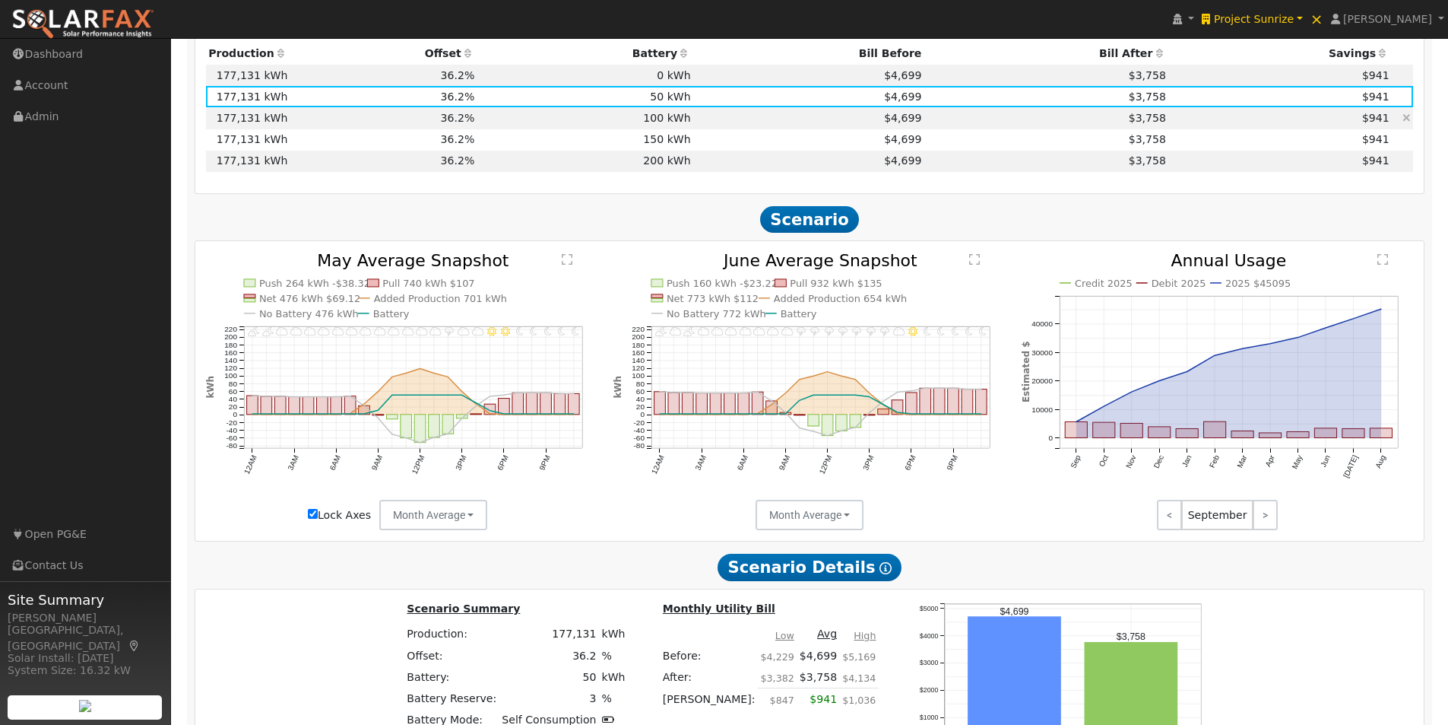
click at [663, 126] on td "100 kWh" at bounding box center [585, 117] width 216 height 21
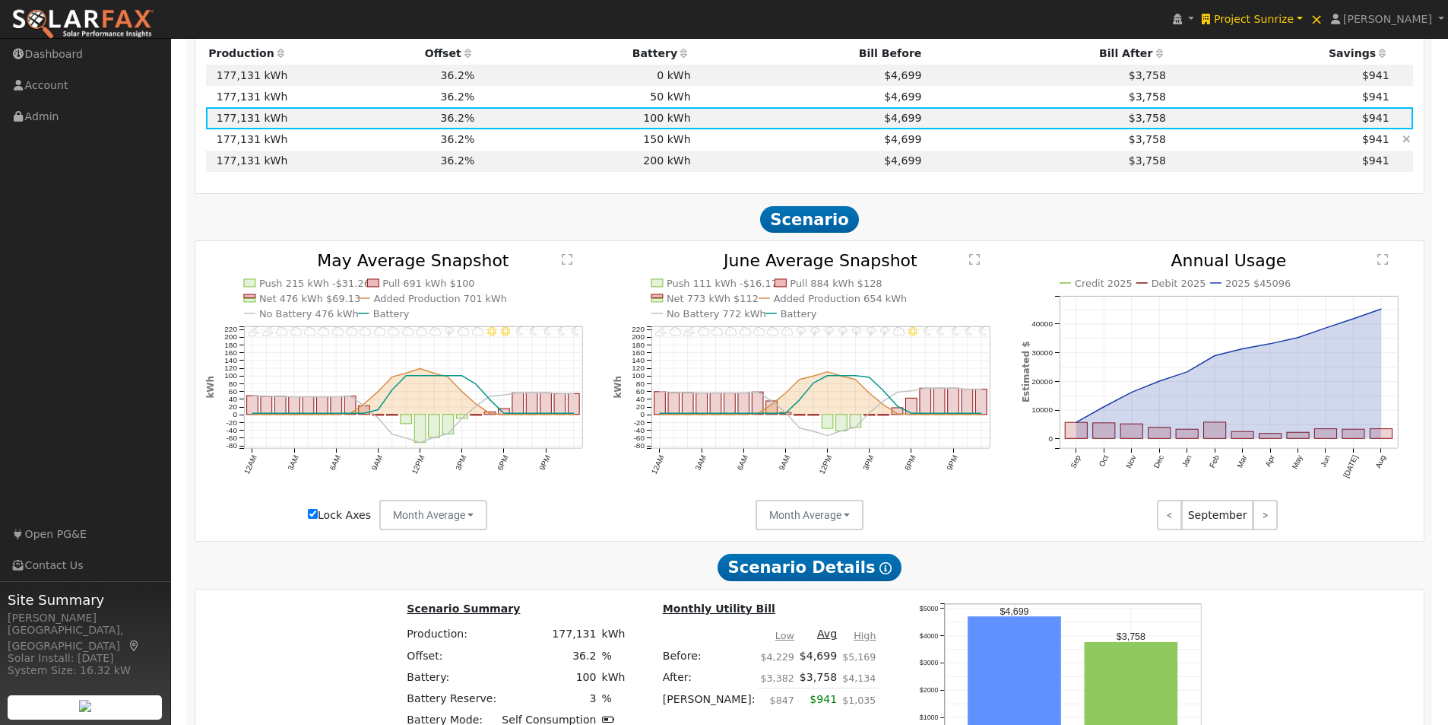
click at [661, 144] on td "150 kWh" at bounding box center [585, 139] width 216 height 21
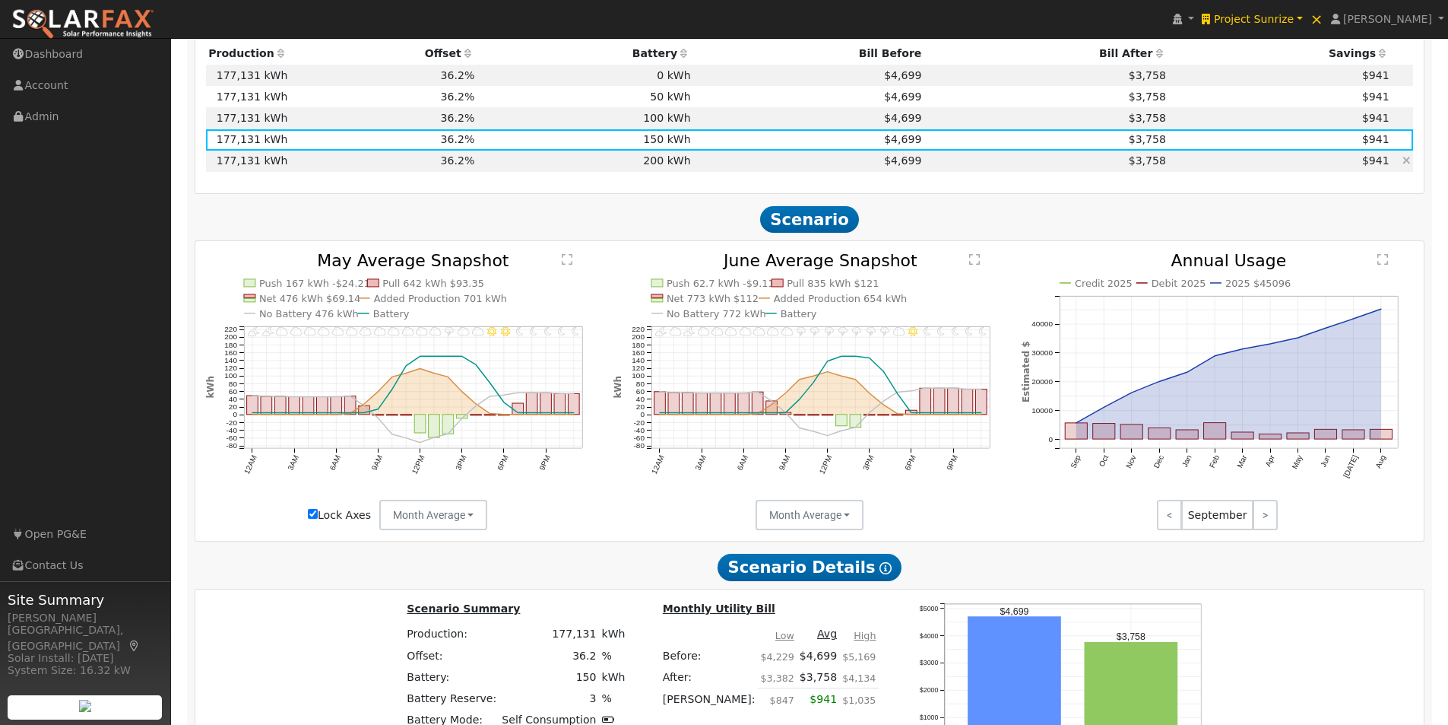
click at [661, 169] on td "200 kWh" at bounding box center [585, 161] width 216 height 21
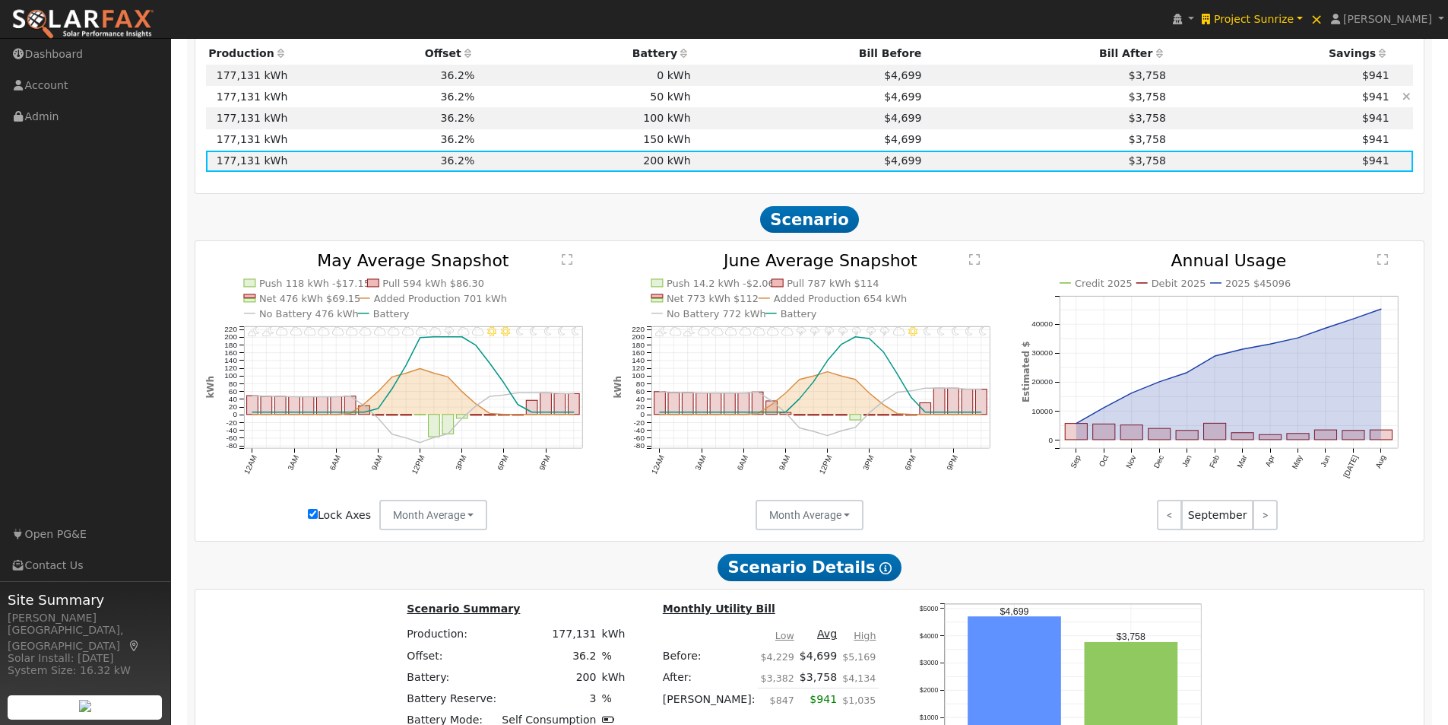
click at [668, 102] on td "50 kWh" at bounding box center [585, 96] width 216 height 21
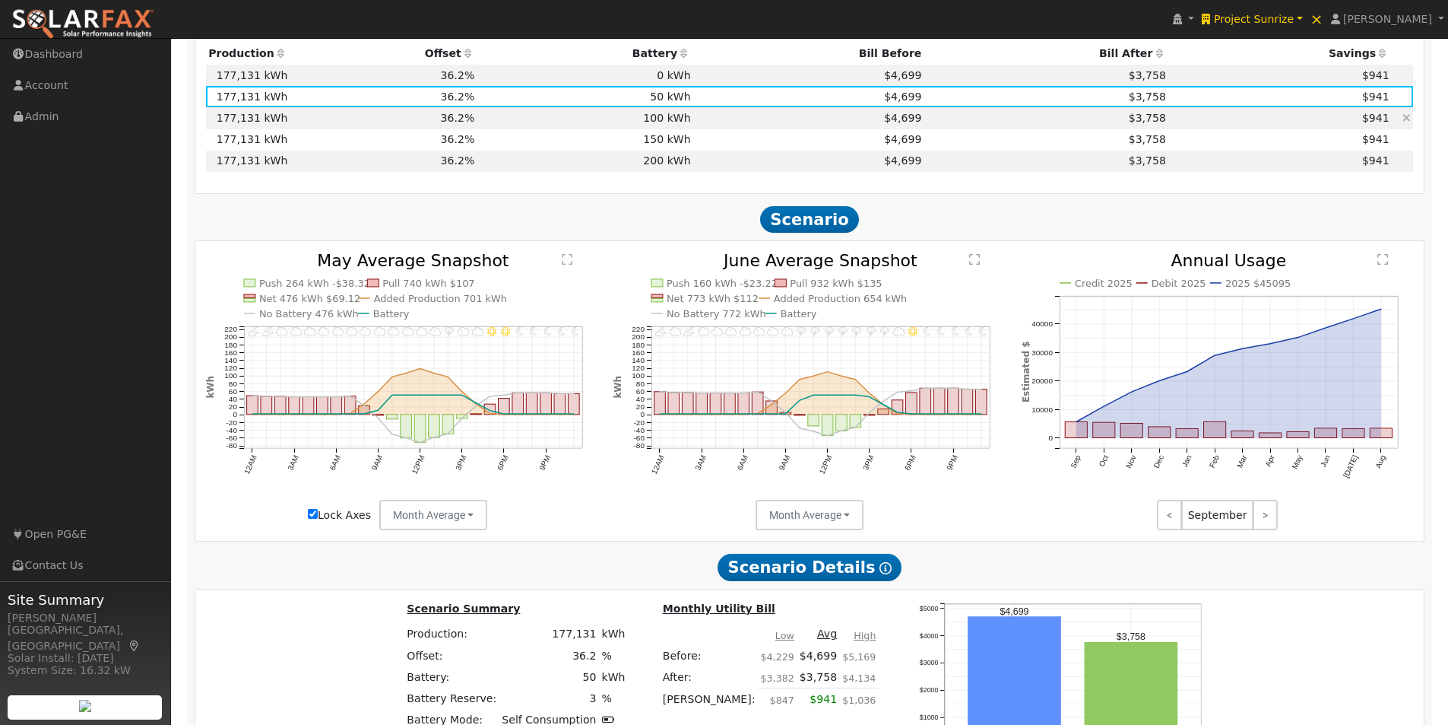
click at [655, 125] on td "100 kWh" at bounding box center [585, 117] width 216 height 21
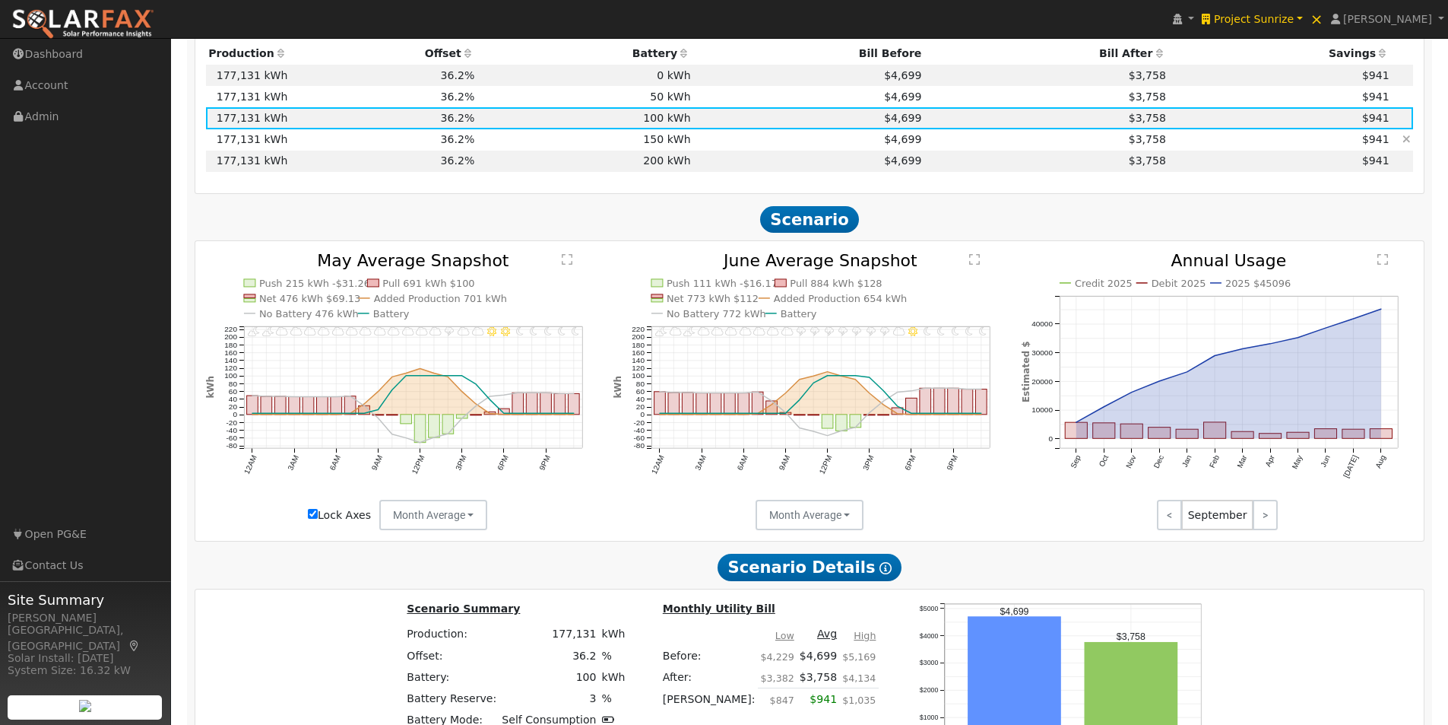
click at [652, 143] on td "150 kWh" at bounding box center [585, 139] width 216 height 21
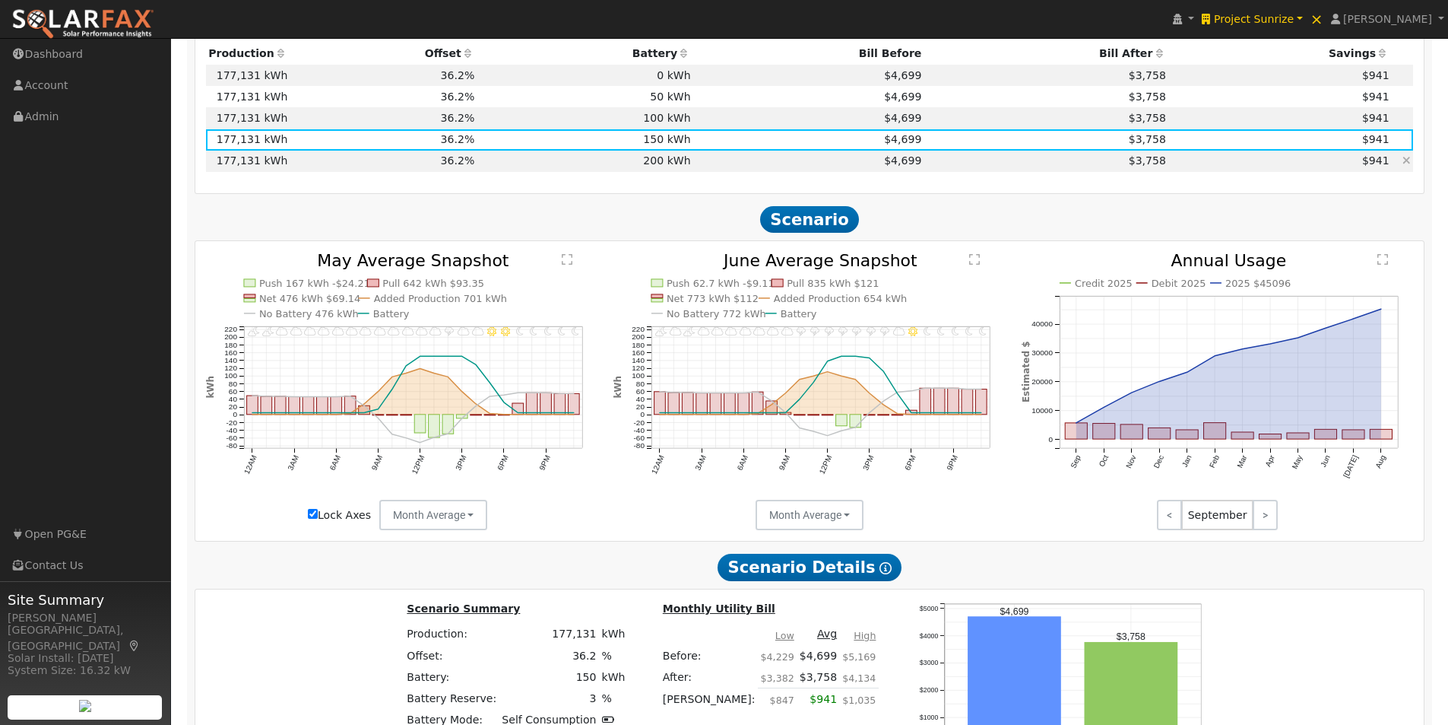
click at [651, 163] on td "200 kWh" at bounding box center [585, 161] width 216 height 21
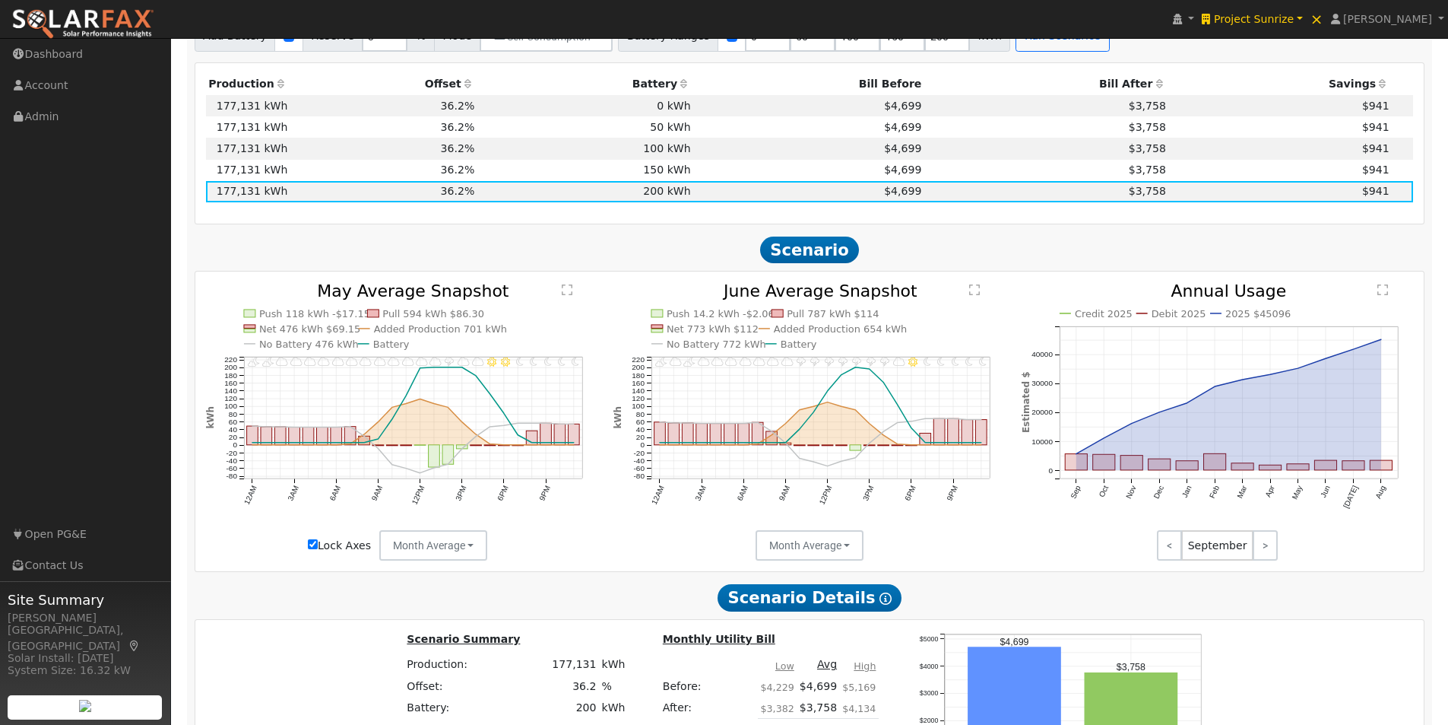
scroll to position [1264, 0]
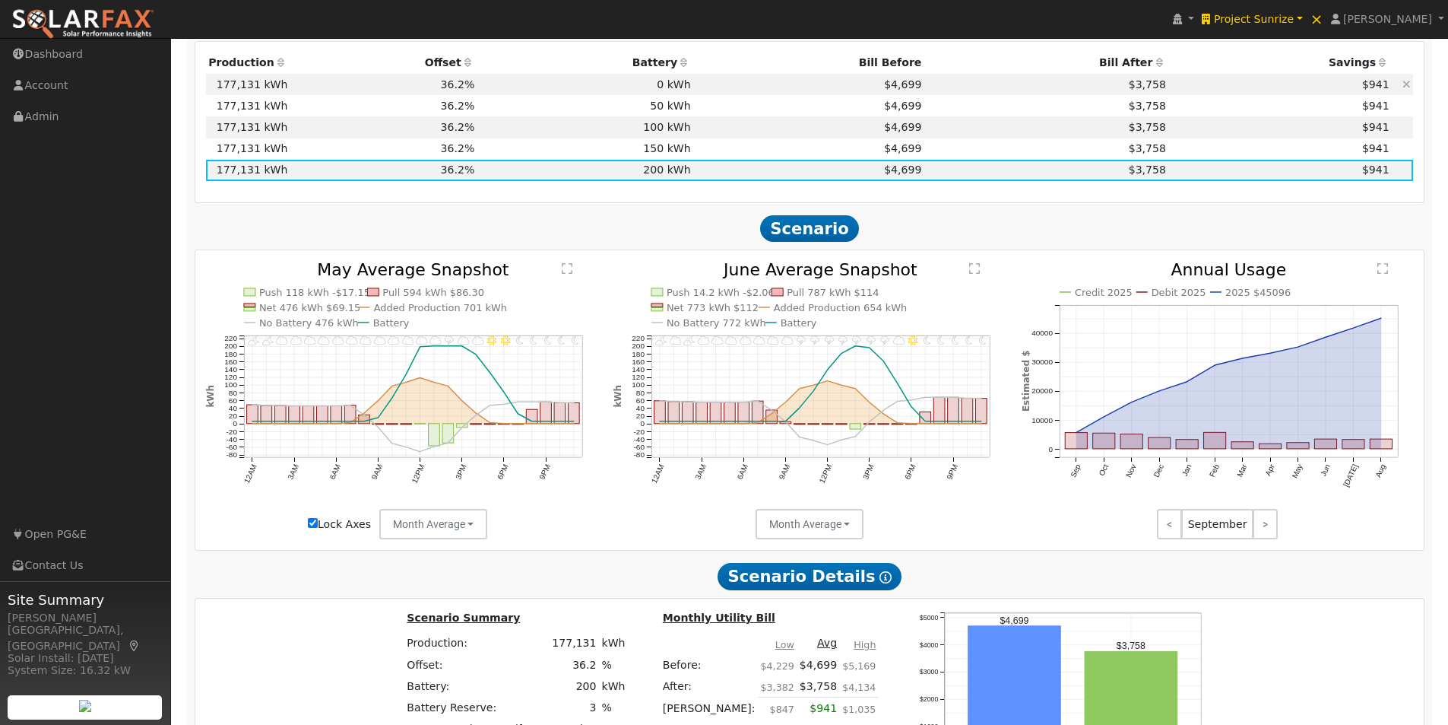
click at [680, 89] on td "0 kWh" at bounding box center [585, 84] width 216 height 21
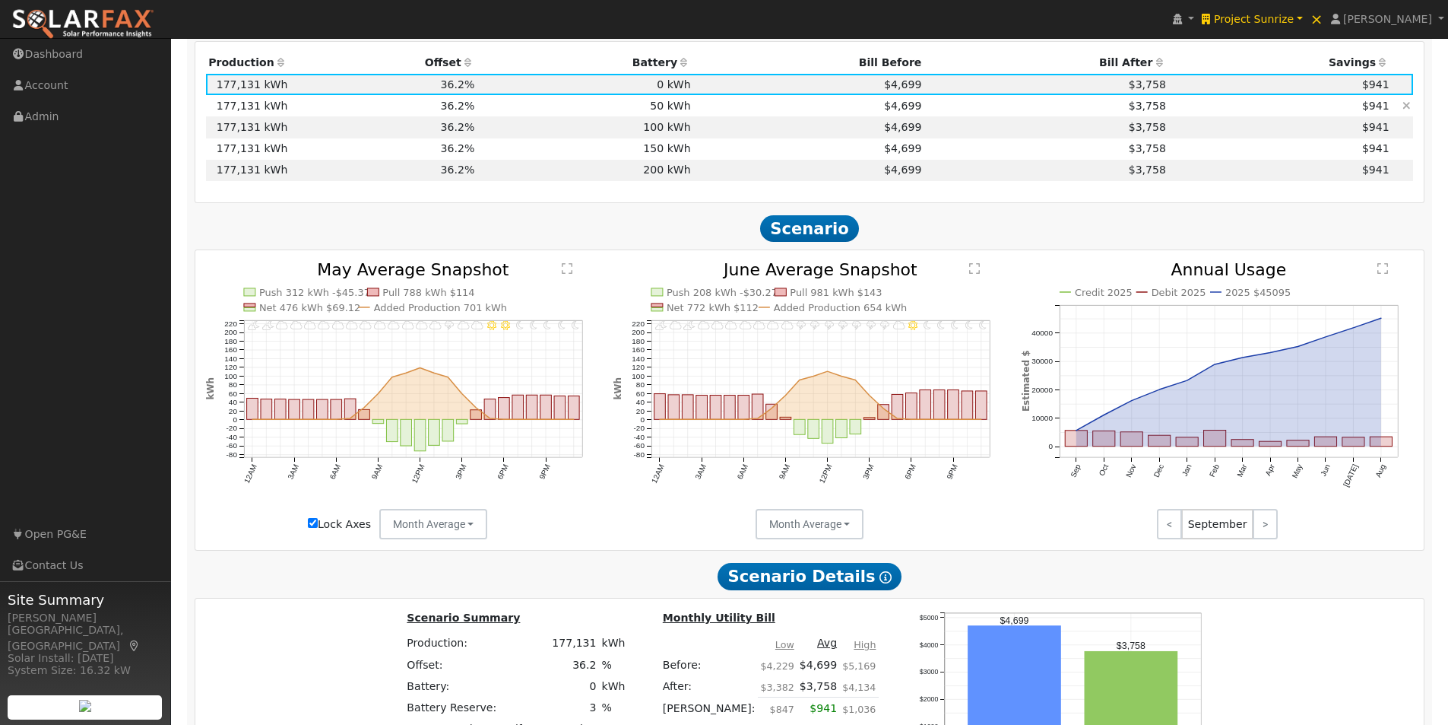
click at [667, 111] on td "50 kWh" at bounding box center [585, 105] width 216 height 21
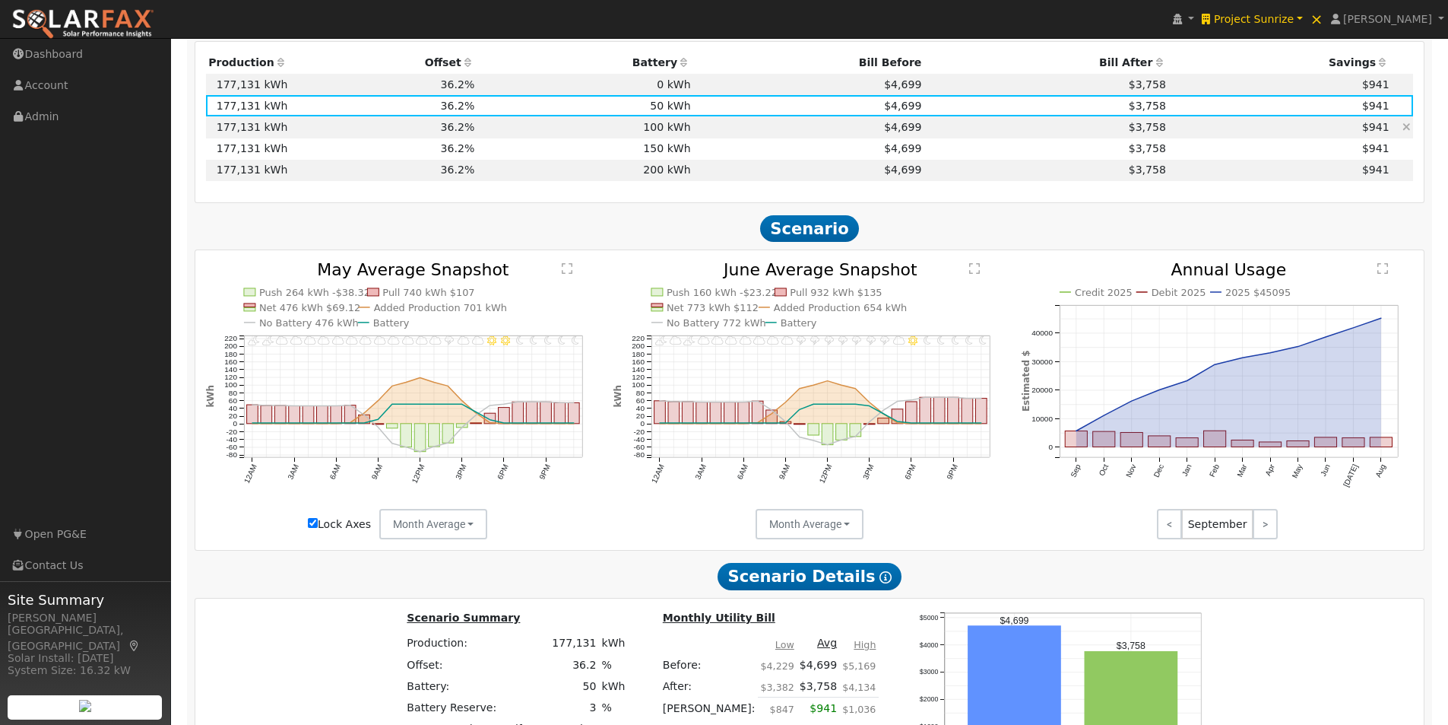
click at [661, 131] on td "100 kWh" at bounding box center [585, 126] width 216 height 21
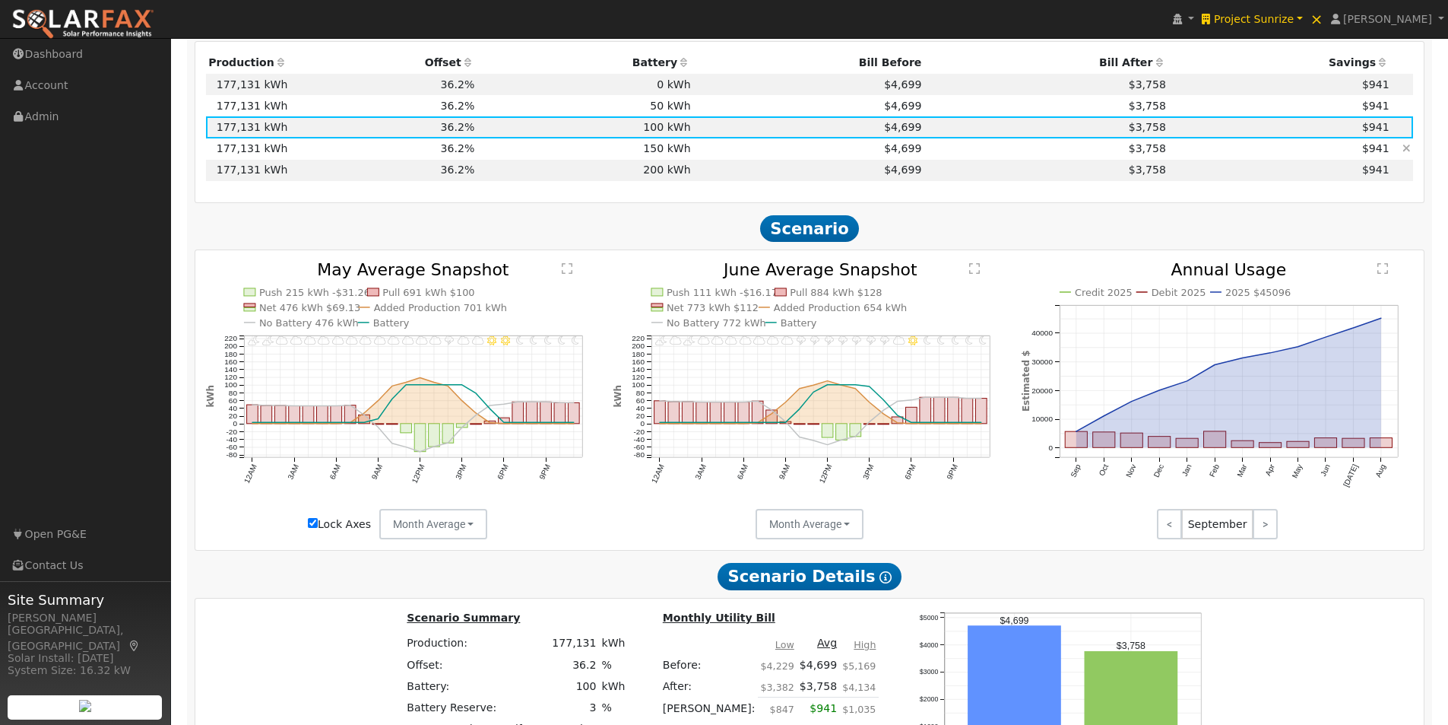
click at [658, 154] on td "150 kWh" at bounding box center [585, 148] width 216 height 21
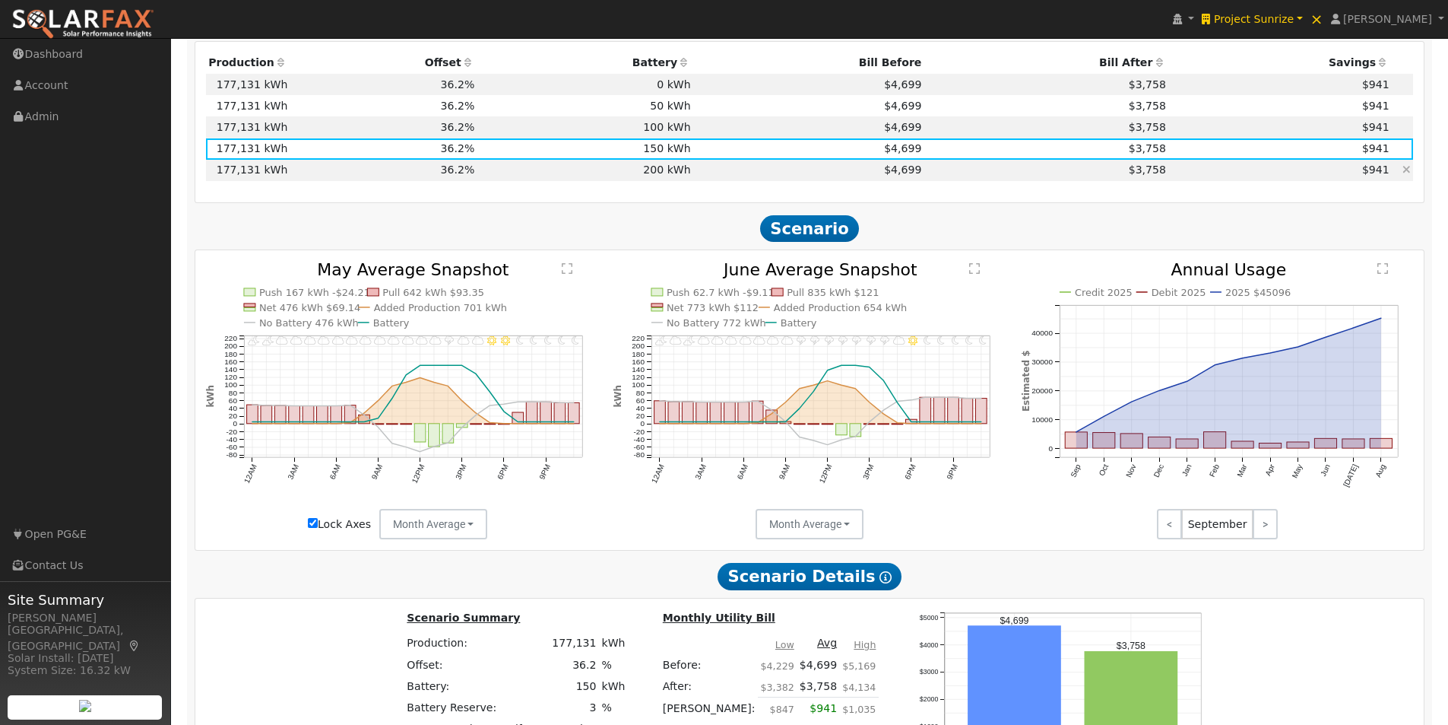
click at [655, 179] on td "200 kWh" at bounding box center [585, 170] width 216 height 21
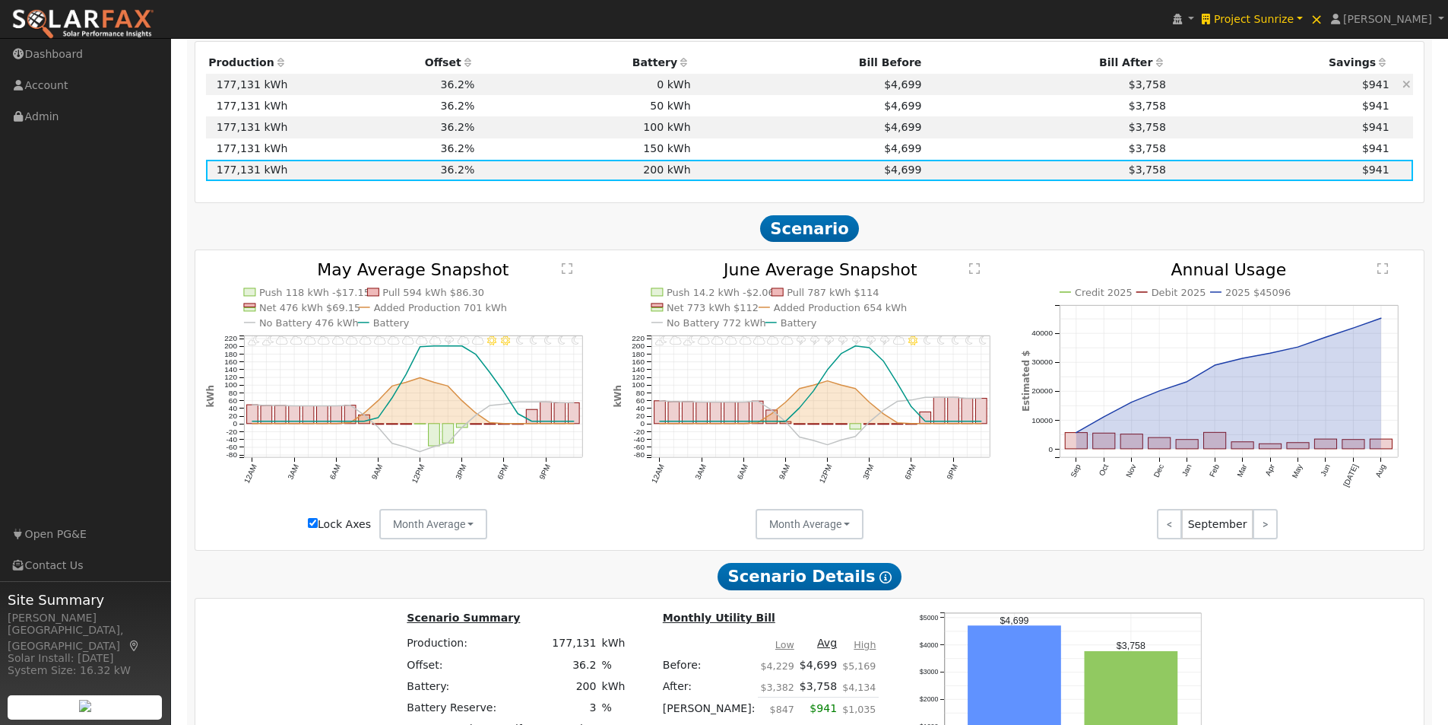
click at [666, 90] on td "0 kWh" at bounding box center [585, 84] width 216 height 21
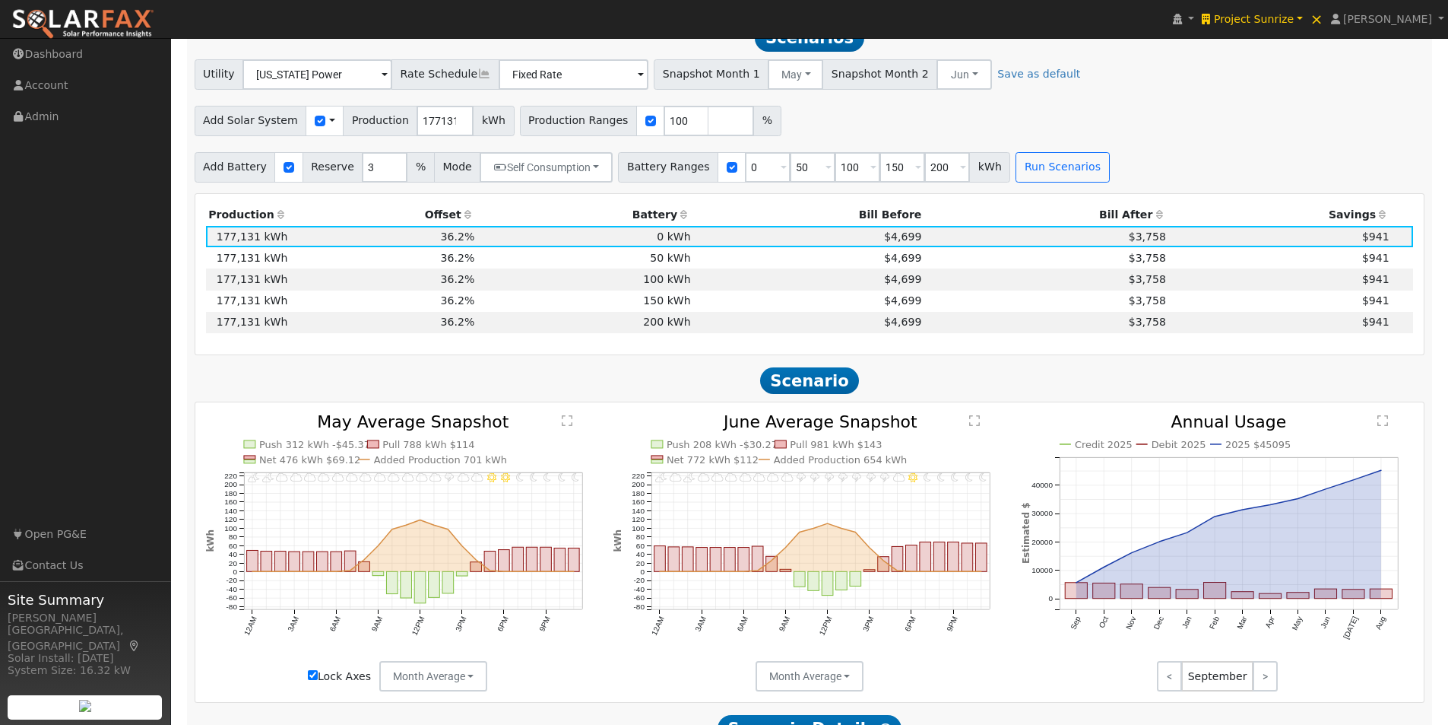
scroll to position [1109, 0]
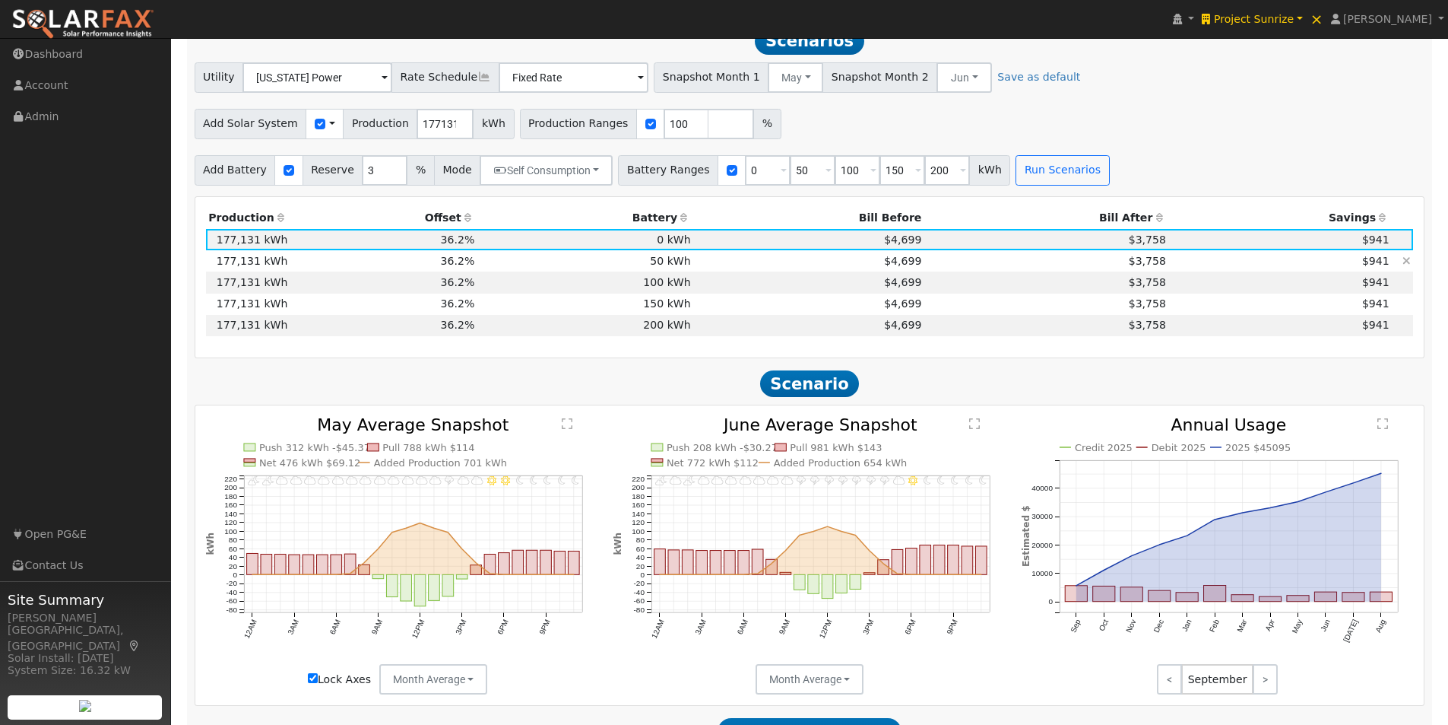
click at [676, 265] on td "50 kWh" at bounding box center [585, 260] width 216 height 21
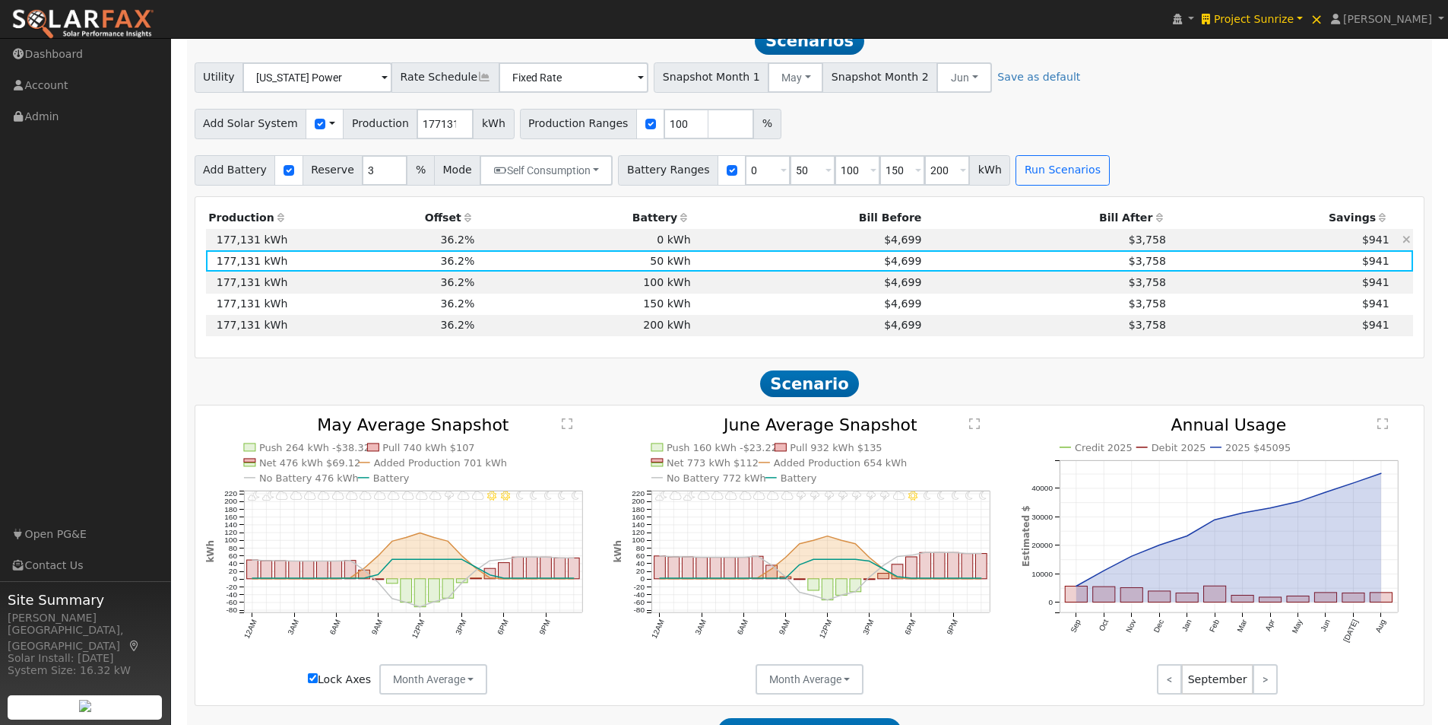
click at [676, 248] on td "0 kWh" at bounding box center [585, 239] width 216 height 21
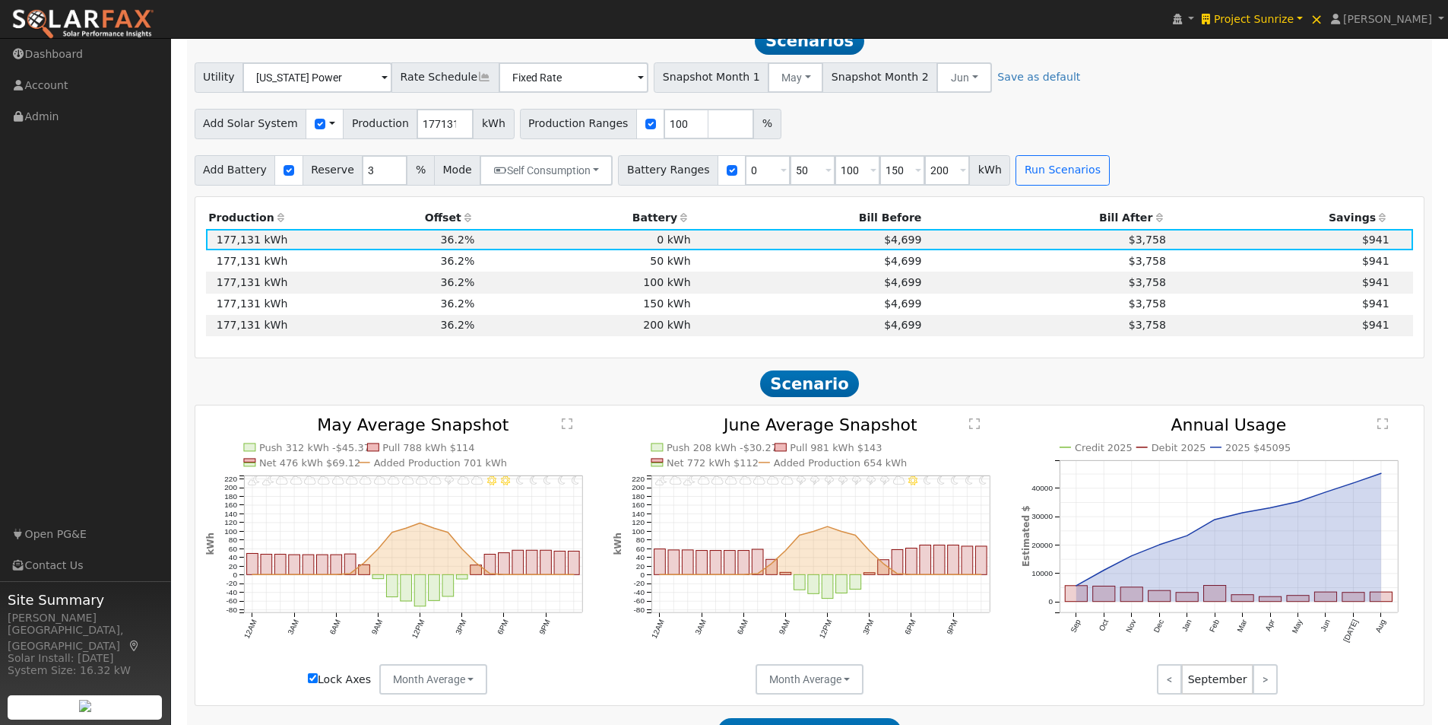
click at [972, 430] on text "" at bounding box center [975, 423] width 11 height 12
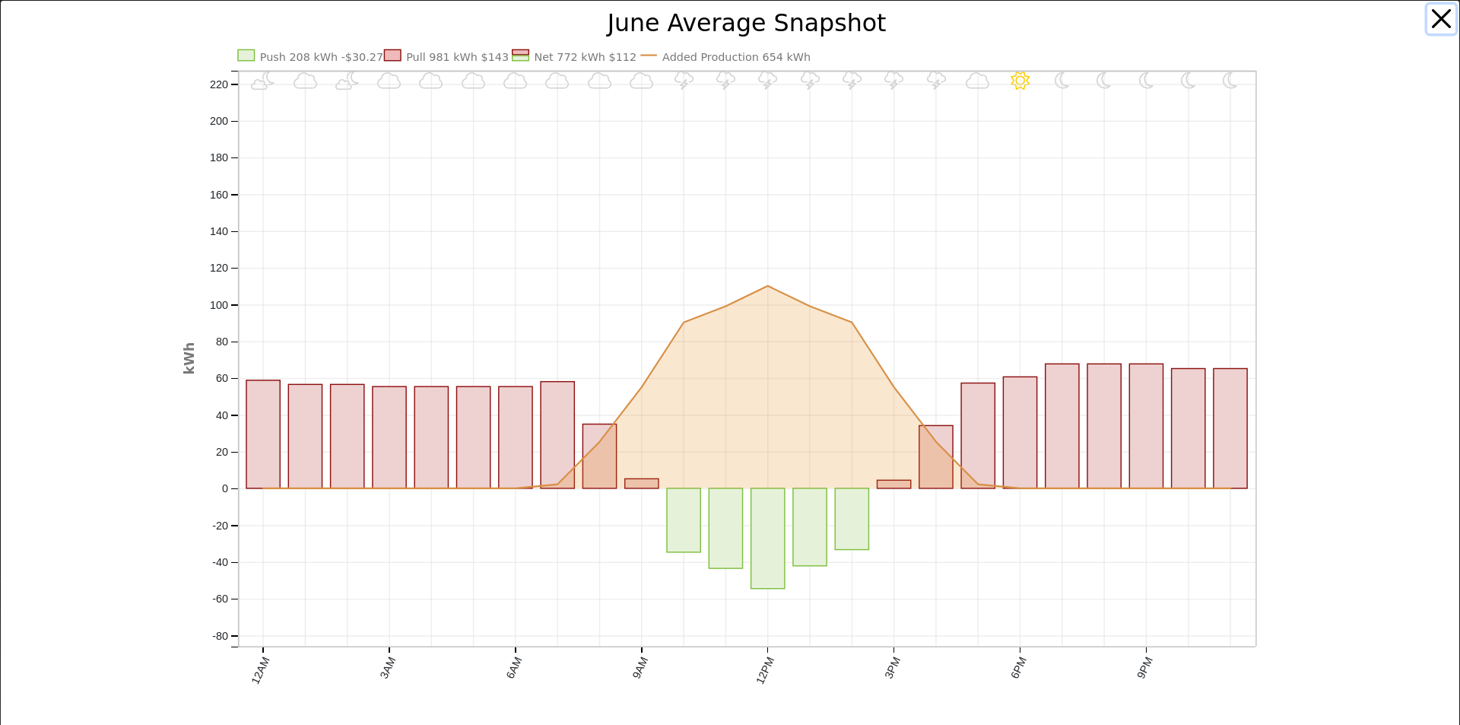
click at [1429, 8] on button "button" at bounding box center [1441, 19] width 29 height 29
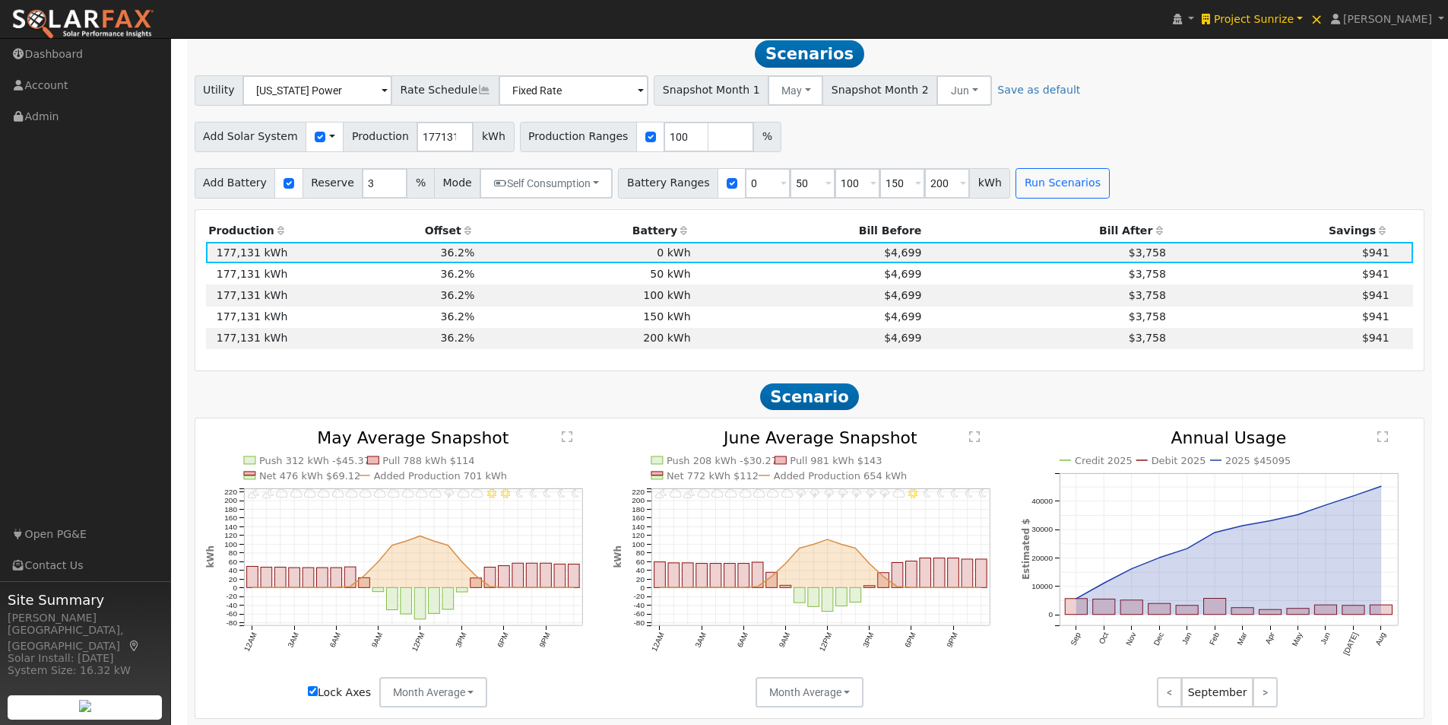
scroll to position [1093, 0]
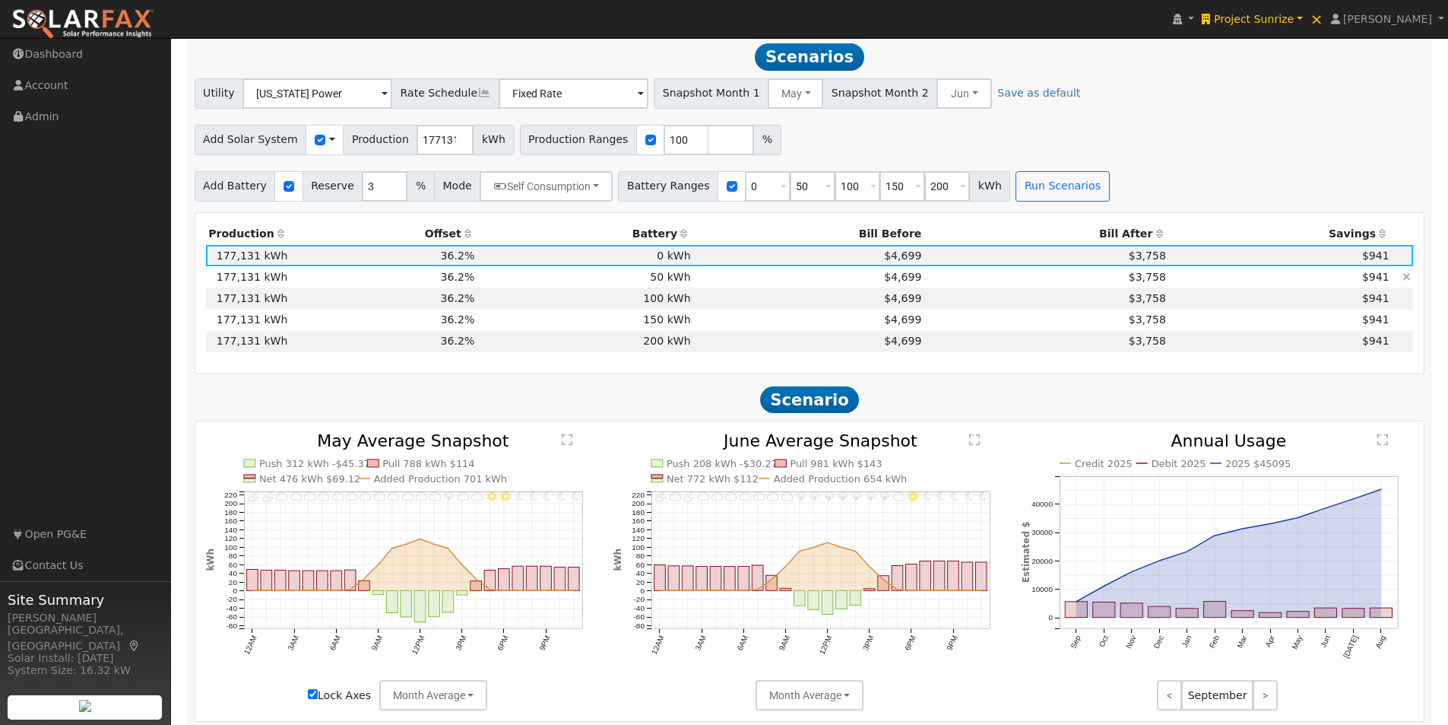
click at [665, 285] on td "50 kWh" at bounding box center [585, 276] width 216 height 21
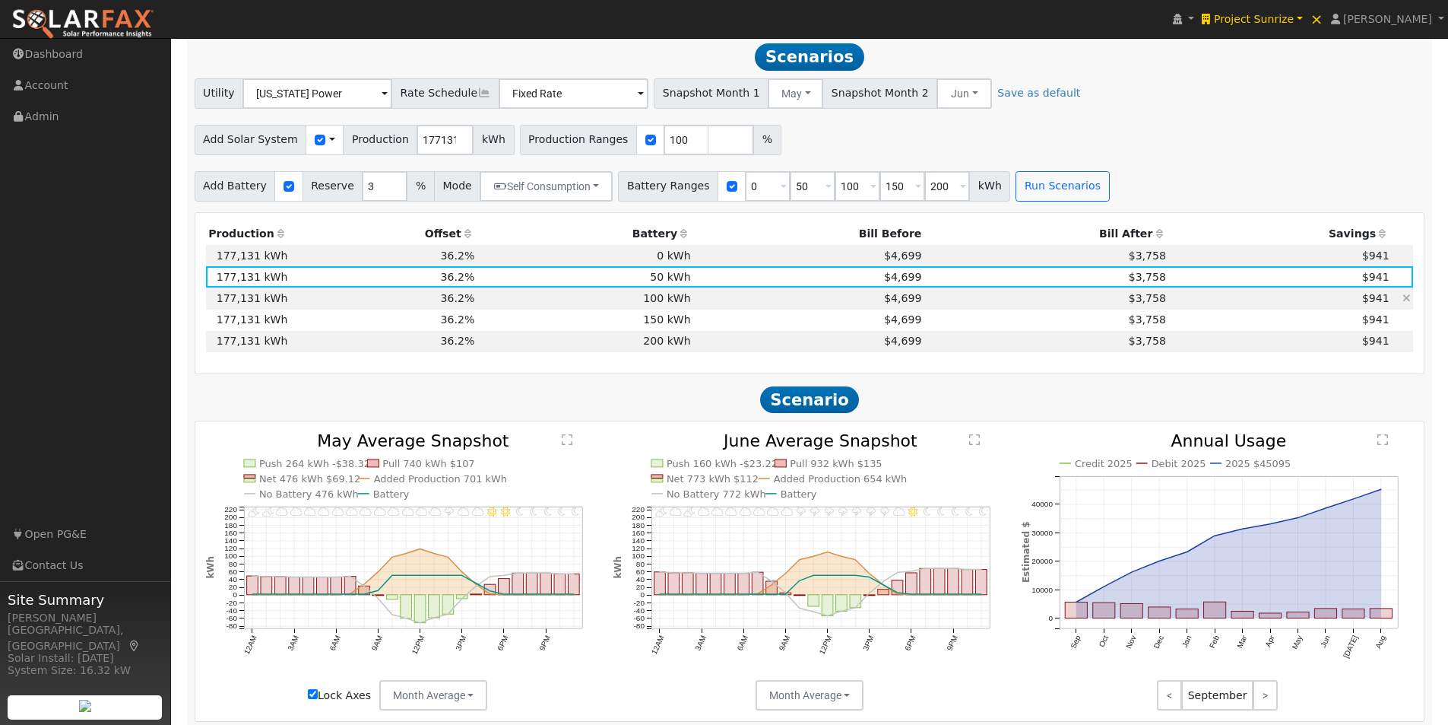
click at [668, 306] on td "100 kWh" at bounding box center [585, 297] width 216 height 21
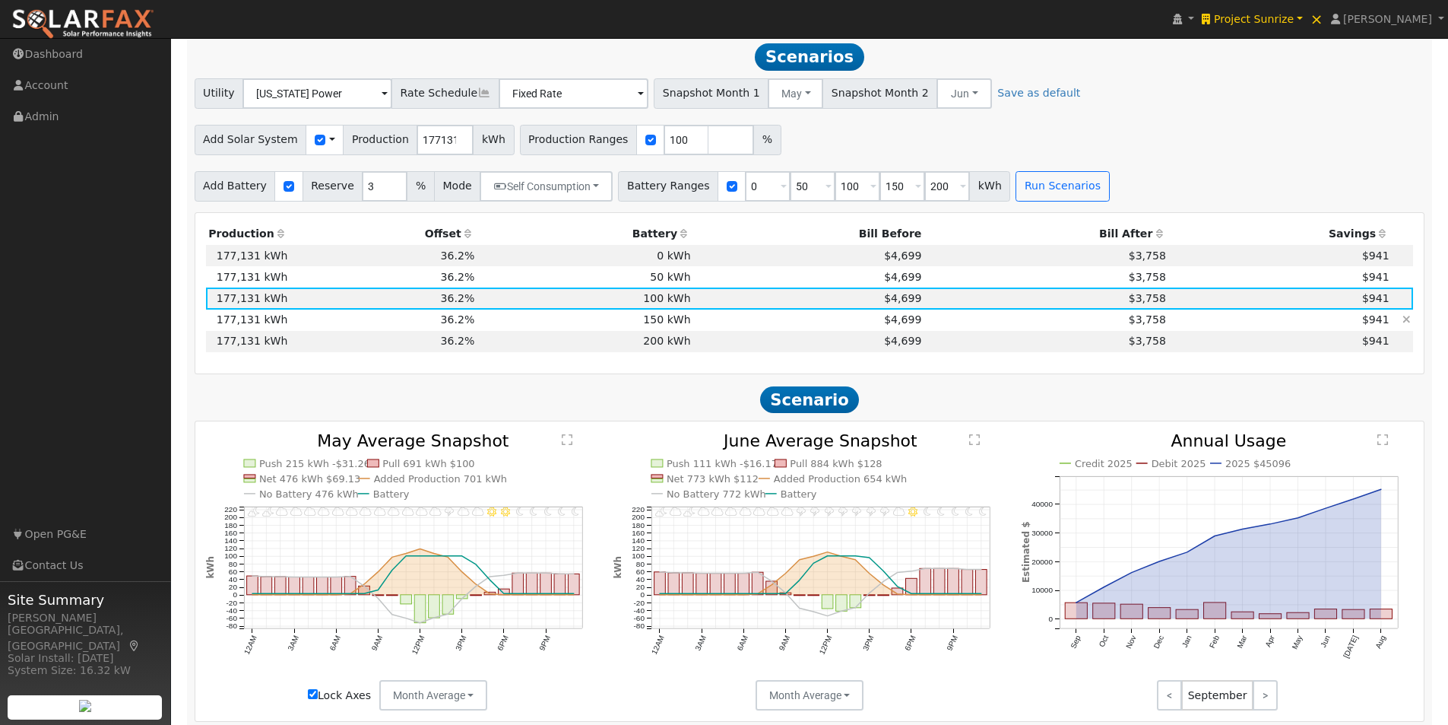
click at [671, 330] on td "150 kWh" at bounding box center [585, 319] width 216 height 21
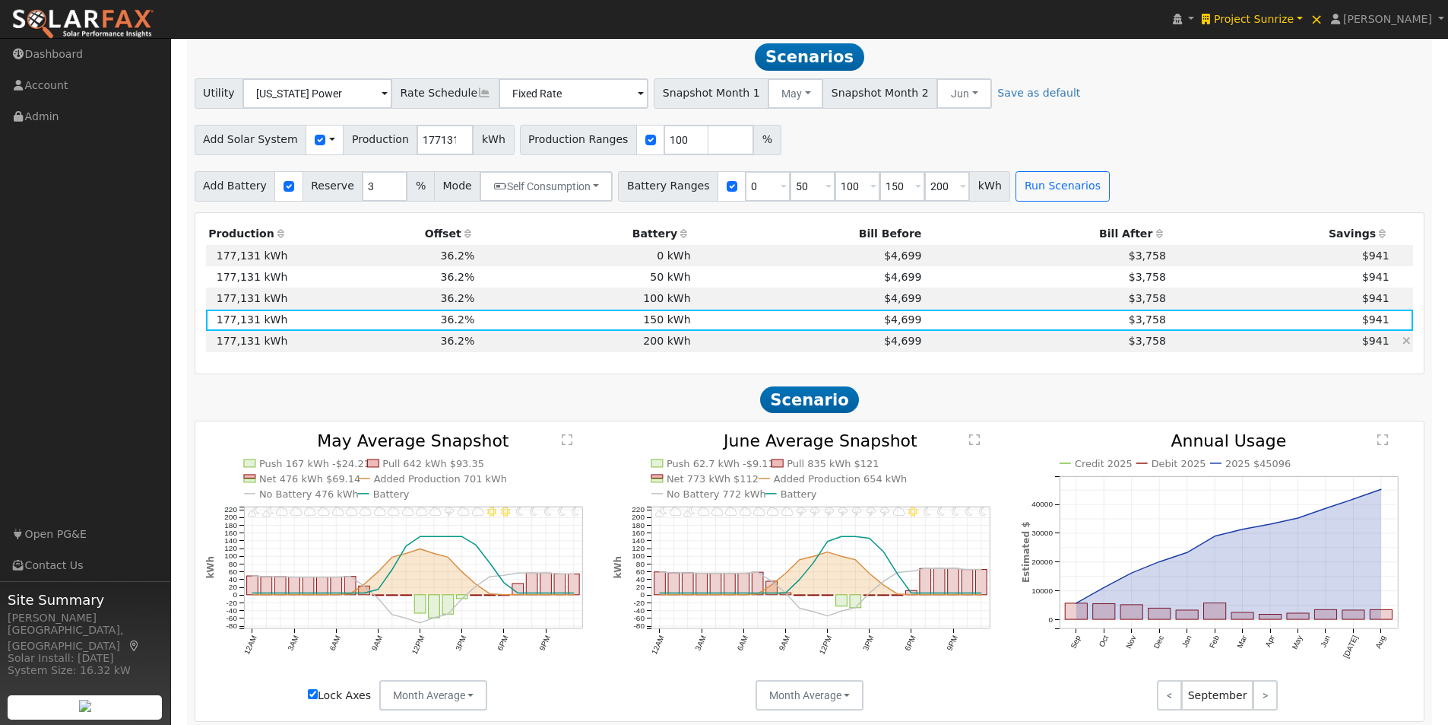
click at [669, 344] on td "200 kWh" at bounding box center [585, 341] width 216 height 21
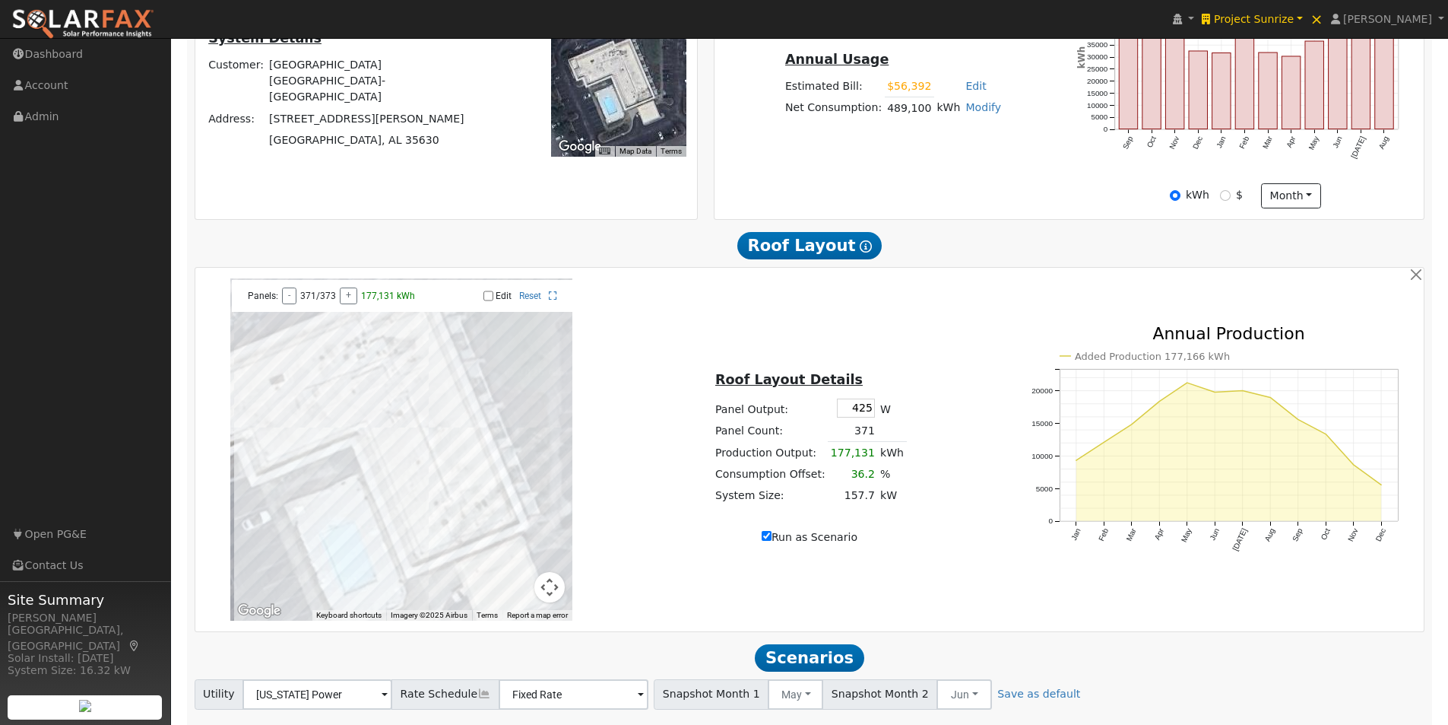
scroll to position [518, 0]
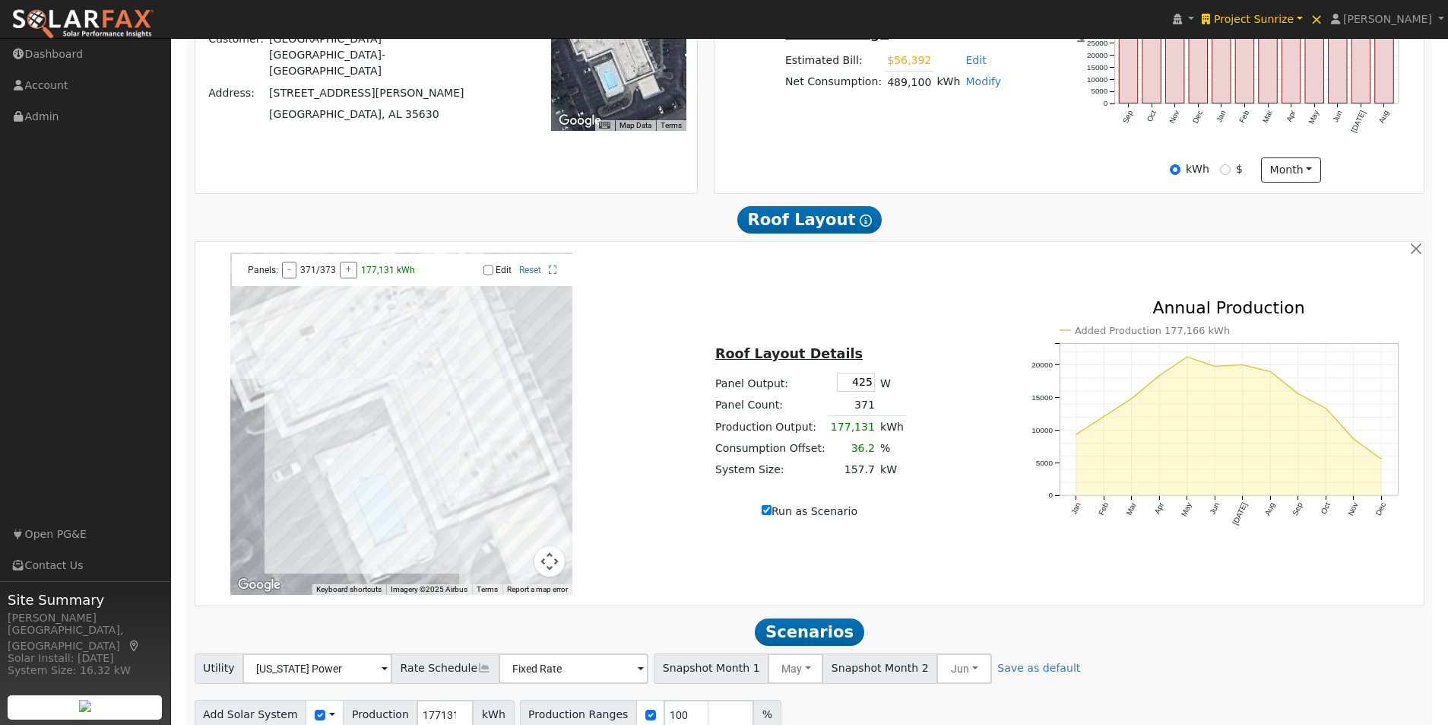
drag, startPoint x: 501, startPoint y: 382, endPoint x: 535, endPoint y: 356, distance: 42.3
click at [535, 356] on div at bounding box center [401, 423] width 342 height 342
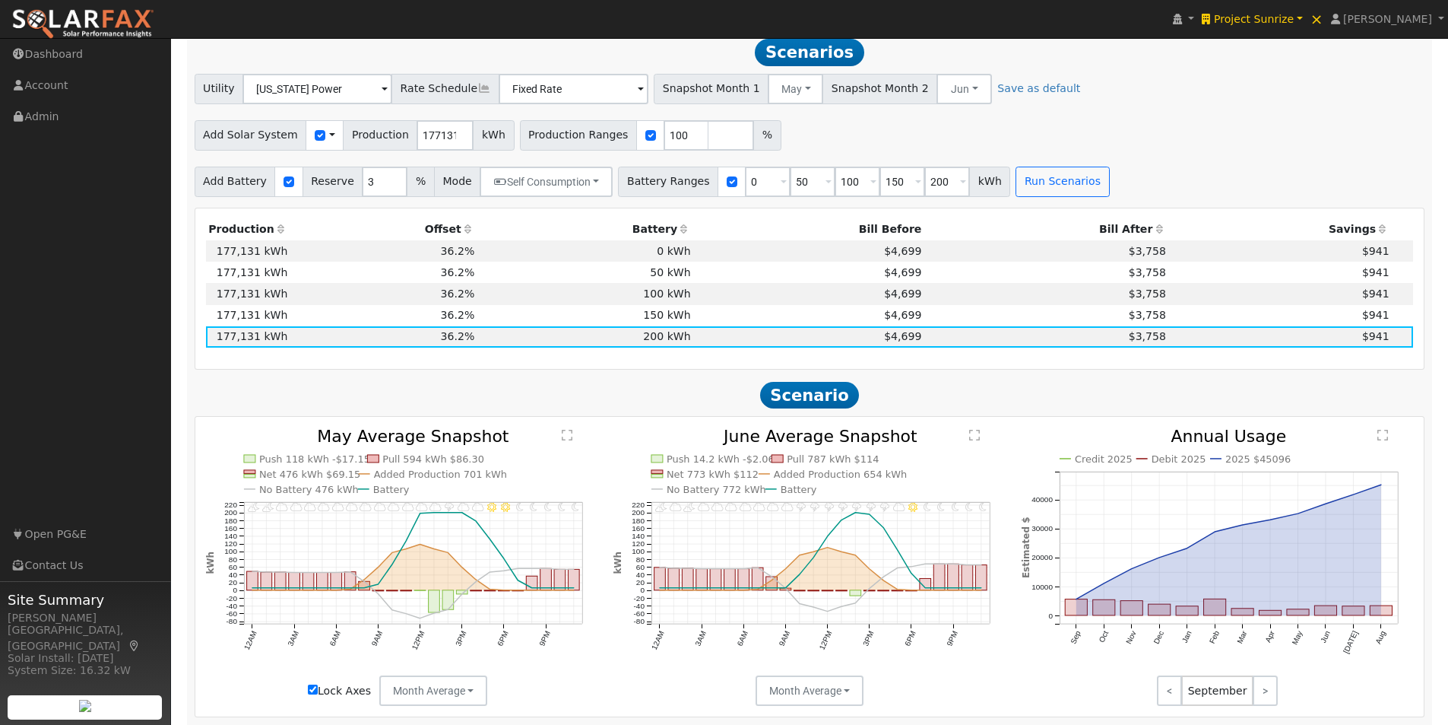
scroll to position [1095, 0]
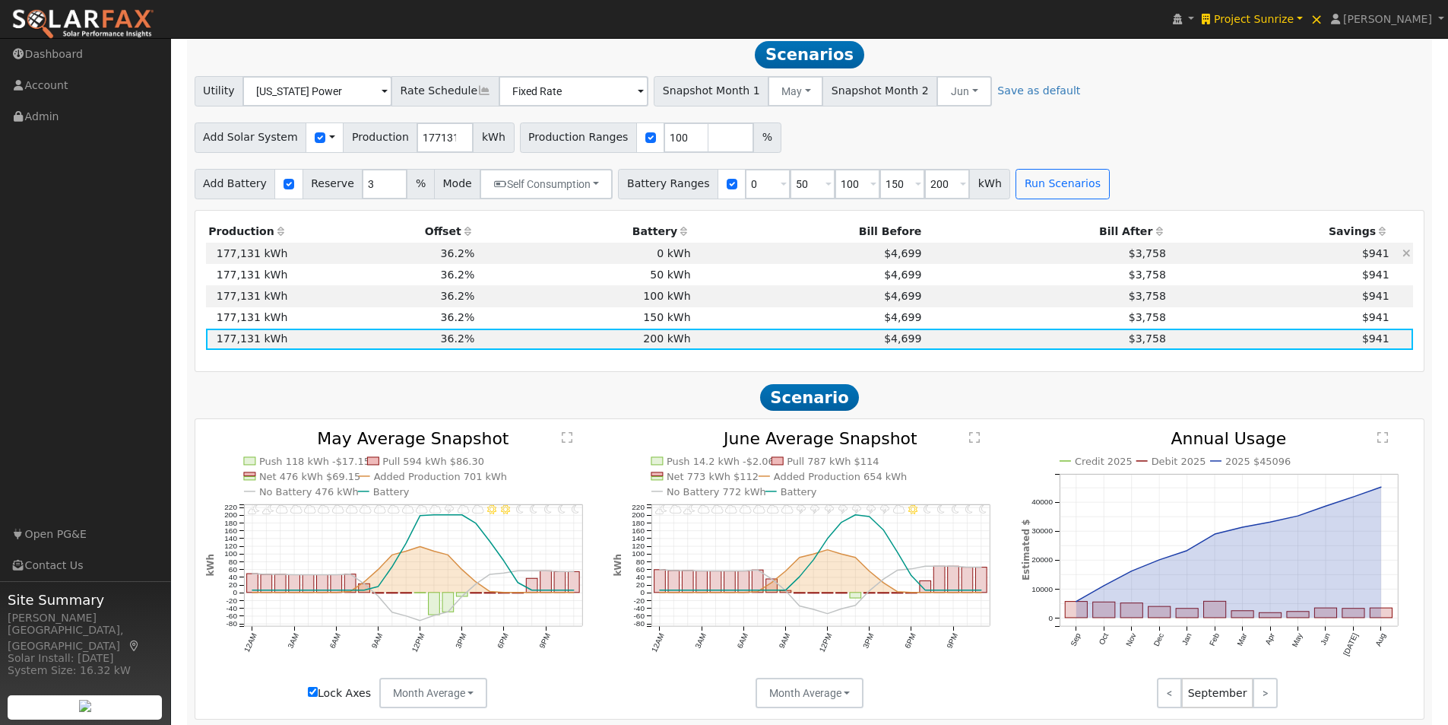
click at [656, 255] on td "0 kWh" at bounding box center [585, 253] width 216 height 21
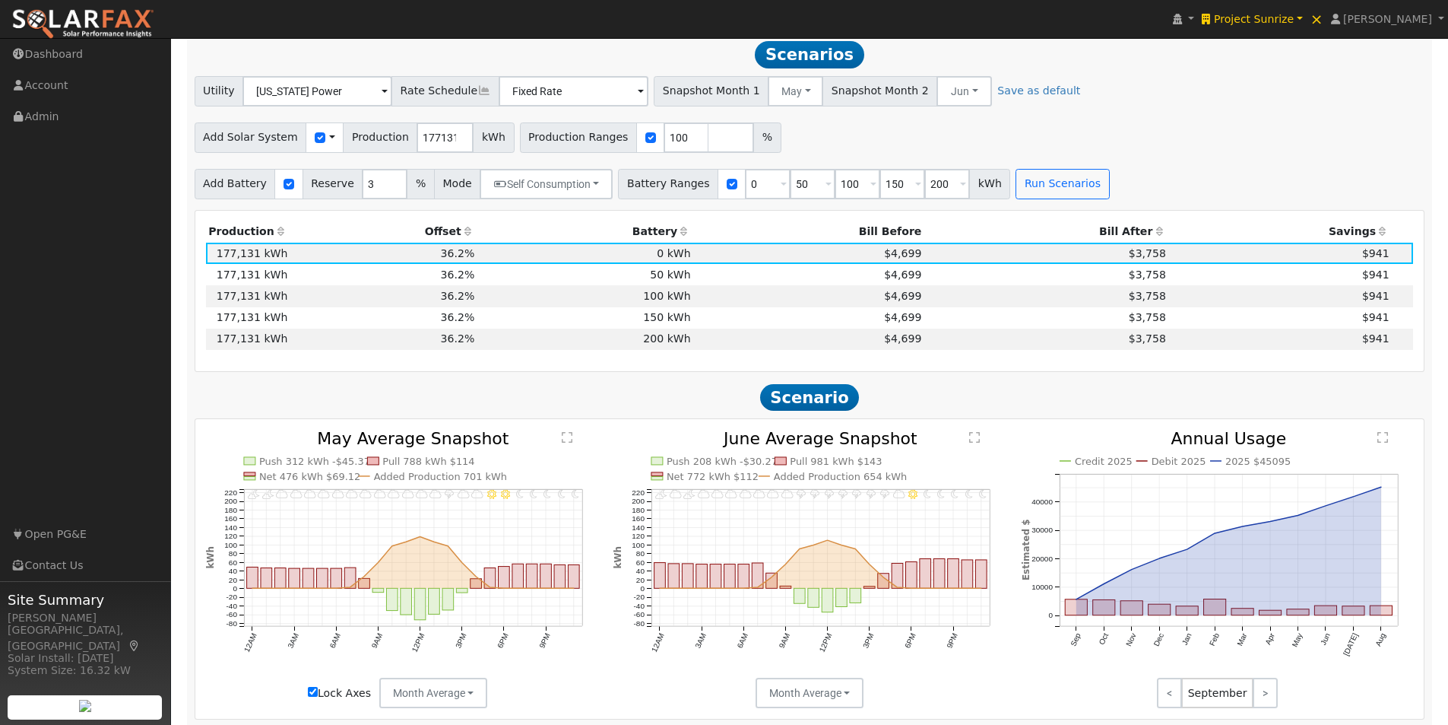
click at [975, 443] on text "" at bounding box center [975, 437] width 11 height 12
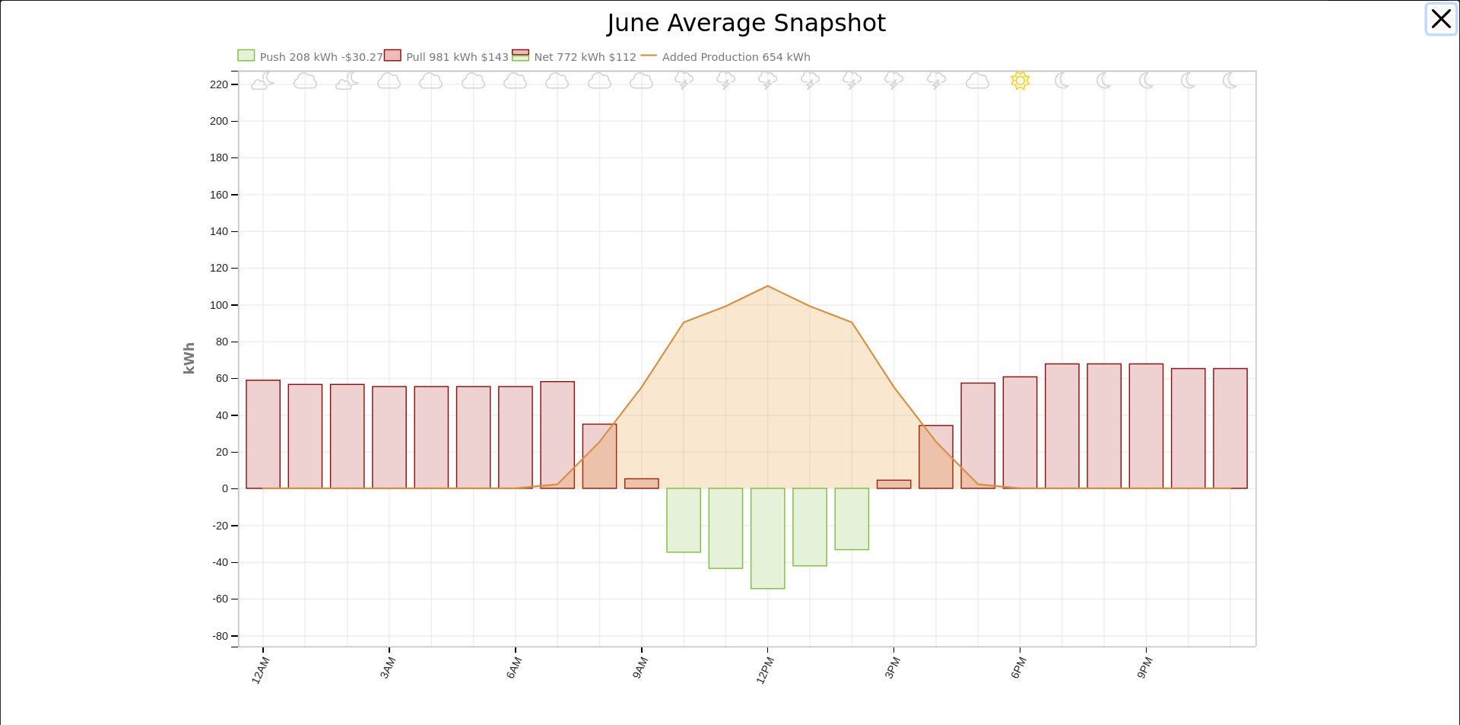
click at [1427, 13] on button "button" at bounding box center [1441, 19] width 29 height 29
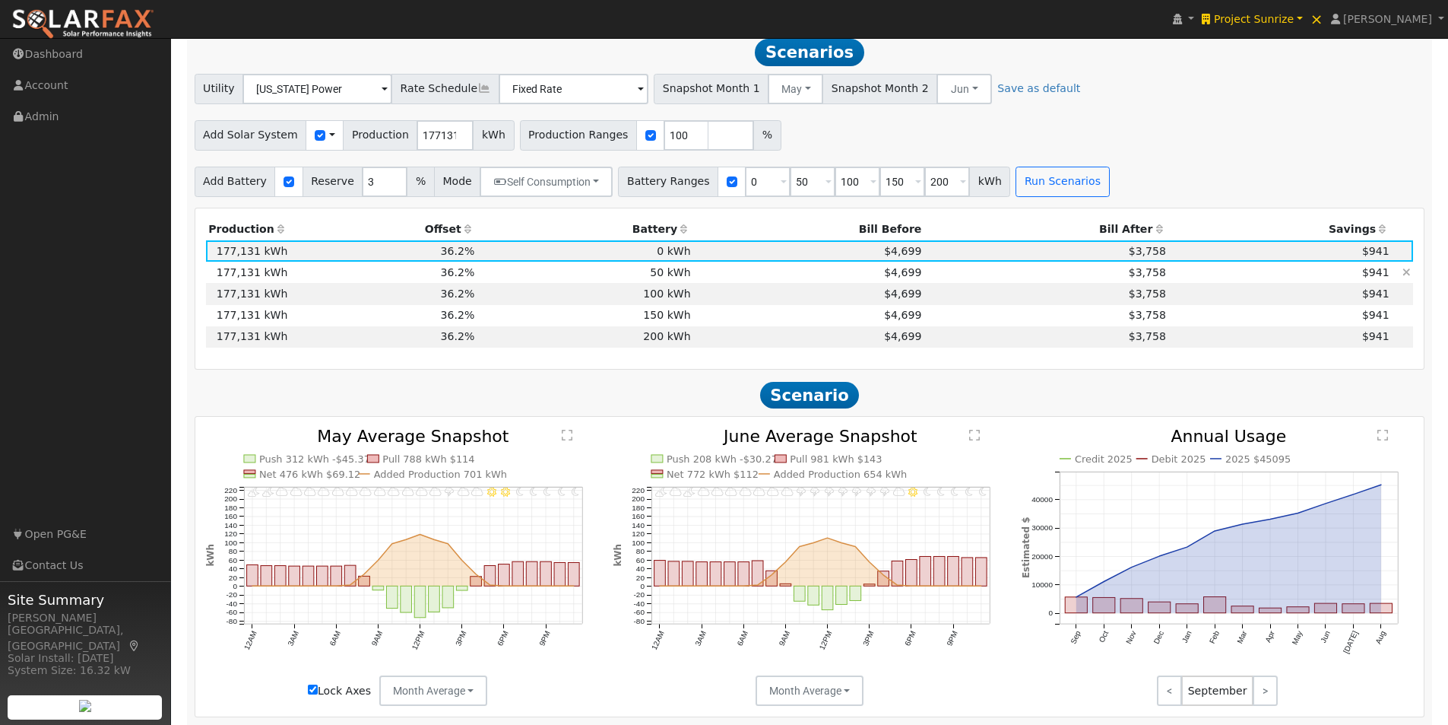
click at [661, 278] on td "50 kWh" at bounding box center [585, 272] width 216 height 21
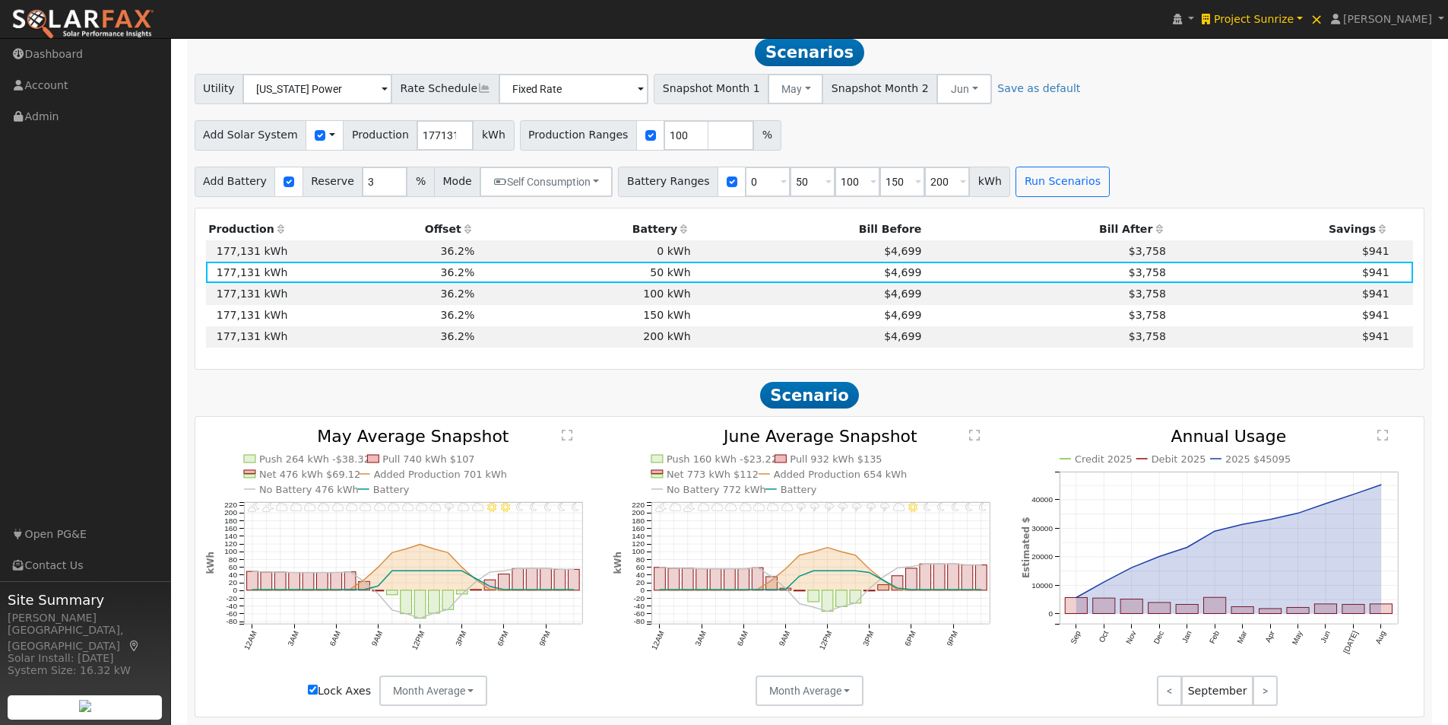
click at [975, 441] on text "" at bounding box center [975, 435] width 11 height 12
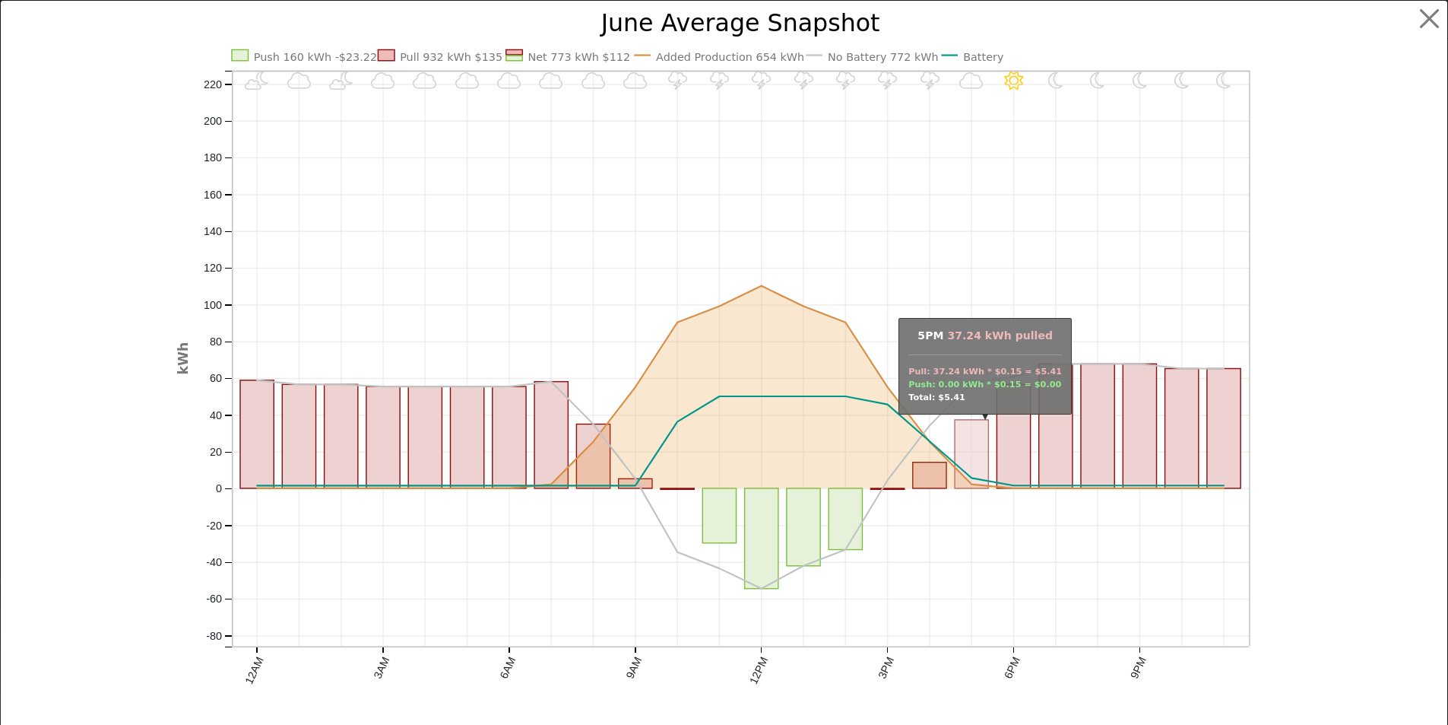
scroll to position [1099, 0]
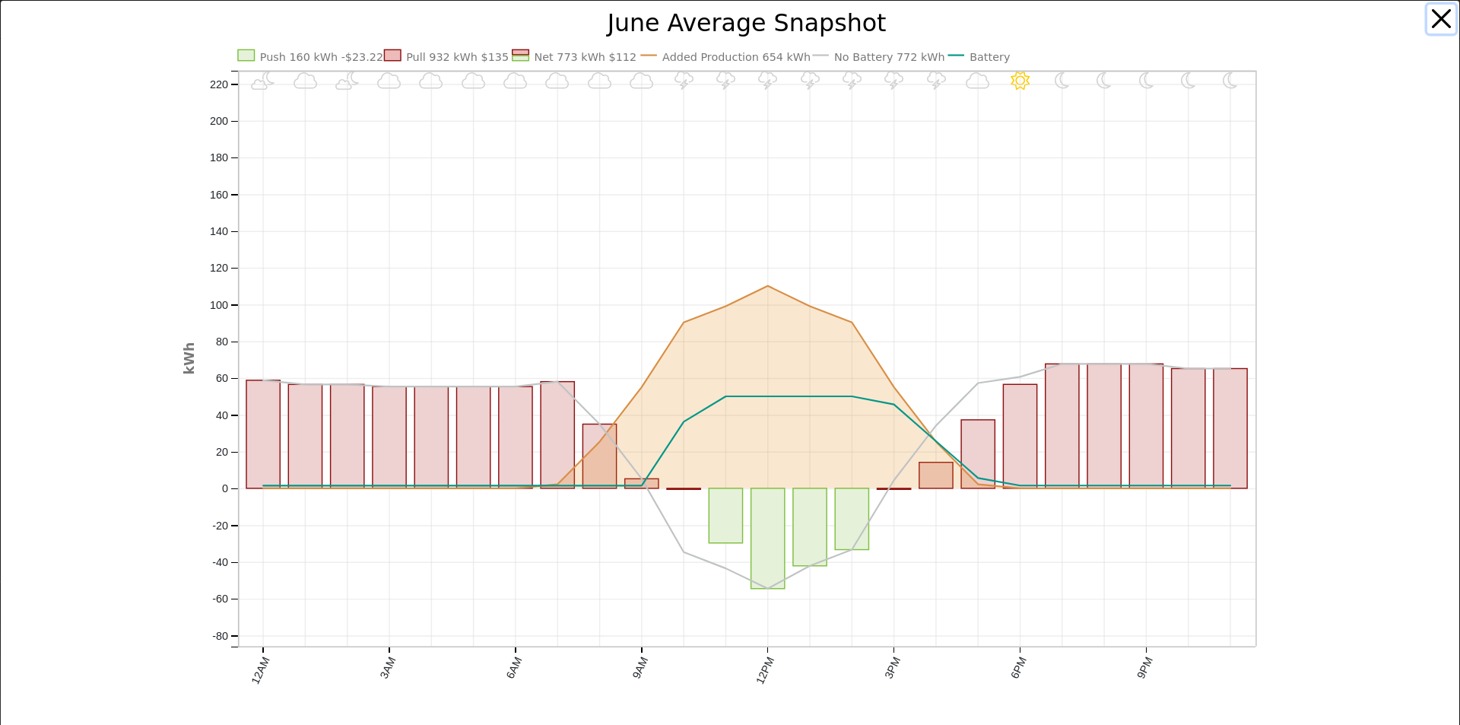
click at [1432, 13] on button "button" at bounding box center [1441, 19] width 29 height 29
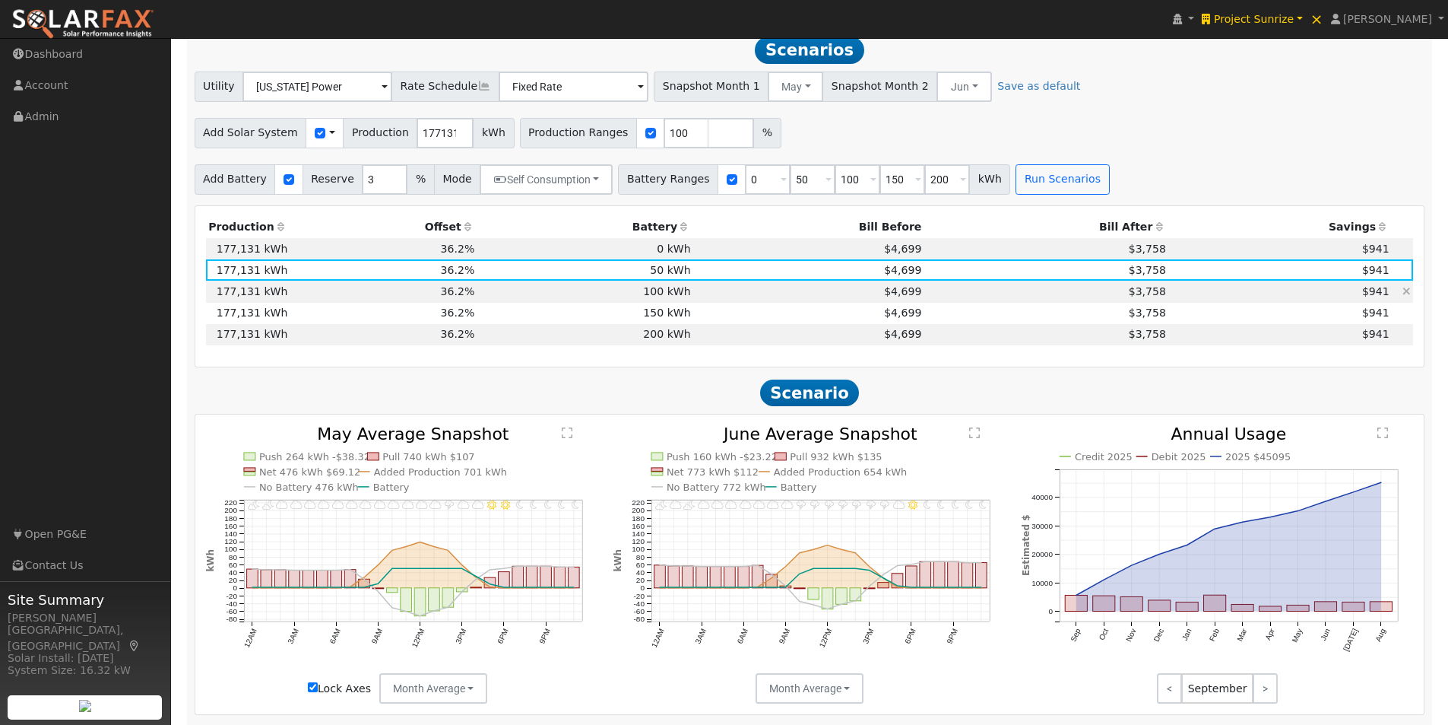
click at [658, 296] on td "100 kWh" at bounding box center [585, 291] width 216 height 21
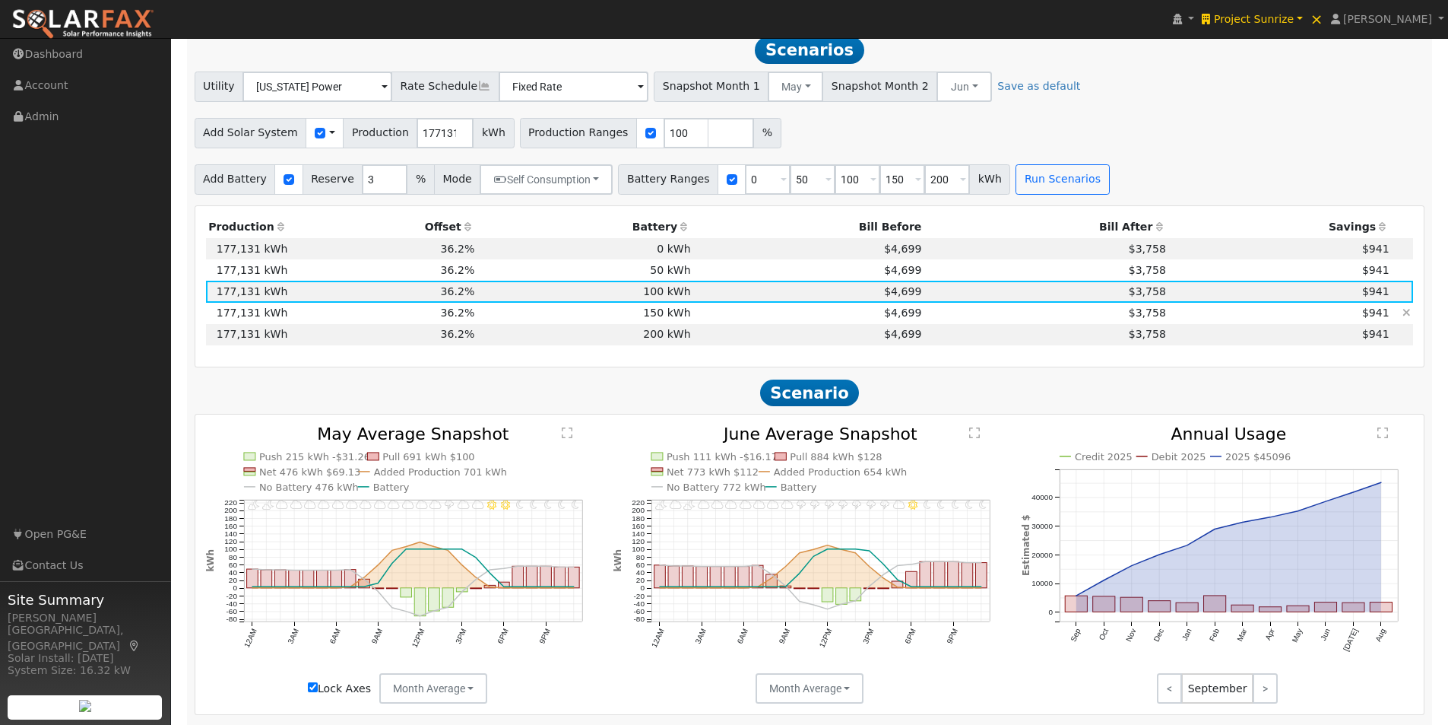
click at [655, 316] on td "150 kWh" at bounding box center [585, 313] width 216 height 21
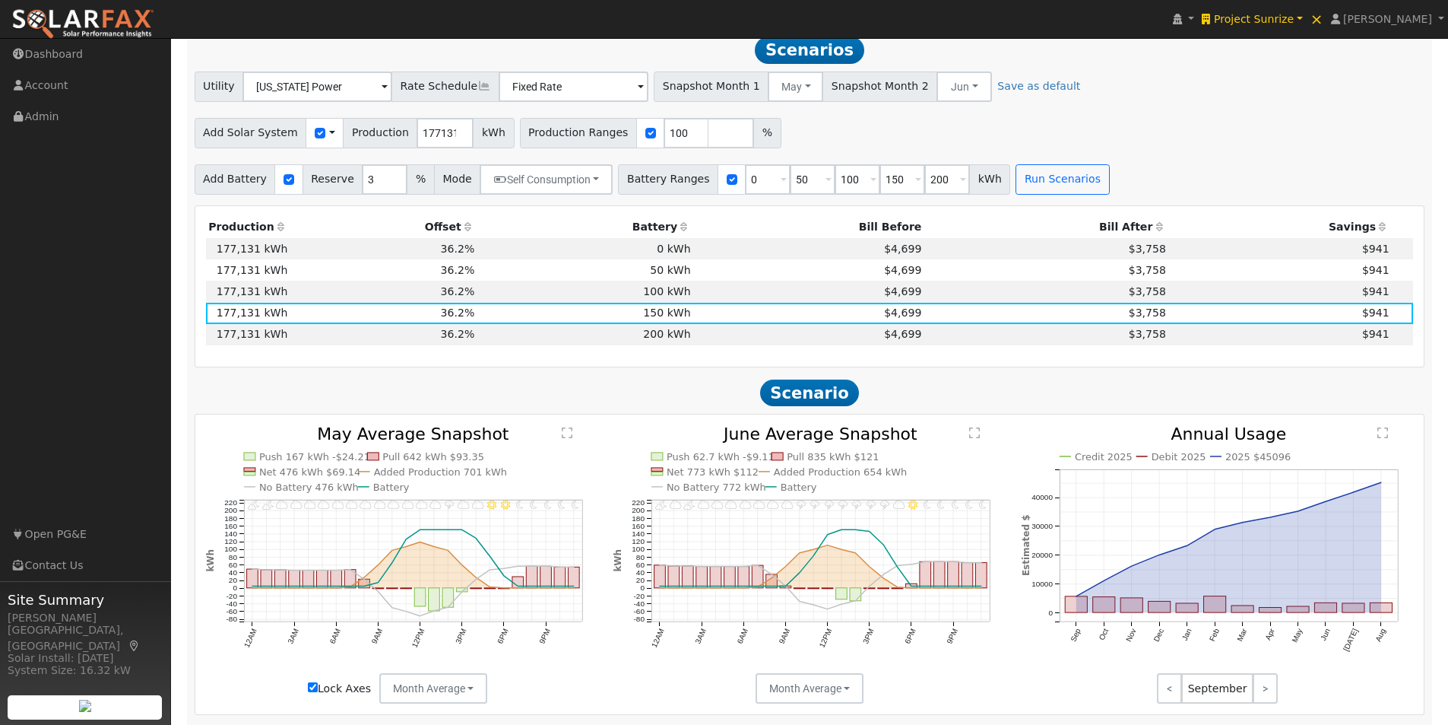
click at [977, 439] on text "" at bounding box center [975, 433] width 11 height 12
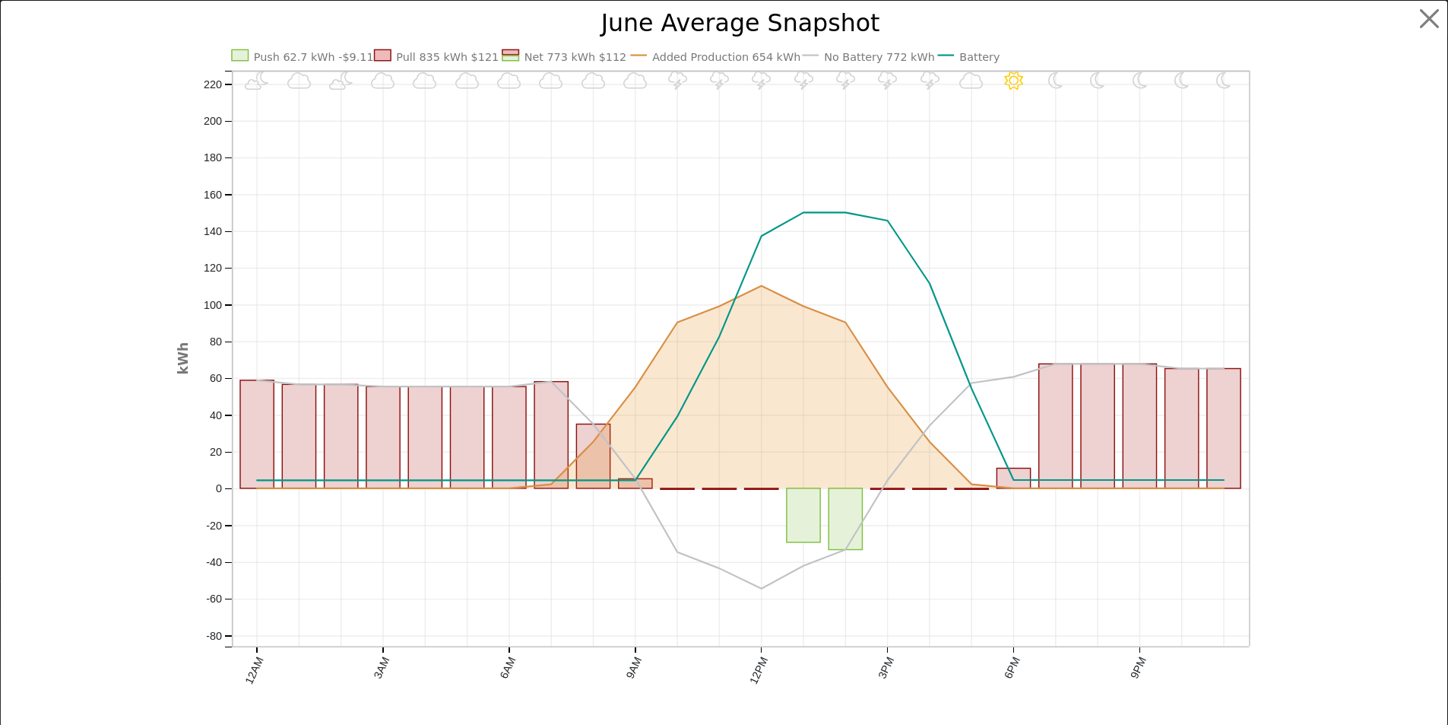
scroll to position [1102, 0]
click at [1431, 14] on button "button" at bounding box center [1441, 19] width 29 height 29
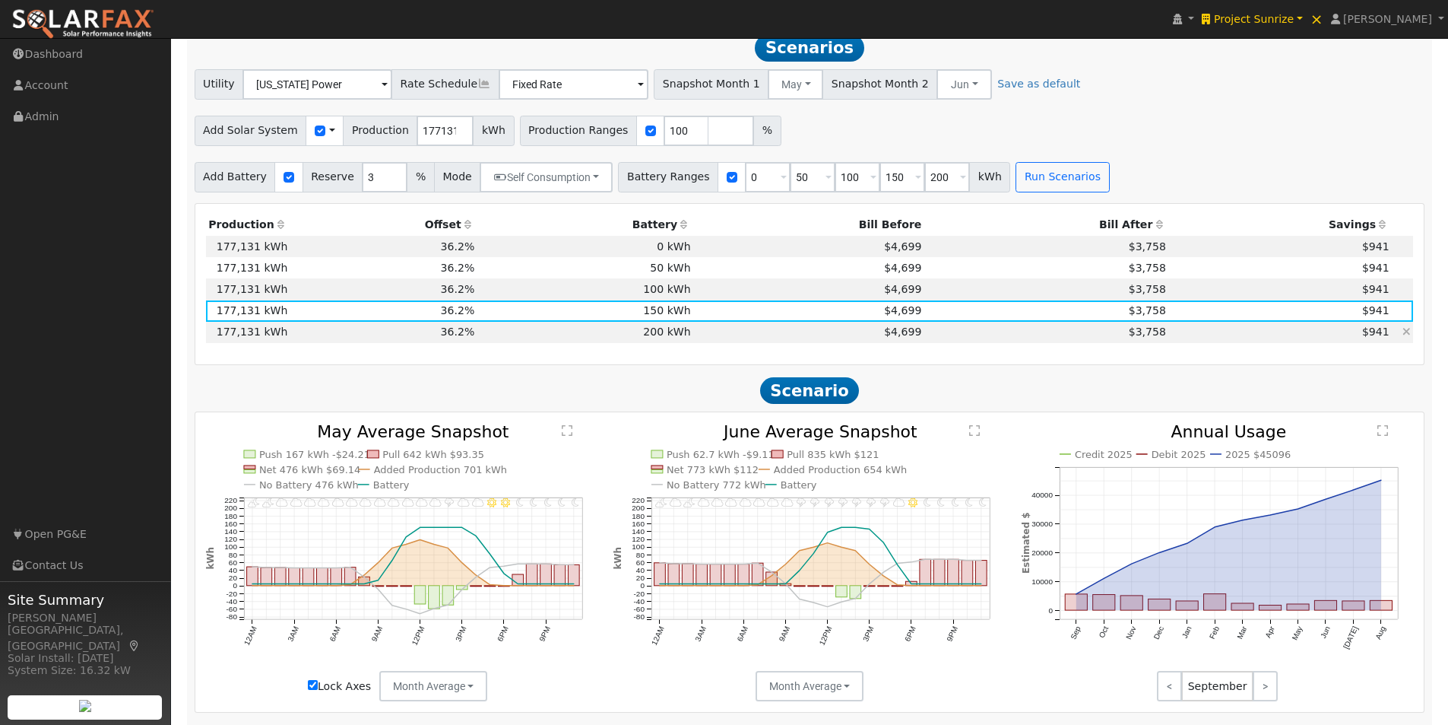
click at [653, 339] on td "200 kWh" at bounding box center [585, 332] width 216 height 21
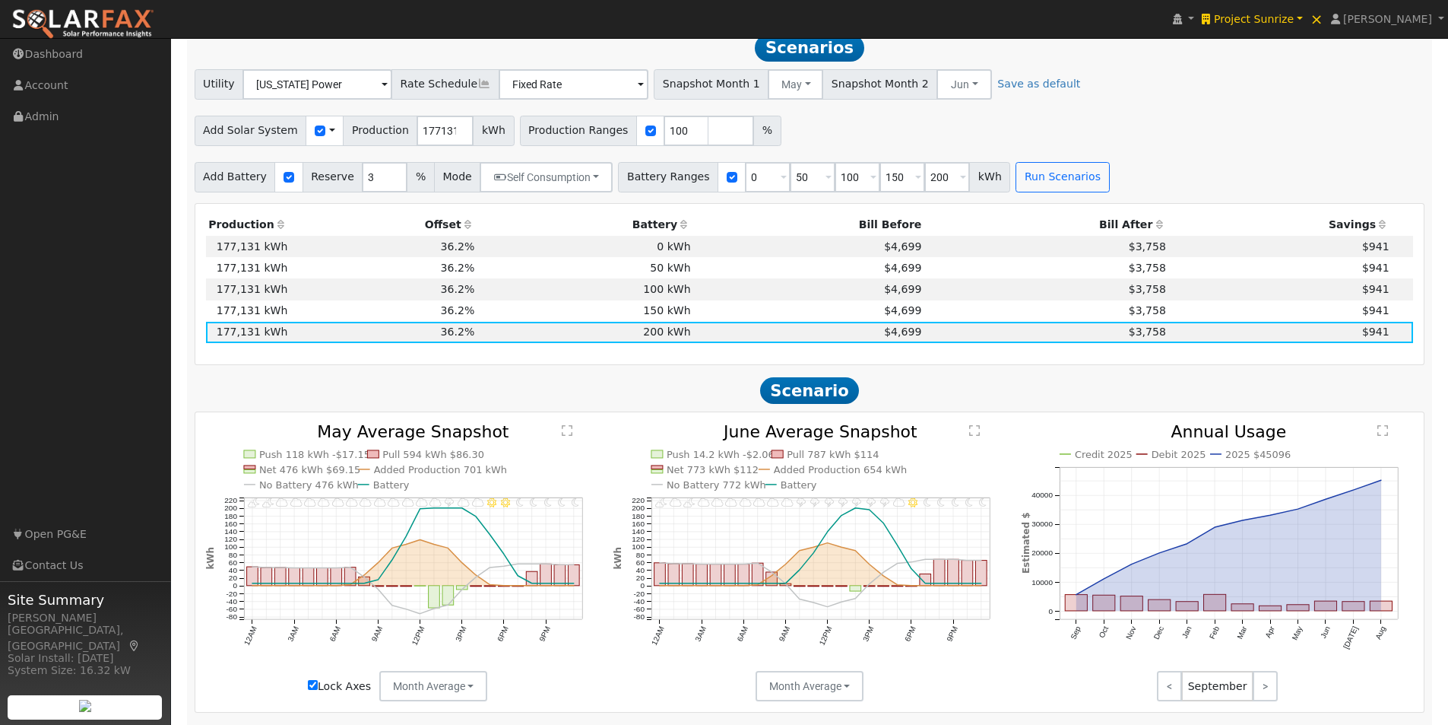
click at [979, 436] on text "" at bounding box center [975, 430] width 11 height 12
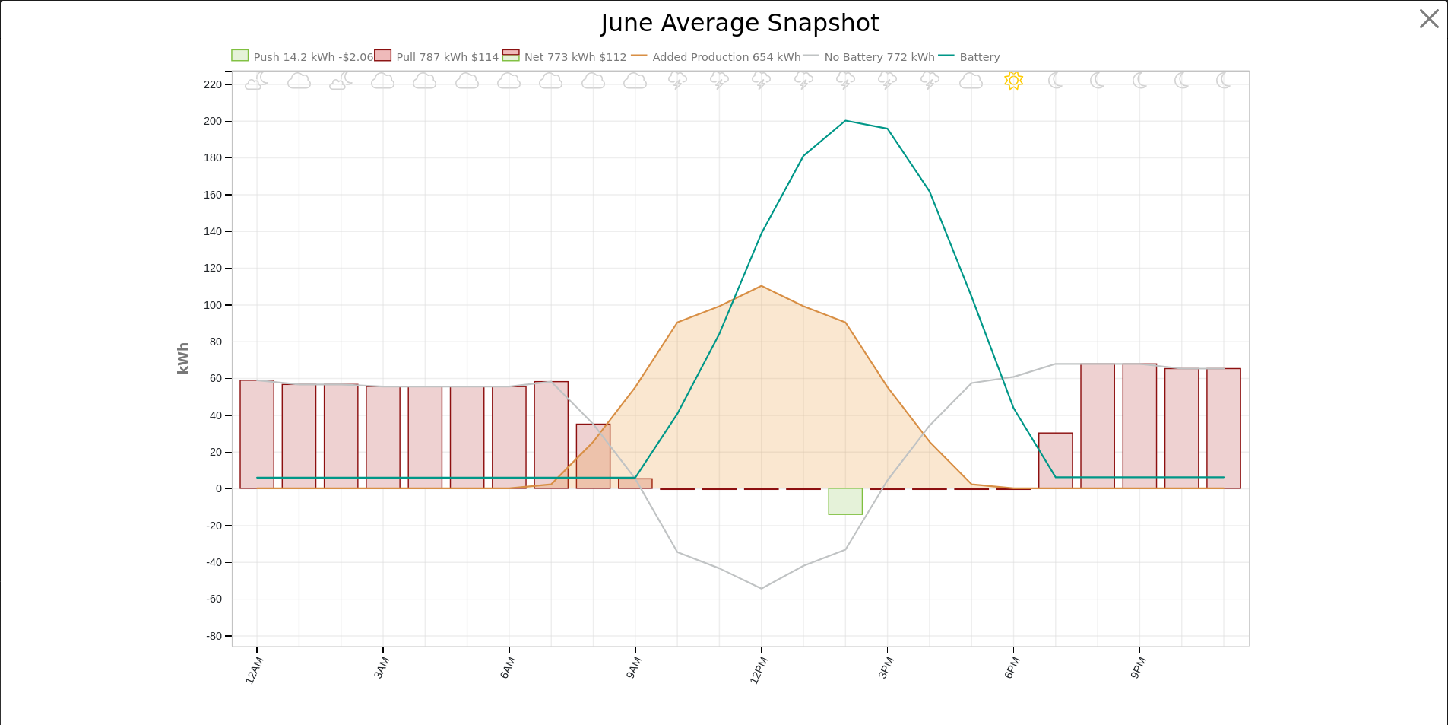
scroll to position [1104, 0]
click at [1428, 12] on button "button" at bounding box center [1441, 19] width 29 height 29
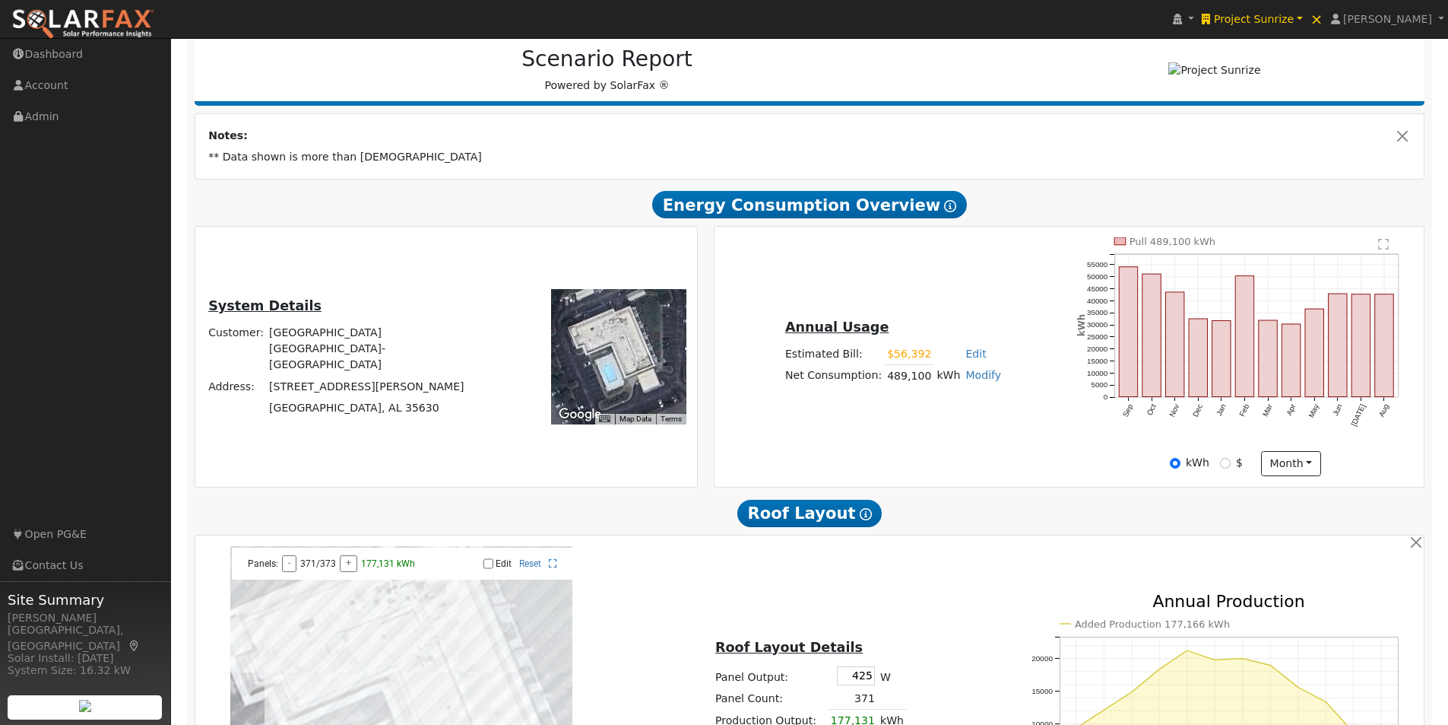
scroll to position [217, 0]
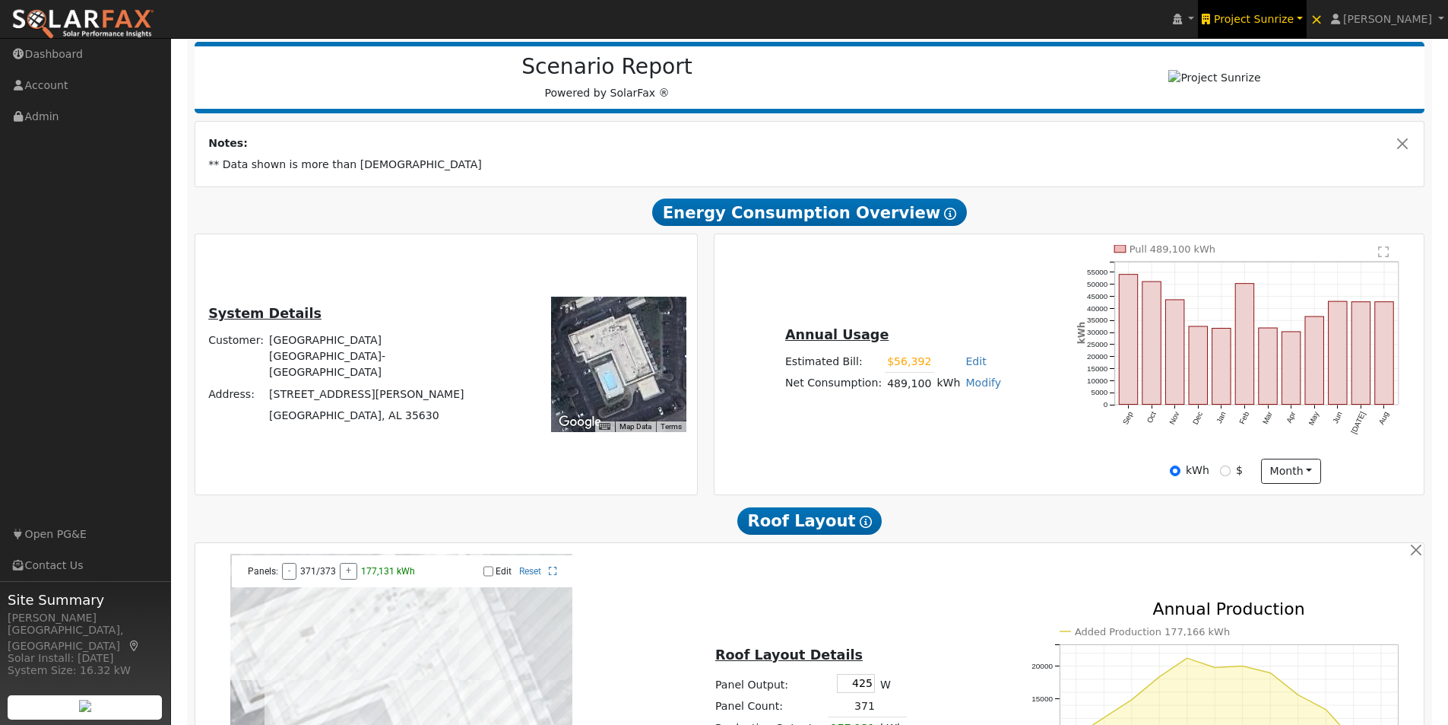
click at [1278, 10] on link "Project Sunrize" at bounding box center [1252, 19] width 108 height 38
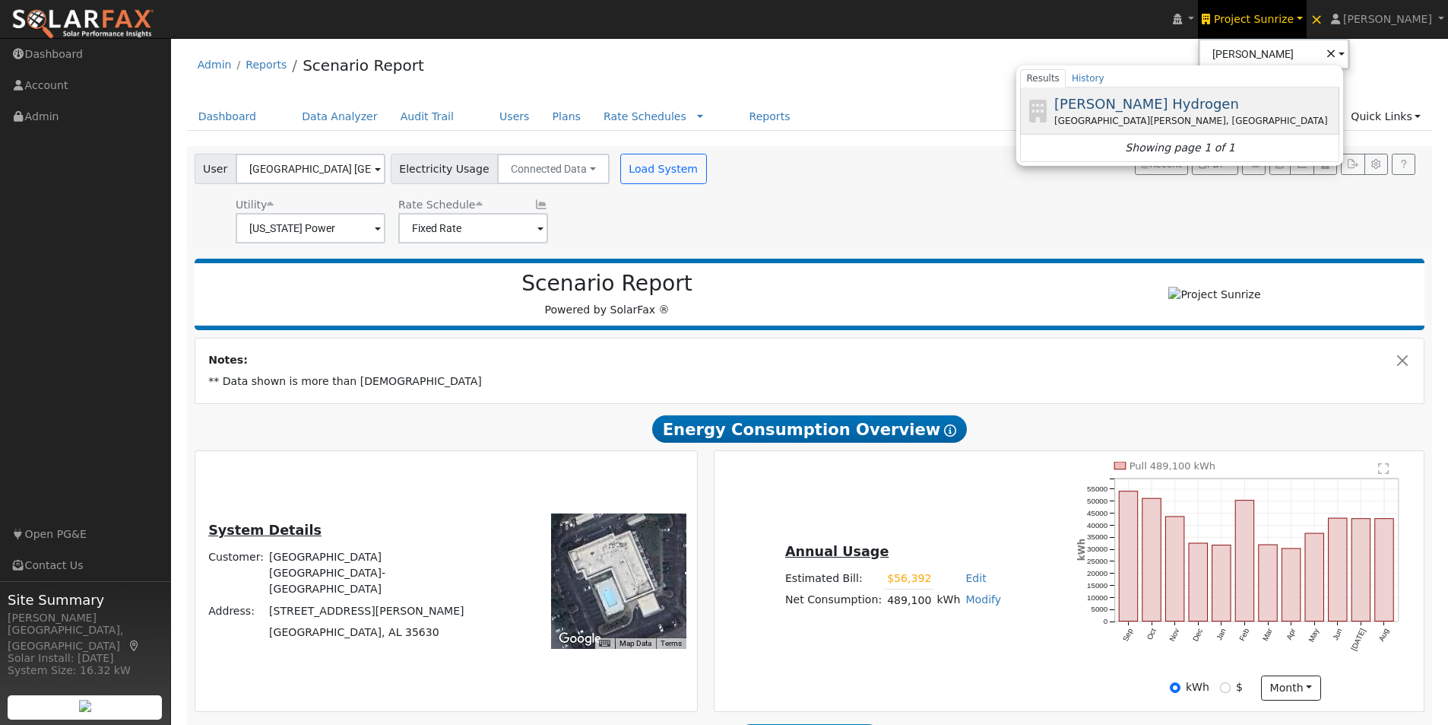
click at [1127, 98] on span "[PERSON_NAME] Hydrogen" at bounding box center [1147, 104] width 185 height 16
type input "[PERSON_NAME] Hydrogen"
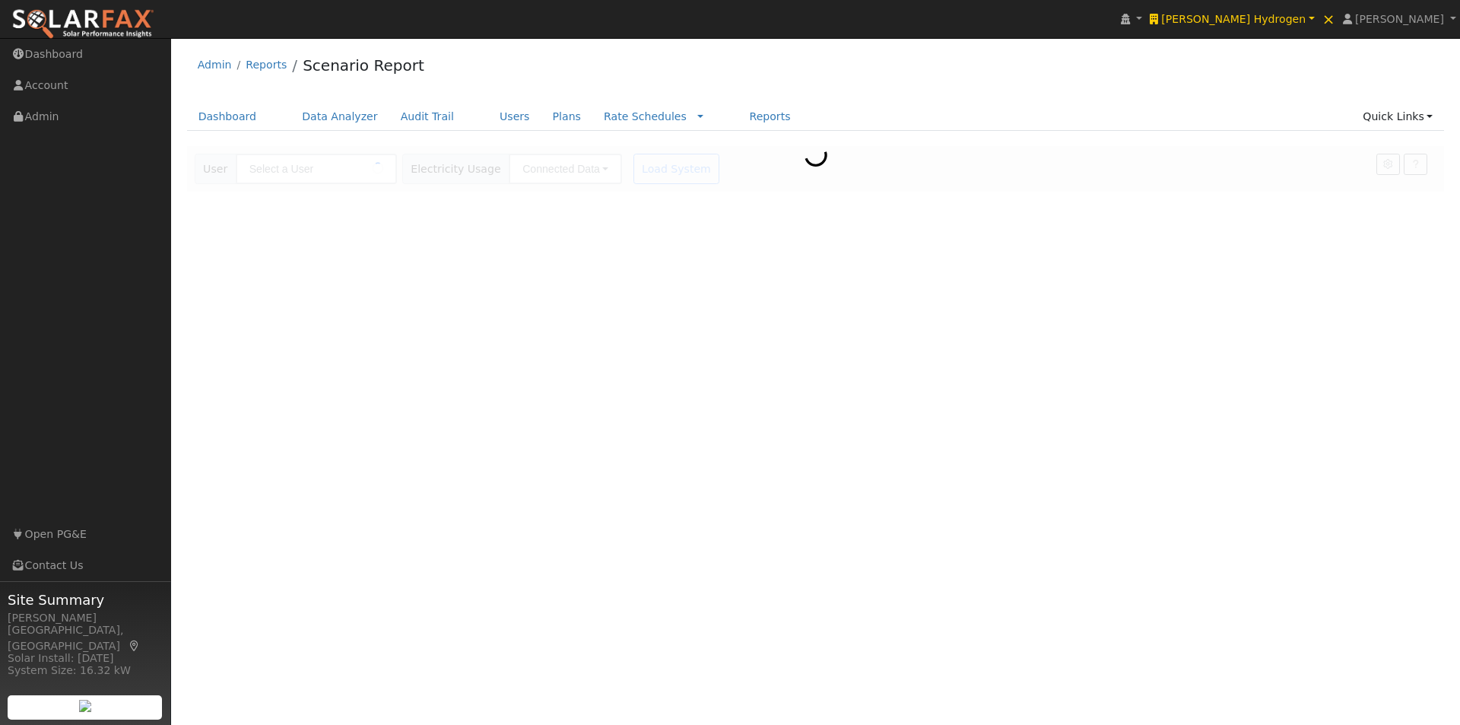
type input "[GEOGRAPHIC_DATA] [GEOGRAPHIC_DATA]-[GEOGRAPHIC_DATA]"
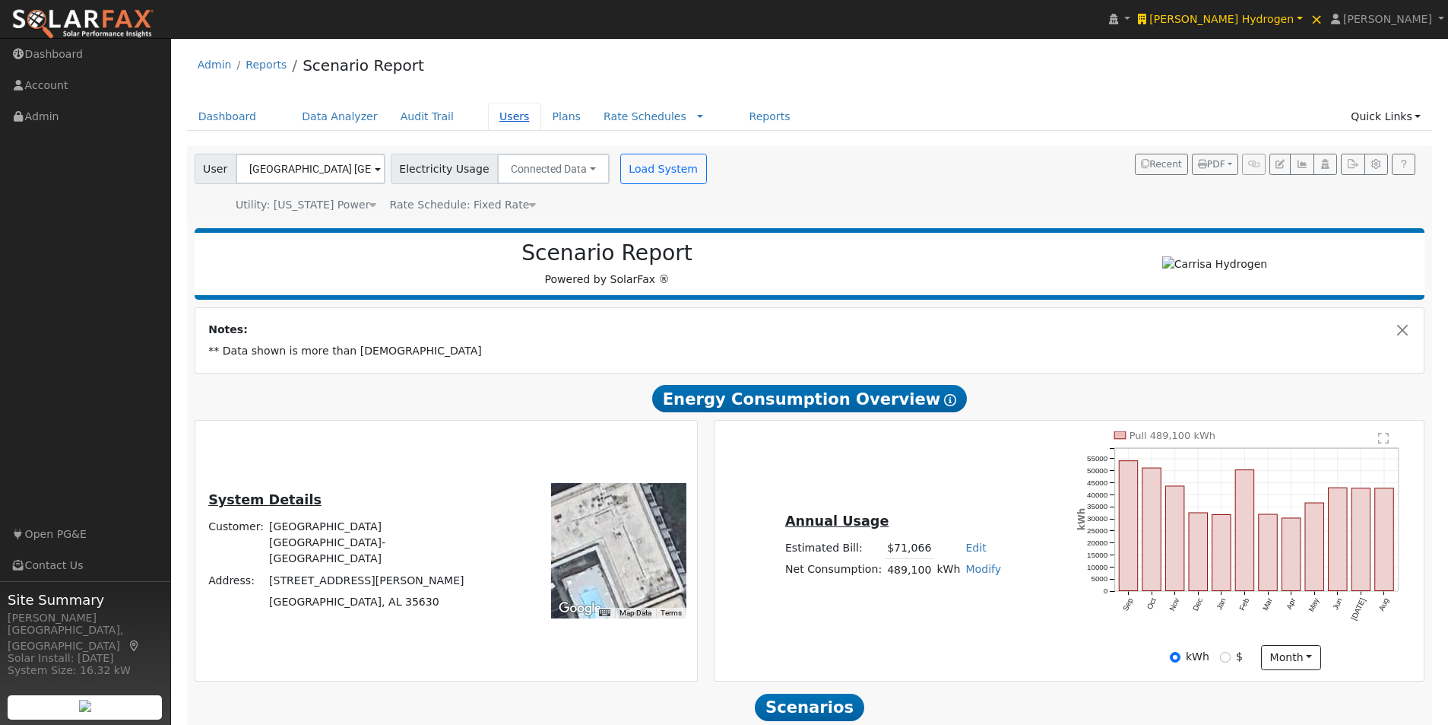
click at [488, 114] on link "Users" at bounding box center [514, 117] width 53 height 28
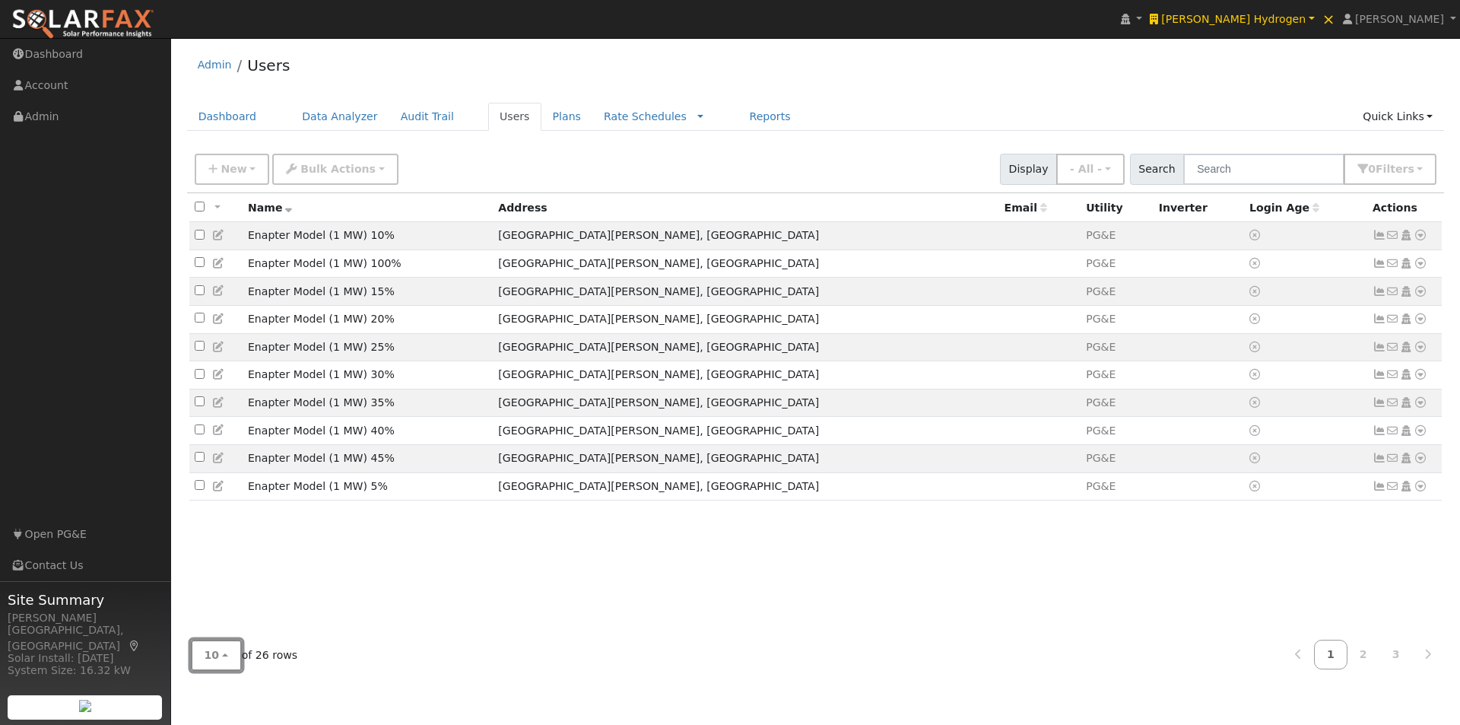
drag, startPoint x: 214, startPoint y: 661, endPoint x: 232, endPoint y: 639, distance: 28.0
click at [217, 661] on button "10" at bounding box center [216, 654] width 51 height 31
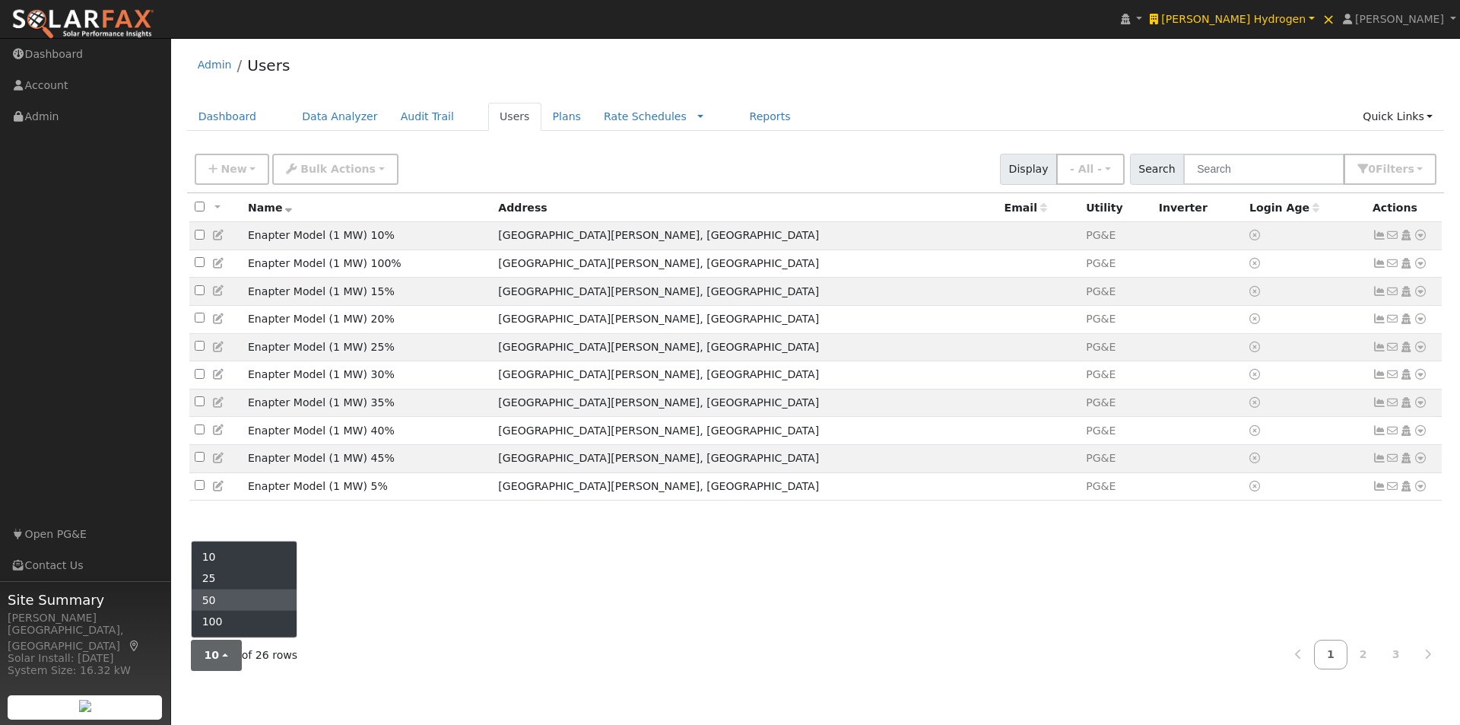
click at [231, 597] on link "50" at bounding box center [245, 599] width 106 height 21
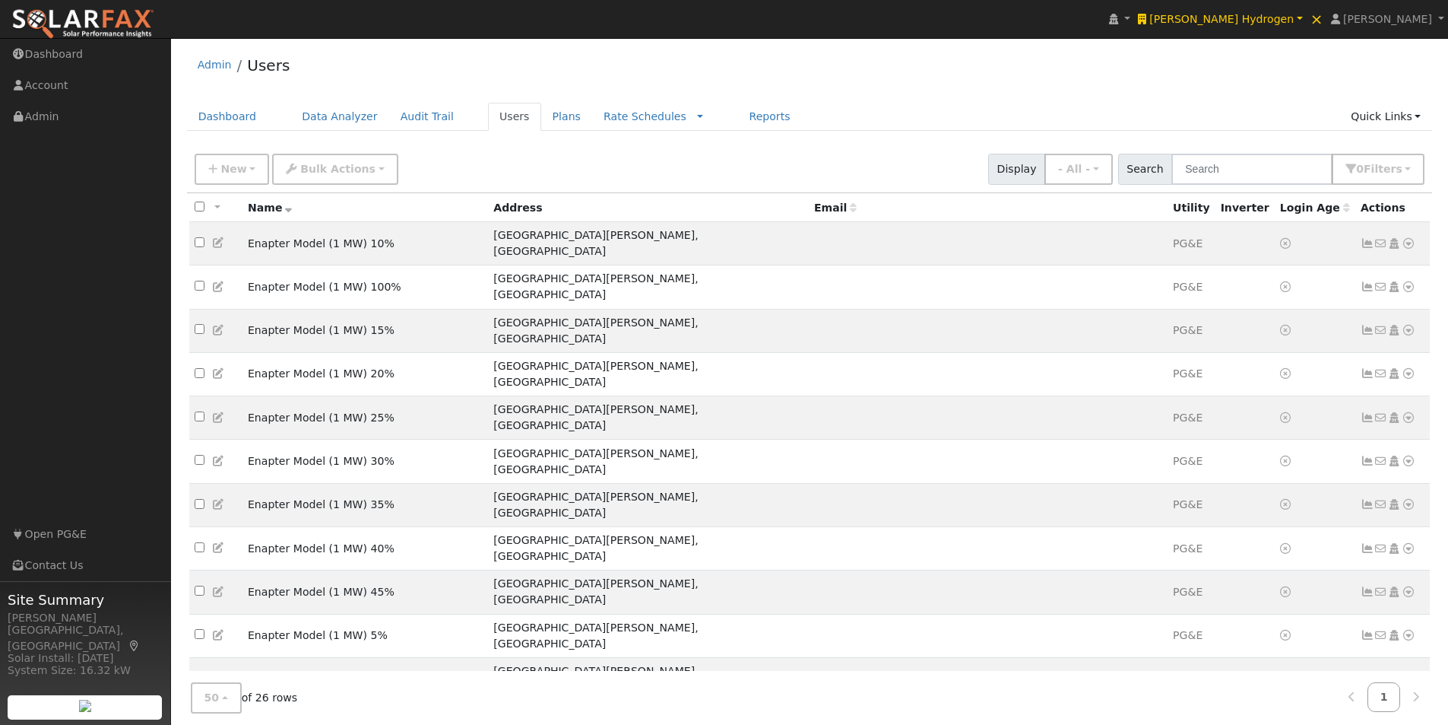
scroll to position [326, 0]
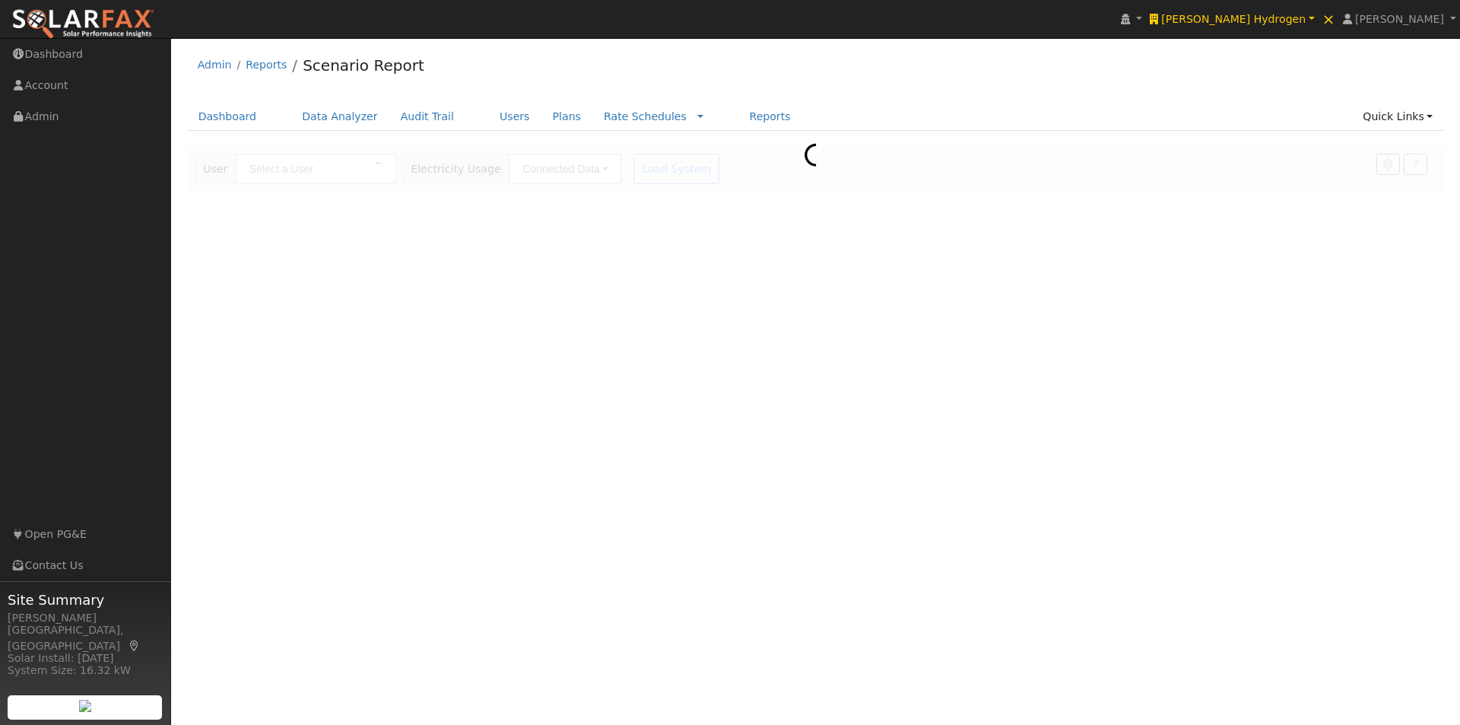
type input "Enapter Model (1 MW) With Solar"
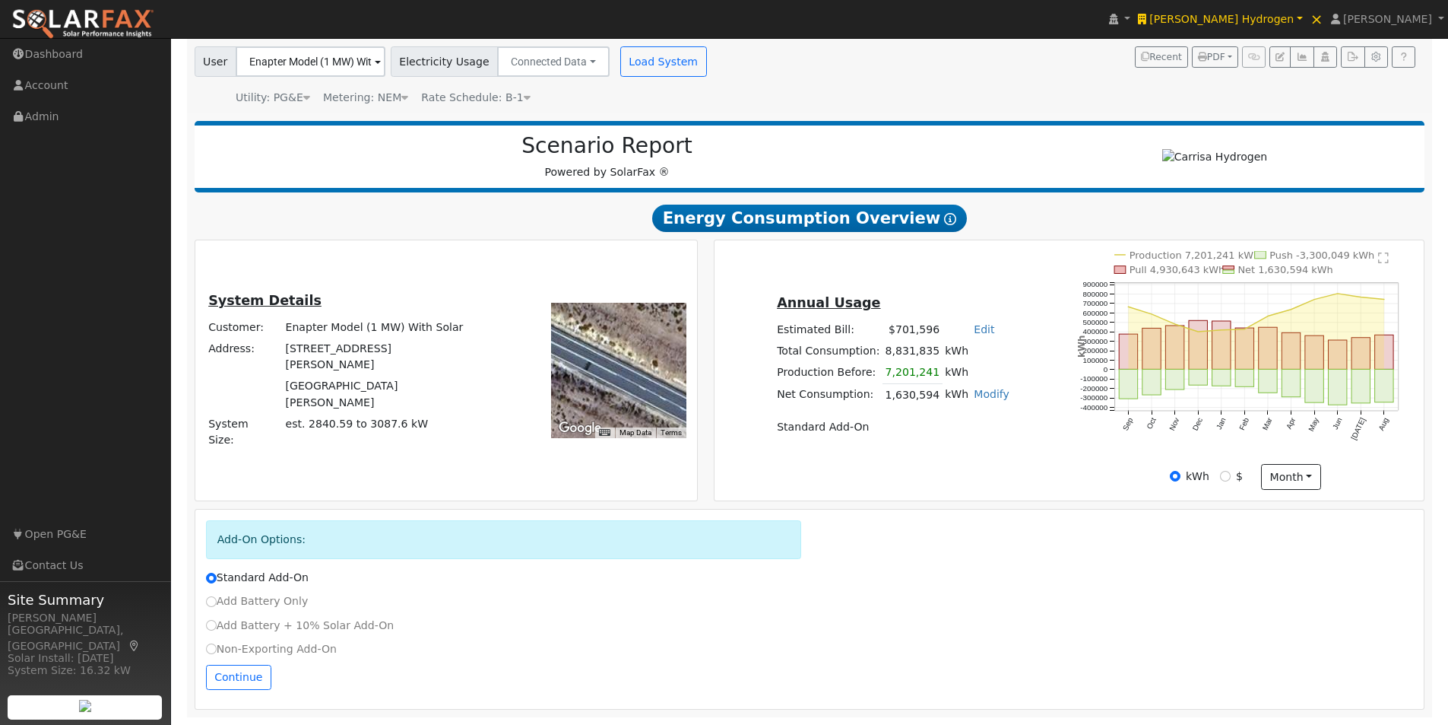
scroll to position [113, 0]
click at [240, 674] on button "Continue" at bounding box center [238, 678] width 65 height 26
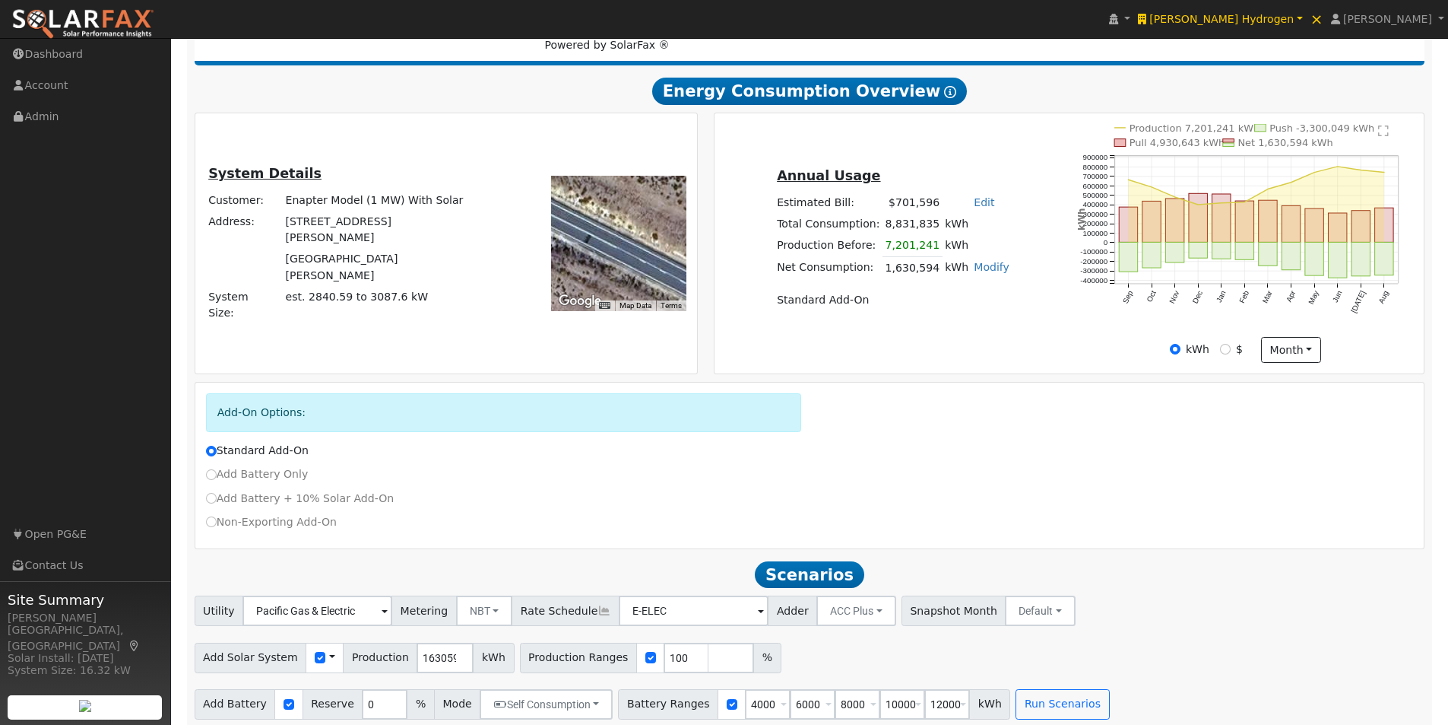
scroll to position [251, 0]
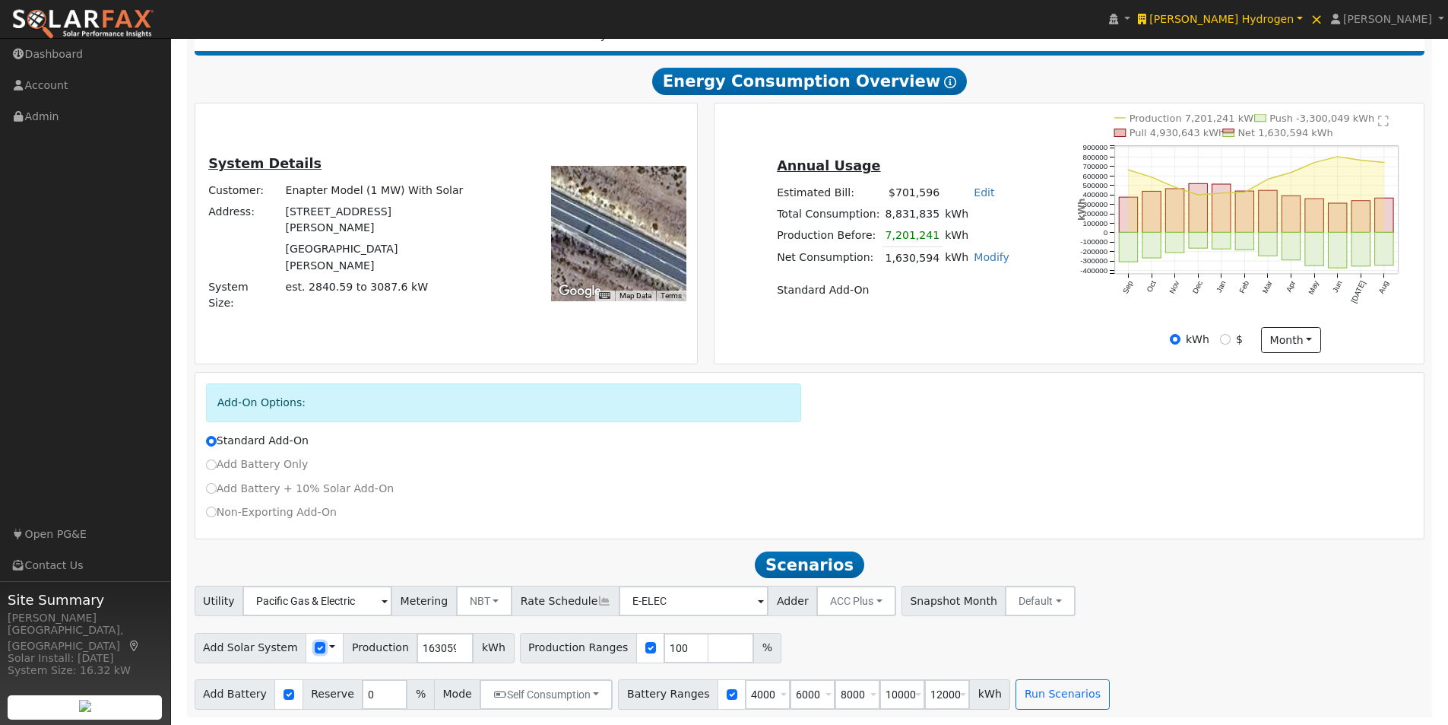
click at [315, 646] on input "checkbox" at bounding box center [320, 647] width 11 height 11
checkbox input "false"
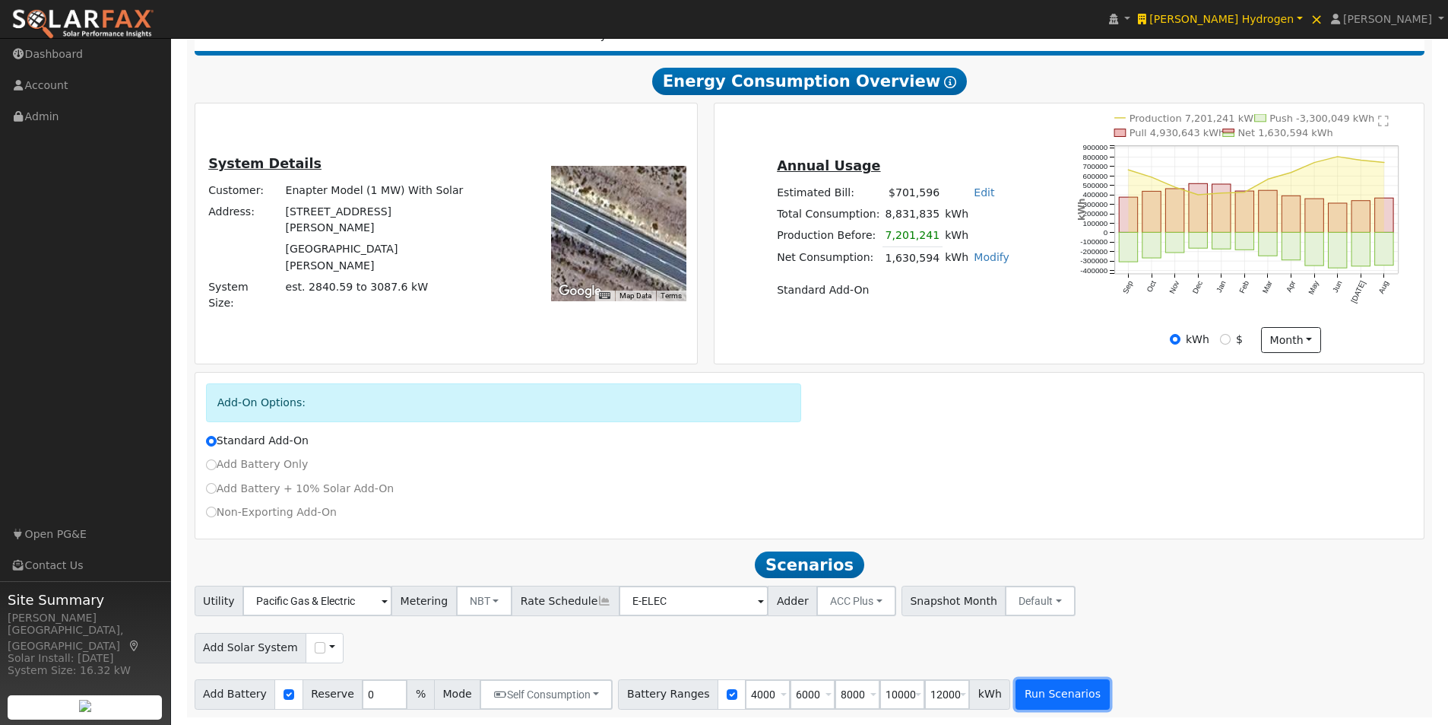
click at [1029, 692] on button "Run Scenarios" at bounding box center [1063, 694] width 94 height 30
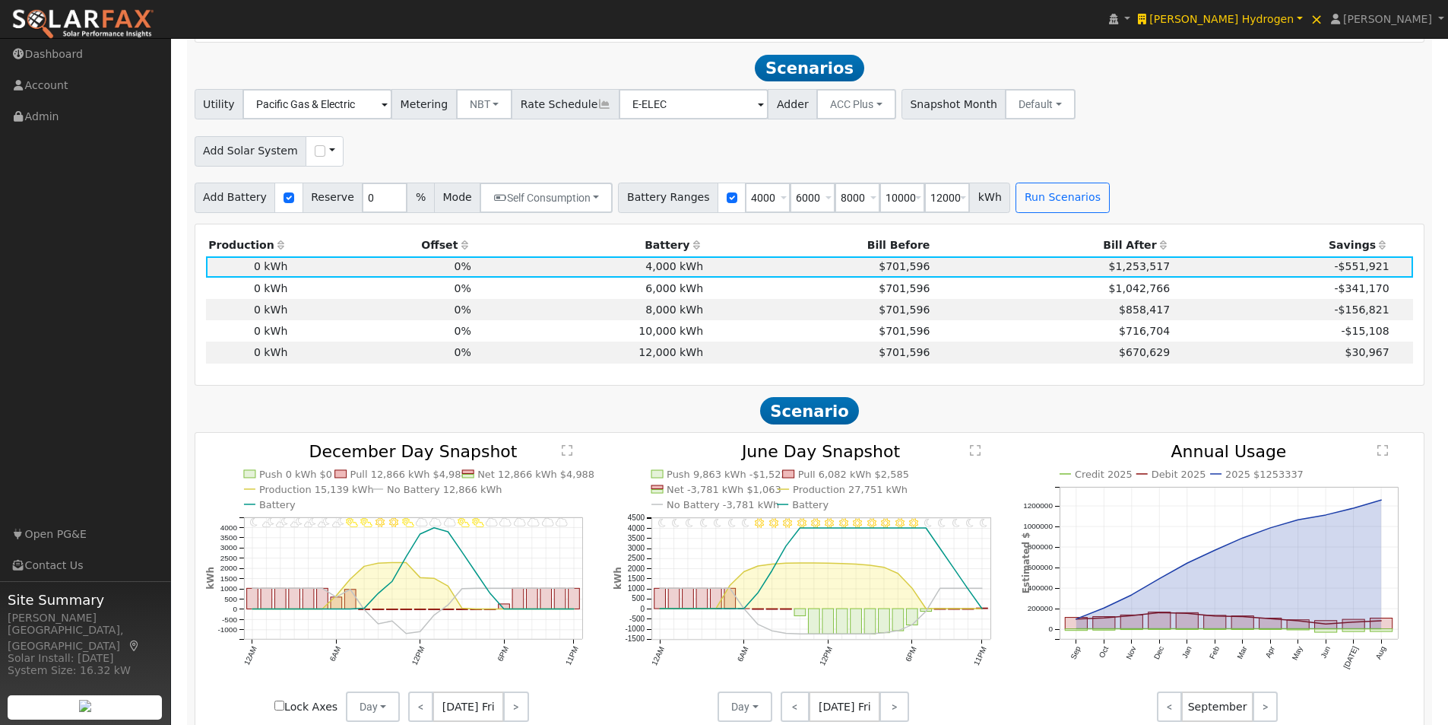
scroll to position [755, 0]
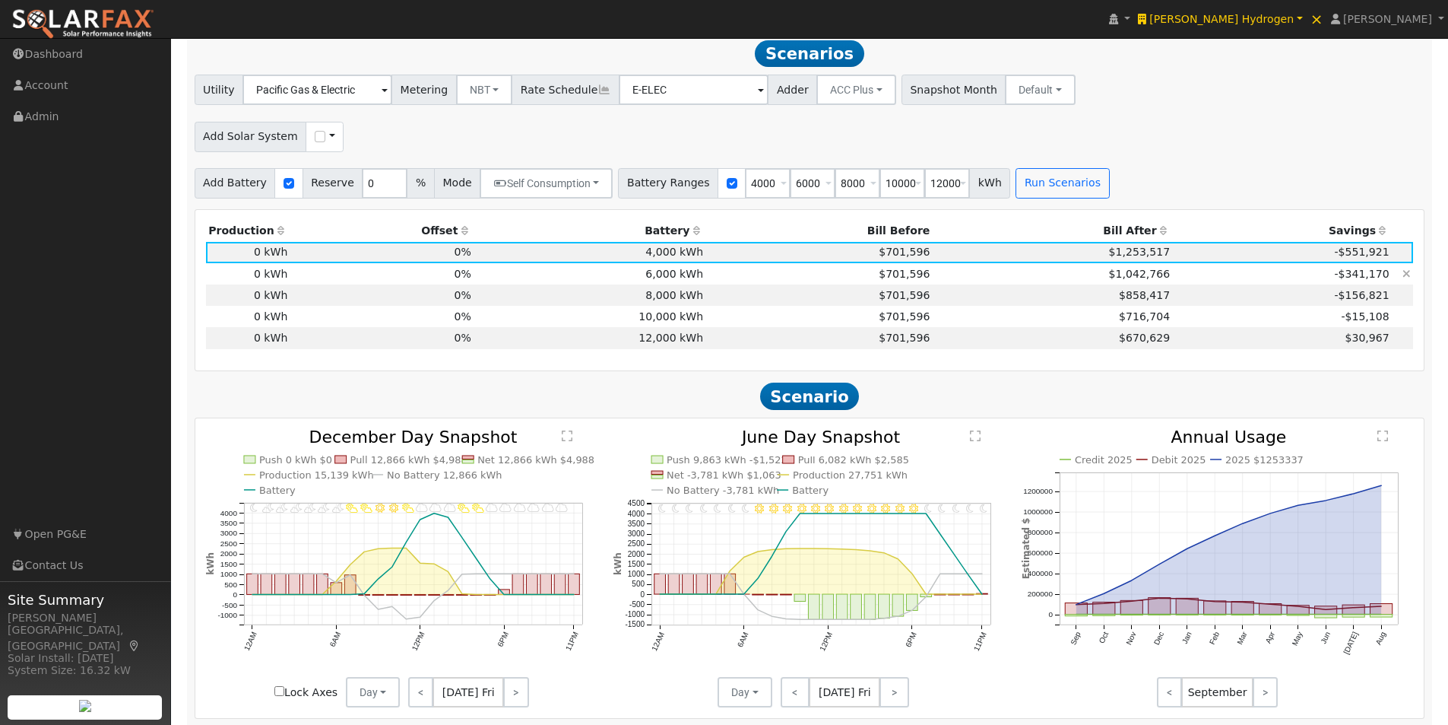
click at [671, 276] on td "6,000 kWh" at bounding box center [590, 273] width 232 height 21
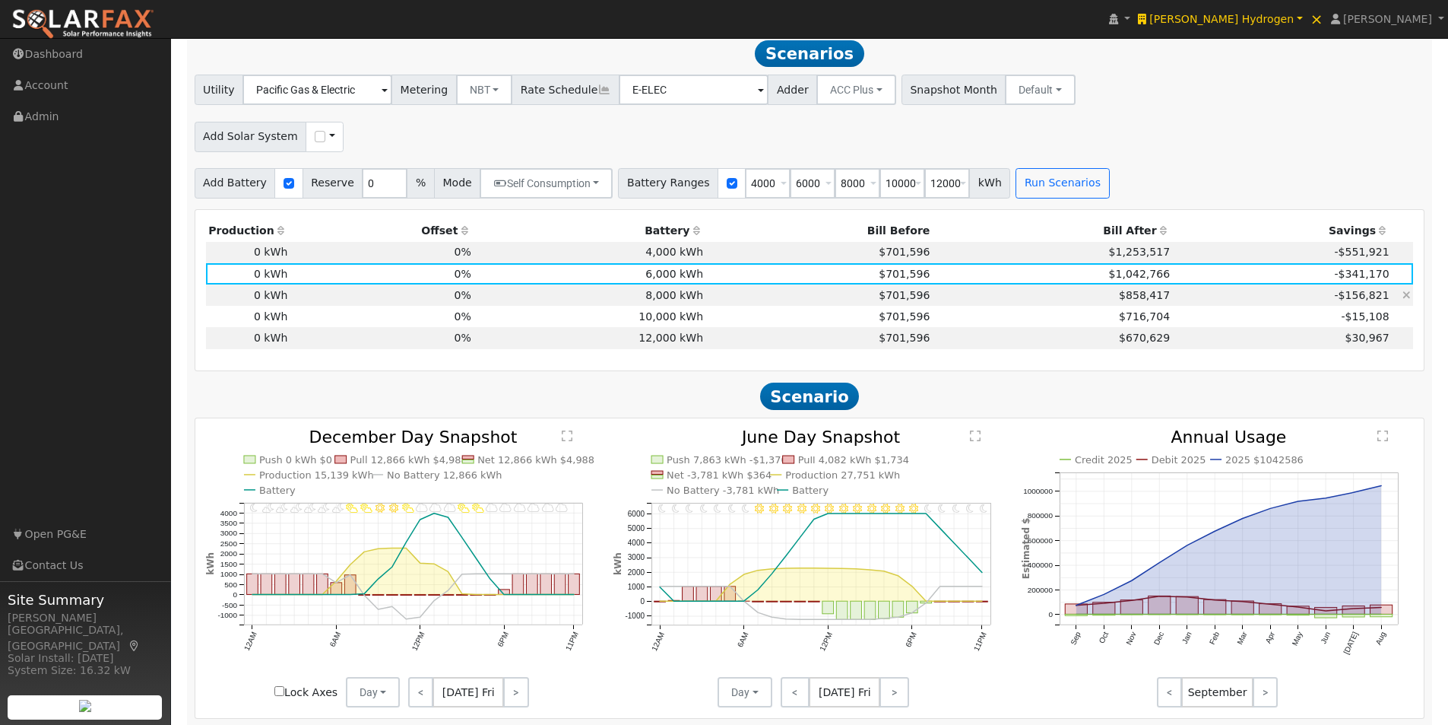
click at [662, 300] on td "8,000 kWh" at bounding box center [590, 294] width 232 height 21
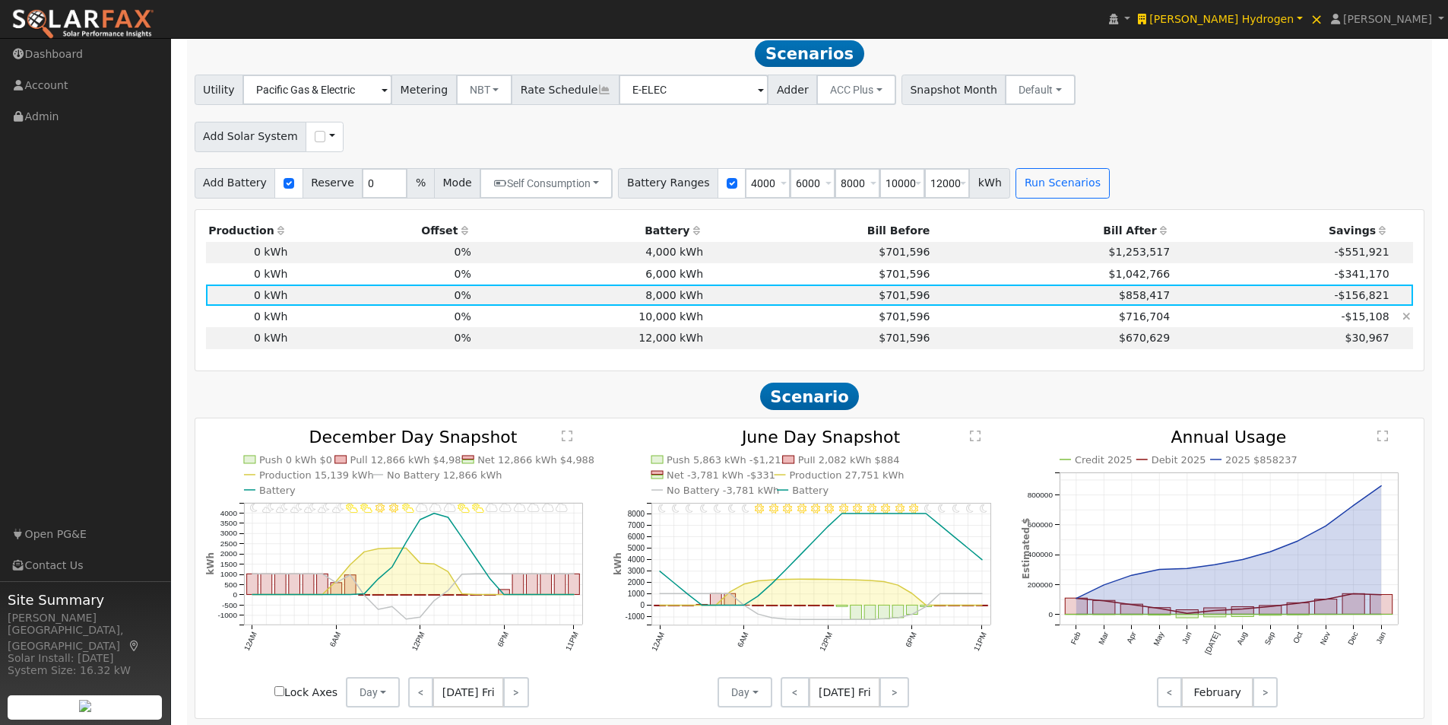
click at [663, 325] on td "10,000 kWh" at bounding box center [590, 316] width 232 height 21
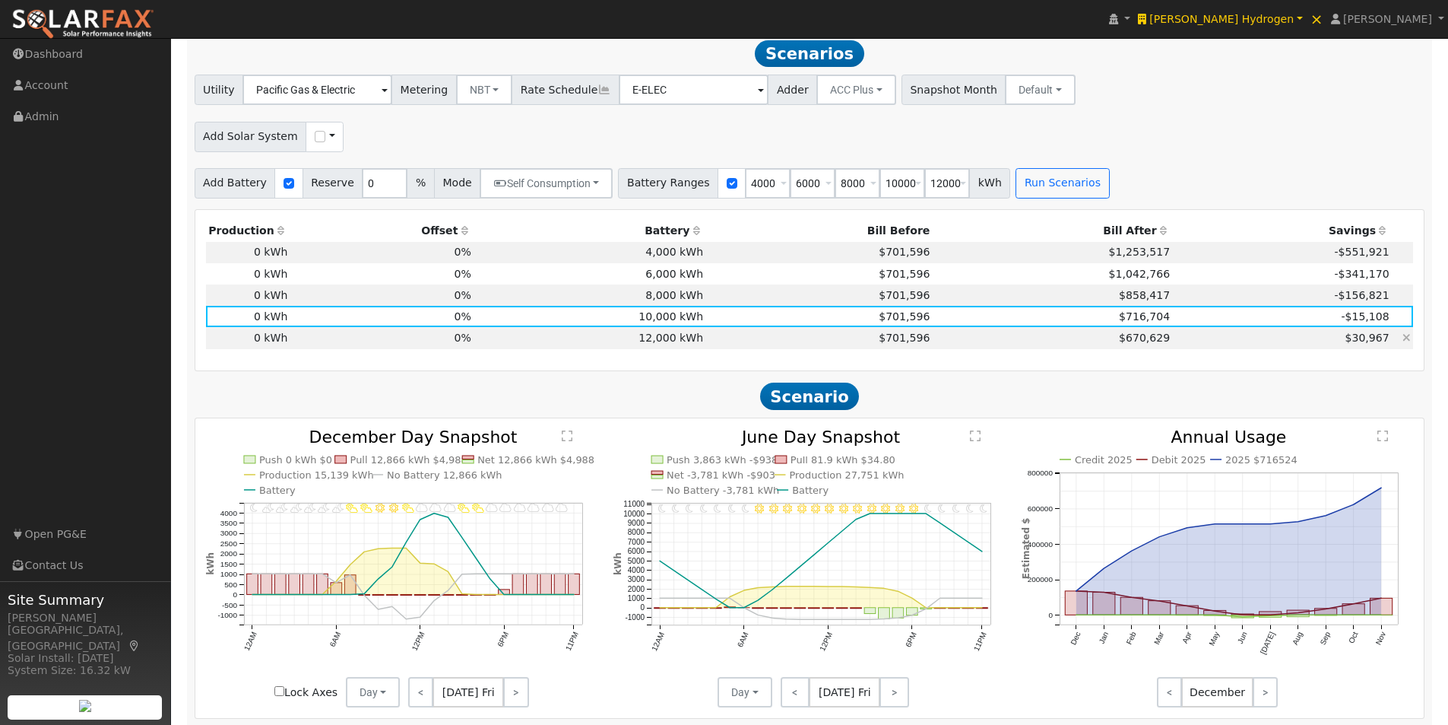
click at [660, 342] on td "12,000 kWh" at bounding box center [590, 337] width 232 height 21
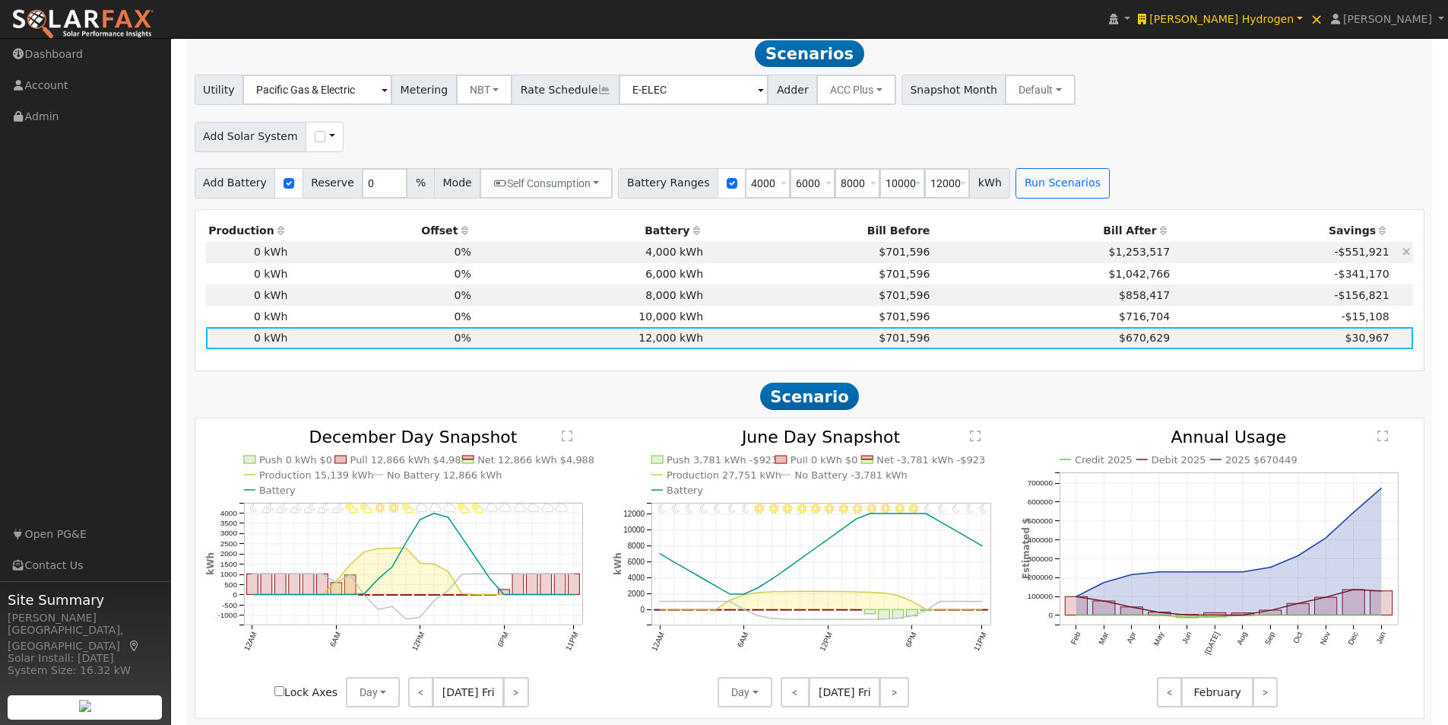
click at [663, 258] on td "4,000 kWh" at bounding box center [590, 252] width 232 height 21
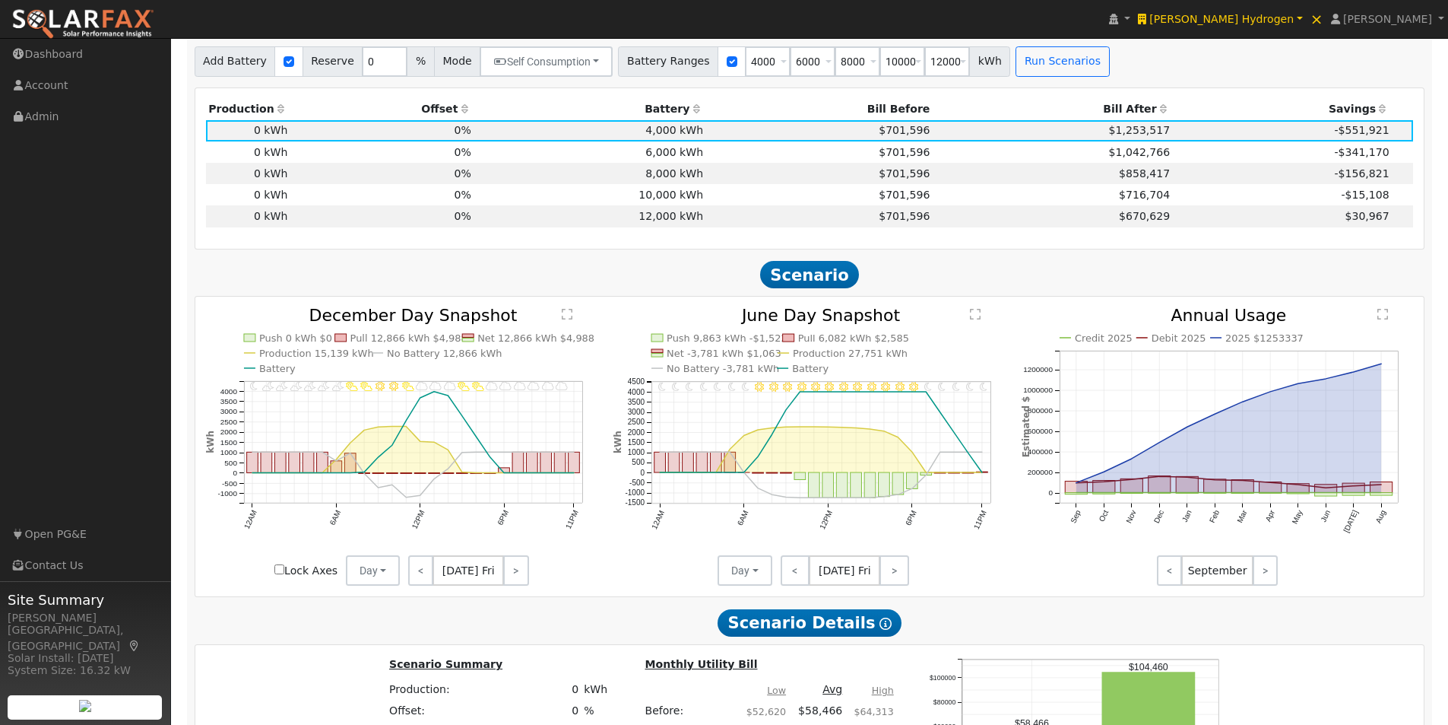
scroll to position [874, 0]
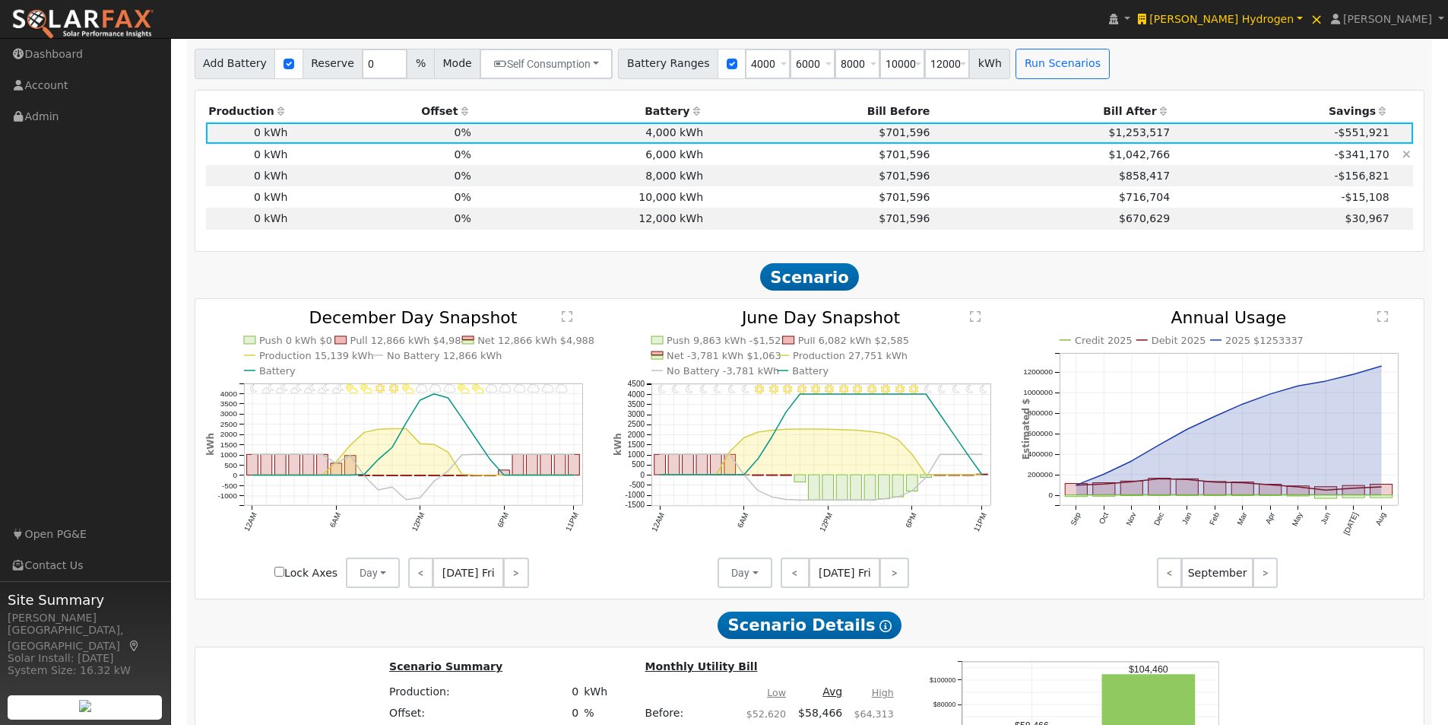
click at [670, 161] on td "6,000 kWh" at bounding box center [590, 154] width 232 height 21
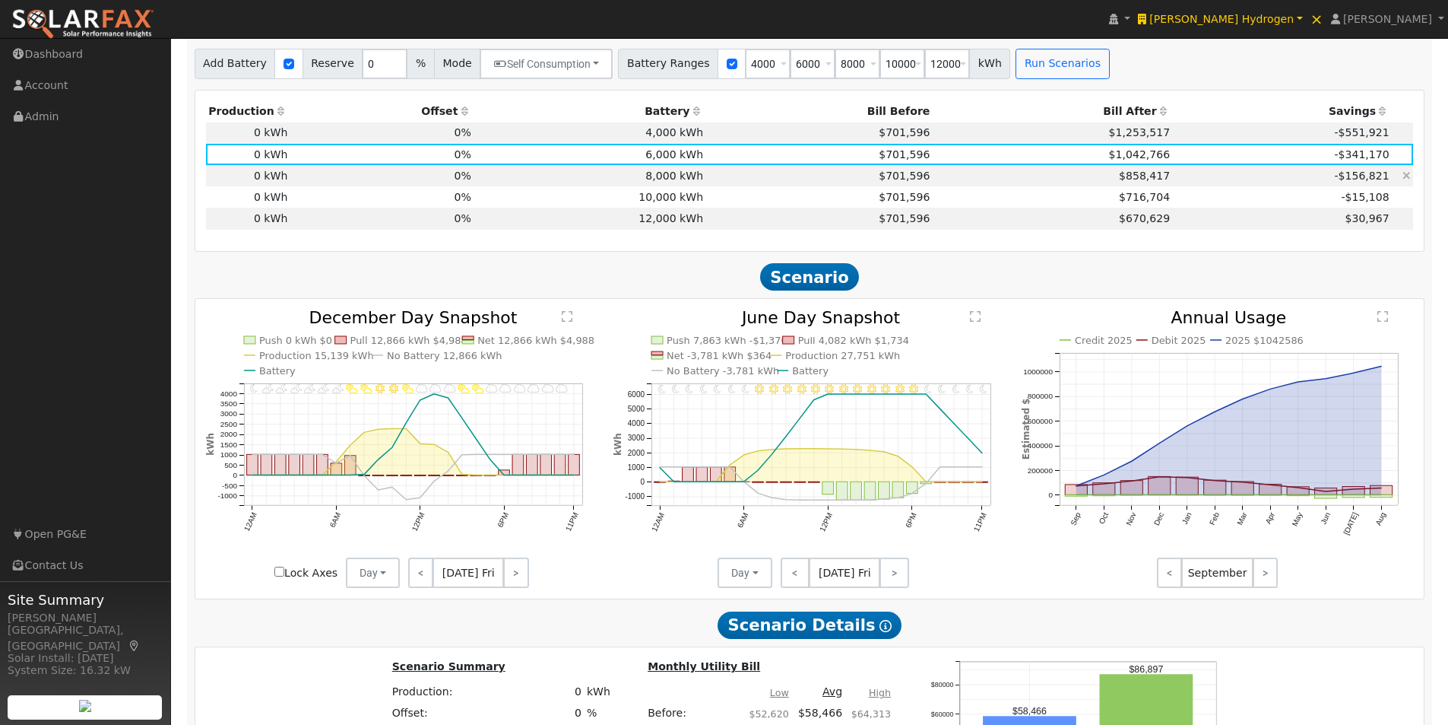
click at [667, 179] on td "8,000 kWh" at bounding box center [590, 175] width 232 height 21
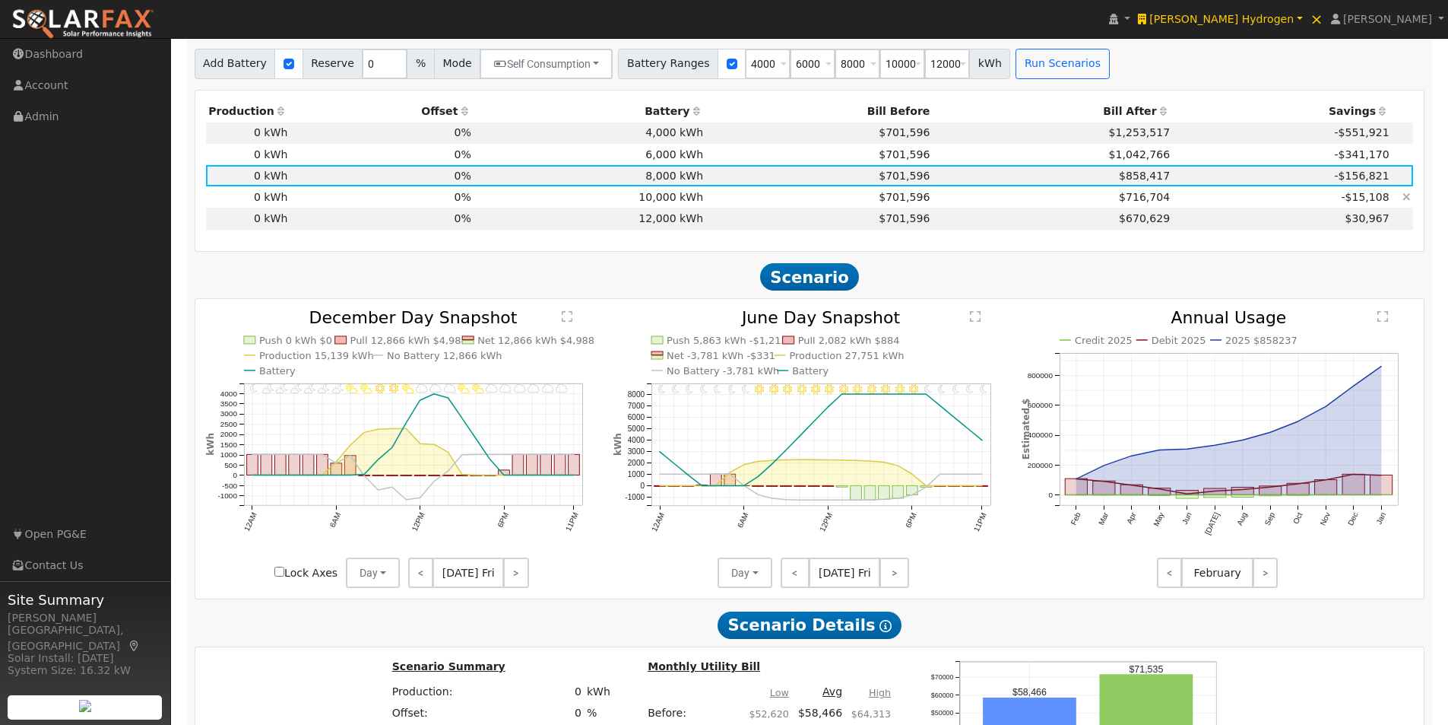
click at [664, 206] on td "10,000 kWh" at bounding box center [590, 196] width 232 height 21
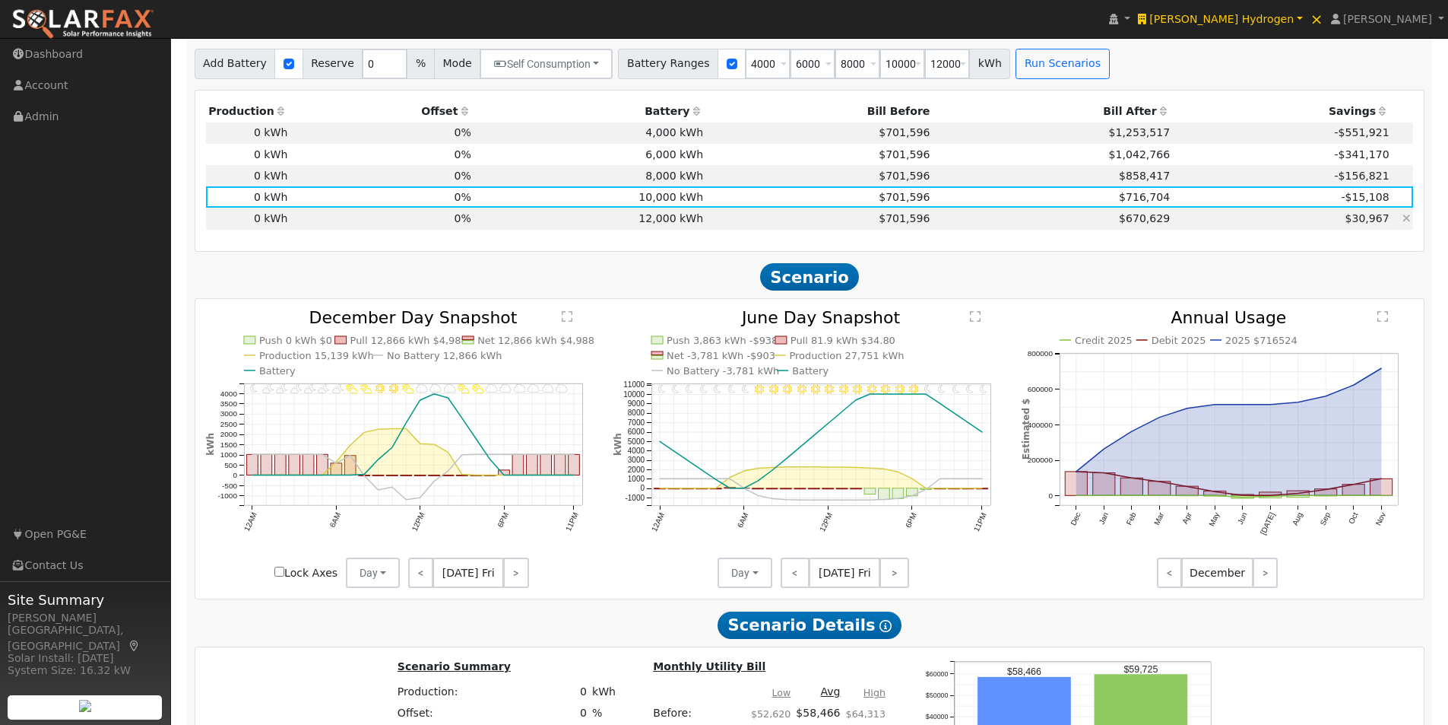
click at [665, 223] on td "12,000 kWh" at bounding box center [590, 218] width 232 height 21
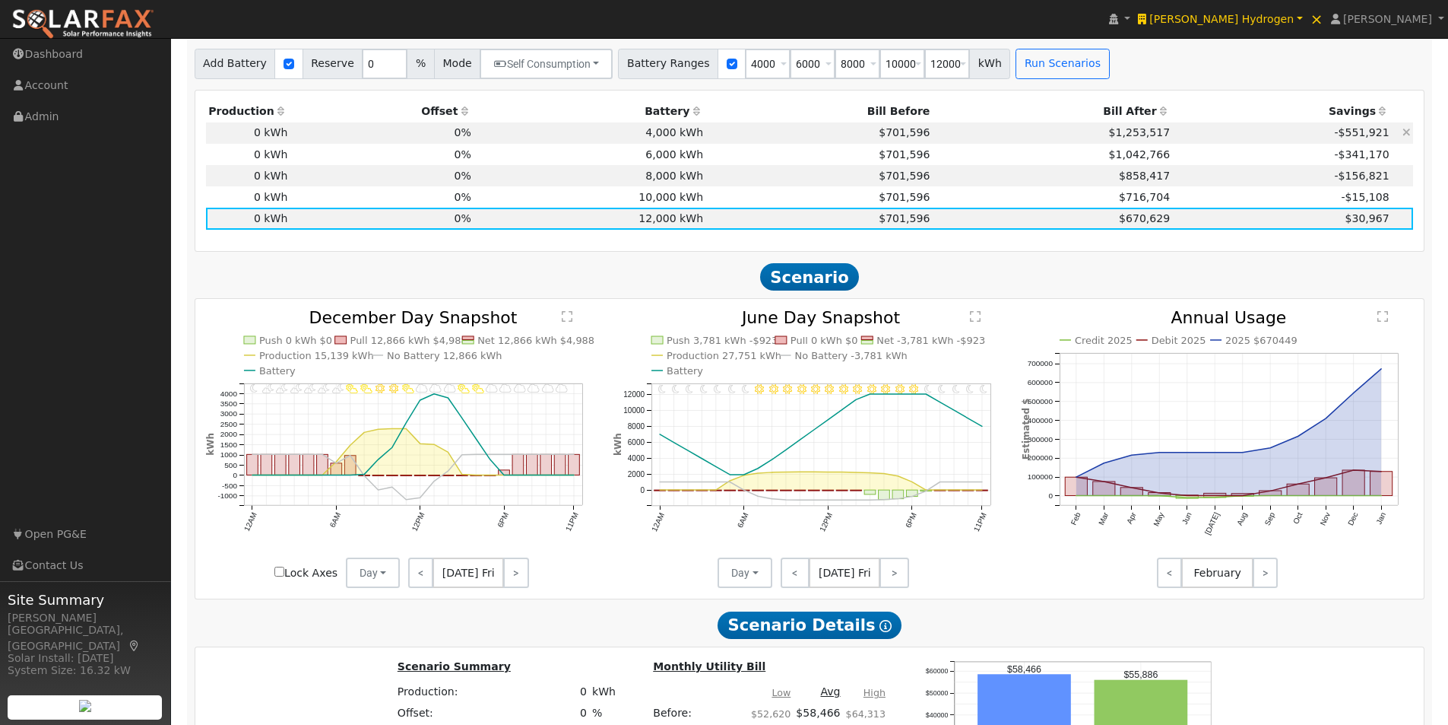
click at [661, 139] on td "4,000 kWh" at bounding box center [590, 132] width 232 height 21
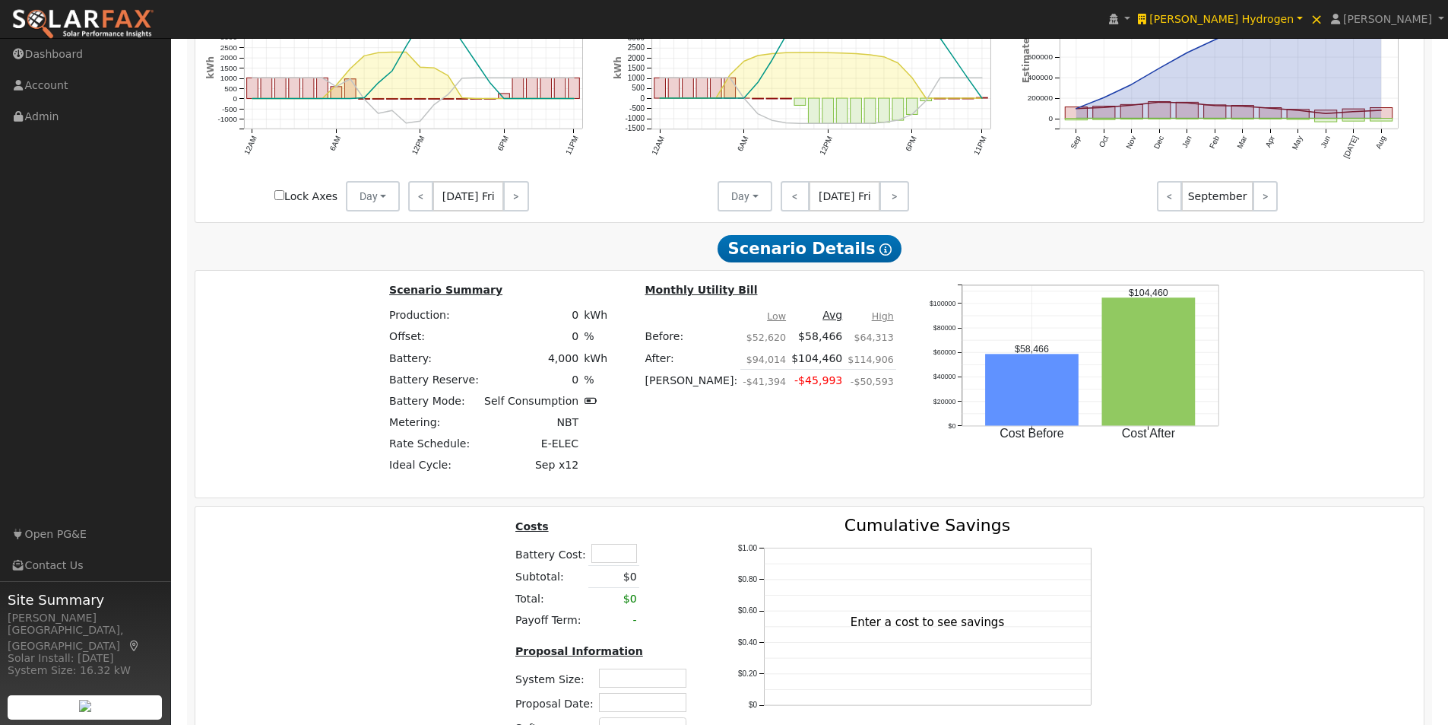
scroll to position [1380, 0]
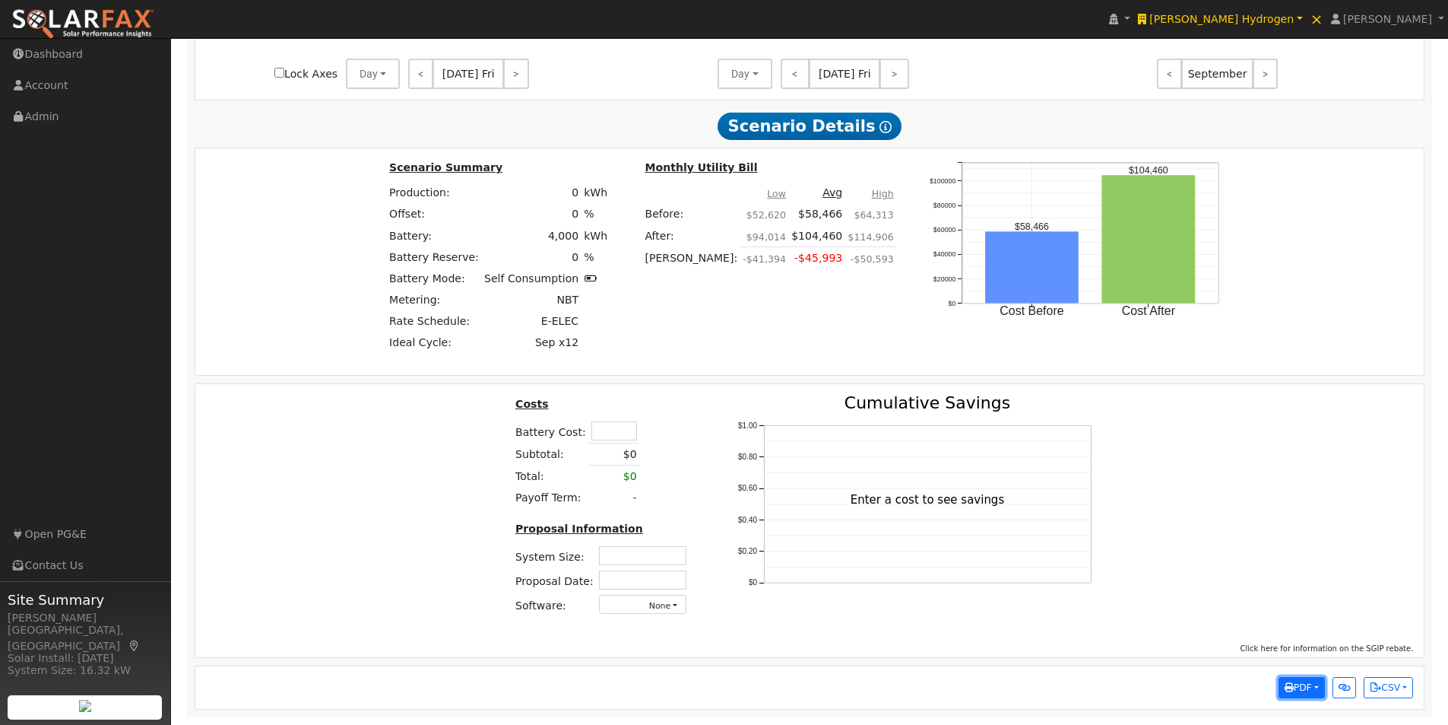
click at [1316, 692] on button "PDF" at bounding box center [1302, 687] width 46 height 21
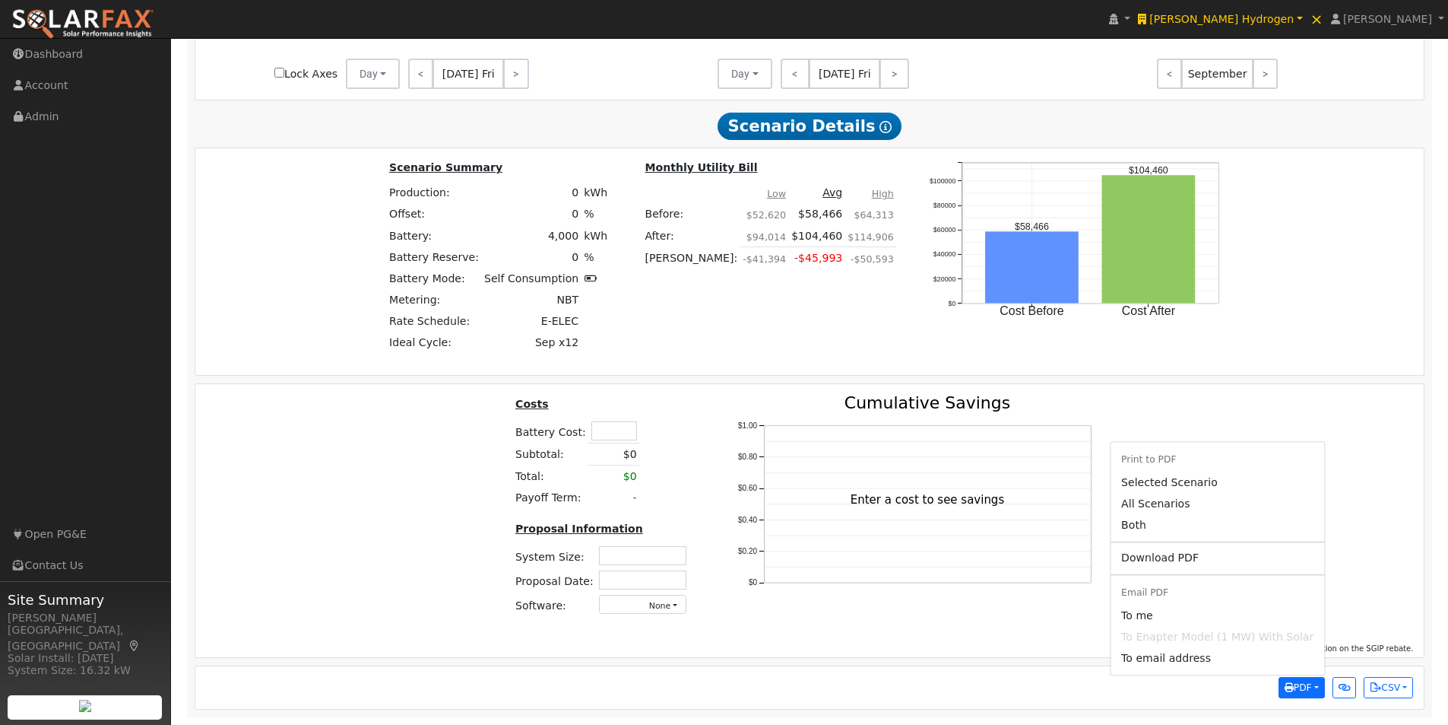
click at [1159, 481] on link "Selected Scenario" at bounding box center [1218, 481] width 214 height 21
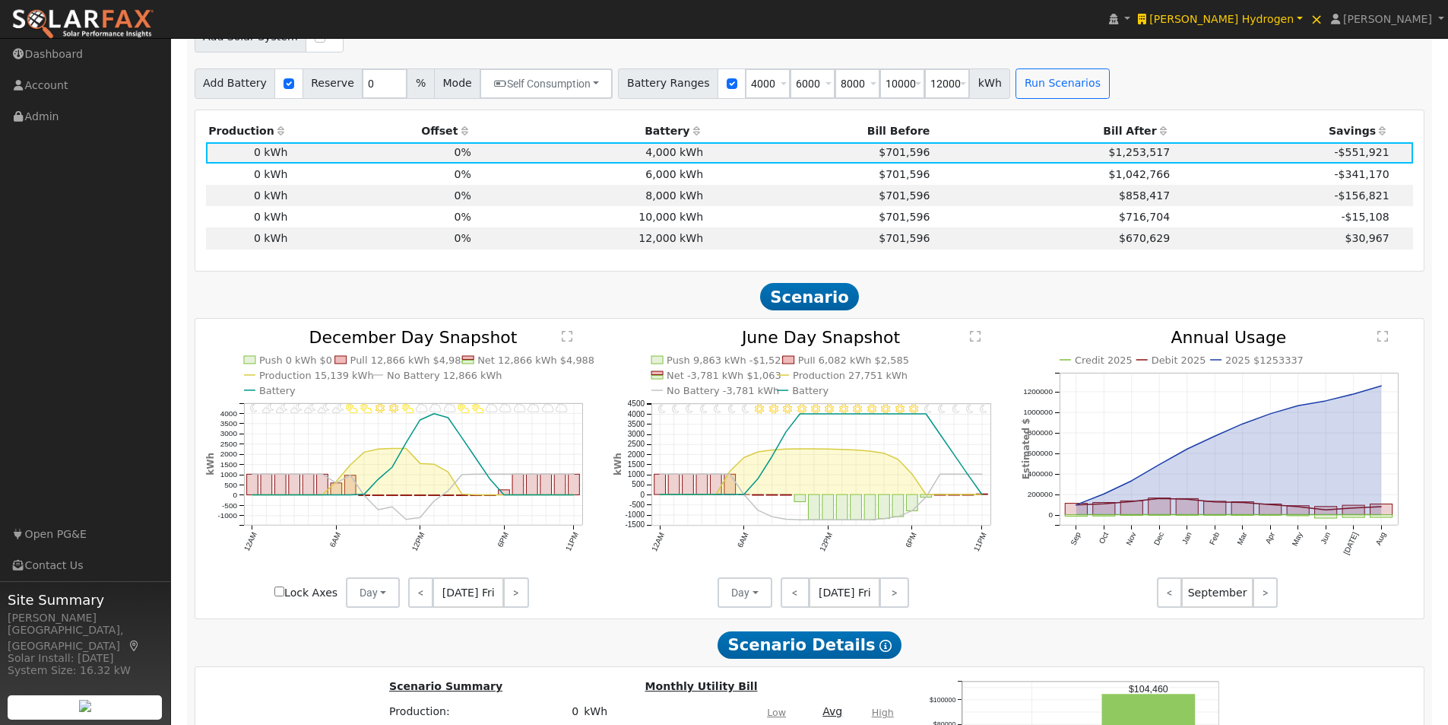
scroll to position [772, 0]
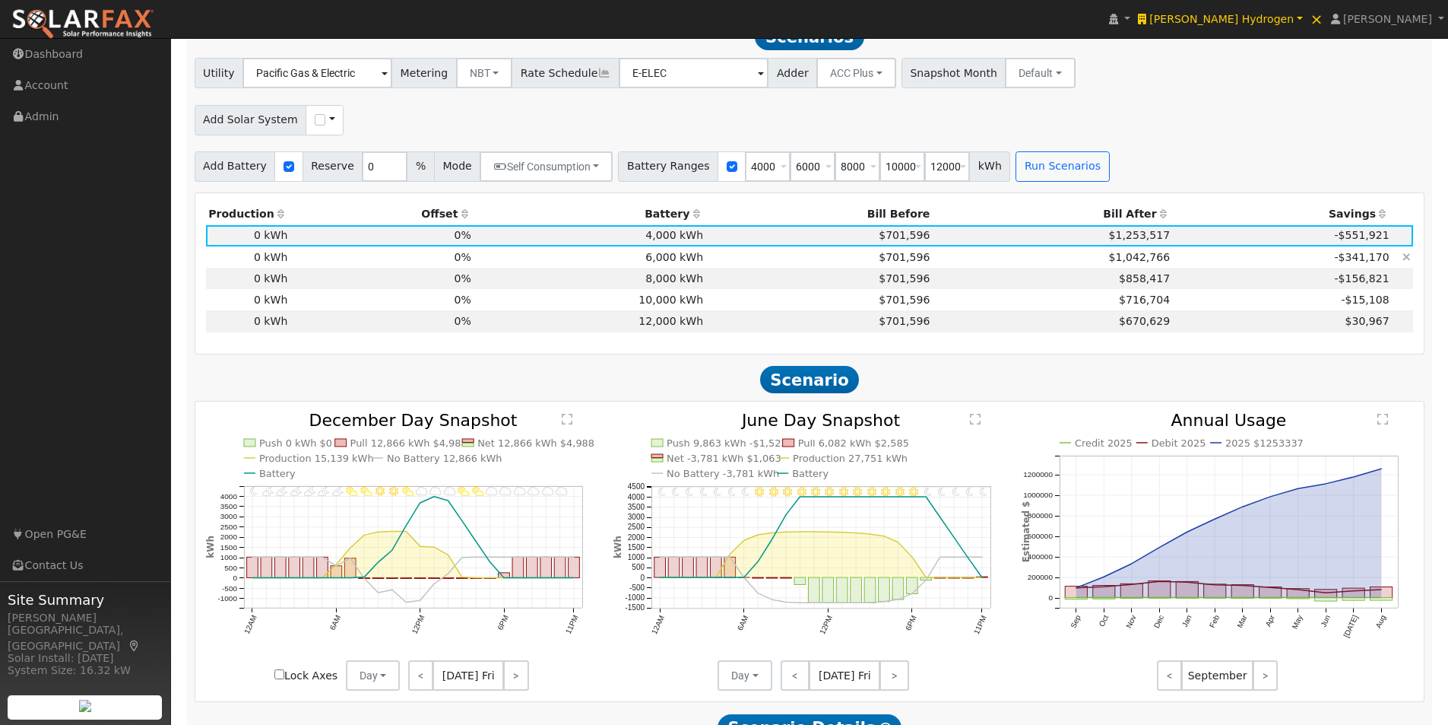
click at [642, 262] on td "6,000 kWh" at bounding box center [590, 256] width 232 height 21
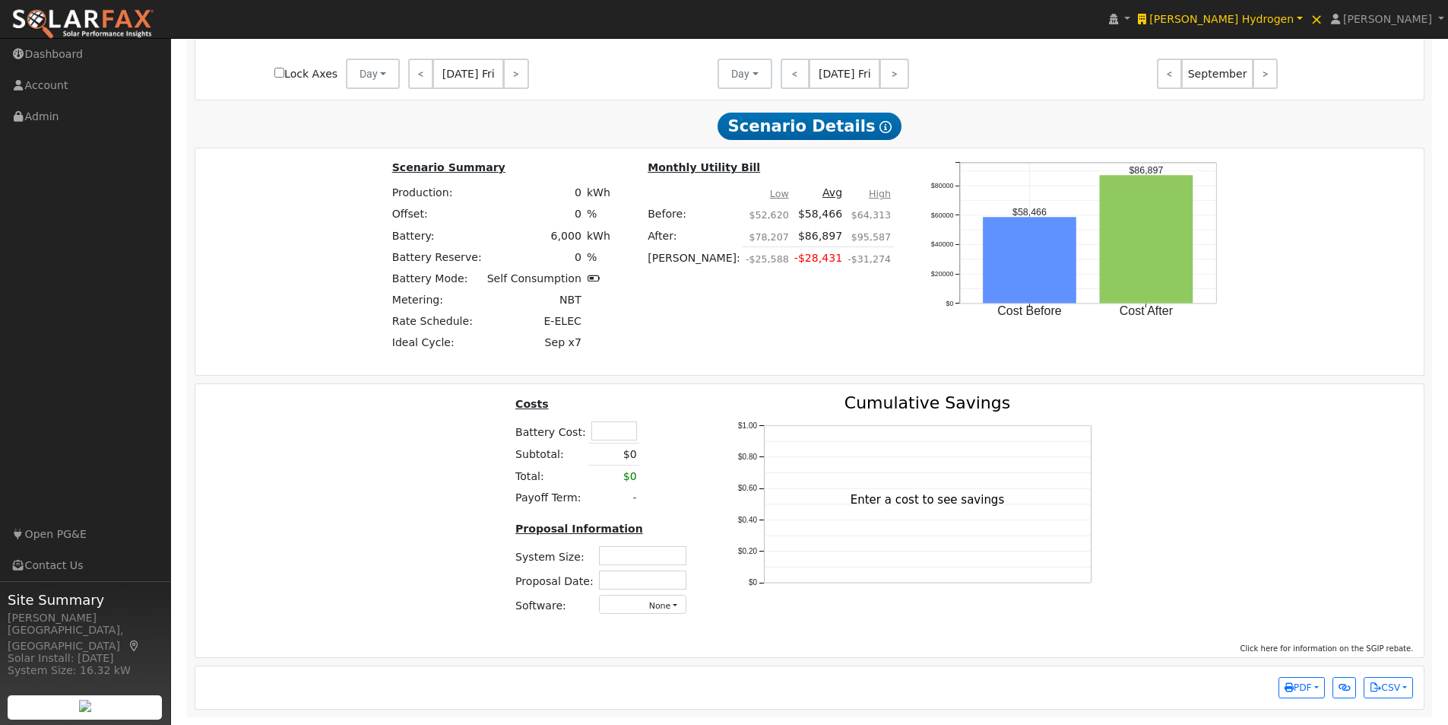
scroll to position [1380, 0]
click at [1305, 682] on span "PDF" at bounding box center [1298, 687] width 27 height 11
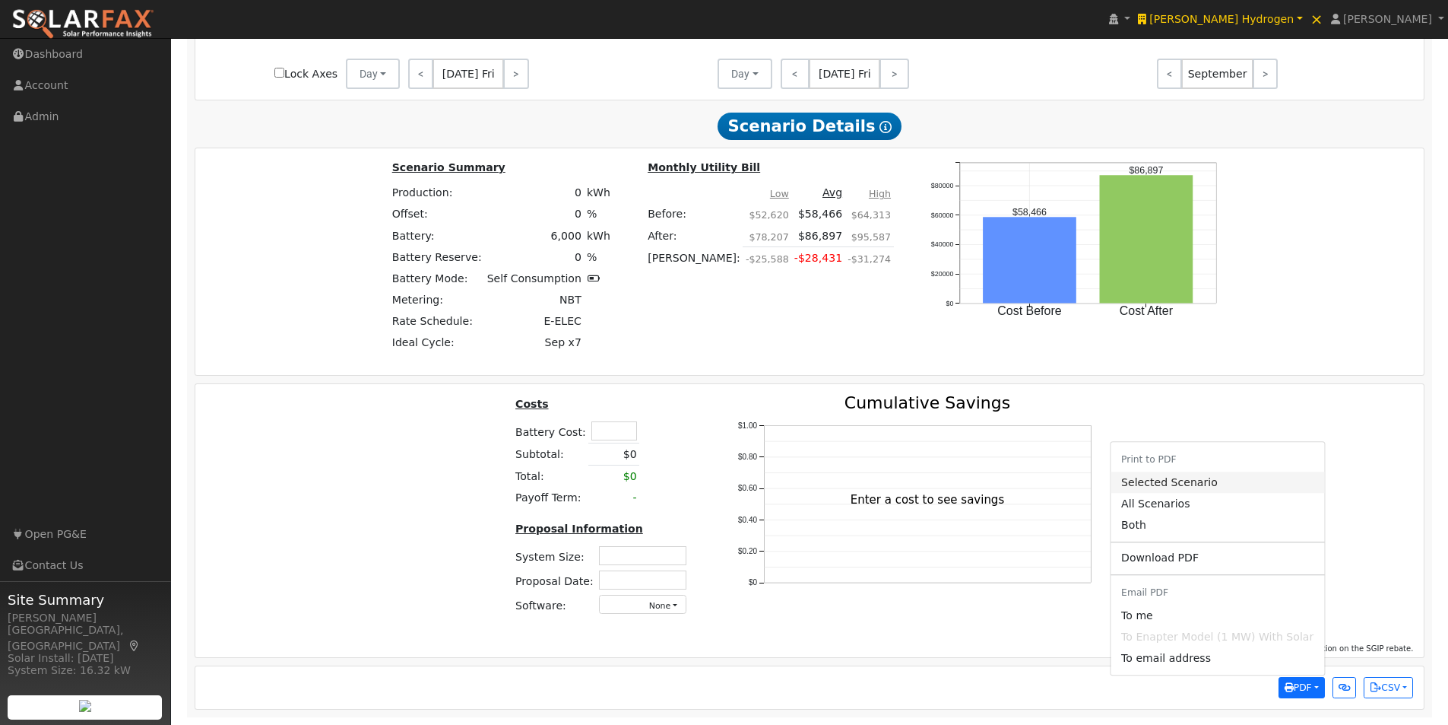
click at [1169, 481] on link "Selected Scenario" at bounding box center [1218, 481] width 214 height 21
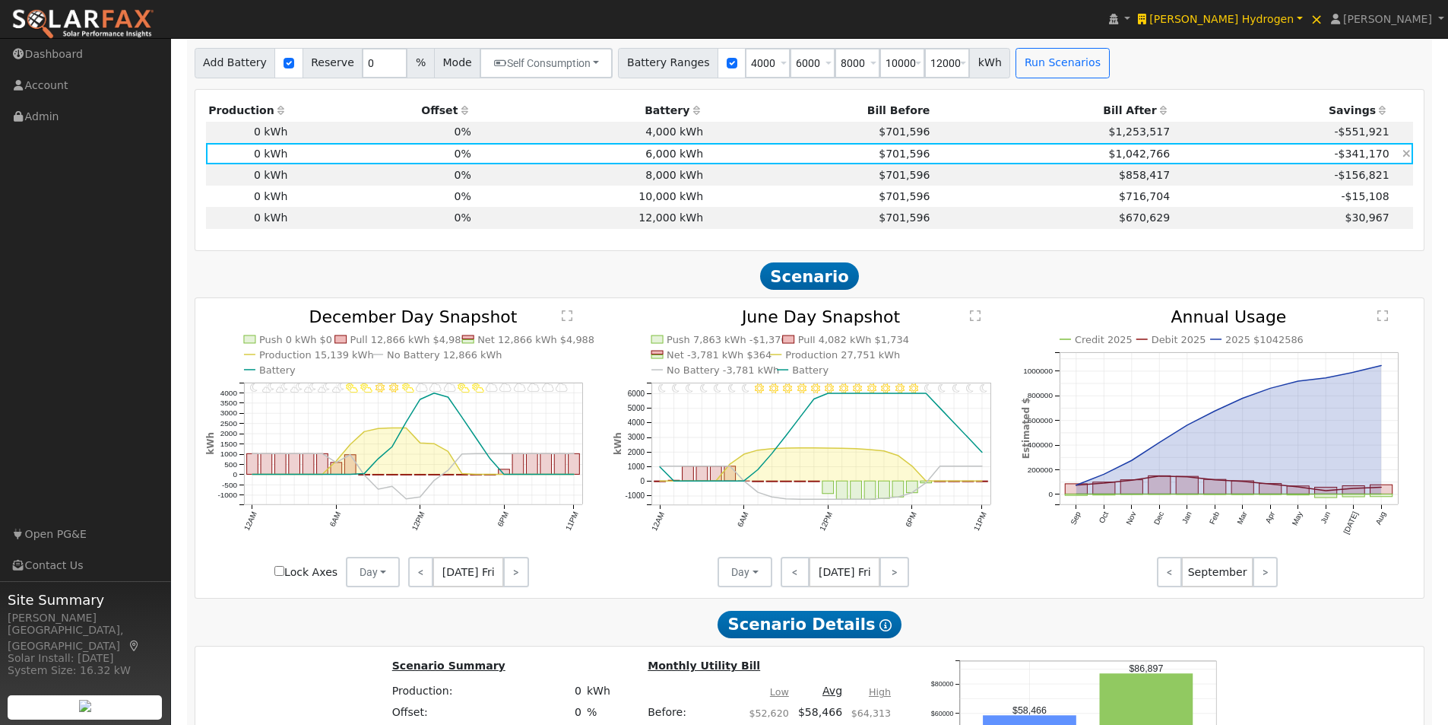
scroll to position [848, 0]
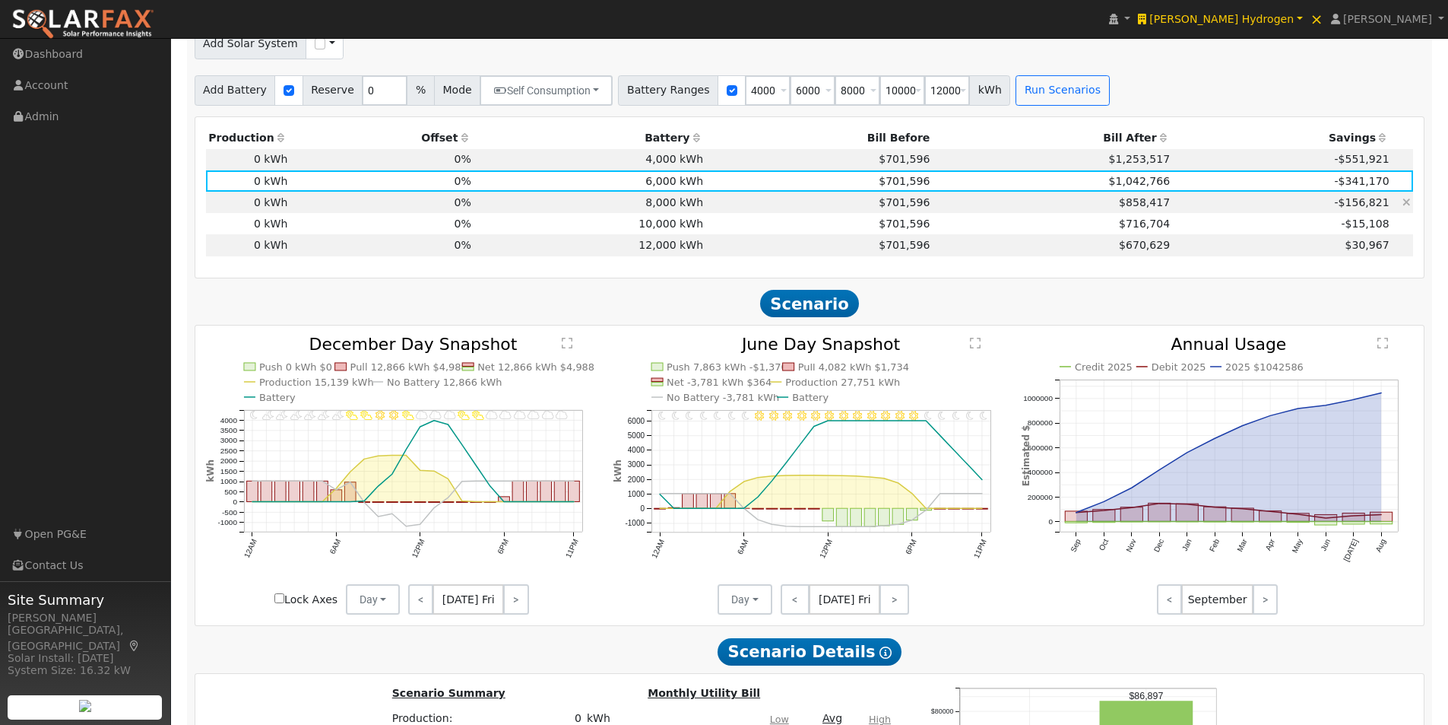
click at [654, 208] on td "8,000 kWh" at bounding box center [590, 202] width 232 height 21
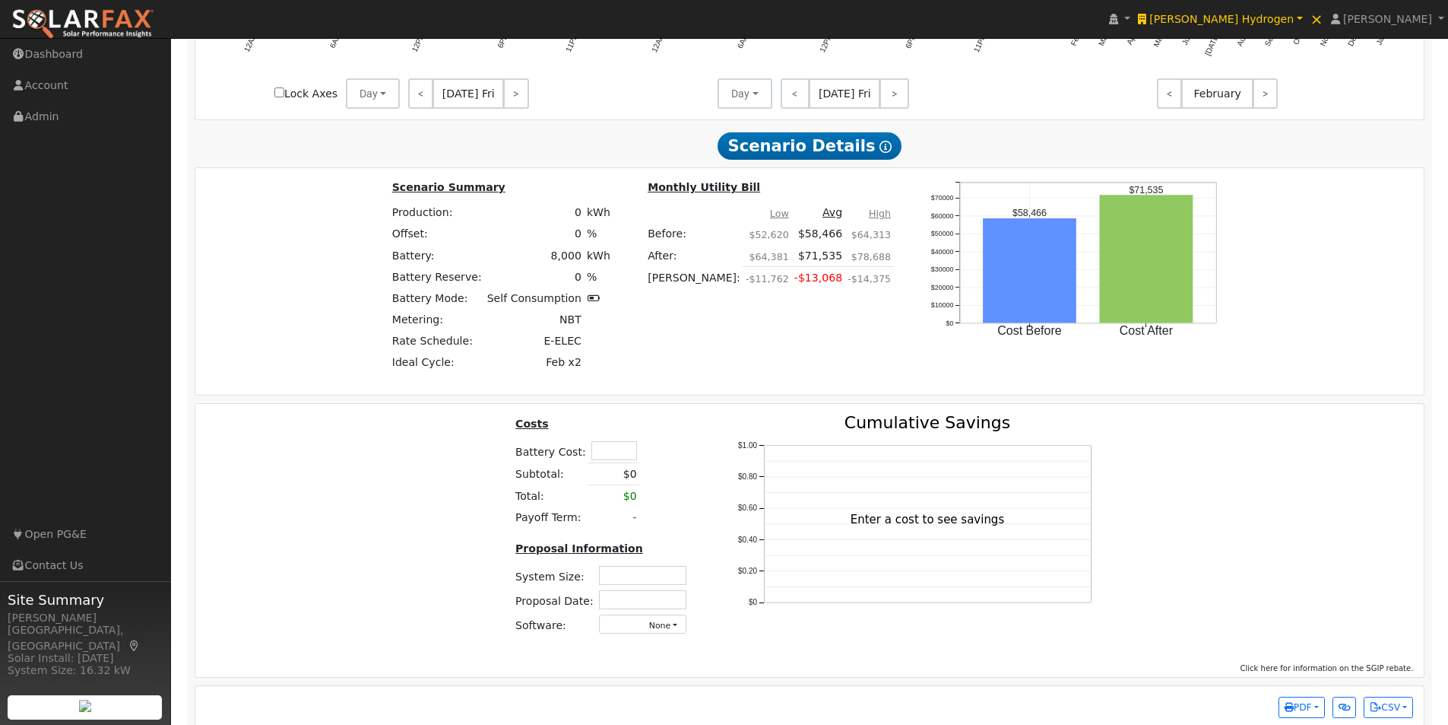
scroll to position [1380, 0]
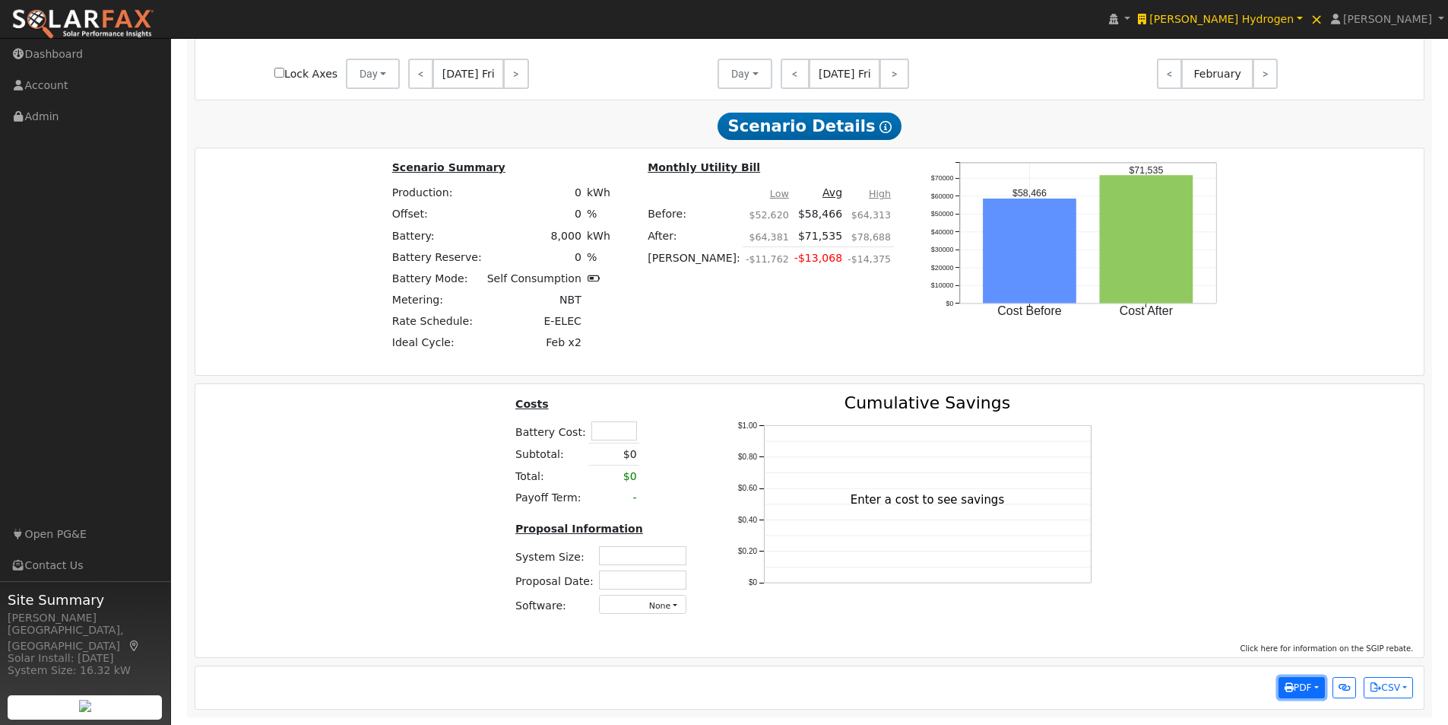
click at [1307, 684] on span "PDF" at bounding box center [1298, 687] width 27 height 11
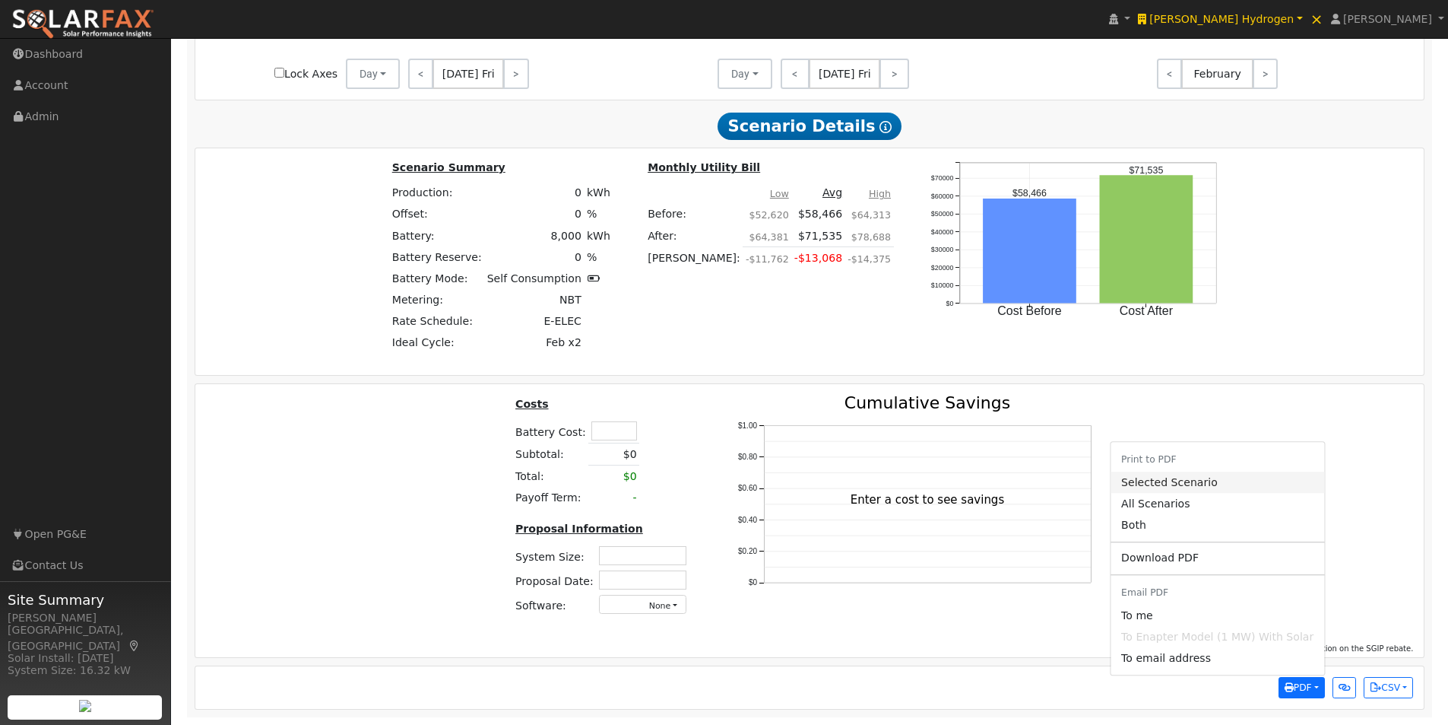
click at [1170, 481] on link "Selected Scenario" at bounding box center [1218, 481] width 214 height 21
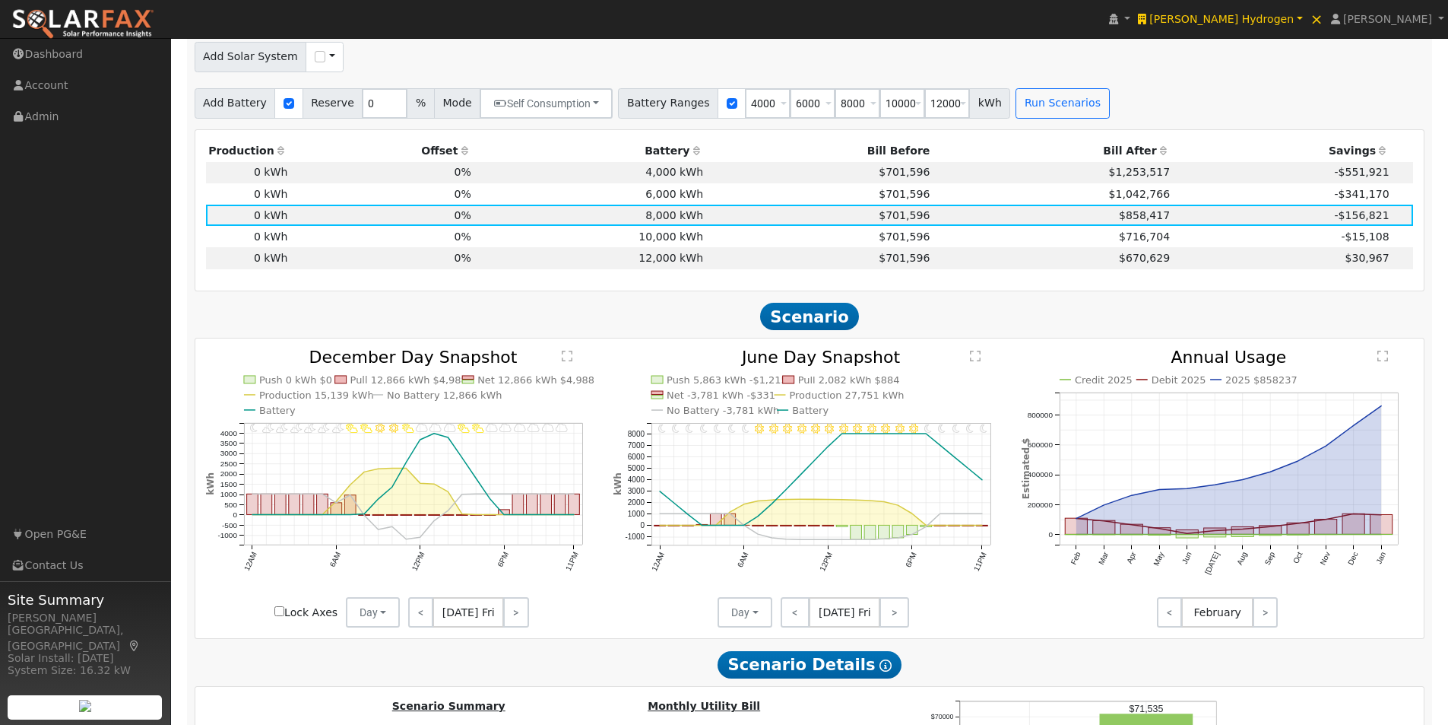
scroll to position [696, 0]
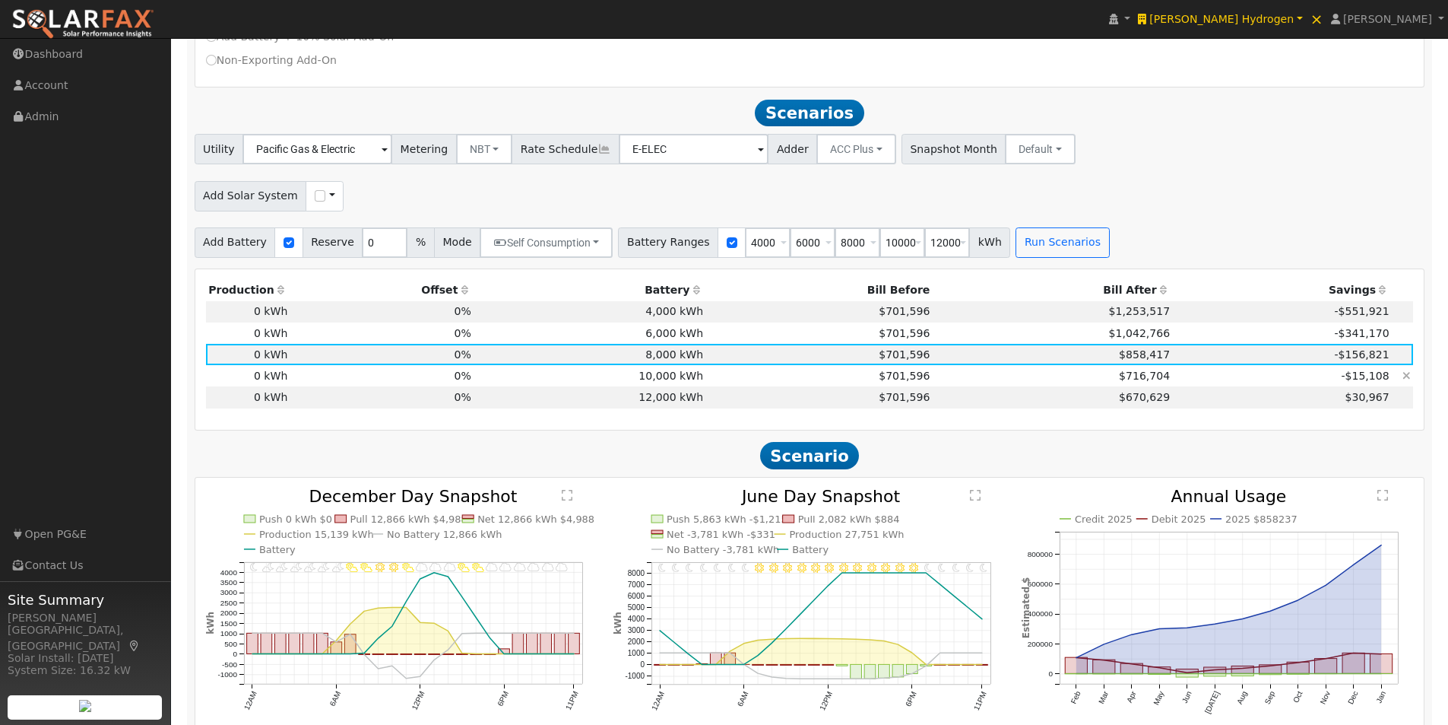
click at [663, 380] on td "10,000 kWh" at bounding box center [590, 375] width 232 height 21
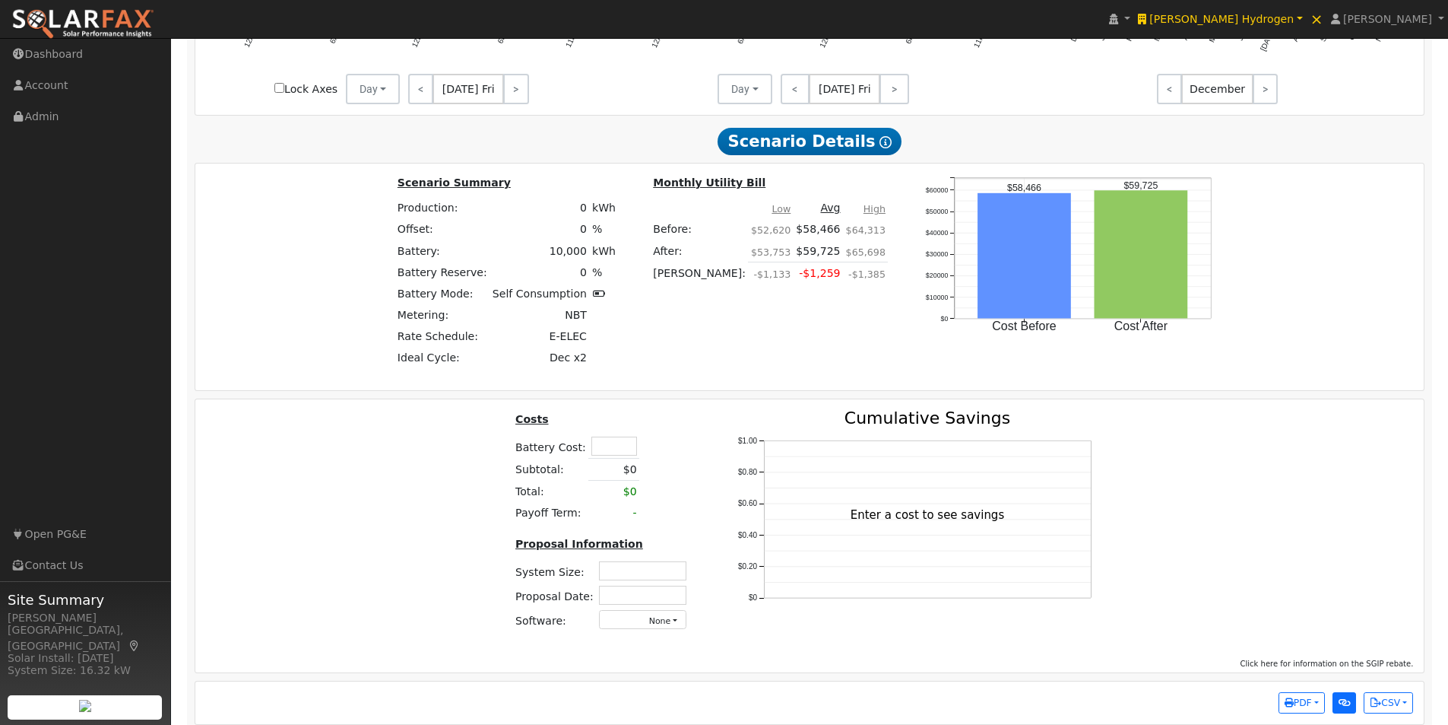
scroll to position [1380, 0]
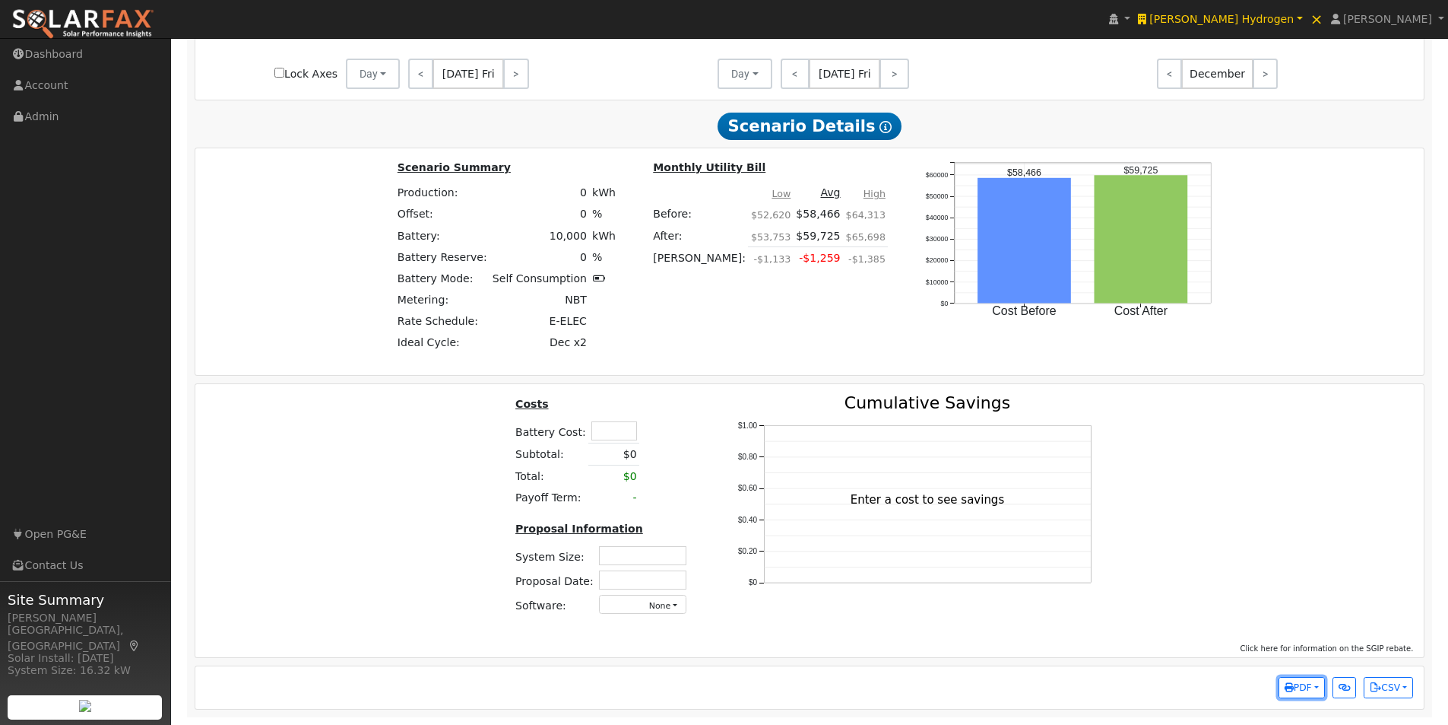
click at [1305, 682] on span "PDF" at bounding box center [1298, 687] width 27 height 11
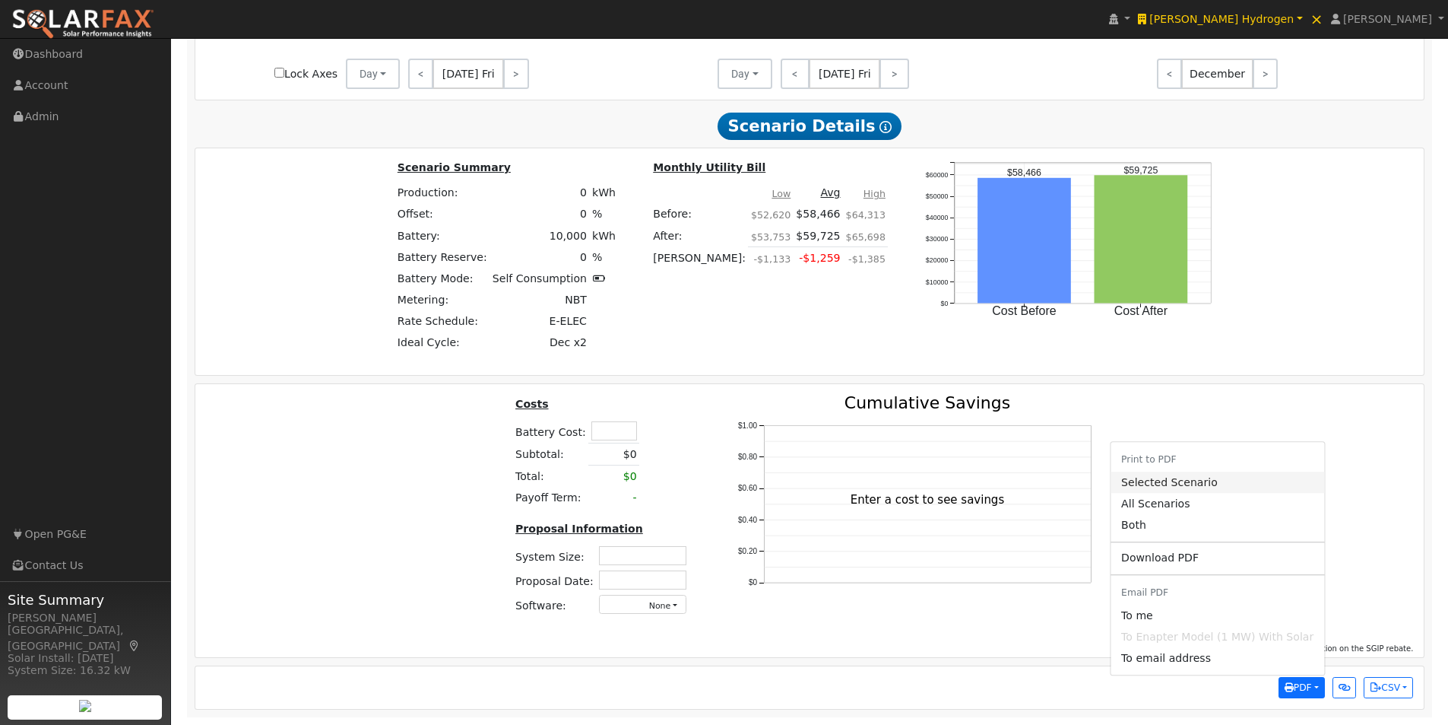
click at [1156, 479] on link "Selected Scenario" at bounding box center [1218, 481] width 214 height 21
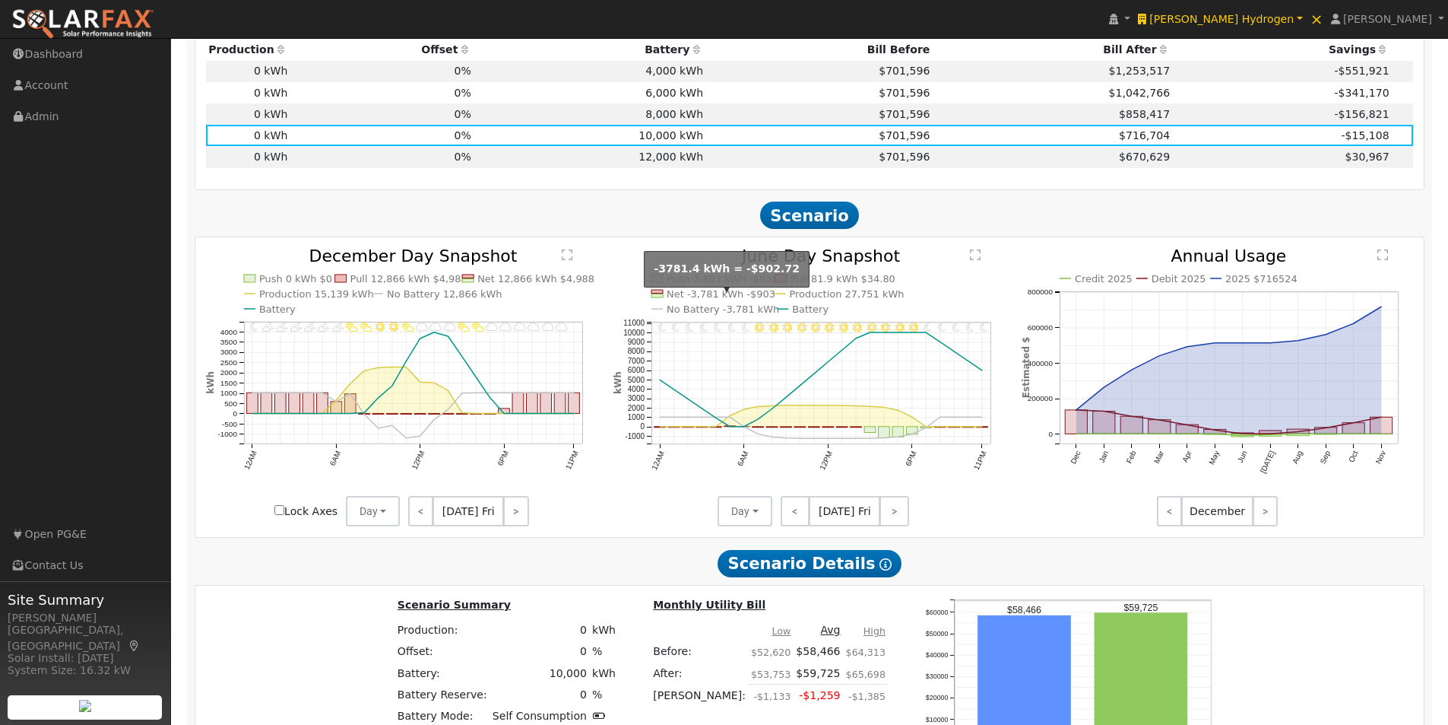
scroll to position [924, 0]
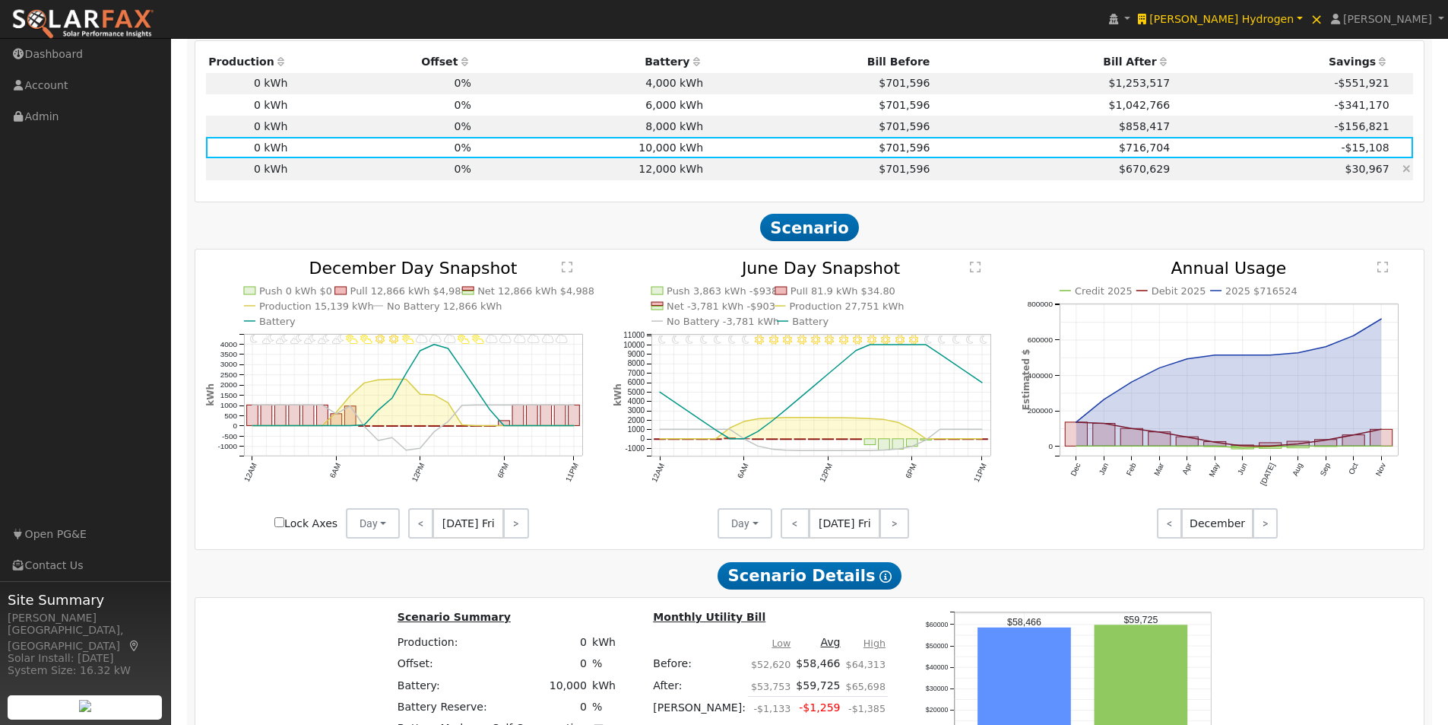
click at [674, 174] on td "12,000 kWh" at bounding box center [590, 168] width 232 height 21
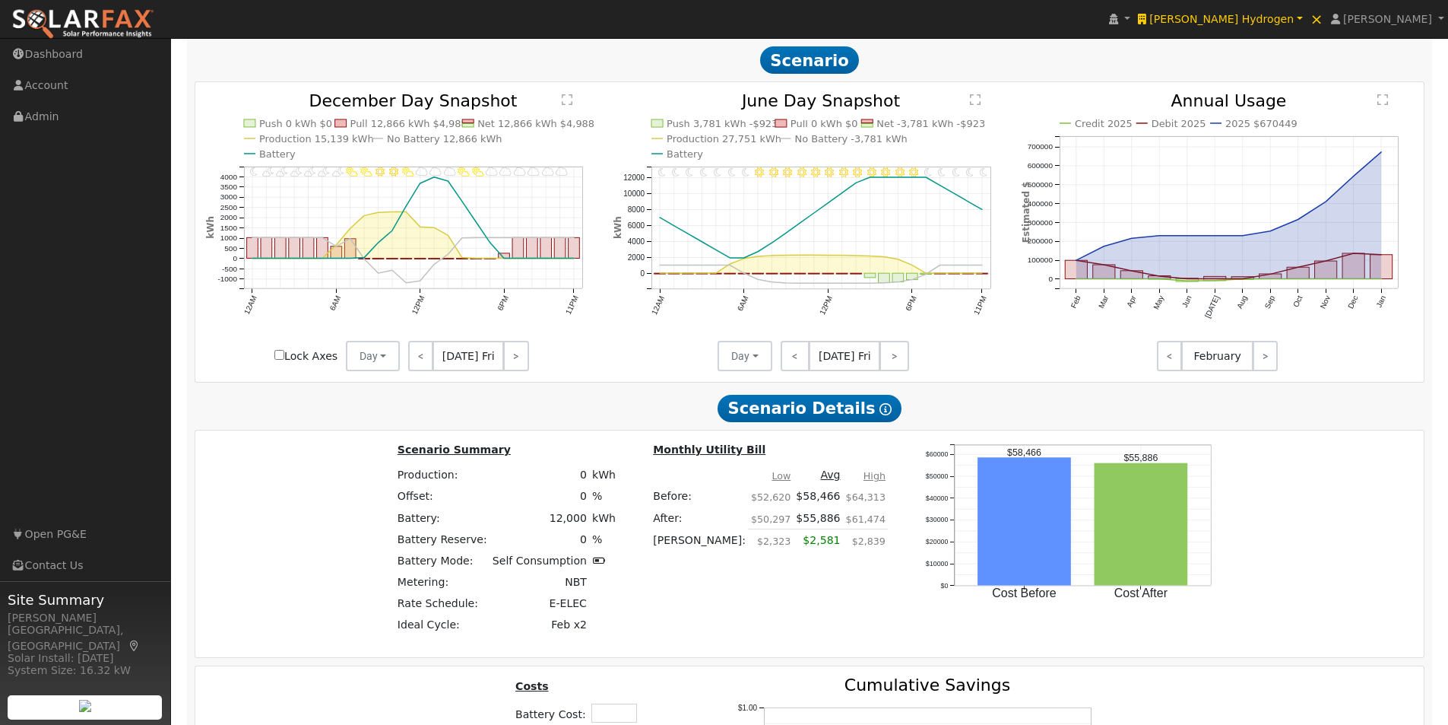
scroll to position [1380, 0]
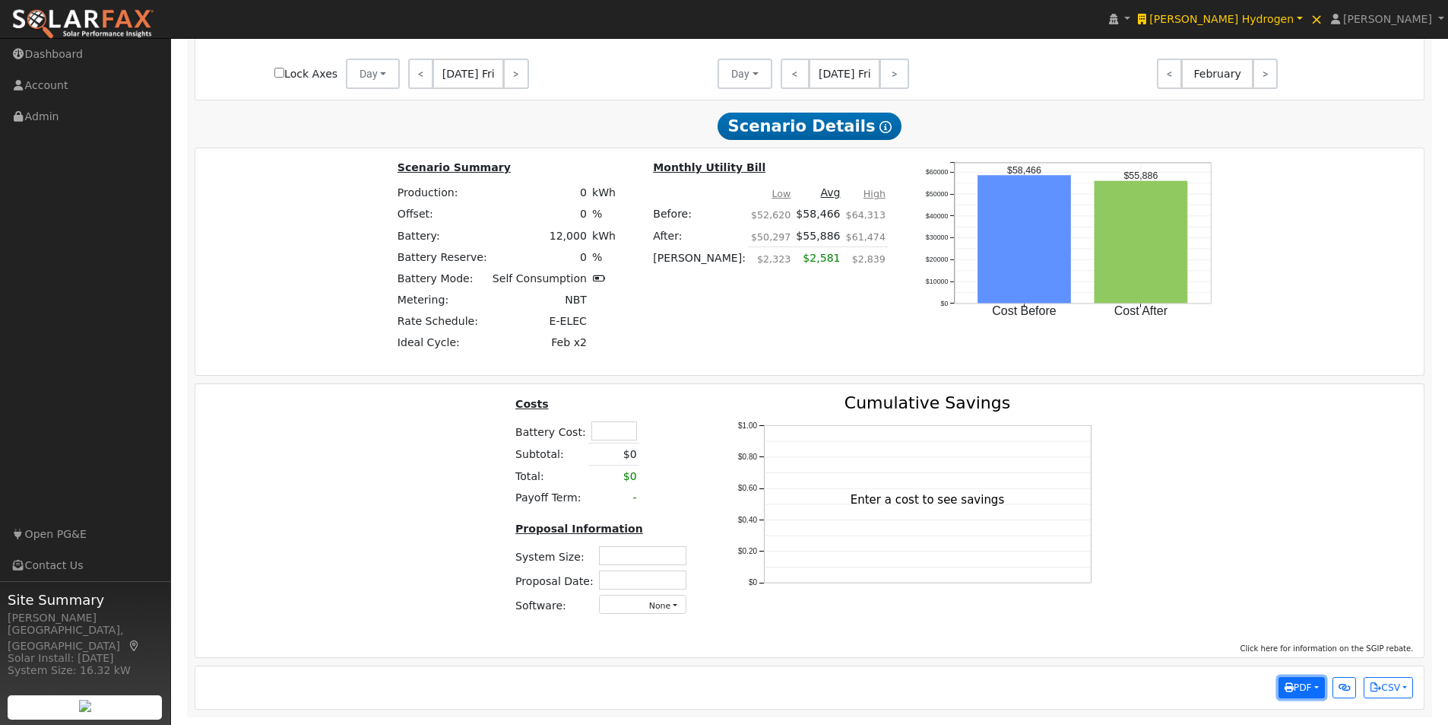
click at [1307, 677] on button "PDF" at bounding box center [1302, 687] width 46 height 21
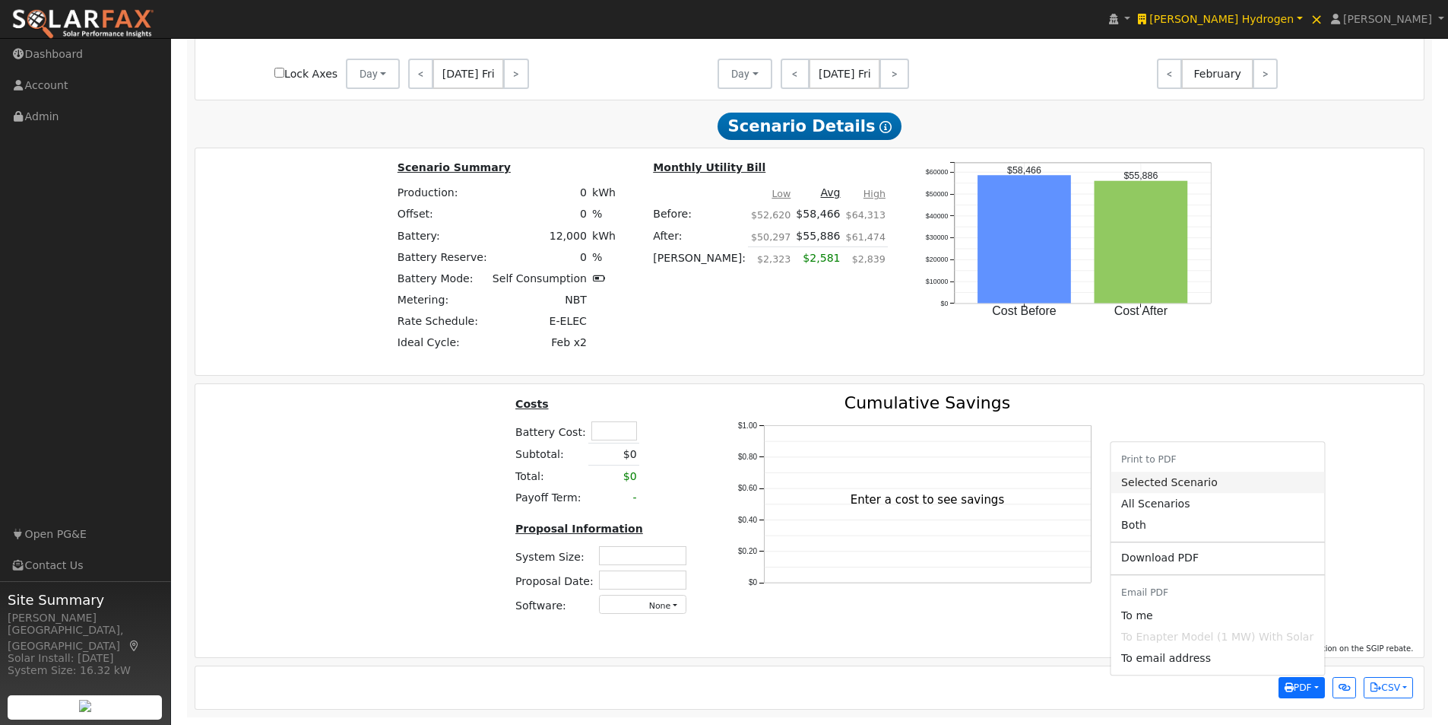
drag, startPoint x: 1171, startPoint y: 485, endPoint x: 1036, endPoint y: 546, distance: 148.4
click at [1169, 484] on link "Selected Scenario" at bounding box center [1218, 481] width 214 height 21
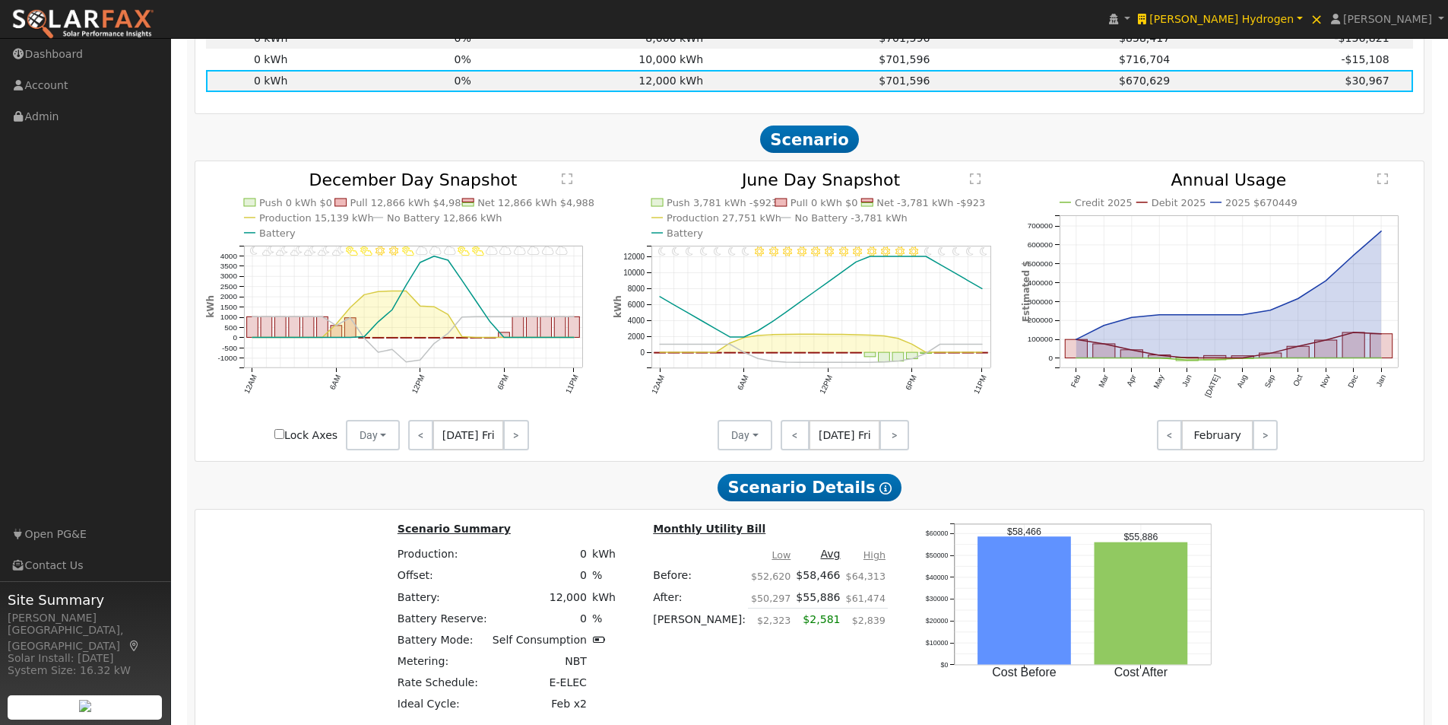
scroll to position [924, 0]
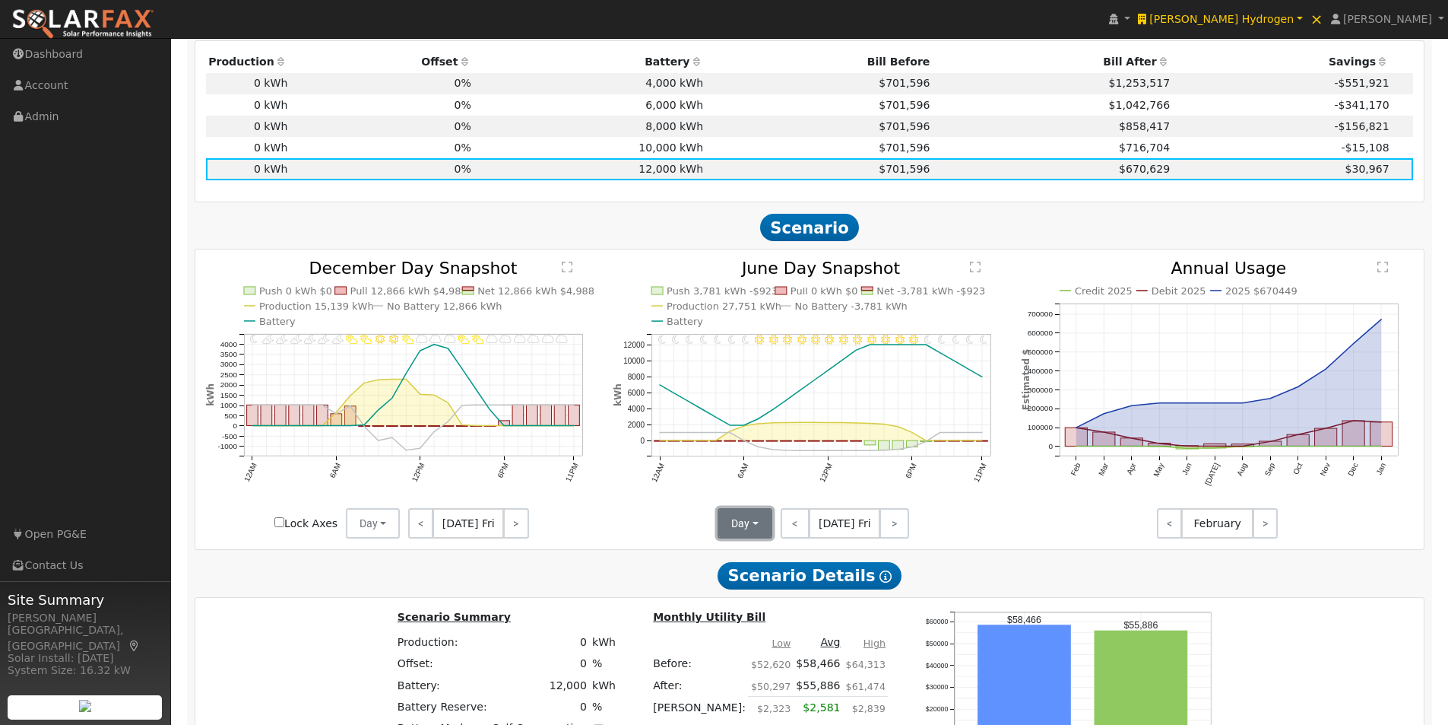
click at [753, 523] on button "Day" at bounding box center [745, 523] width 55 height 30
click at [749, 582] on link "Month Average" at bounding box center [772, 577] width 106 height 21
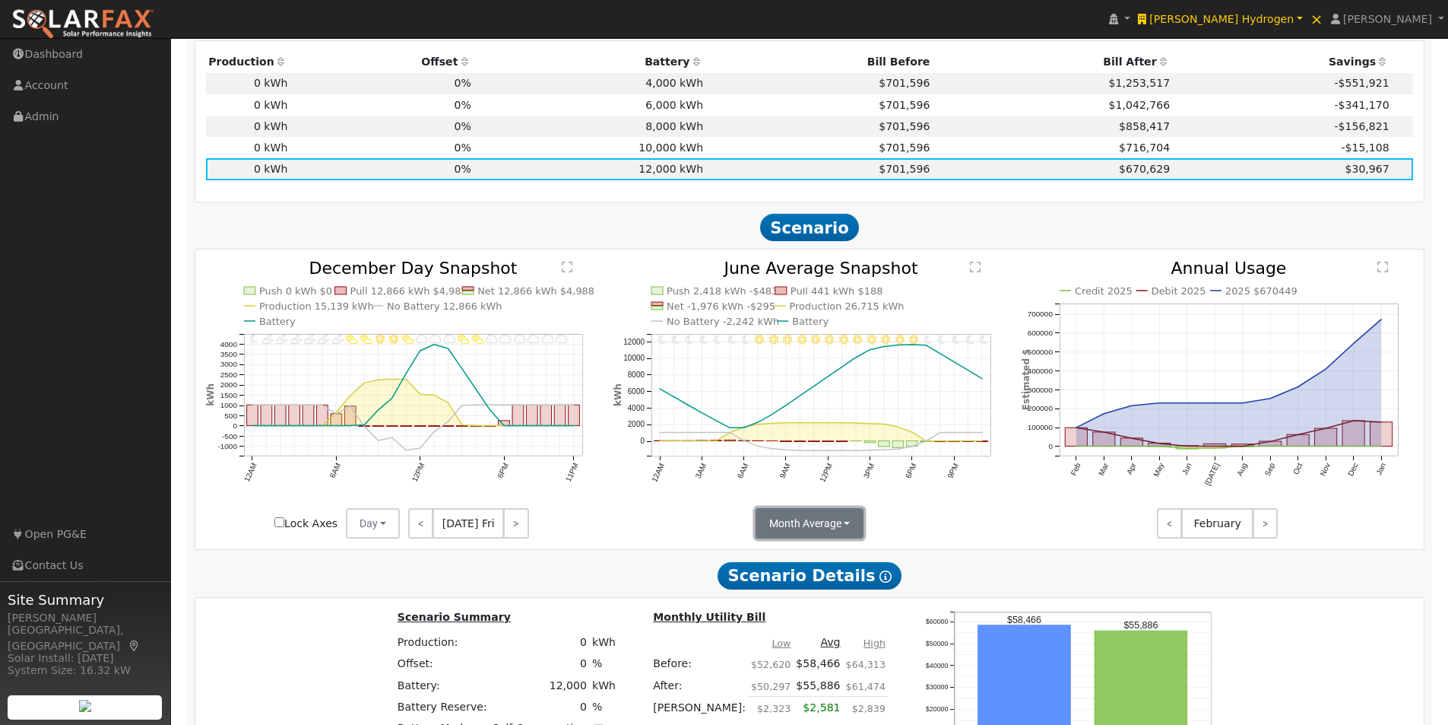
click at [827, 527] on button "Month Average" at bounding box center [810, 523] width 109 height 30
click at [773, 561] on link "Day" at bounding box center [810, 556] width 106 height 21
click at [851, 528] on span "[DATE] Fri" at bounding box center [844, 523] width 71 height 30
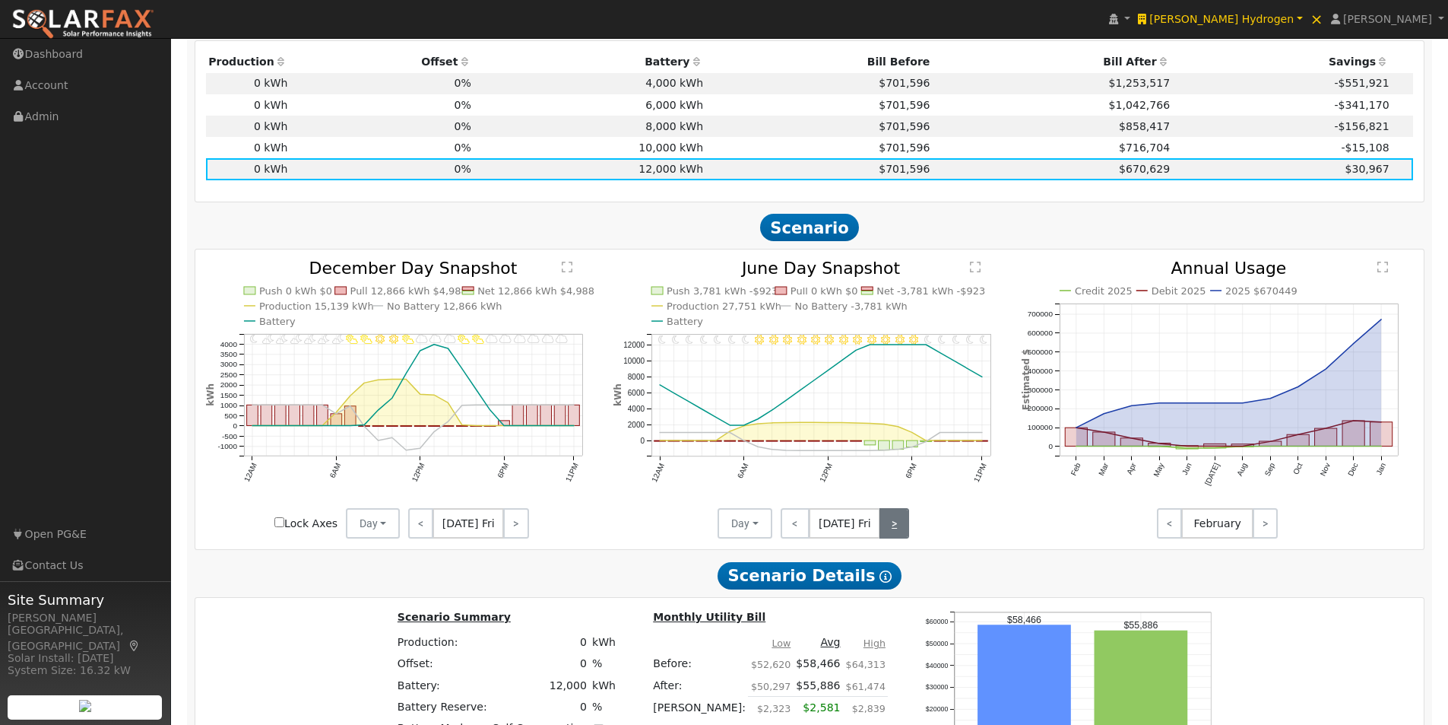
click at [887, 526] on link ">" at bounding box center [895, 523] width 30 height 30
click at [887, 526] on link ">" at bounding box center [895, 523] width 27 height 30
click at [887, 526] on link ">" at bounding box center [897, 523] width 26 height 30
click at [887, 526] on link ">" at bounding box center [897, 523] width 24 height 30
click at [887, 526] on link ">" at bounding box center [896, 523] width 27 height 30
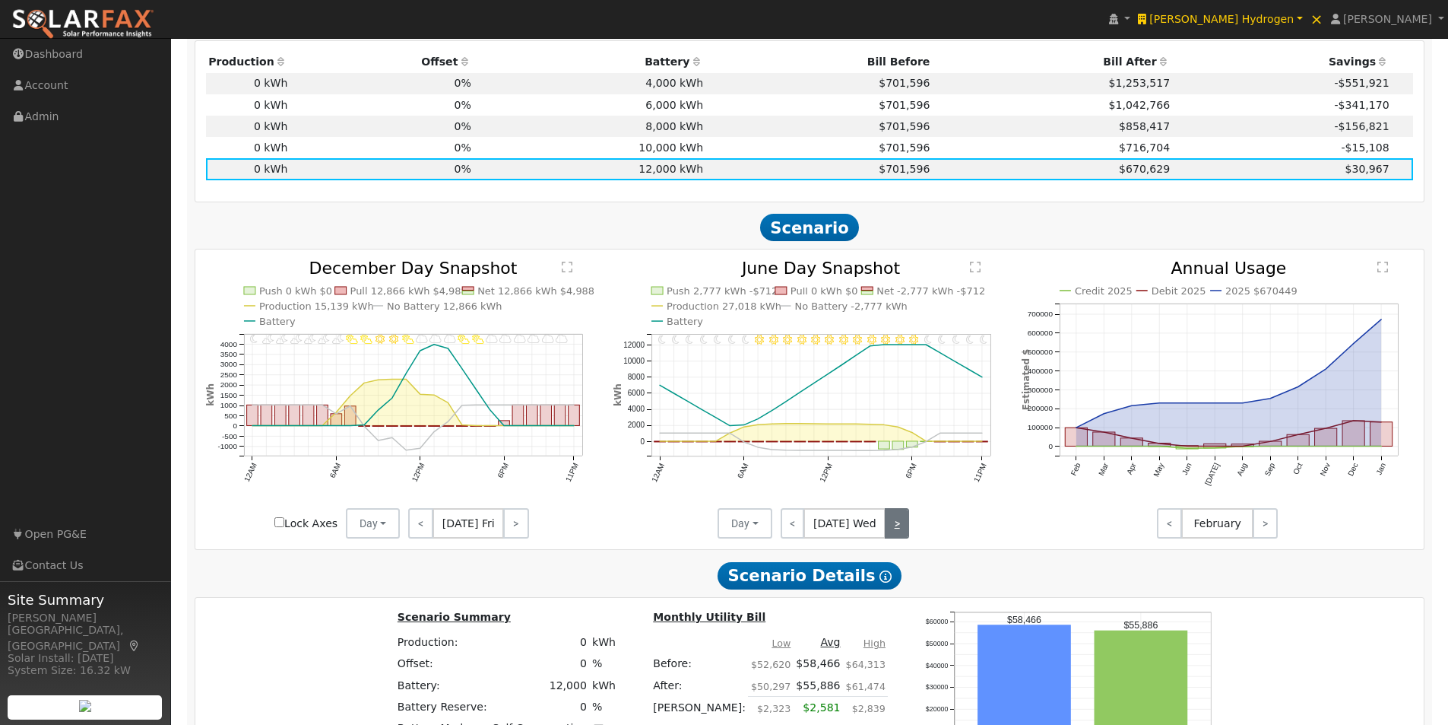
click at [887, 526] on link ">" at bounding box center [897, 523] width 24 height 30
click at [887, 526] on link ">" at bounding box center [897, 523] width 26 height 30
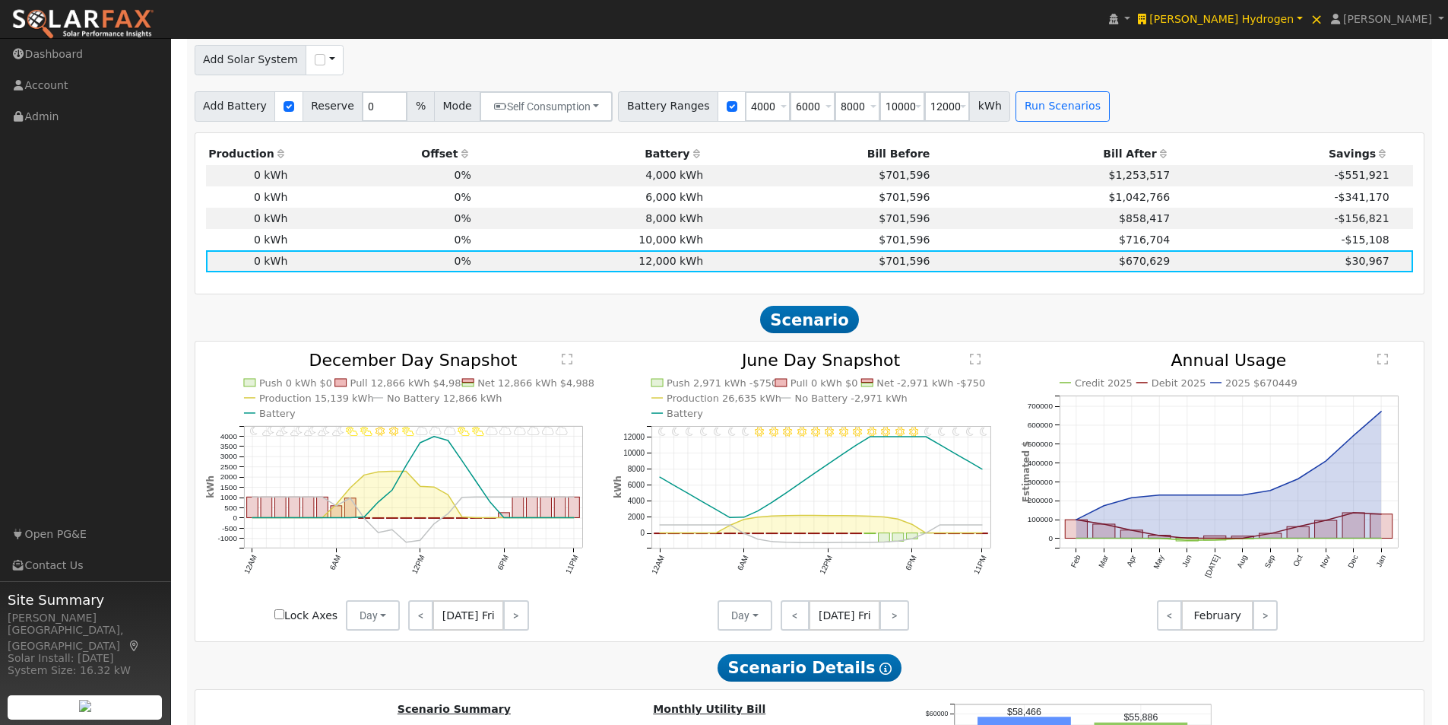
scroll to position [696, 0]
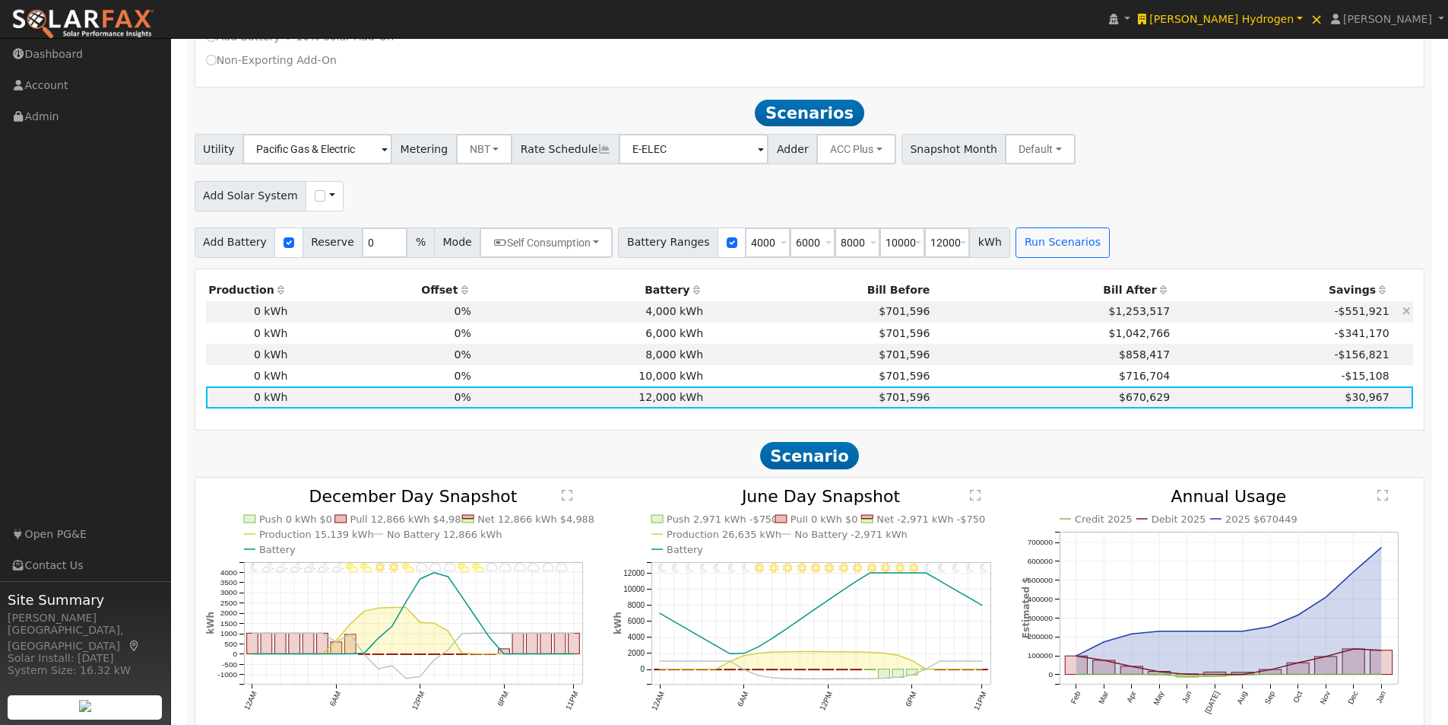
click at [668, 318] on td "4,000 kWh" at bounding box center [590, 311] width 232 height 21
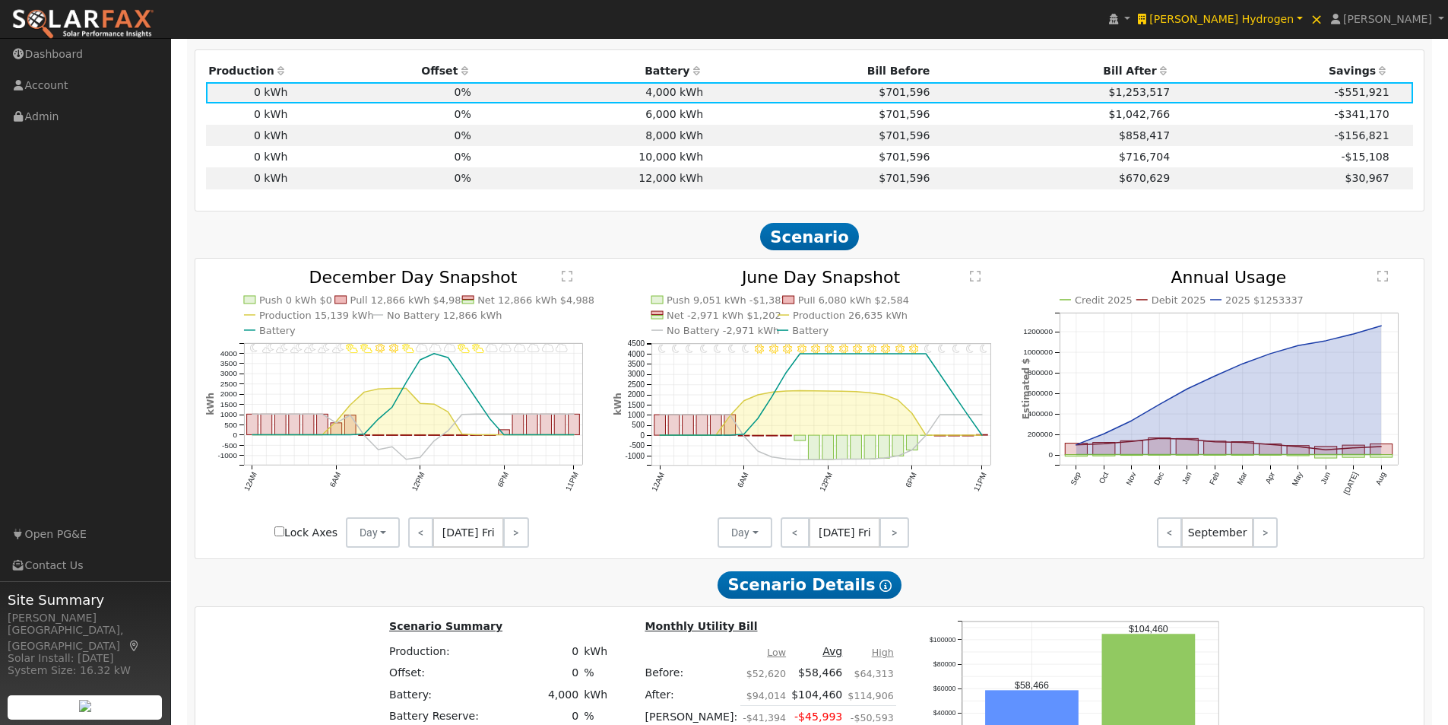
scroll to position [924, 0]
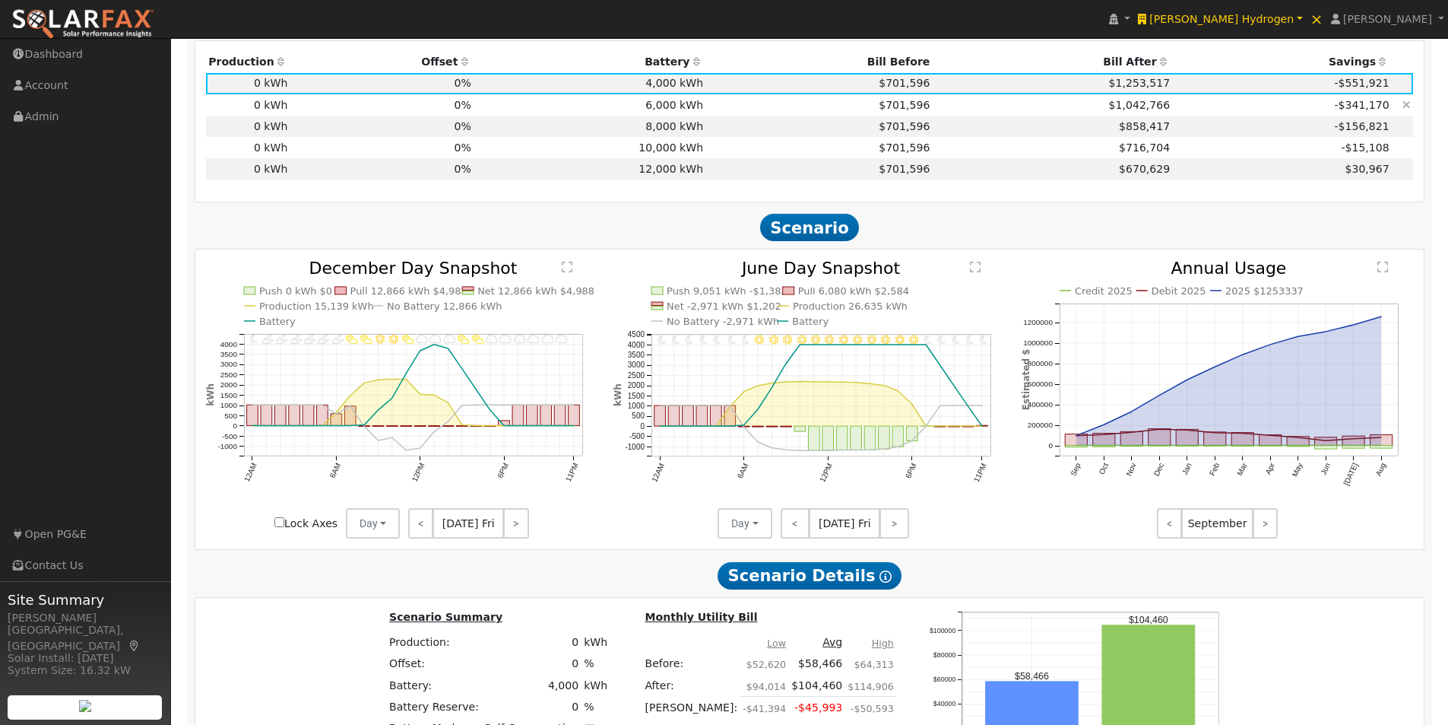
click at [678, 107] on td "6,000 kWh" at bounding box center [590, 104] width 232 height 21
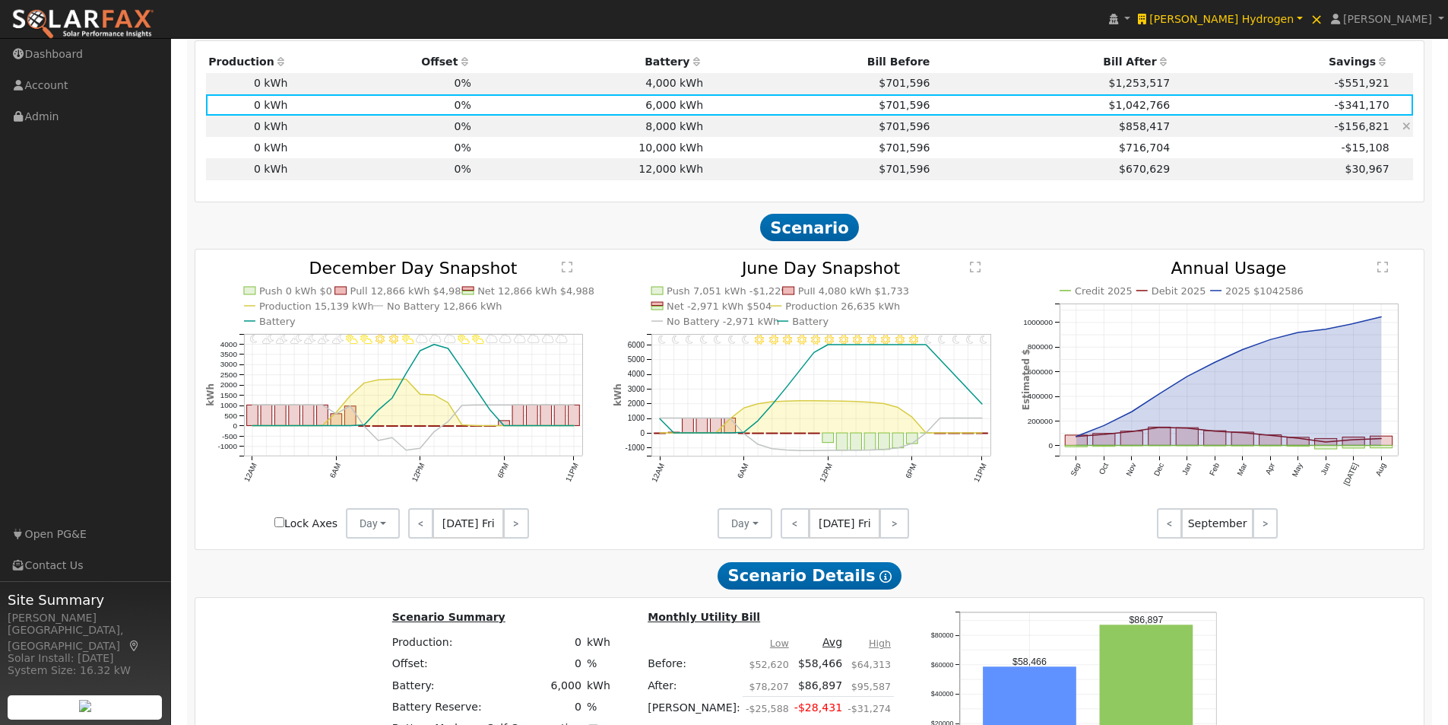
click at [669, 125] on td "8,000 kWh" at bounding box center [590, 126] width 232 height 21
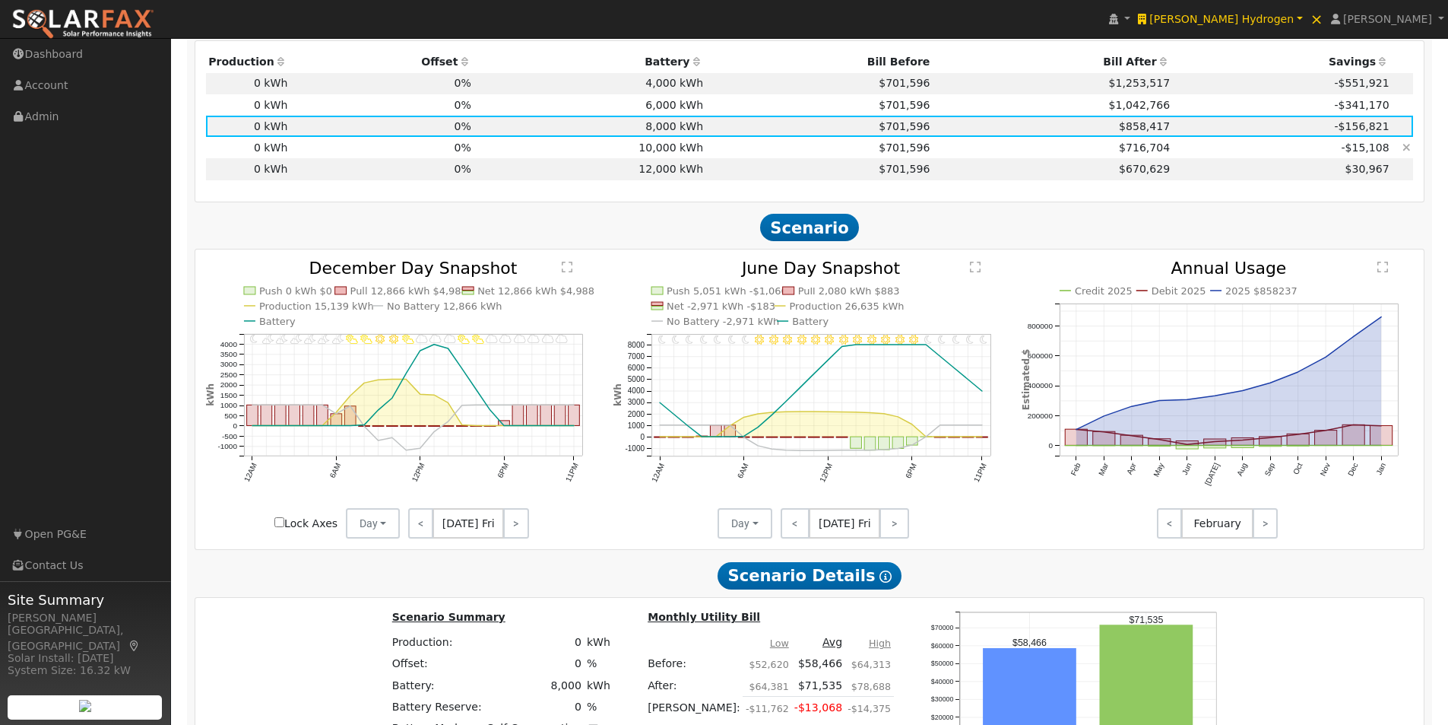
click at [658, 153] on td "10,000 kWh" at bounding box center [590, 147] width 232 height 21
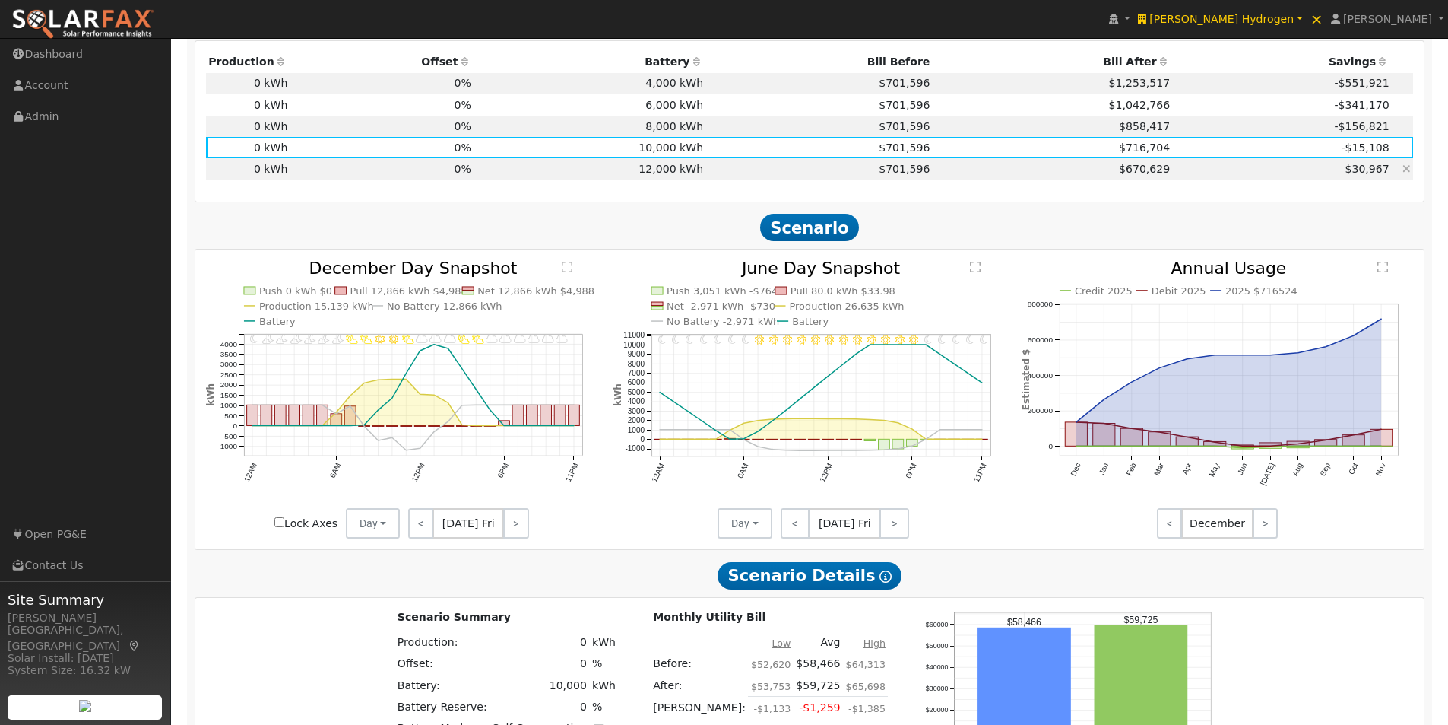
click at [663, 177] on td "12,000 kWh" at bounding box center [590, 168] width 232 height 21
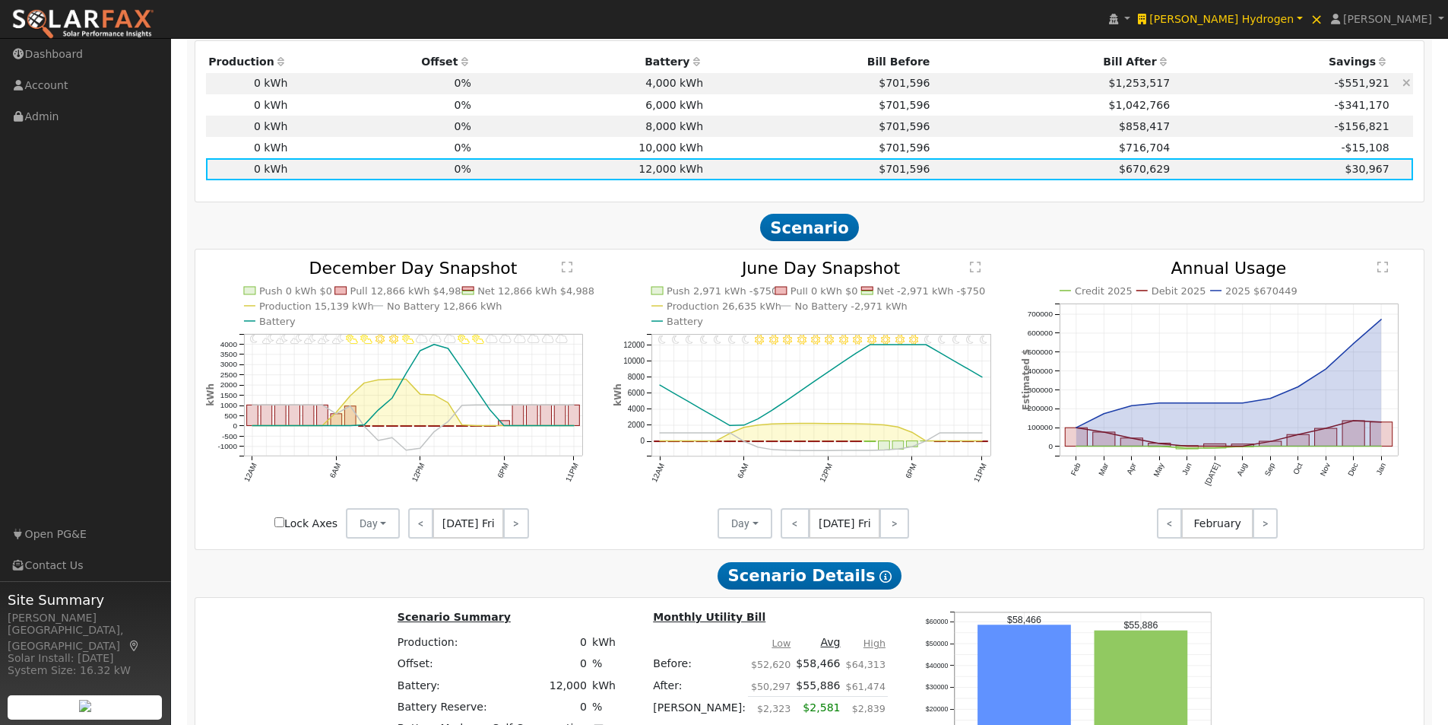
click at [665, 83] on td "4,000 kWh" at bounding box center [590, 83] width 232 height 21
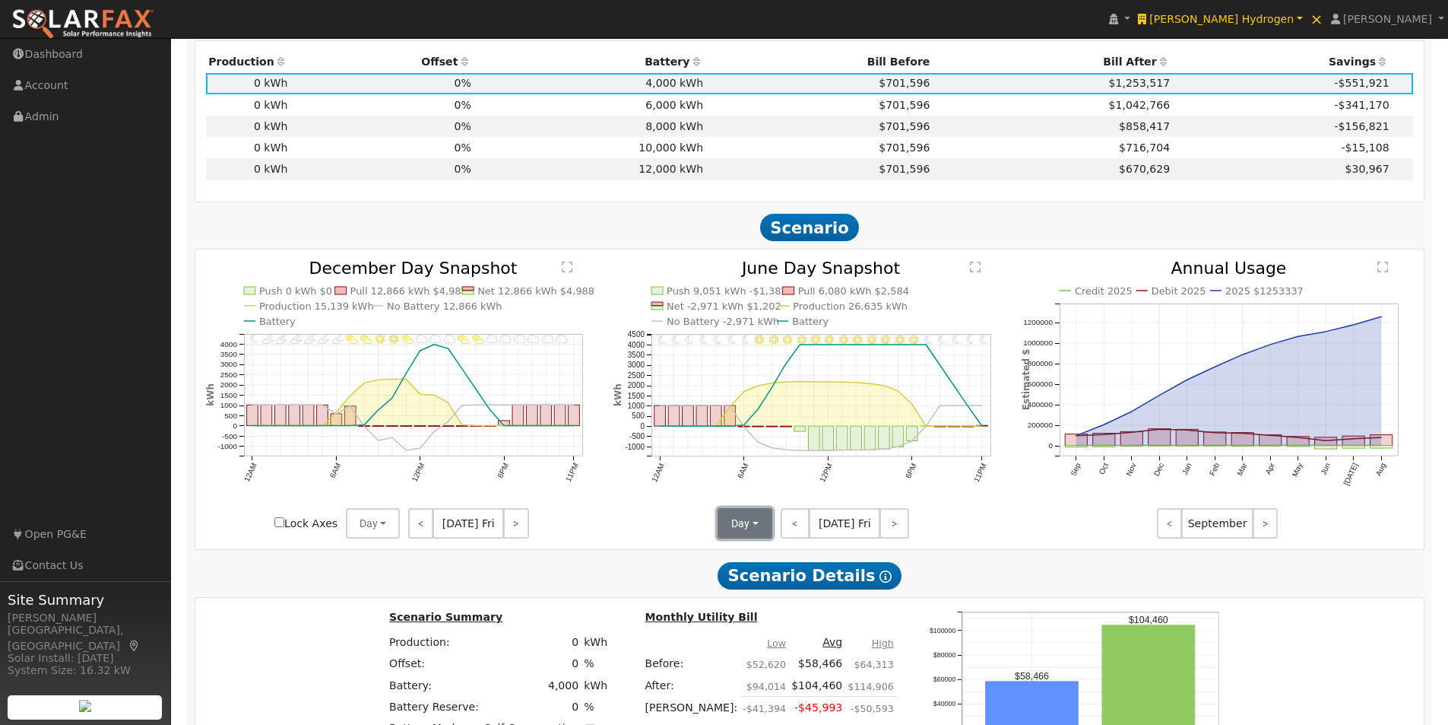
click at [750, 532] on button "Day" at bounding box center [745, 523] width 55 height 30
click at [744, 582] on link "Month Average" at bounding box center [772, 577] width 106 height 21
click at [668, 109] on td "6,000 kWh" at bounding box center [590, 104] width 232 height 21
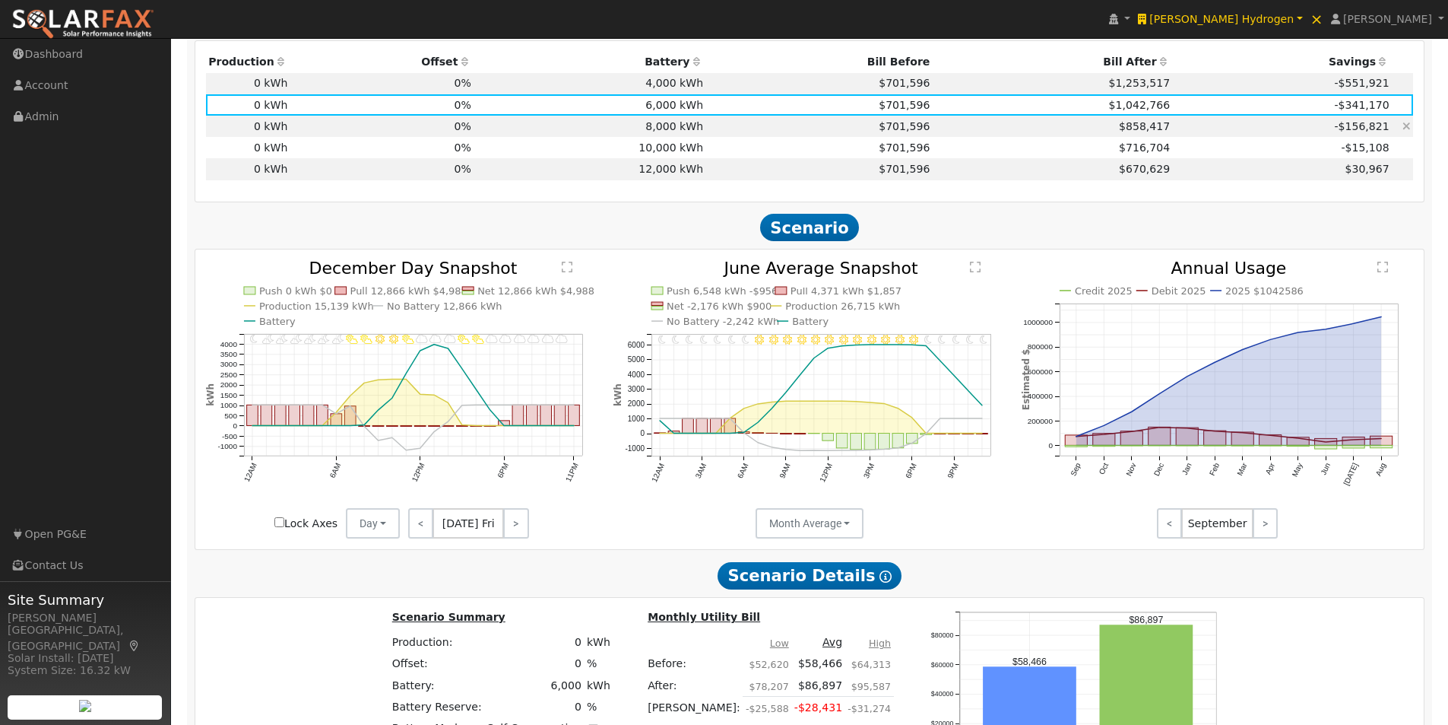
click at [661, 134] on td "8,000 kWh" at bounding box center [590, 126] width 232 height 21
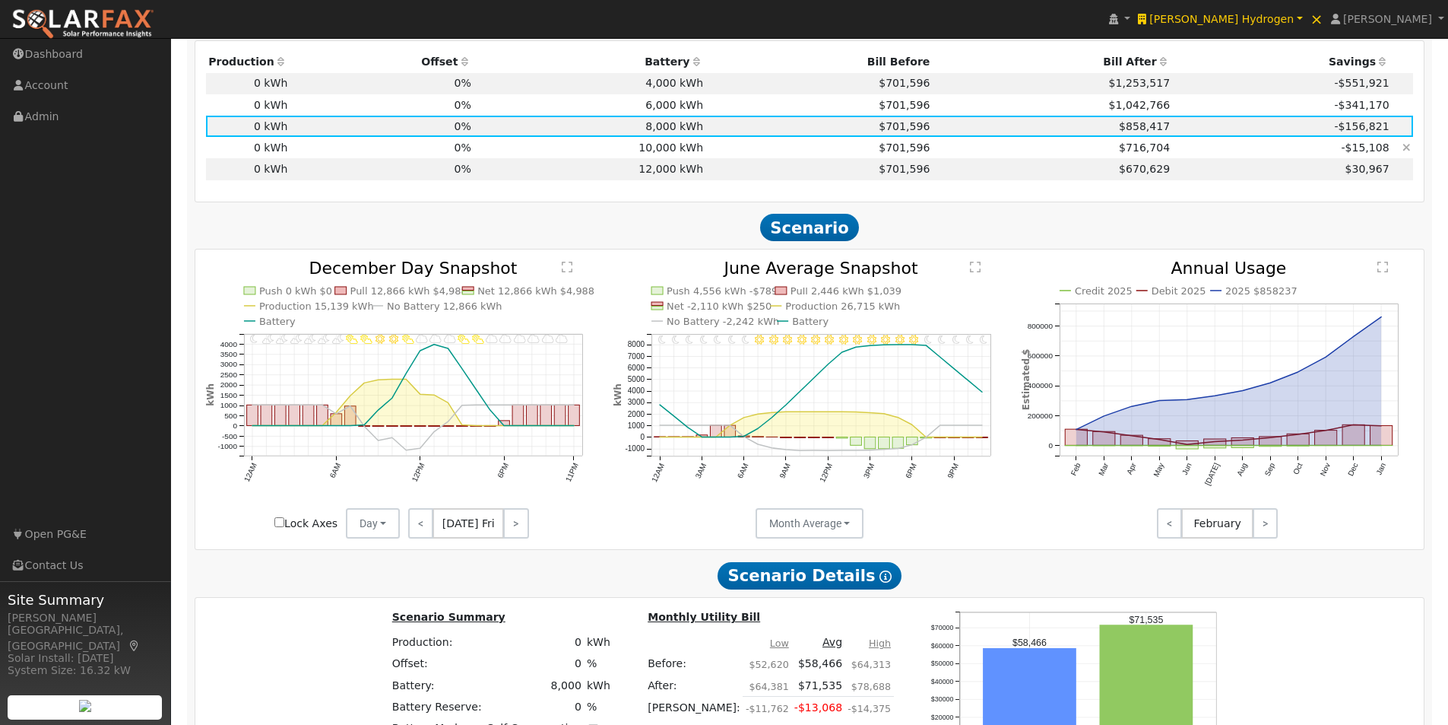
click at [661, 153] on td "10,000 kWh" at bounding box center [590, 147] width 232 height 21
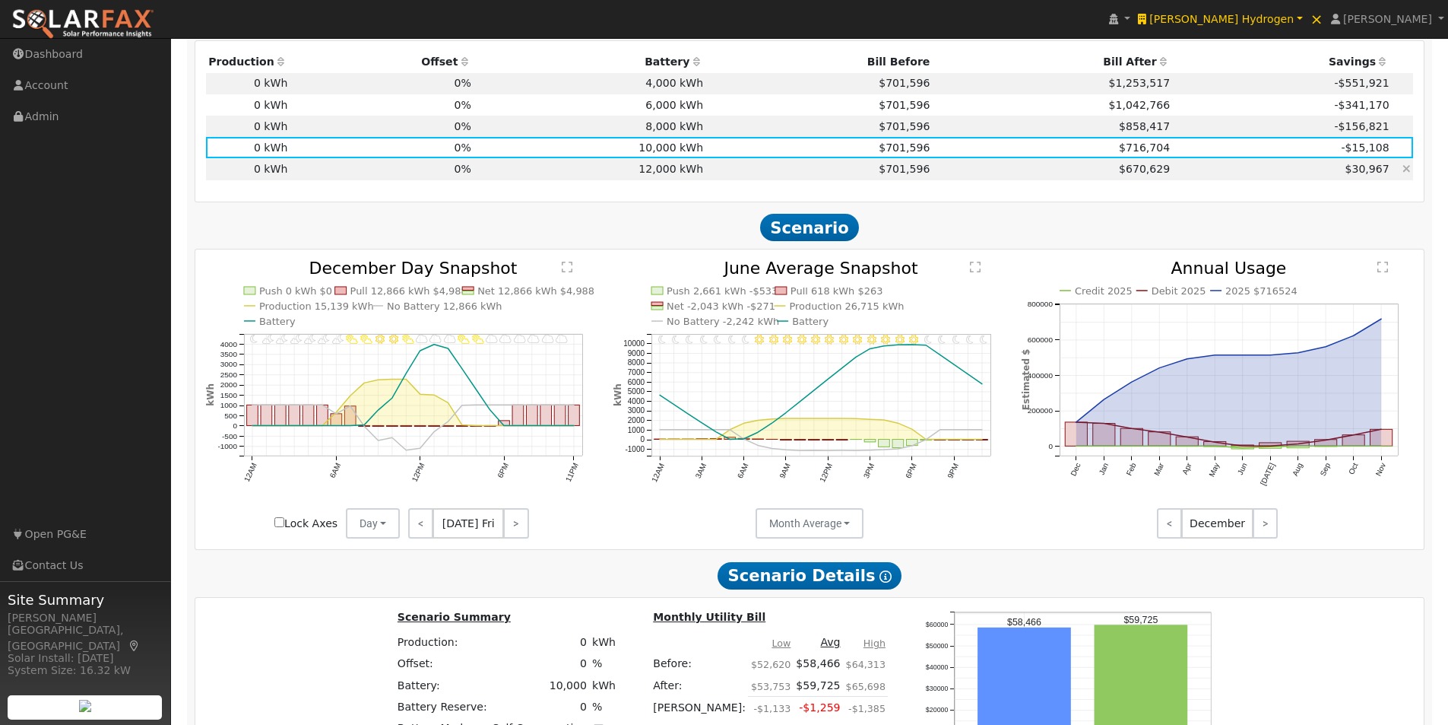
click at [661, 179] on td "12,000 kWh" at bounding box center [590, 168] width 232 height 21
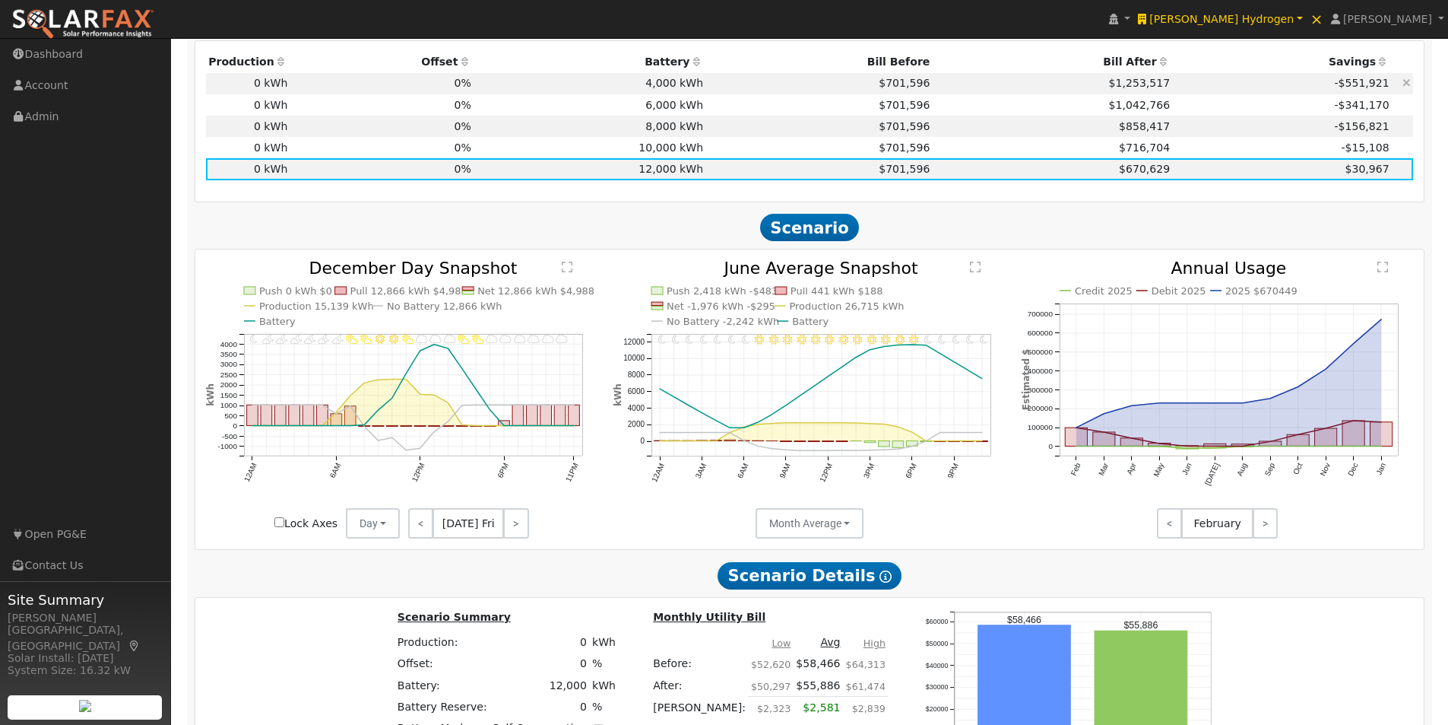
click at [690, 89] on td "4,000 kWh" at bounding box center [590, 83] width 232 height 21
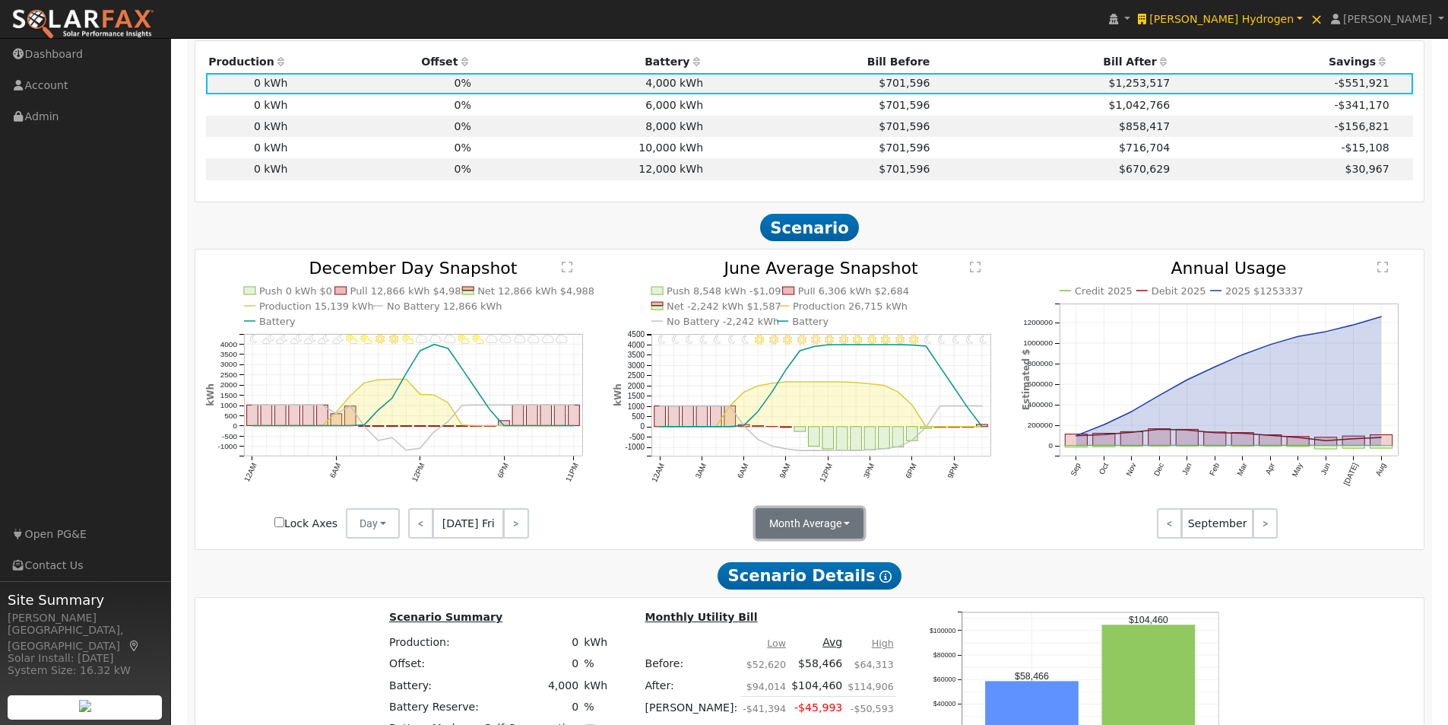
drag, startPoint x: 839, startPoint y: 541, endPoint x: 821, endPoint y: 527, distance: 22.2
click at [837, 538] on button "Month Average" at bounding box center [810, 523] width 109 height 30
click at [779, 562] on link "Day" at bounding box center [810, 556] width 106 height 21
click at [668, 113] on td "6,000 kWh" at bounding box center [590, 104] width 232 height 21
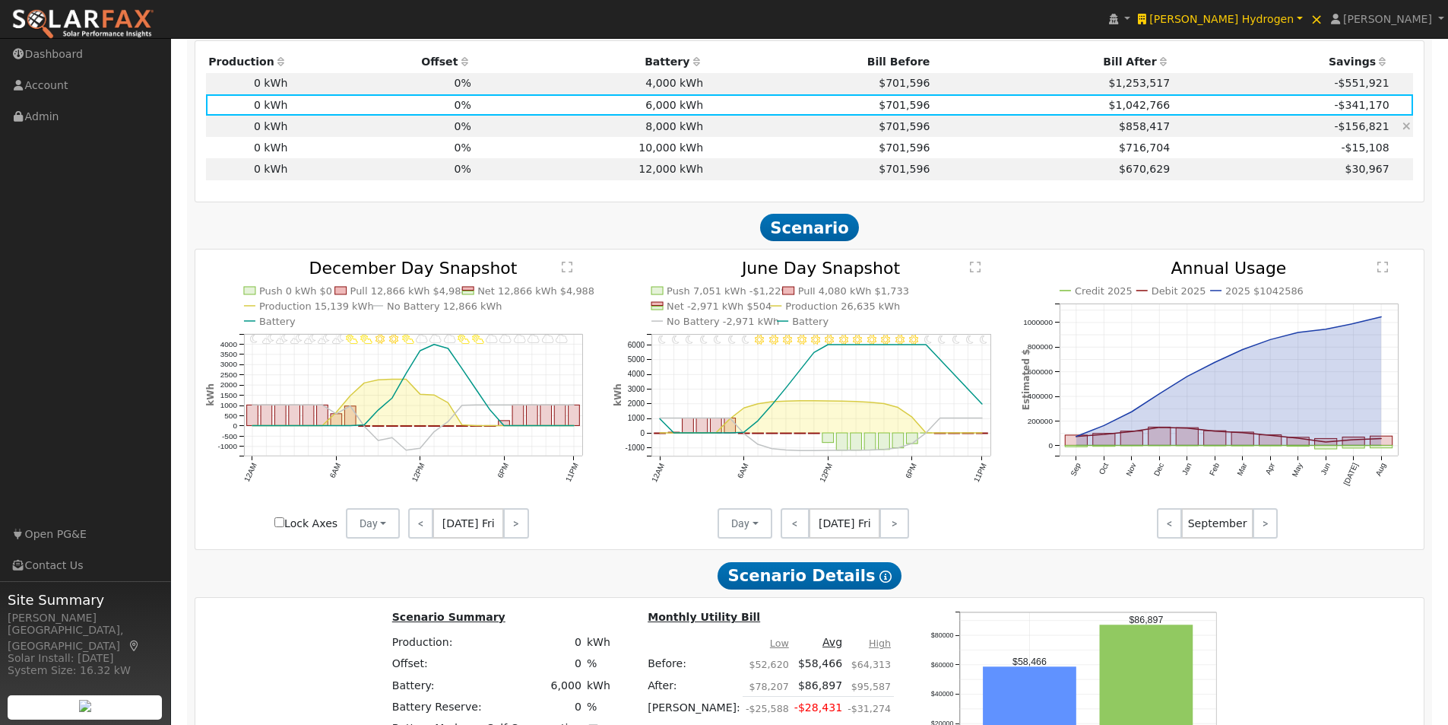
click at [668, 130] on td "8,000 kWh" at bounding box center [590, 126] width 232 height 21
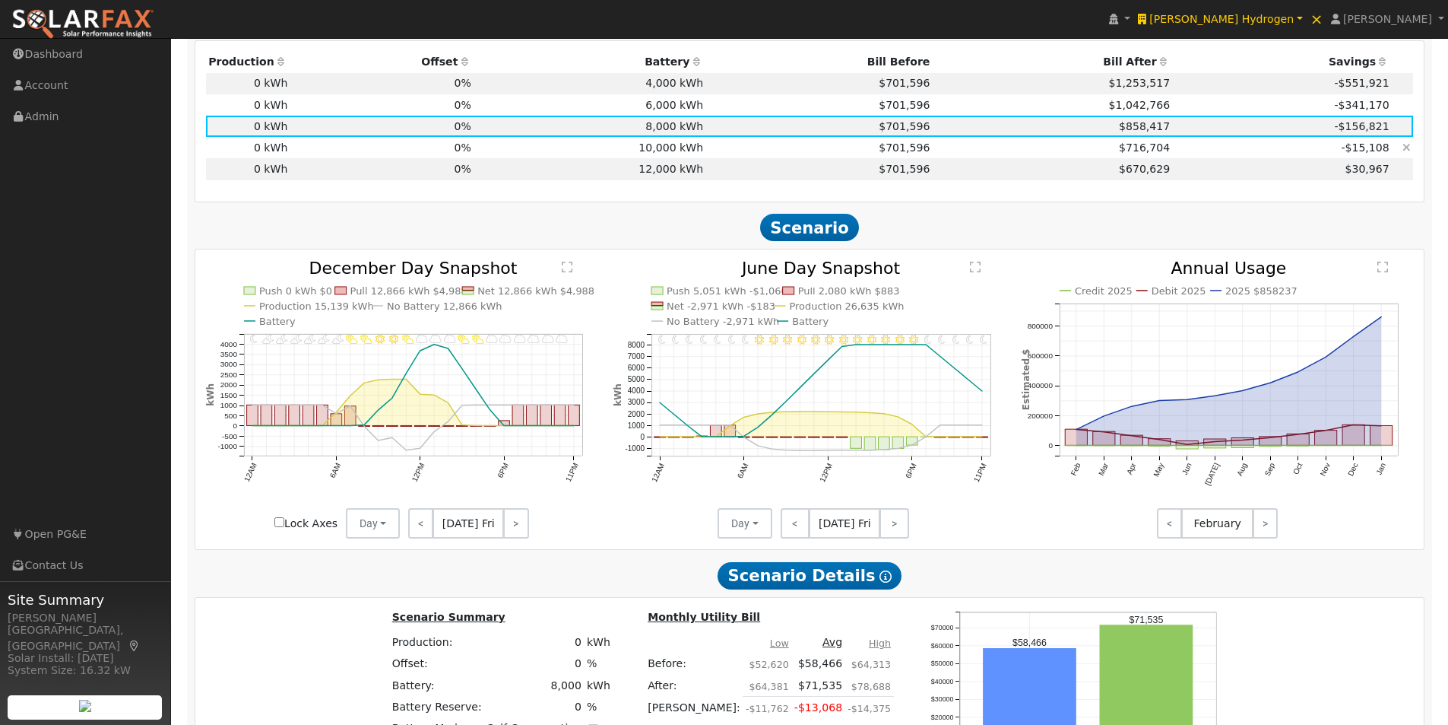
click at [665, 151] on td "10,000 kWh" at bounding box center [590, 147] width 232 height 21
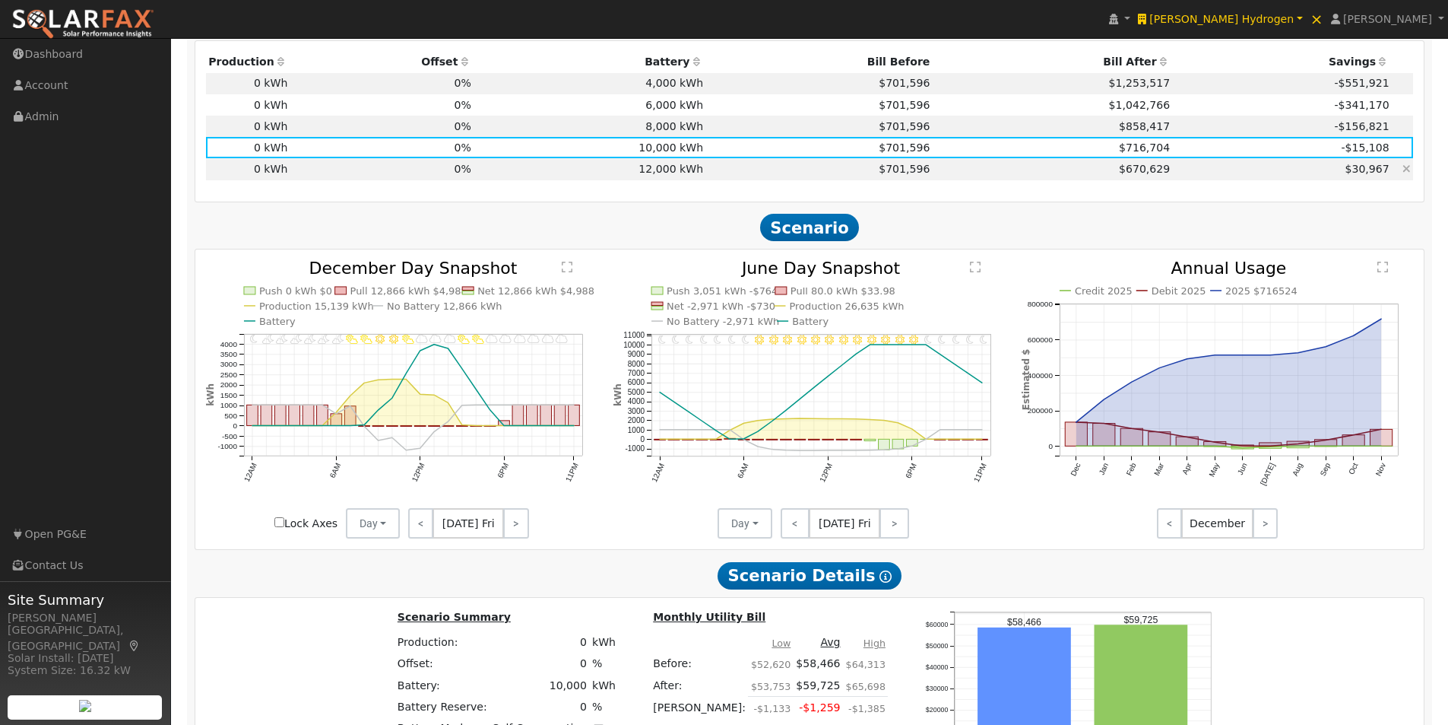
click at [664, 175] on td "12,000 kWh" at bounding box center [590, 168] width 232 height 21
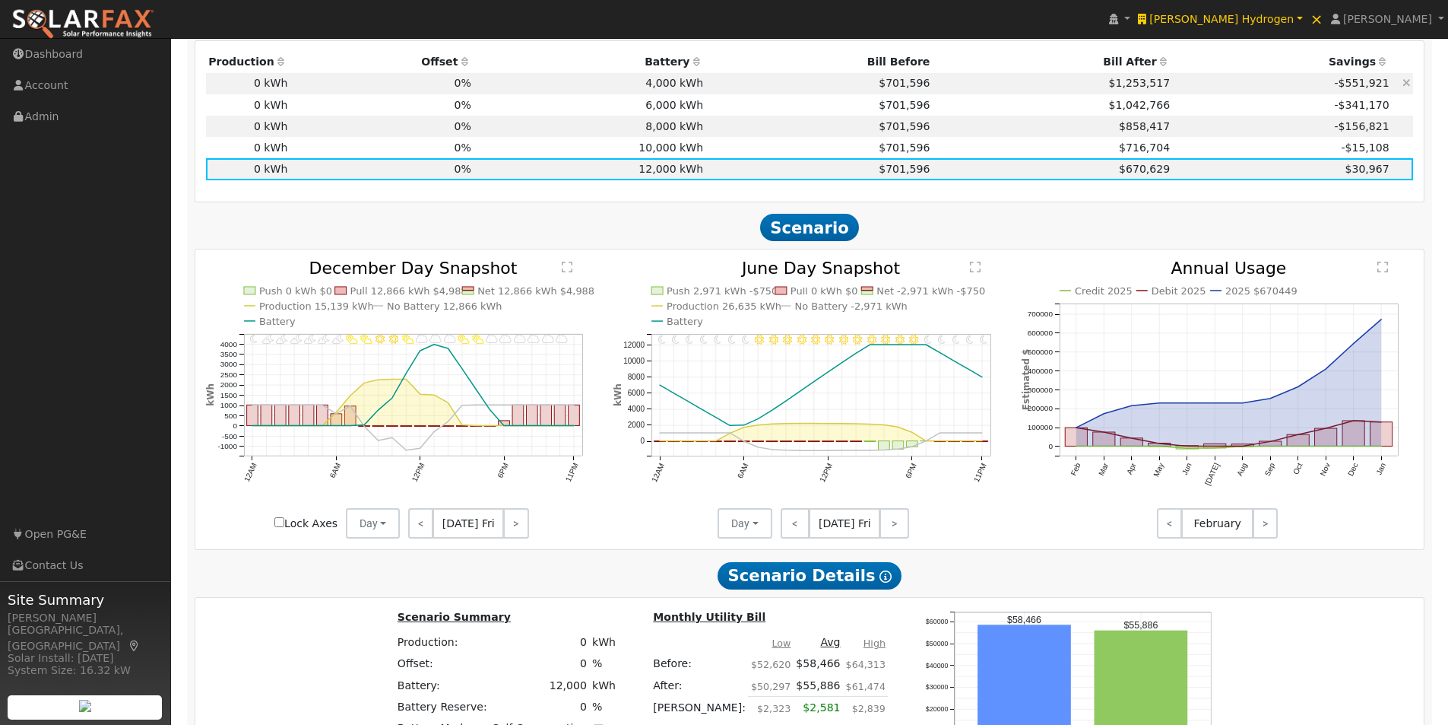
click at [671, 90] on td "4,000 kWh" at bounding box center [590, 83] width 232 height 21
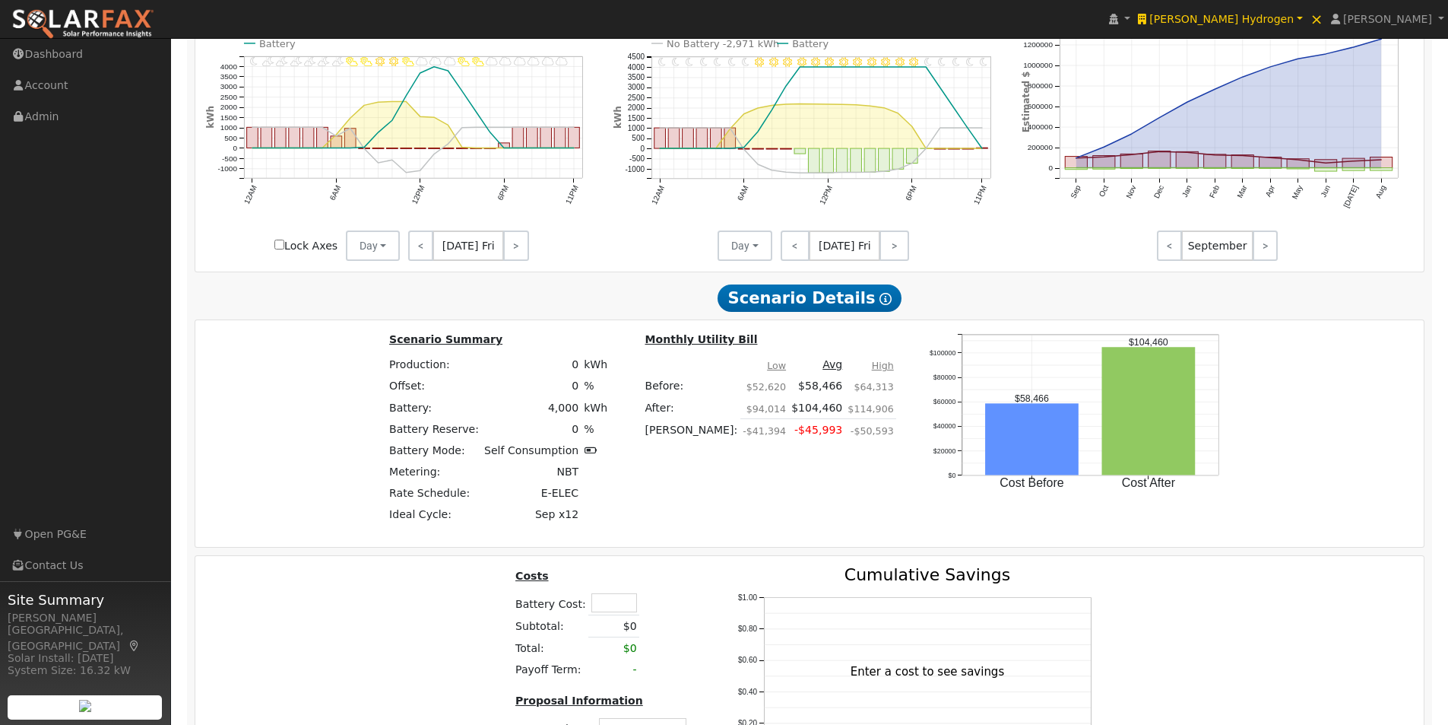
scroll to position [1380, 0]
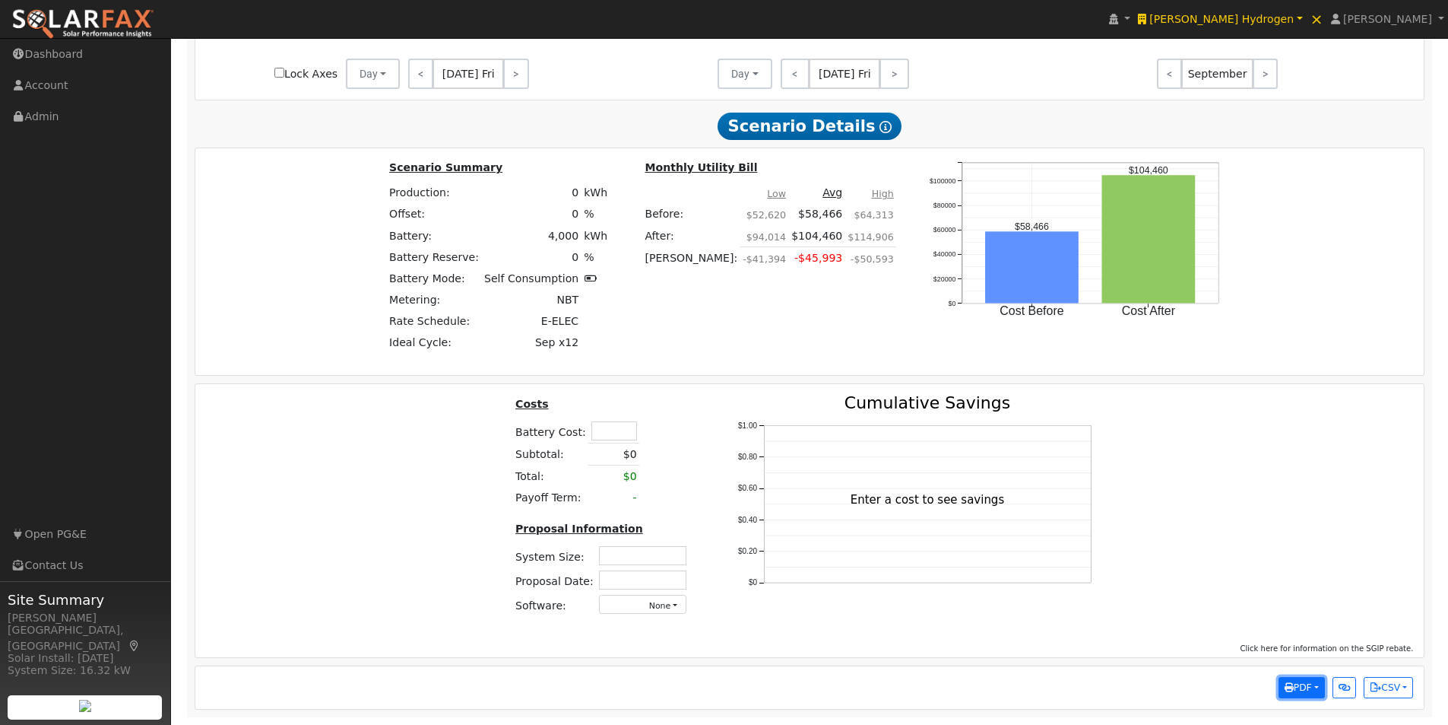
click at [1304, 690] on span "PDF" at bounding box center [1298, 687] width 27 height 11
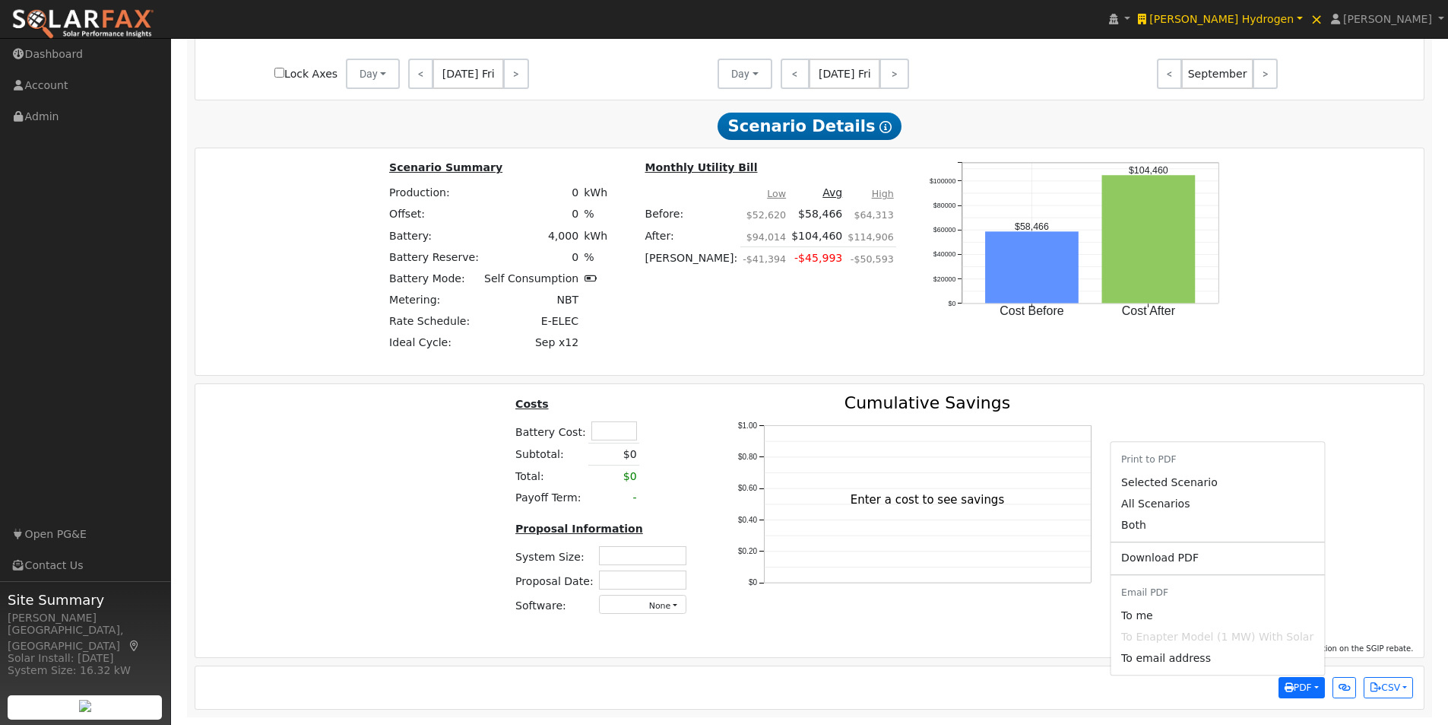
click at [1169, 480] on link "Selected Scenario" at bounding box center [1218, 481] width 214 height 21
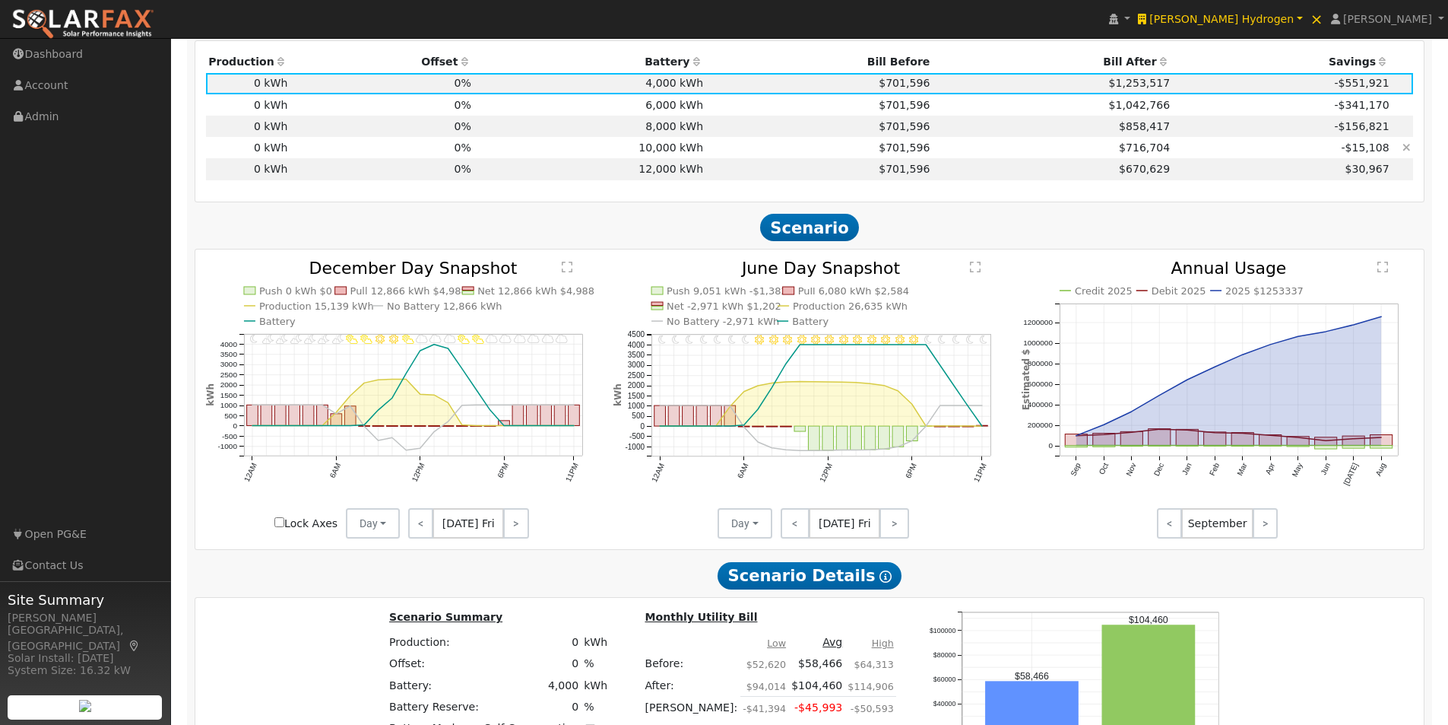
scroll to position [848, 0]
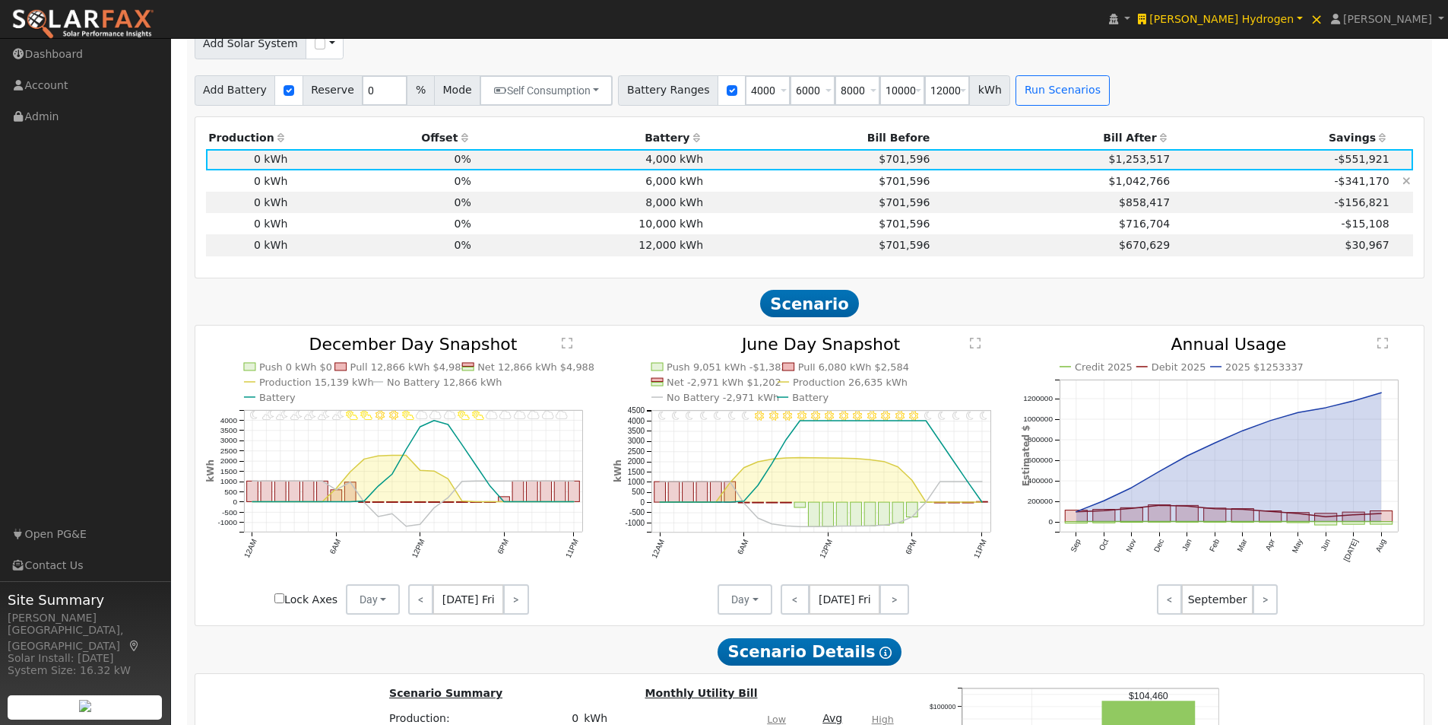
click at [639, 181] on td "6,000 kWh" at bounding box center [590, 180] width 232 height 21
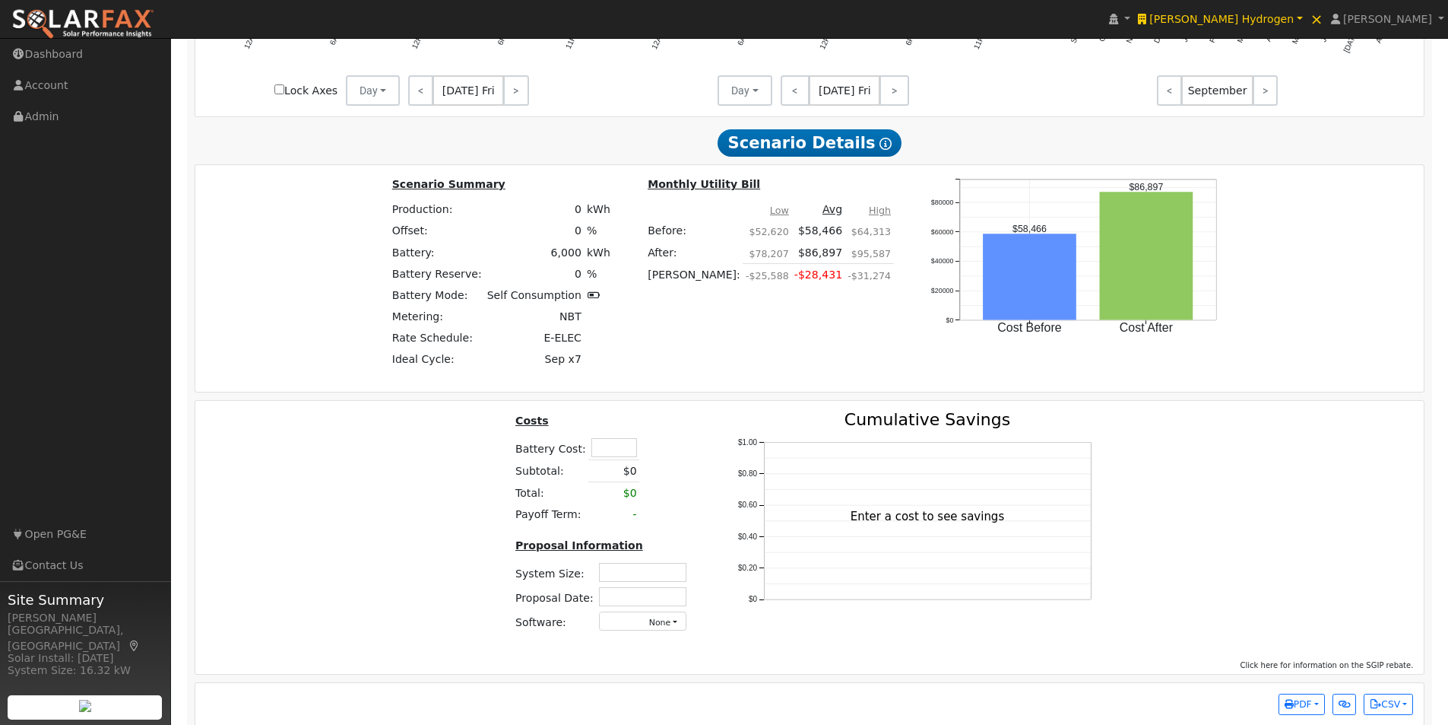
scroll to position [1380, 0]
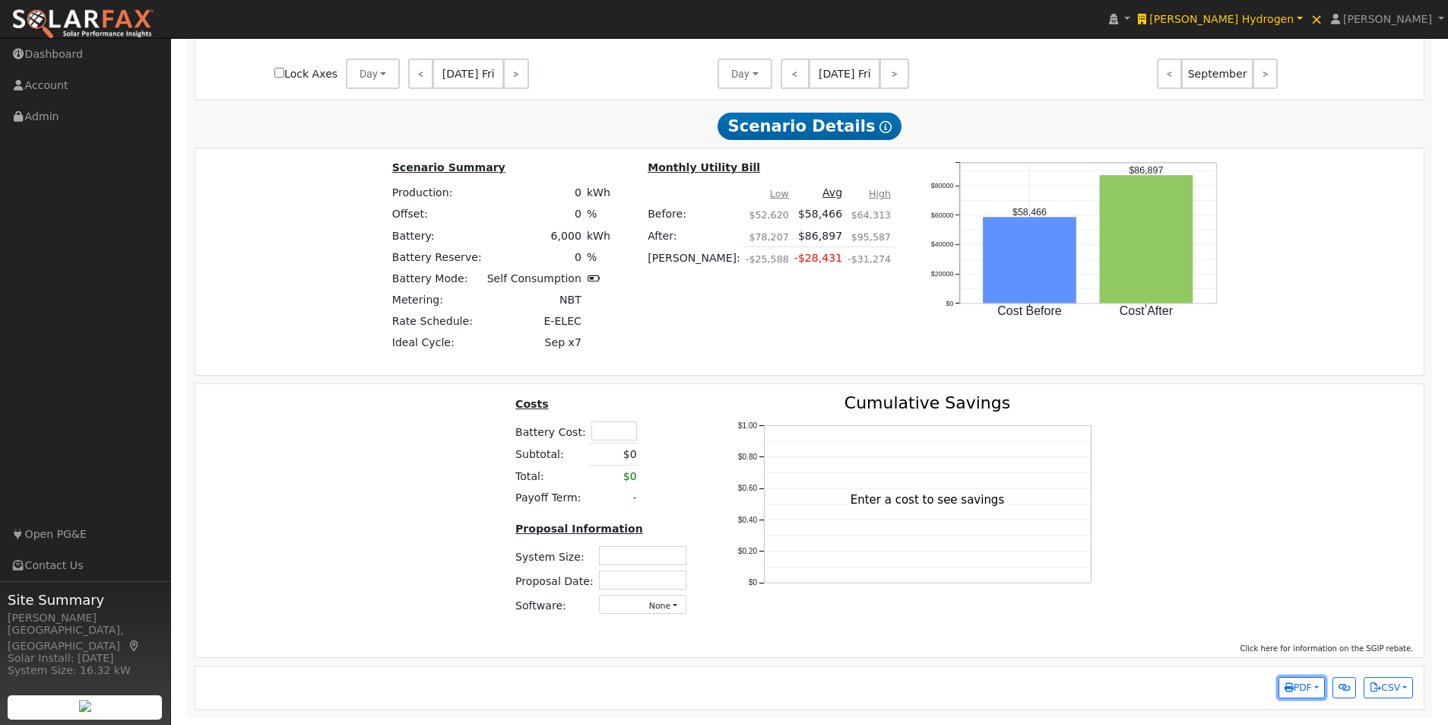
drag, startPoint x: 1312, startPoint y: 684, endPoint x: 1308, endPoint y: 666, distance: 18.6
click at [1311, 677] on button "PDF" at bounding box center [1302, 687] width 46 height 21
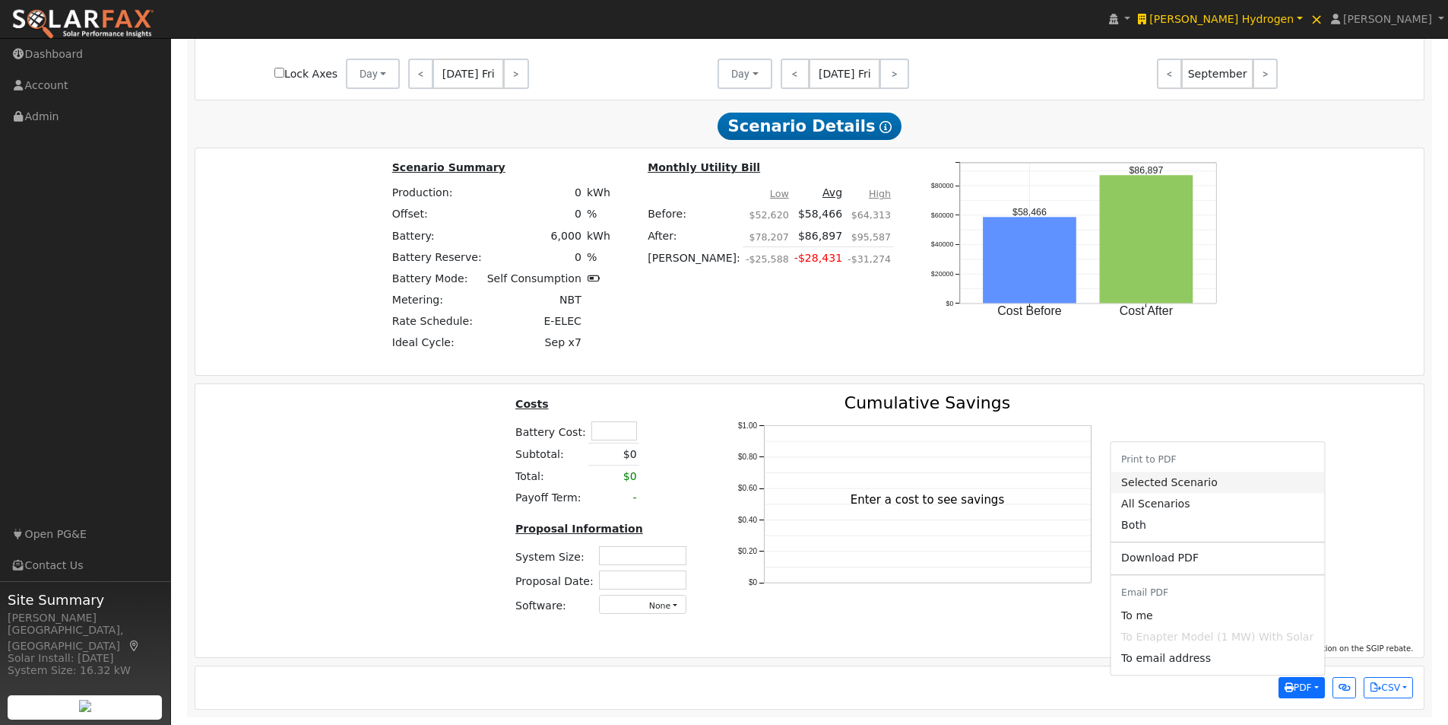
click at [1148, 487] on link "Selected Scenario" at bounding box center [1218, 481] width 214 height 21
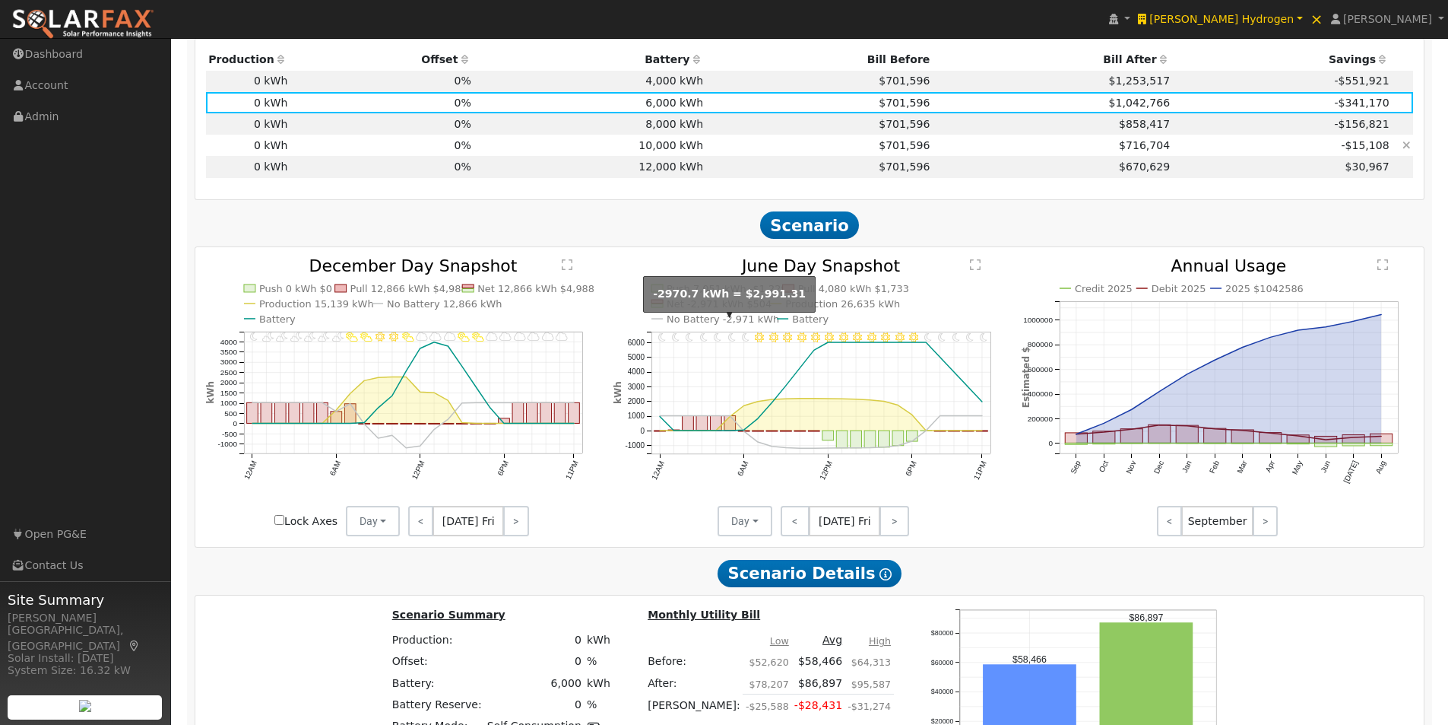
scroll to position [848, 0]
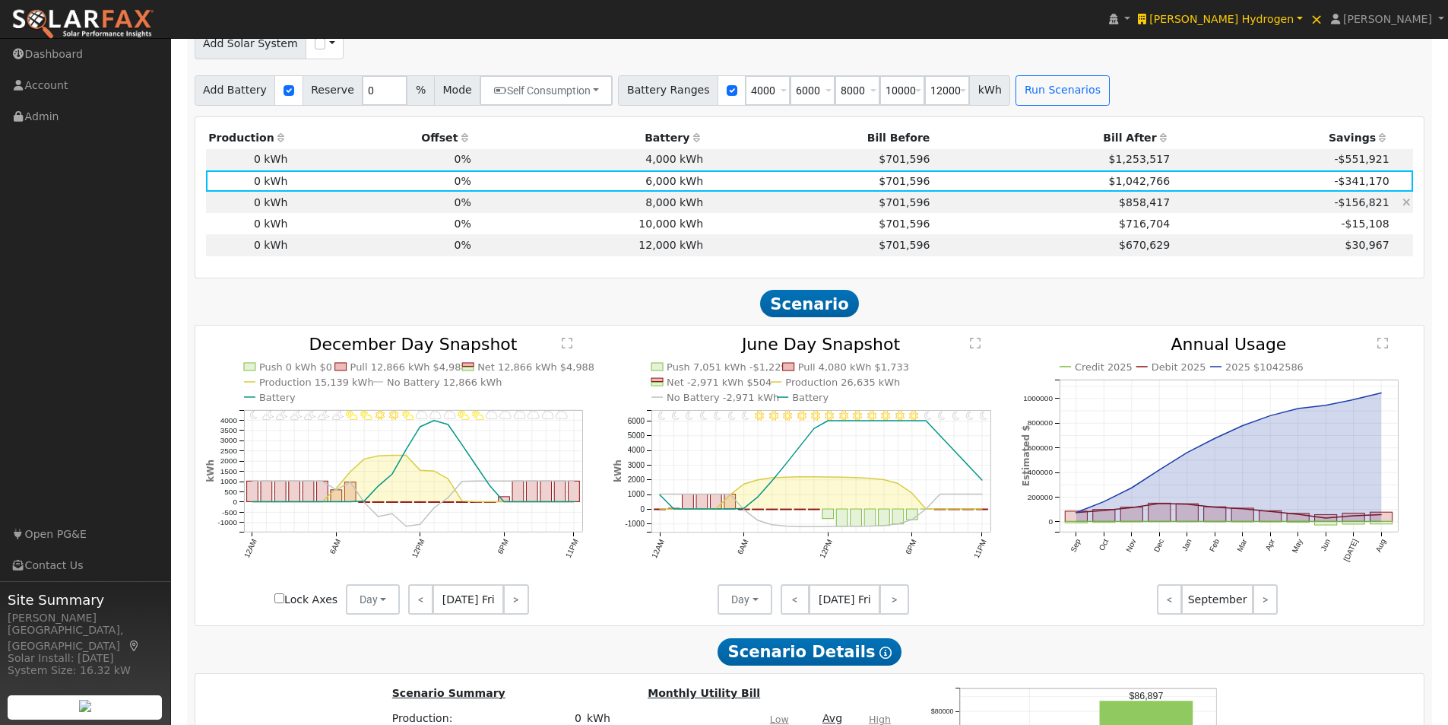
click at [668, 210] on td "8,000 kWh" at bounding box center [590, 202] width 232 height 21
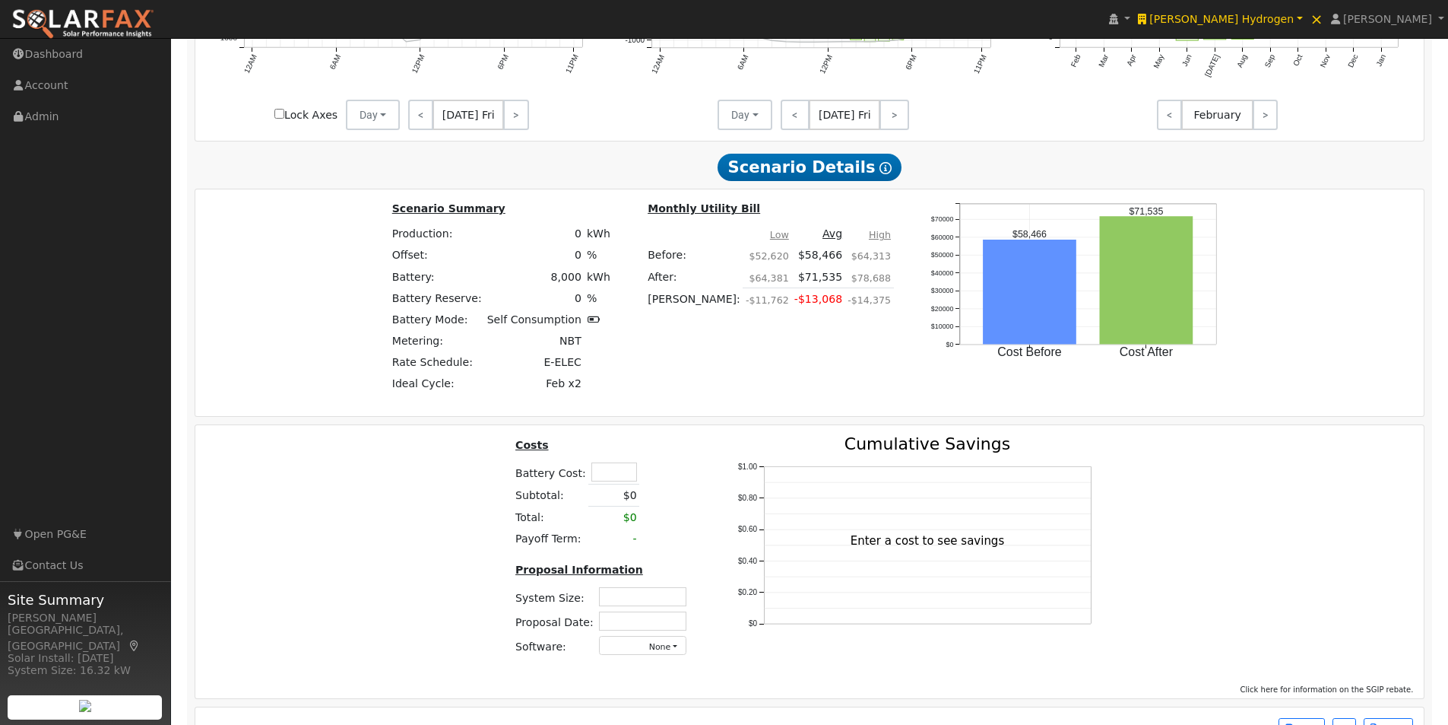
scroll to position [1380, 0]
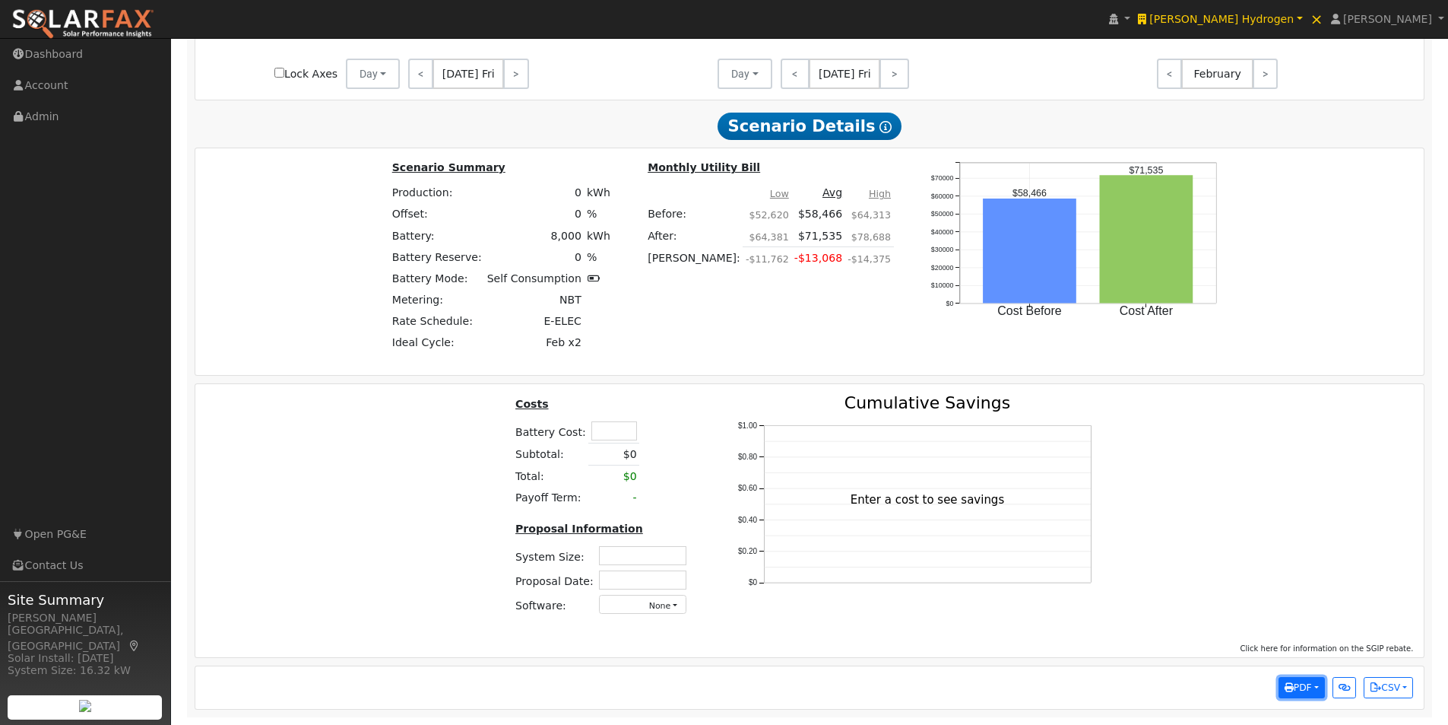
click at [1309, 682] on span "PDF" at bounding box center [1298, 687] width 27 height 11
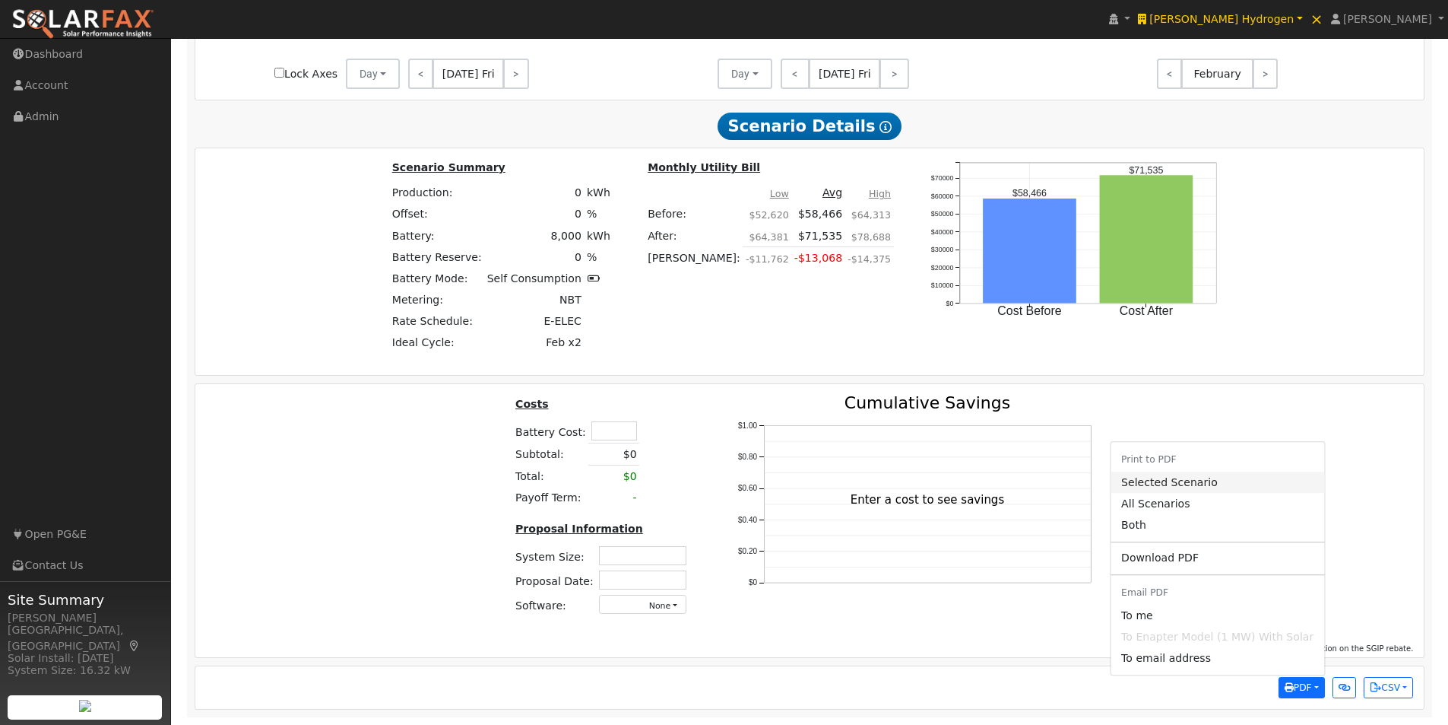
click at [1151, 480] on link "Selected Scenario" at bounding box center [1218, 481] width 214 height 21
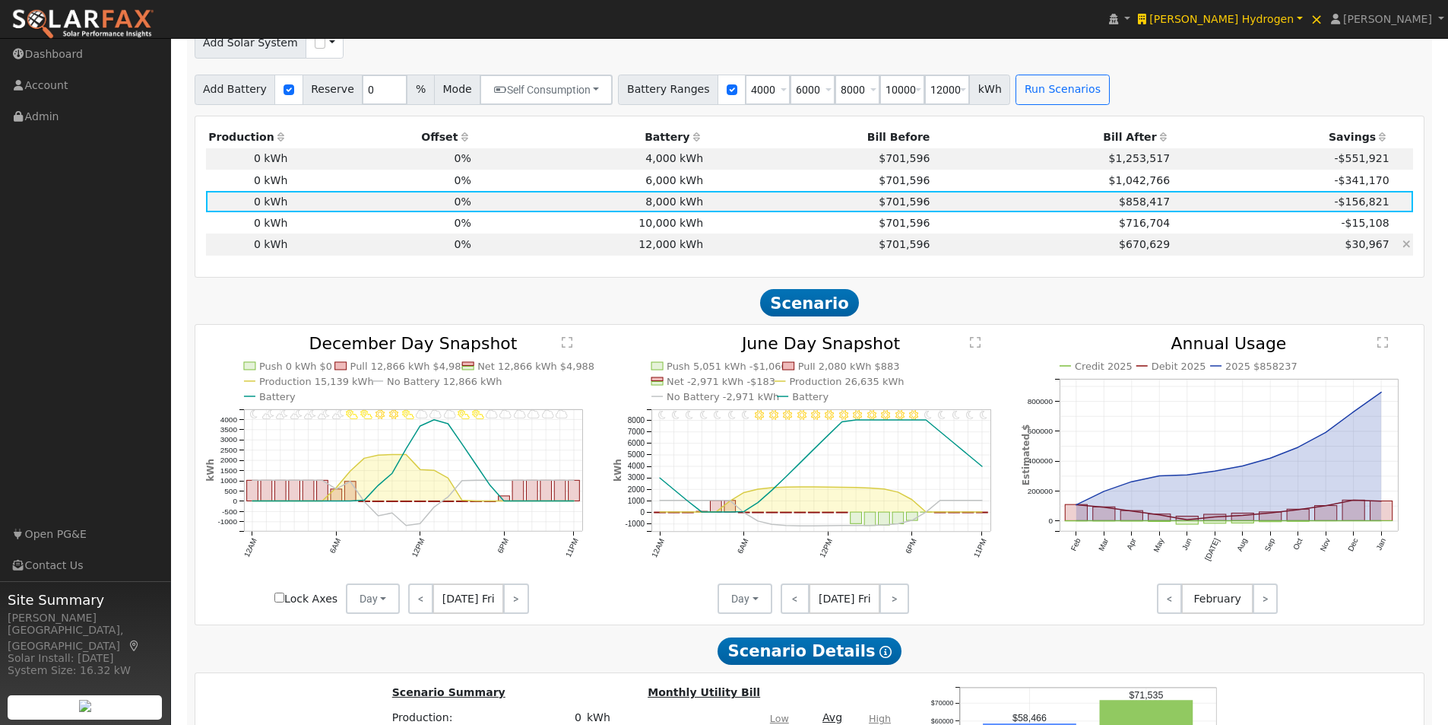
scroll to position [848, 0]
click at [630, 213] on td "8,000 kWh" at bounding box center [590, 202] width 232 height 21
click at [600, 230] on td "10,000 kWh" at bounding box center [590, 223] width 232 height 21
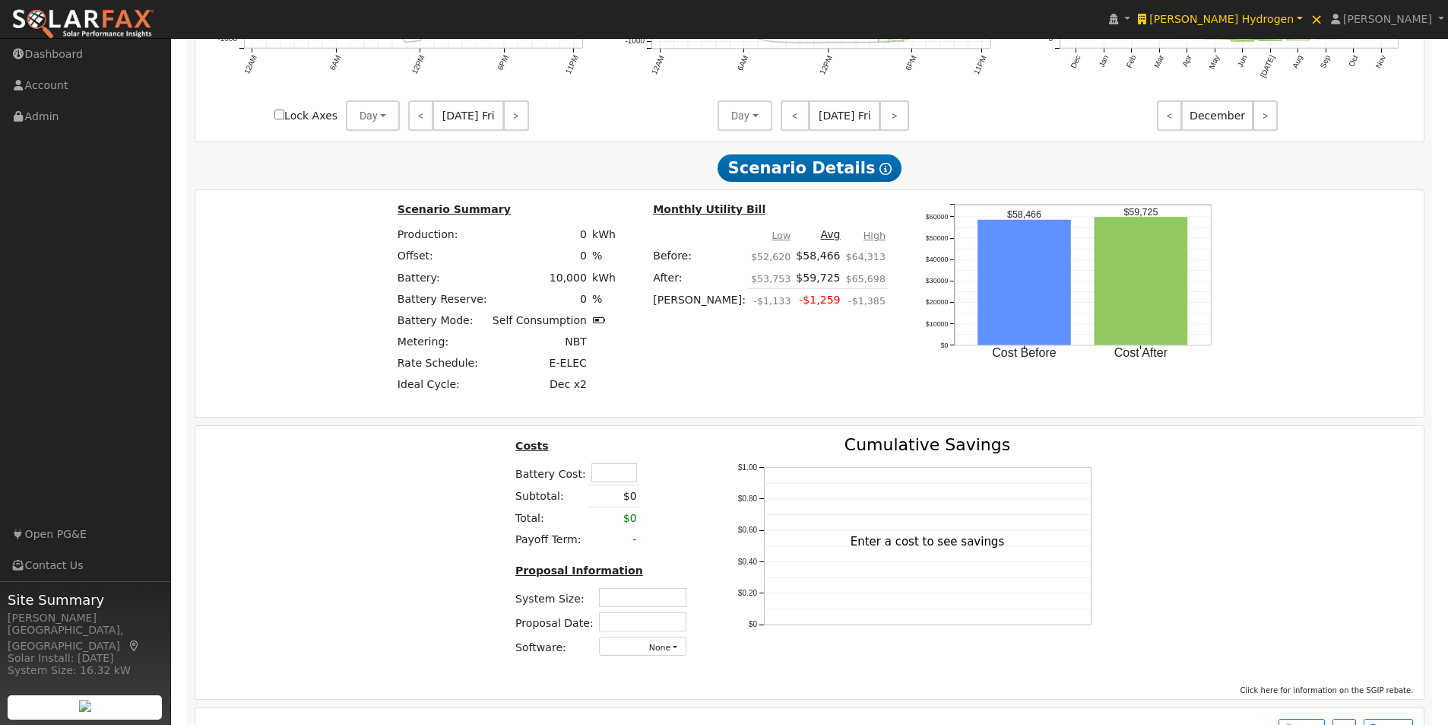
scroll to position [1380, 0]
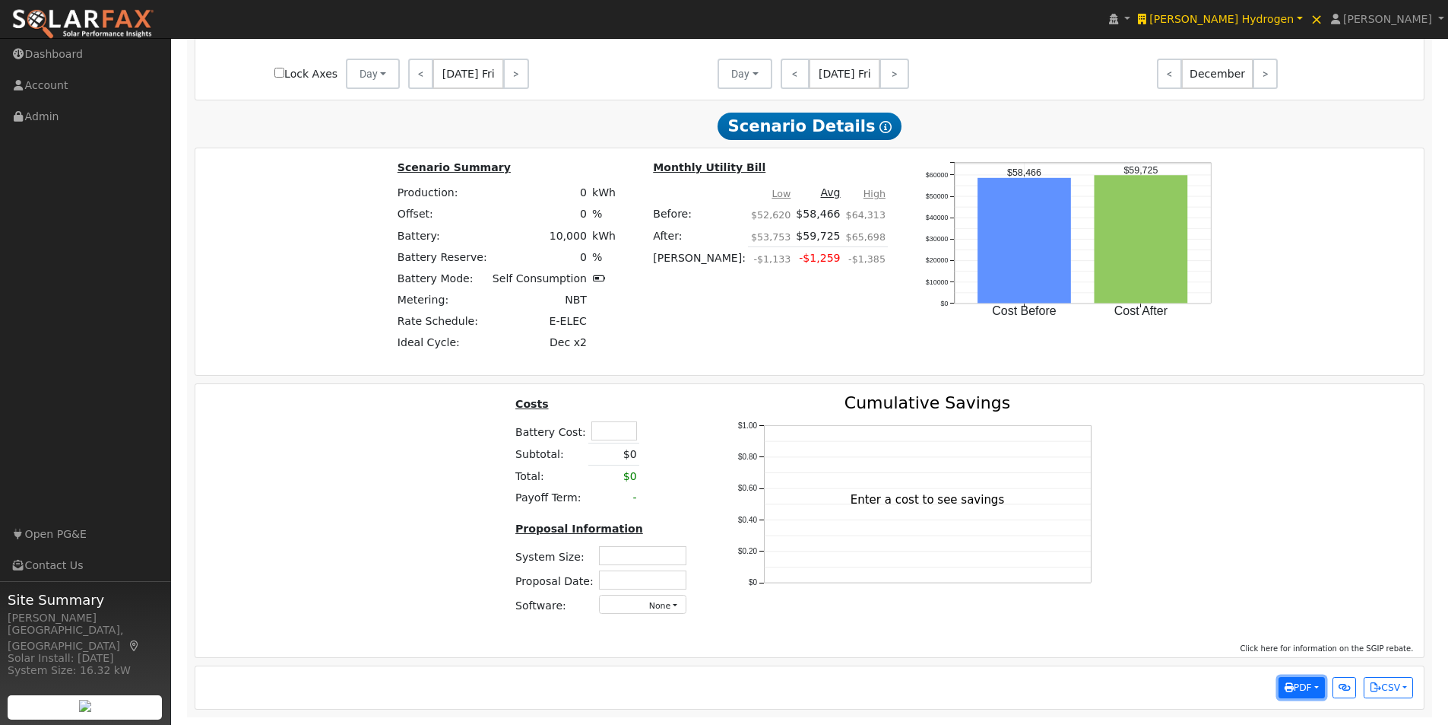
drag, startPoint x: 1302, startPoint y: 684, endPoint x: 1222, endPoint y: 561, distance: 146.6
click at [1302, 682] on span "PDF" at bounding box center [1298, 687] width 27 height 11
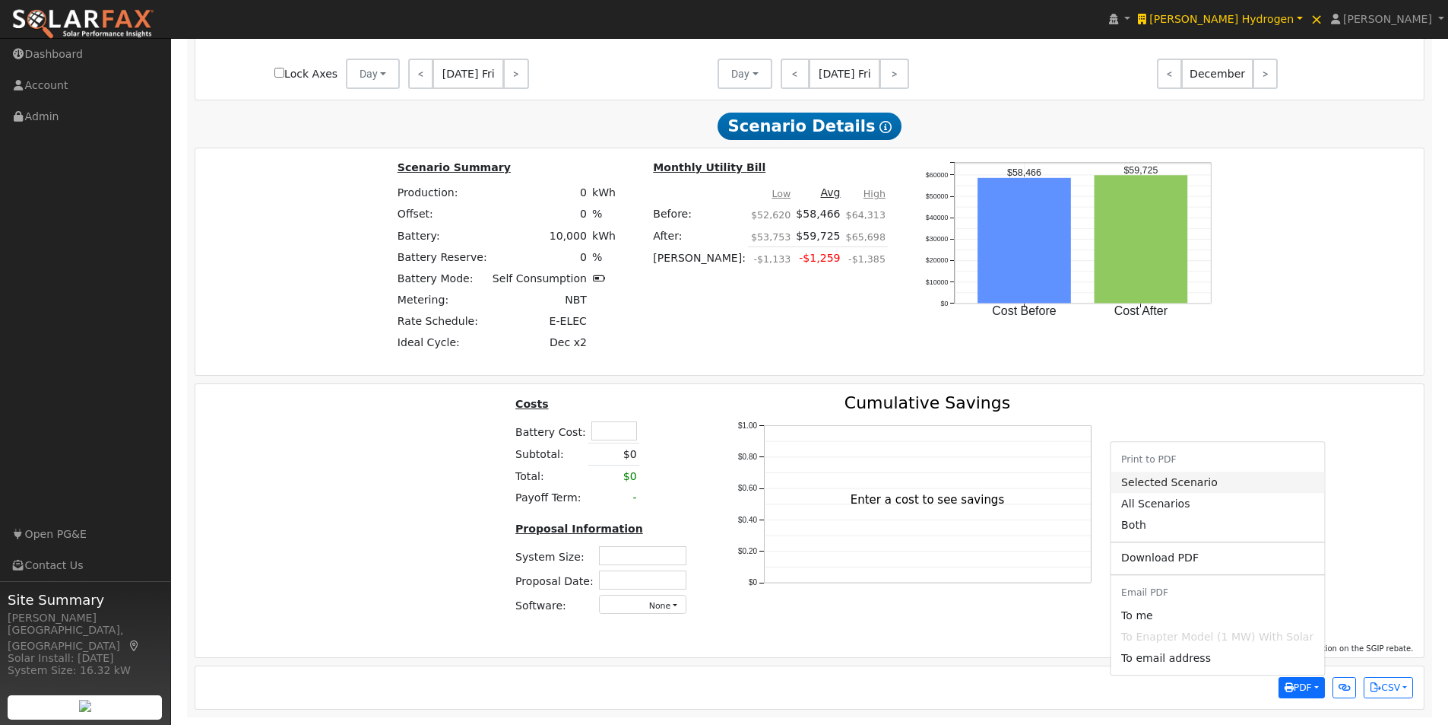
click at [1163, 481] on link "Selected Scenario" at bounding box center [1218, 481] width 214 height 21
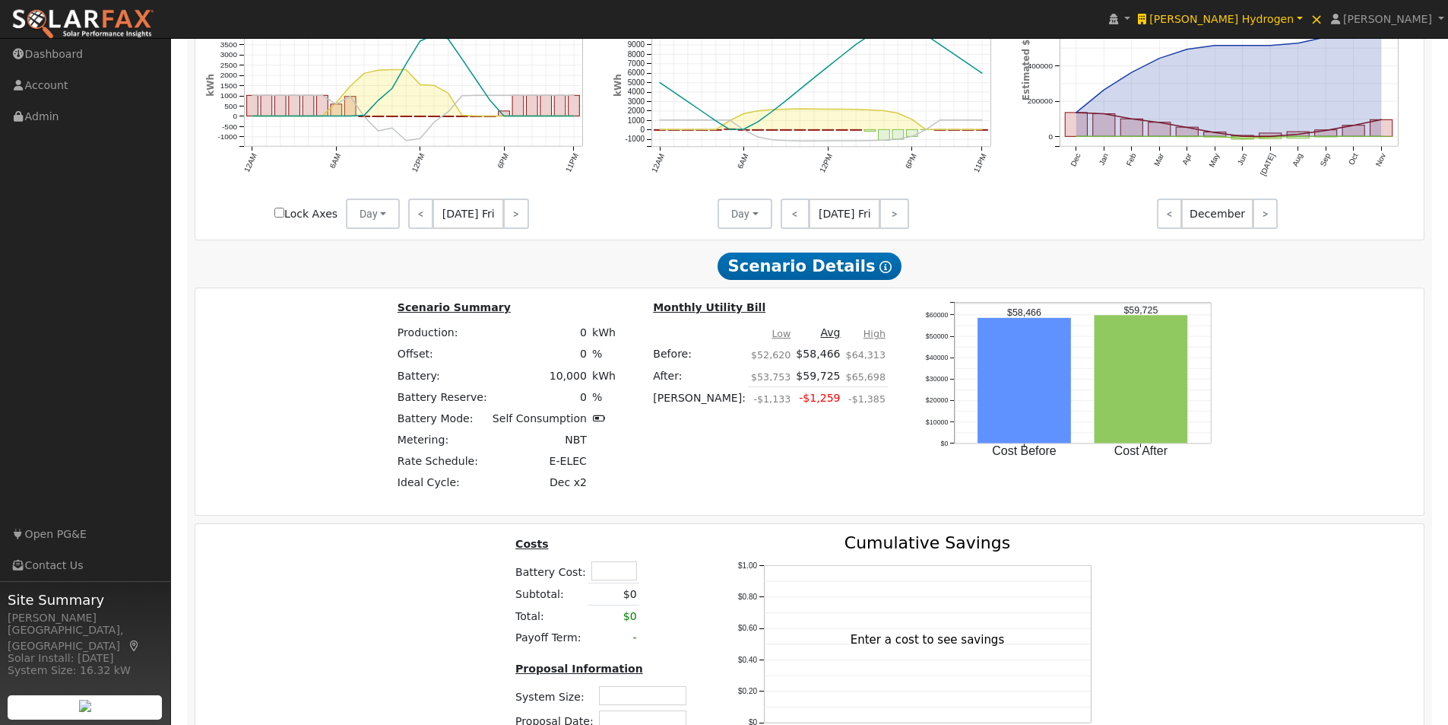
scroll to position [1000, 0]
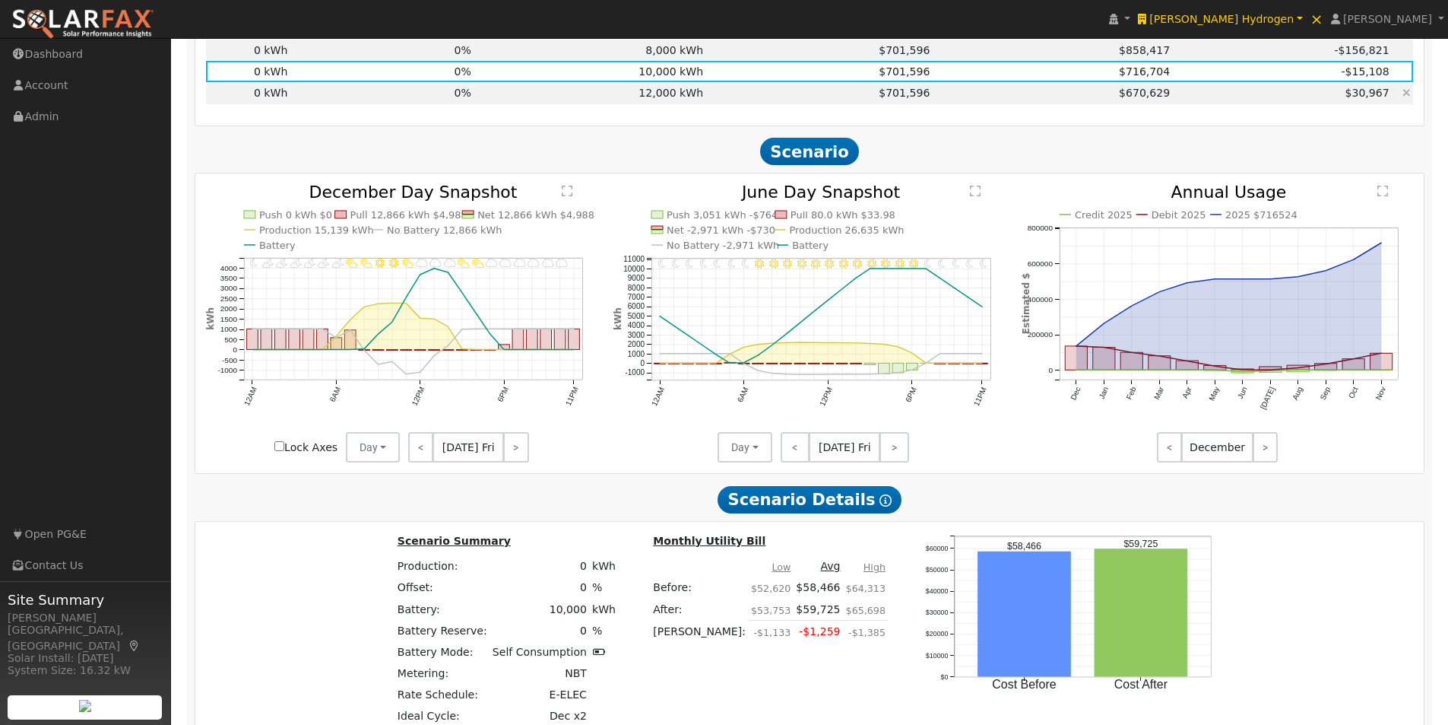
click at [659, 100] on td "12,000 kWh" at bounding box center [590, 92] width 232 height 21
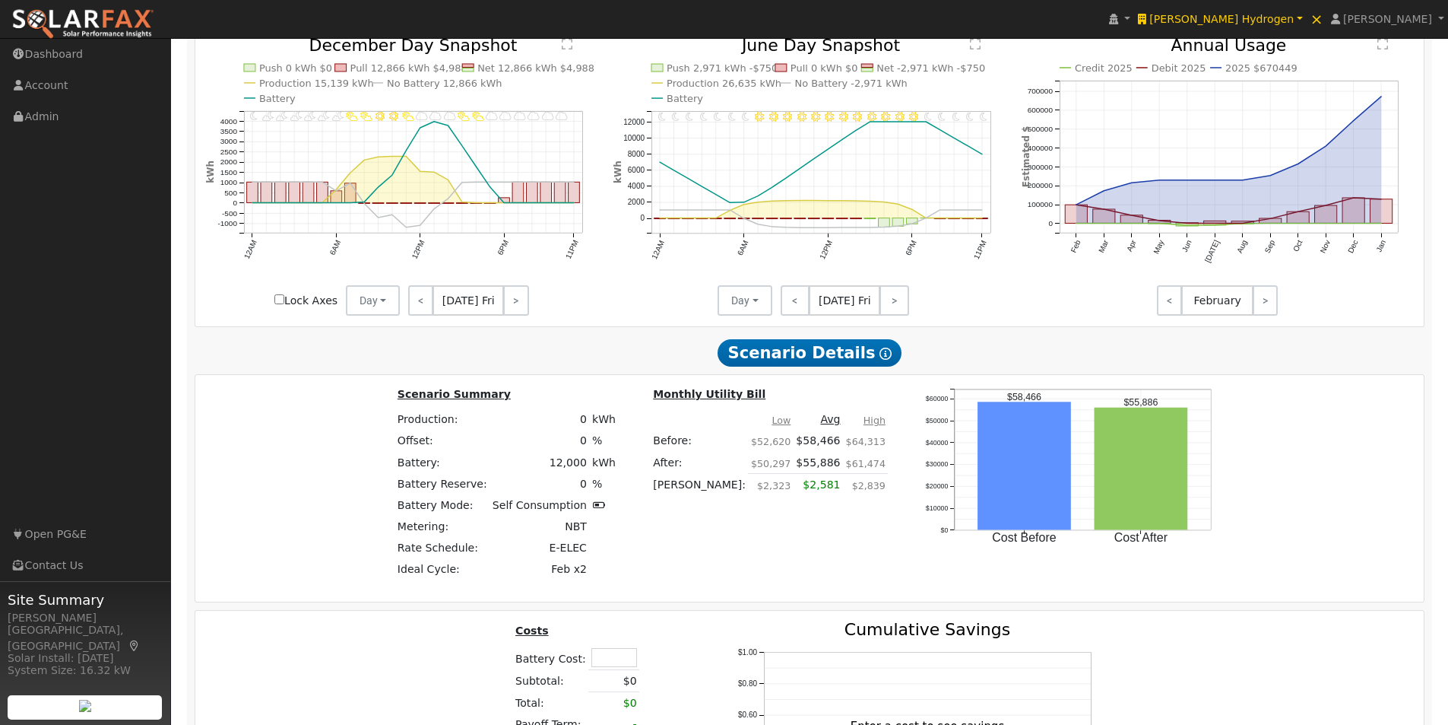
scroll to position [1380, 0]
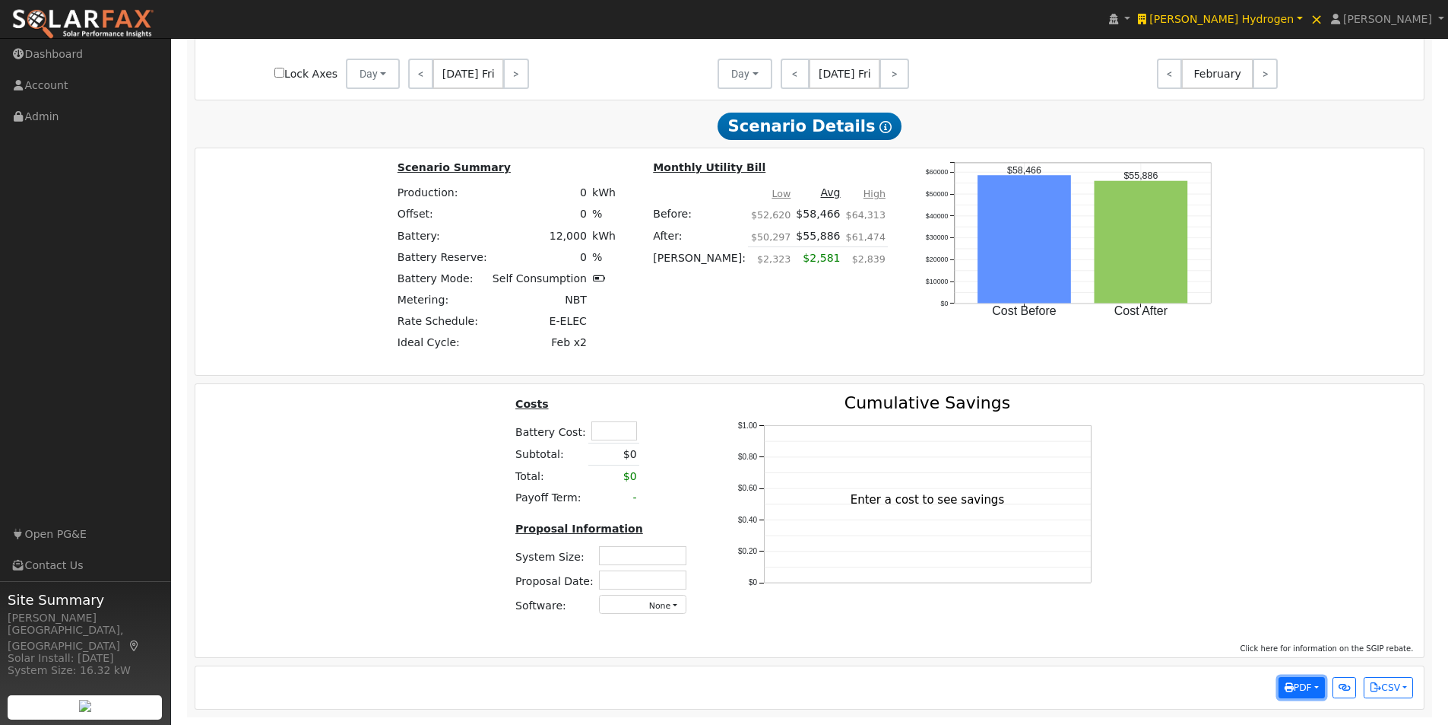
click at [1311, 690] on span "PDF" at bounding box center [1298, 687] width 27 height 11
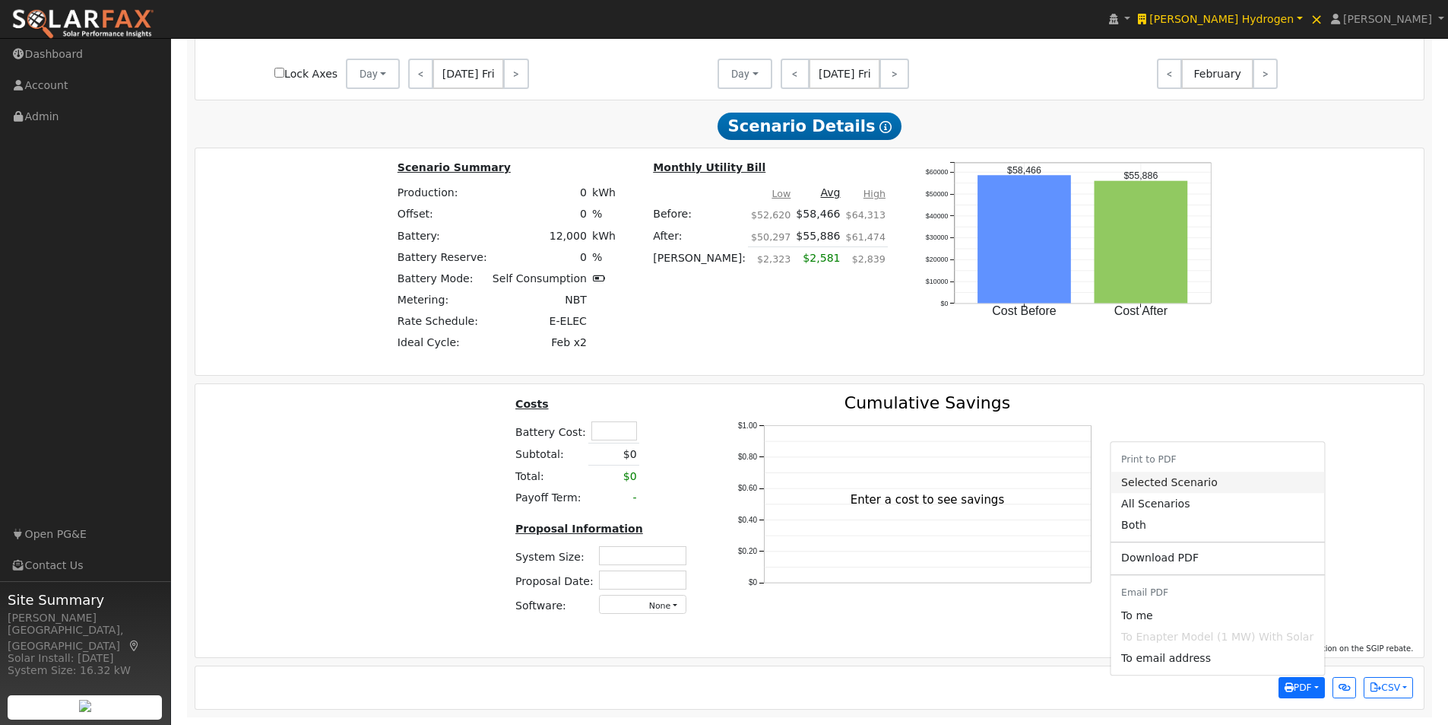
click at [1172, 480] on link "Selected Scenario" at bounding box center [1218, 481] width 214 height 21
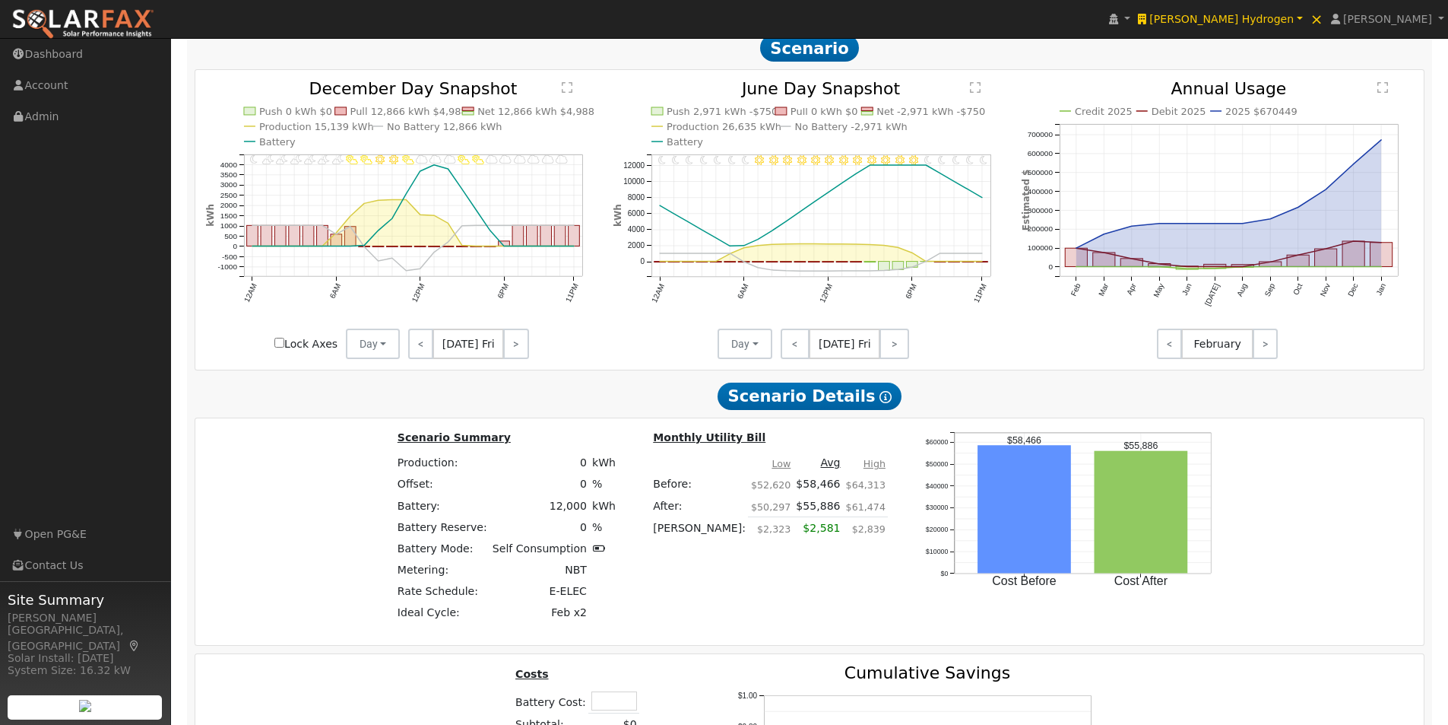
scroll to position [1076, 0]
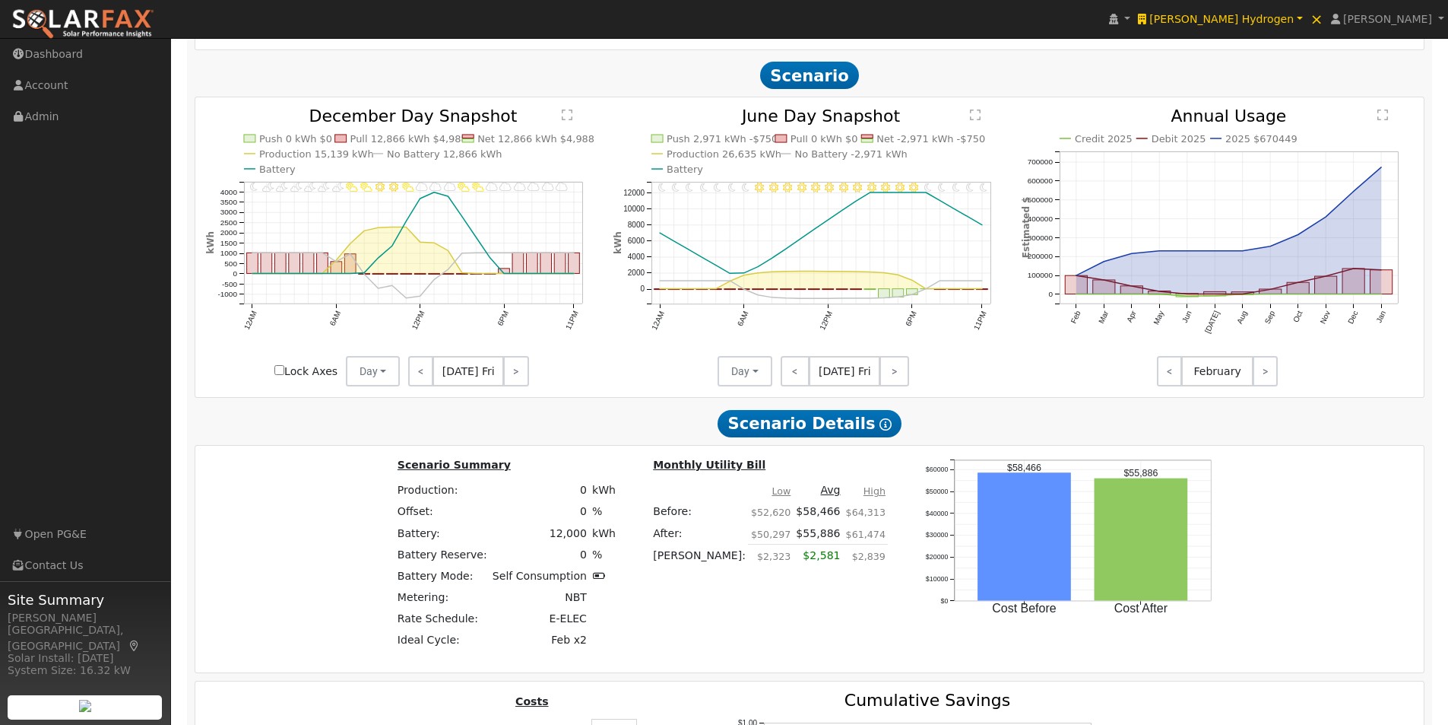
click at [663, 377] on icon "11PM - Clear 10PM - Clear 9PM - Clear 8PM - Clear 7PM - Clear 6PM - Clear 5PM -…" at bounding box center [810, 247] width 392 height 278
click at [512, 371] on link ">" at bounding box center [515, 371] width 25 height 30
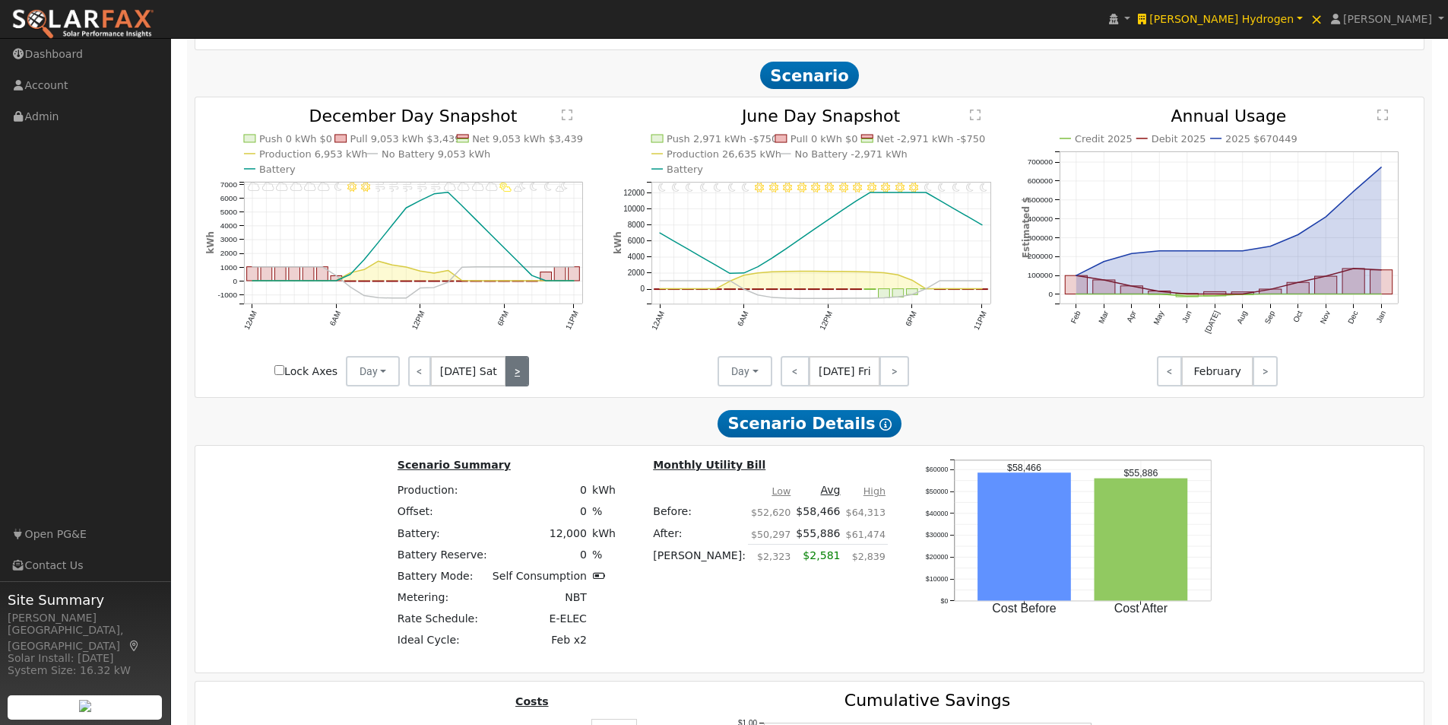
click at [509, 374] on link ">" at bounding box center [517, 371] width 23 height 30
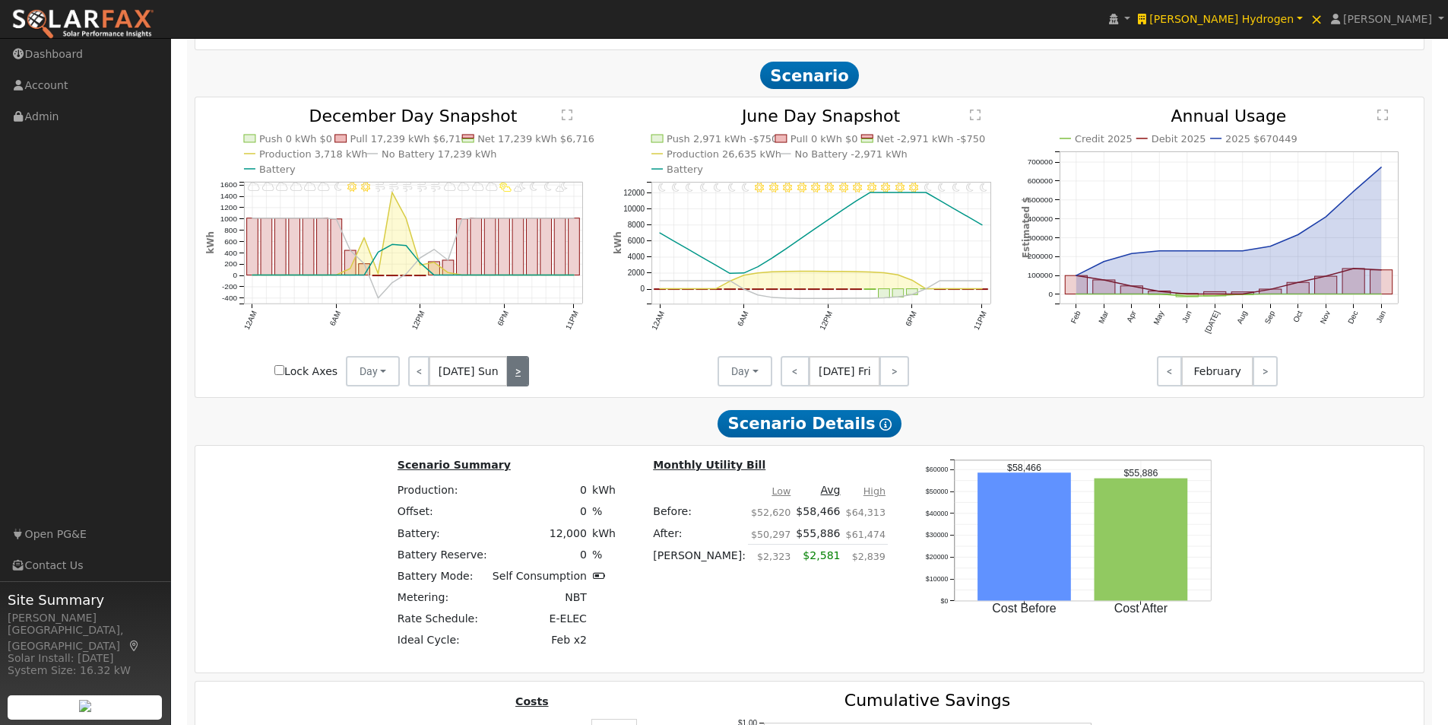
click at [509, 374] on link ">" at bounding box center [517, 371] width 21 height 30
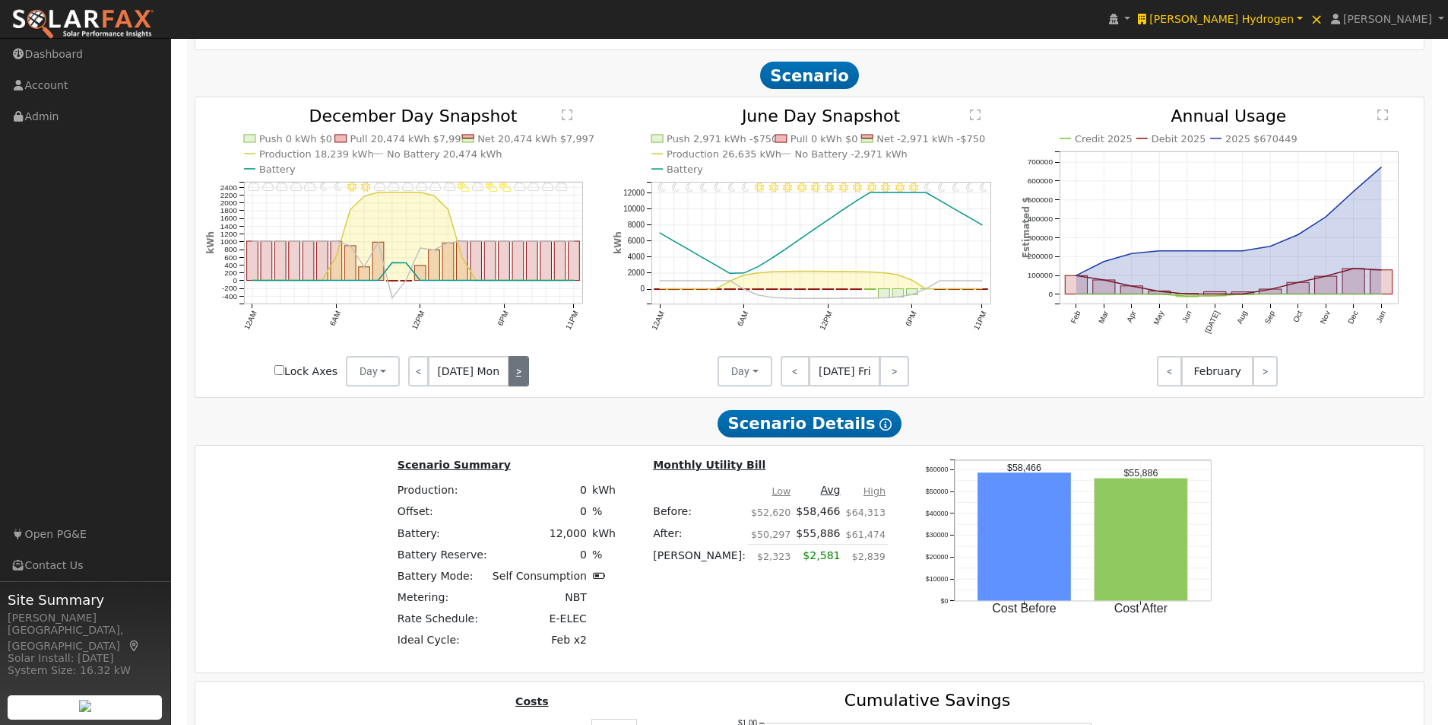
click at [509, 374] on link ">" at bounding box center [519, 371] width 21 height 30
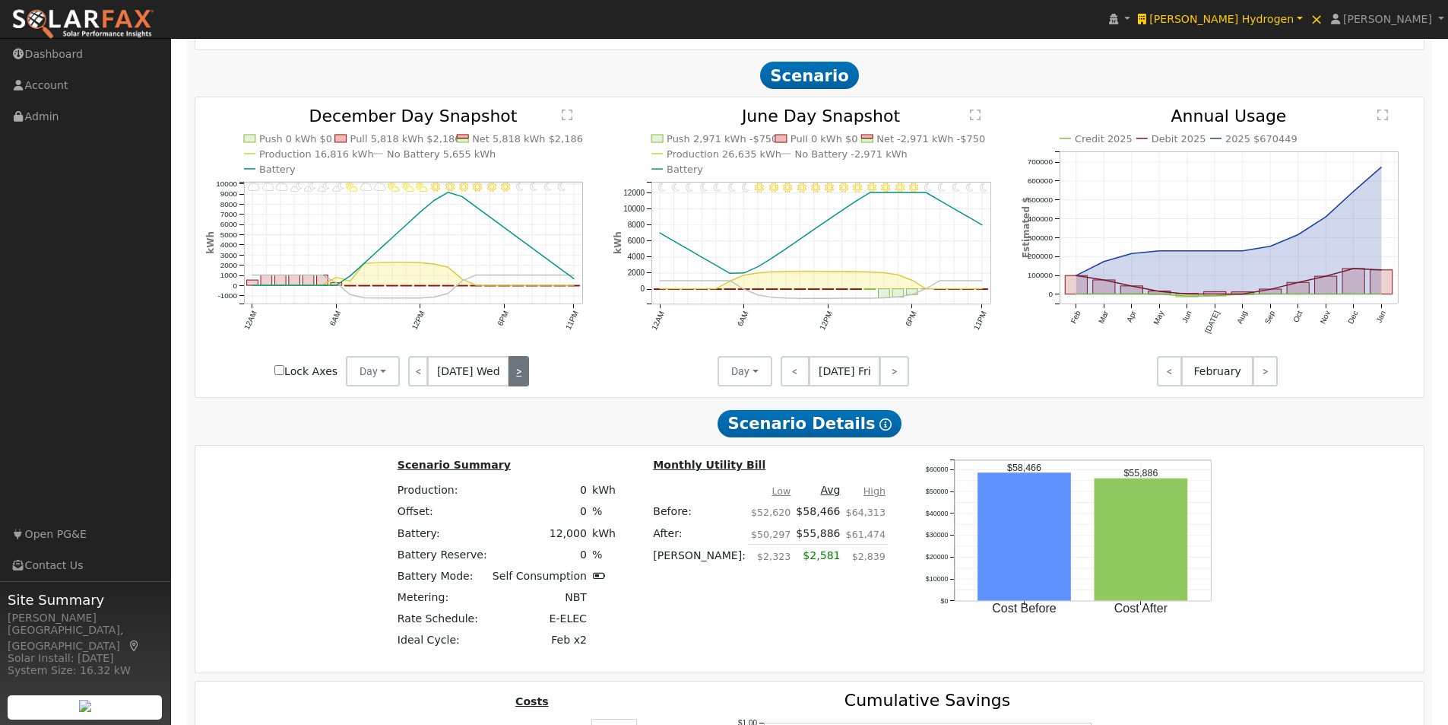
click at [509, 375] on link ">" at bounding box center [519, 371] width 21 height 30
click at [509, 375] on link ">" at bounding box center [518, 371] width 22 height 30
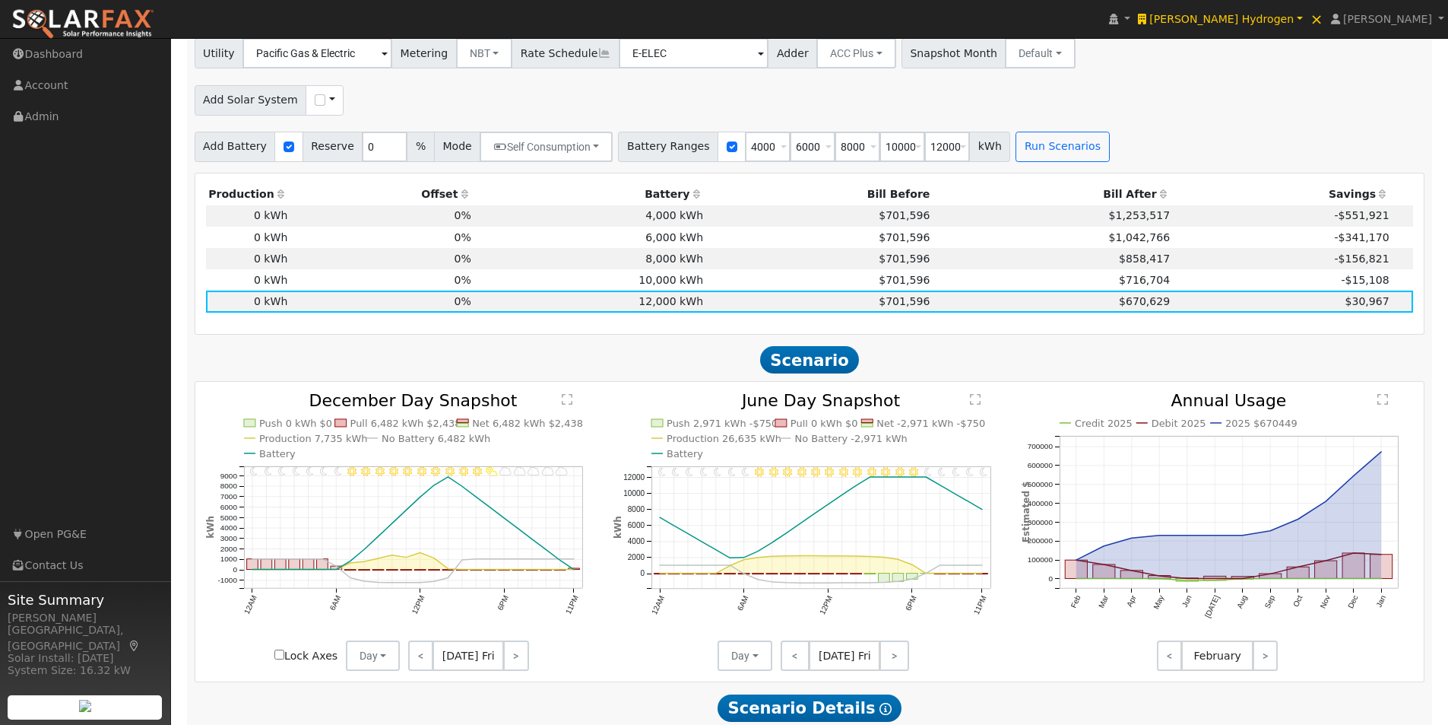
scroll to position [772, 0]
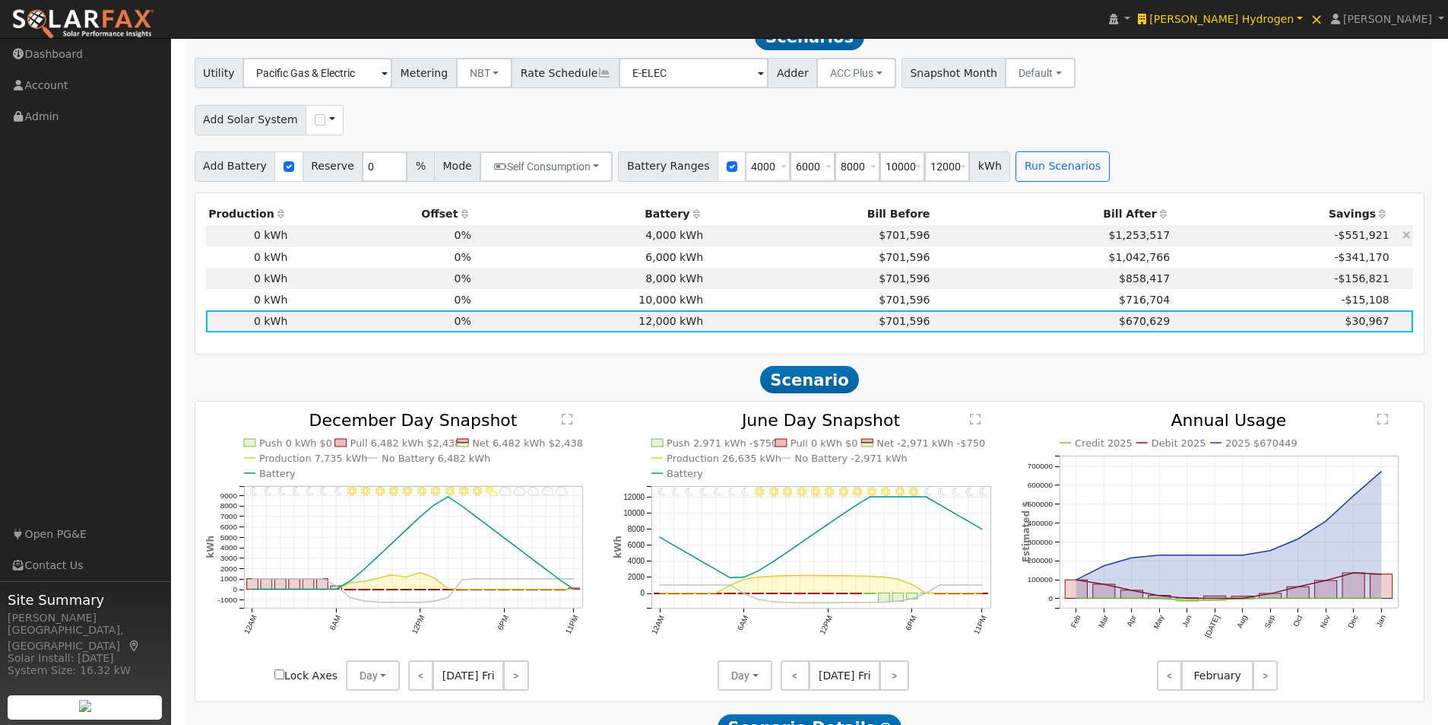
click at [659, 241] on td "4,000 kWh" at bounding box center [590, 235] width 232 height 21
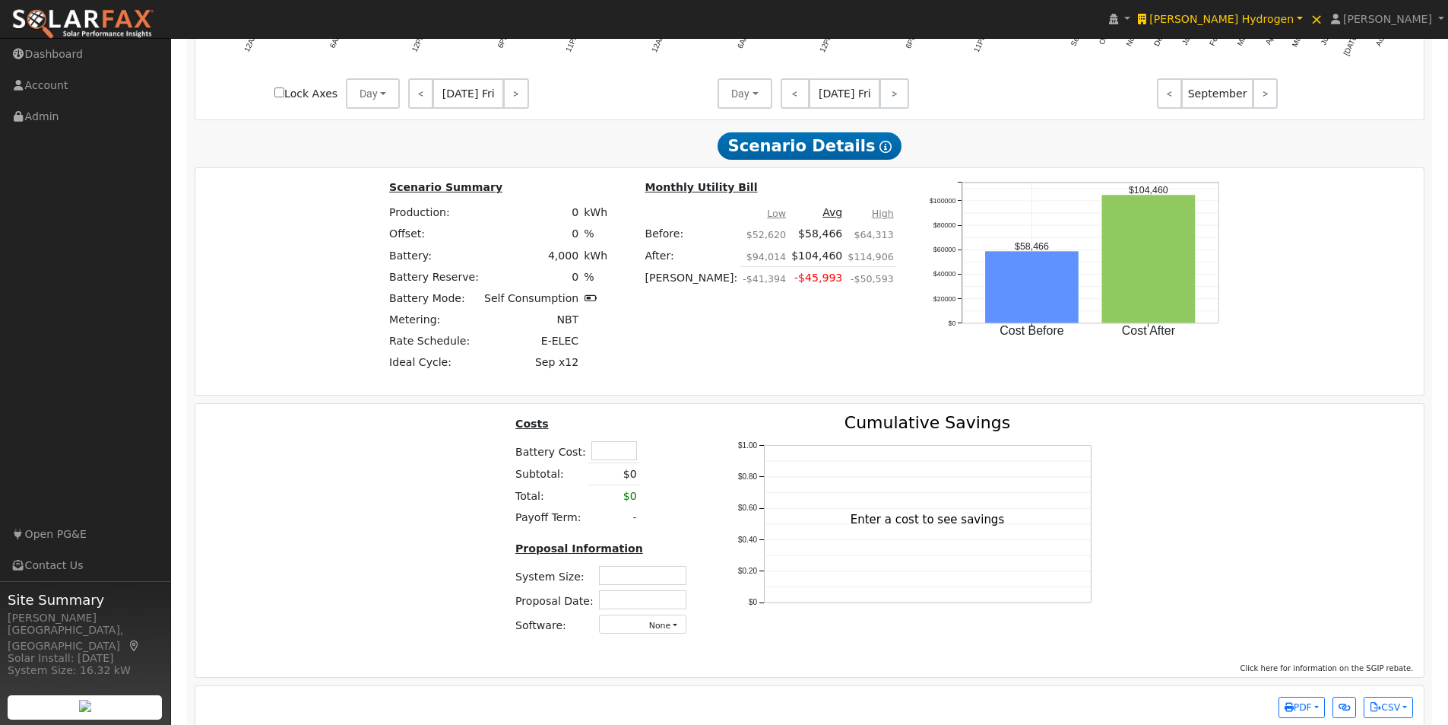
scroll to position [1380, 0]
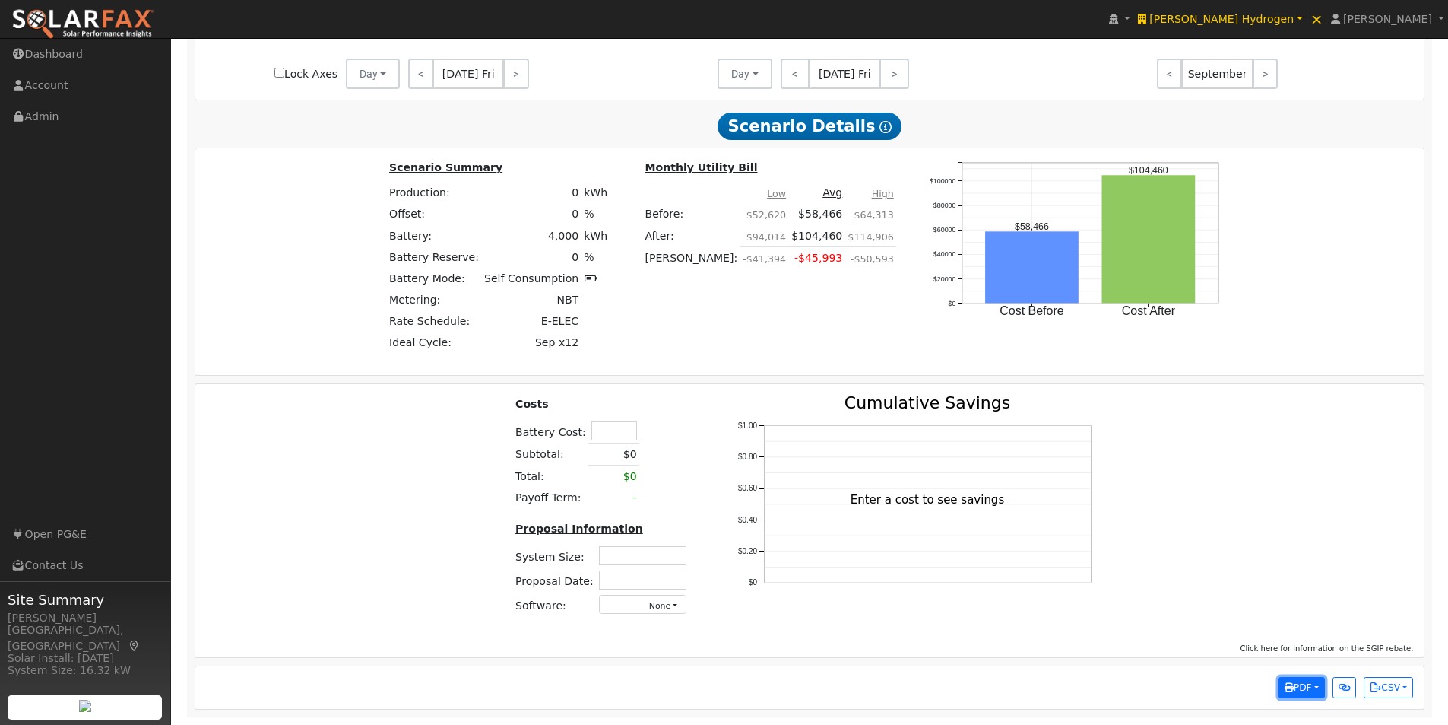
click at [1309, 687] on span "PDF" at bounding box center [1298, 687] width 27 height 11
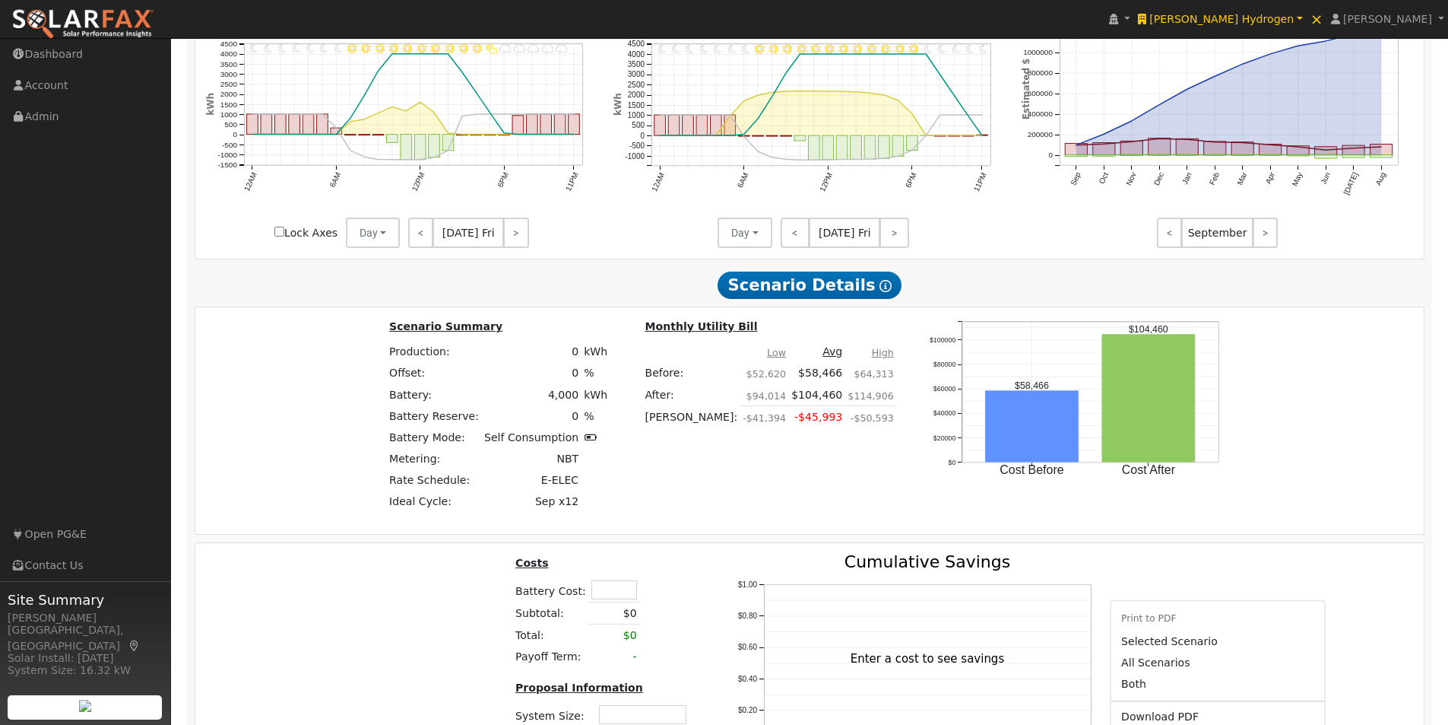
scroll to position [1000, 0]
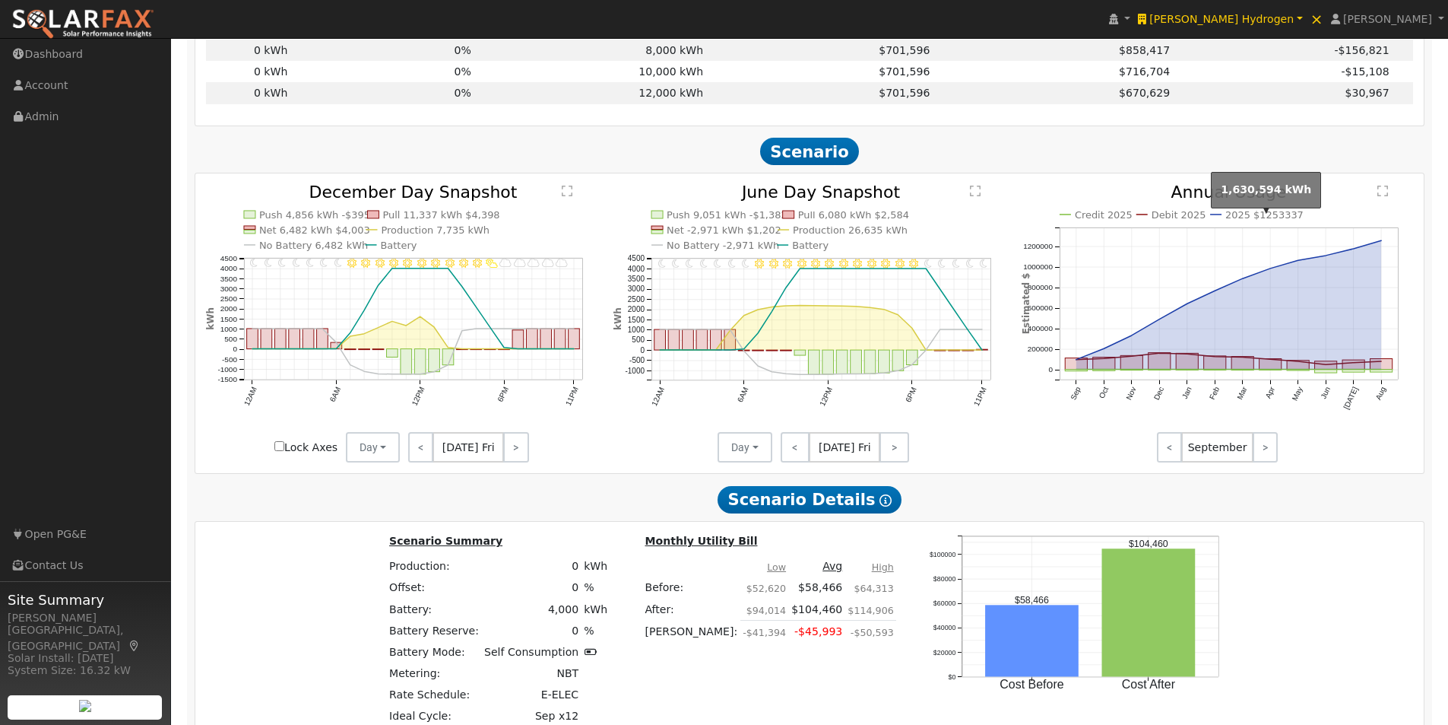
click at [1255, 220] on text "2025 $1253337" at bounding box center [1265, 214] width 78 height 11
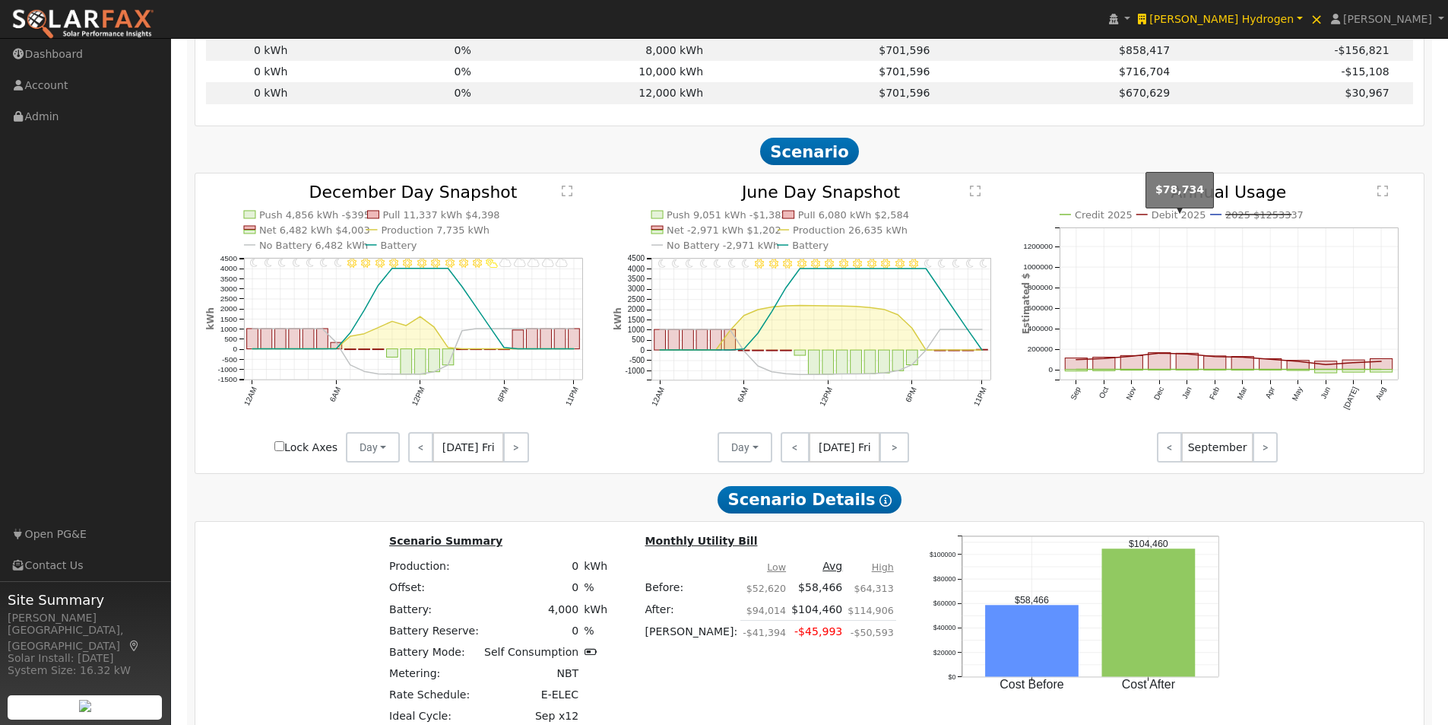
click at [1180, 219] on text "Debit 2025" at bounding box center [1179, 214] width 55 height 11
click at [1112, 220] on text "Credit 2025" at bounding box center [1104, 214] width 58 height 11
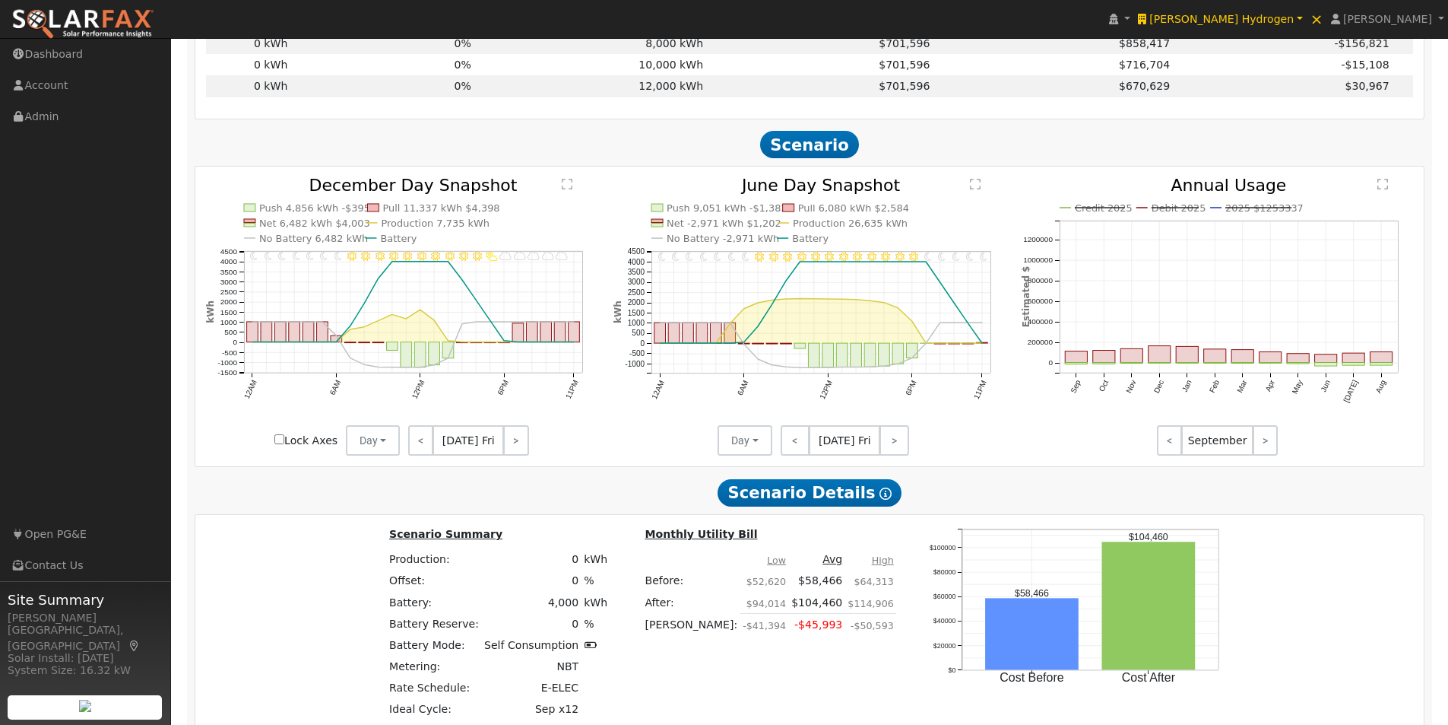
scroll to position [991, 0]
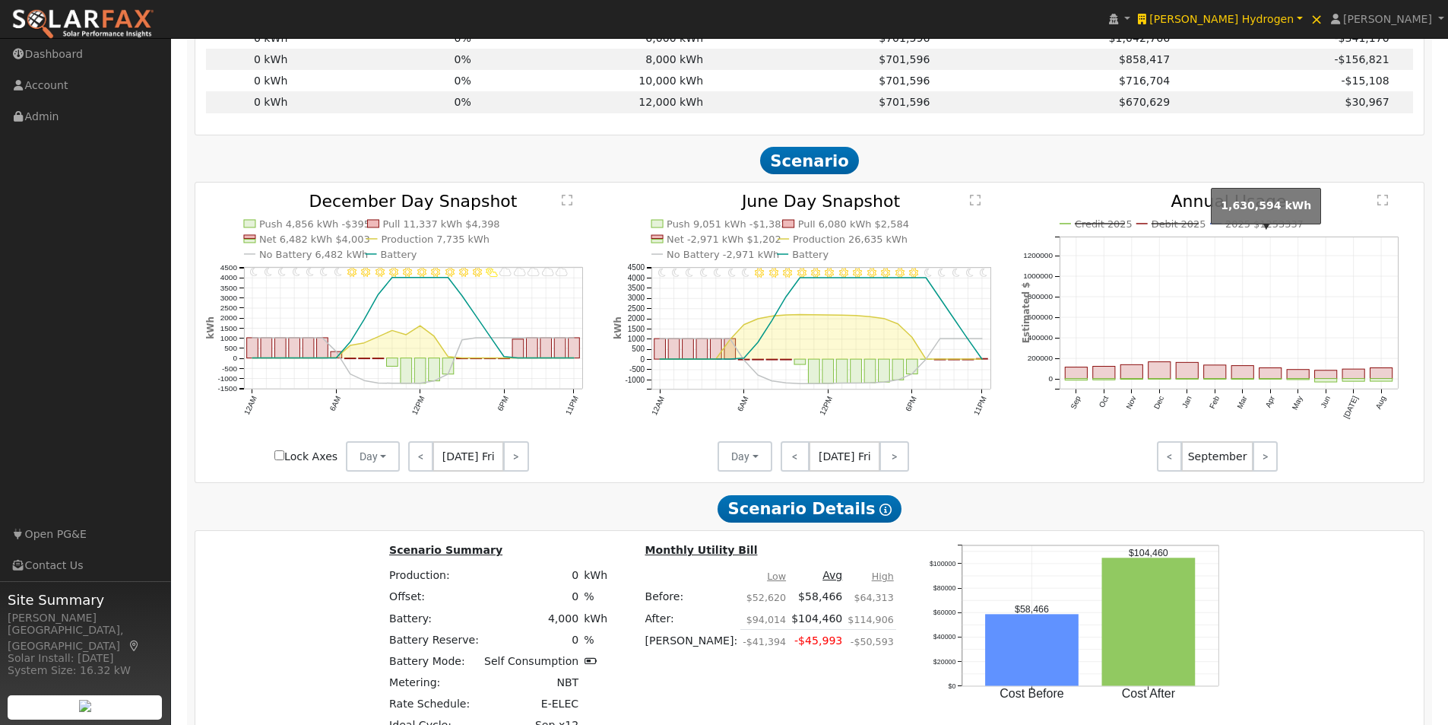
click at [1247, 224] on line at bounding box center [1259, 224] width 66 height 0
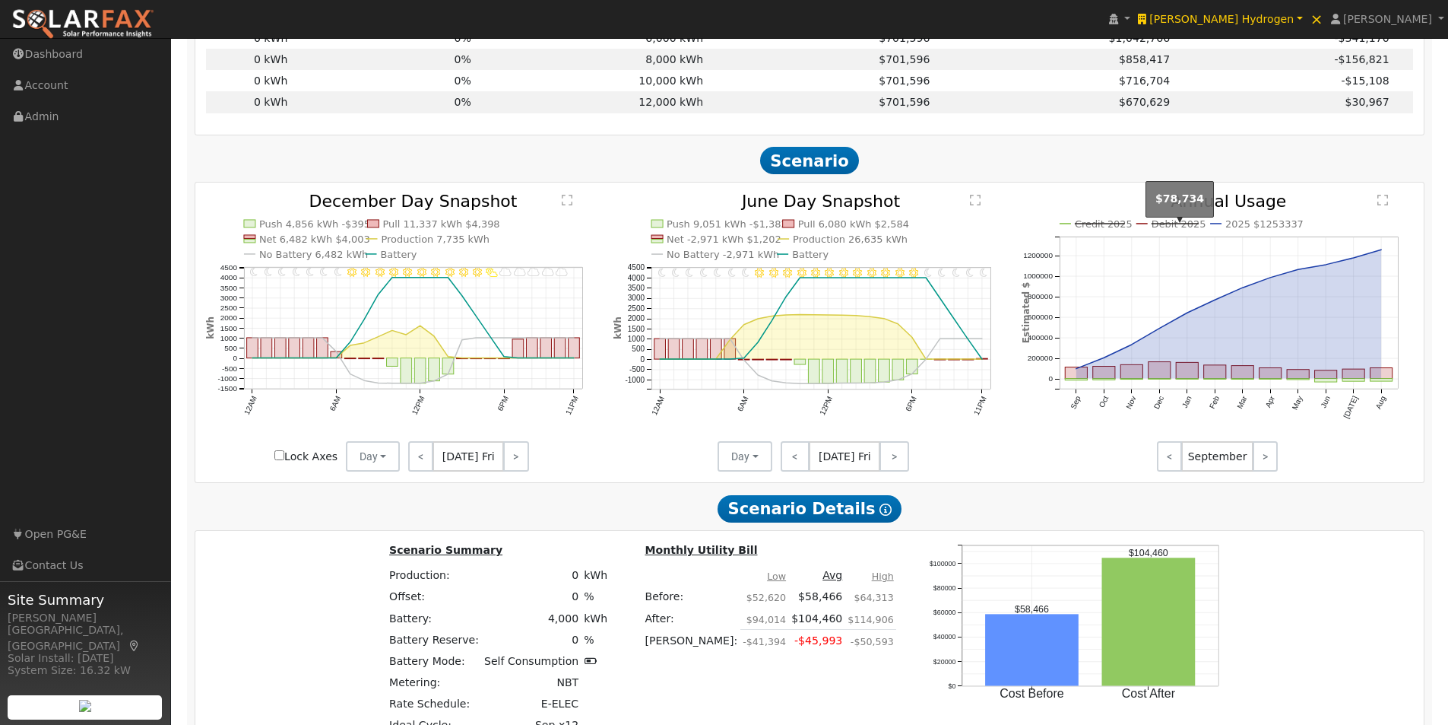
click at [1185, 230] on text "Debit 2025" at bounding box center [1179, 223] width 55 height 11
click at [1080, 225] on text "Credit 2025" at bounding box center [1104, 223] width 58 height 11
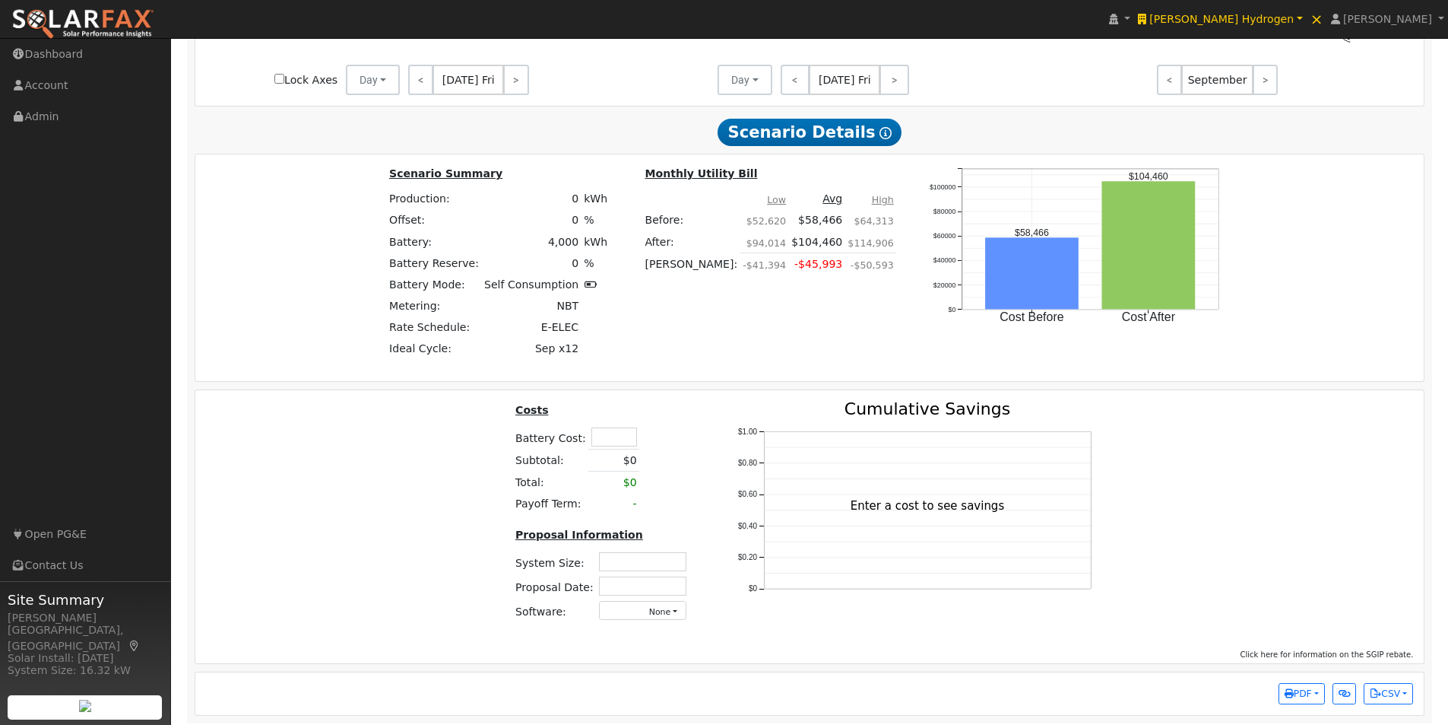
scroll to position [1374, 0]
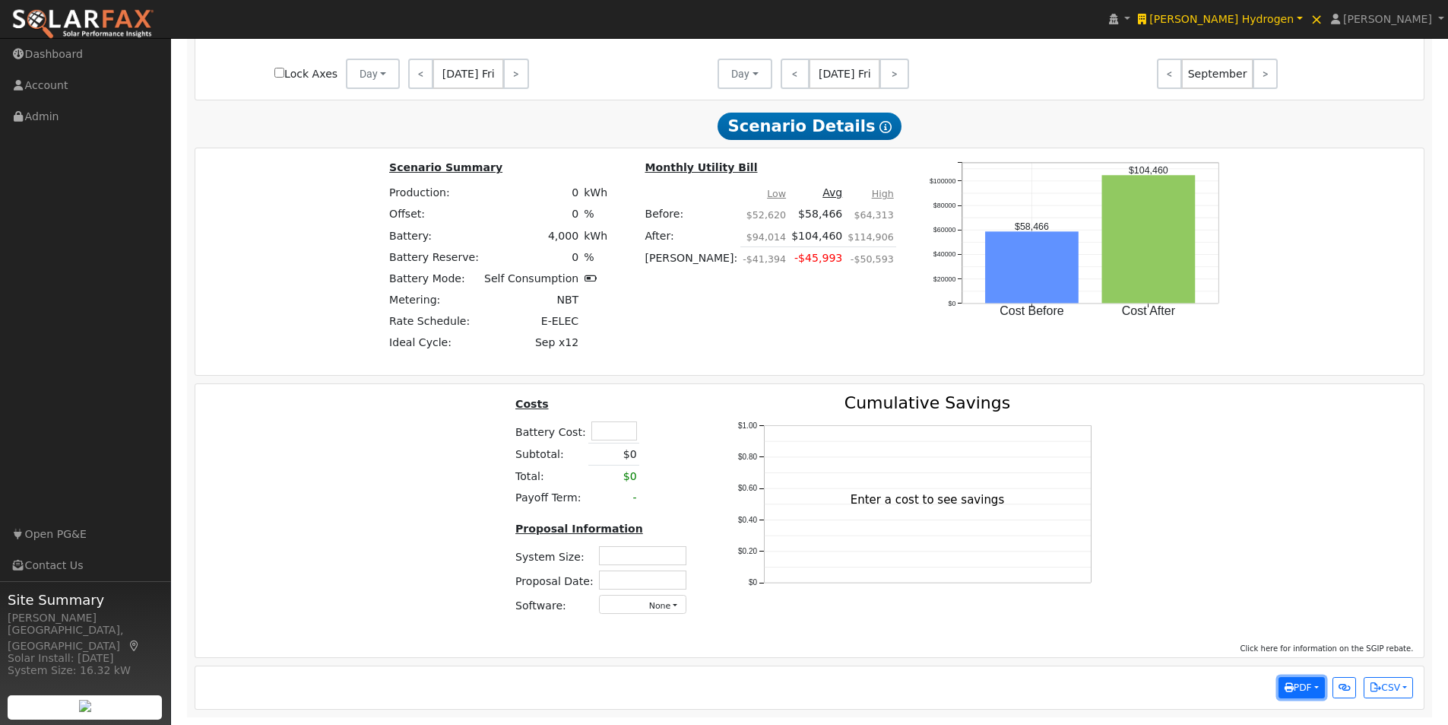
click at [1311, 691] on span "PDF" at bounding box center [1298, 687] width 27 height 11
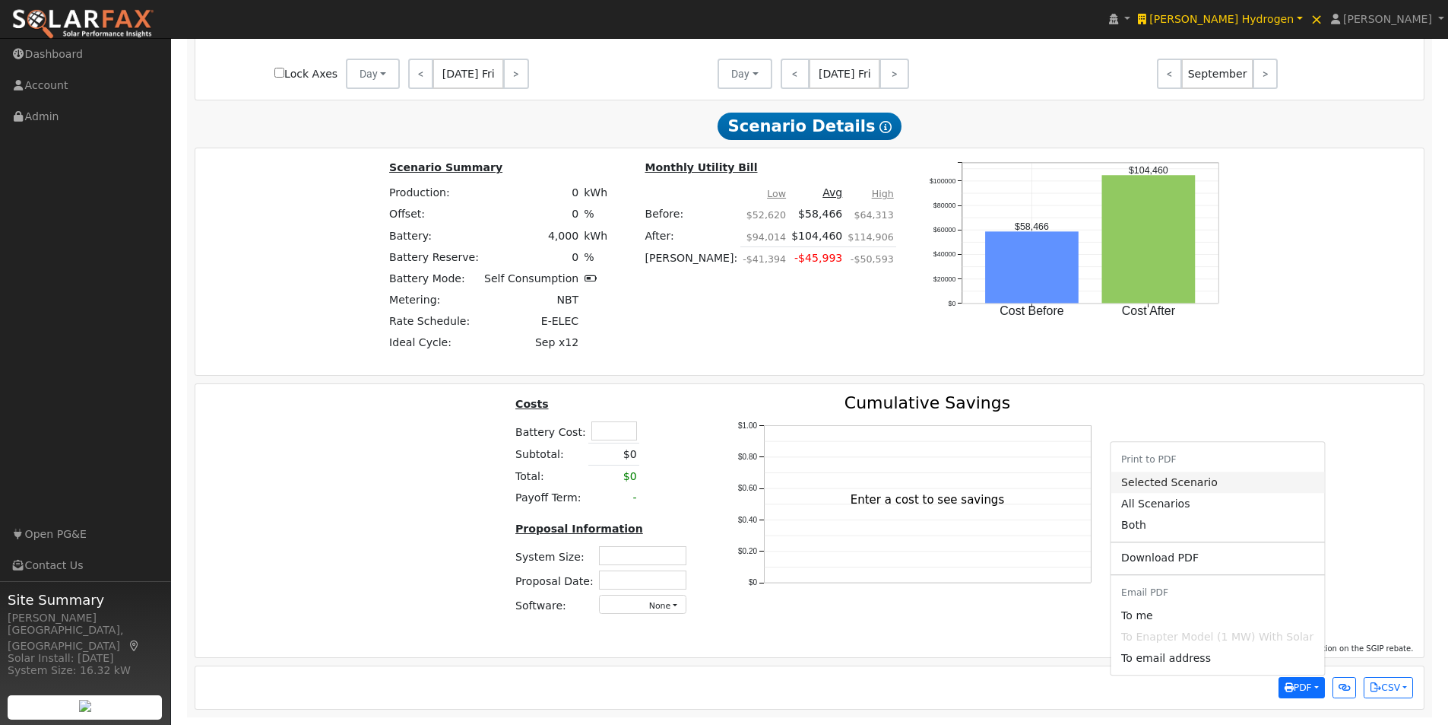
drag, startPoint x: 1163, startPoint y: 487, endPoint x: 759, endPoint y: 337, distance: 431.3
click at [1163, 484] on link "Selected Scenario" at bounding box center [1218, 481] width 214 height 21
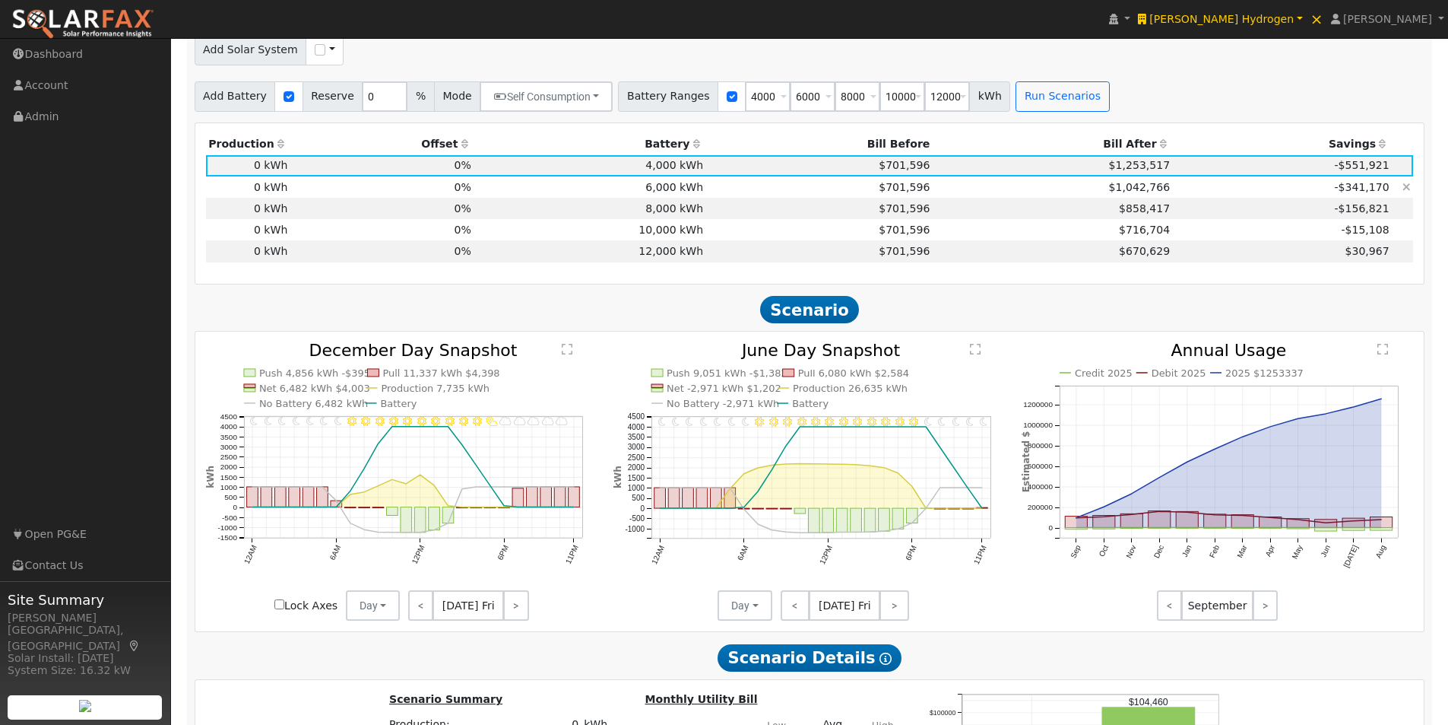
click at [645, 195] on td "6,000 kWh" at bounding box center [590, 186] width 232 height 21
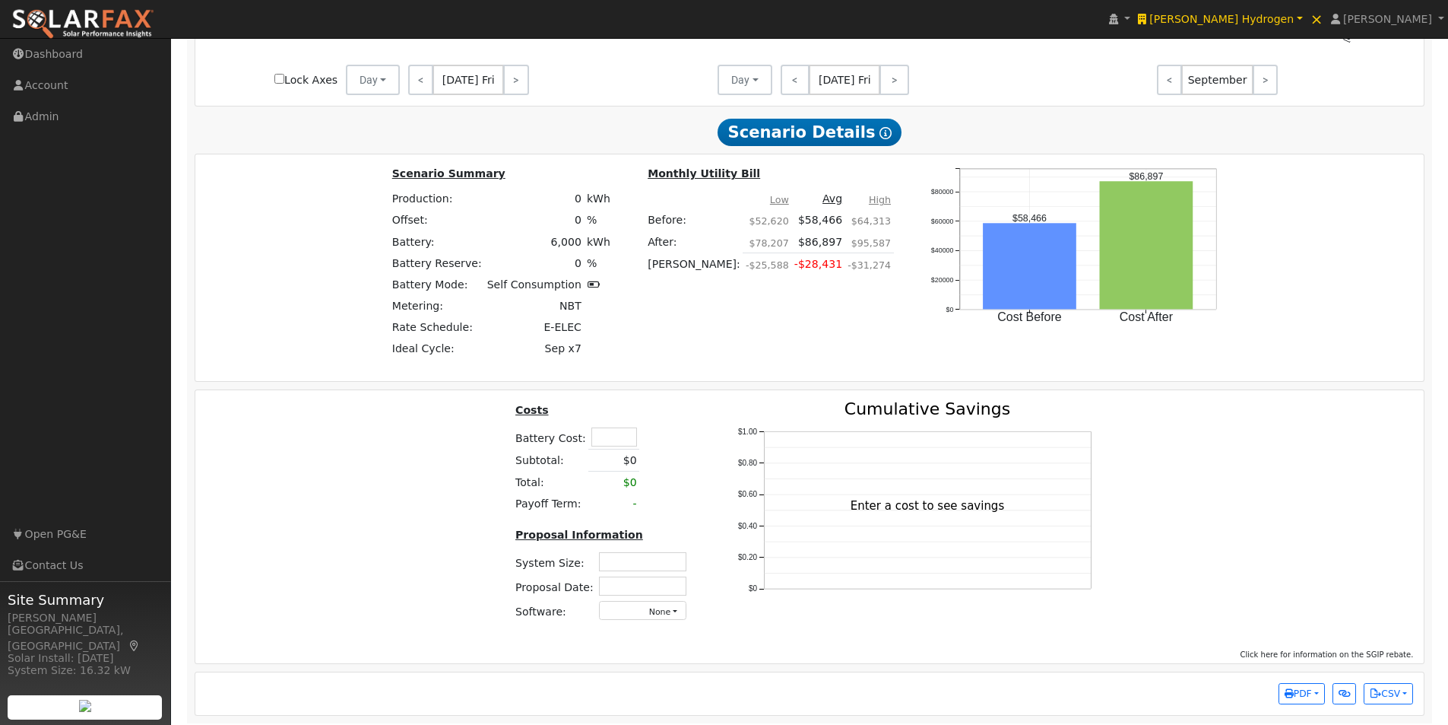
scroll to position [1380, 0]
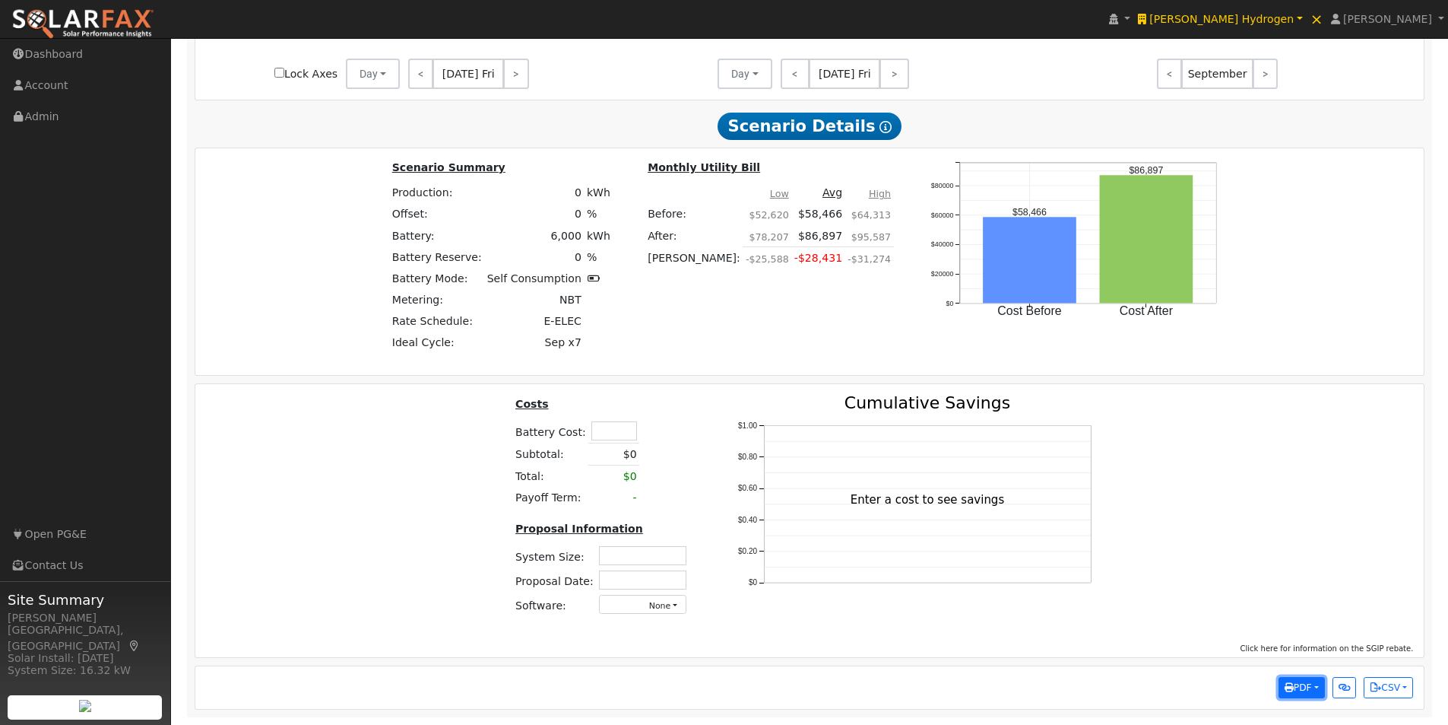
drag, startPoint x: 1305, startPoint y: 686, endPoint x: 1267, endPoint y: 638, distance: 61.2
click at [1305, 684] on span "PDF" at bounding box center [1298, 687] width 27 height 11
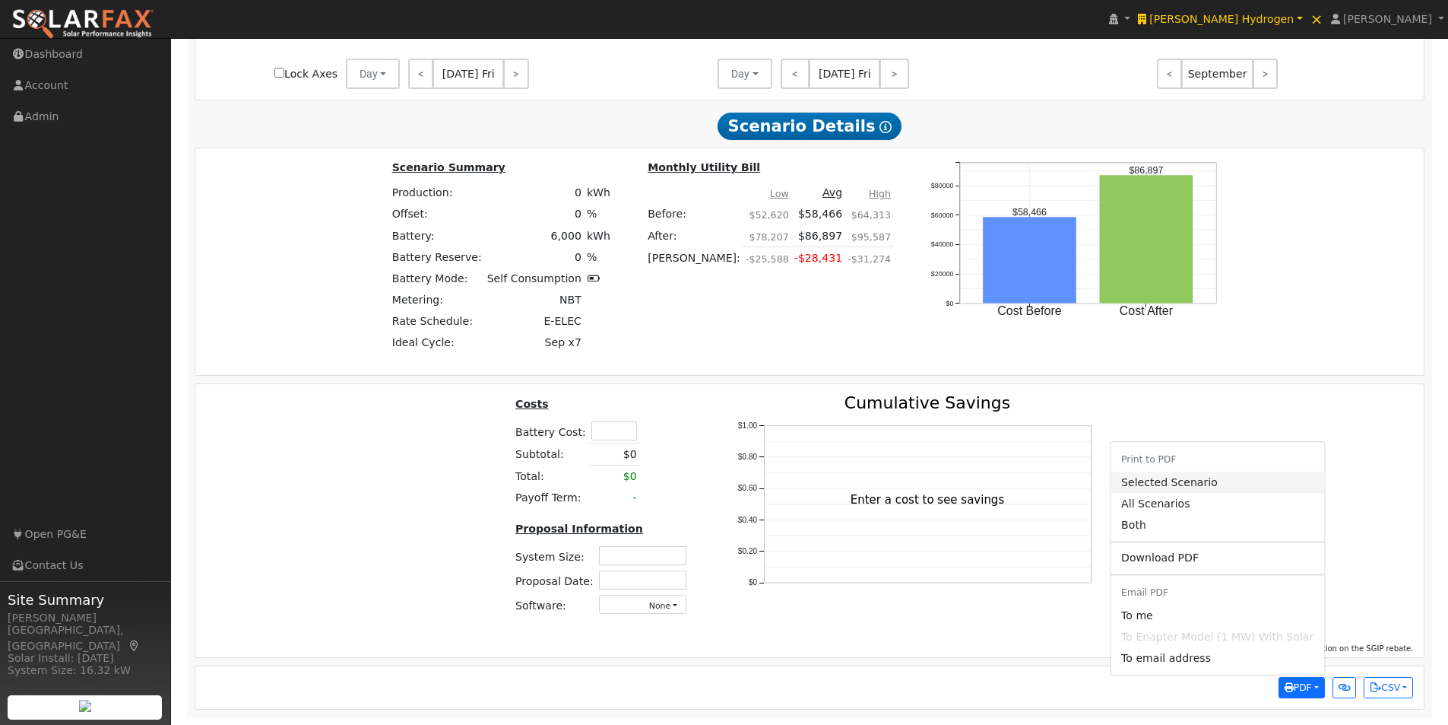
click at [1156, 482] on link "Selected Scenario" at bounding box center [1218, 481] width 214 height 21
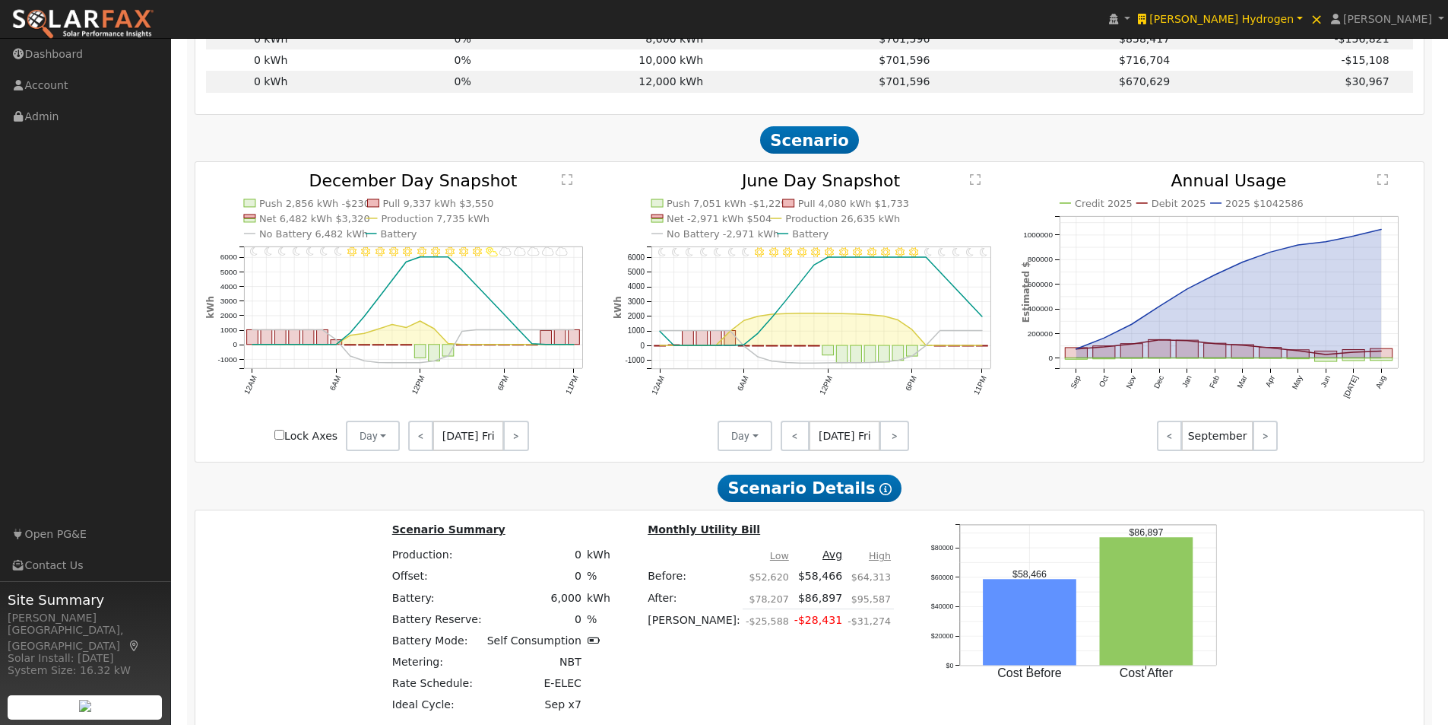
scroll to position [924, 0]
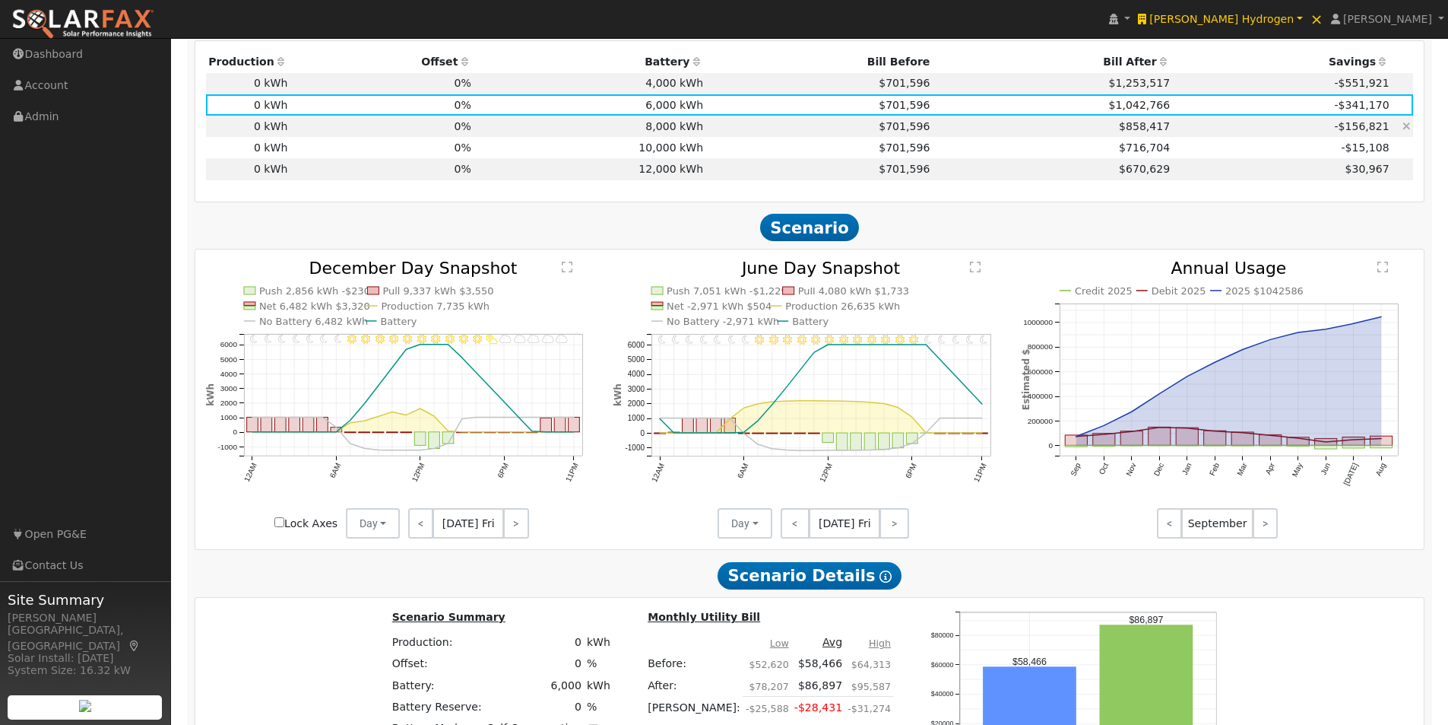
click at [522, 130] on td "8,000 kWh" at bounding box center [590, 126] width 232 height 21
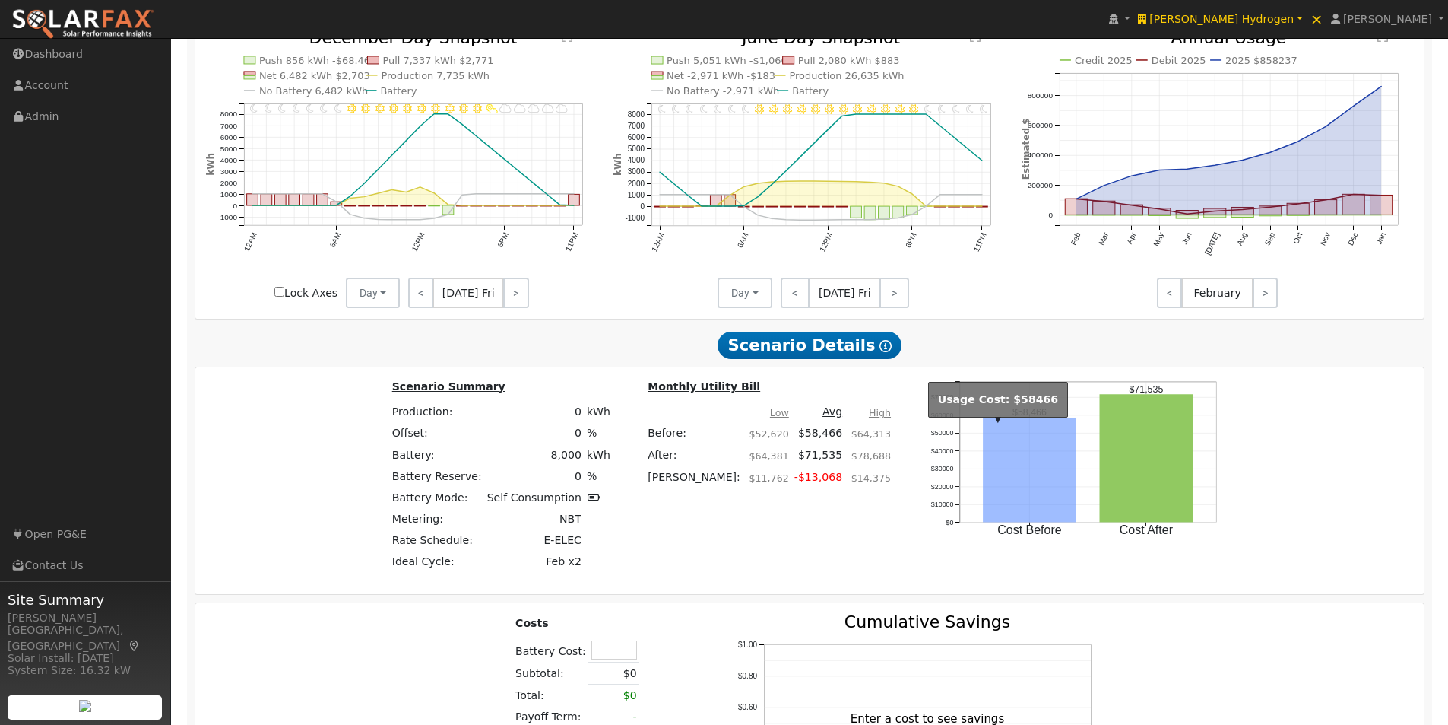
scroll to position [1380, 0]
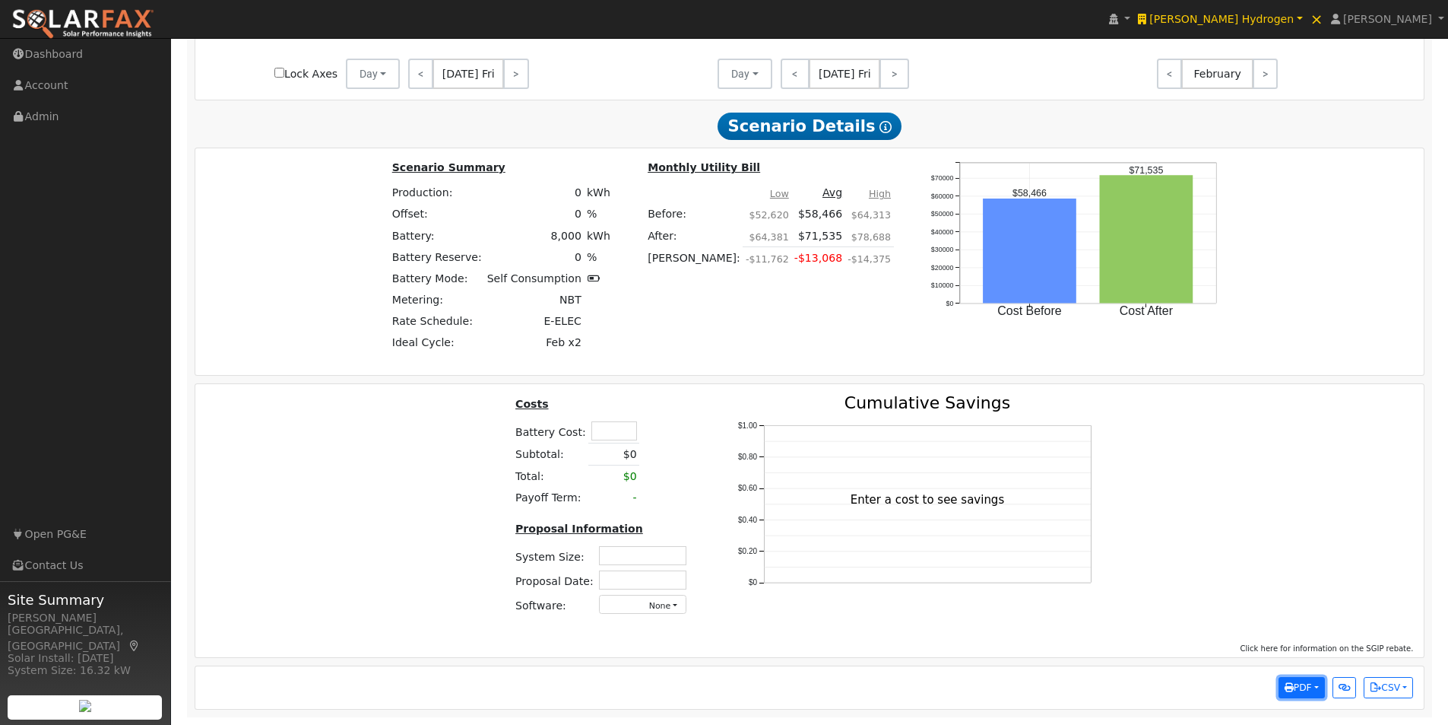
click at [1309, 684] on button "PDF" at bounding box center [1302, 687] width 46 height 21
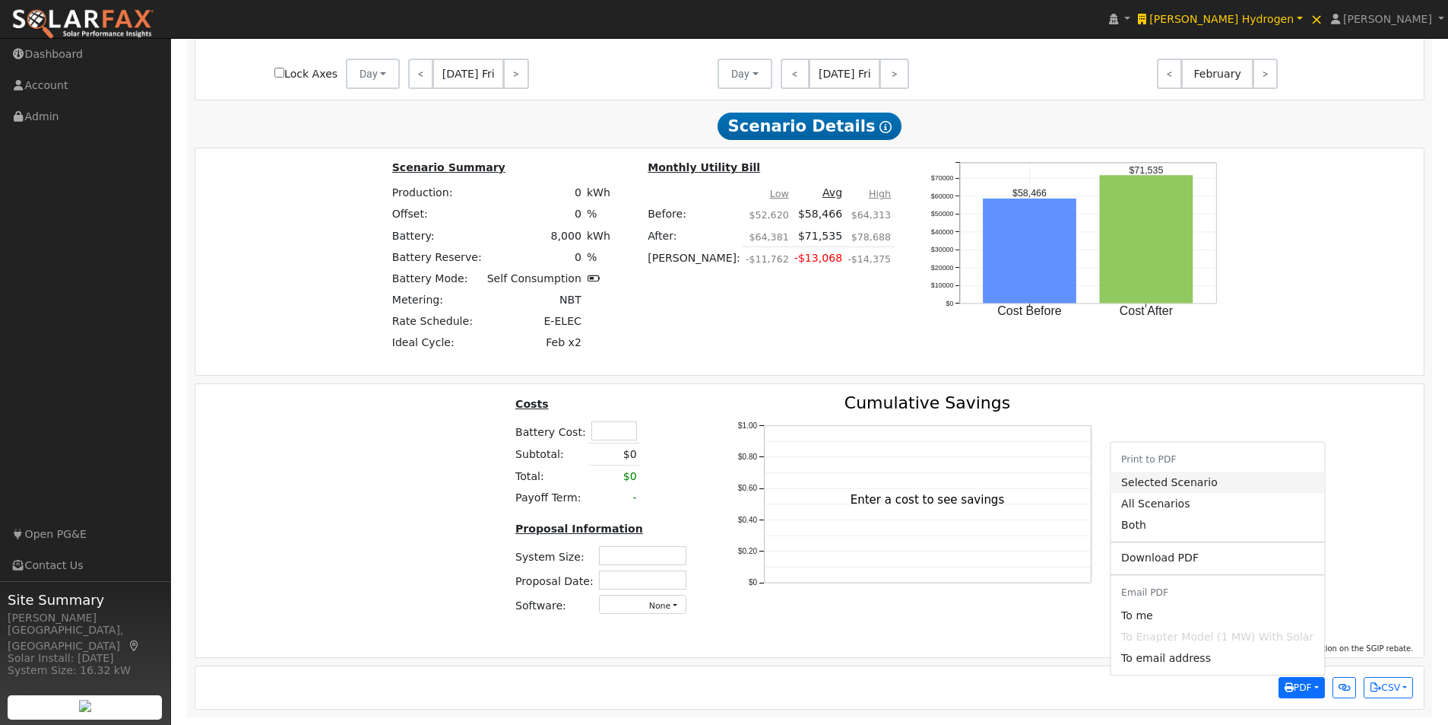
click at [1143, 474] on link "Selected Scenario" at bounding box center [1218, 481] width 214 height 21
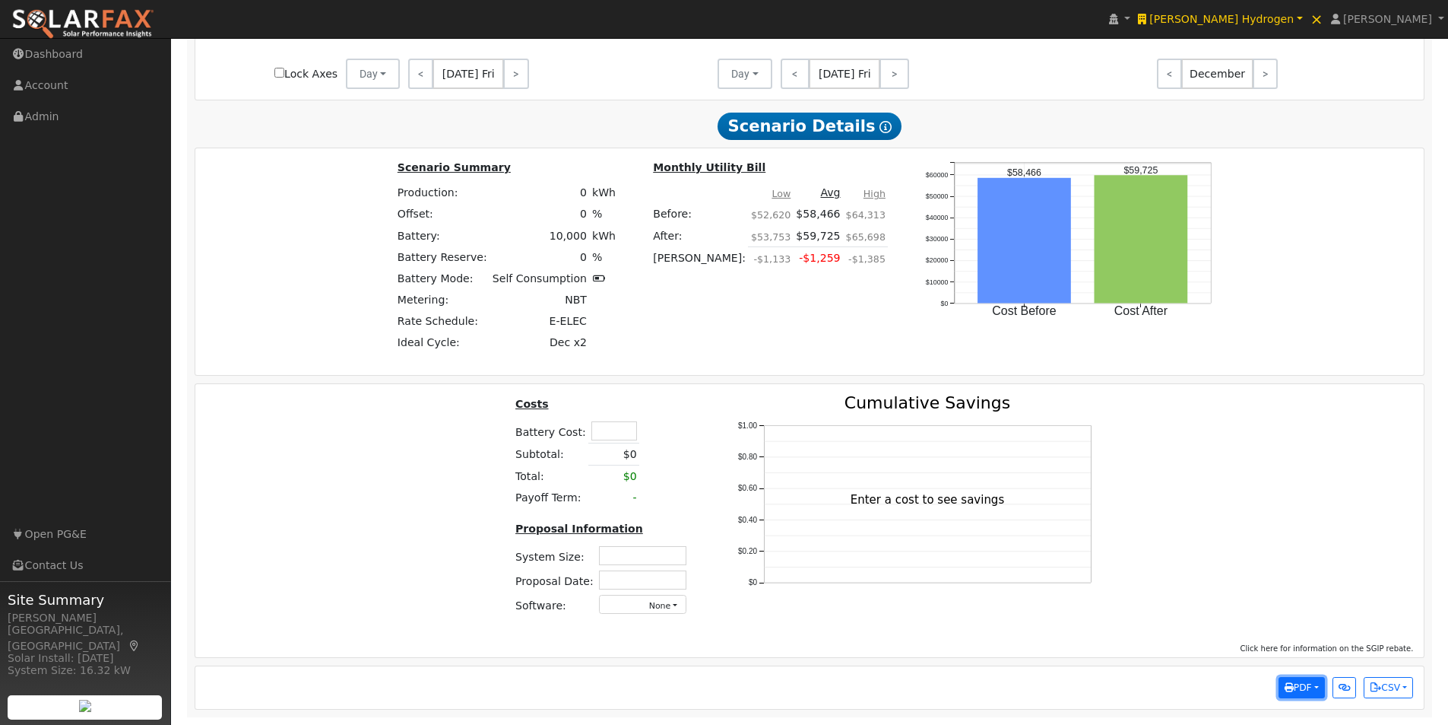
click at [1302, 682] on span "PDF" at bounding box center [1298, 687] width 27 height 11
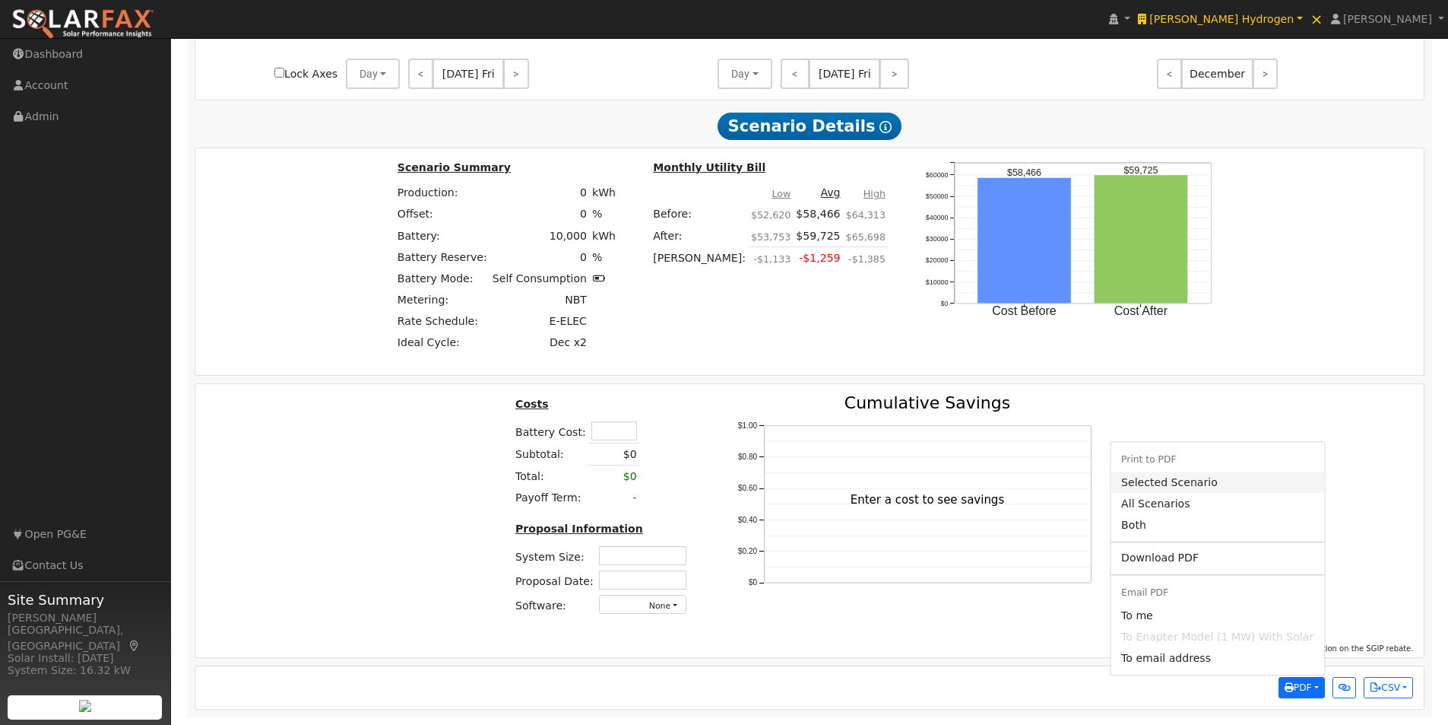
drag, startPoint x: 1174, startPoint y: 477, endPoint x: 760, endPoint y: 338, distance: 436.4
click at [1173, 478] on link "Selected Scenario" at bounding box center [1218, 481] width 214 height 21
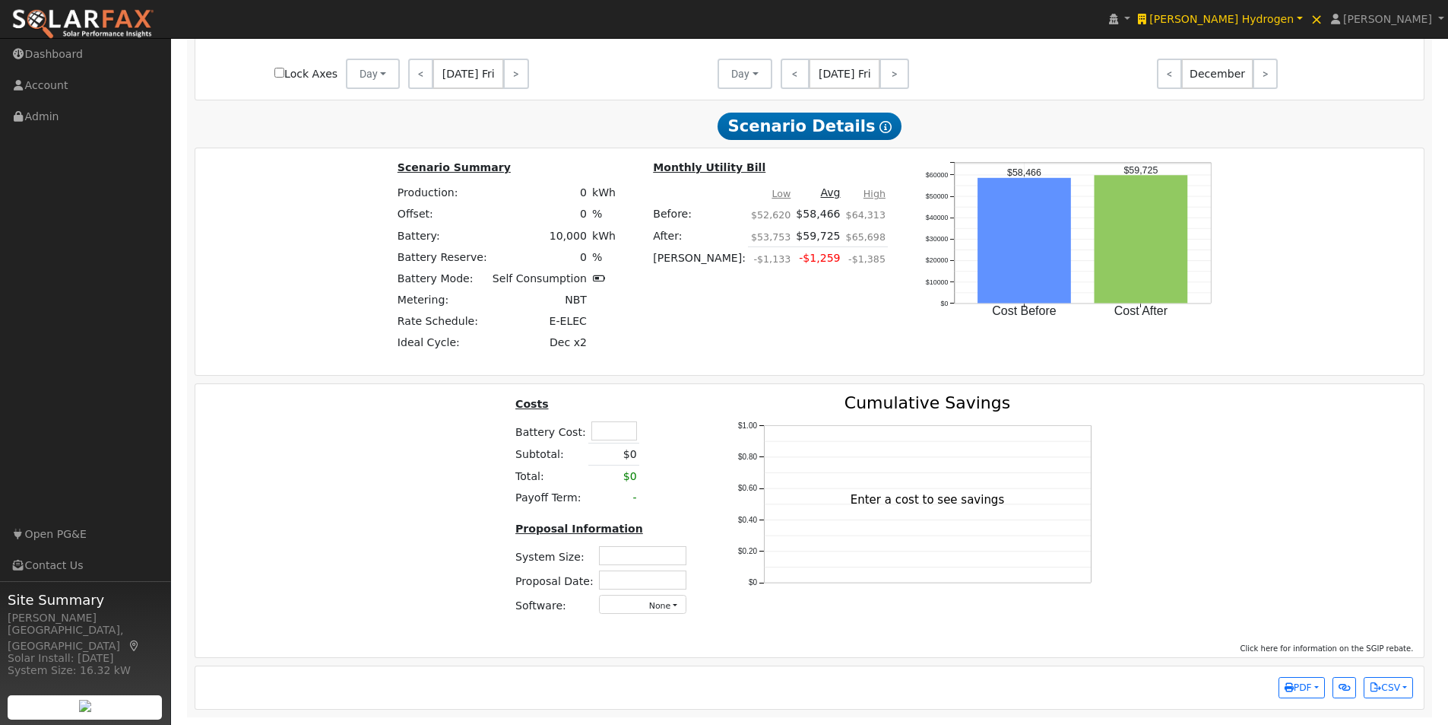
drag, startPoint x: 1312, startPoint y: 687, endPoint x: 1265, endPoint y: 616, distance: 85.6
click at [1313, 687] on button "PDF" at bounding box center [1302, 687] width 46 height 21
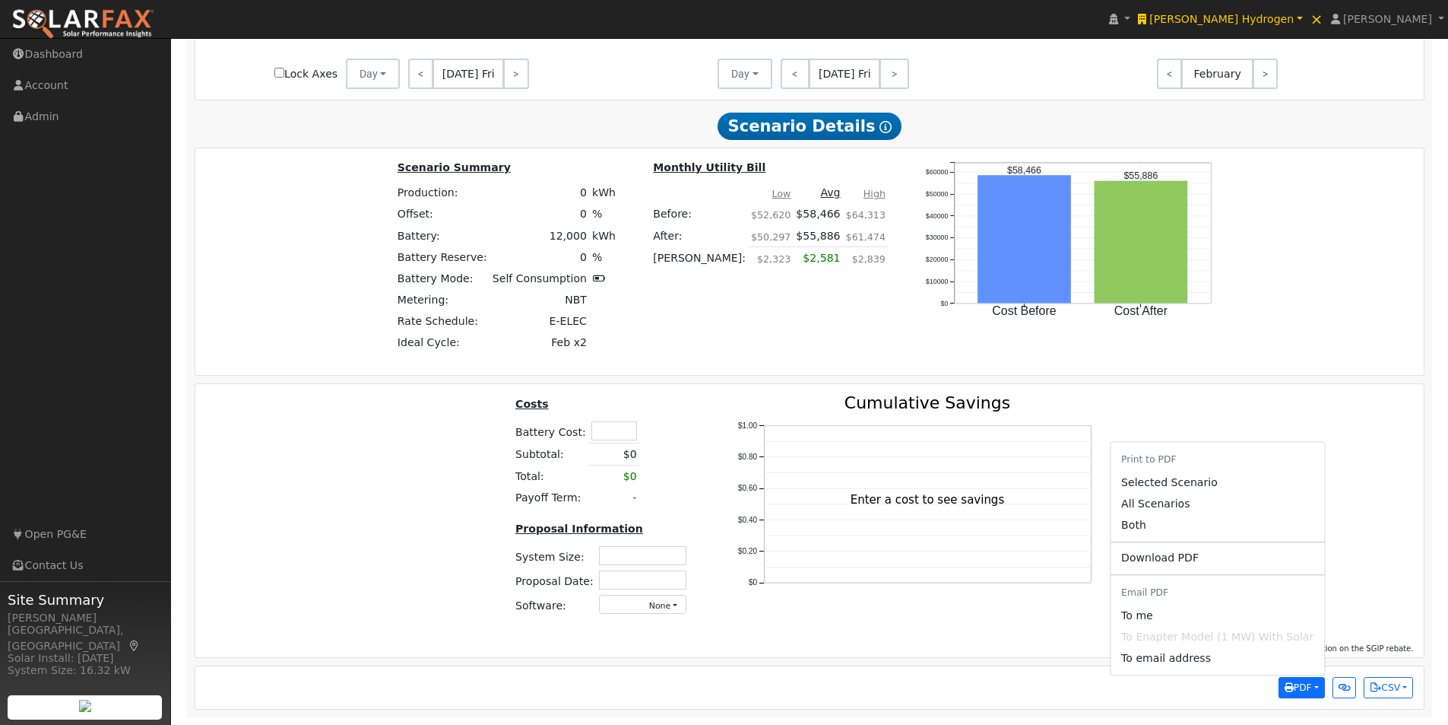
drag, startPoint x: 1170, startPoint y: 486, endPoint x: 828, endPoint y: 322, distance: 379.2
click at [1168, 483] on link "Selected Scenario" at bounding box center [1218, 481] width 214 height 21
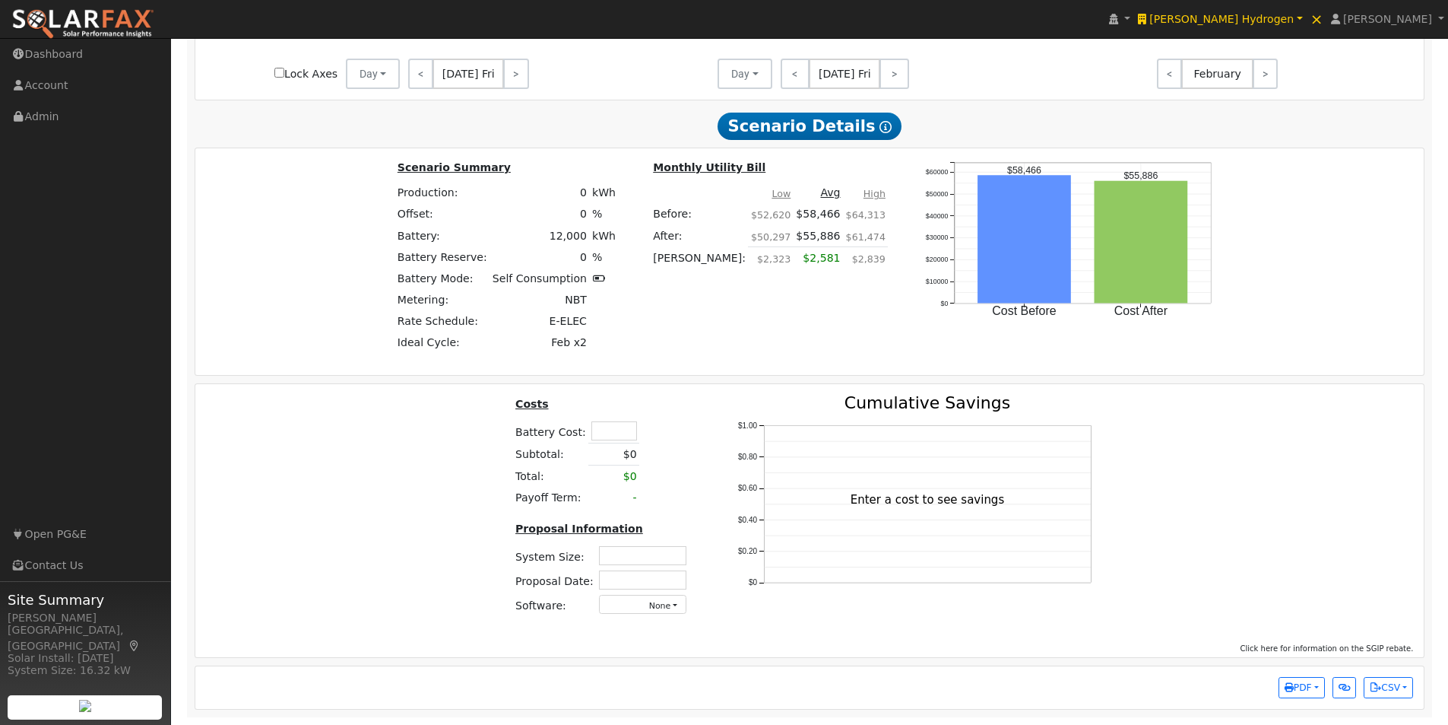
drag, startPoint x: 637, startPoint y: 249, endPoint x: 638, endPoint y: 242, distance: 7.6
drag, startPoint x: 641, startPoint y: 242, endPoint x: 658, endPoint y: 231, distance: 19.8
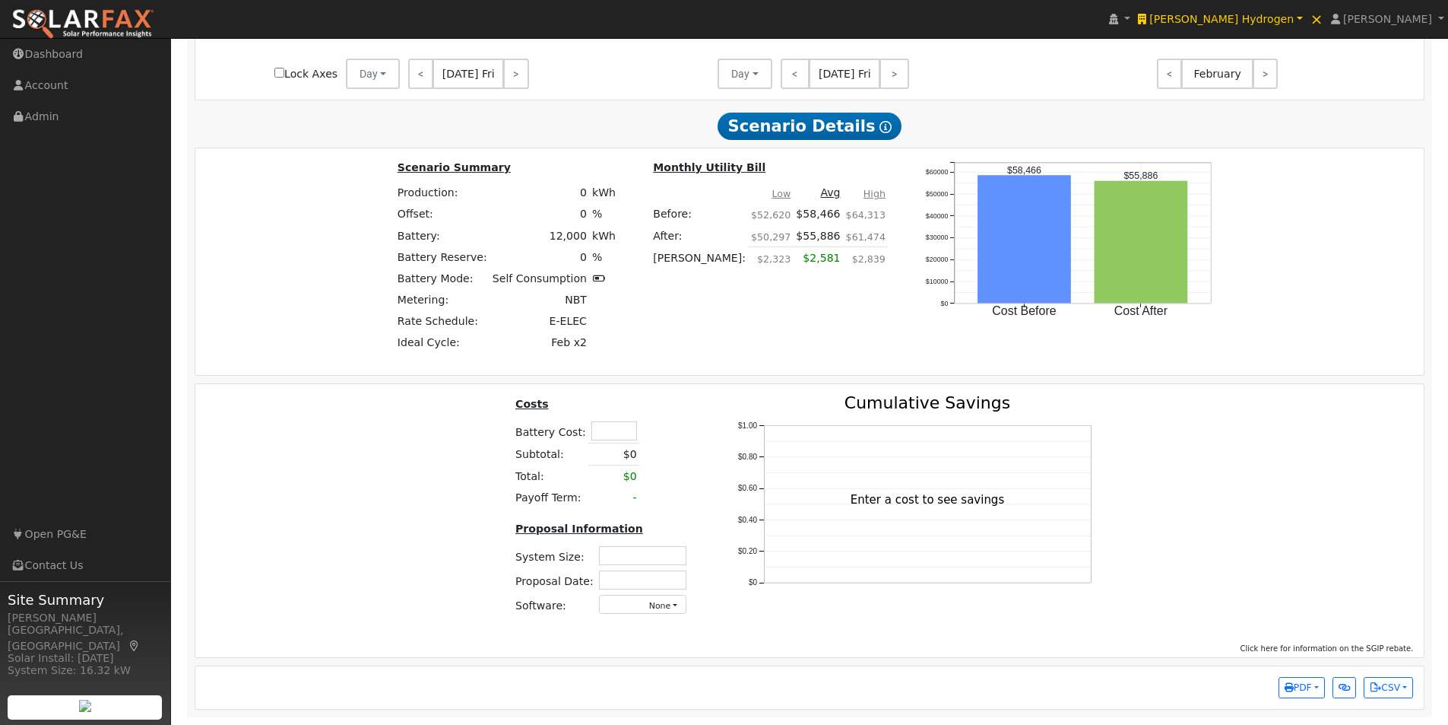
click at [1306, 688] on span "PDF" at bounding box center [1298, 687] width 27 height 11
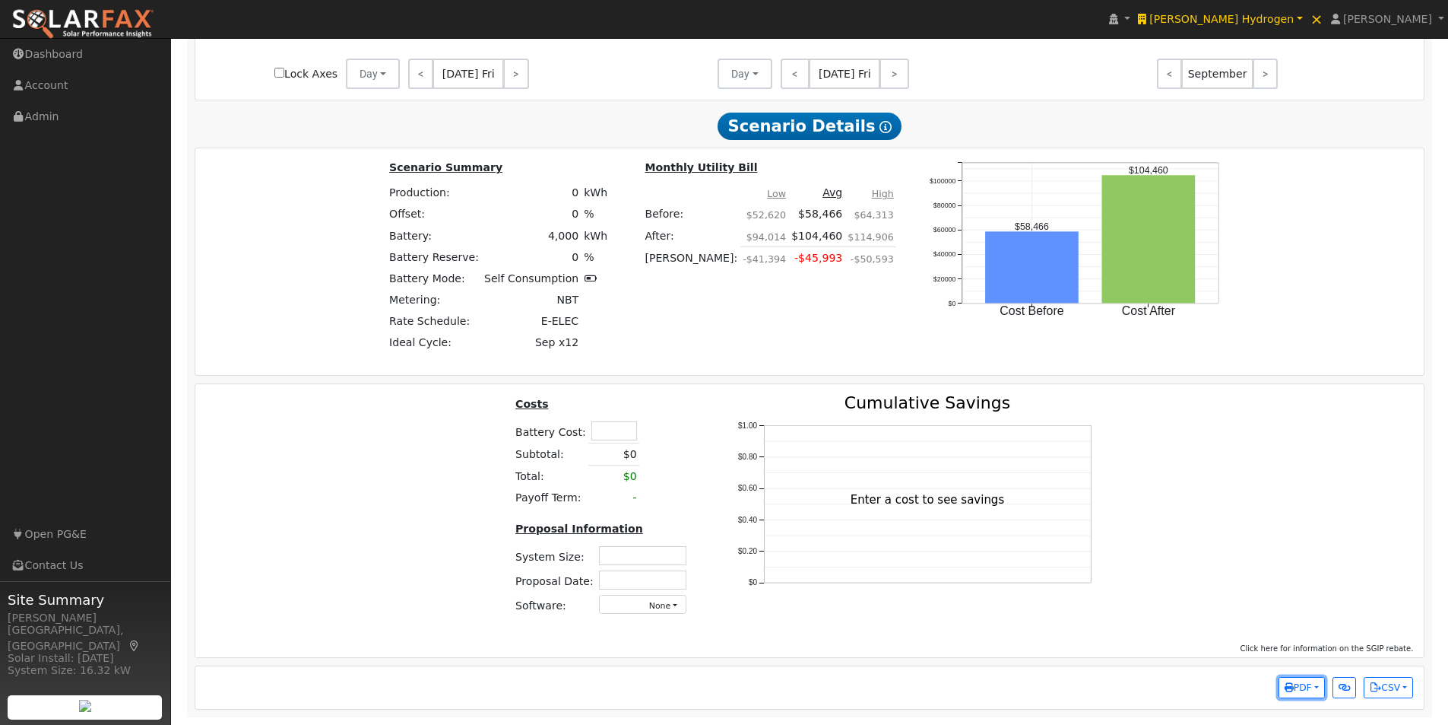
drag, startPoint x: 1302, startPoint y: 684, endPoint x: 1292, endPoint y: 658, distance: 27.7
click at [1302, 684] on span "PDF" at bounding box center [1298, 687] width 27 height 11
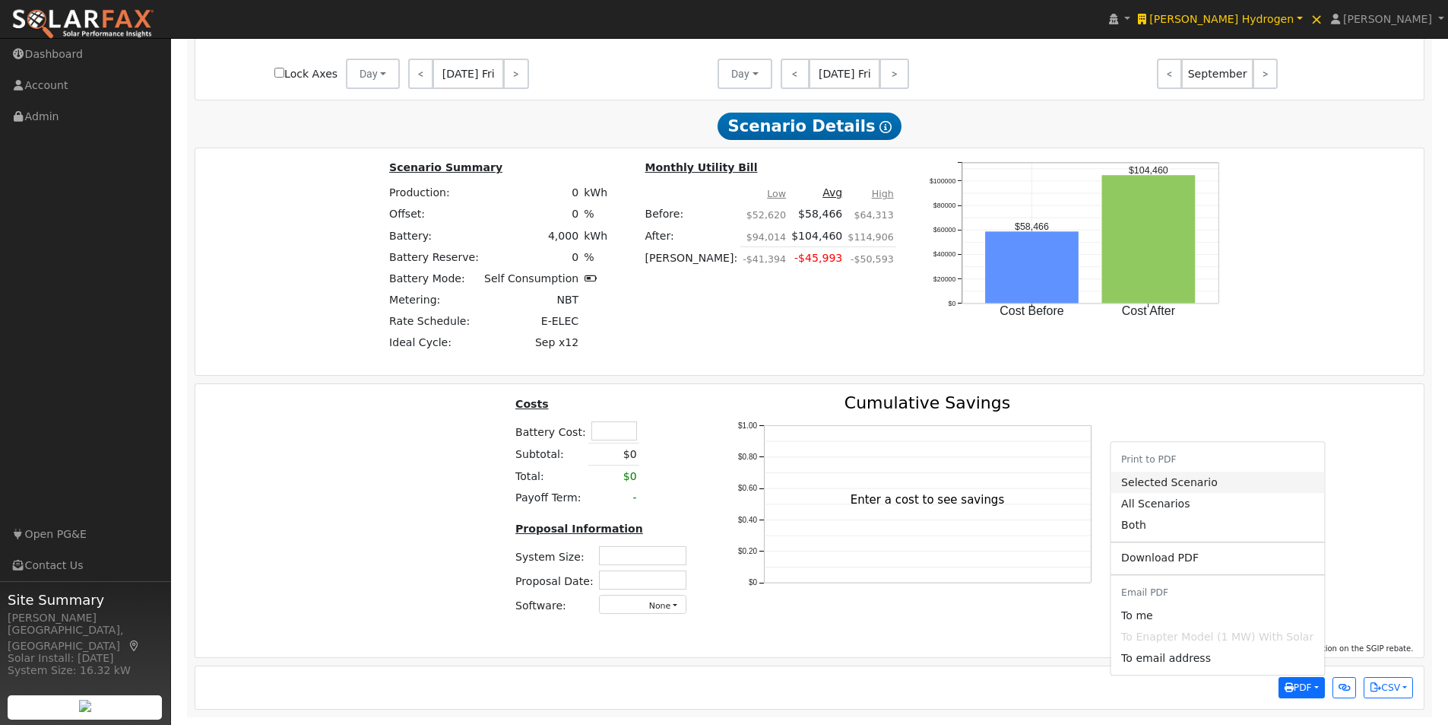
click at [1148, 478] on link "Selected Scenario" at bounding box center [1218, 481] width 214 height 21
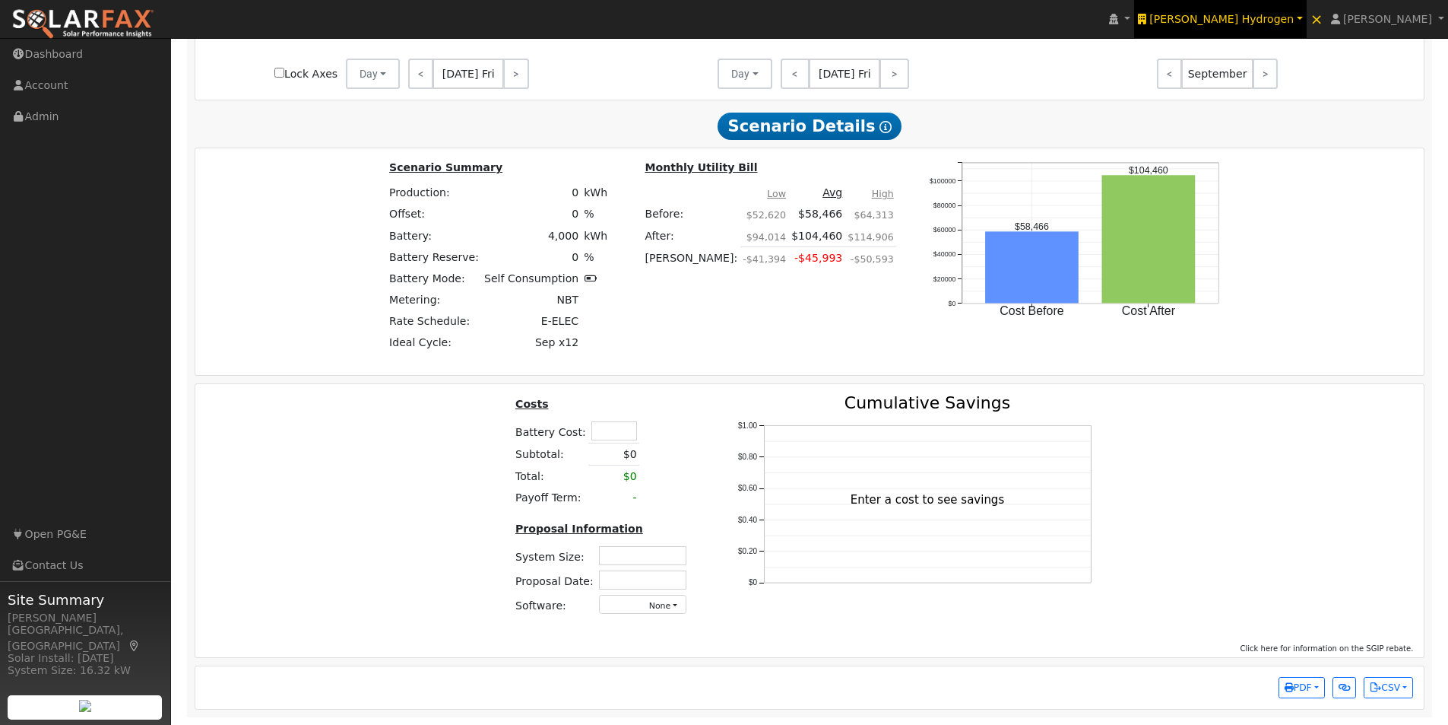
click at [1273, 15] on span "[PERSON_NAME] Hydrogen" at bounding box center [1222, 19] width 144 height 12
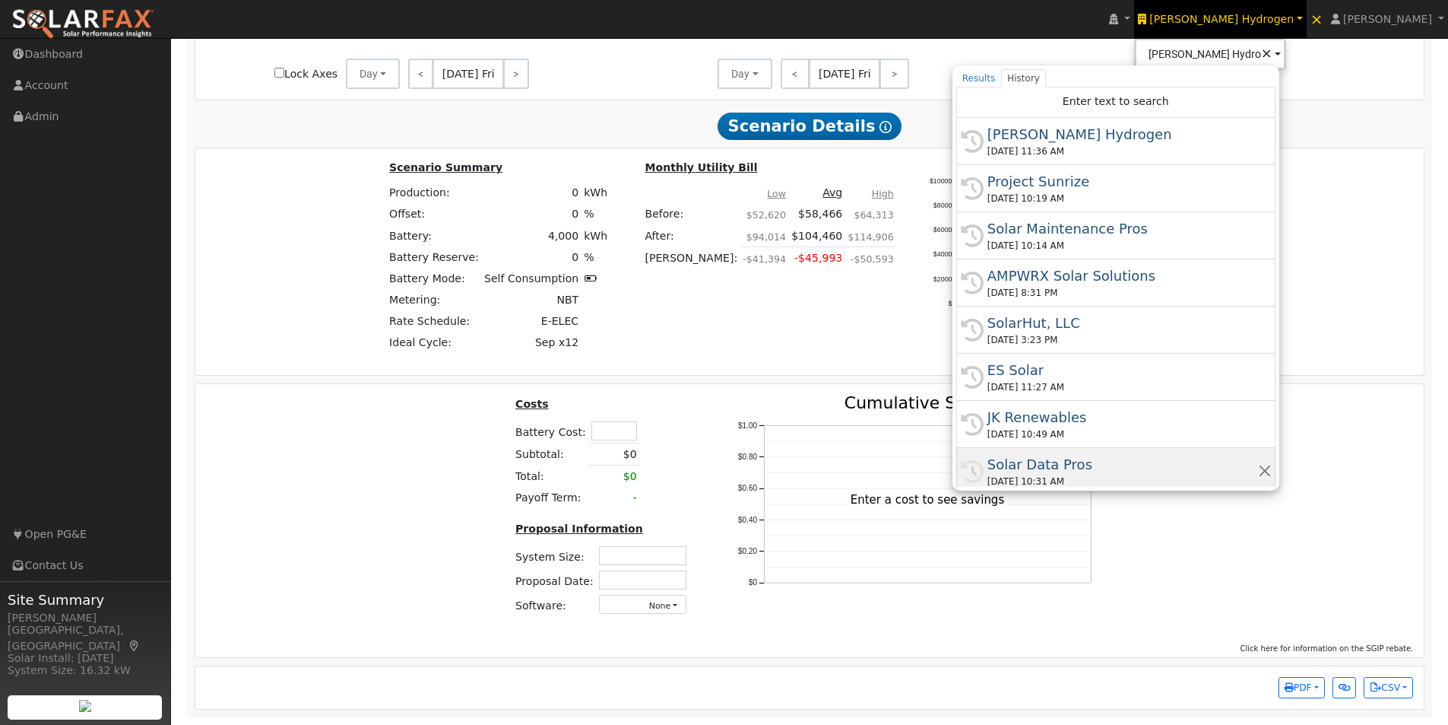
click at [1096, 463] on div "Solar Data Pros" at bounding box center [1123, 464] width 271 height 21
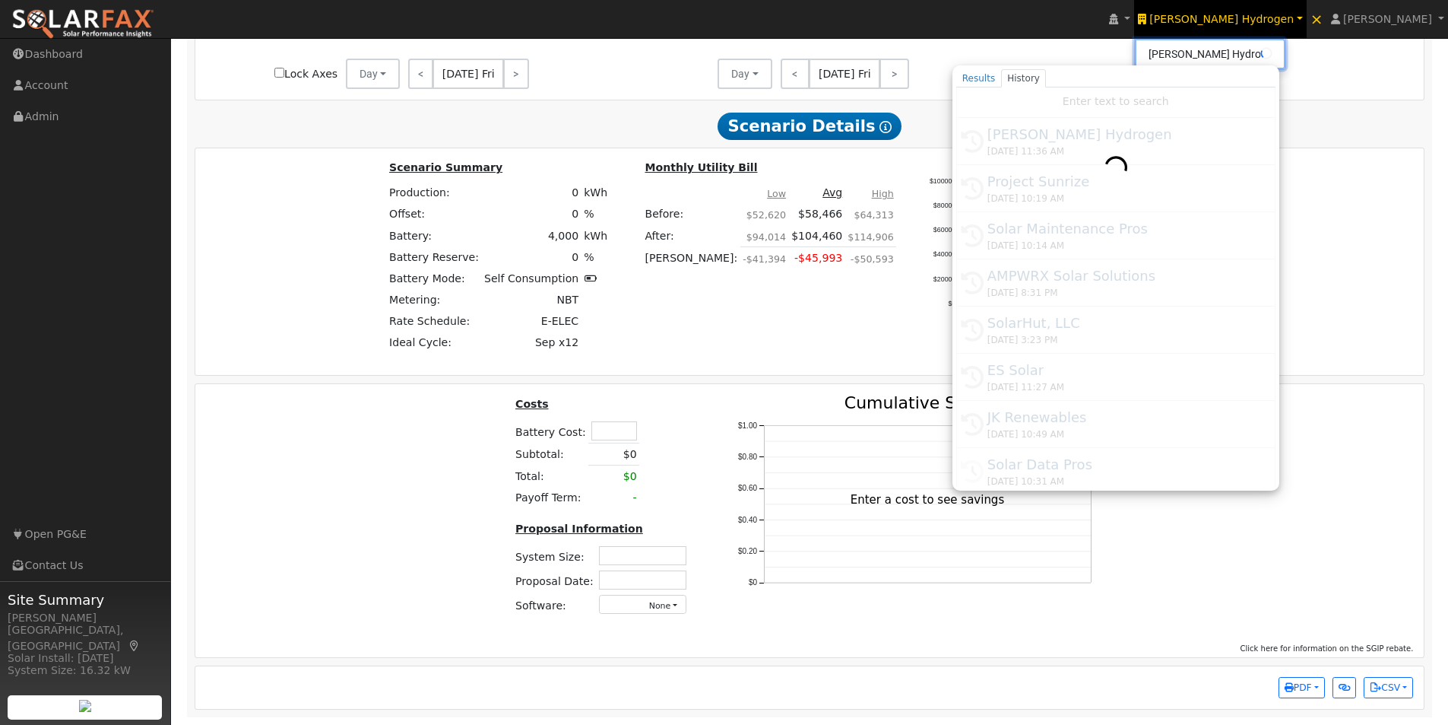
type input "Solar Data Pros"
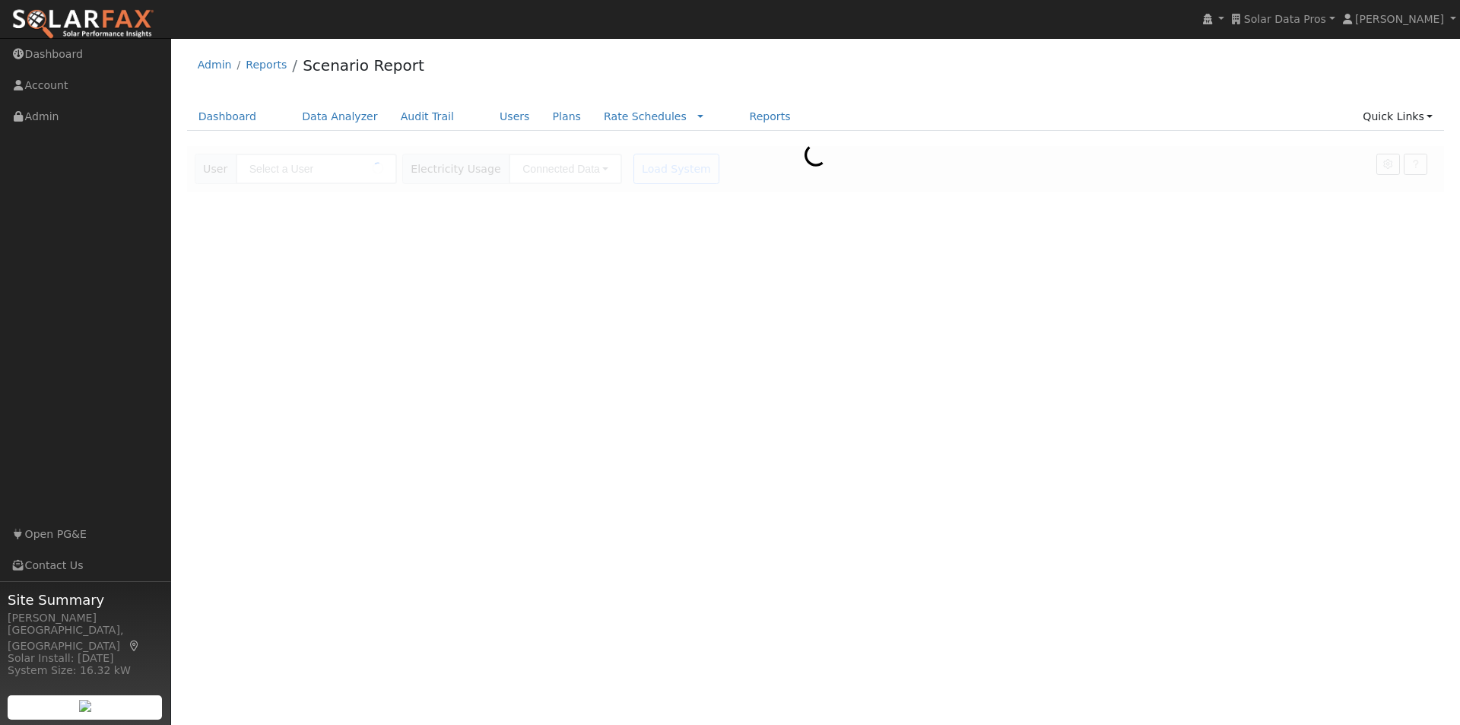
type input "Enapter Model (1 MW) With Solar"
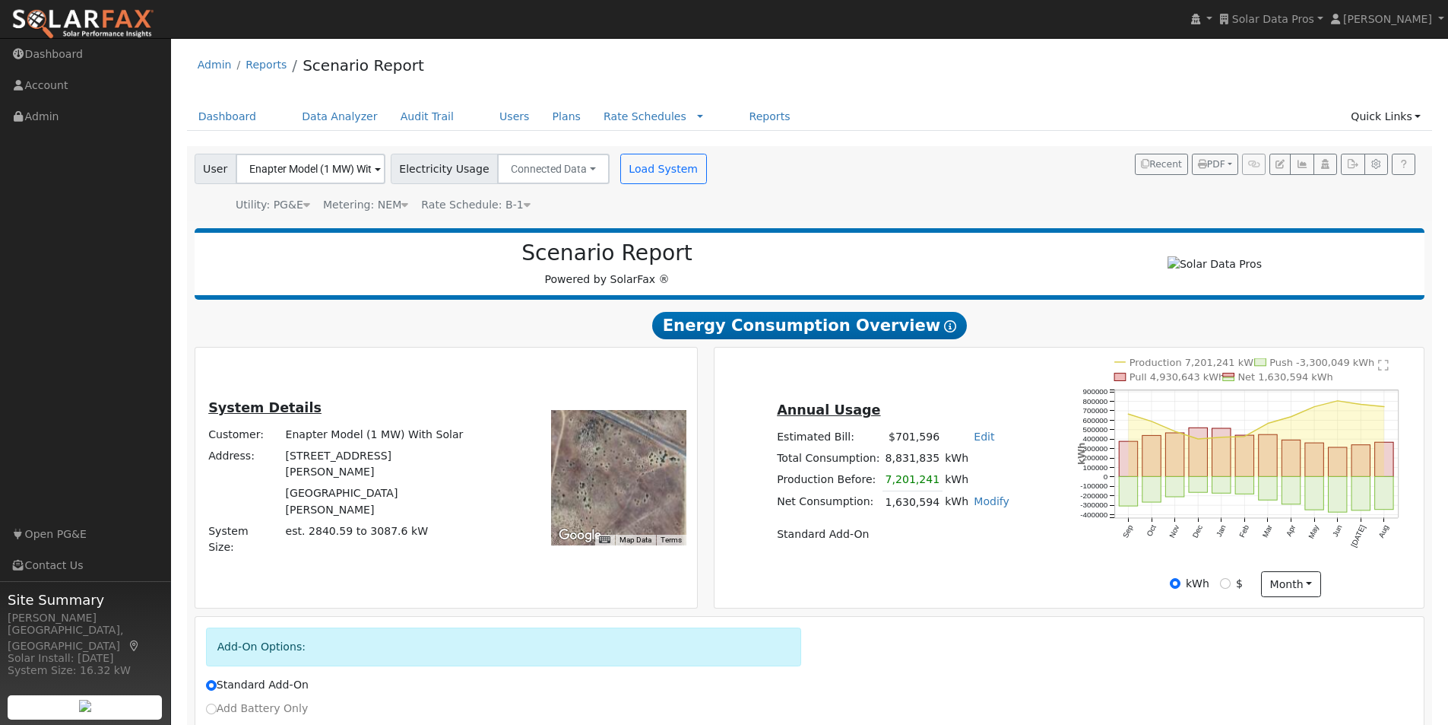
drag, startPoint x: 579, startPoint y: 481, endPoint x: 611, endPoint y: 449, distance: 45.7
click at [611, 449] on div at bounding box center [618, 477] width 135 height 135
drag, startPoint x: 625, startPoint y: 465, endPoint x: 634, endPoint y: 476, distance: 14.0
click at [634, 476] on div at bounding box center [618, 477] width 135 height 135
click at [619, 492] on div at bounding box center [618, 477] width 135 height 135
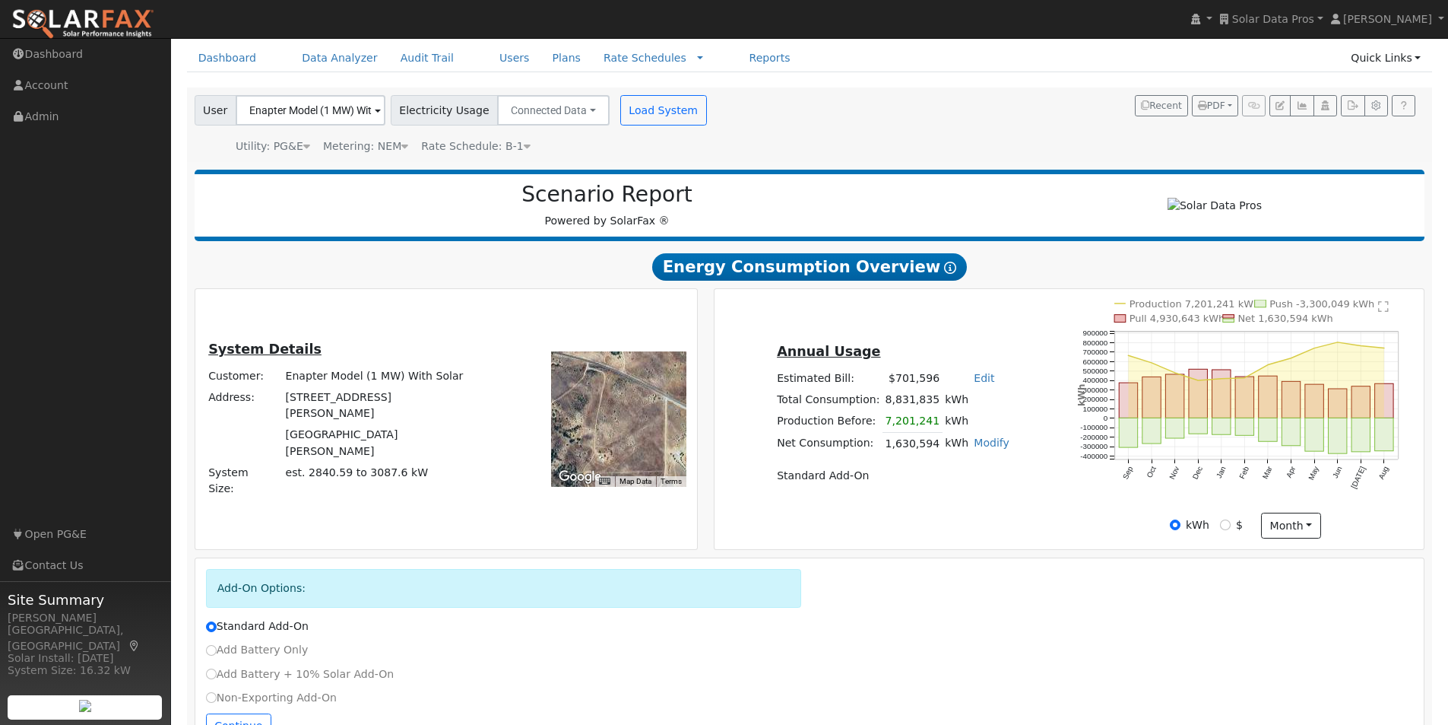
scroll to position [113, 0]
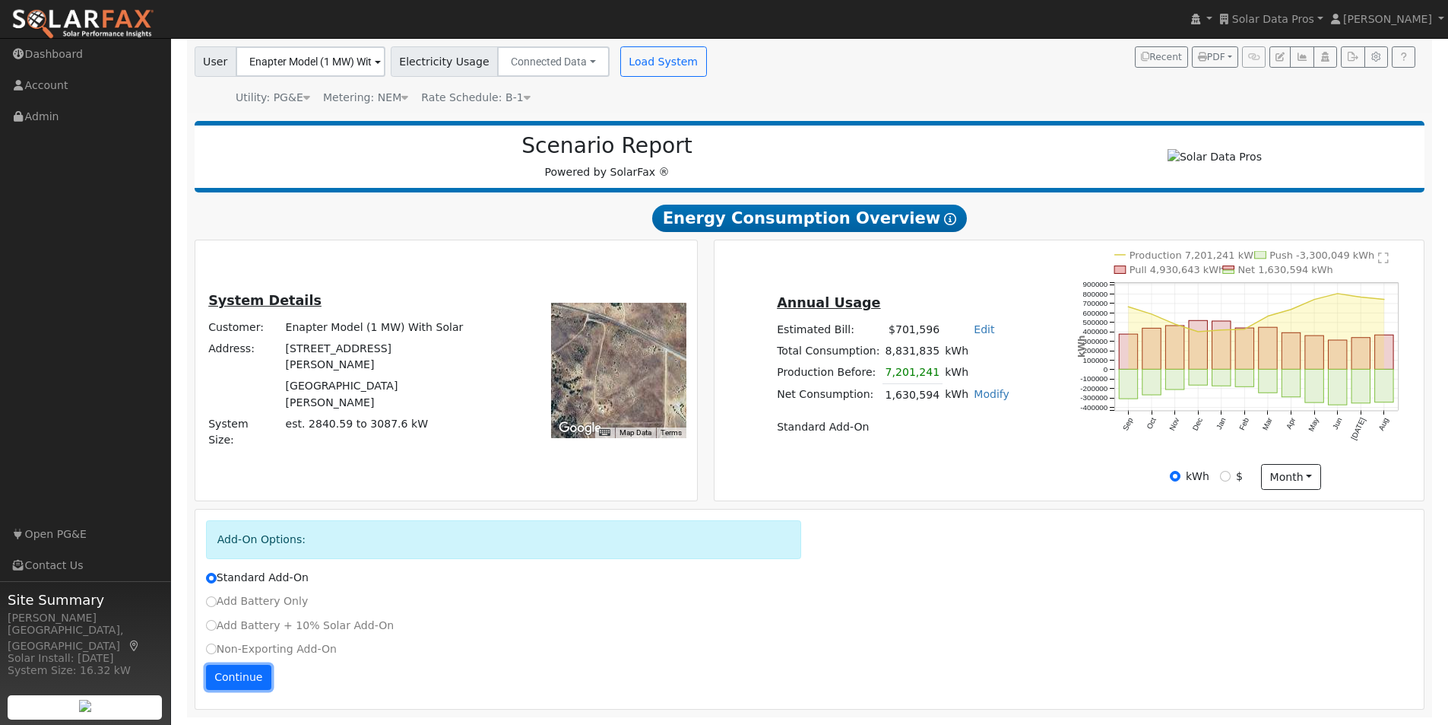
click at [227, 683] on button "Continue" at bounding box center [238, 678] width 65 height 26
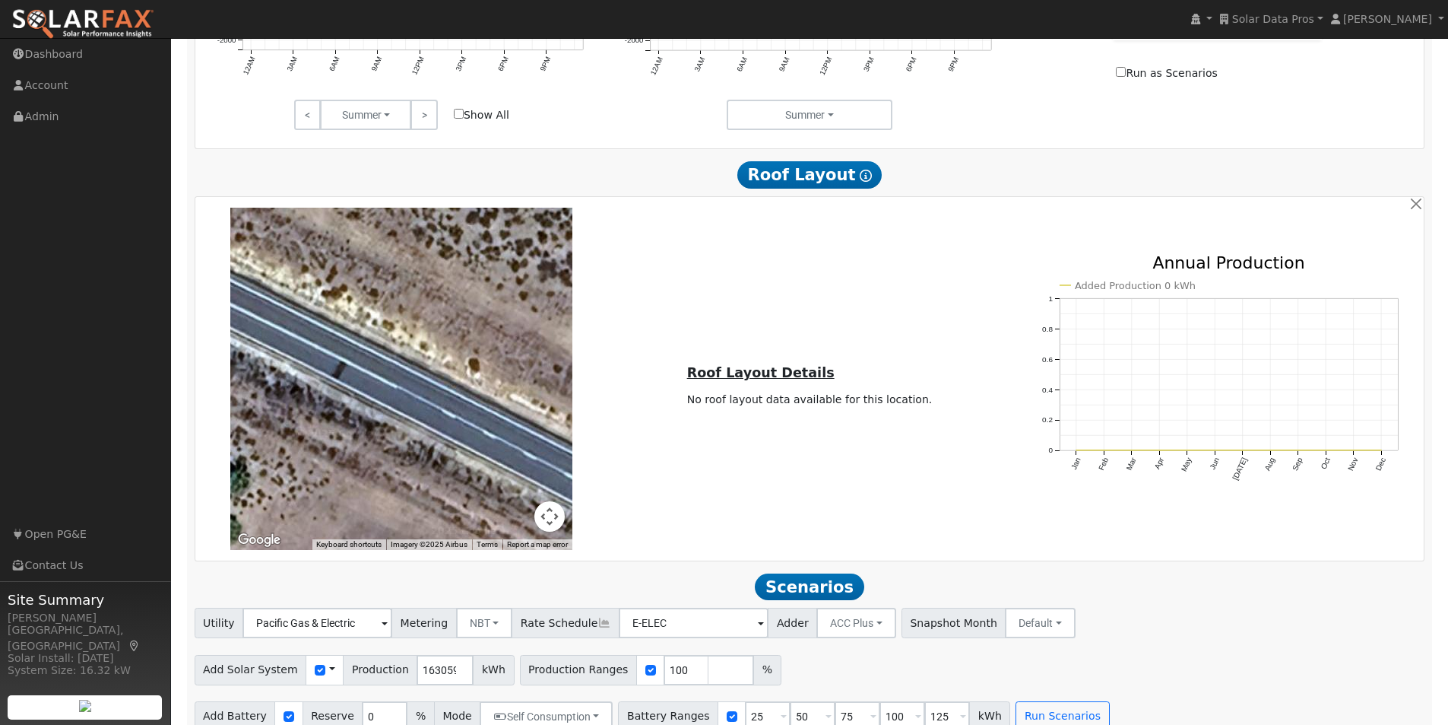
scroll to position [1019, 0]
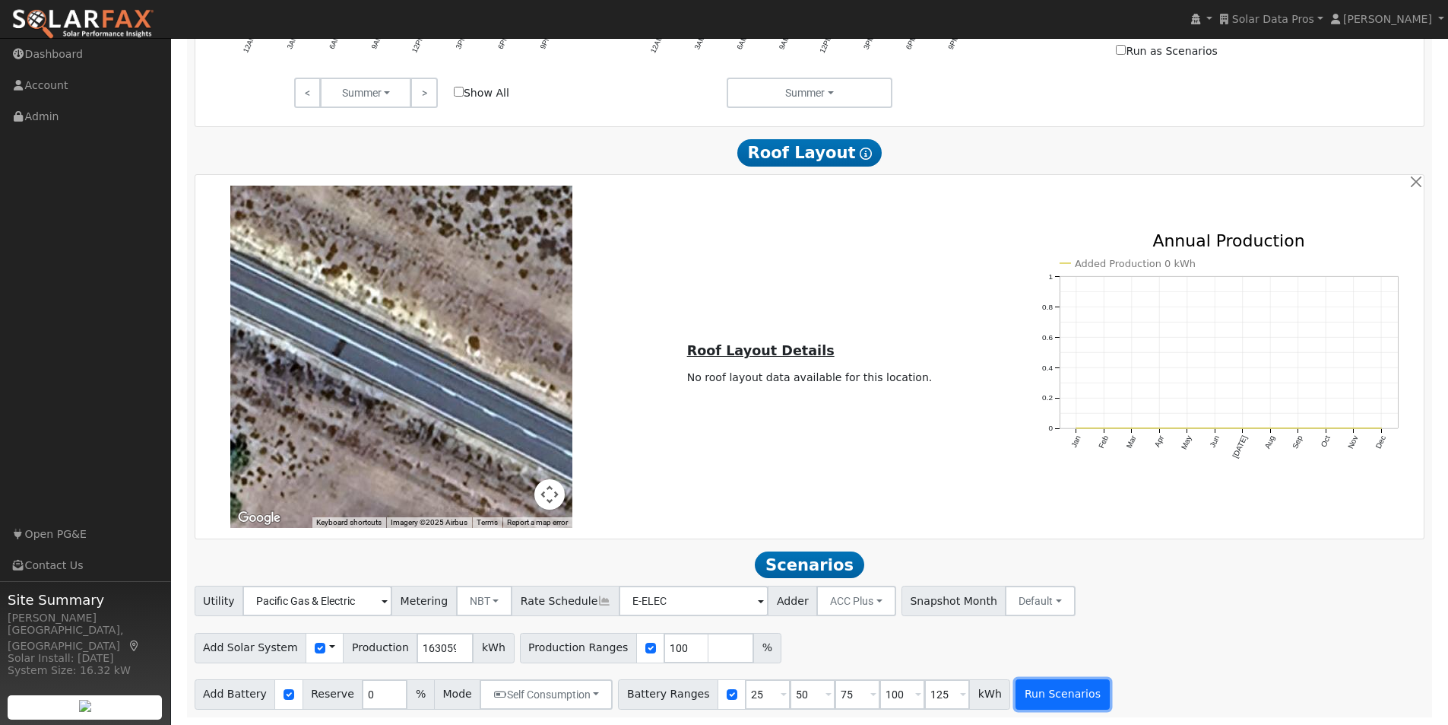
click at [1016, 697] on button "Run Scenarios" at bounding box center [1063, 694] width 94 height 30
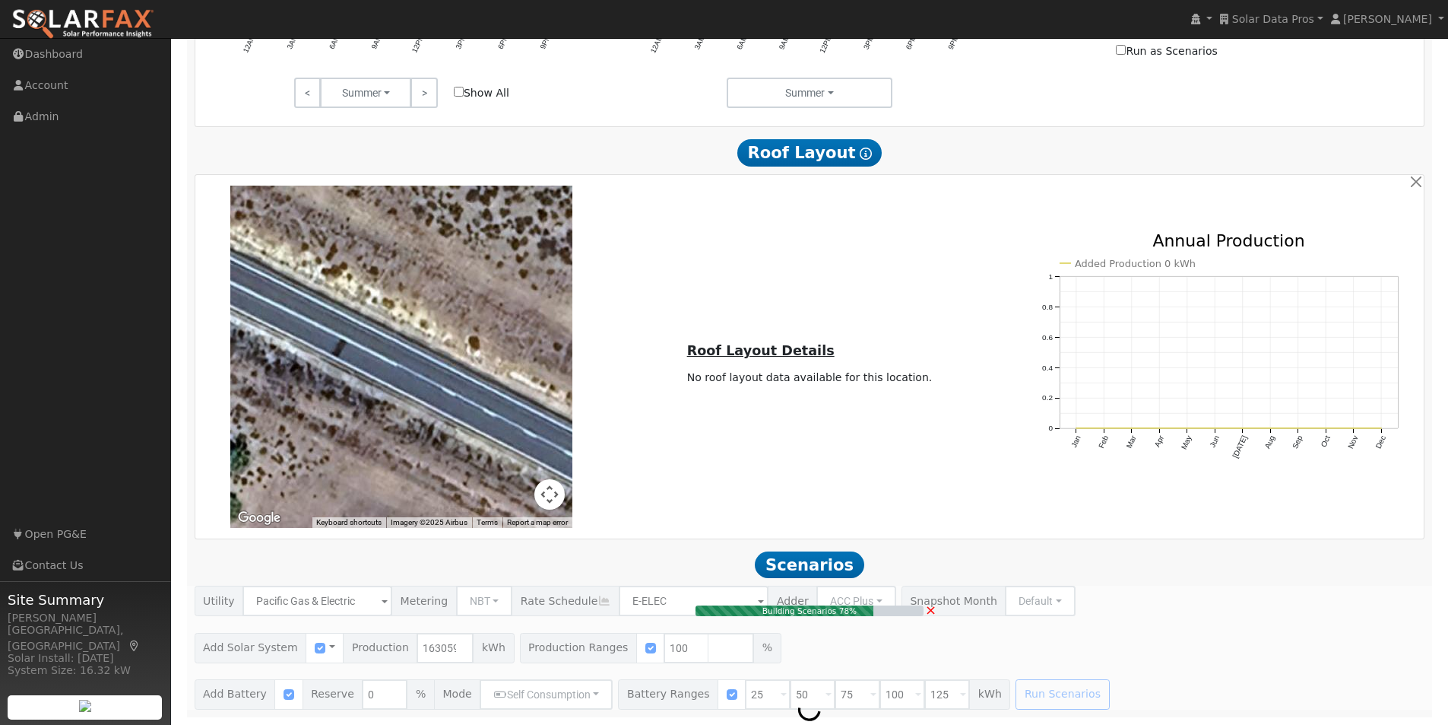
type input "1,087.1"
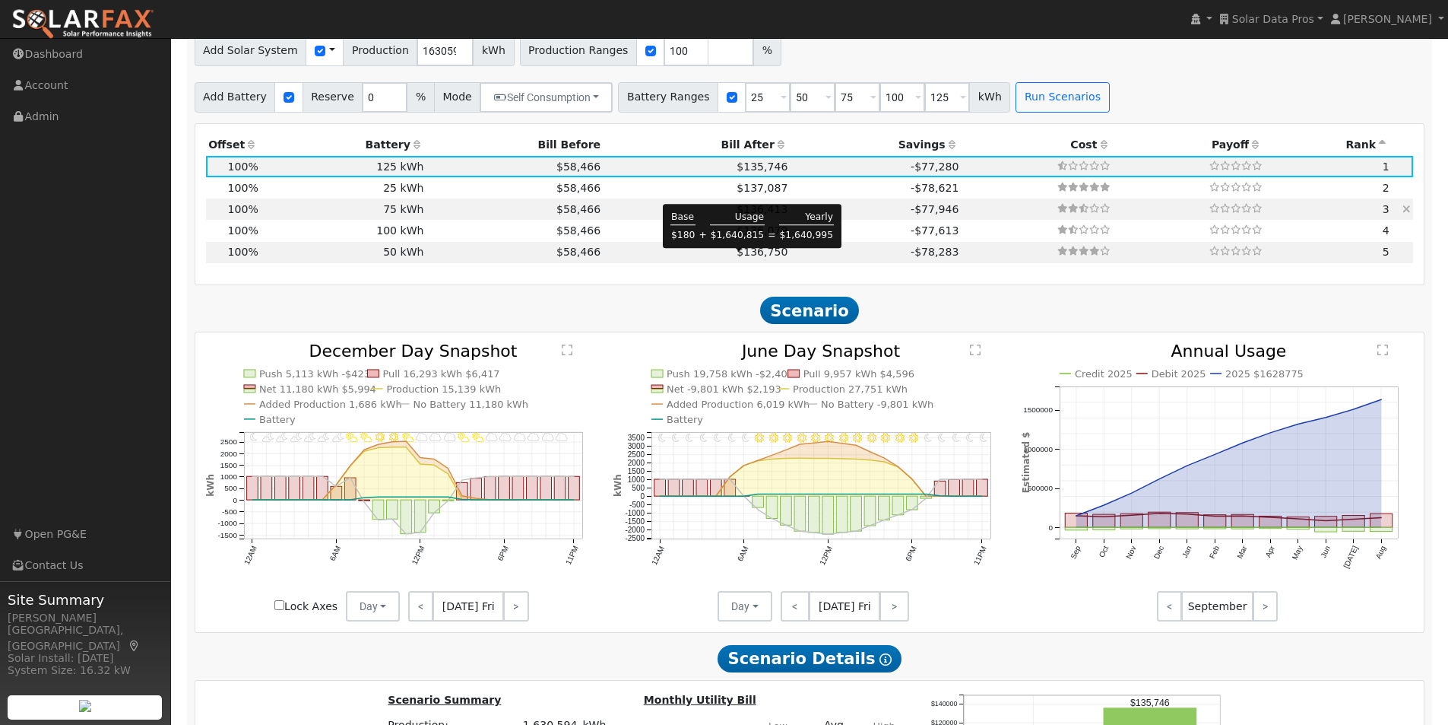
scroll to position [1581, 0]
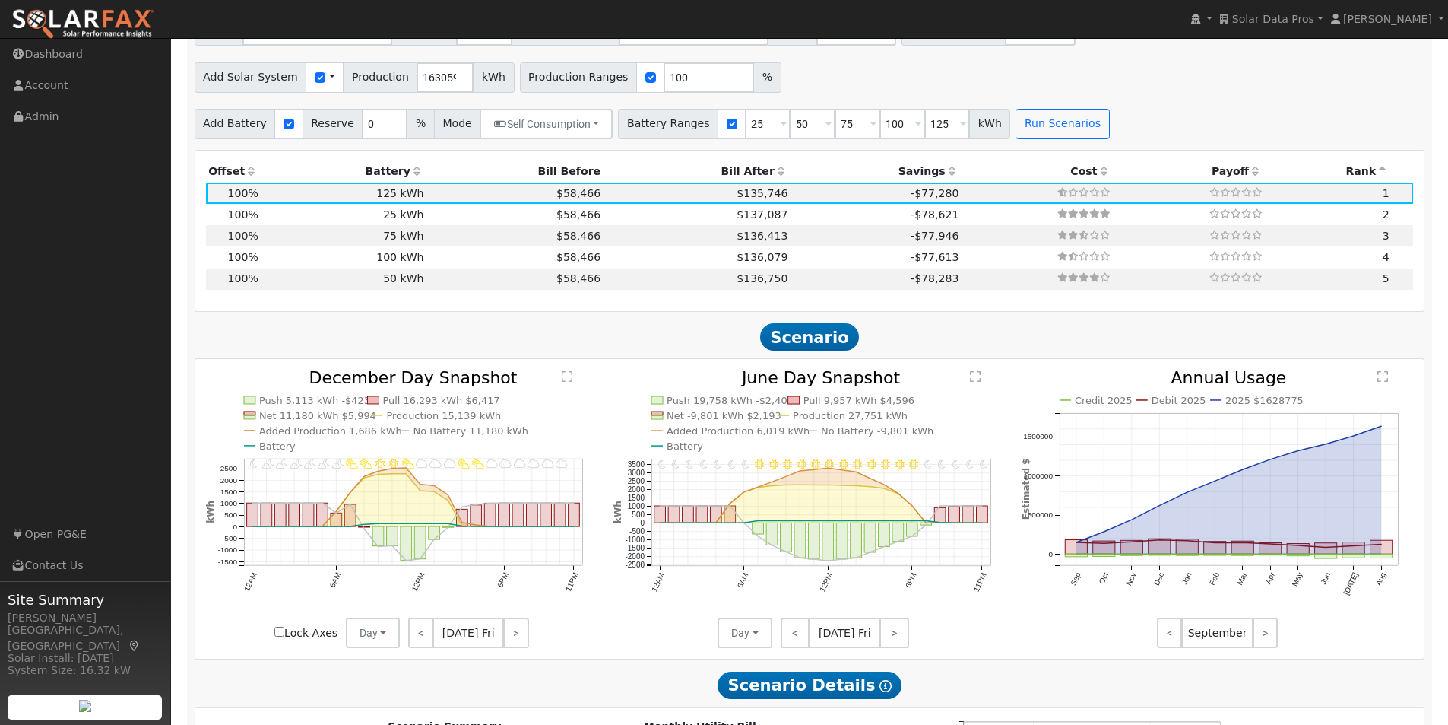
click at [411, 176] on icon at bounding box center [418, 171] width 14 height 11
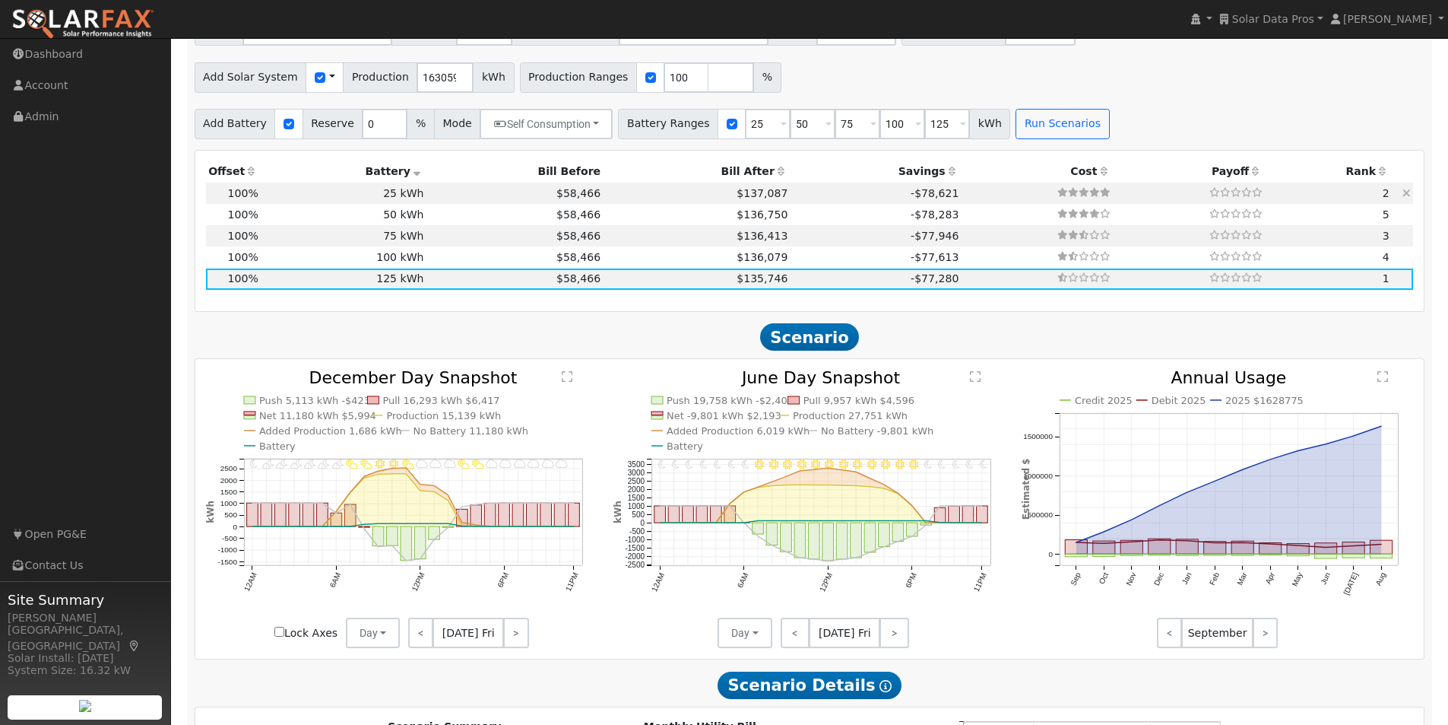
click at [397, 195] on td "25 kWh" at bounding box center [344, 192] width 166 height 21
type input "$35,000"
type input "$1,070,386"
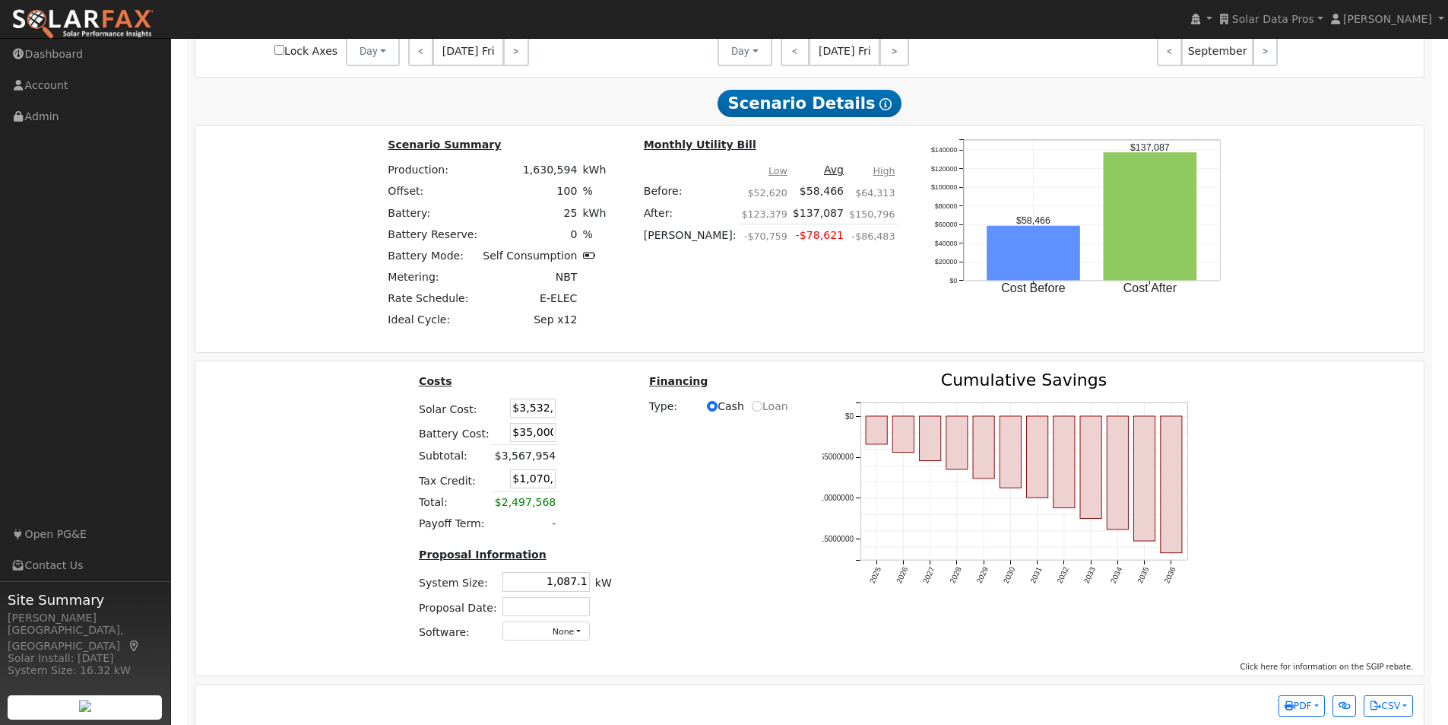
scroll to position [2190, 0]
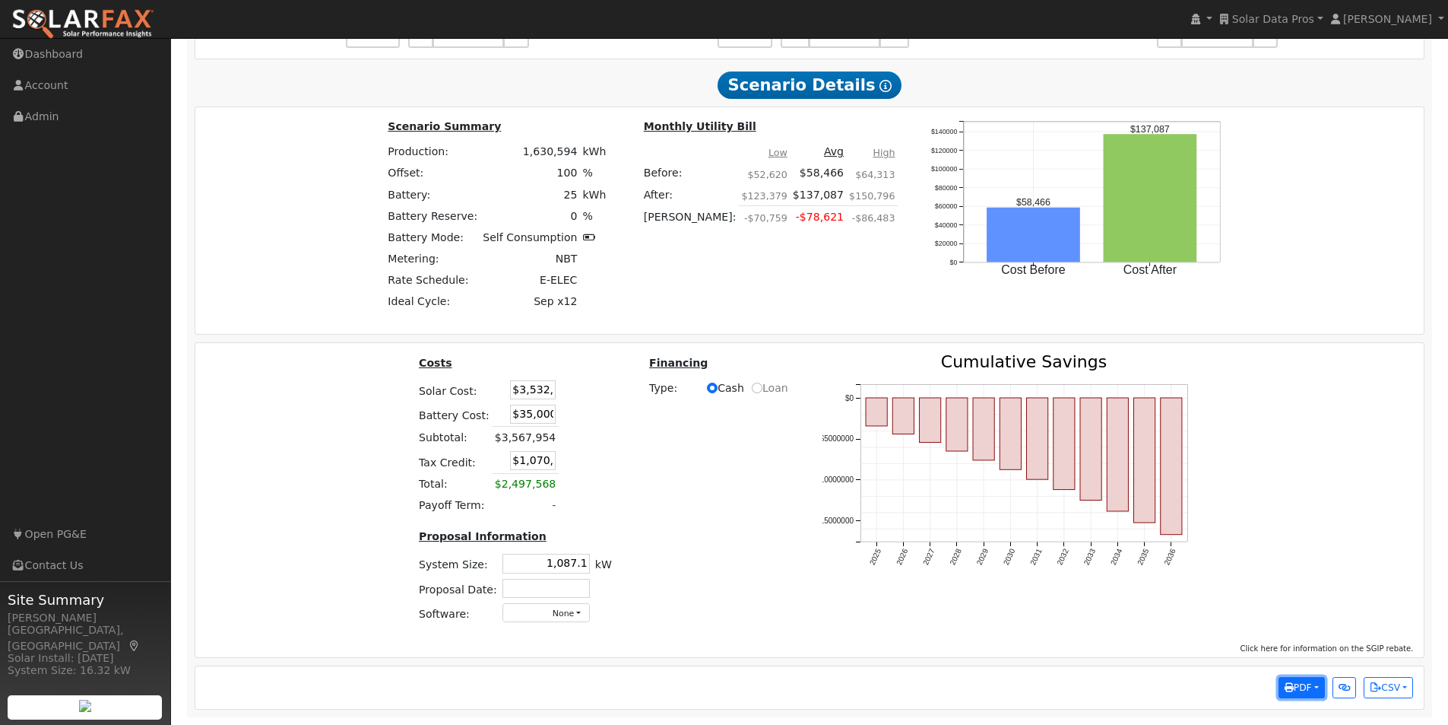
click at [1305, 683] on span "PDF" at bounding box center [1298, 687] width 27 height 11
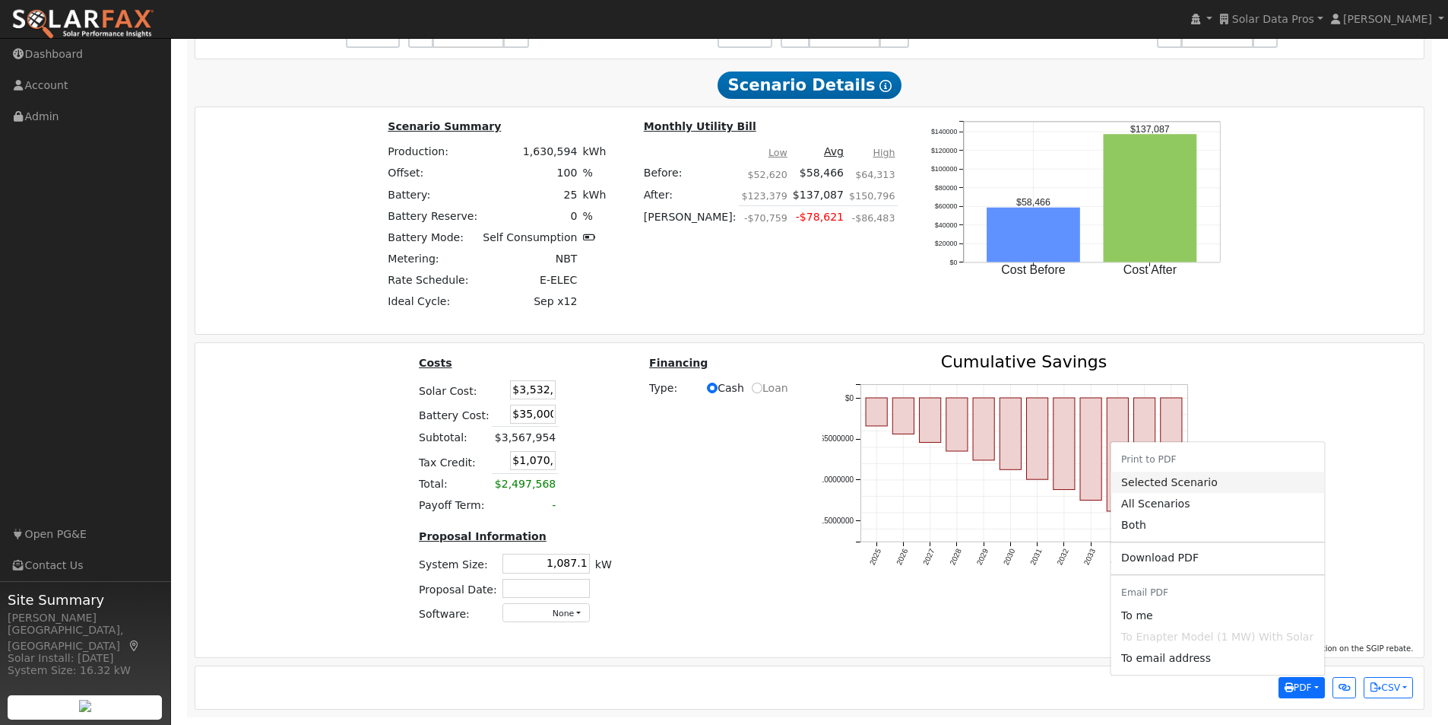
click at [1149, 482] on link "Selected Scenario" at bounding box center [1218, 482] width 214 height 21
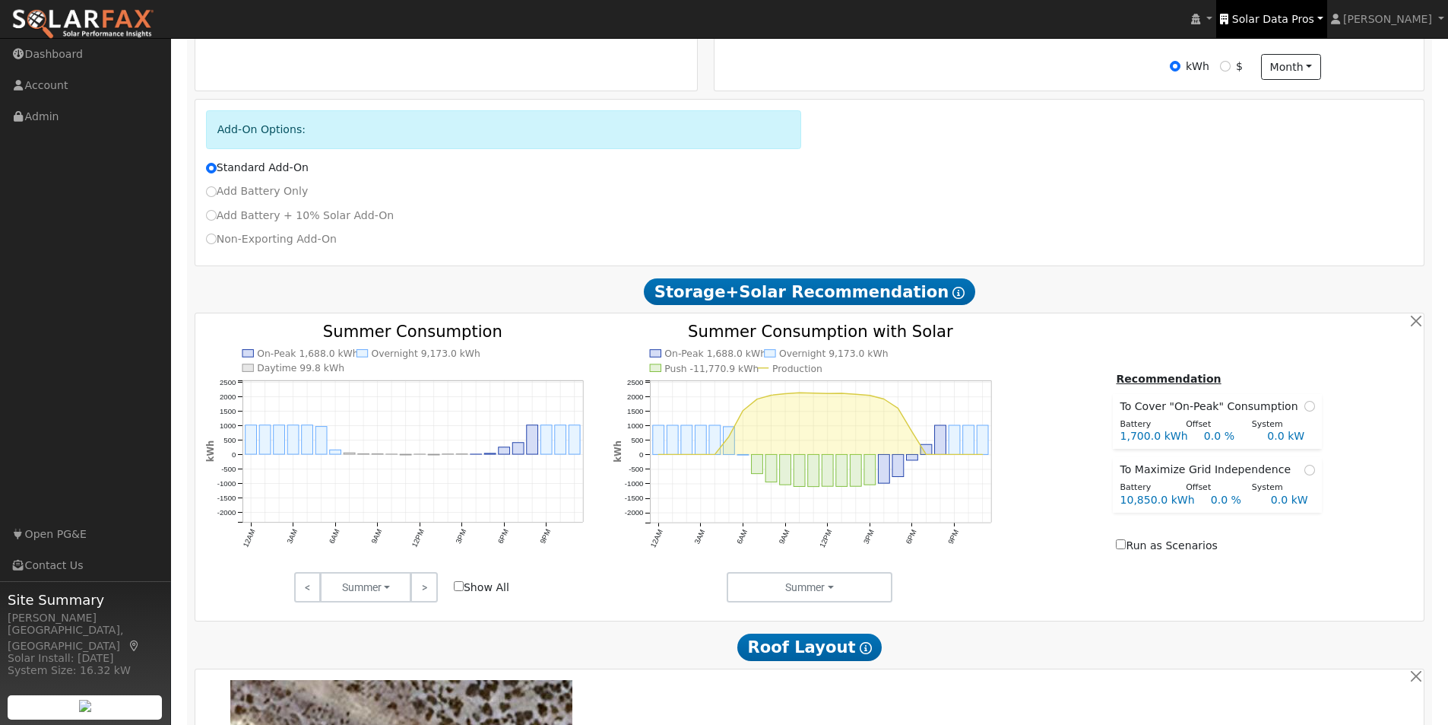
click at [1288, 15] on span "Solar Data Pros" at bounding box center [1273, 19] width 82 height 12
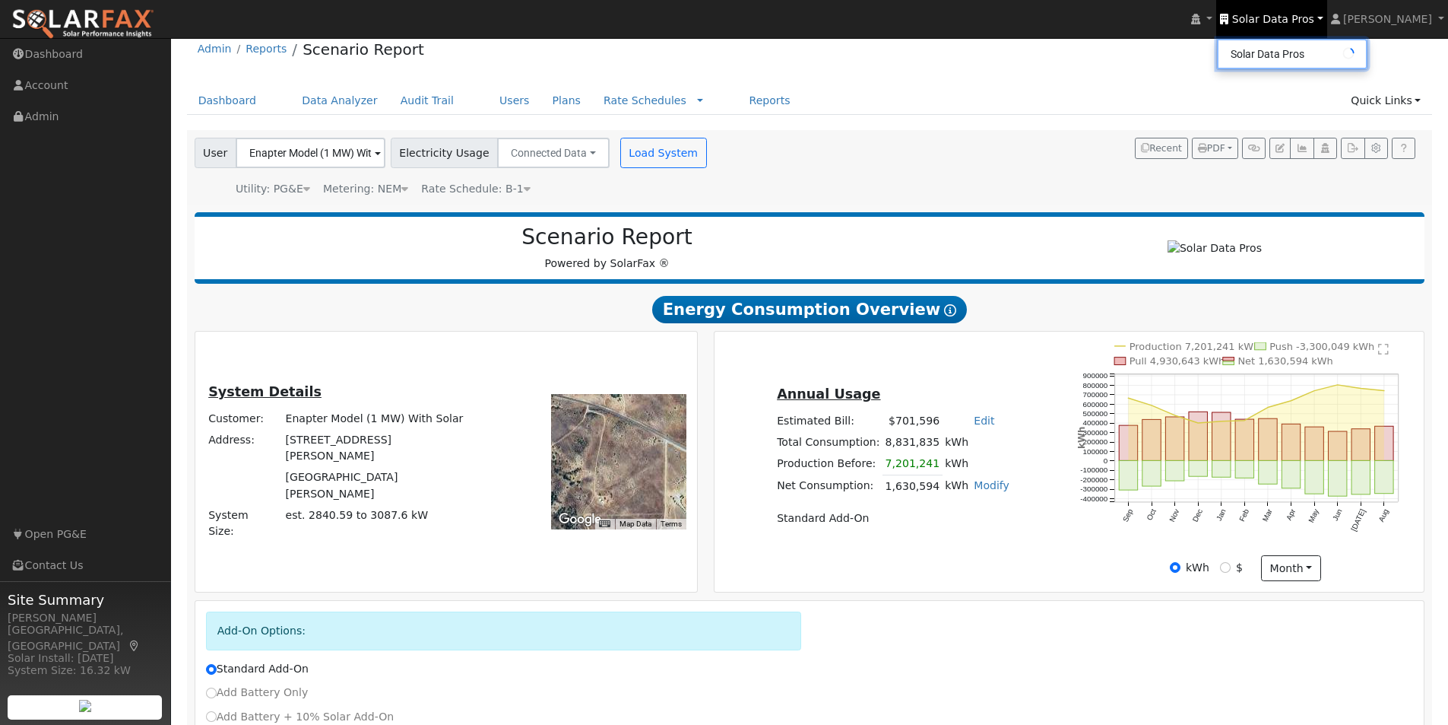
scroll to position [0, 0]
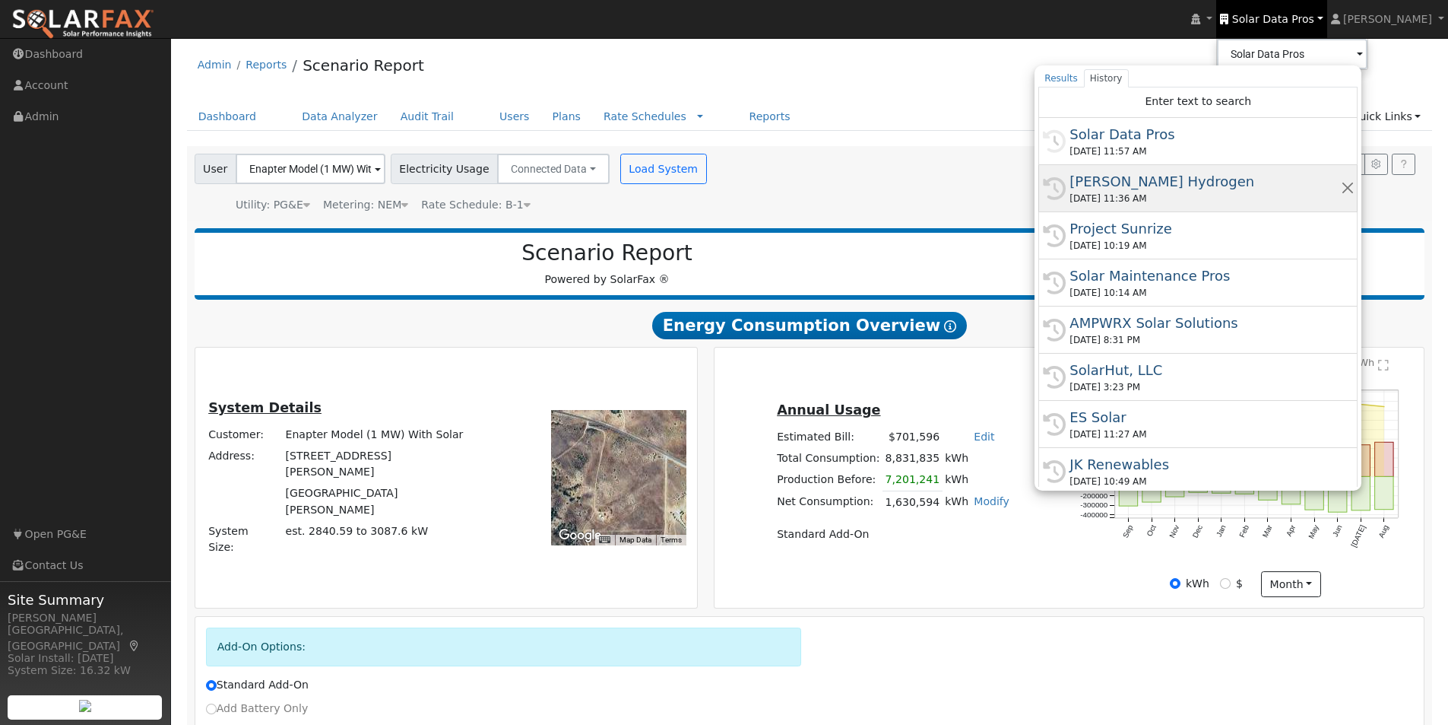
click at [1123, 186] on div "[PERSON_NAME] Hydrogen" at bounding box center [1205, 181] width 271 height 21
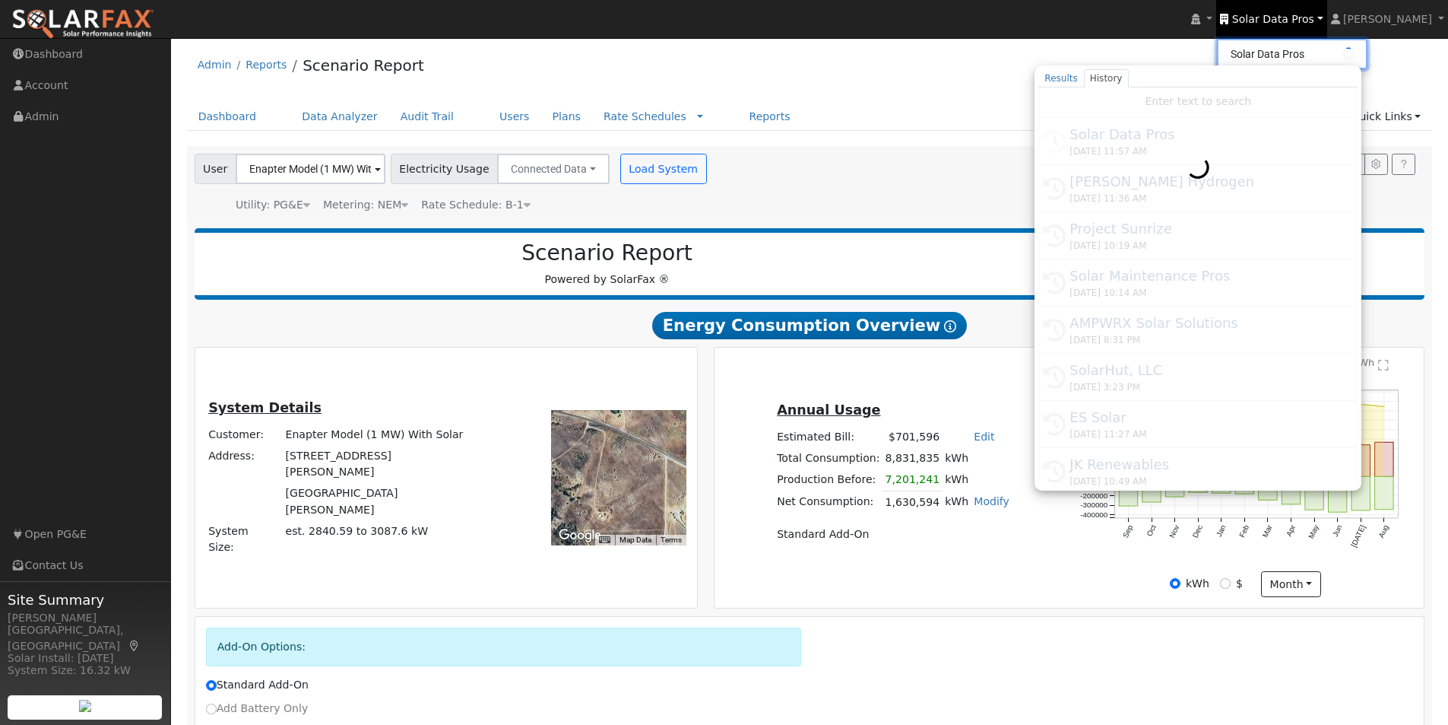
type input "[PERSON_NAME] Hydrogen"
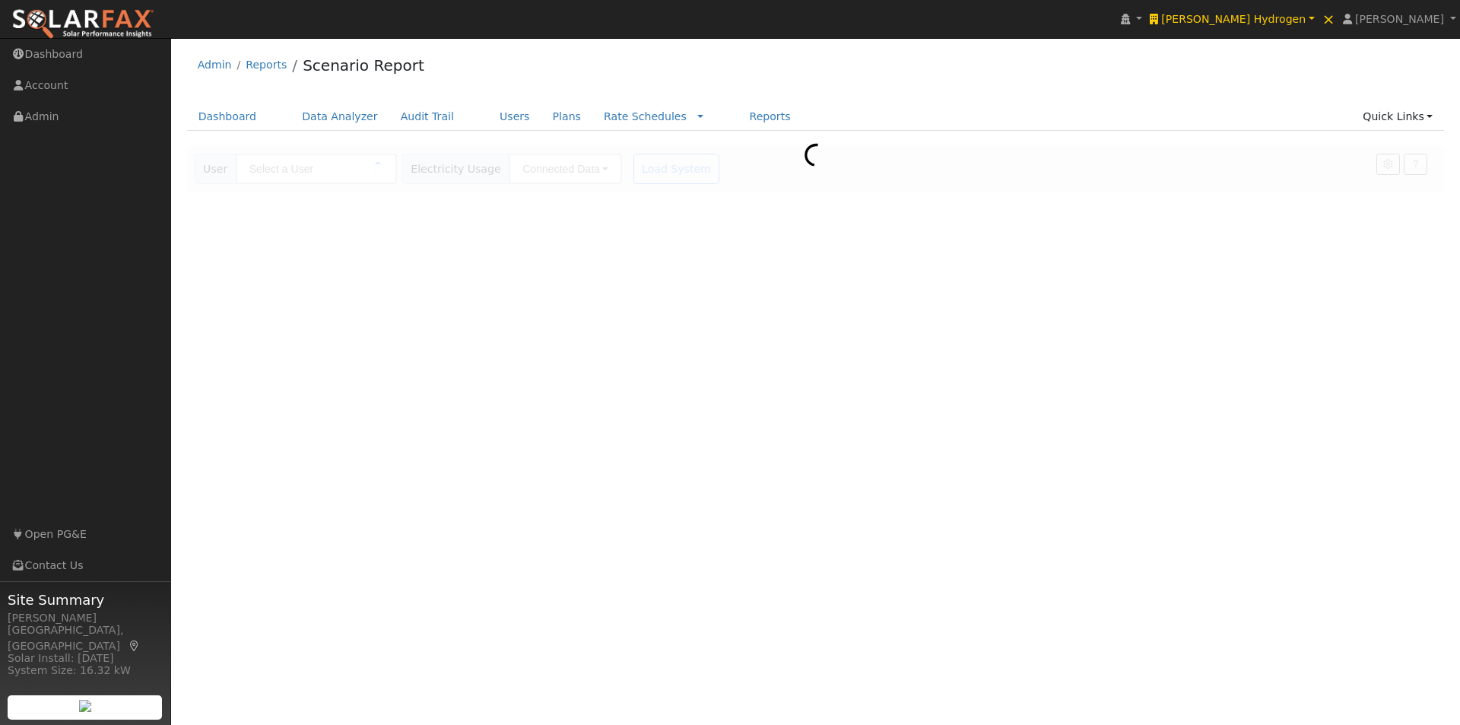
type input "Enapter Model (1 MW) With Solar"
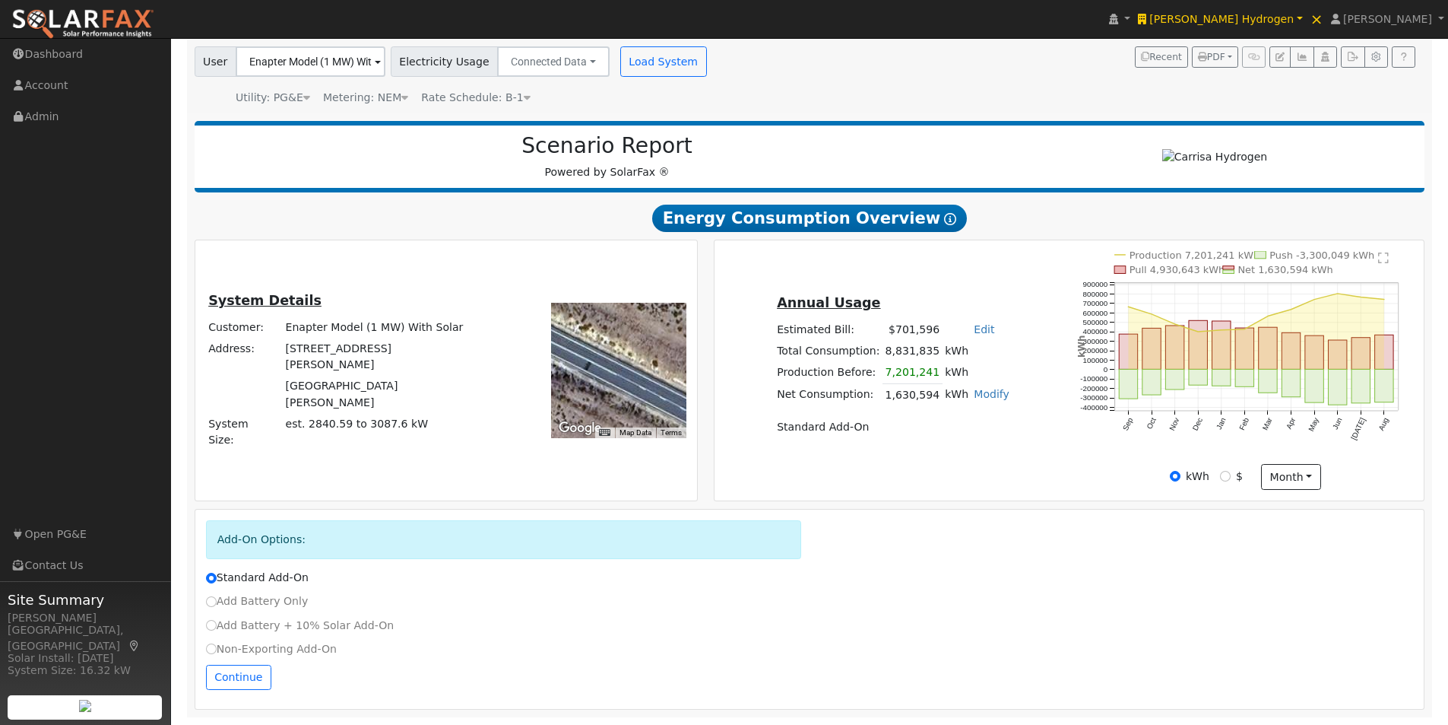
scroll to position [113, 0]
click at [241, 677] on button "Continue" at bounding box center [238, 678] width 65 height 26
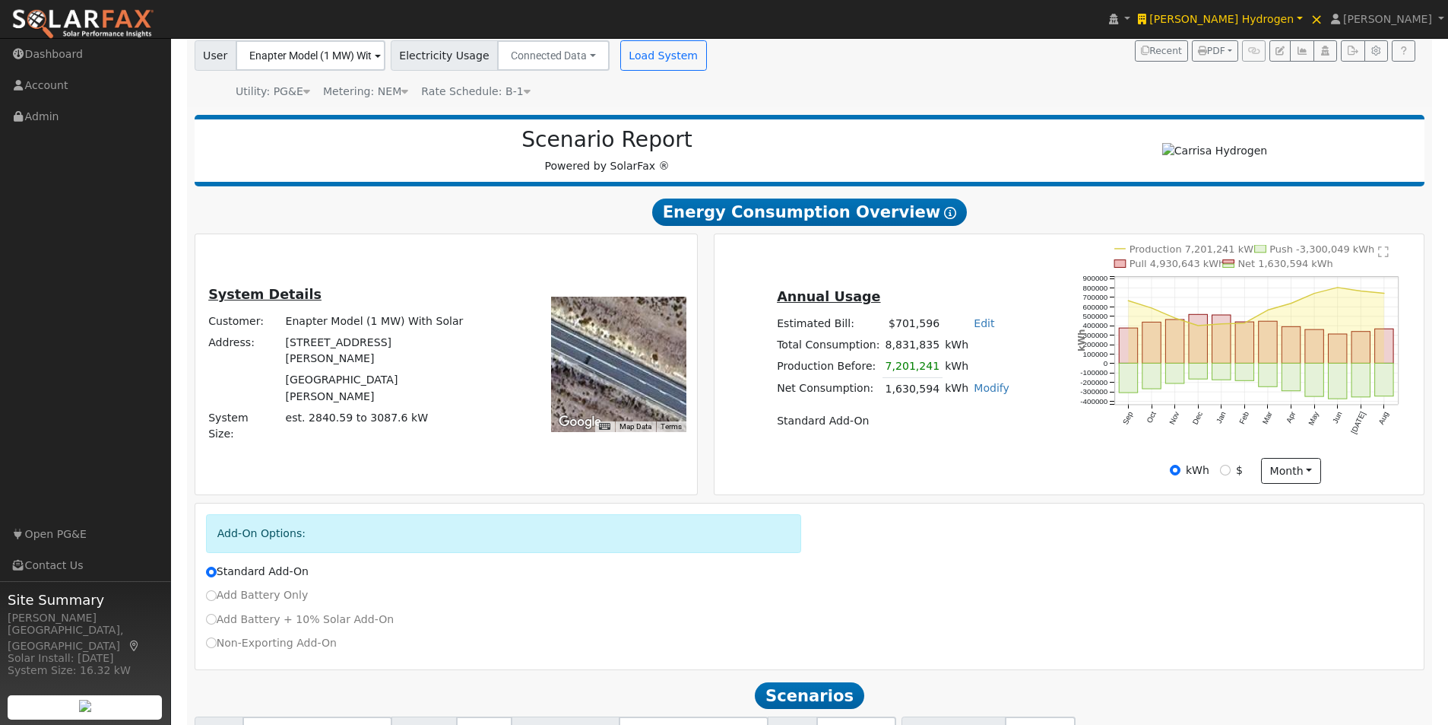
scroll to position [251, 0]
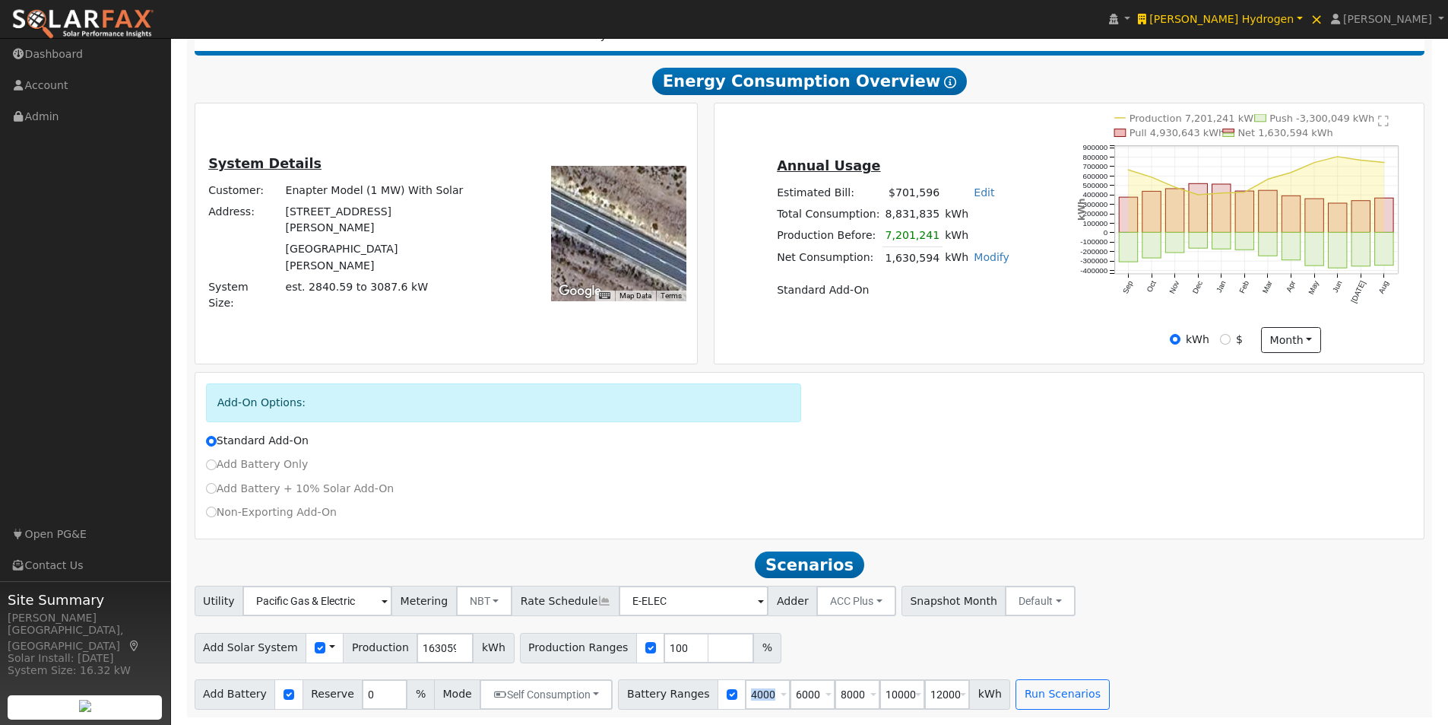
drag, startPoint x: 756, startPoint y: 690, endPoint x: 700, endPoint y: 690, distance: 55.5
click at [700, 690] on div "Battery Ranges 4000 Overrides Reserve % Mode None None Self Consumption Peak Sa…" at bounding box center [814, 694] width 392 height 30
drag, startPoint x: 1215, startPoint y: 595, endPoint x: 1109, endPoint y: 618, distance: 108.1
click at [1212, 595] on div "Utility Pacific Gas & Electric Metering NBT NEM NBT Rate Schedule E-ELEC Adder …" at bounding box center [810, 598] width 1236 height 36
drag, startPoint x: 750, startPoint y: 690, endPoint x: 704, endPoint y: 694, distance: 46.5
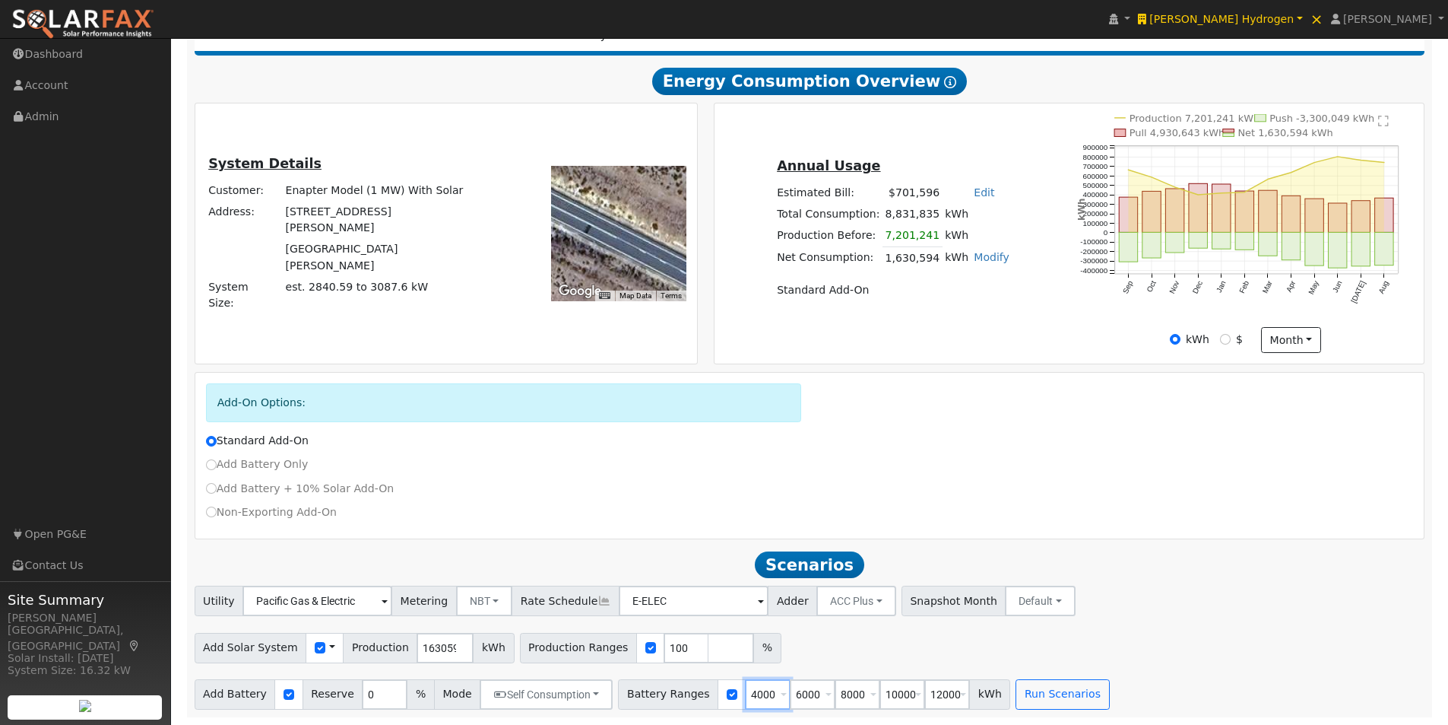
click at [704, 694] on div "Battery Ranges 4000 Overrides Reserve % Mode None None Self Consumption Peak Sa…" at bounding box center [814, 694] width 392 height 30
type input "6000"
type input "8000"
type input "10000"
type input "12000"
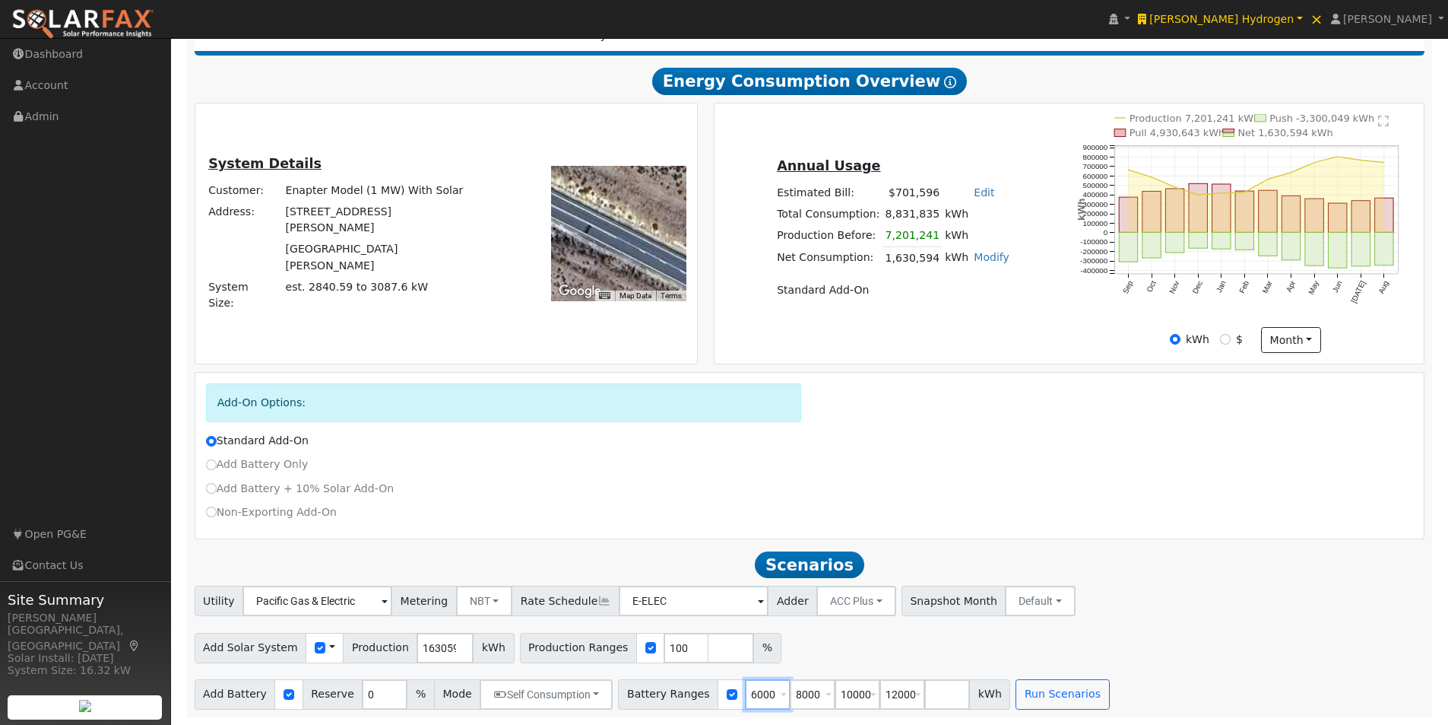
type input "6000"
click at [934, 697] on input "number" at bounding box center [948, 694] width 46 height 30
type input "0"
type input "6000"
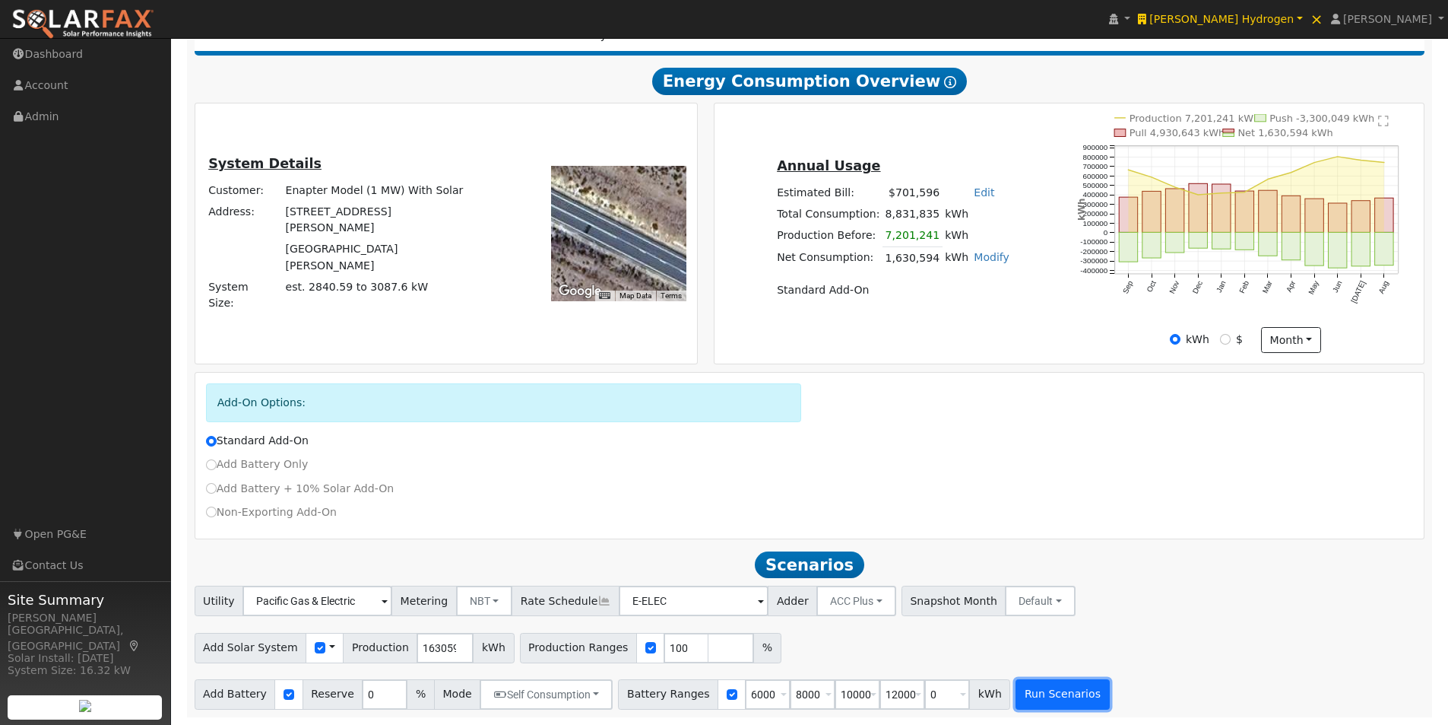
type input "8000"
type input "10000"
type input "12000"
click at [1026, 683] on button "Run Scenarios" at bounding box center [1063, 694] width 94 height 30
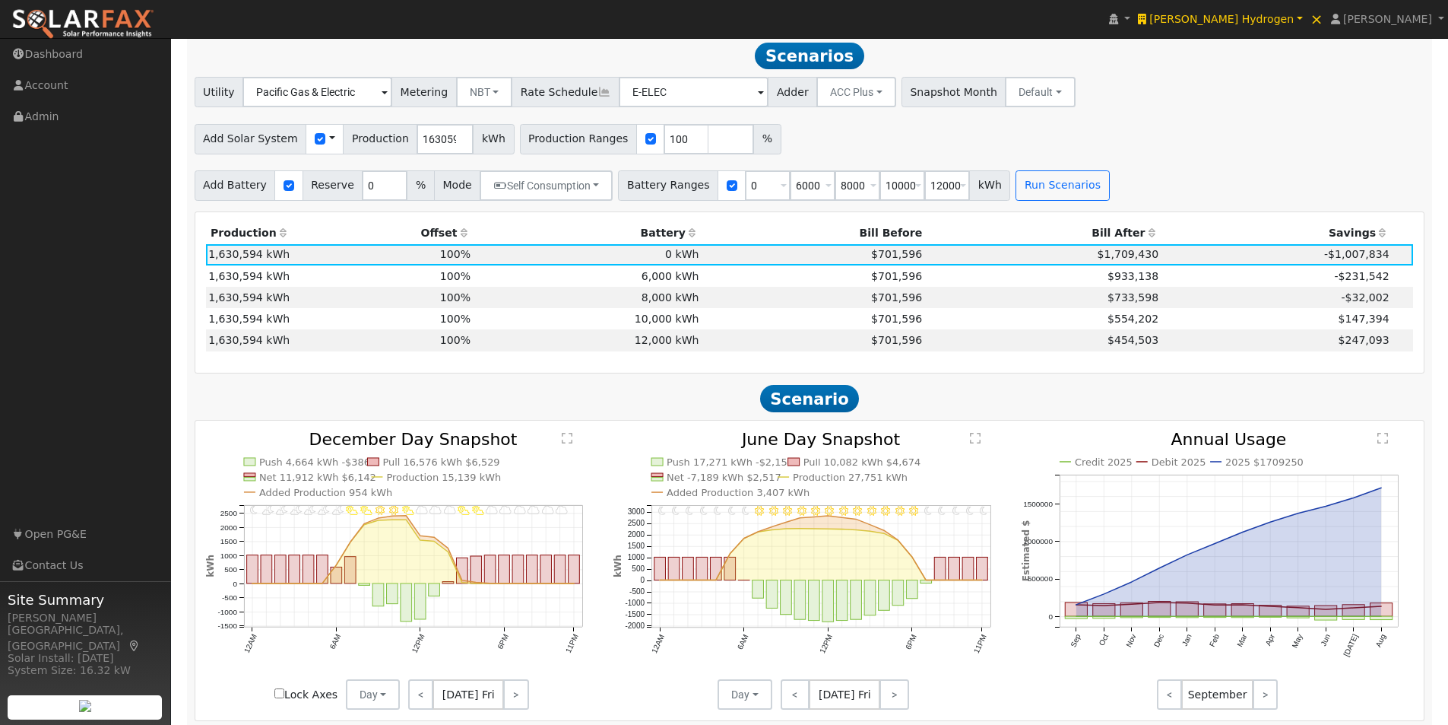
scroll to position [755, 0]
click at [315, 141] on input "checkbox" at bounding box center [320, 136] width 11 height 11
checkbox input "false"
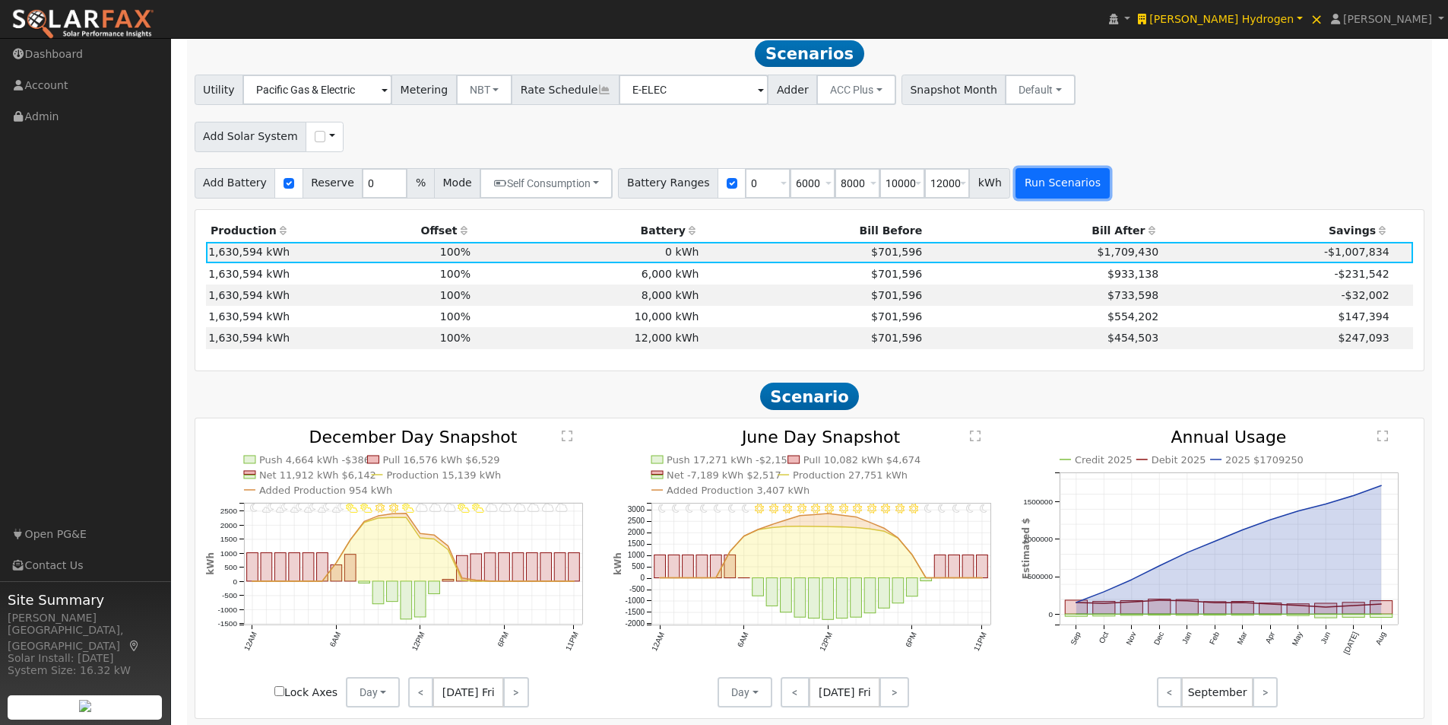
click at [1064, 193] on button "Run Scenarios" at bounding box center [1063, 183] width 94 height 30
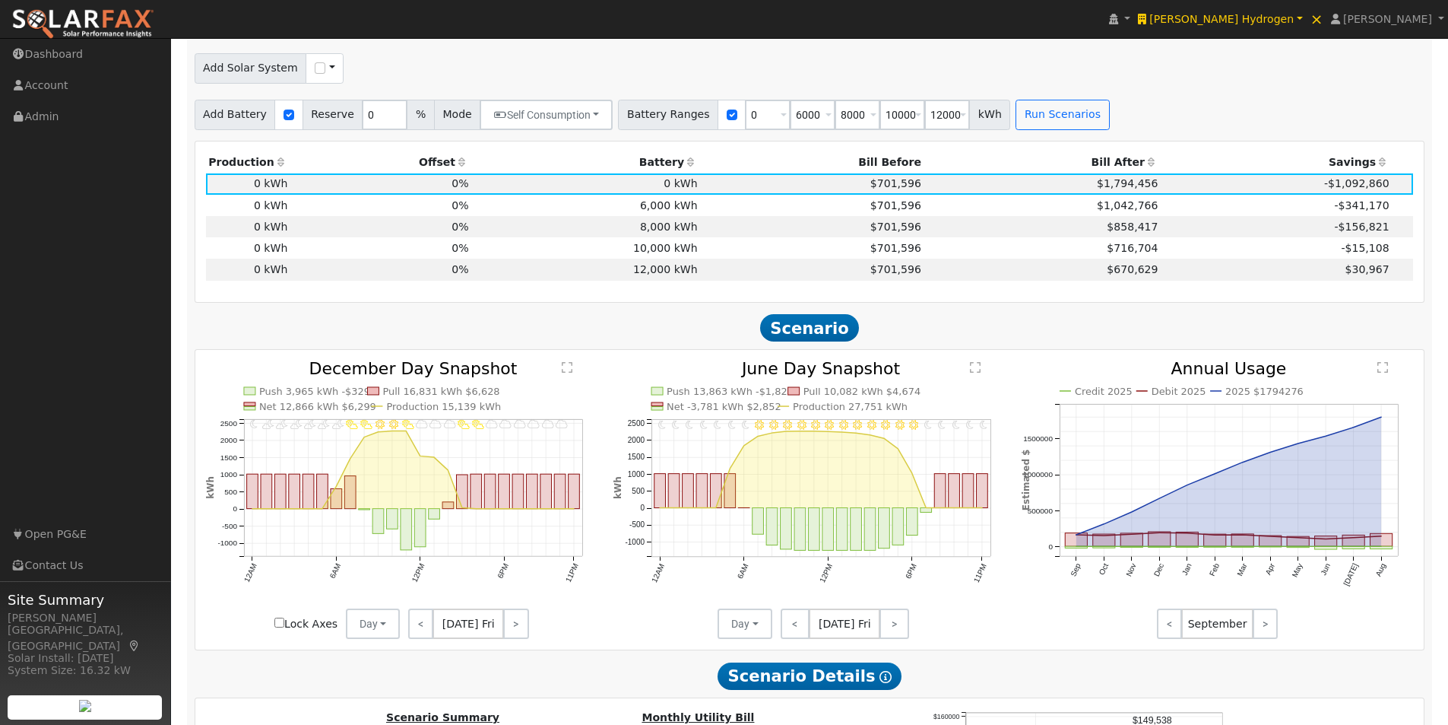
scroll to position [907, 0]
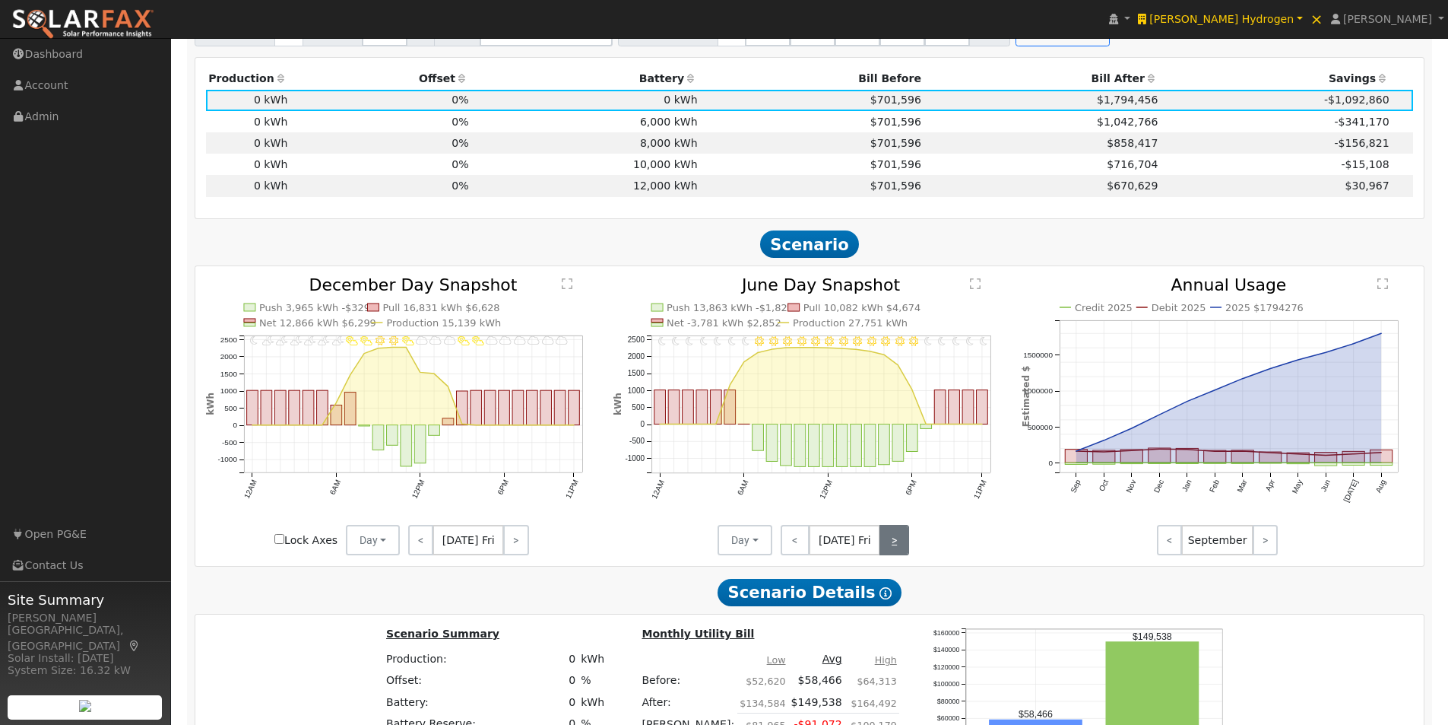
click at [887, 549] on link ">" at bounding box center [895, 540] width 30 height 30
click at [886, 549] on link ">" at bounding box center [895, 540] width 27 height 30
click at [885, 548] on link ">" at bounding box center [897, 540] width 26 height 30
click at [885, 546] on link ">" at bounding box center [897, 540] width 24 height 30
click at [885, 546] on link ">" at bounding box center [896, 540] width 27 height 30
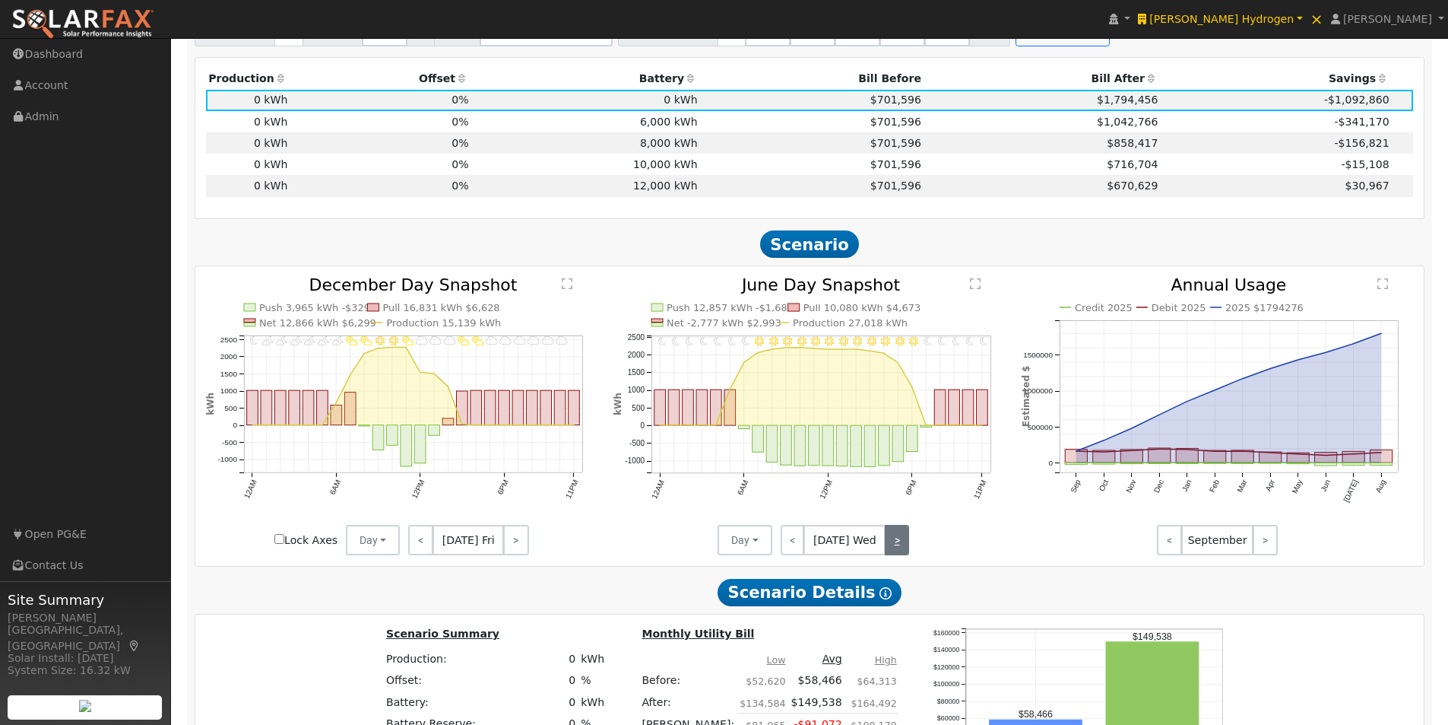
click at [886, 545] on link ">" at bounding box center [897, 540] width 24 height 30
click at [887, 544] on link ">" at bounding box center [897, 540] width 26 height 30
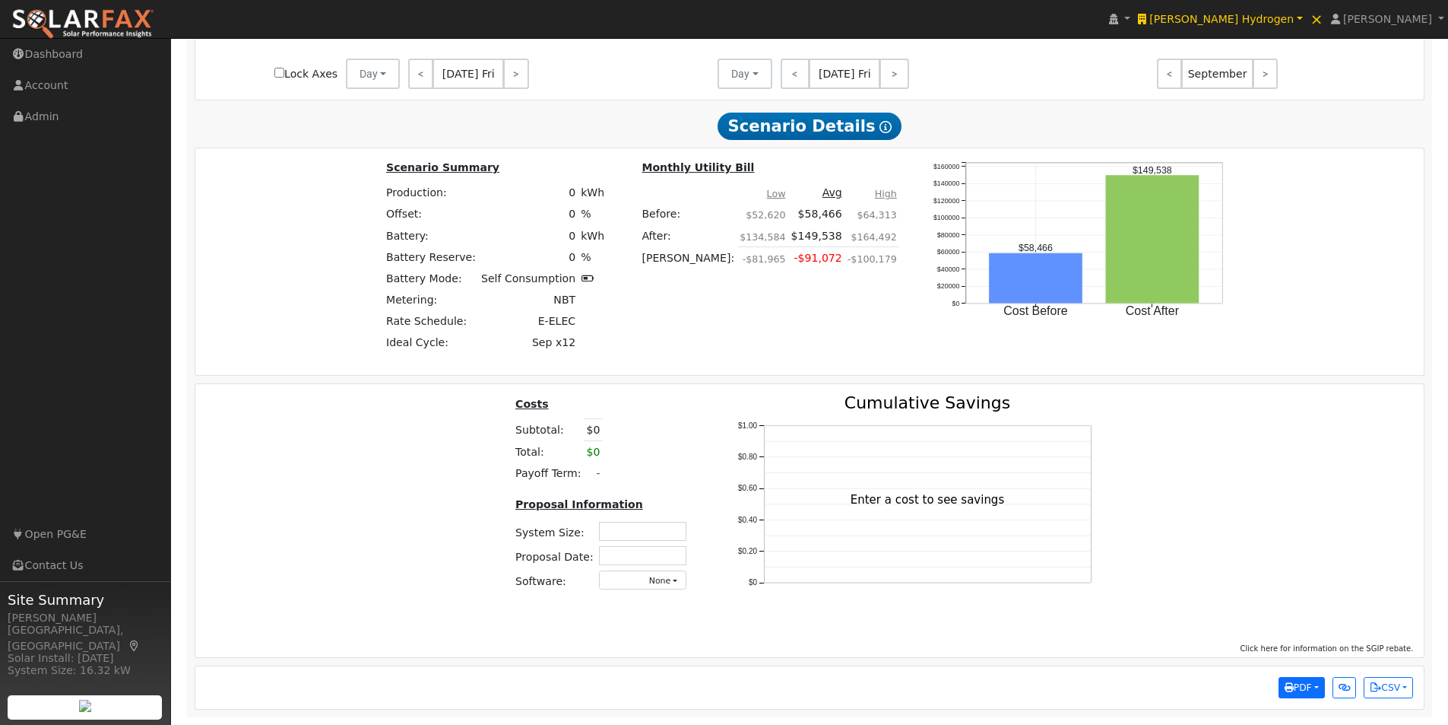
scroll to position [1380, 0]
click at [1300, 687] on span "PDF" at bounding box center [1298, 687] width 27 height 11
click at [1156, 484] on link "Selected Scenario" at bounding box center [1218, 481] width 214 height 21
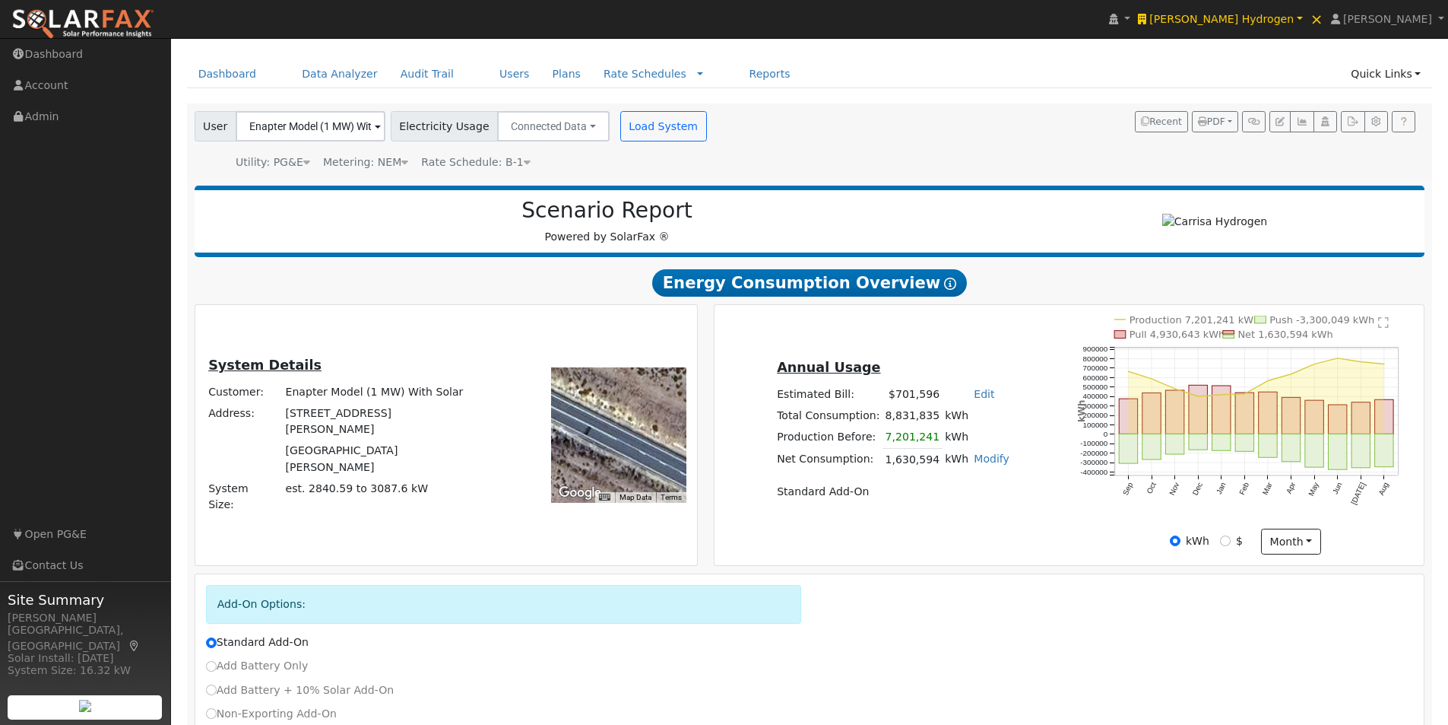
scroll to position [0, 0]
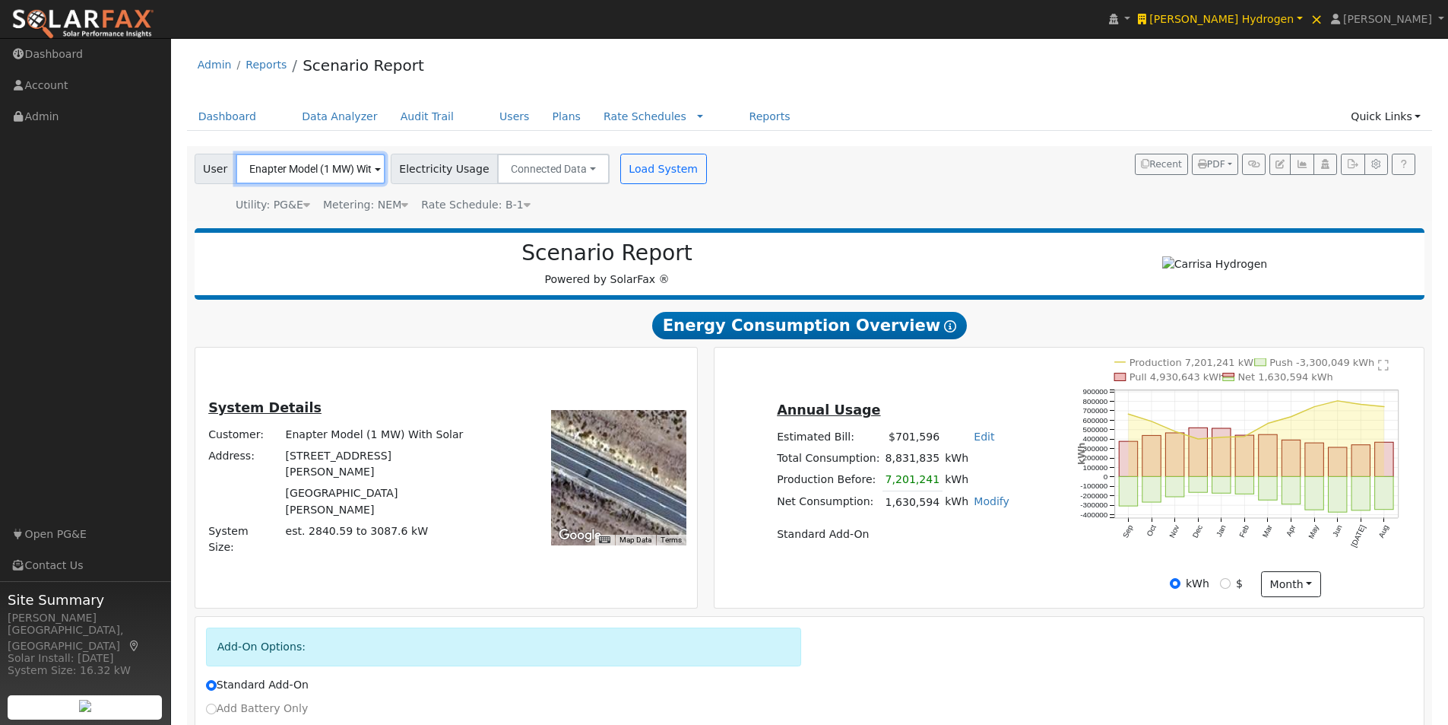
click at [349, 163] on input "Enapter Model (1 MW) With Solar" at bounding box center [311, 169] width 150 height 30
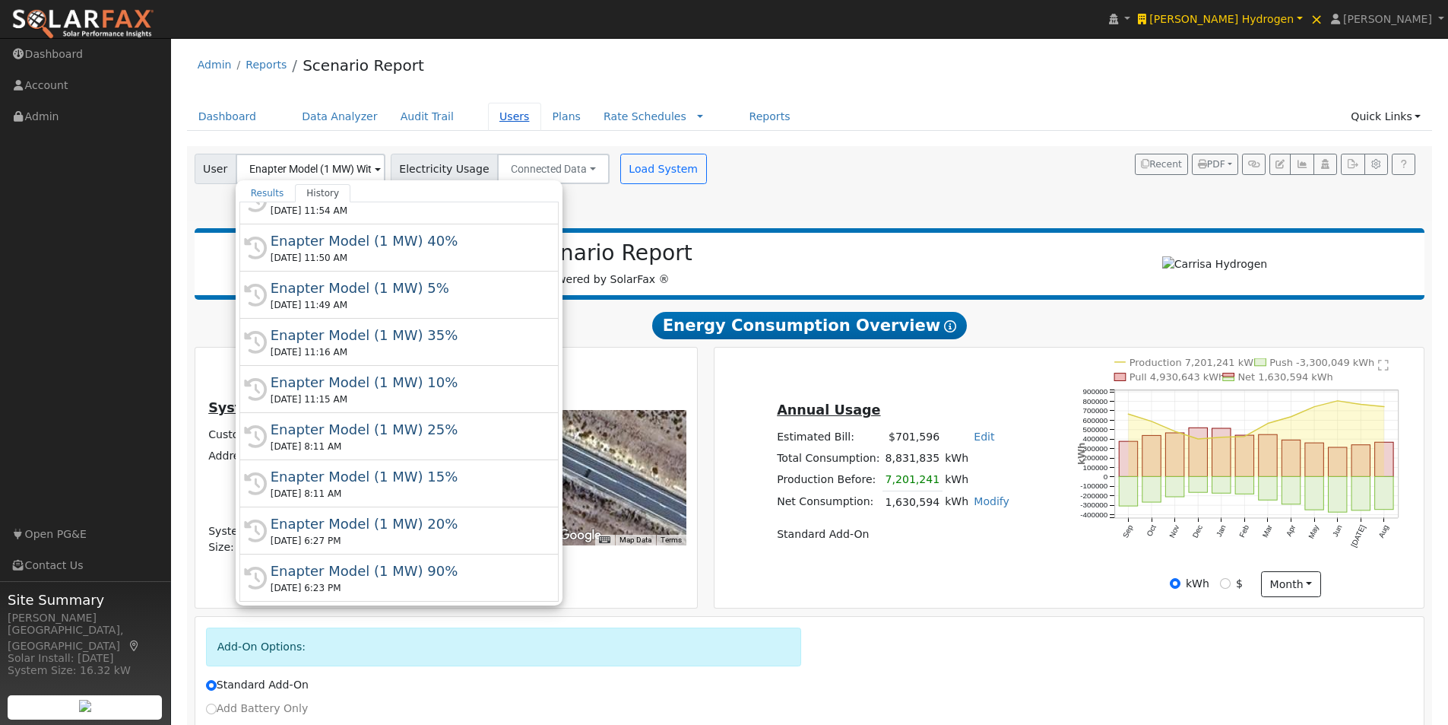
click at [489, 116] on link "Users" at bounding box center [514, 117] width 53 height 28
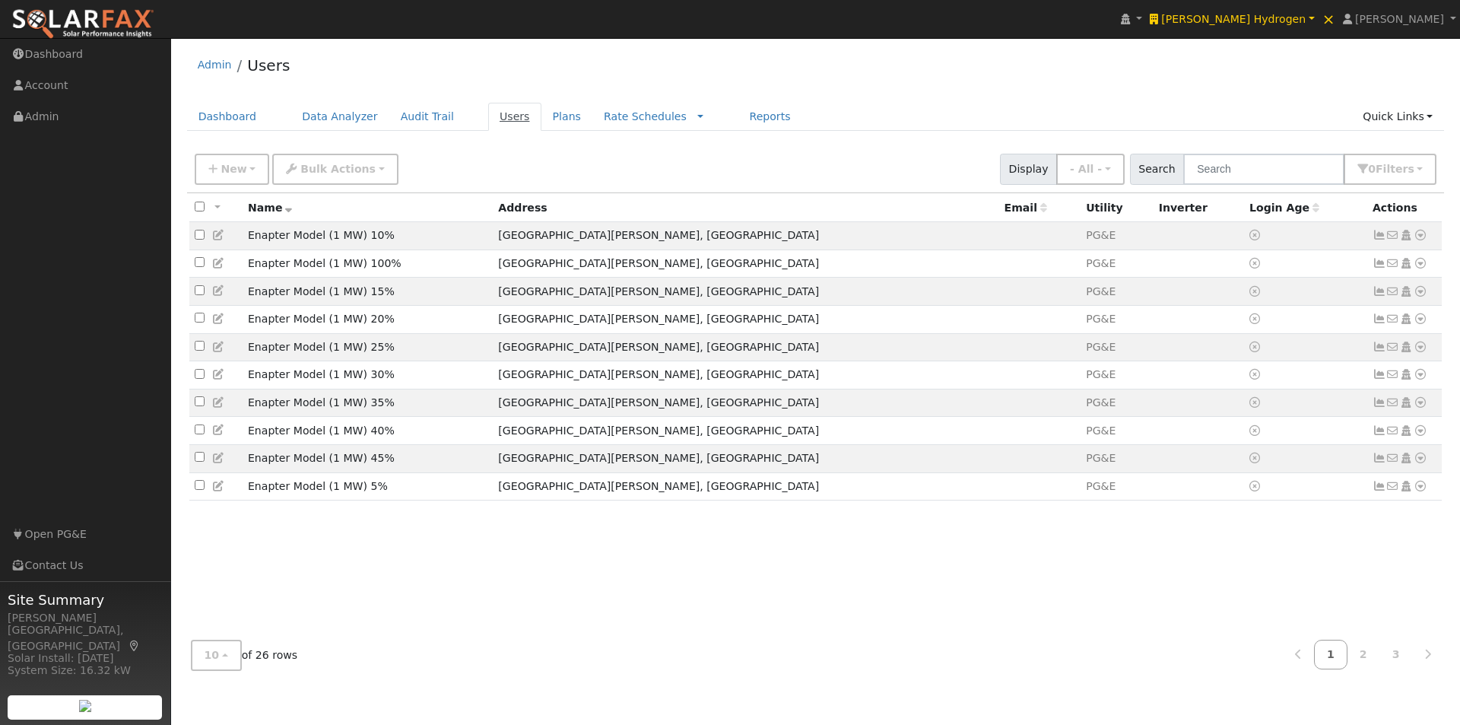
click at [491, 115] on link "Users" at bounding box center [514, 117] width 53 height 28
click at [219, 655] on button "10" at bounding box center [216, 654] width 51 height 31
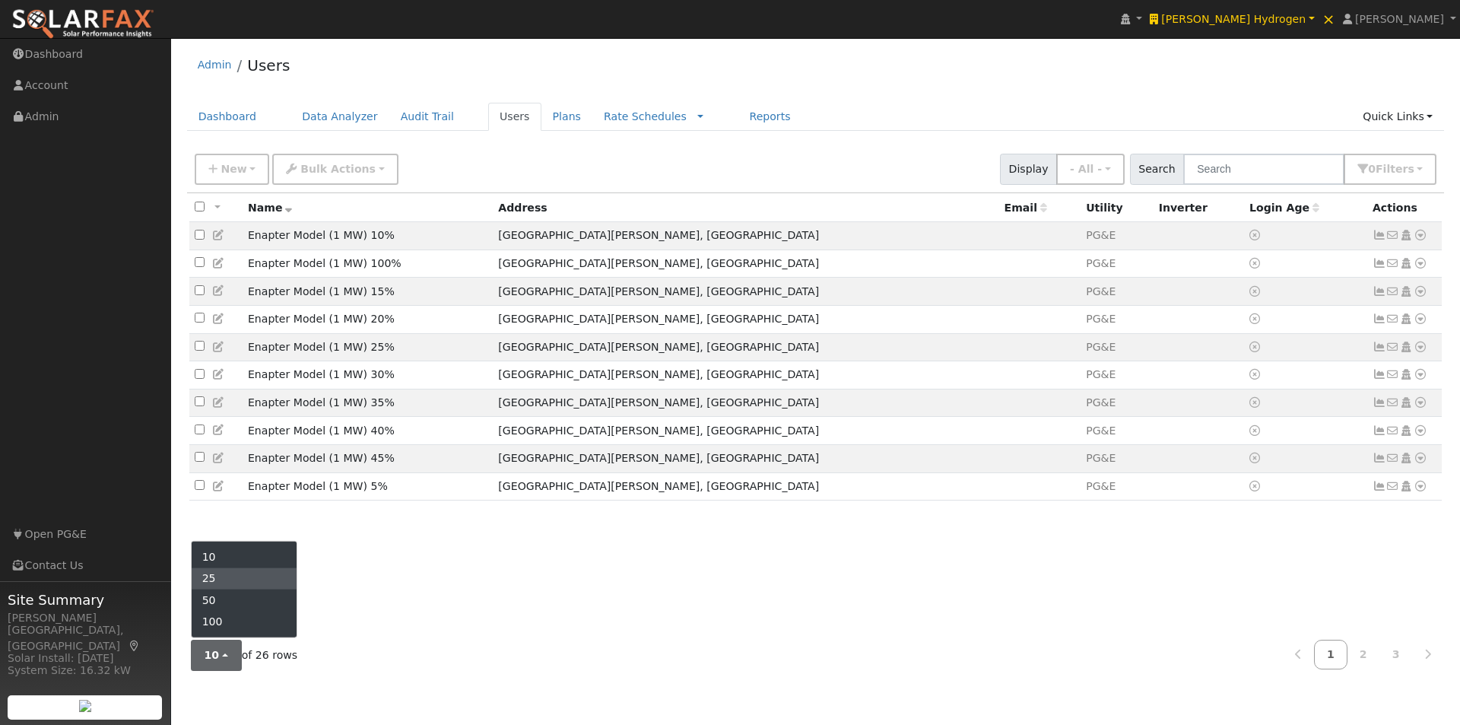
click at [213, 575] on link "25" at bounding box center [245, 578] width 106 height 21
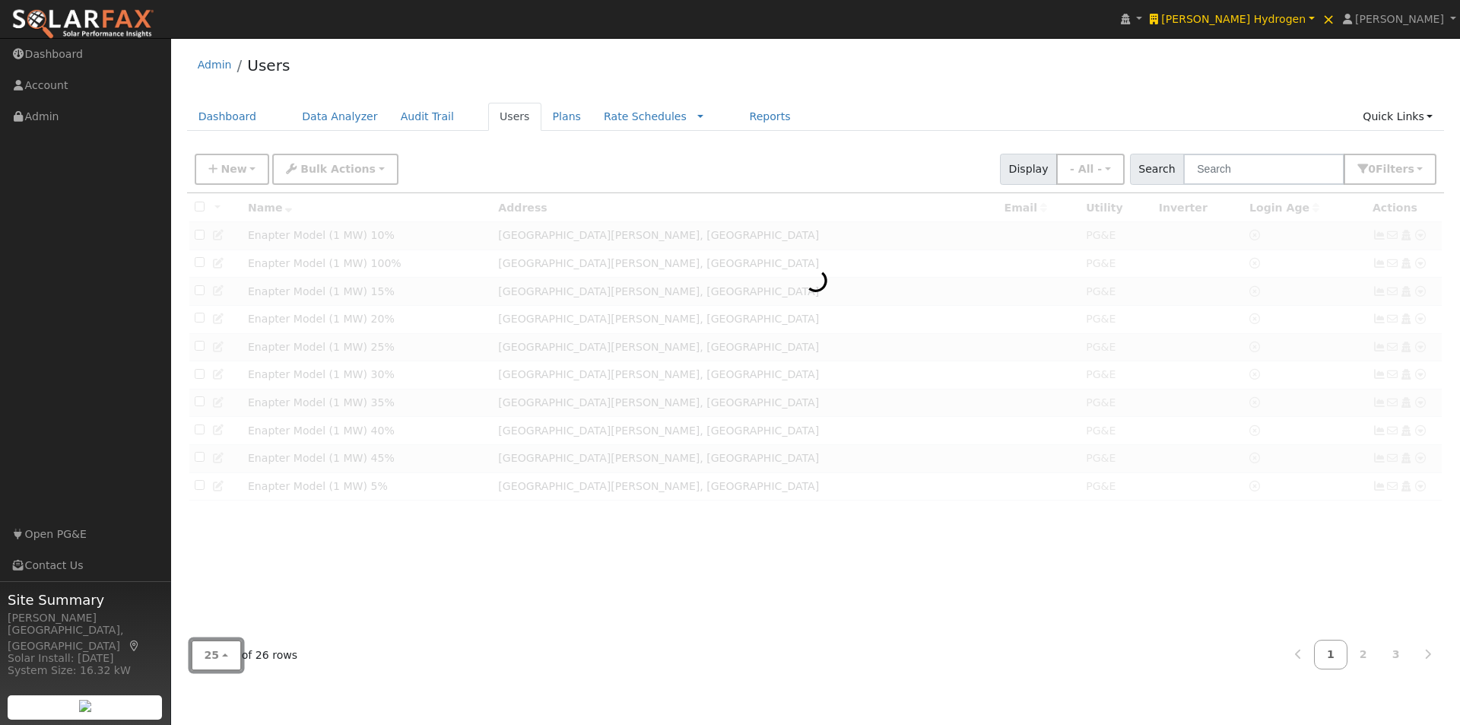
click at [223, 659] on div "All None All on page None on page Name Address Email Utility Inverter Login Age…" at bounding box center [816, 437] width 1258 height 489
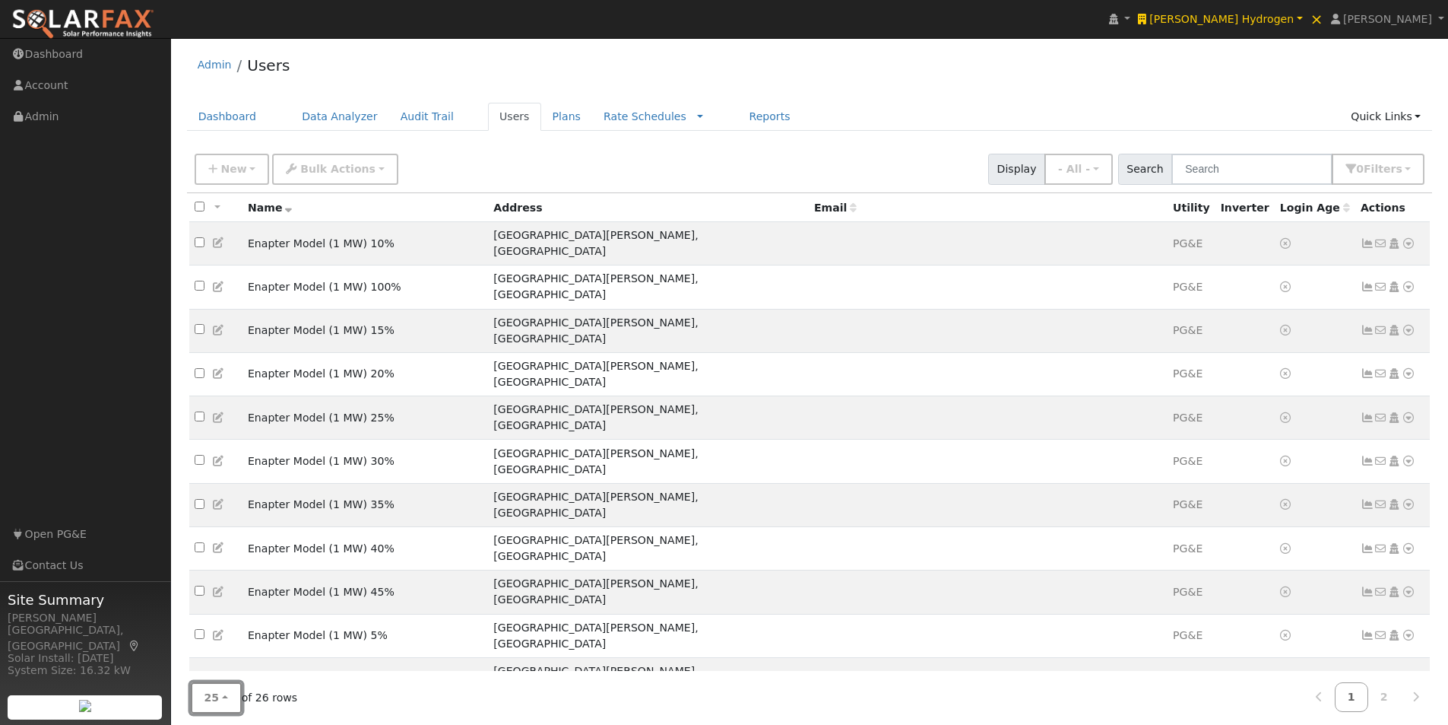
click at [216, 698] on span "25" at bounding box center [212, 697] width 15 height 12
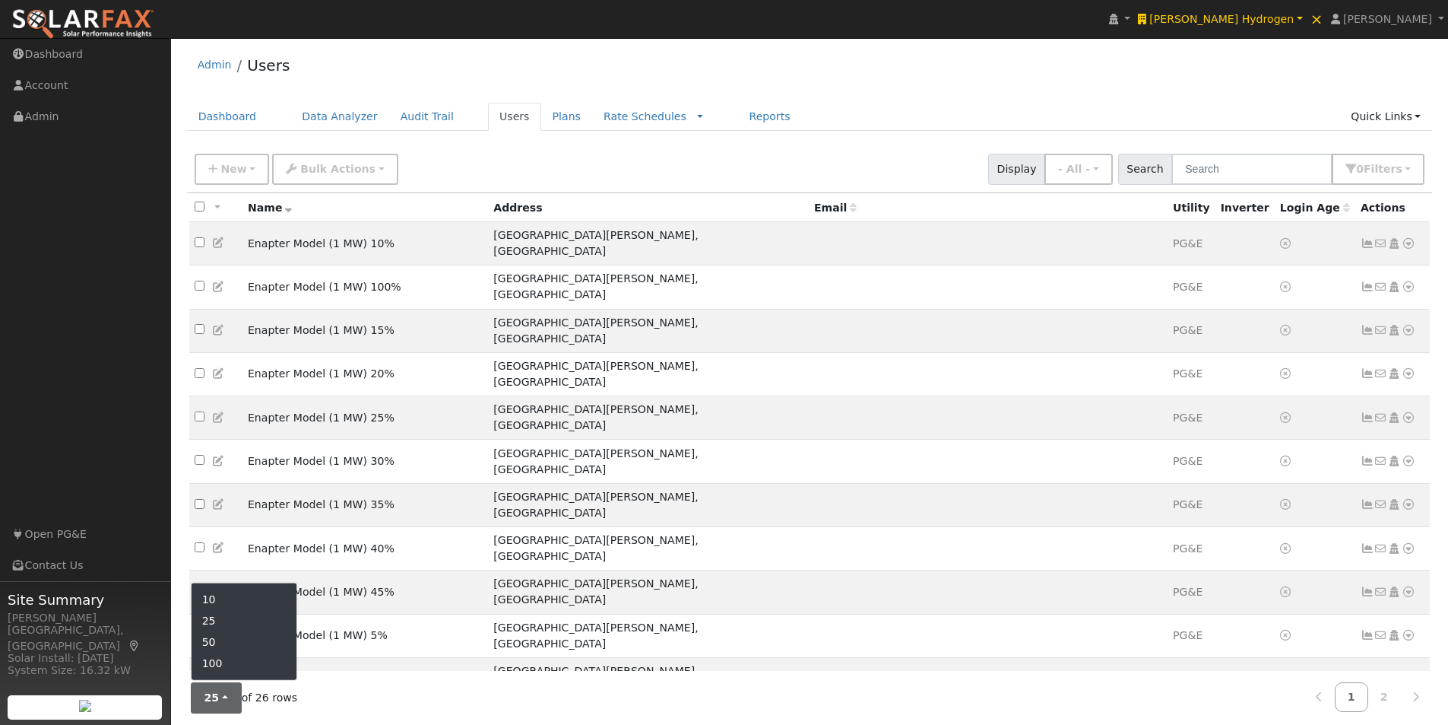
drag, startPoint x: 229, startPoint y: 640, endPoint x: 255, endPoint y: 633, distance: 26.7
click at [230, 639] on link "50" at bounding box center [245, 641] width 106 height 21
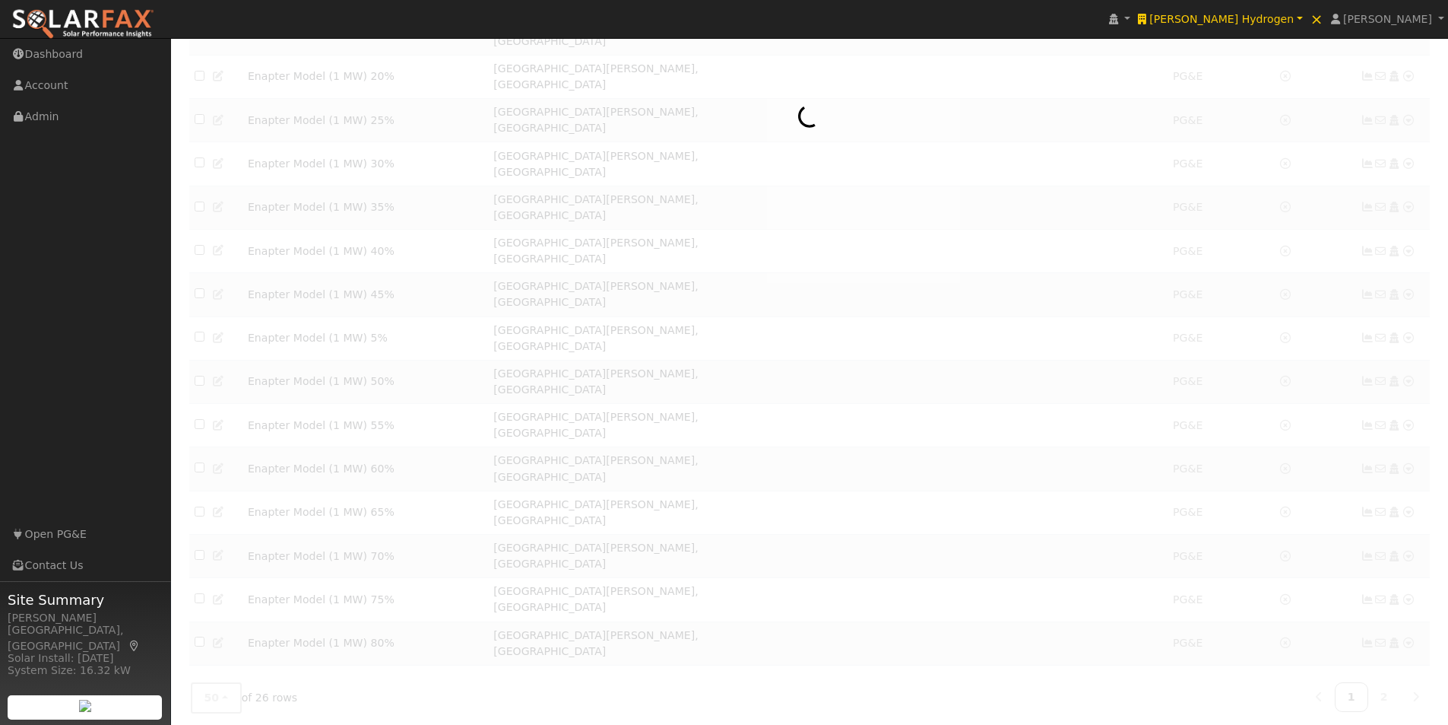
scroll to position [303, 0]
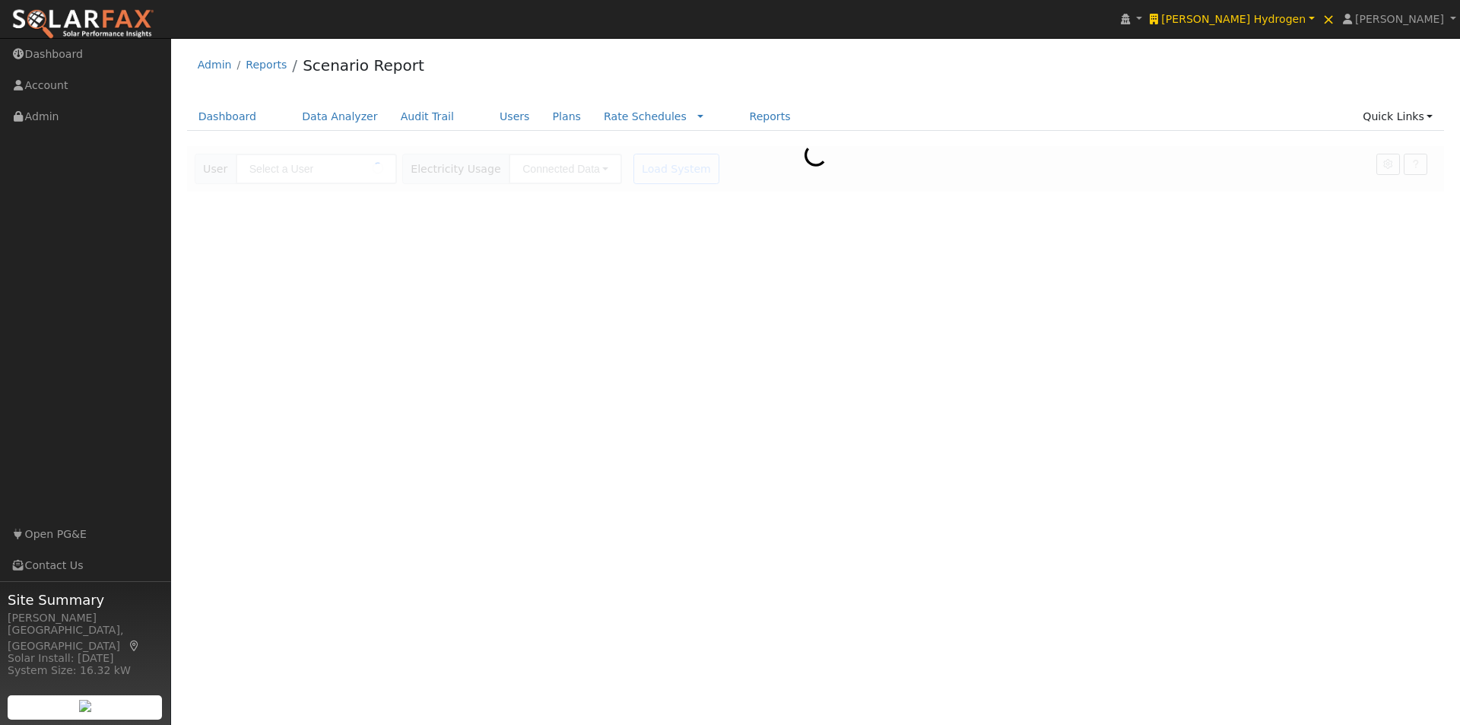
type input "Enapter Model (1 MW) With Solar"
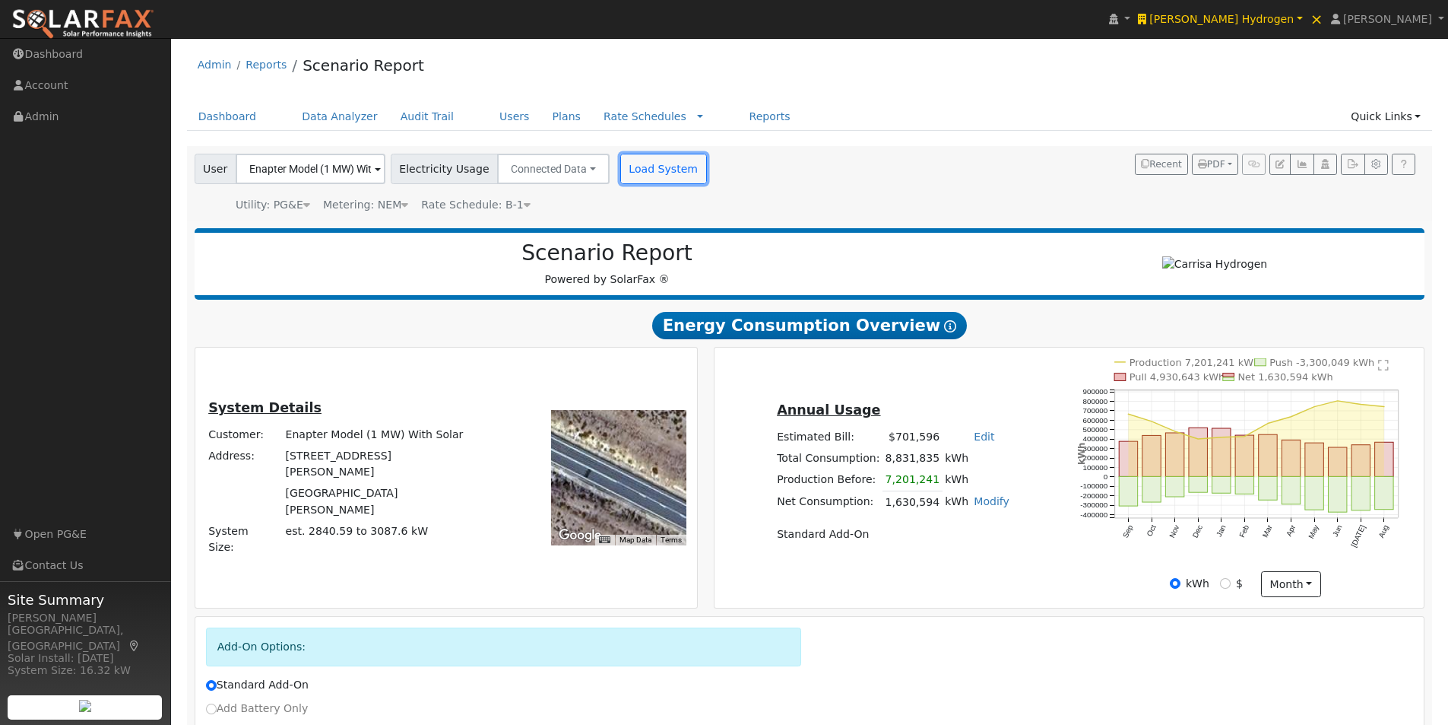
click at [663, 172] on button "Load System" at bounding box center [663, 169] width 87 height 30
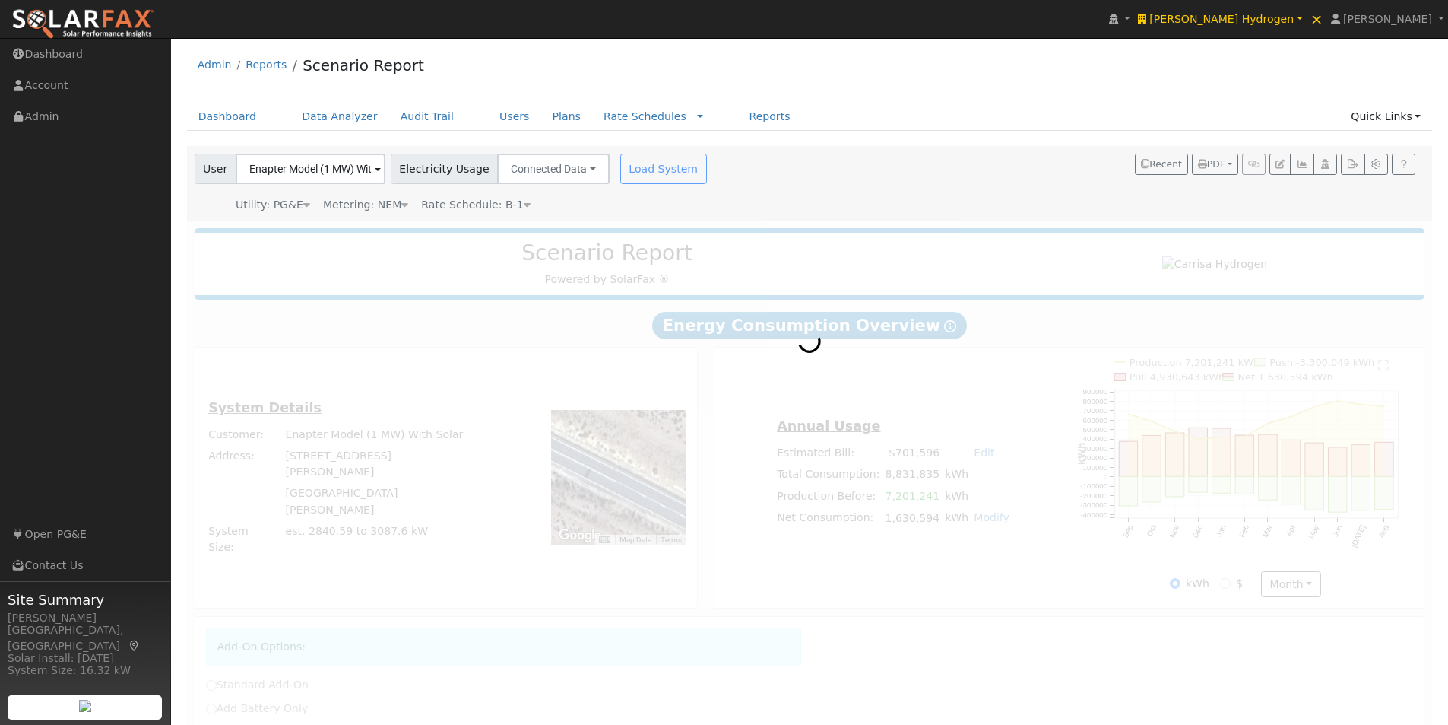
radio input "true"
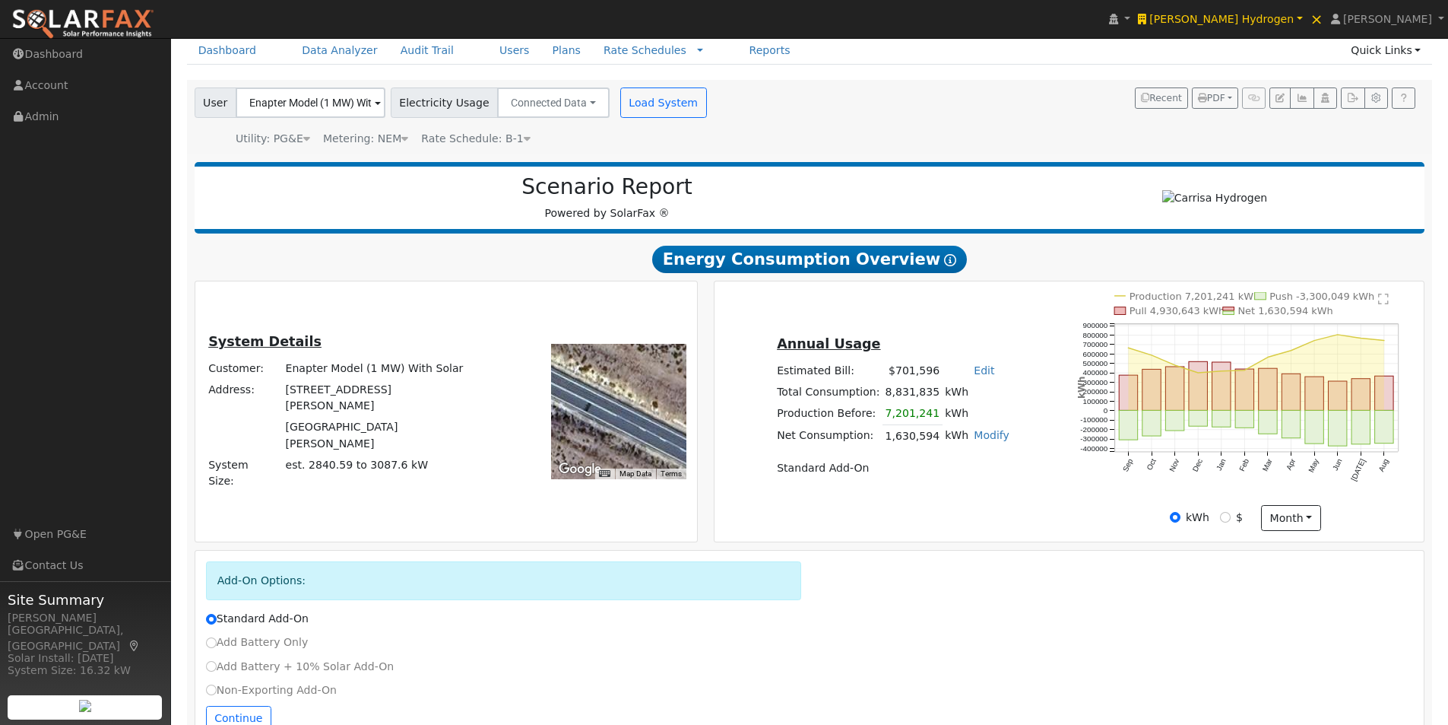
scroll to position [113, 0]
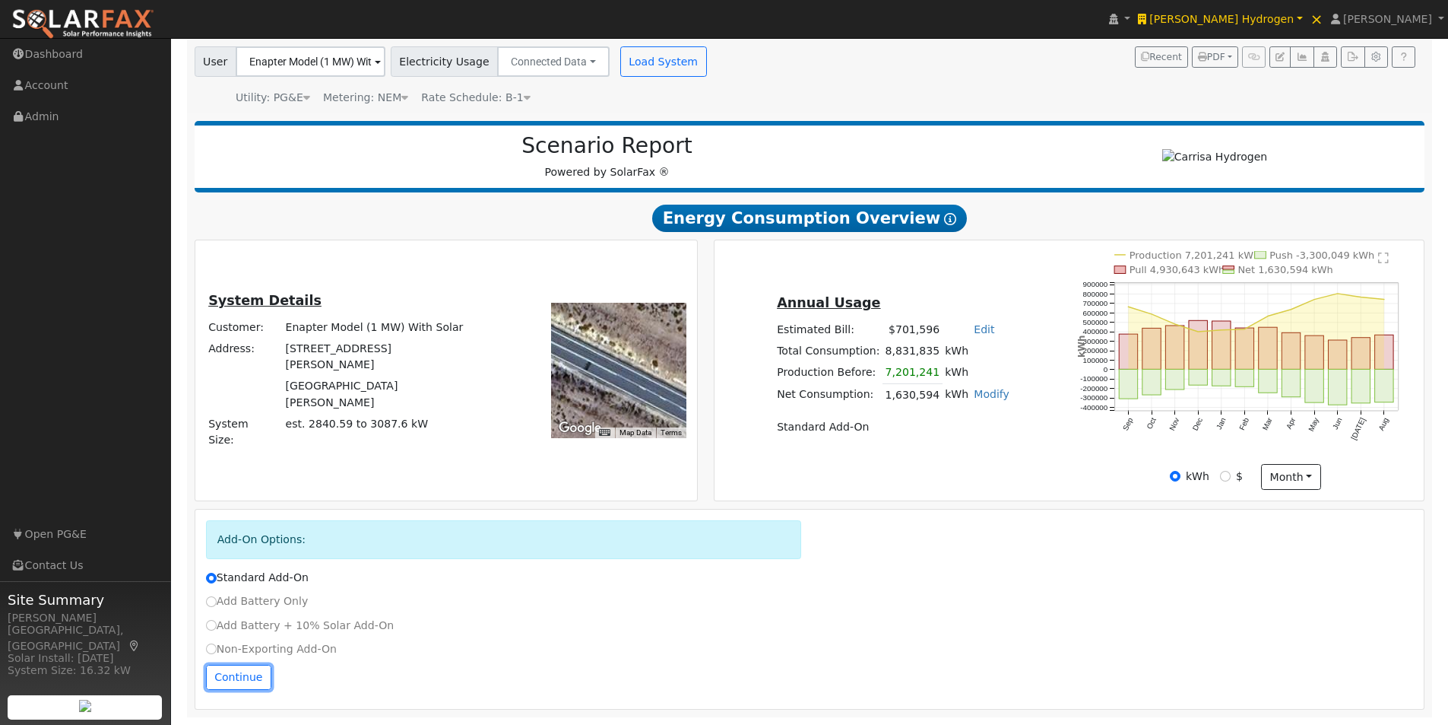
drag, startPoint x: 231, startPoint y: 670, endPoint x: 389, endPoint y: 629, distance: 163.4
click at [242, 671] on button "Continue" at bounding box center [238, 678] width 65 height 26
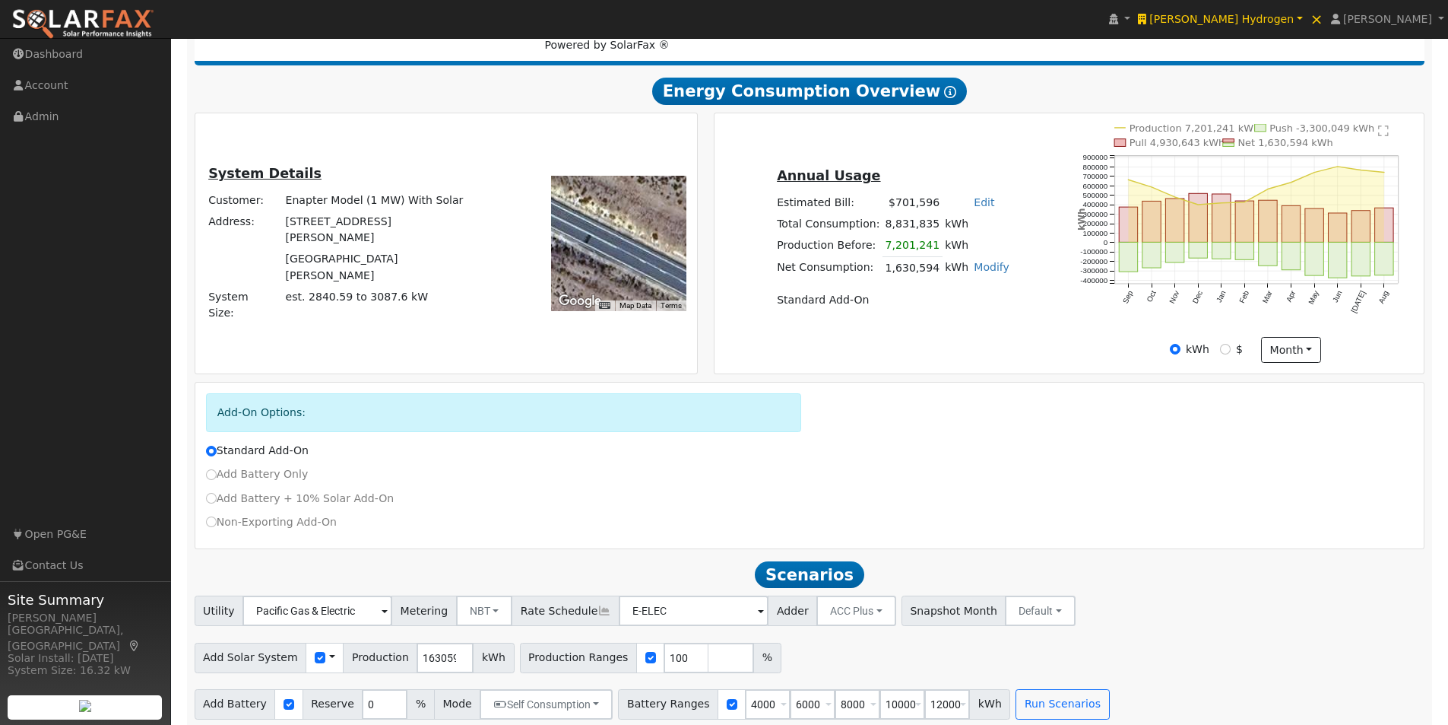
scroll to position [251, 0]
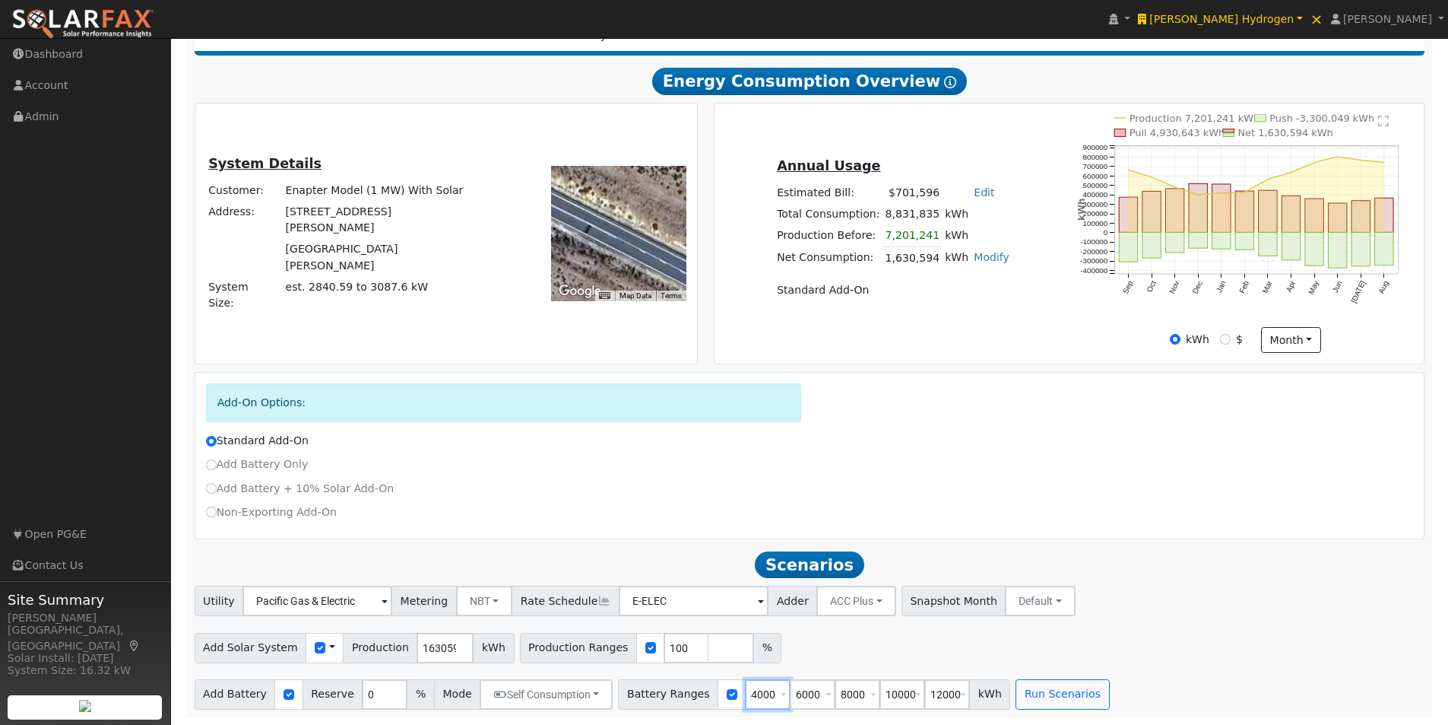
drag, startPoint x: 751, startPoint y: 696, endPoint x: 712, endPoint y: 693, distance: 38.9
click at [713, 693] on div "Battery Ranges 4000 Overrides Reserve % Mode None None Self Consumption Peak Sa…" at bounding box center [814, 694] width 392 height 30
type input "6000"
type input "8000"
type input "10000"
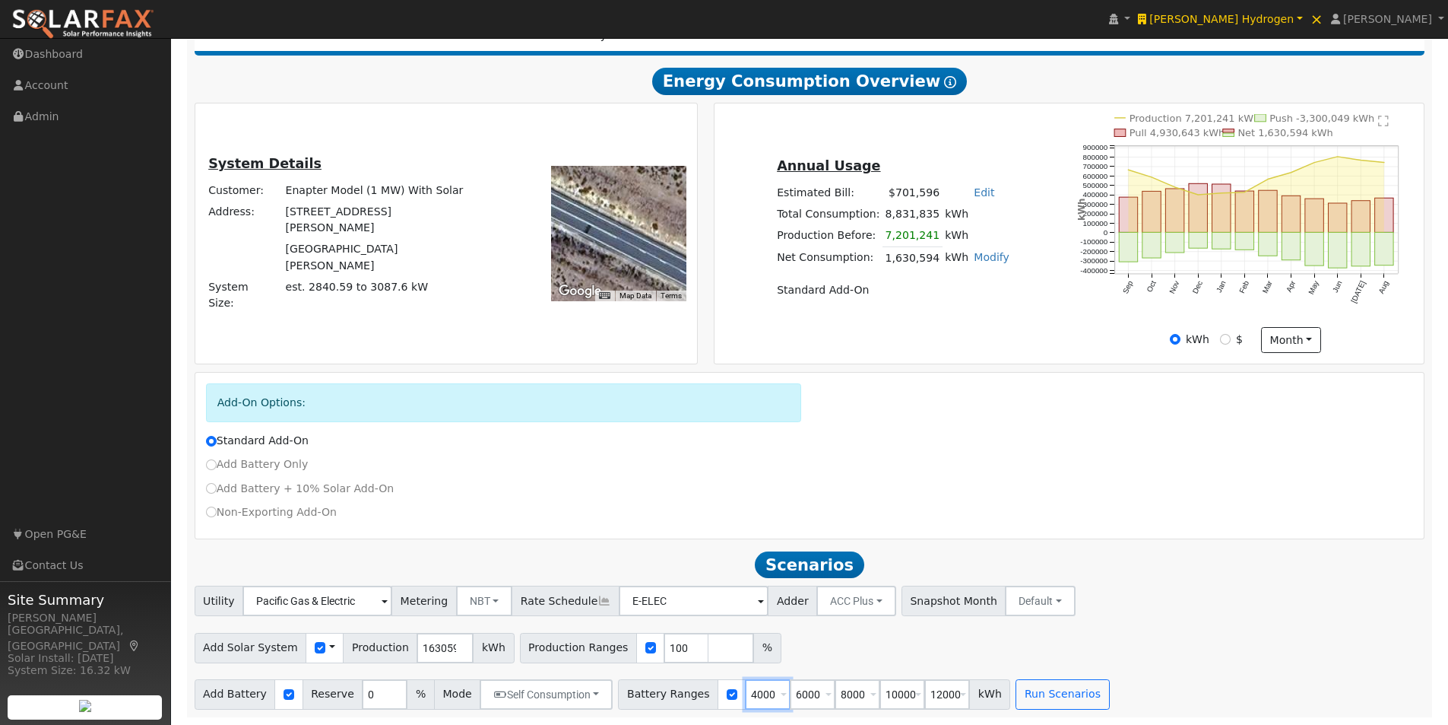
type input "12000"
type input "6000"
click at [930, 697] on input "number" at bounding box center [948, 694] width 46 height 30
type input "0"
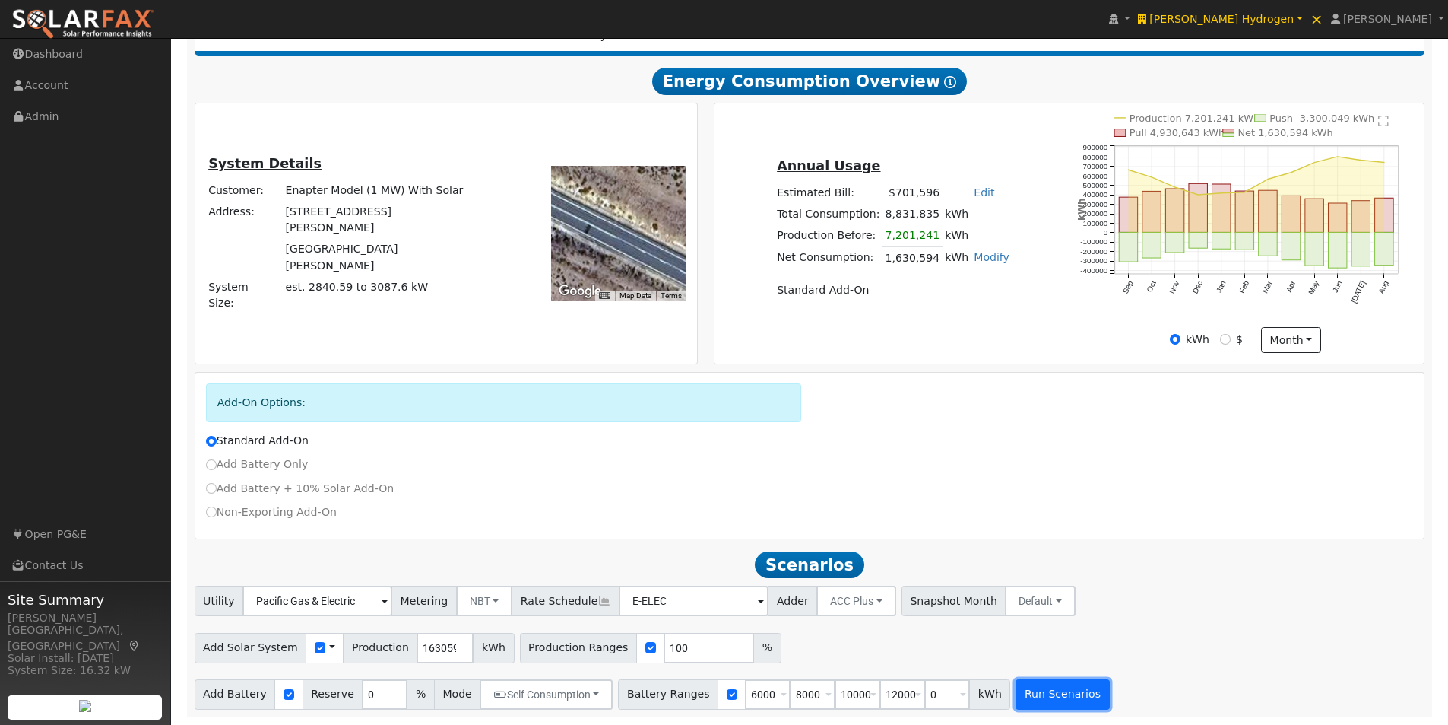
type input "6000"
type input "8000"
type input "10000"
type input "12000"
click at [1039, 695] on button "Run Scenarios" at bounding box center [1063, 694] width 94 height 30
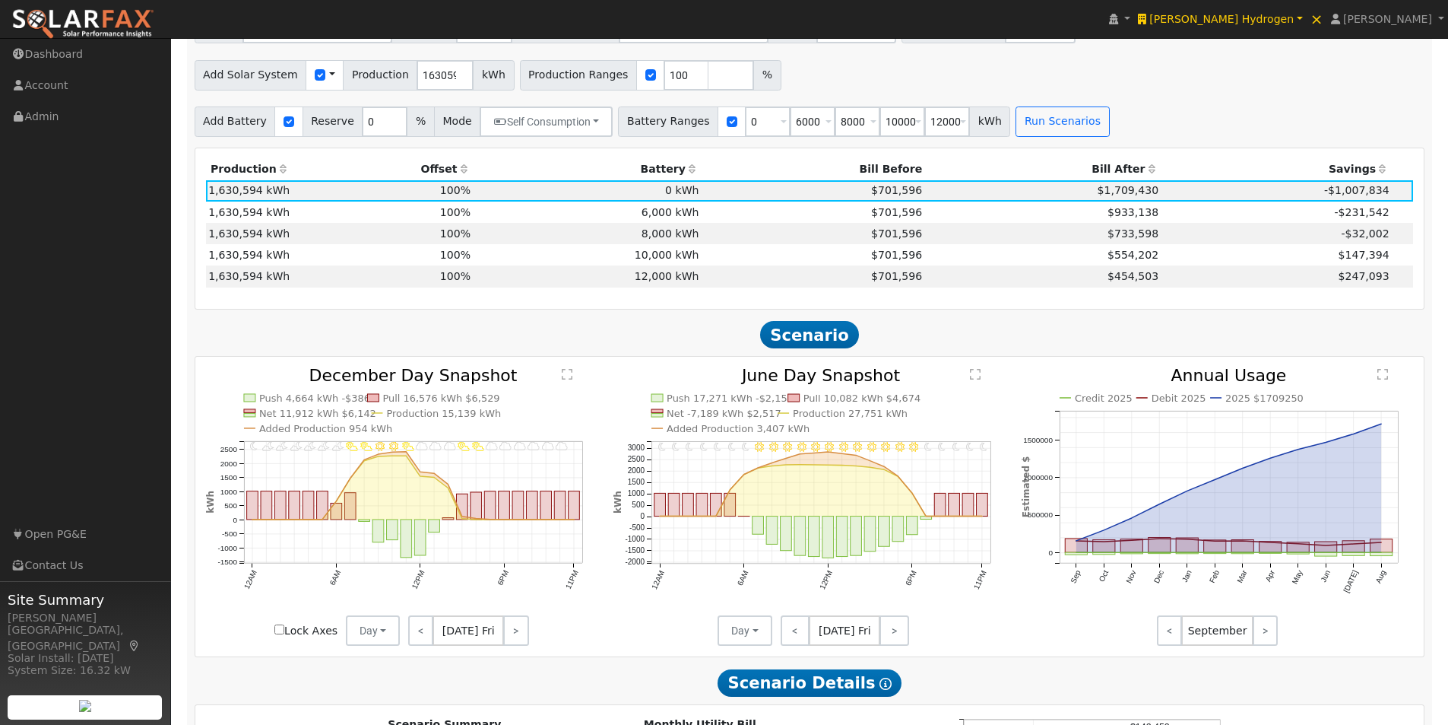
scroll to position [983, 0]
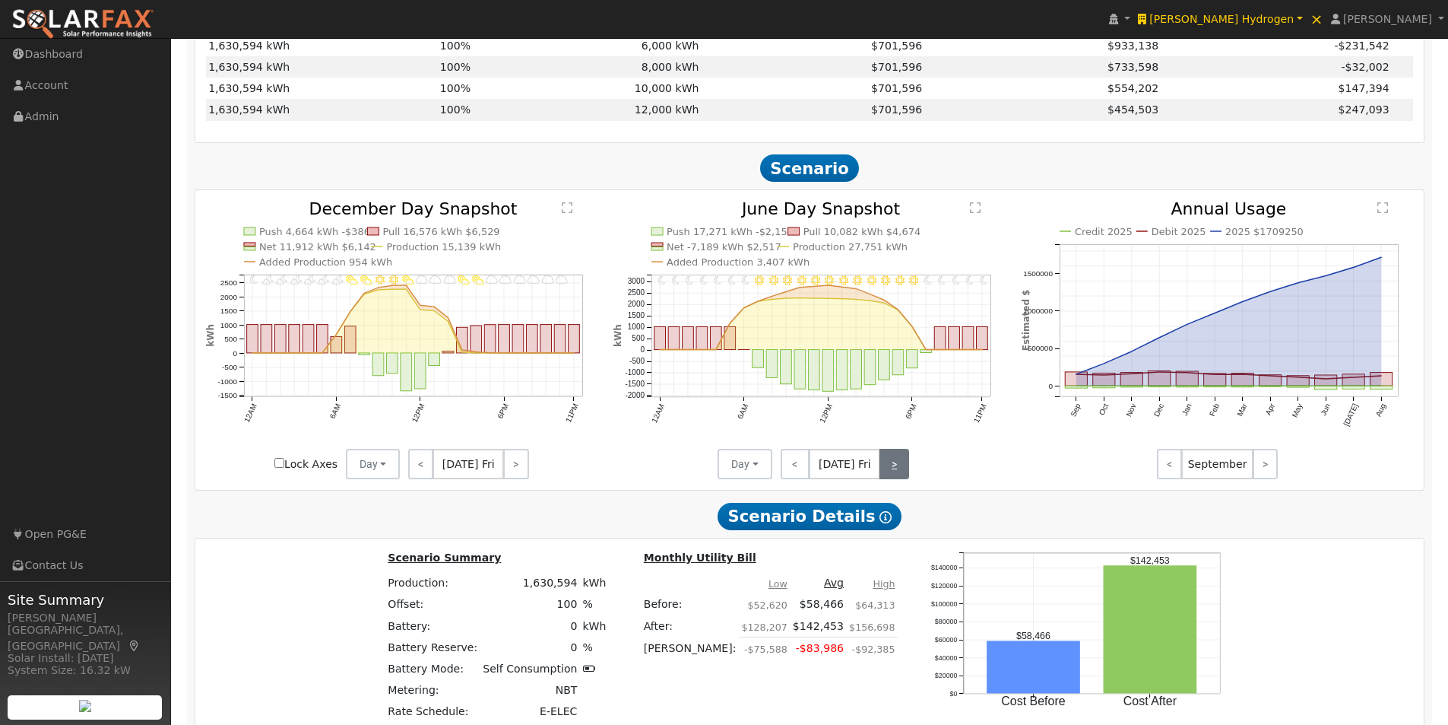
click at [898, 468] on link ">" at bounding box center [895, 464] width 30 height 30
click at [898, 468] on link ">" at bounding box center [895, 464] width 27 height 30
click at [898, 468] on link ">" at bounding box center [897, 464] width 26 height 30
click at [898, 468] on link ">" at bounding box center [897, 464] width 24 height 30
click at [898, 468] on link ">" at bounding box center [896, 464] width 27 height 30
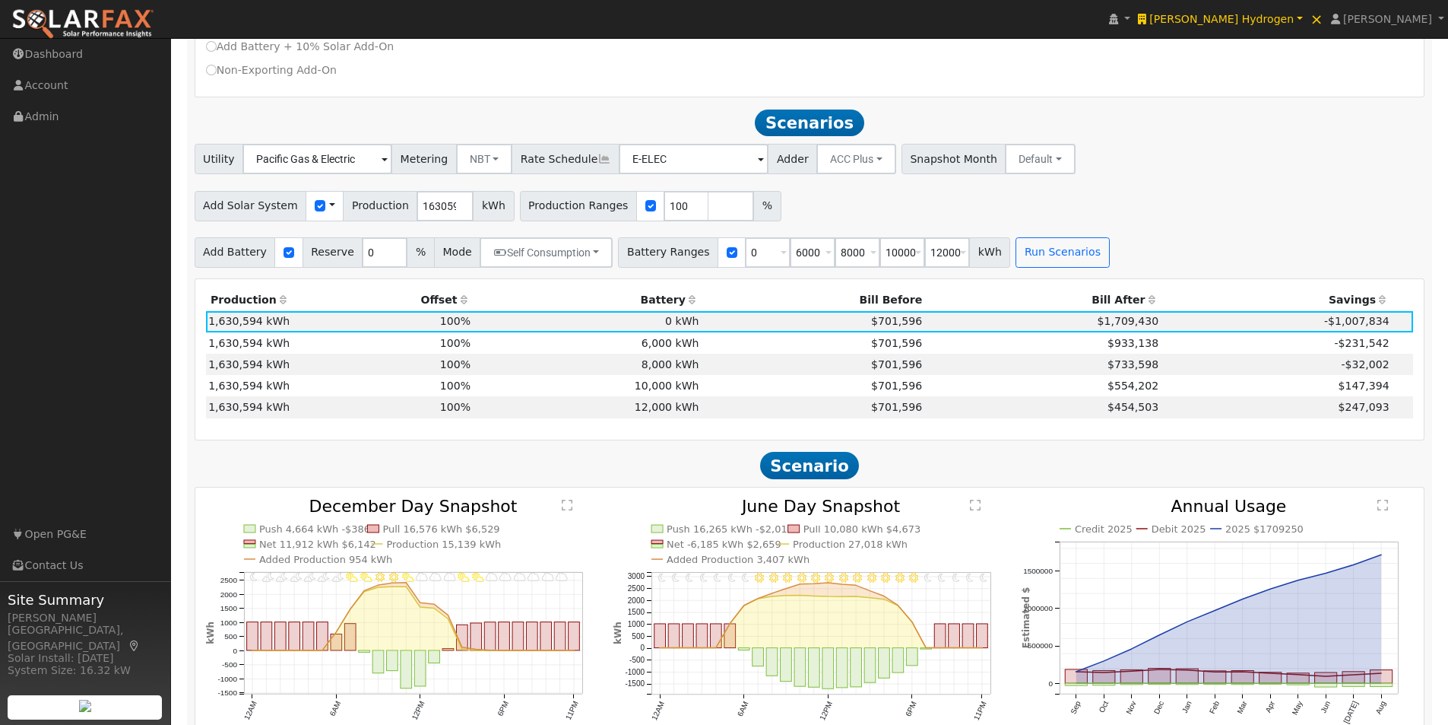
scroll to position [679, 0]
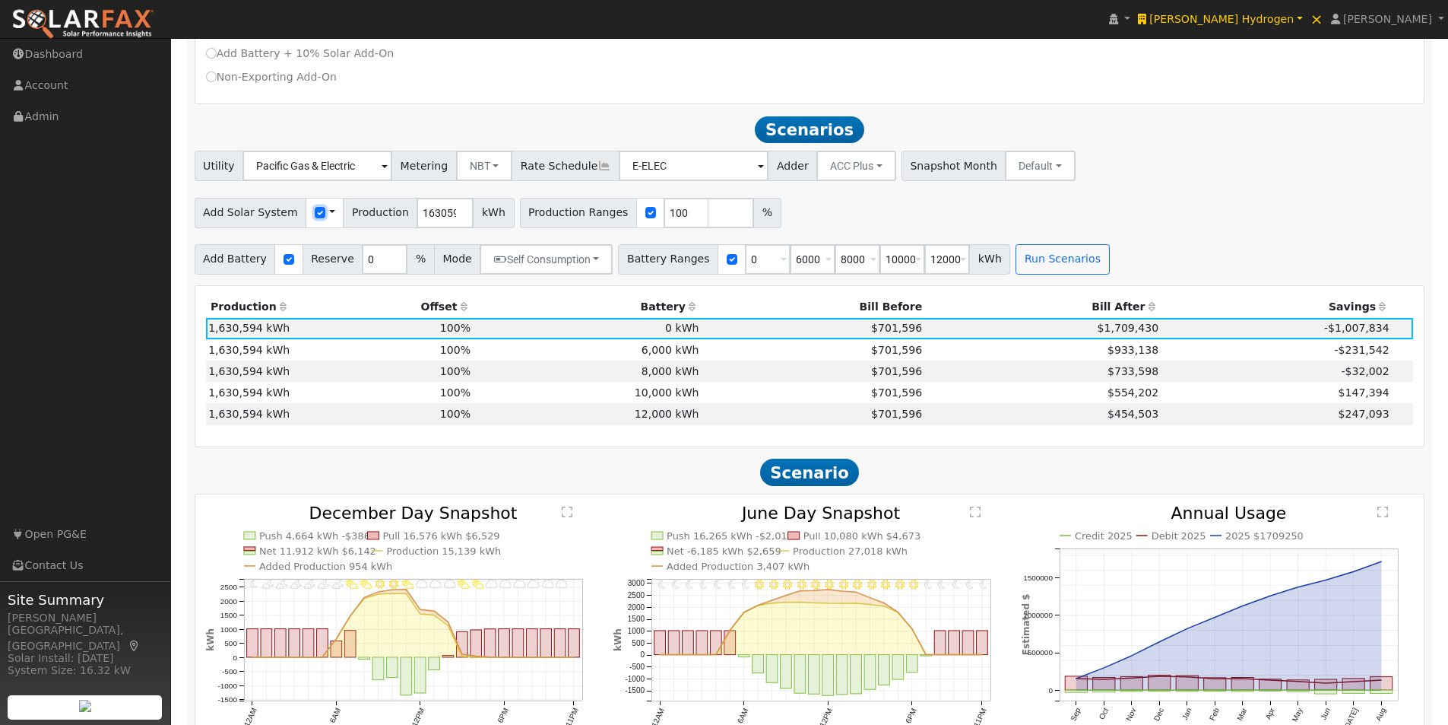
click at [315, 217] on input "checkbox" at bounding box center [320, 212] width 11 height 11
checkbox input "false"
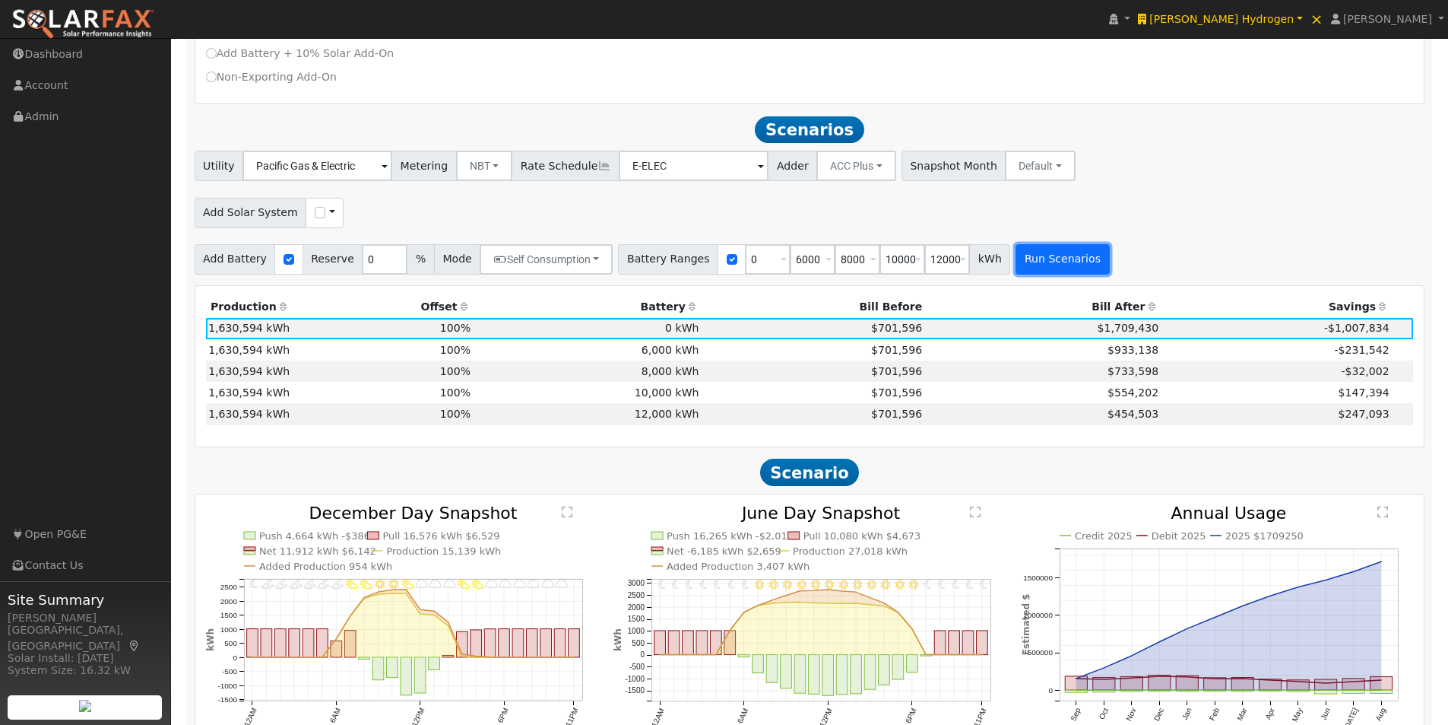
click at [1038, 262] on button "Run Scenarios" at bounding box center [1063, 259] width 94 height 30
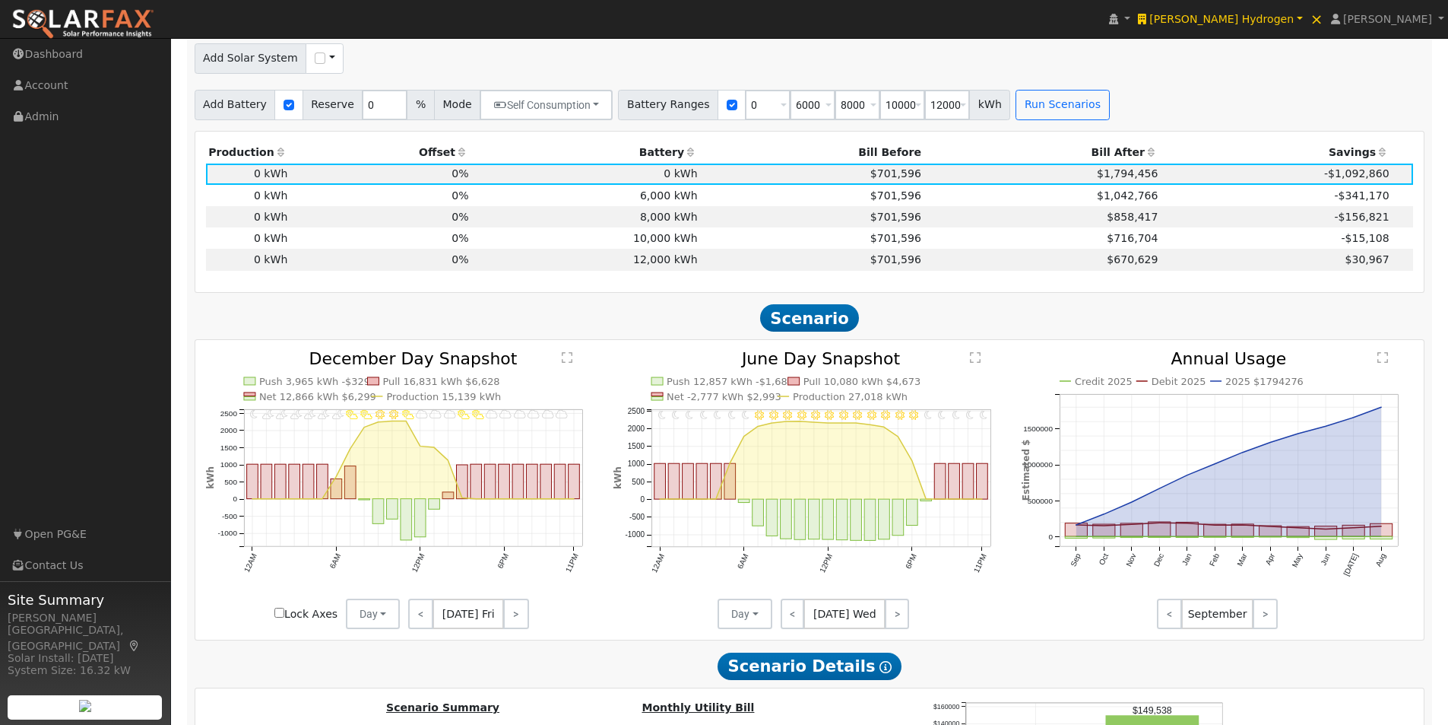
scroll to position [907, 0]
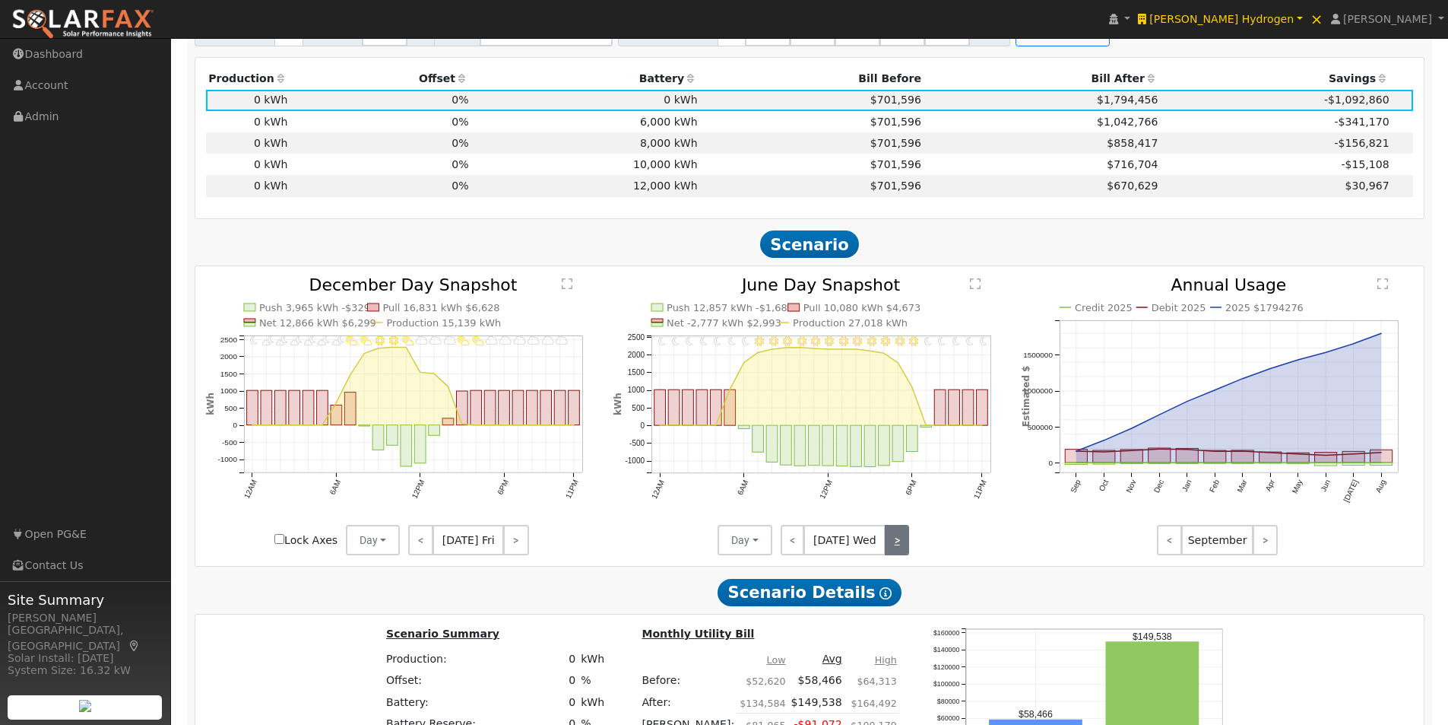
click at [895, 538] on link ">" at bounding box center [897, 540] width 24 height 30
click at [895, 538] on link ">" at bounding box center [897, 540] width 26 height 30
